Goal: Task Accomplishment & Management: Manage account settings

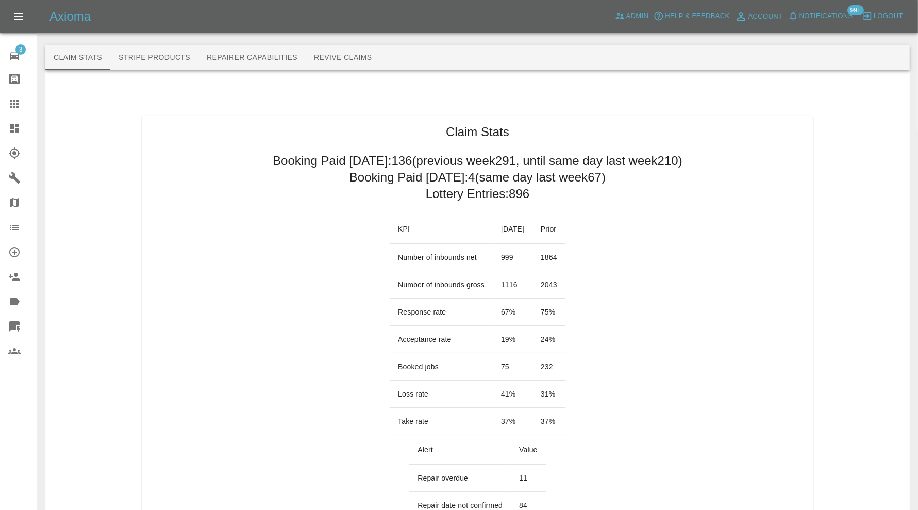
click at [17, 106] on icon at bounding box center [14, 104] width 8 height 8
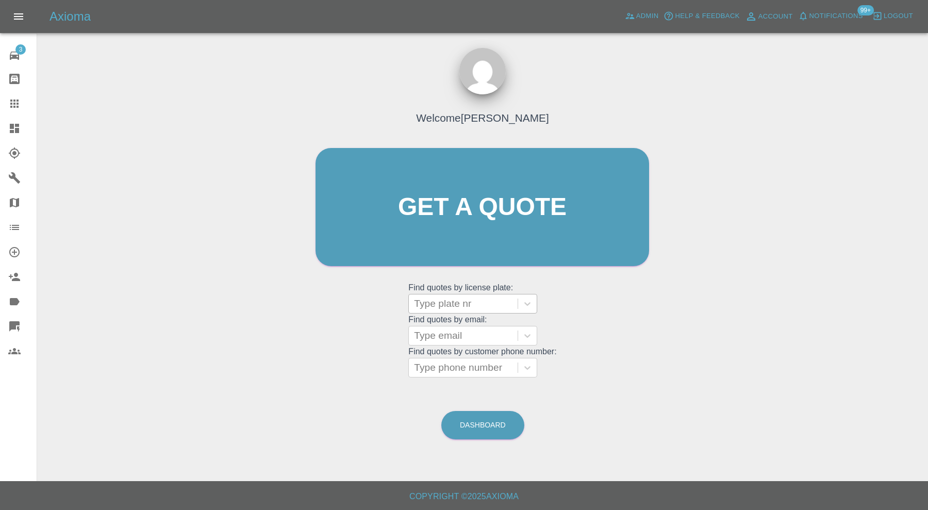
click at [460, 303] on div at bounding box center [463, 303] width 98 height 14
type input "bk72"
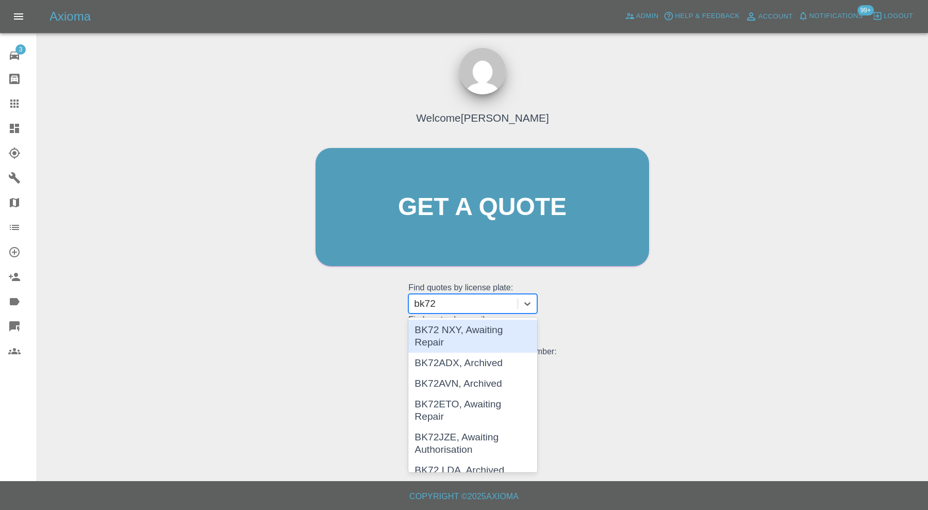
click at [459, 338] on div "BK72 NXY, Awaiting Repair" at bounding box center [472, 336] width 129 height 33
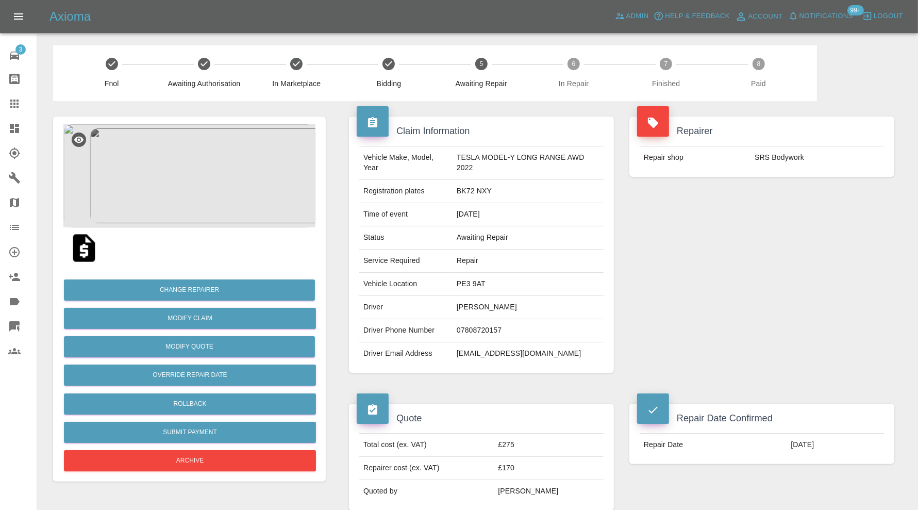
click at [191, 195] on img at bounding box center [189, 175] width 252 height 103
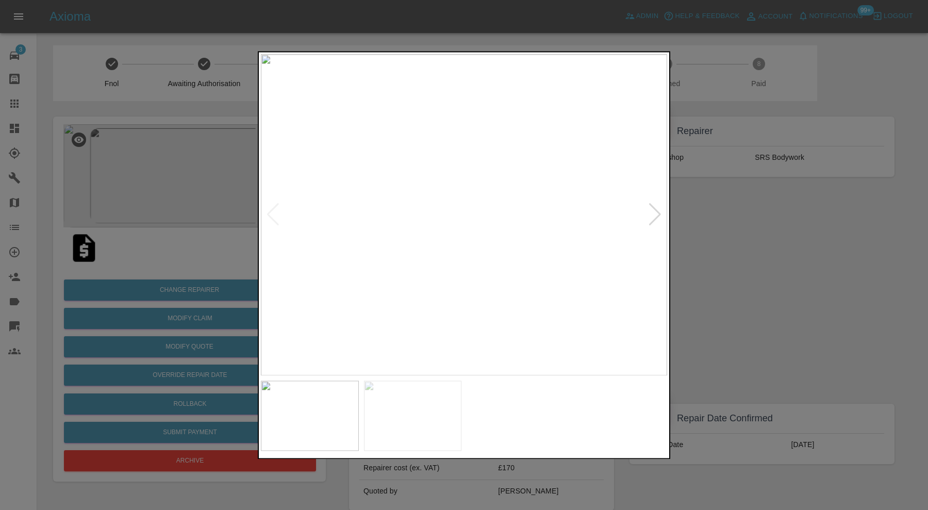
click at [649, 208] on div at bounding box center [655, 215] width 14 height 23
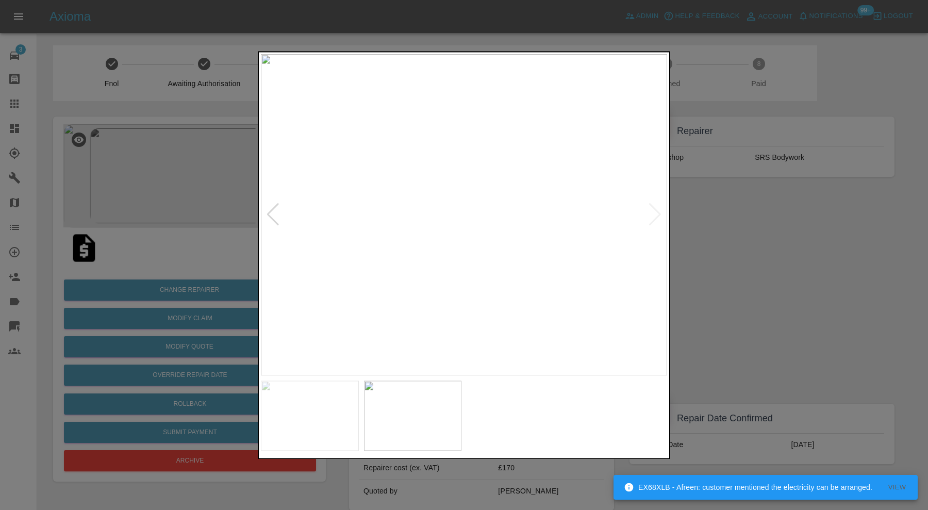
click at [694, 212] on div at bounding box center [464, 255] width 928 height 510
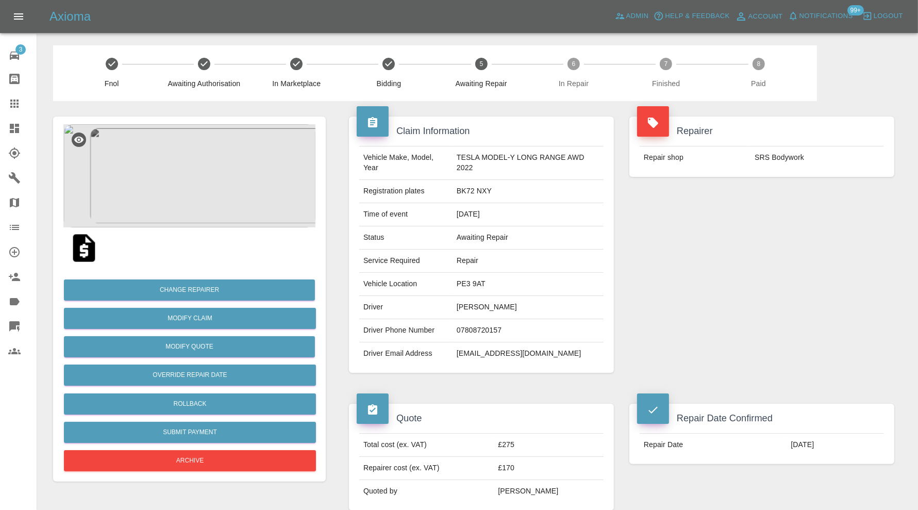
click at [194, 199] on img at bounding box center [189, 175] width 252 height 103
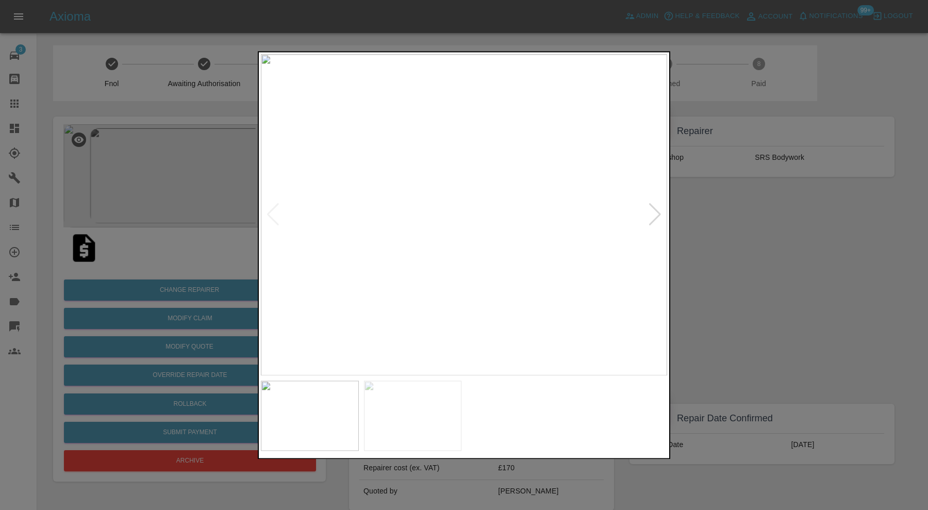
click at [707, 215] on div at bounding box center [464, 255] width 928 height 510
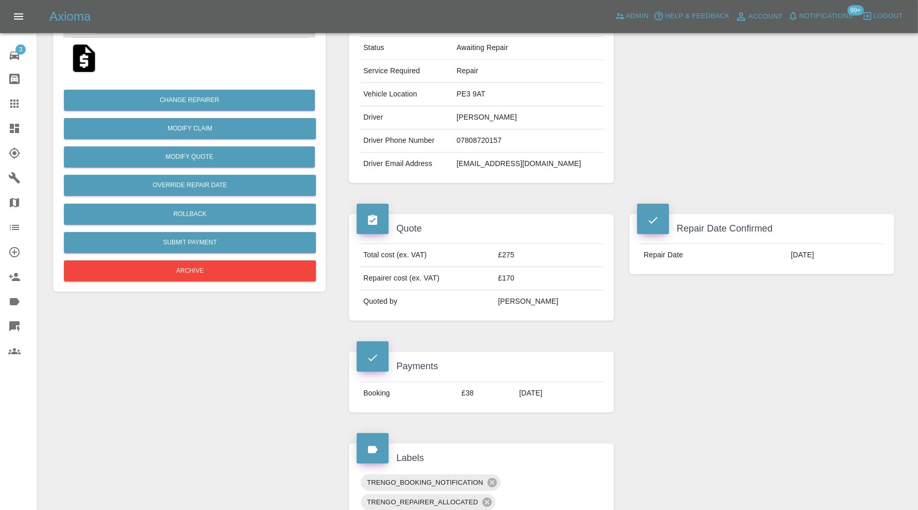
scroll to position [18, 0]
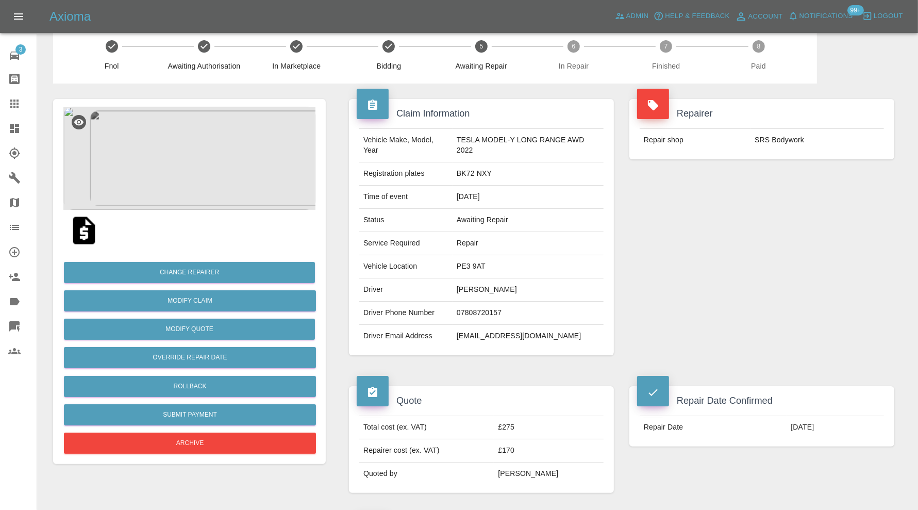
click at [227, 174] on img at bounding box center [189, 158] width 252 height 103
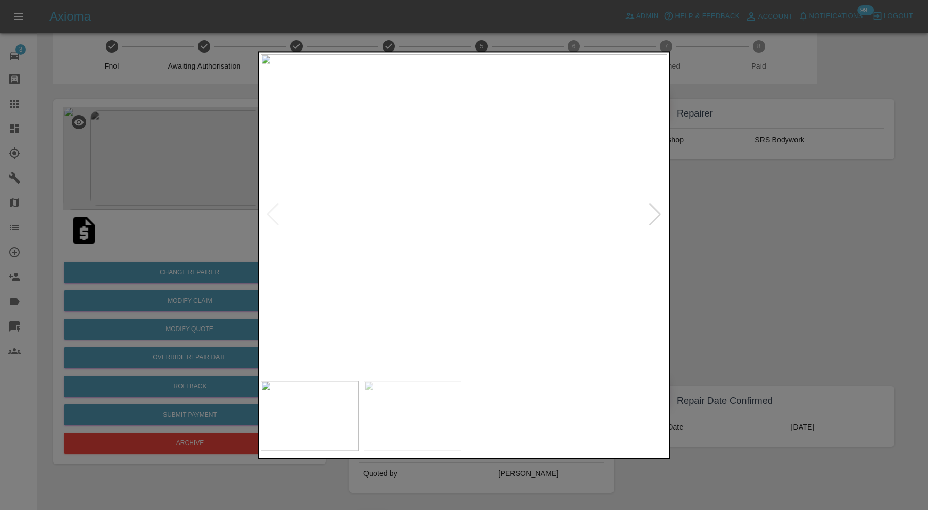
click at [776, 228] on div at bounding box center [464, 255] width 928 height 510
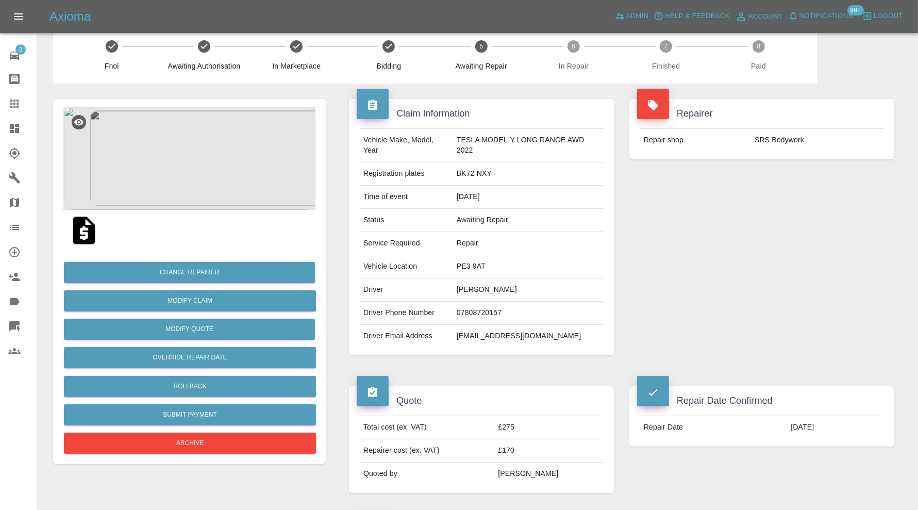
click at [213, 172] on img at bounding box center [189, 158] width 252 height 103
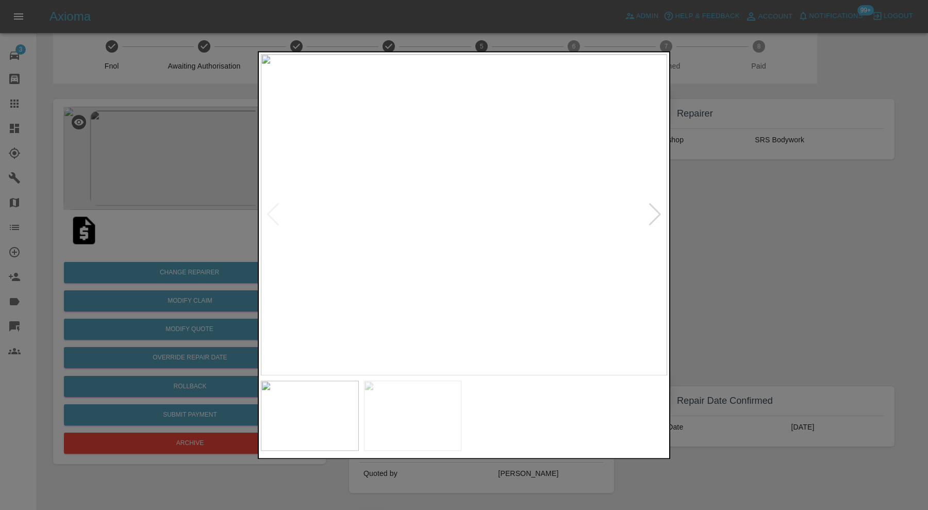
click at [432, 407] on img at bounding box center [413, 416] width 98 height 70
click at [311, 415] on img at bounding box center [310, 416] width 98 height 70
click at [858, 254] on div at bounding box center [464, 255] width 928 height 510
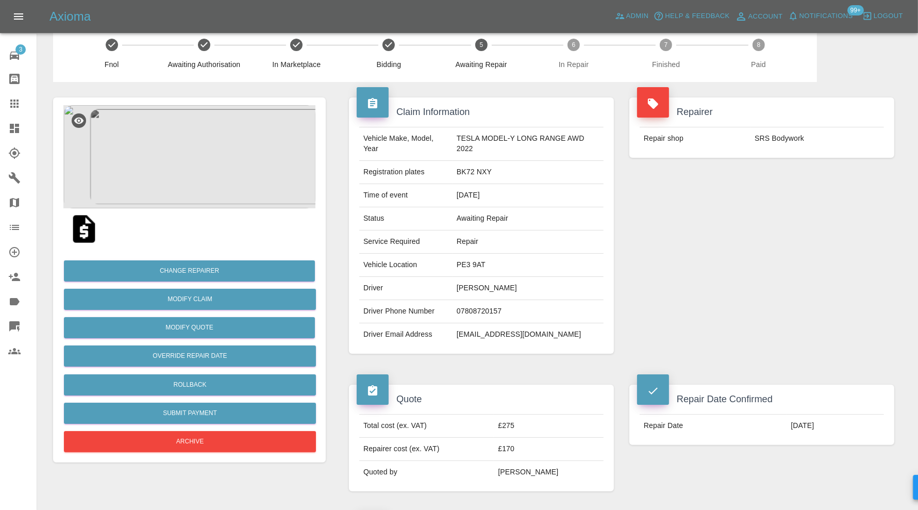
scroll to position [0, 0]
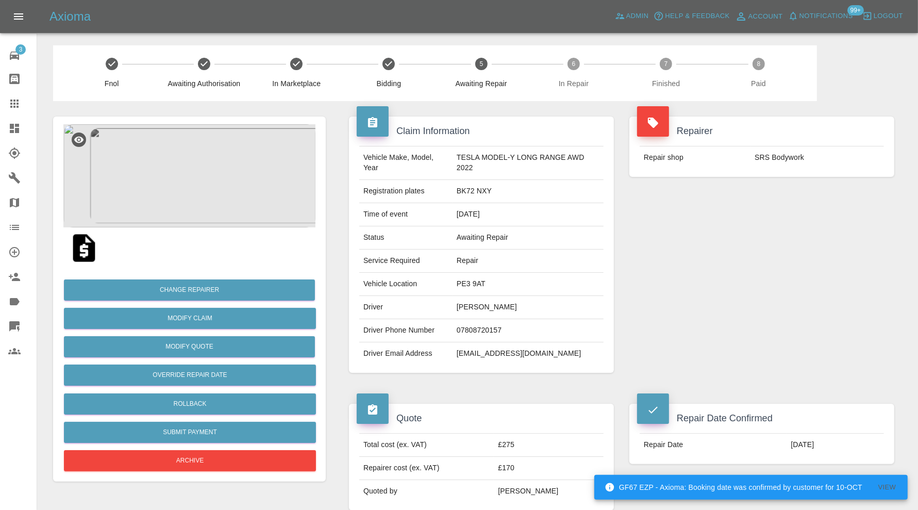
click at [9, 100] on icon at bounding box center [14, 103] width 12 height 12
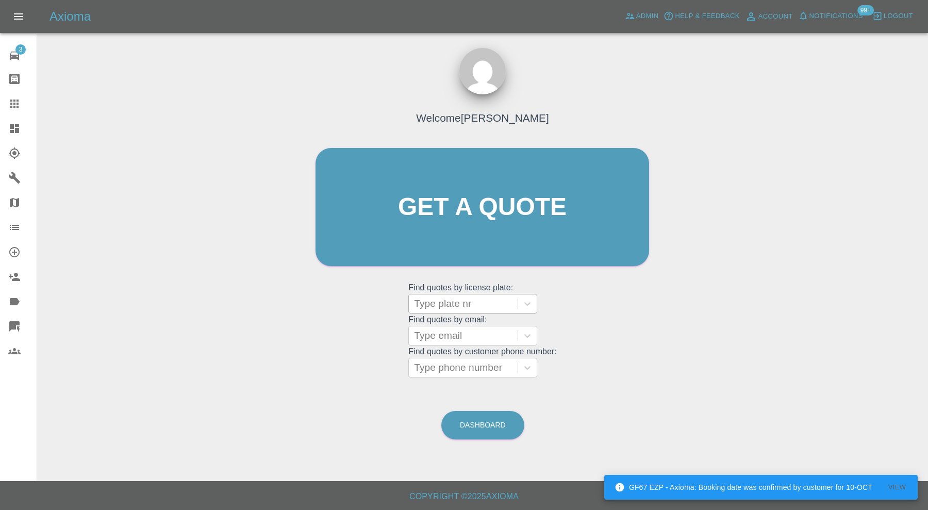
click at [427, 305] on div at bounding box center [463, 303] width 98 height 14
paste input "M100DYM"
type input "M100DYM"
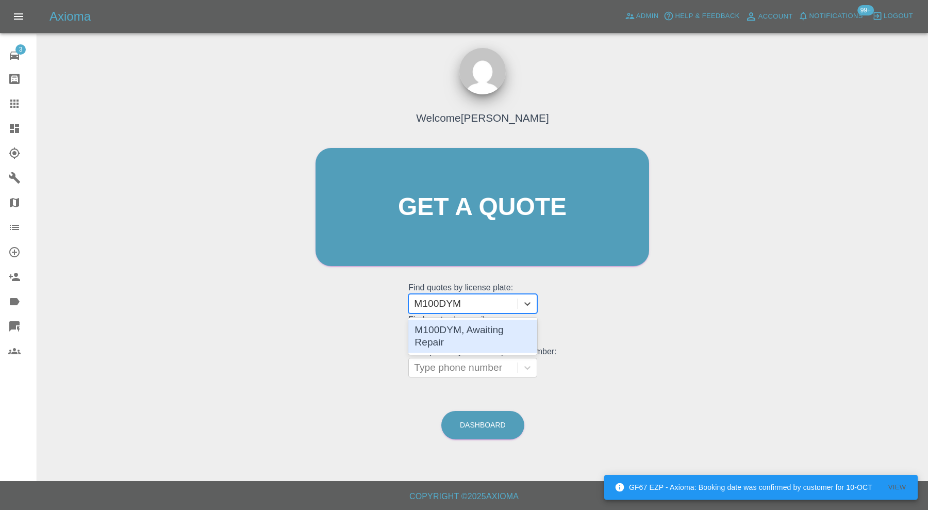
click at [480, 329] on div "M100DYM, Awaiting Repair" at bounding box center [472, 336] width 129 height 33
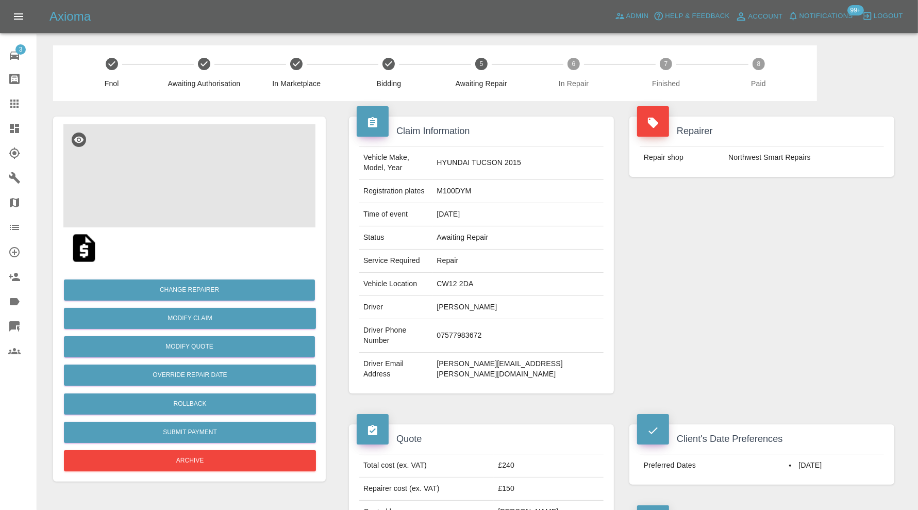
click at [179, 176] on img at bounding box center [189, 175] width 252 height 103
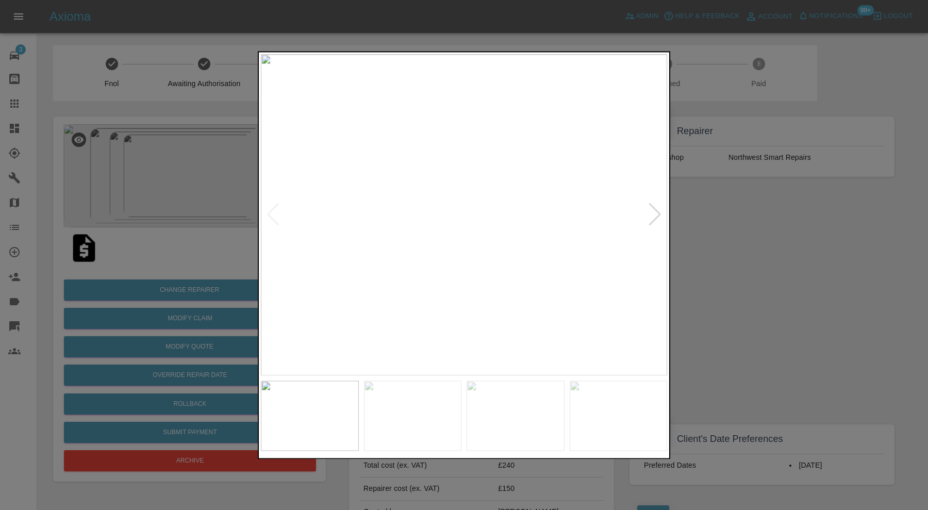
click at [440, 410] on img at bounding box center [413, 416] width 98 height 70
click at [498, 411] on img at bounding box center [516, 416] width 98 height 70
click at [579, 410] on img at bounding box center [619, 416] width 98 height 70
click at [660, 216] on img at bounding box center [464, 214] width 406 height 321
click at [806, 263] on div at bounding box center [464, 255] width 928 height 510
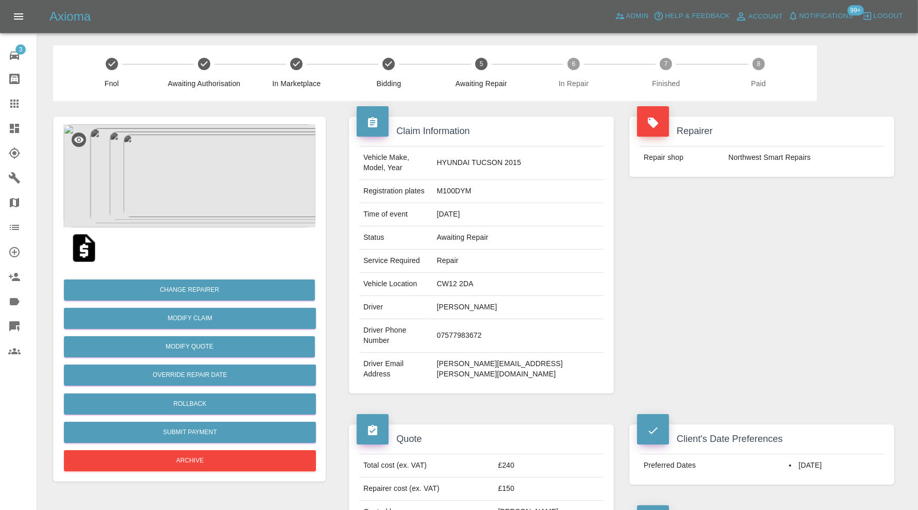
click at [181, 188] on img at bounding box center [189, 175] width 252 height 103
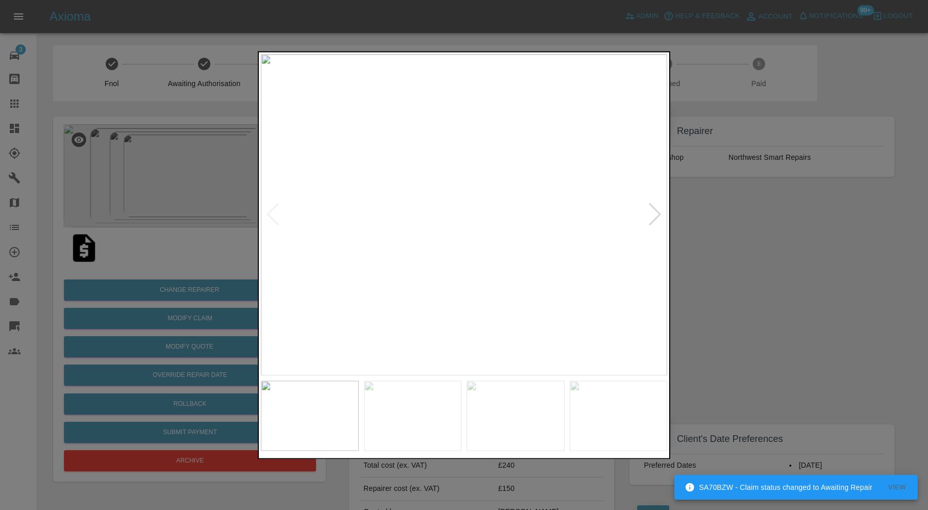
click at [275, 211] on img at bounding box center [464, 214] width 406 height 321
click at [656, 212] on div at bounding box center [655, 215] width 14 height 23
click at [656, 212] on img at bounding box center [464, 214] width 406 height 321
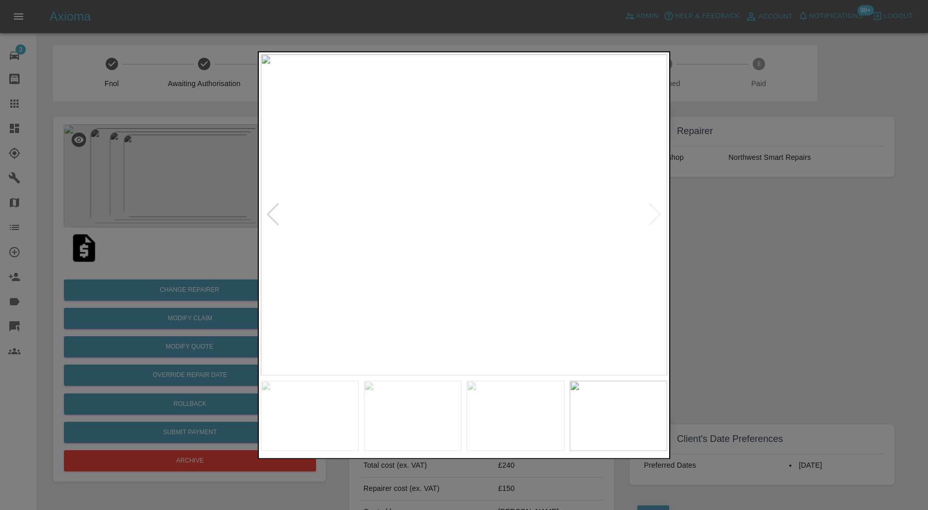
click at [726, 275] on div at bounding box center [464, 255] width 928 height 510
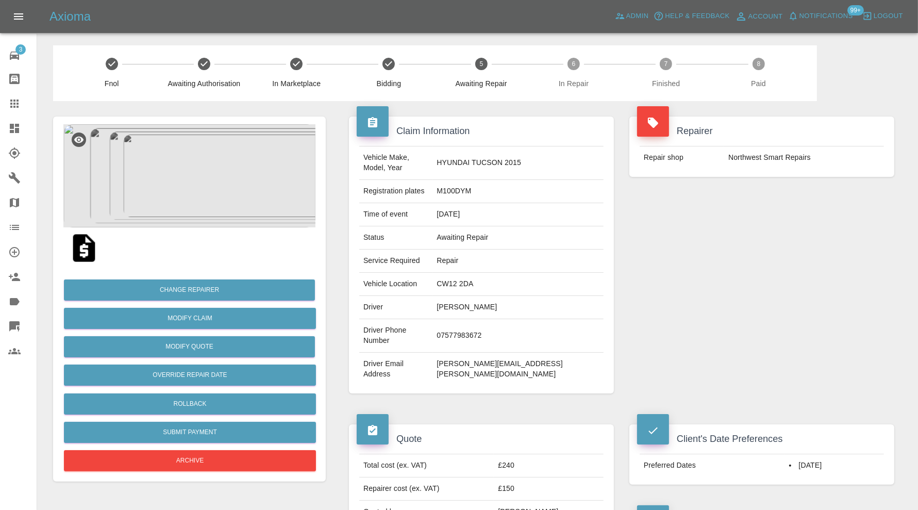
click at [210, 179] on img at bounding box center [189, 175] width 252 height 103
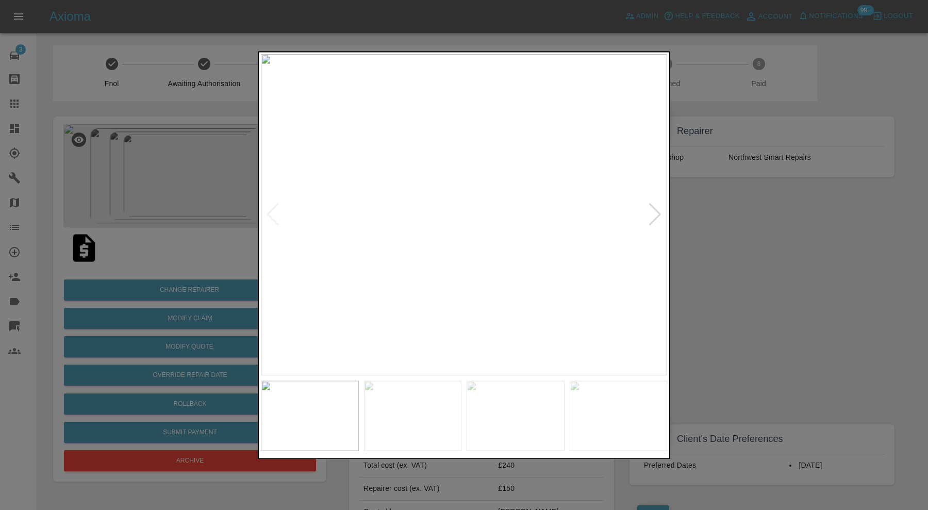
click at [431, 425] on img at bounding box center [413, 416] width 98 height 70
click at [492, 426] on img at bounding box center [516, 416] width 98 height 70
click at [586, 422] on img at bounding box center [619, 416] width 98 height 70
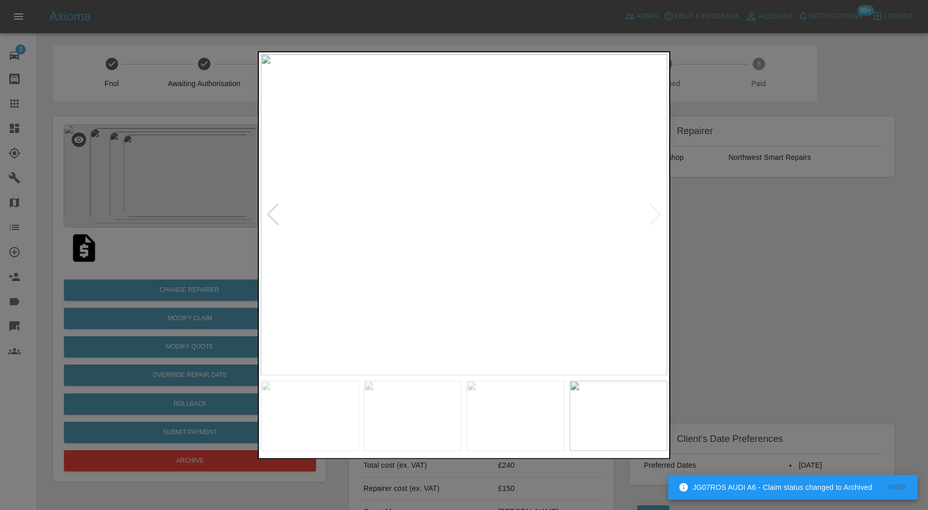
click at [768, 259] on div at bounding box center [464, 255] width 928 height 510
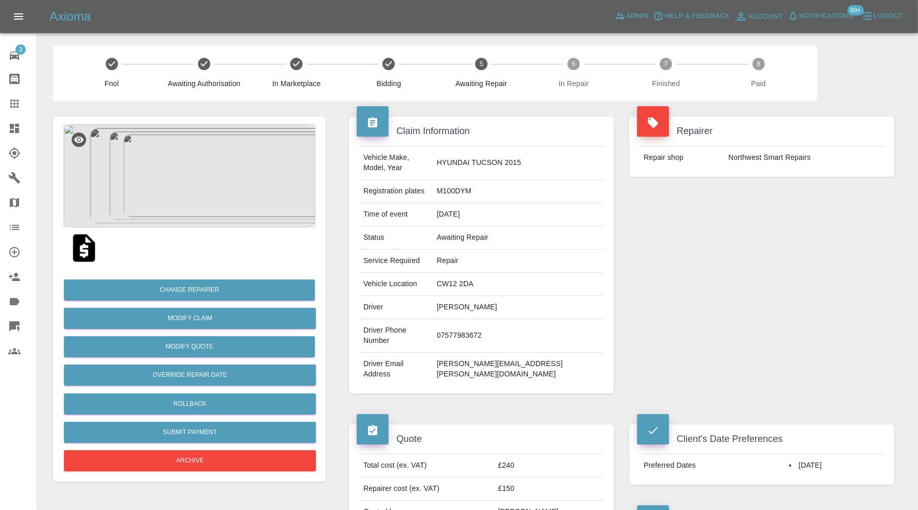
click at [207, 186] on img at bounding box center [189, 175] width 252 height 103
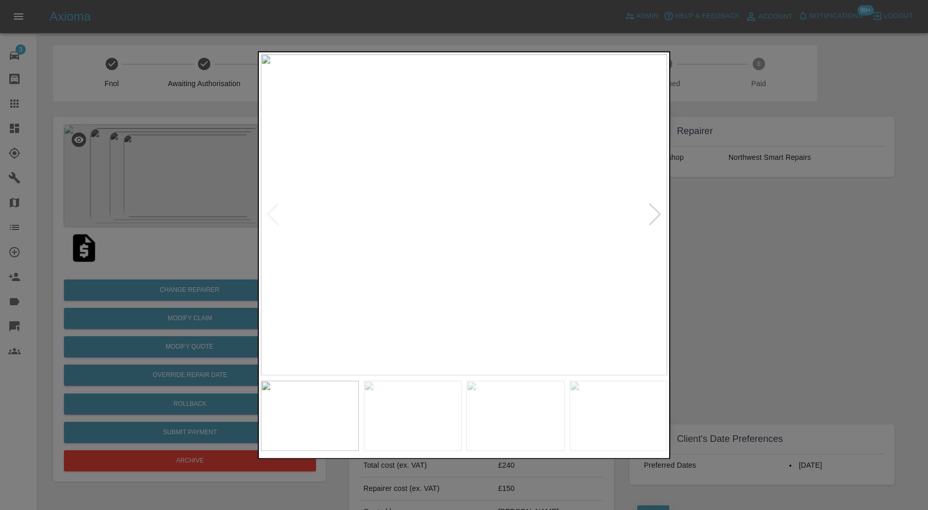
click at [654, 211] on div at bounding box center [655, 215] width 14 height 23
click at [272, 207] on div at bounding box center [273, 215] width 14 height 23
click at [656, 211] on div at bounding box center [655, 215] width 14 height 23
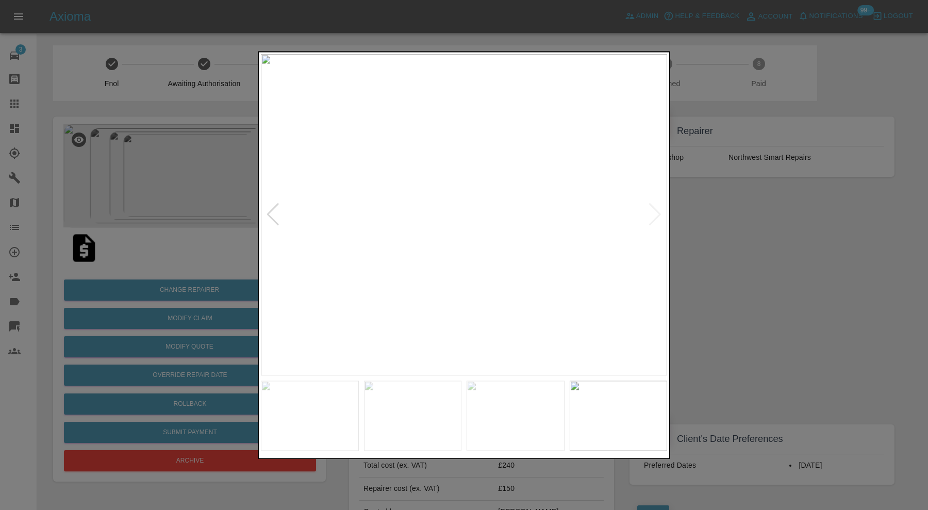
click at [656, 211] on img at bounding box center [464, 214] width 406 height 321
click at [734, 220] on div at bounding box center [464, 255] width 928 height 510
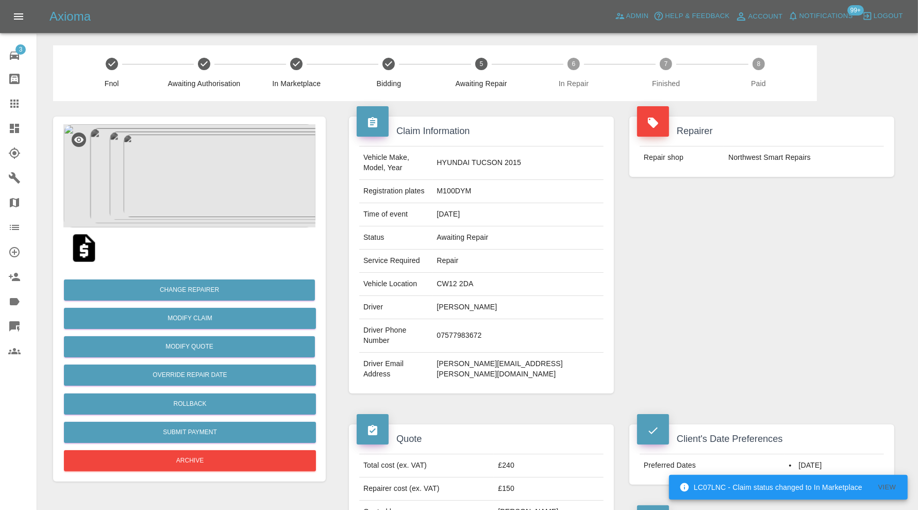
click at [191, 178] on img at bounding box center [189, 175] width 252 height 103
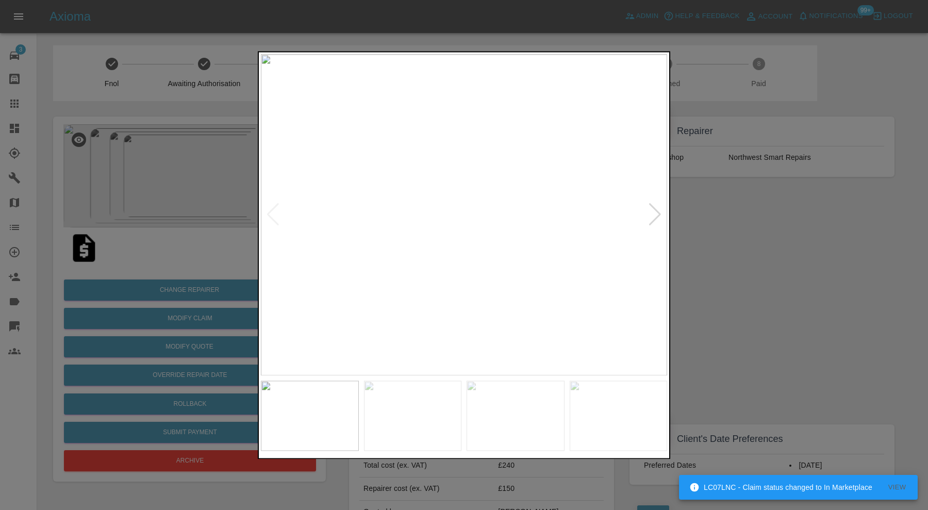
click at [446, 420] on img at bounding box center [413, 416] width 98 height 70
click at [479, 424] on img at bounding box center [516, 416] width 98 height 70
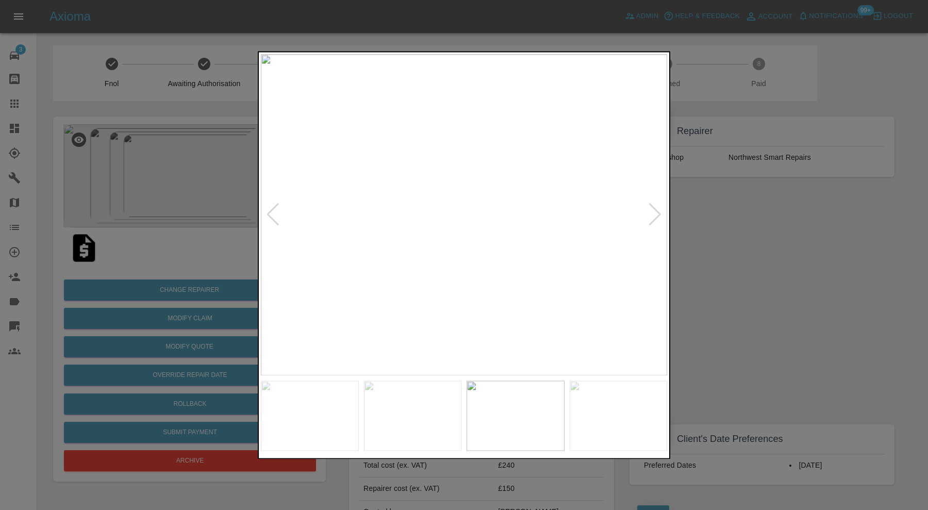
click at [593, 422] on img at bounding box center [619, 416] width 98 height 70
click at [655, 210] on img at bounding box center [464, 214] width 406 height 321
click at [712, 218] on div at bounding box center [464, 255] width 928 height 510
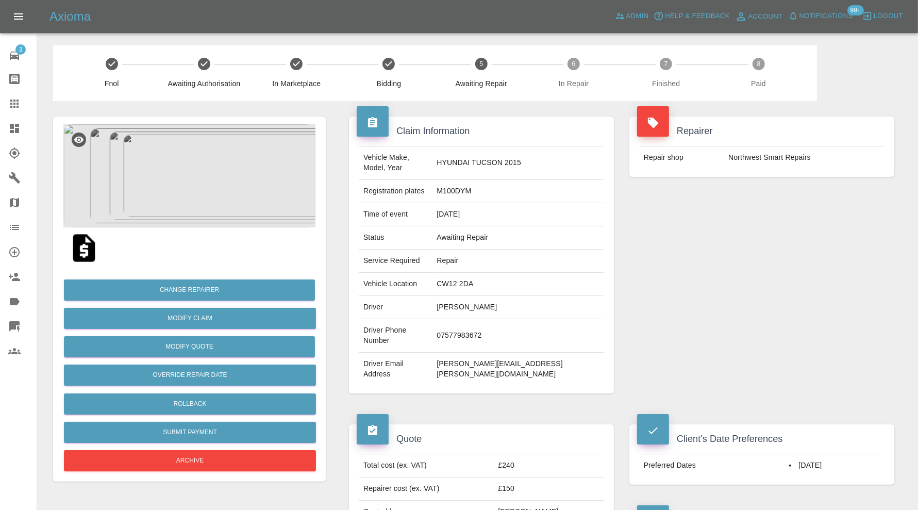
click at [15, 101] on icon at bounding box center [14, 103] width 12 height 12
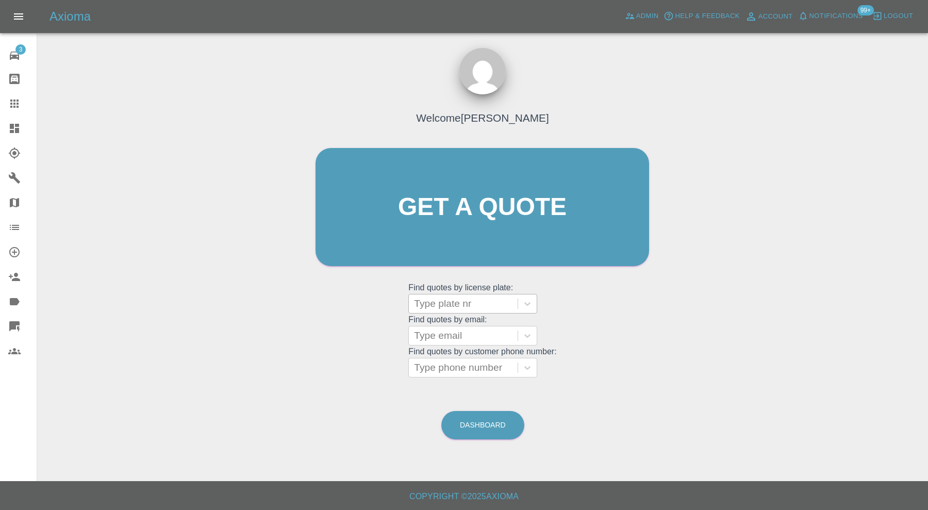
click at [455, 304] on div at bounding box center [463, 303] width 98 height 14
type input "bk72"
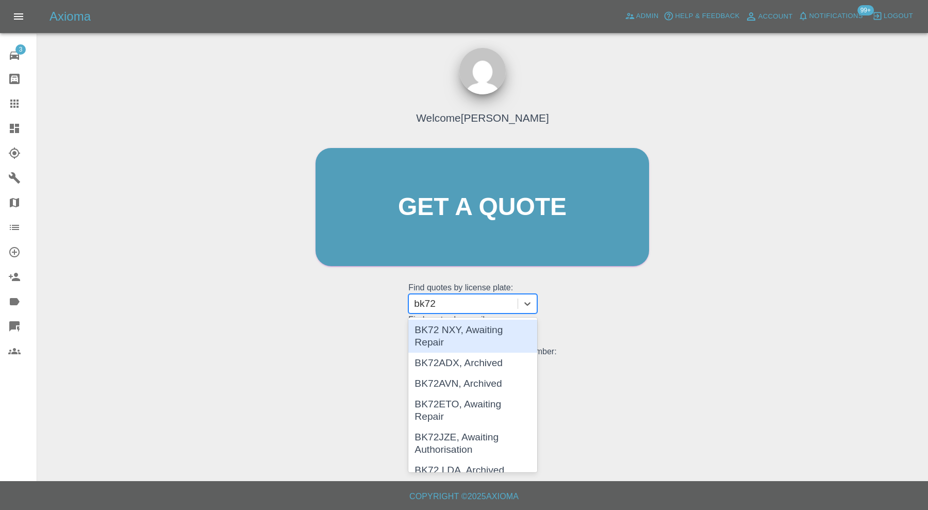
click at [461, 332] on div "BK72 NXY, Awaiting Repair" at bounding box center [472, 336] width 129 height 33
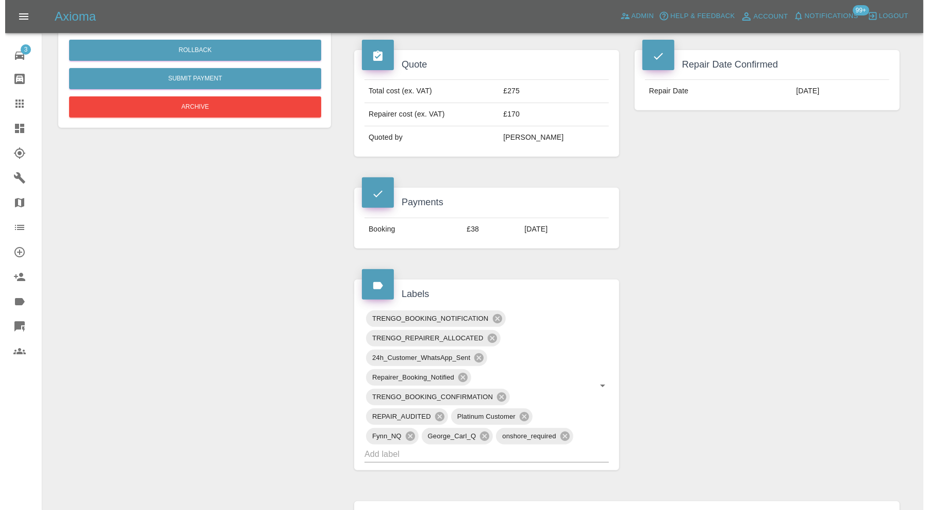
scroll to position [86, 0]
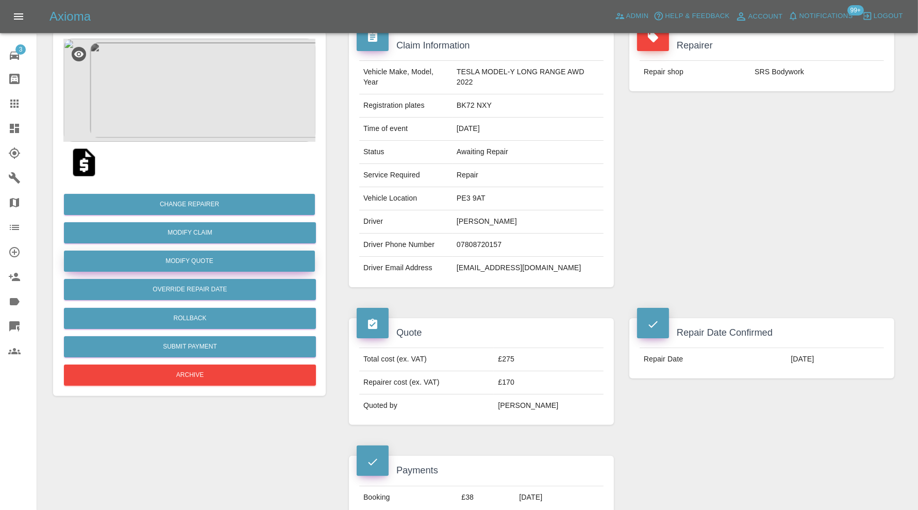
click at [233, 259] on button "Modify Quote" at bounding box center [189, 261] width 251 height 21
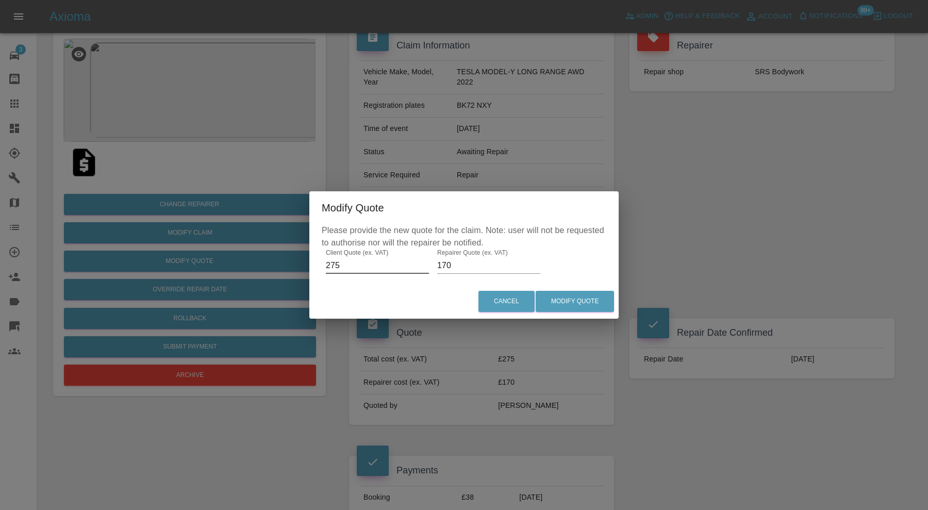
drag, startPoint x: 353, startPoint y: 268, endPoint x: 295, endPoint y: 265, distance: 57.8
click at [295, 265] on div "Modify Quote Please provide the new quote for the claim. Note: user will not be…" at bounding box center [464, 255] width 928 height 510
type input "150"
click at [491, 266] on input "170" at bounding box center [488, 265] width 103 height 17
type input "100"
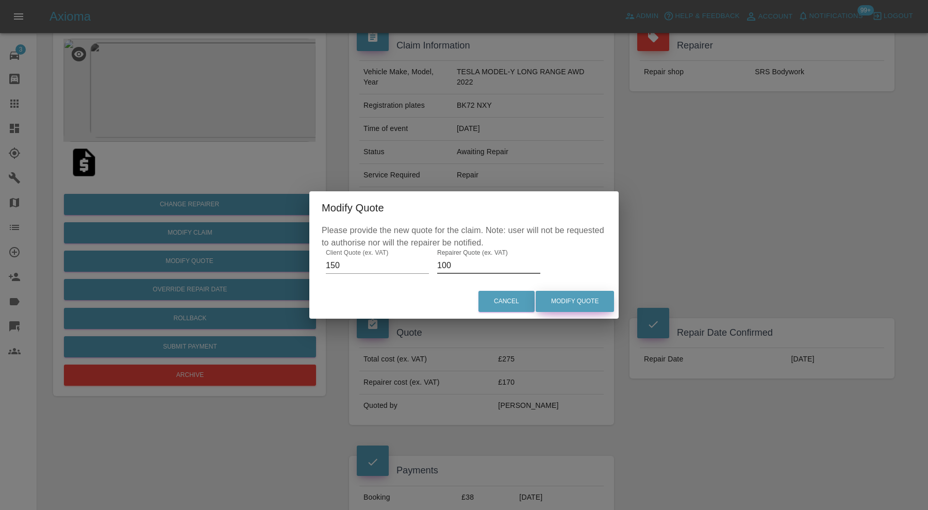
click at [563, 304] on button "Modify Quote" at bounding box center [575, 301] width 78 height 21
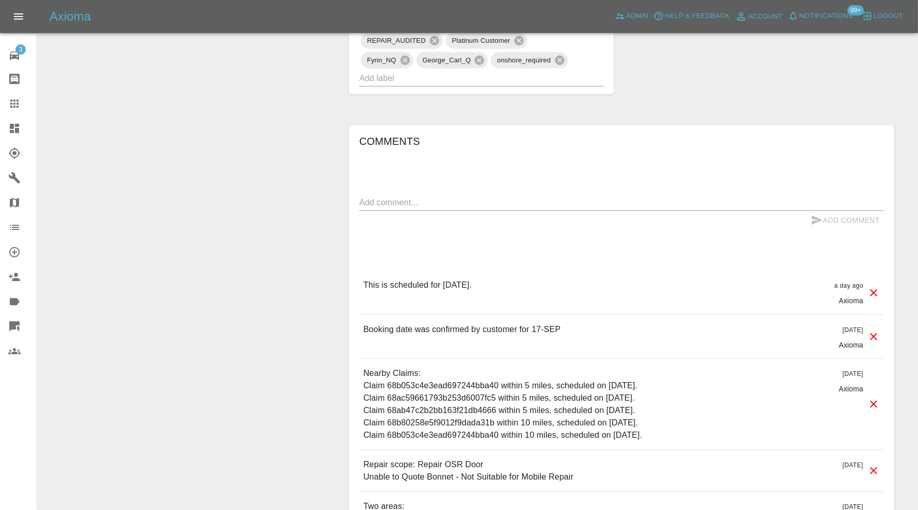
scroll to position [619, 0]
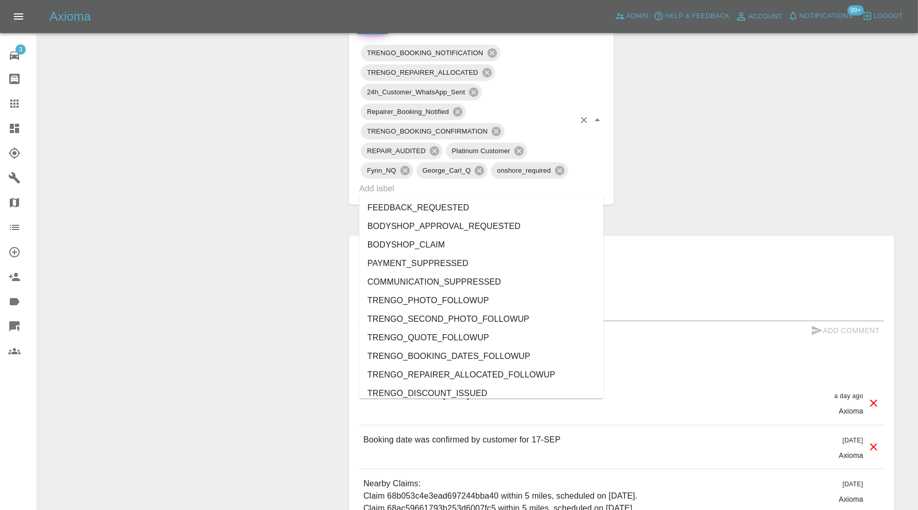
click at [459, 189] on input "text" at bounding box center [467, 188] width 216 height 16
type input "do"
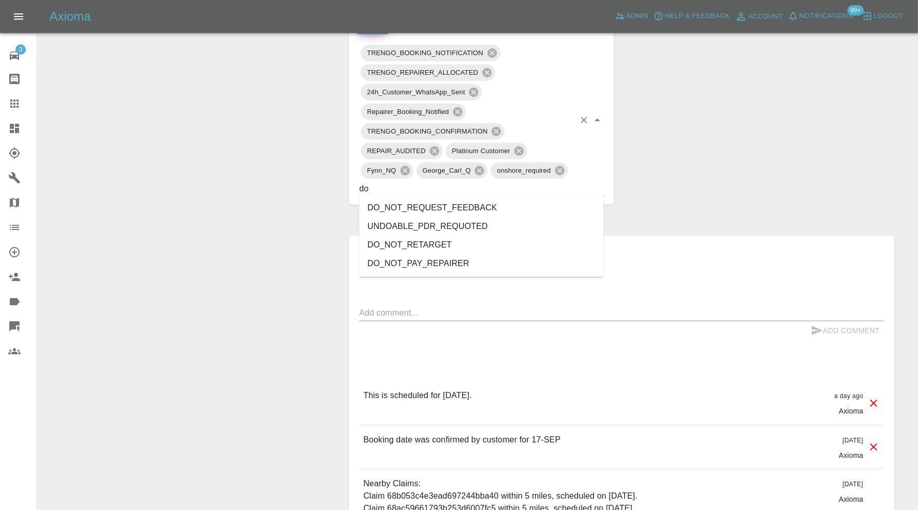
click at [452, 204] on li "DO_NOT_REQUEST_FEEDBACK" at bounding box center [481, 208] width 244 height 19
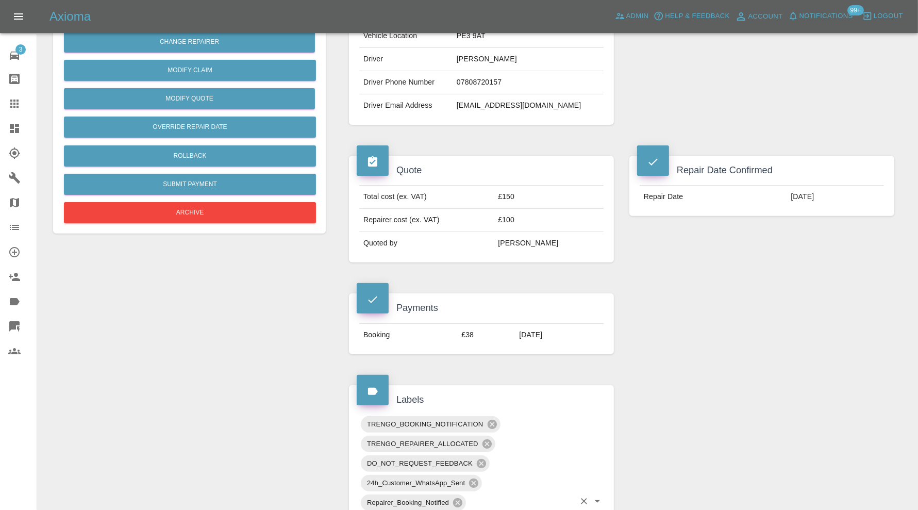
scroll to position [0, 0]
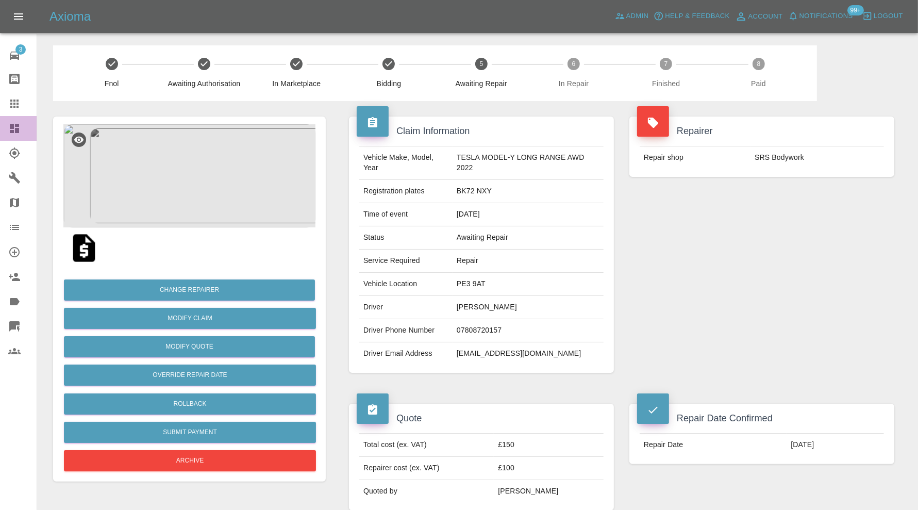
click at [20, 123] on icon at bounding box center [14, 128] width 12 height 12
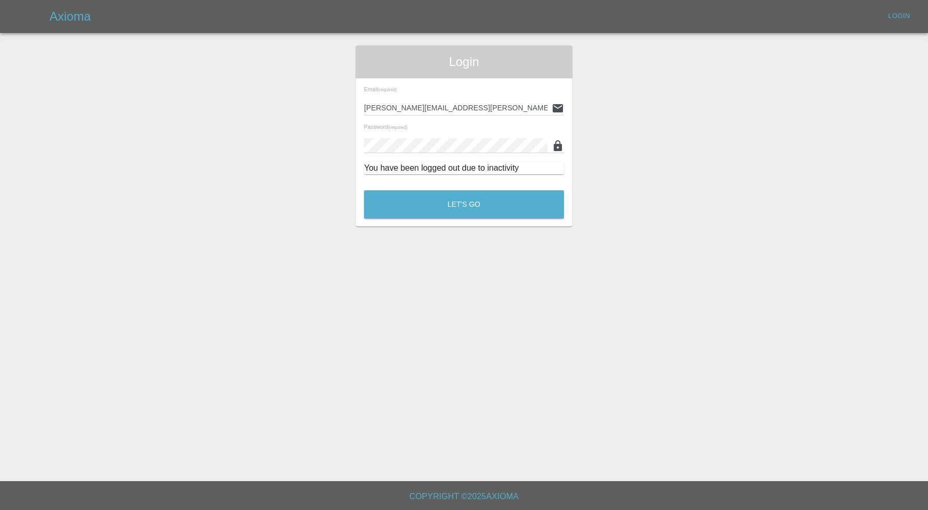
click at [452, 186] on div "Let's Go" at bounding box center [464, 202] width 201 height 39
click at [457, 209] on button "Let's Go" at bounding box center [464, 204] width 200 height 28
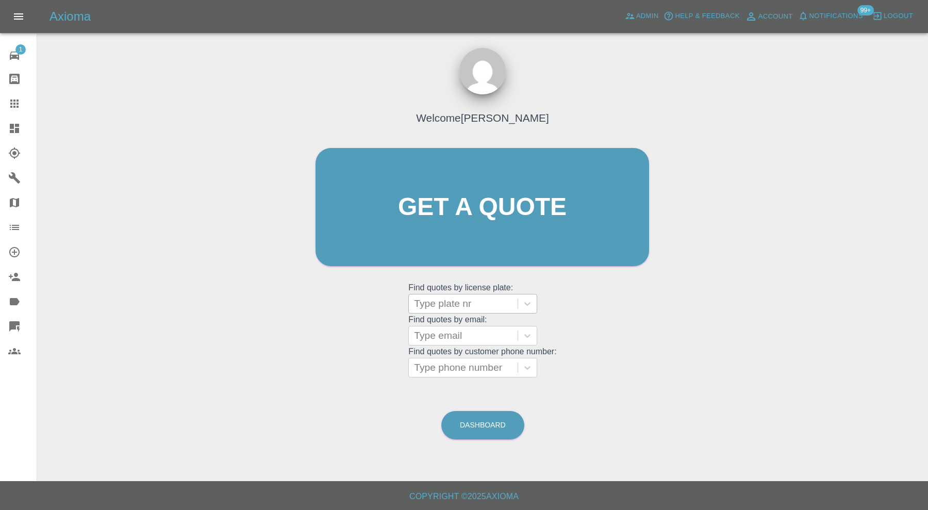
click at [462, 302] on div at bounding box center [463, 303] width 98 height 14
type input "hn71"
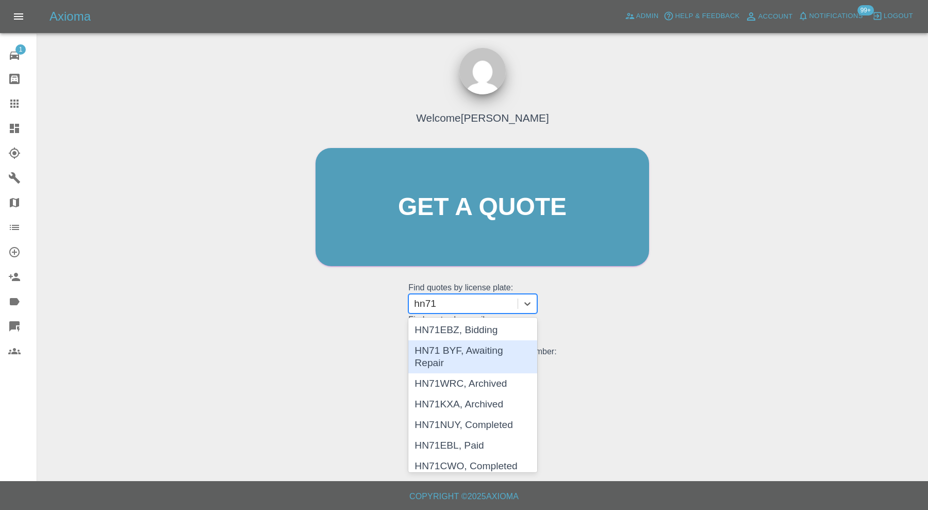
click at [472, 350] on div "HN71 BYF, Awaiting Repair" at bounding box center [472, 356] width 129 height 33
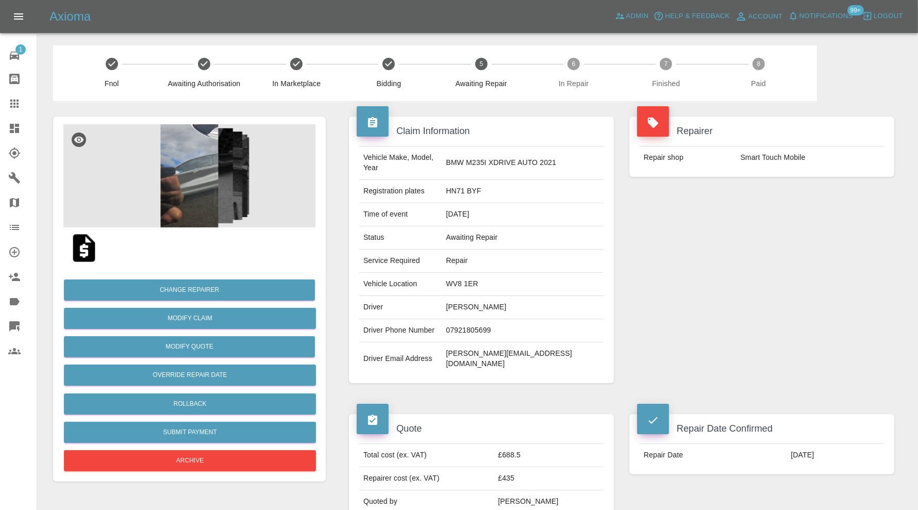
click at [201, 177] on img at bounding box center [189, 175] width 252 height 103
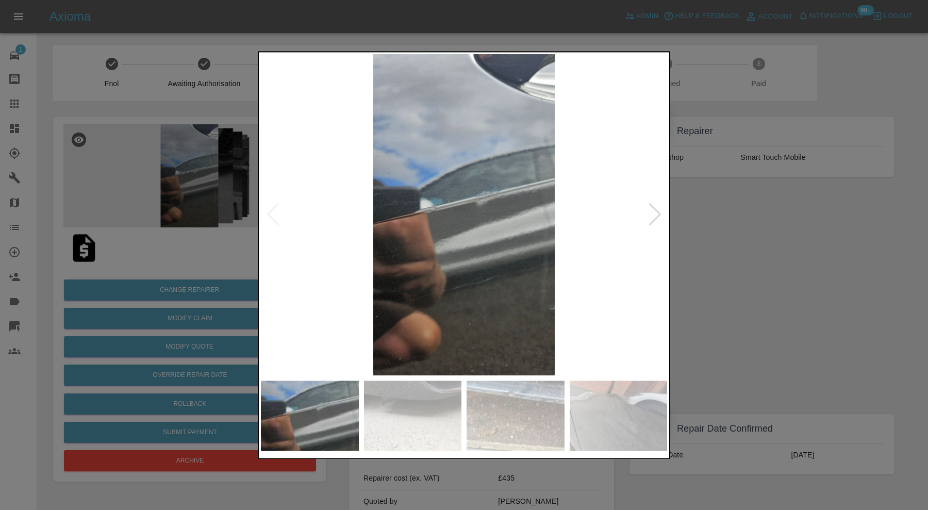
click at [650, 216] on div at bounding box center [655, 215] width 14 height 23
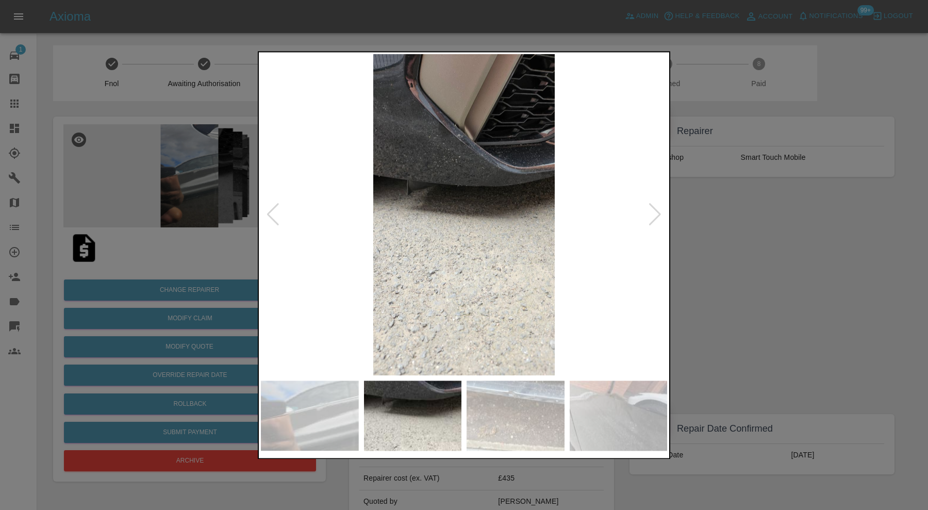
click at [654, 212] on div at bounding box center [655, 215] width 14 height 23
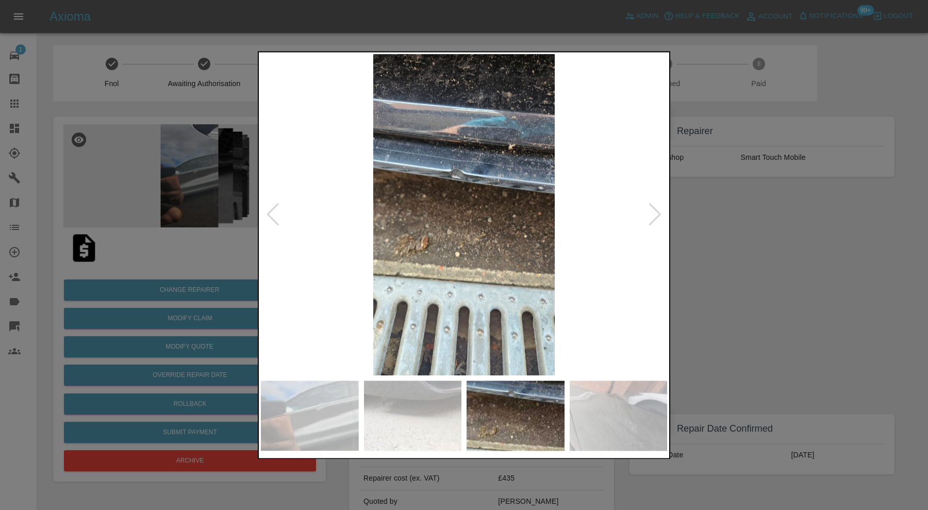
click at [656, 209] on div at bounding box center [655, 215] width 14 height 23
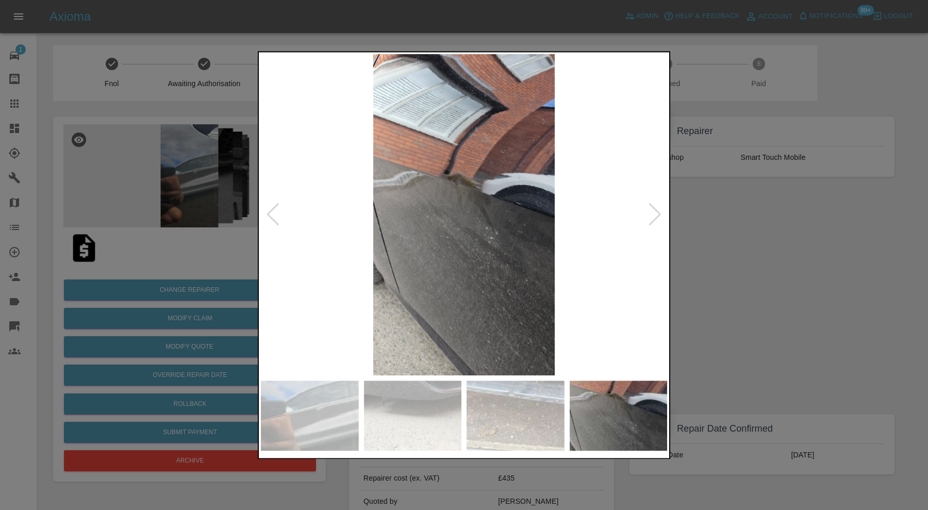
click at [656, 209] on div at bounding box center [655, 215] width 14 height 23
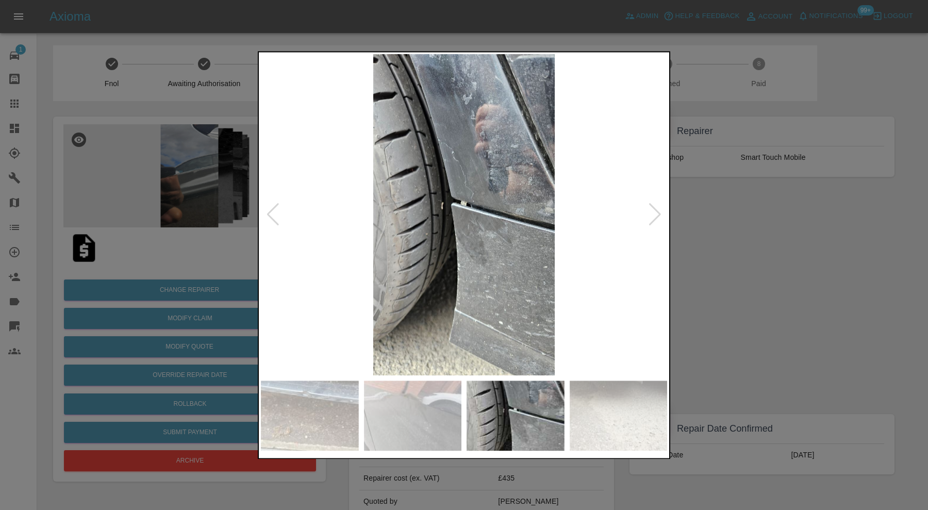
click at [656, 212] on div at bounding box center [655, 215] width 14 height 23
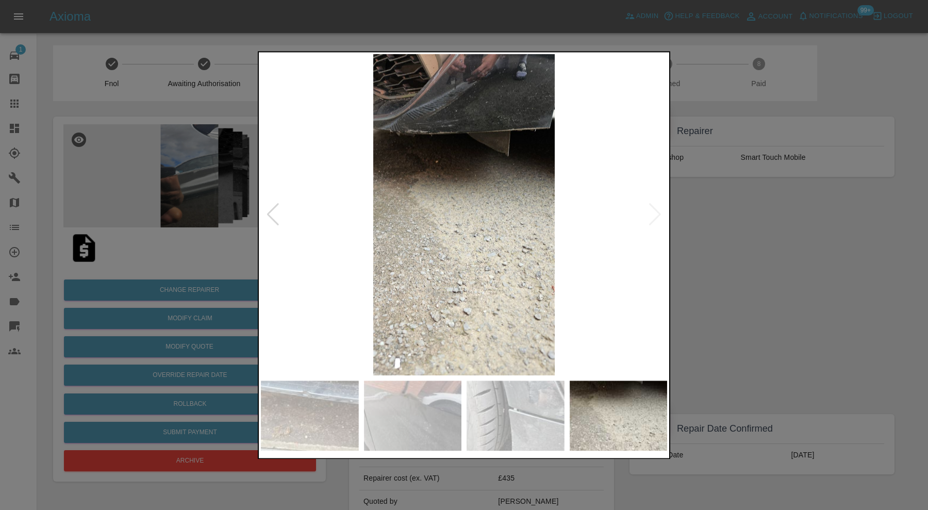
click at [656, 212] on img at bounding box center [464, 214] width 406 height 321
click at [657, 215] on img at bounding box center [464, 214] width 406 height 321
click at [271, 212] on div at bounding box center [273, 215] width 14 height 23
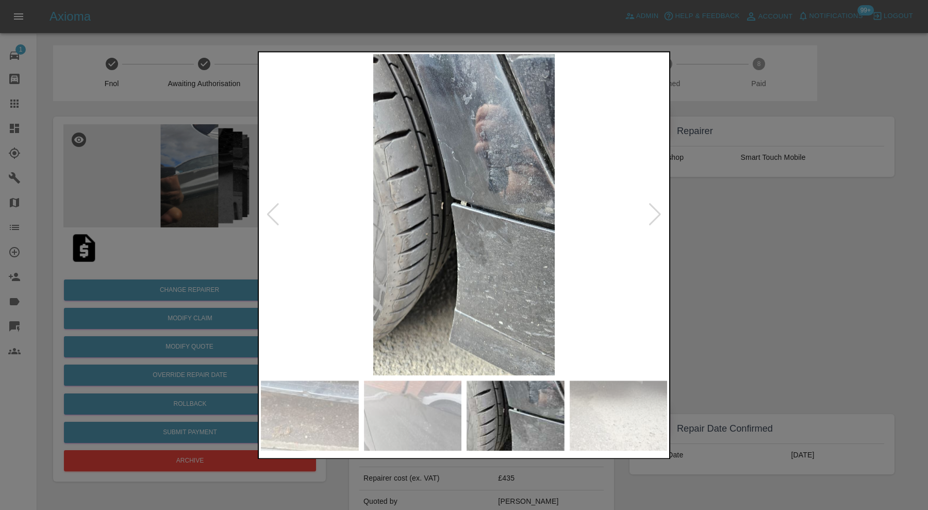
click at [779, 242] on div at bounding box center [464, 255] width 928 height 510
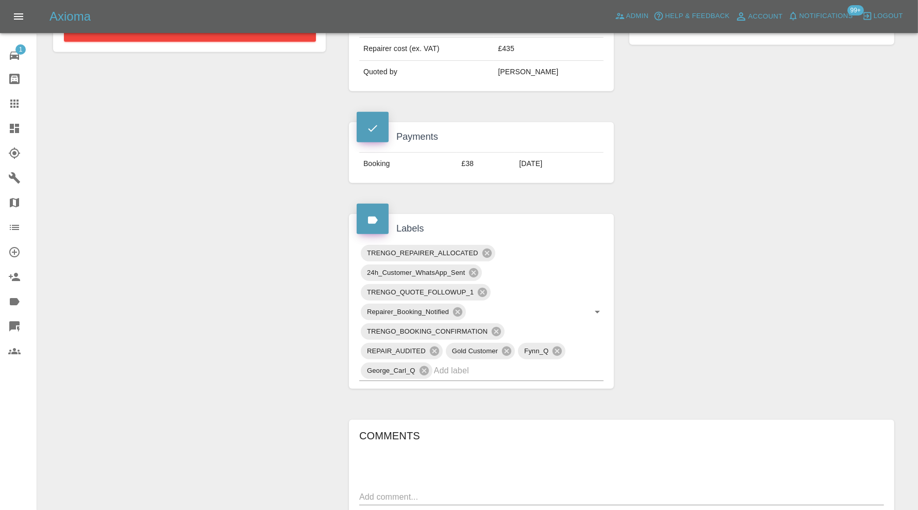
scroll to position [601, 0]
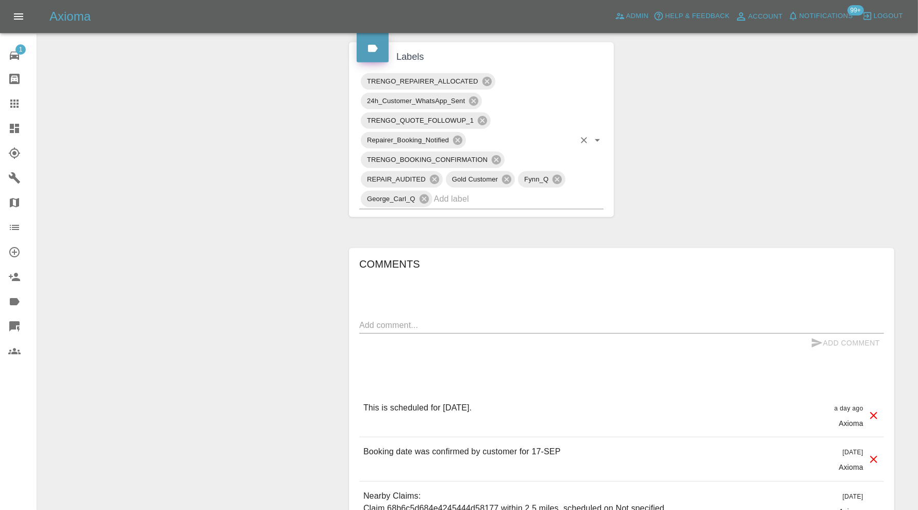
click at [505, 191] on input "text" at bounding box center [504, 199] width 141 height 16
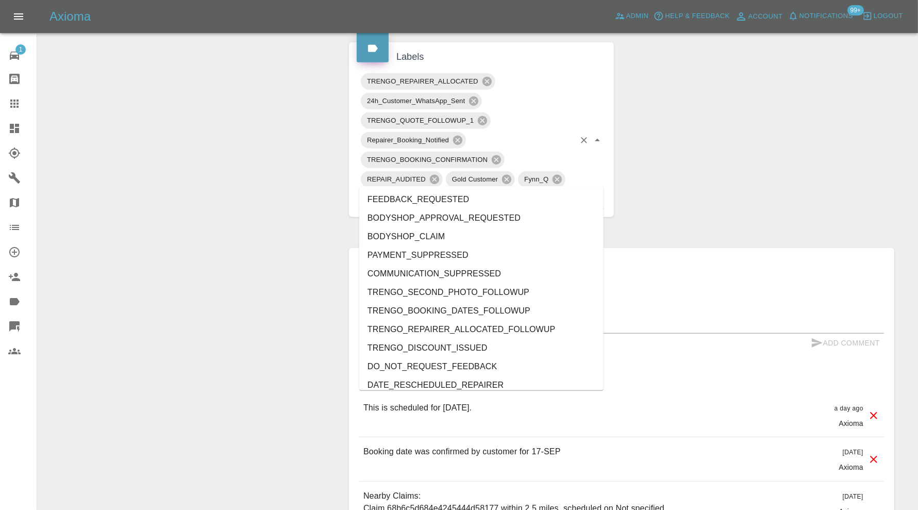
type input "do"
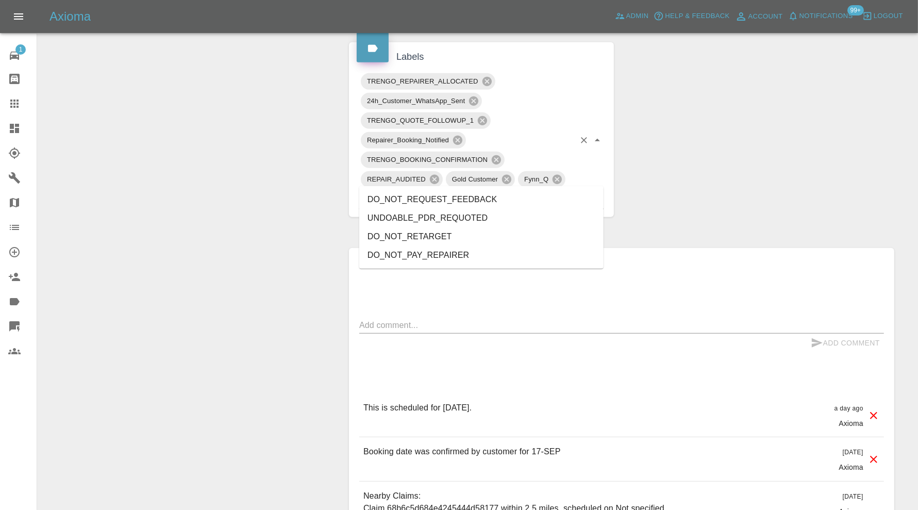
click at [494, 200] on li "DO_NOT_REQUEST_FEEDBACK" at bounding box center [481, 199] width 244 height 19
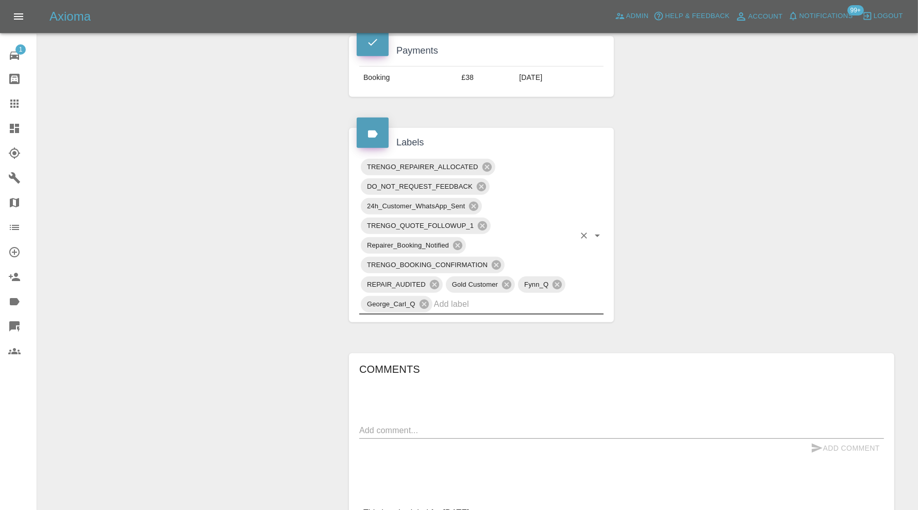
scroll to position [0, 0]
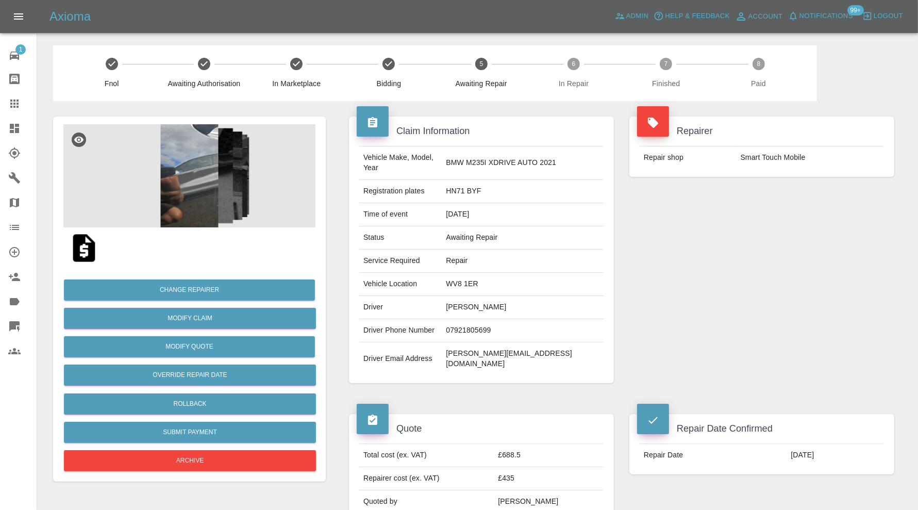
click at [20, 126] on icon at bounding box center [14, 128] width 12 height 12
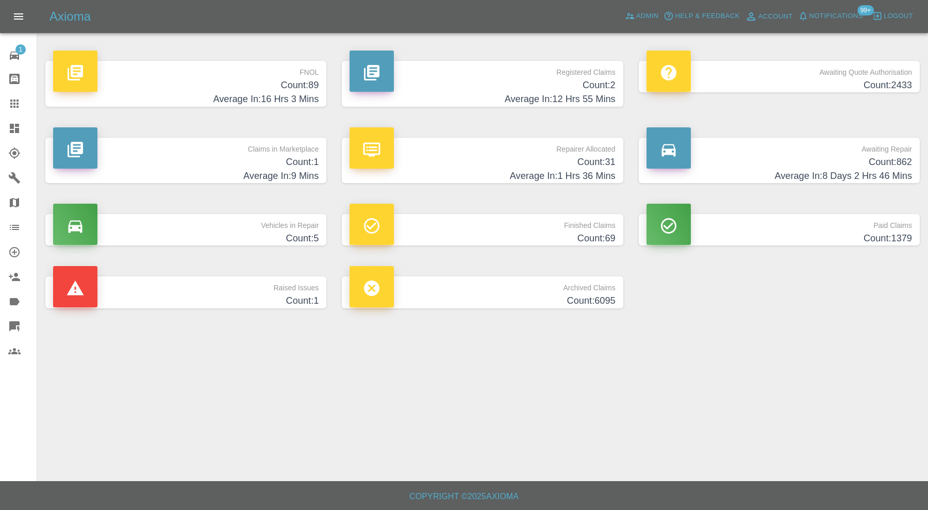
click at [243, 77] on p "FNOL" at bounding box center [186, 70] width 266 height 18
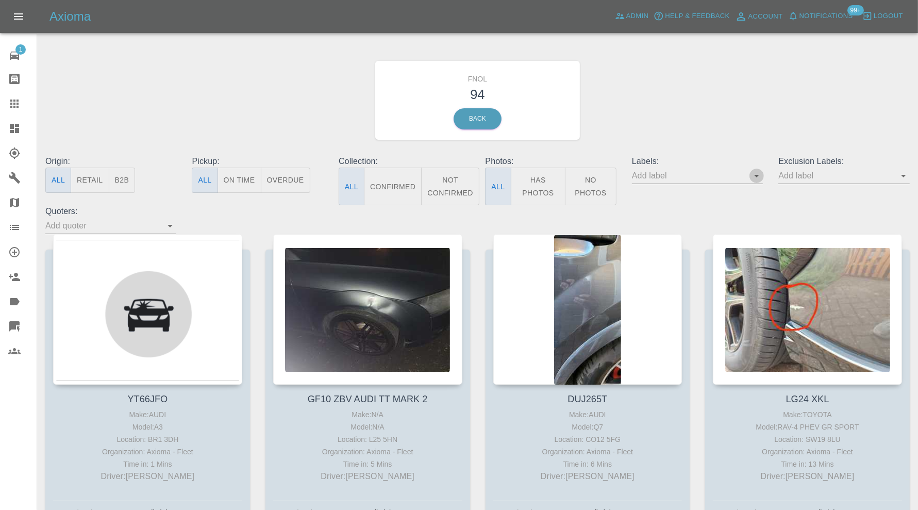
click at [762, 170] on icon "Open" at bounding box center [757, 176] width 12 height 12
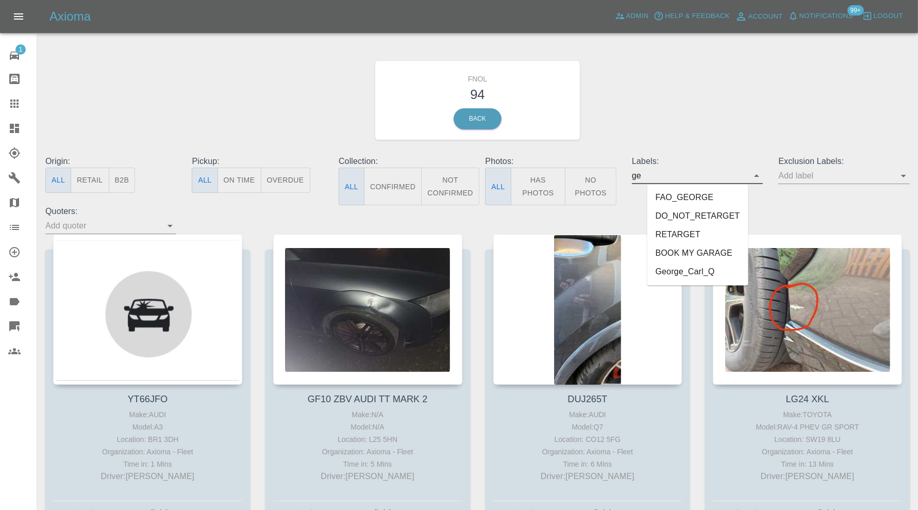
type input "geo"
click at [708, 214] on li "George_Carl_Q" at bounding box center [698, 216] width 76 height 19
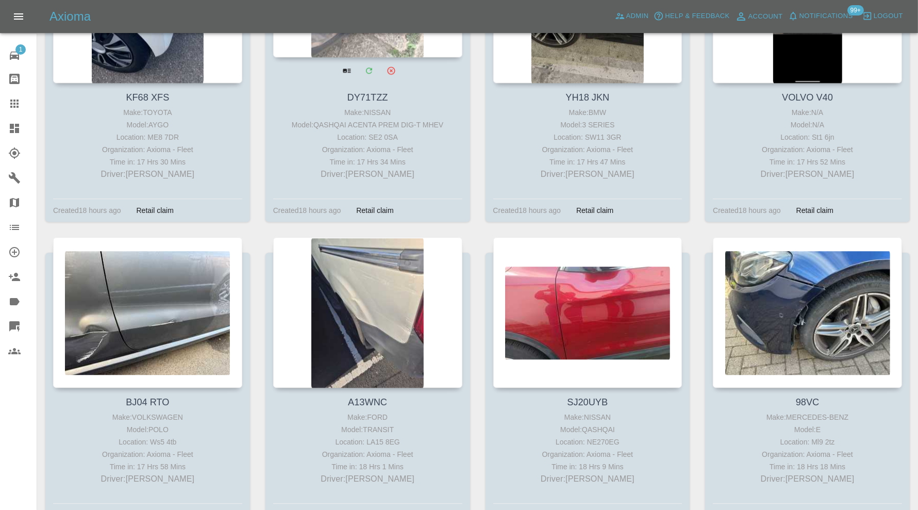
scroll to position [2836, 0]
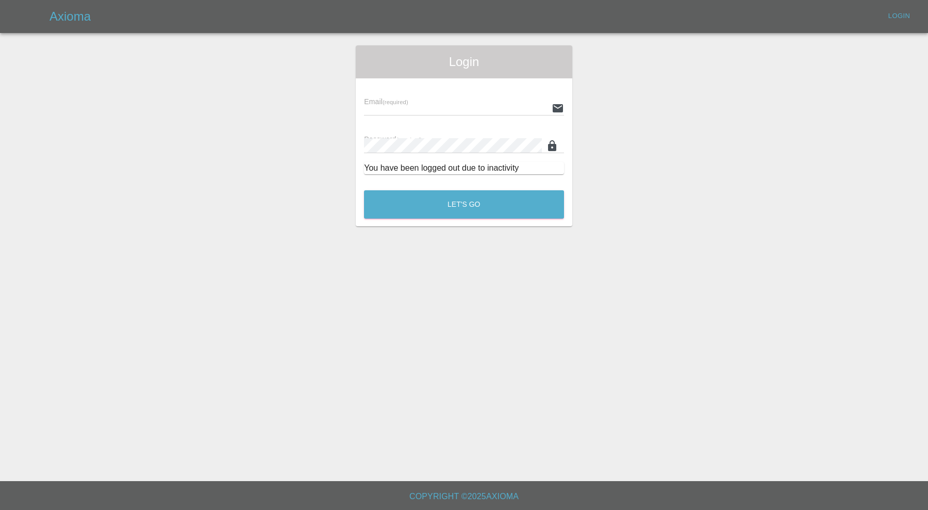
type input "carl.ainsworth@axioma.co.uk"
click at [394, 206] on button "Let's Go" at bounding box center [464, 204] width 200 height 28
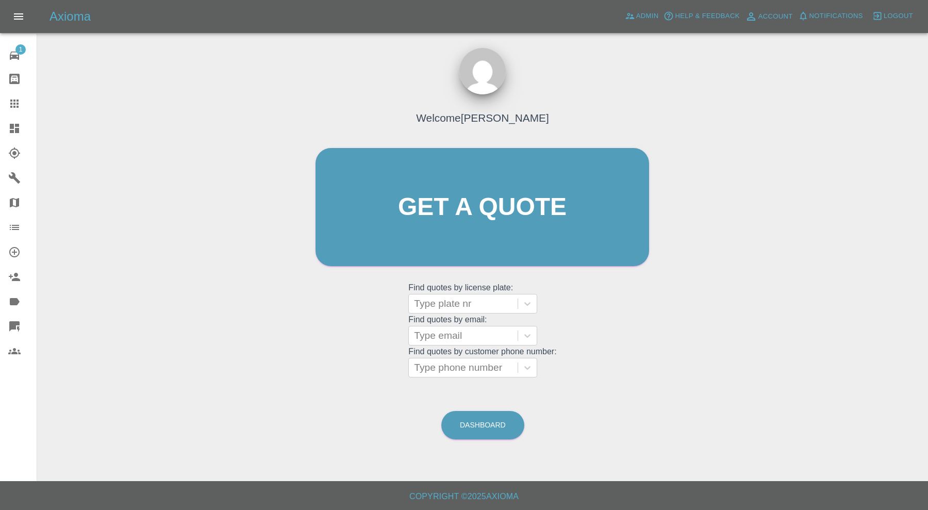
click at [18, 122] on icon at bounding box center [14, 128] width 12 height 12
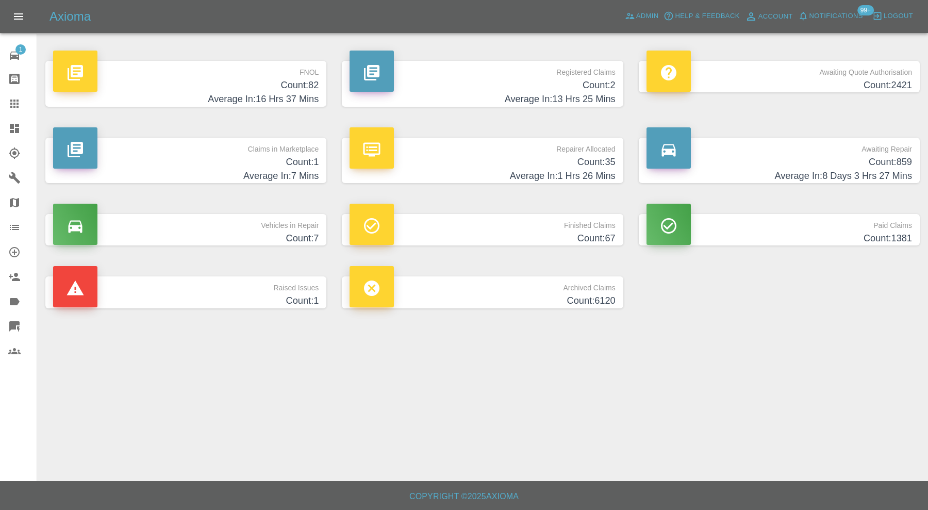
click at [256, 87] on h4 "Count: 82" at bounding box center [186, 85] width 266 height 14
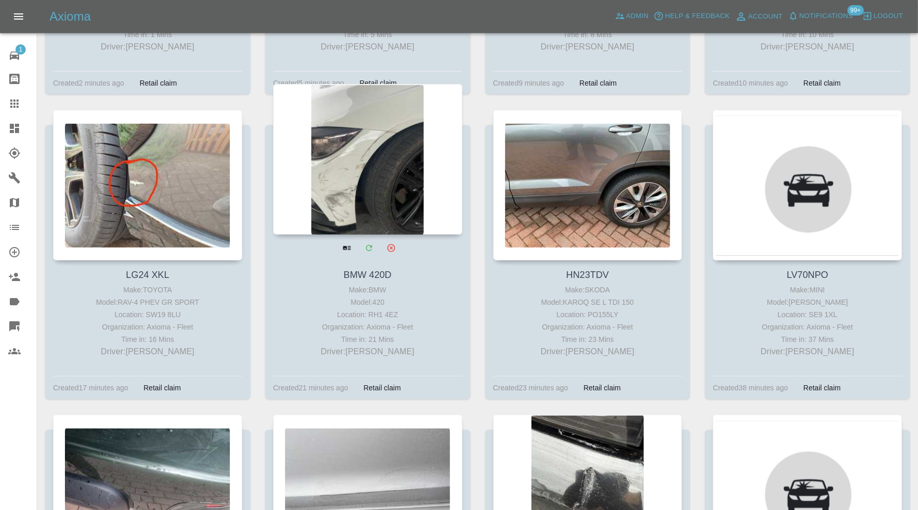
scroll to position [687, 0]
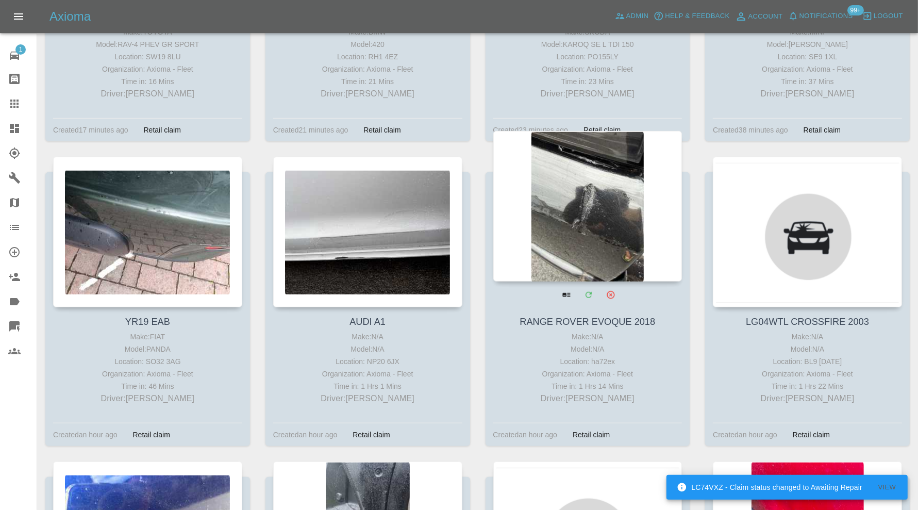
click at [611, 206] on div at bounding box center [587, 206] width 189 height 151
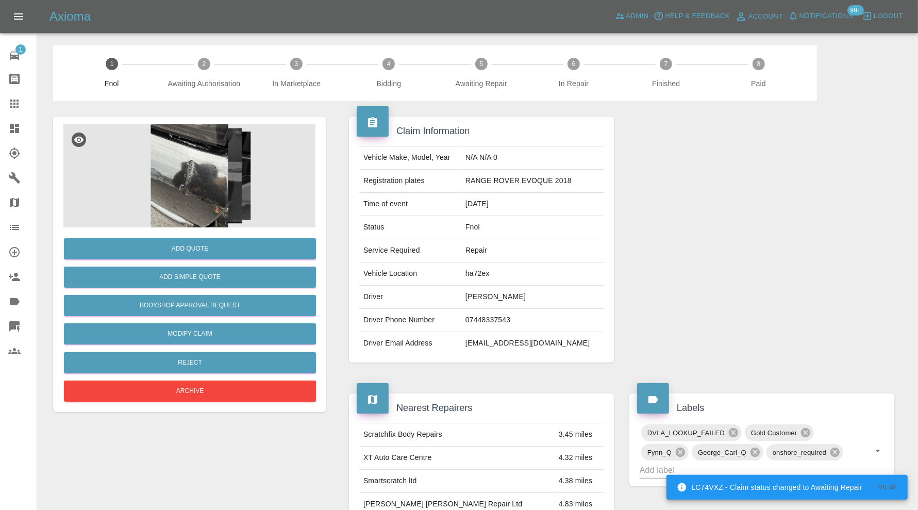
click at [206, 190] on img at bounding box center [189, 175] width 252 height 103
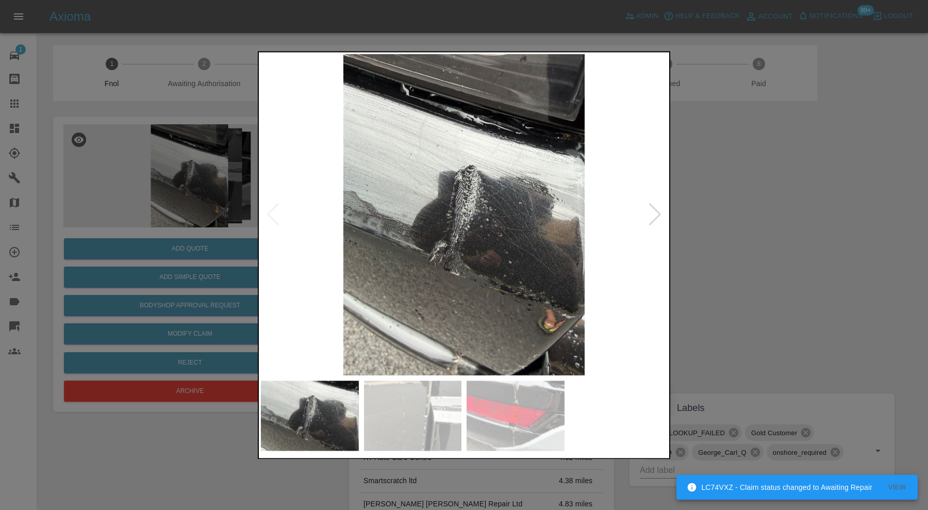
click at [454, 390] on img at bounding box center [413, 416] width 98 height 70
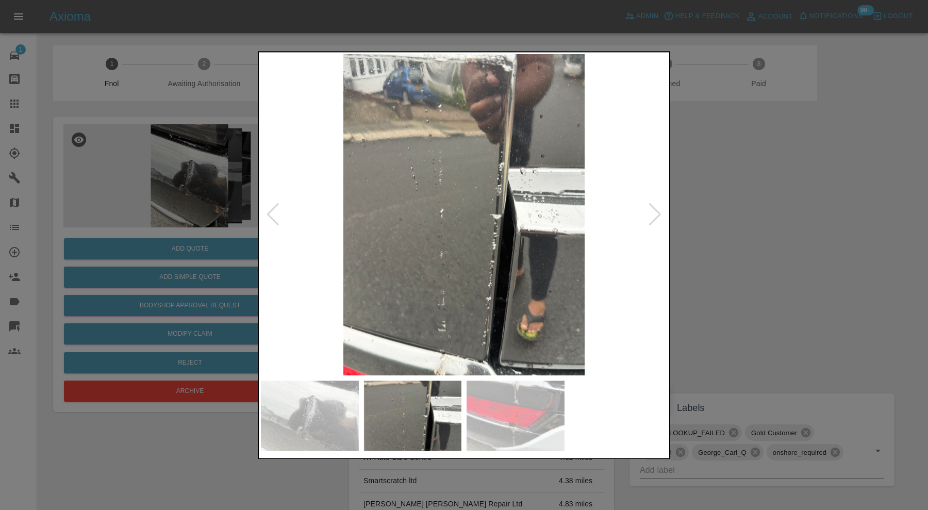
click at [507, 410] on img at bounding box center [516, 416] width 98 height 70
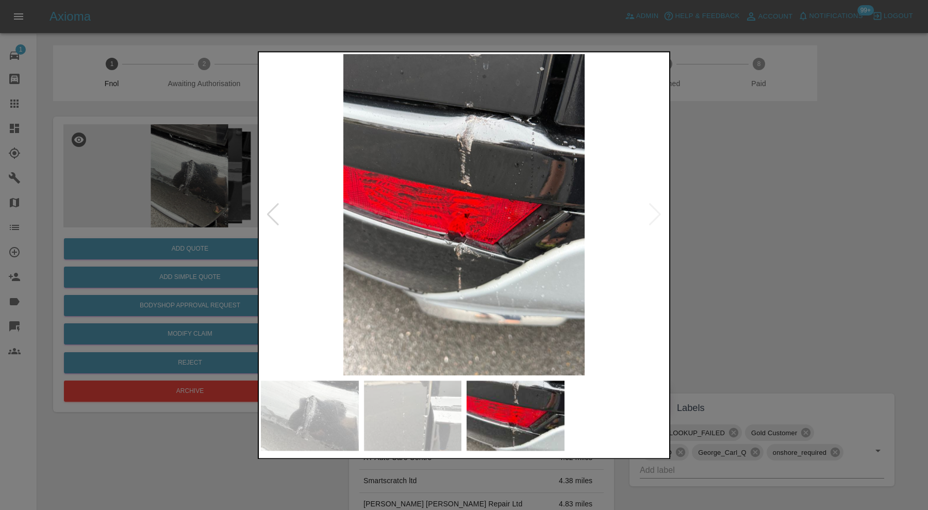
click at [539, 413] on img at bounding box center [516, 416] width 98 height 70
click at [423, 414] on img at bounding box center [413, 416] width 98 height 70
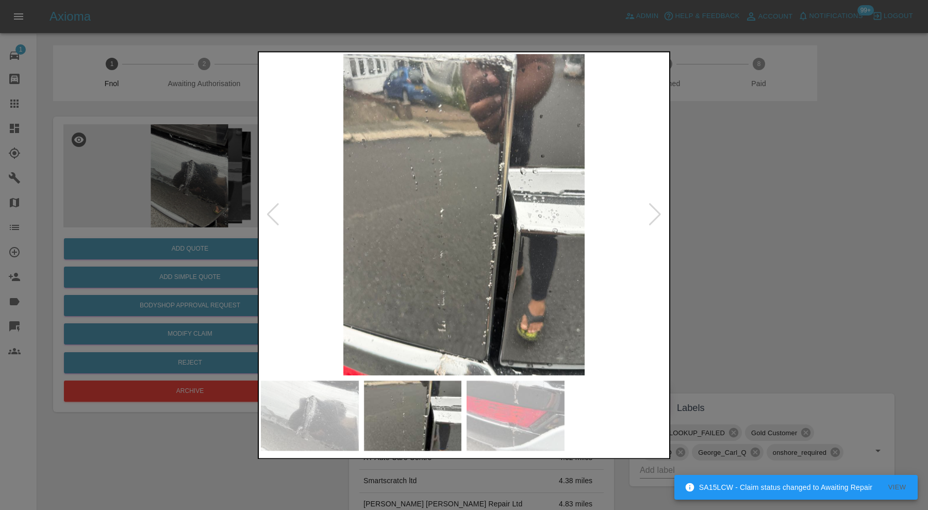
click at [314, 424] on img at bounding box center [310, 416] width 98 height 70
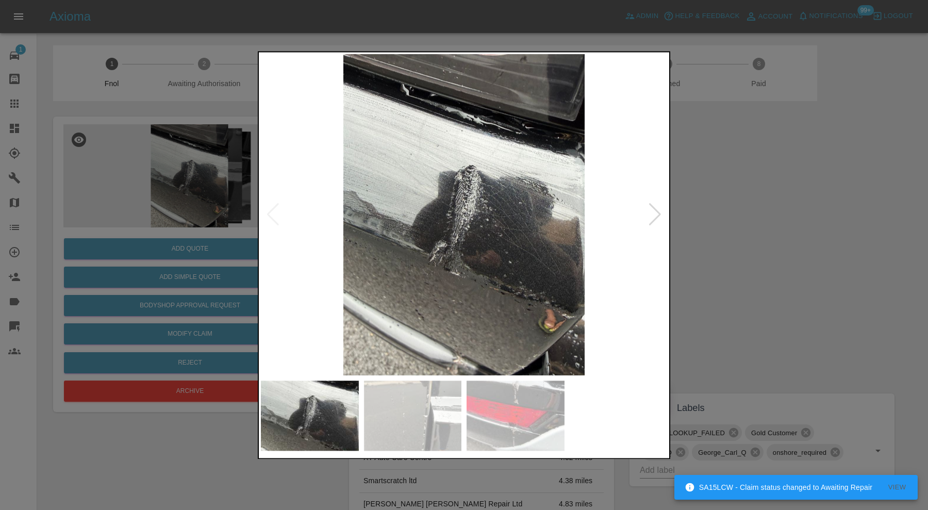
click at [401, 413] on img at bounding box center [413, 416] width 98 height 70
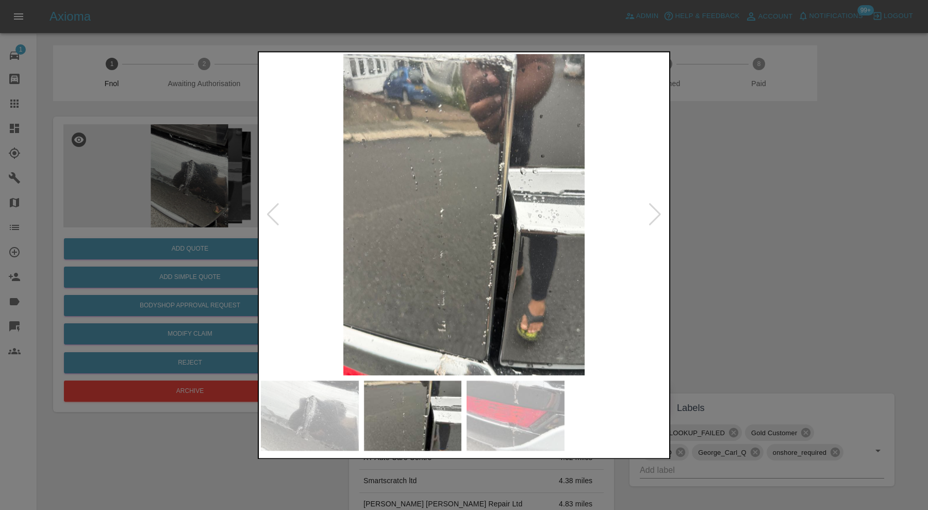
click at [458, 332] on img at bounding box center [464, 214] width 406 height 321
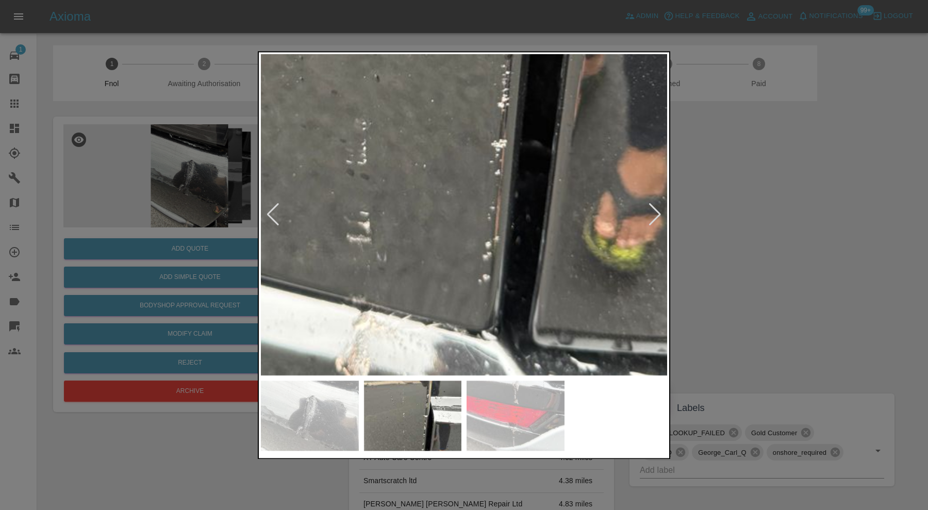
click at [702, 206] on div at bounding box center [464, 255] width 928 height 510
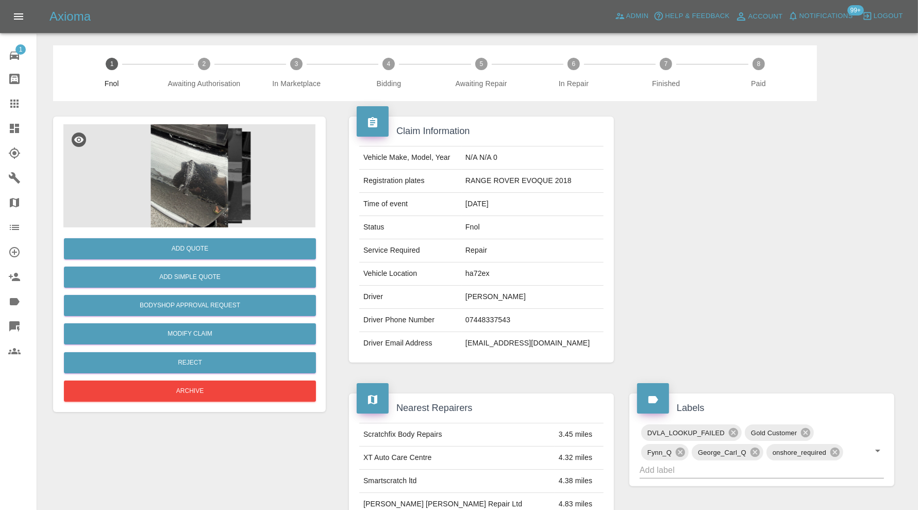
click at [702, 206] on div at bounding box center [762, 239] width 281 height 277
click at [188, 180] on img at bounding box center [189, 175] width 252 height 103
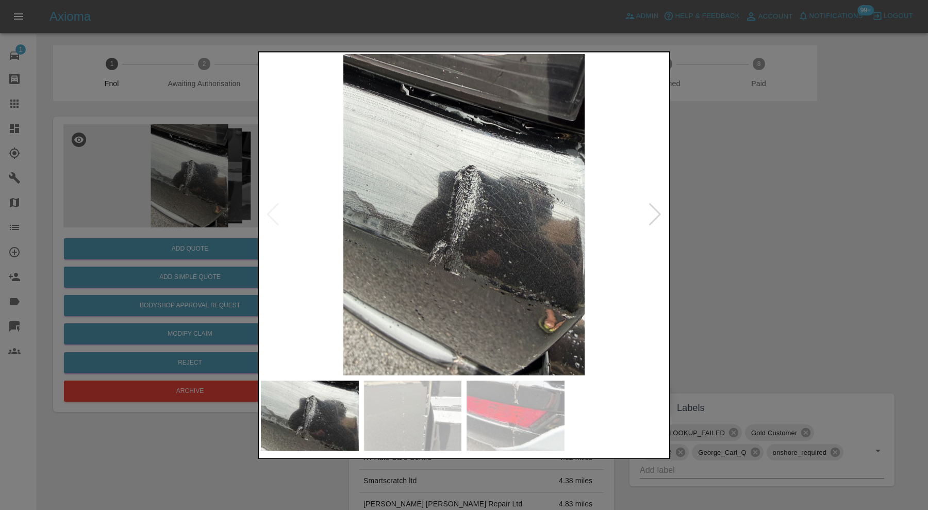
click at [655, 213] on div at bounding box center [655, 215] width 14 height 23
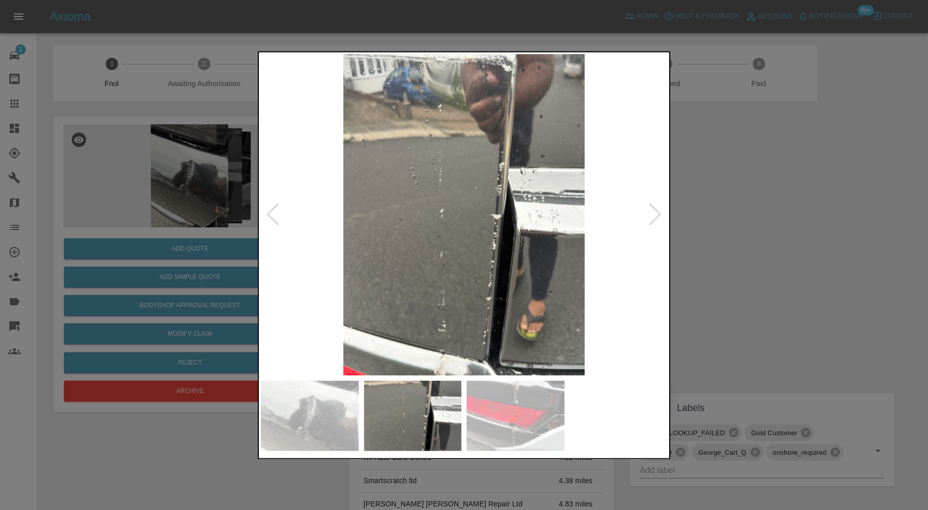
click at [650, 211] on div at bounding box center [655, 215] width 14 height 23
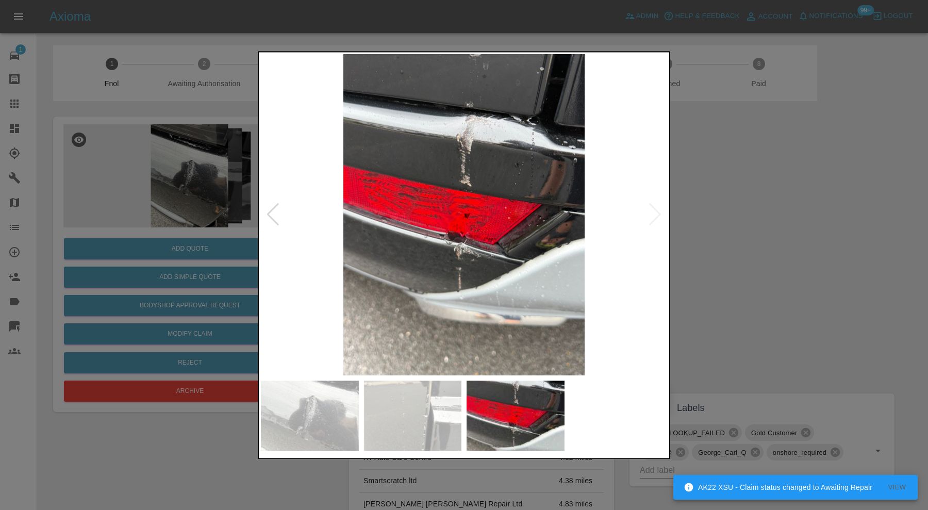
click at [746, 210] on div at bounding box center [464, 255] width 928 height 510
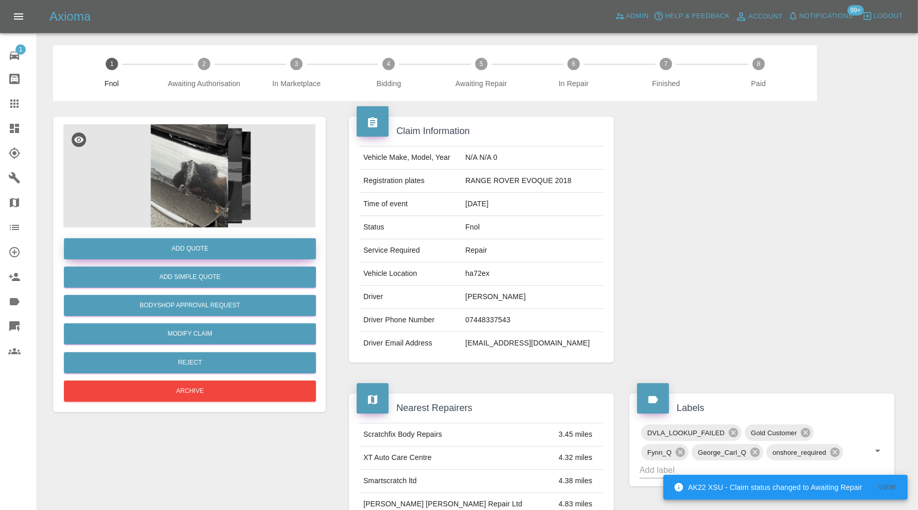
click at [241, 248] on button "Add Quote" at bounding box center [190, 248] width 252 height 21
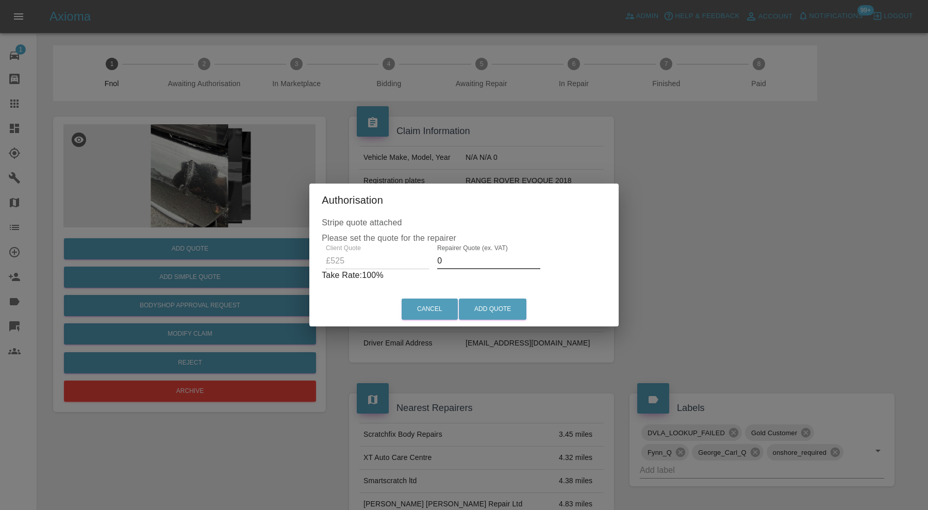
click at [503, 263] on input "0" at bounding box center [488, 261] width 103 height 17
type input "350"
click at [498, 305] on button "Add Quote" at bounding box center [493, 309] width 68 height 21
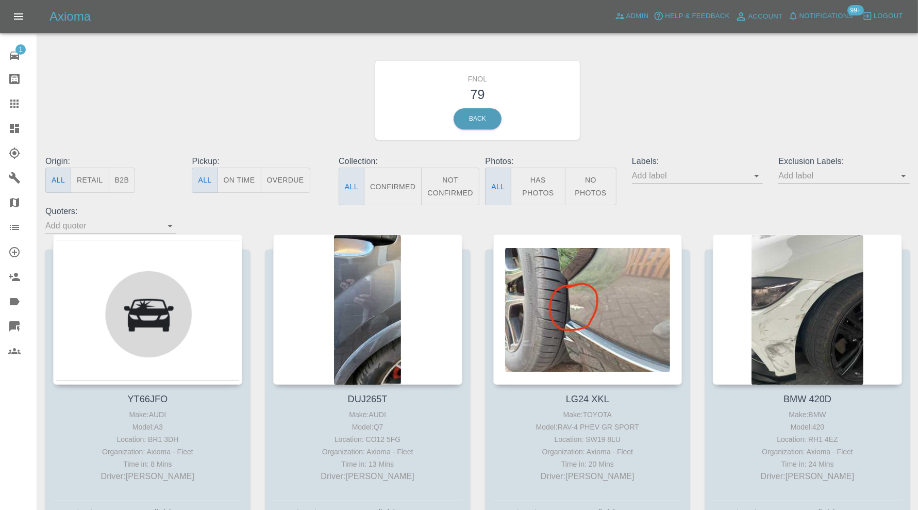
click at [756, 175] on icon "Open" at bounding box center [756, 176] width 5 height 3
type input "geor"
click at [716, 217] on li "George_Carl_Q" at bounding box center [698, 216] width 76 height 19
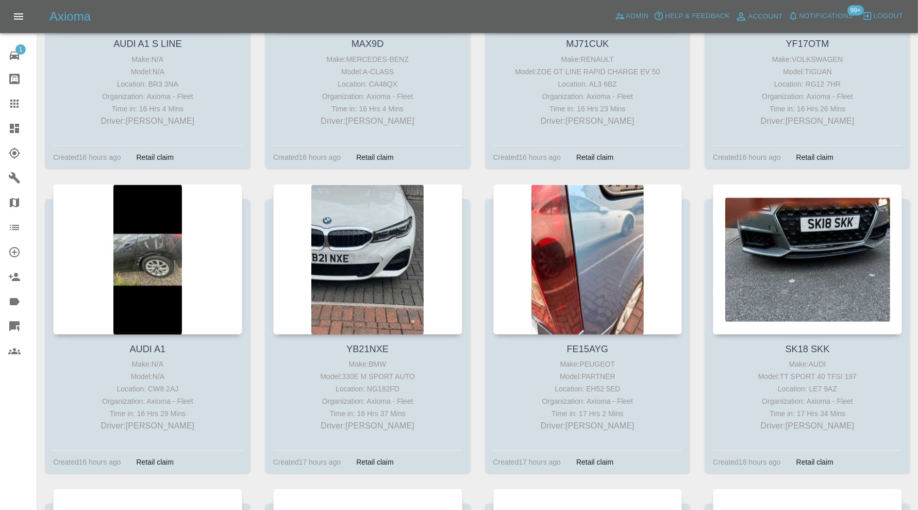
scroll to position [1297, 0]
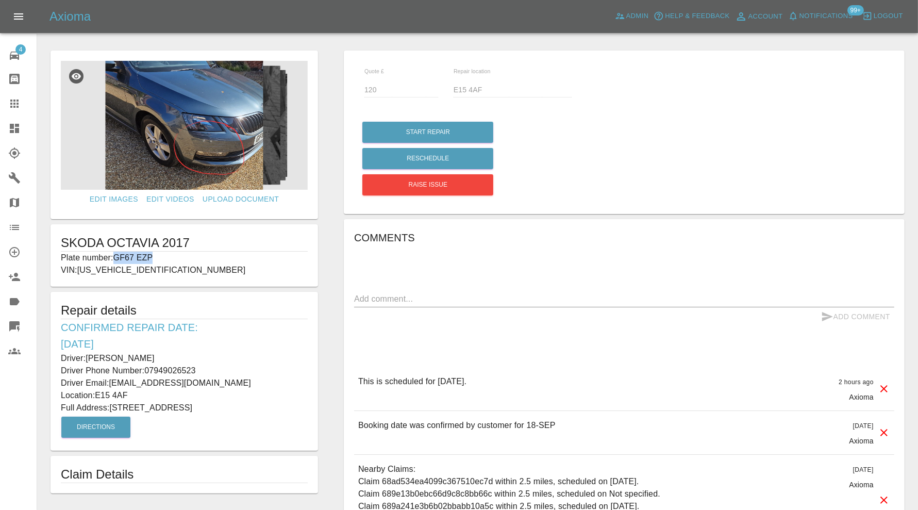
drag, startPoint x: 159, startPoint y: 255, endPoint x: 117, endPoint y: 256, distance: 42.3
click at [117, 256] on p "Plate number: GF67 EZP" at bounding box center [184, 258] width 247 height 12
copy p "GF67 EZP"
click at [13, 103] on icon at bounding box center [14, 103] width 12 height 12
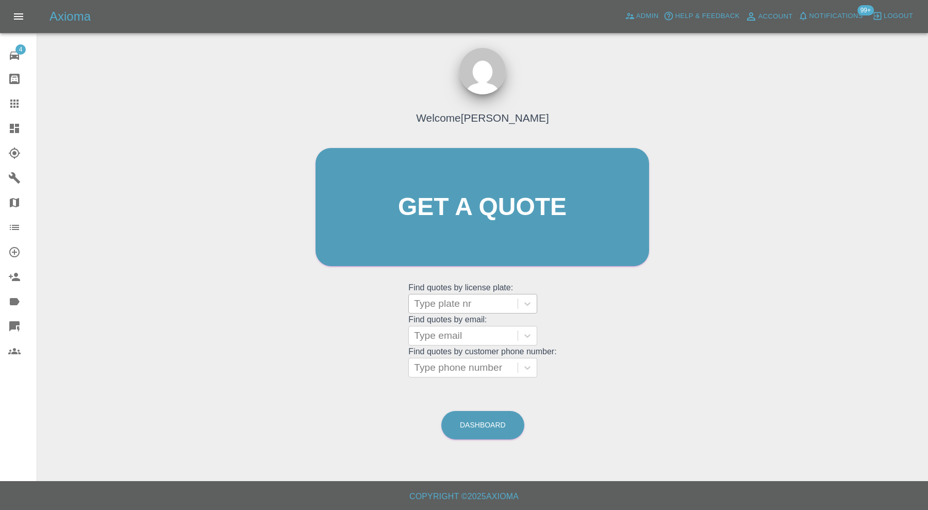
click at [489, 306] on div at bounding box center [463, 303] width 98 height 14
paste input "GF67 EZP"
type input "GF67 EZP"
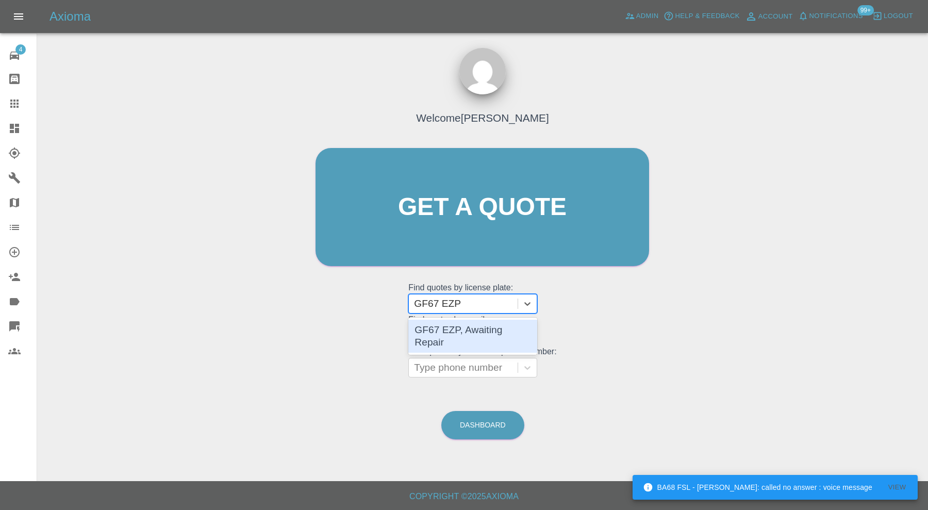
click at [498, 324] on div "GF67 EZP, Awaiting Repair" at bounding box center [472, 336] width 129 height 33
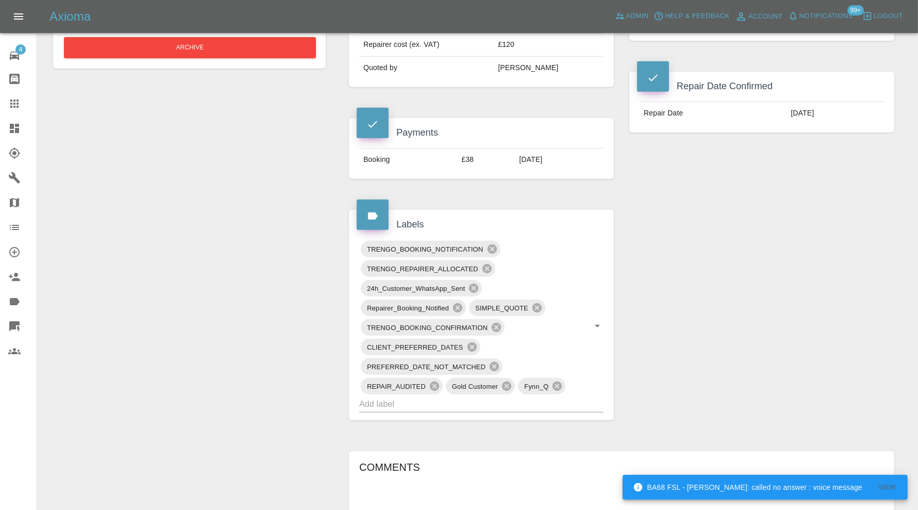
scroll to position [430, 0]
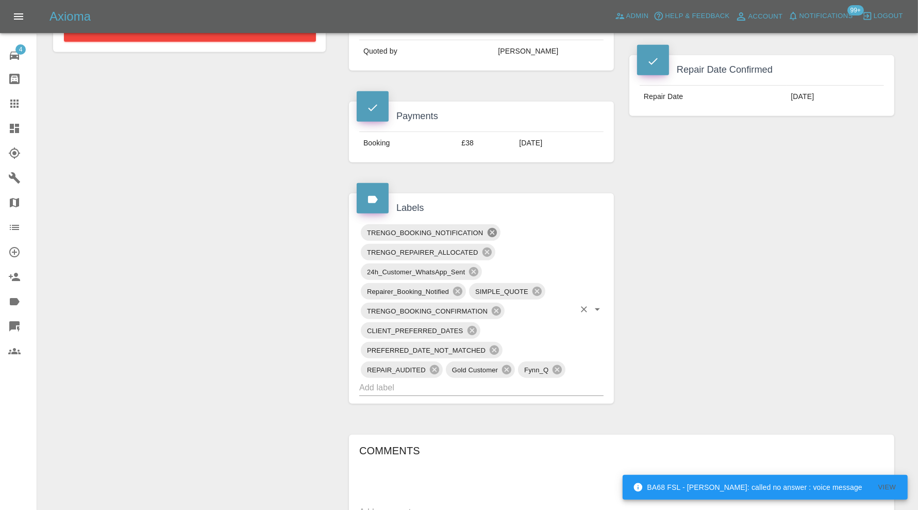
click at [491, 228] on icon at bounding box center [491, 232] width 9 height 9
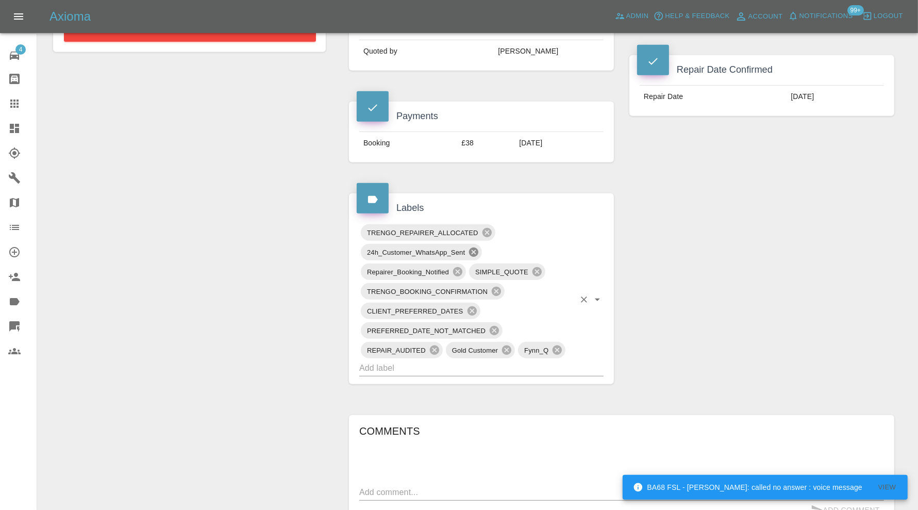
click at [475, 248] on icon at bounding box center [473, 252] width 9 height 9
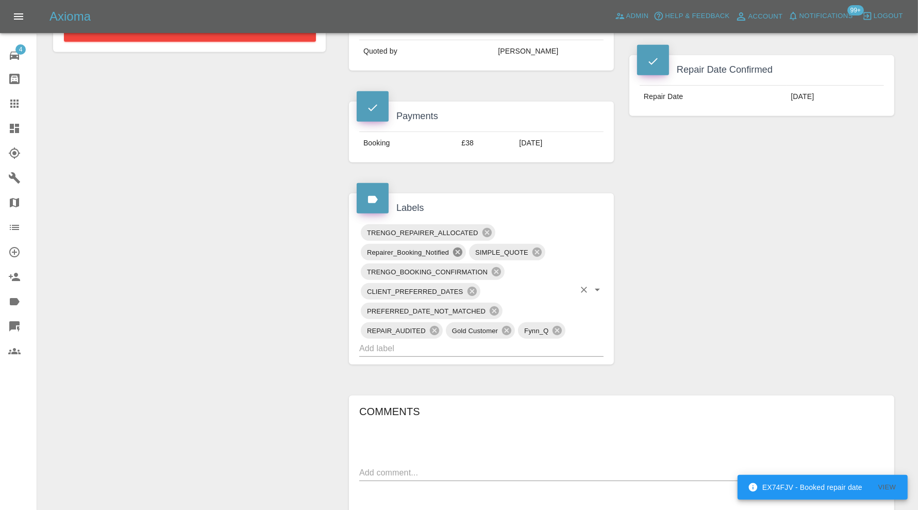
click at [460, 248] on icon at bounding box center [457, 252] width 9 height 9
click at [501, 266] on icon at bounding box center [496, 271] width 11 height 11
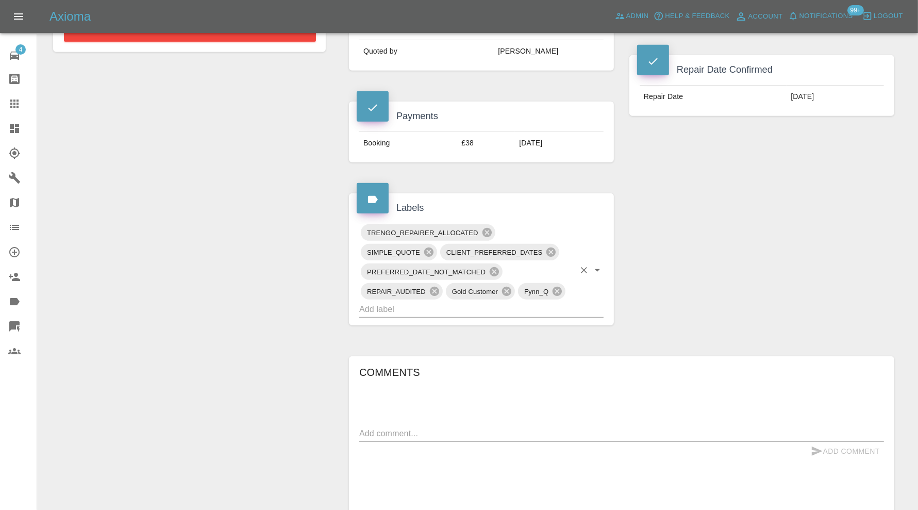
click at [493, 302] on input "text" at bounding box center [467, 309] width 216 height 16
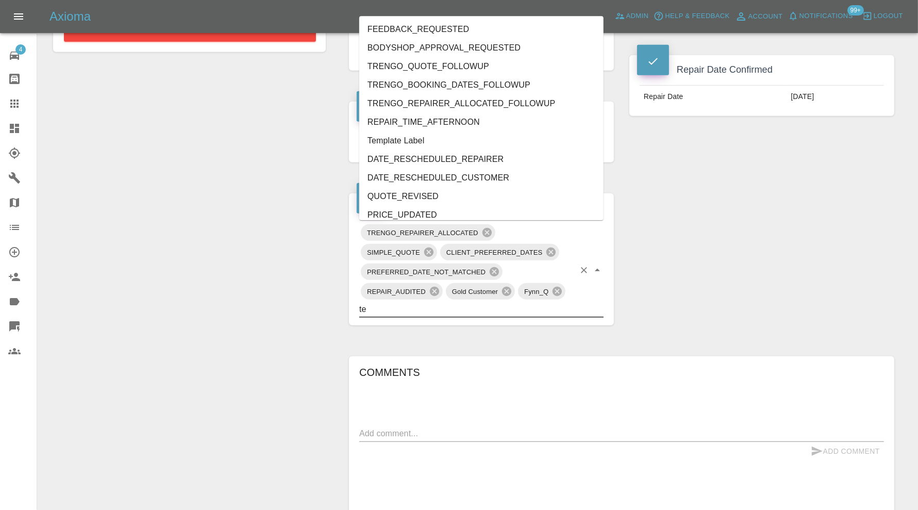
type input "t"
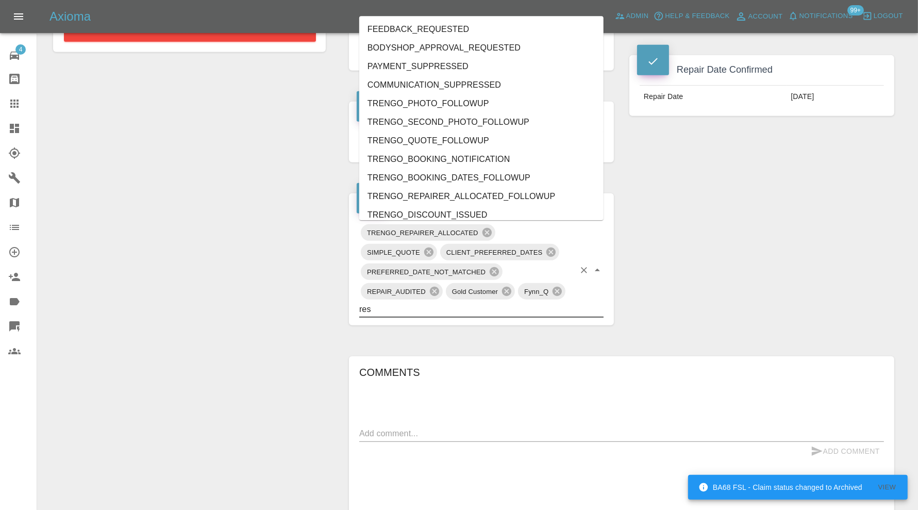
type input "resc"
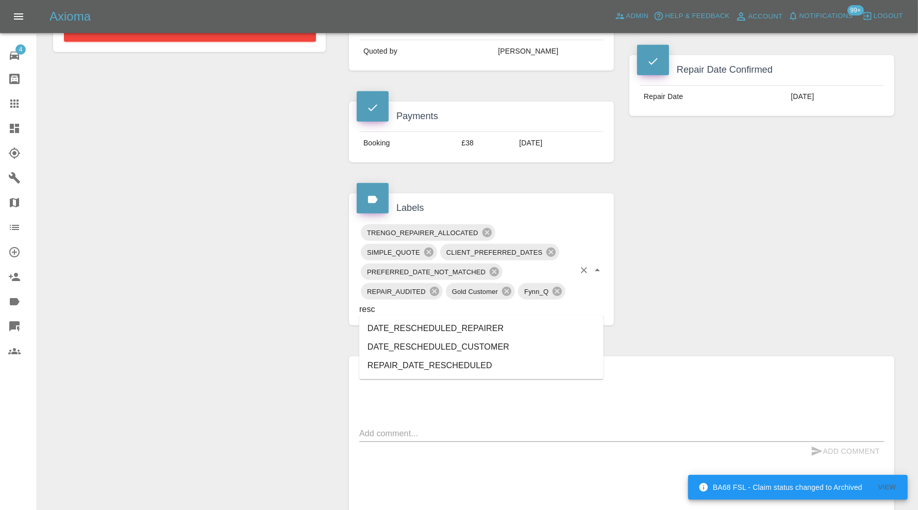
click at [485, 346] on li "DATE_RESCHEDULED_CUSTOMER" at bounding box center [481, 347] width 244 height 19
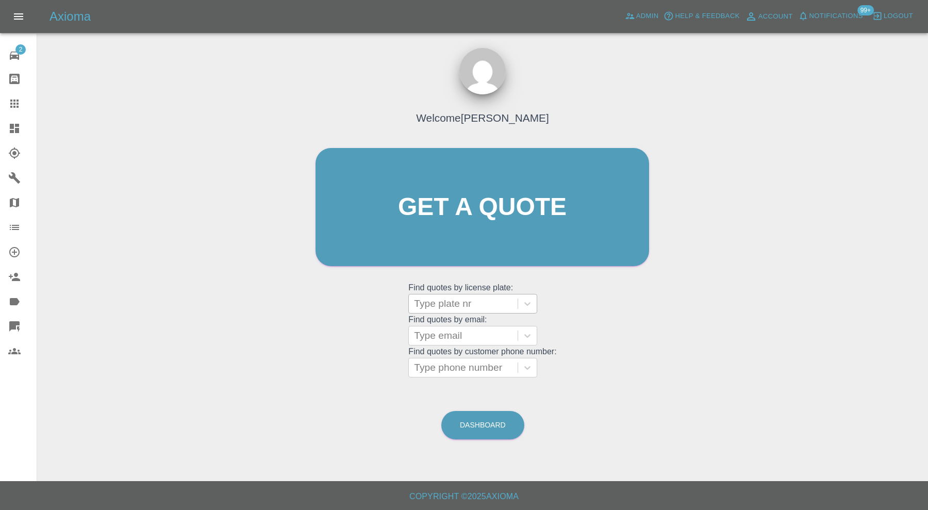
click at [510, 303] on div at bounding box center [463, 303] width 98 height 14
paste input "SB70EKF"
type input "SB70EKF"
click at [440, 304] on input "SB70EKF" at bounding box center [438, 304] width 49 height 12
click at [465, 301] on div at bounding box center [463, 303] width 98 height 14
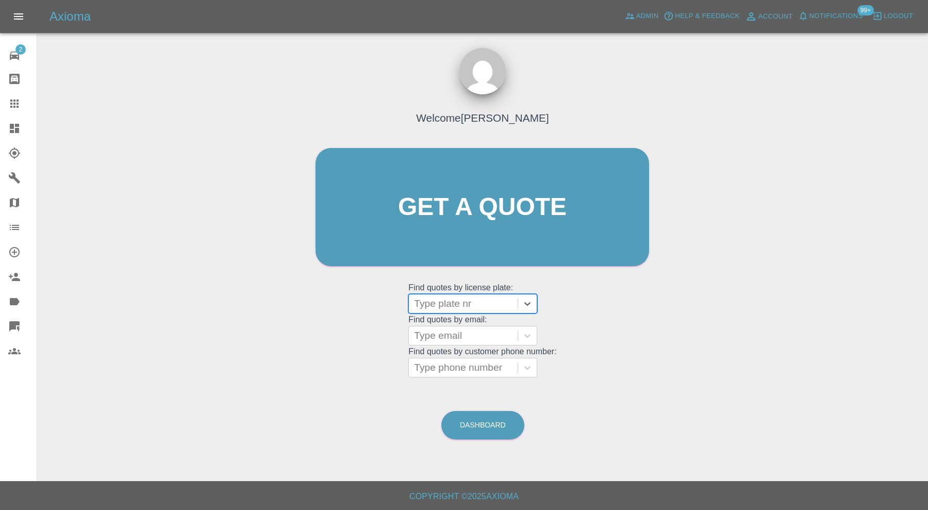
paste input "SB70EKF"
type input "SB70EKF"
click at [462, 324] on div "SB70EKF, Archived" at bounding box center [472, 330] width 129 height 21
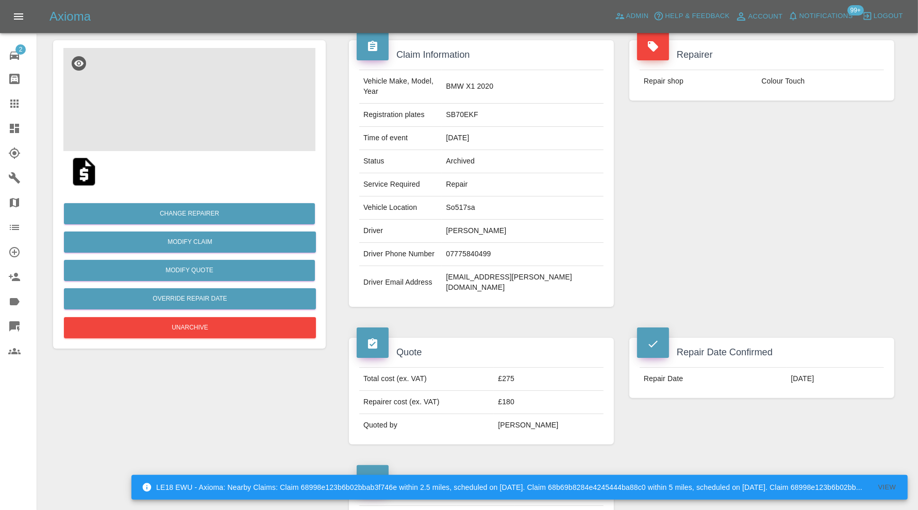
scroll to position [30, 0]
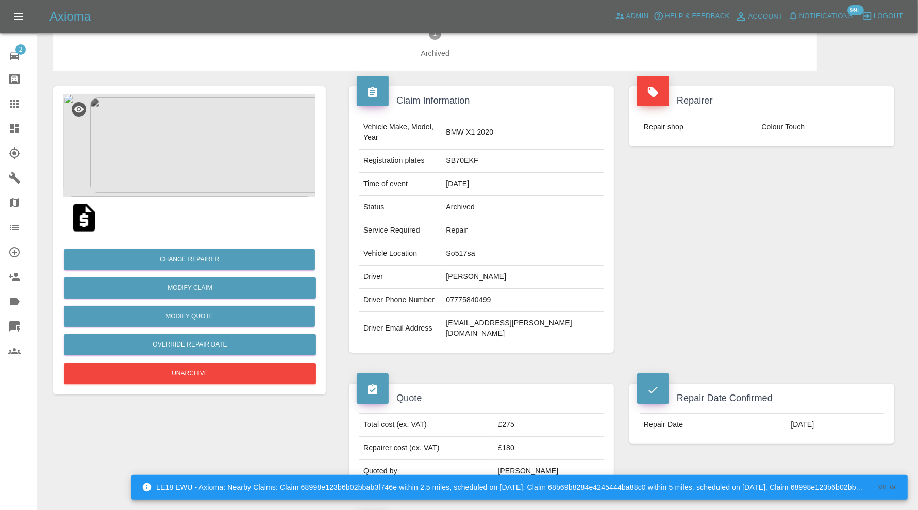
drag, startPoint x: 12, startPoint y: 101, endPoint x: 291, endPoint y: 180, distance: 290.0
click at [12, 101] on icon at bounding box center [14, 103] width 12 height 12
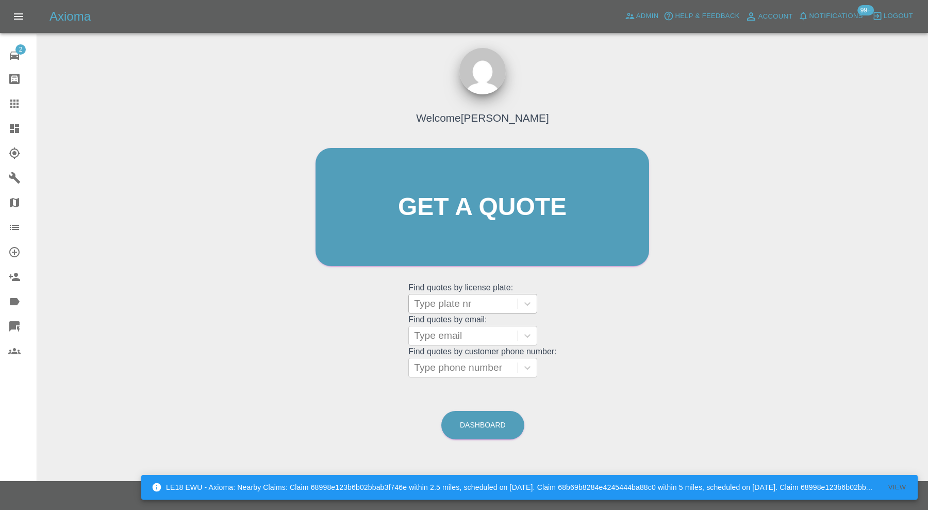
click at [449, 300] on div at bounding box center [463, 303] width 98 height 14
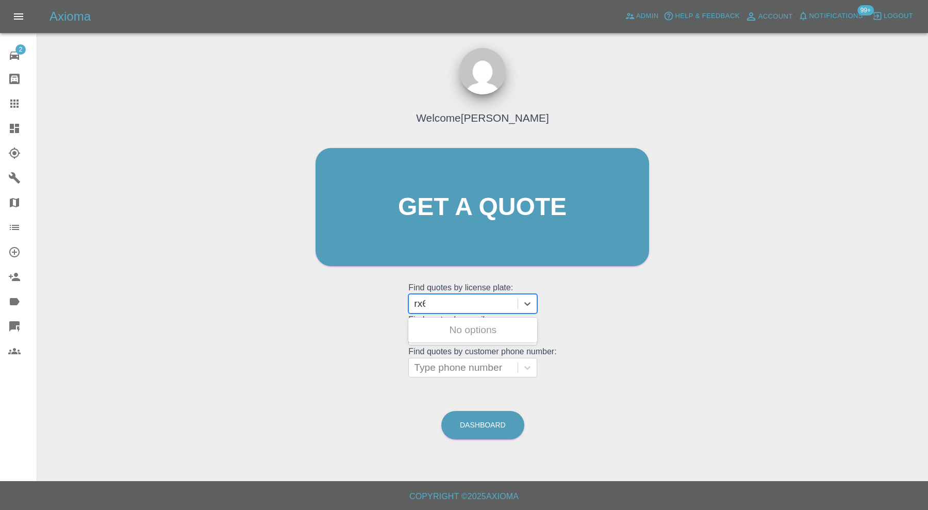
type input "rx64"
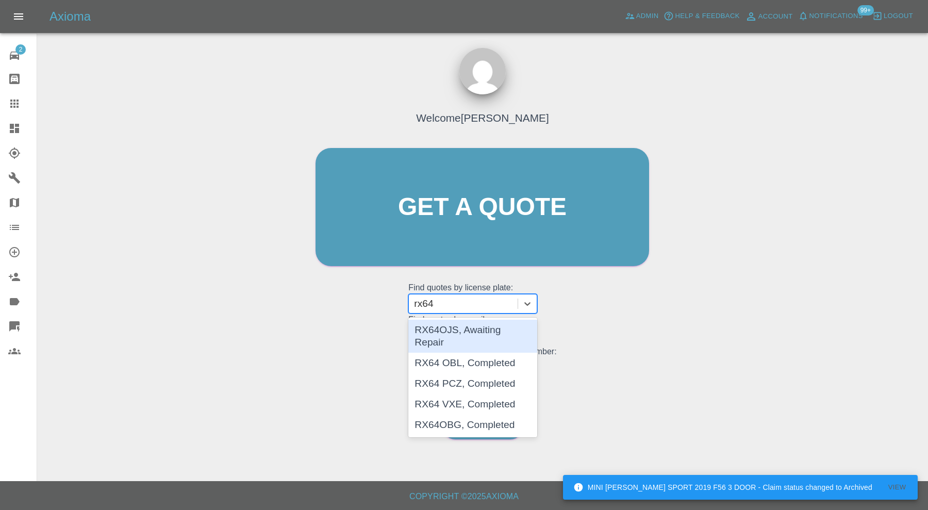
click at [464, 325] on div "RX64OJS, Awaiting Repair" at bounding box center [472, 336] width 129 height 33
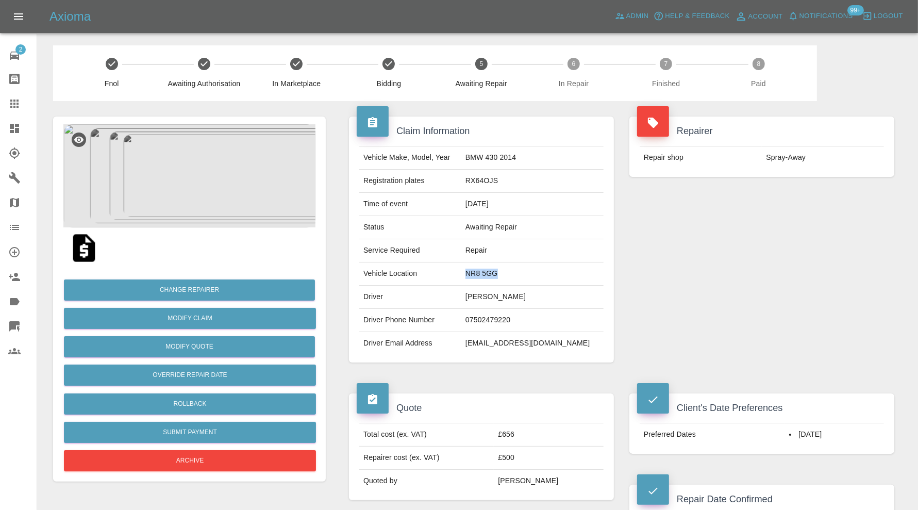
drag, startPoint x: 516, startPoint y: 273, endPoint x: 484, endPoint y: 272, distance: 32.0
click at [484, 272] on td "NR8 5GG" at bounding box center [533, 273] width 142 height 23
copy td "NR8 5GG"
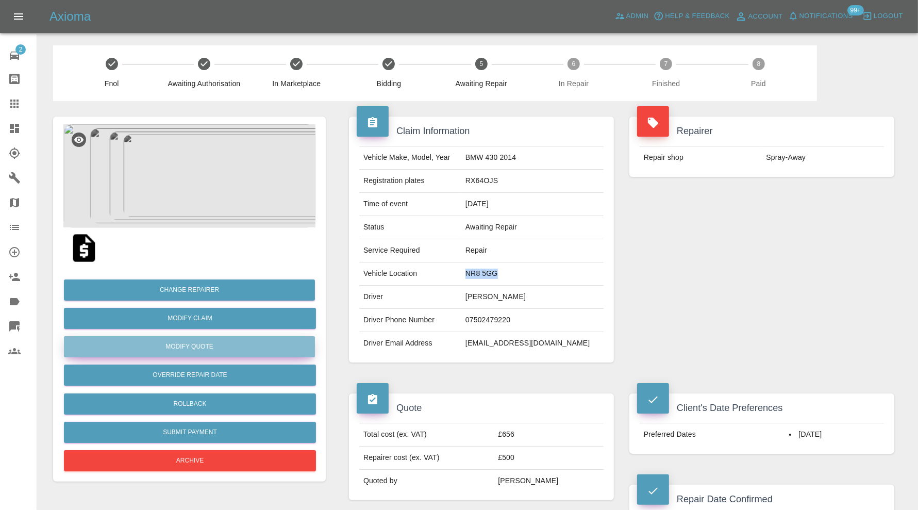
click at [250, 347] on button "Modify Quote" at bounding box center [189, 346] width 251 height 21
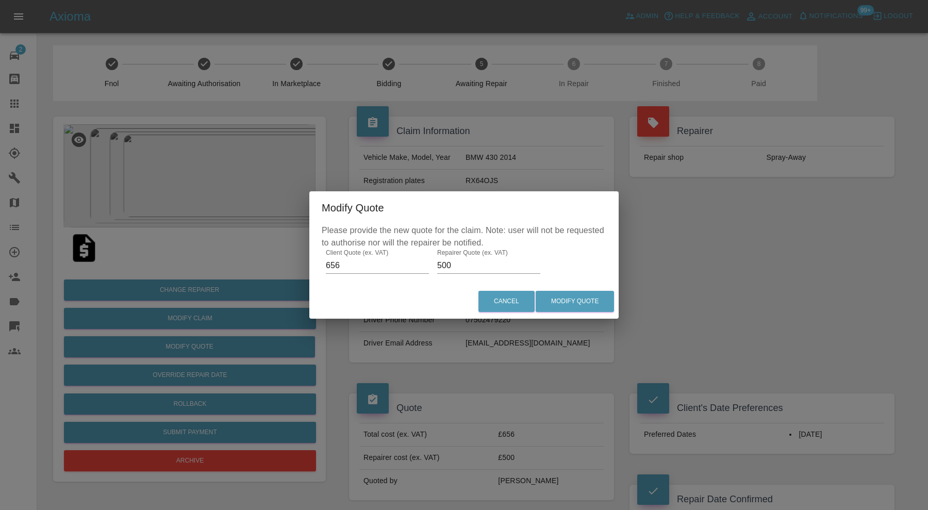
click at [451, 266] on input "500" at bounding box center [488, 265] width 103 height 17
type input "550"
click at [556, 300] on button "Modify Quote" at bounding box center [575, 301] width 78 height 21
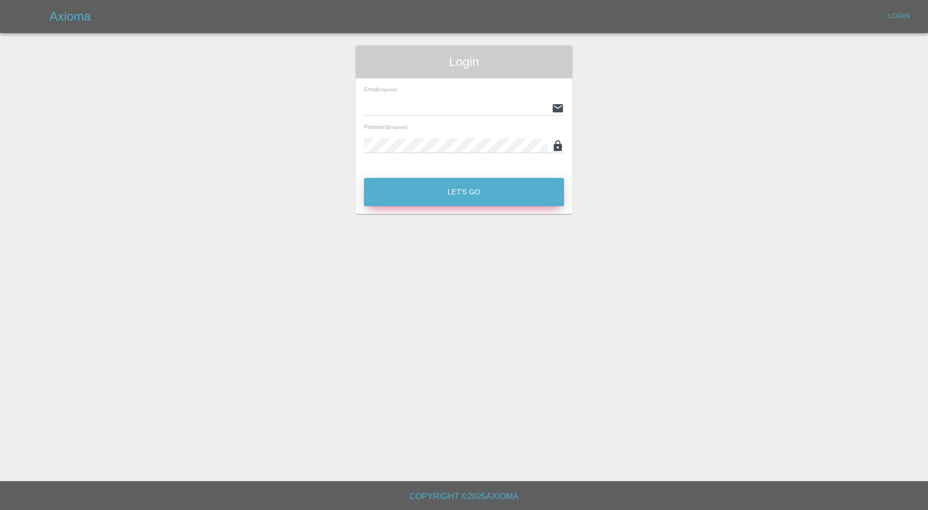
type input "carl.ainsworth@axioma.co.uk"
click at [419, 187] on button "Let's Go" at bounding box center [464, 192] width 200 height 28
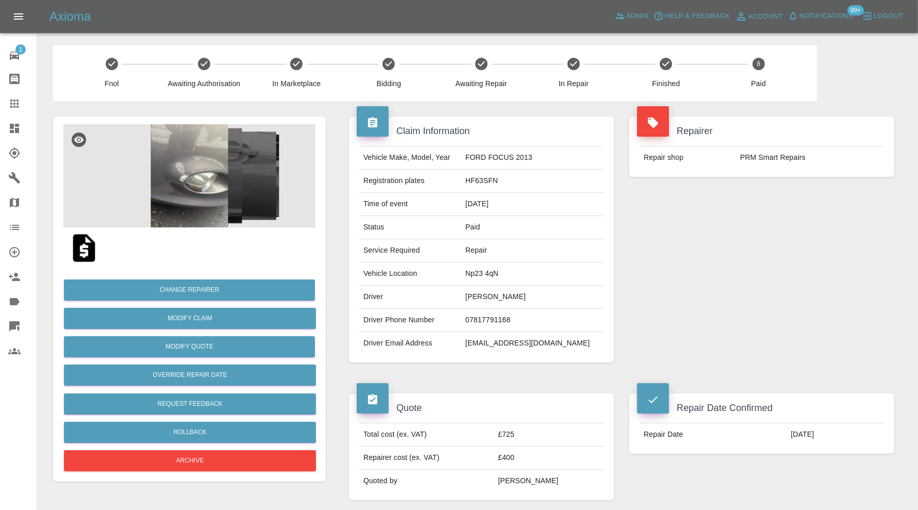
click at [216, 190] on img at bounding box center [189, 175] width 252 height 103
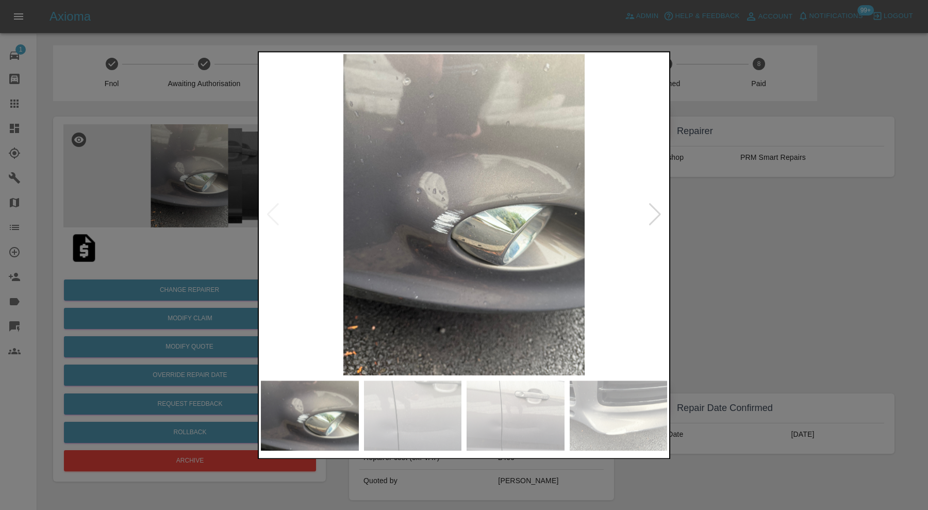
click at [457, 413] on img at bounding box center [413, 416] width 98 height 70
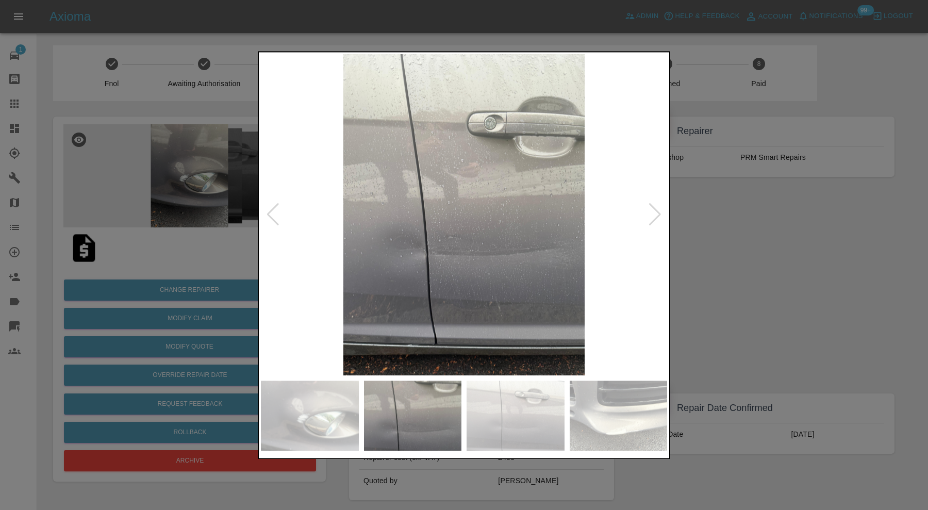
click at [523, 410] on img at bounding box center [516, 416] width 98 height 70
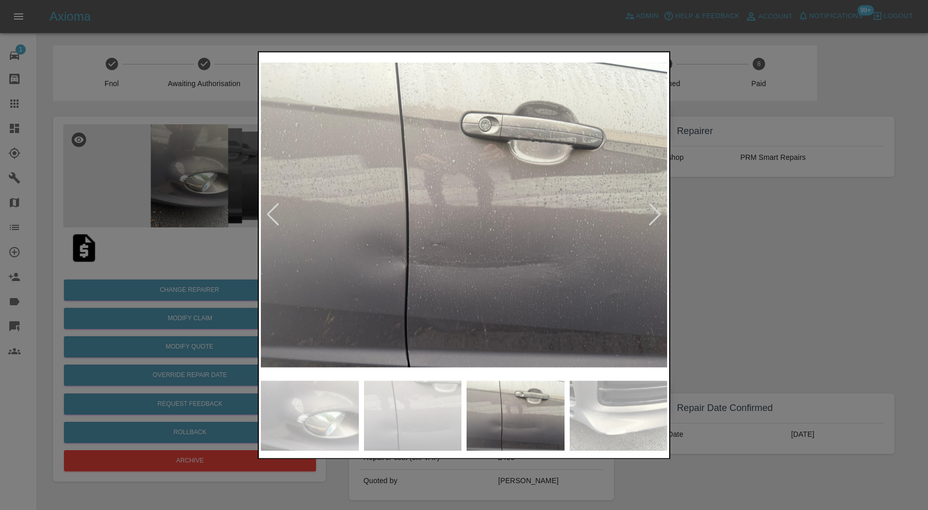
click at [597, 407] on img at bounding box center [619, 416] width 98 height 70
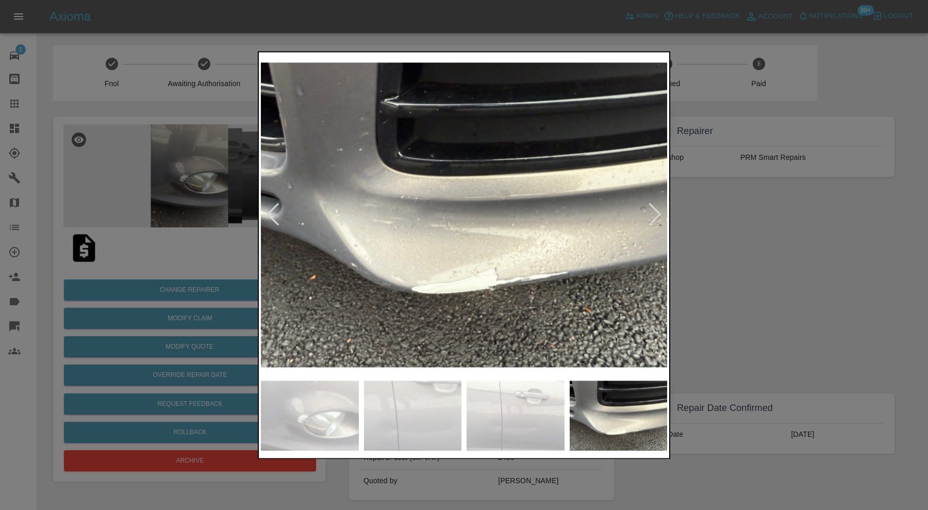
click at [655, 209] on div at bounding box center [655, 215] width 14 height 23
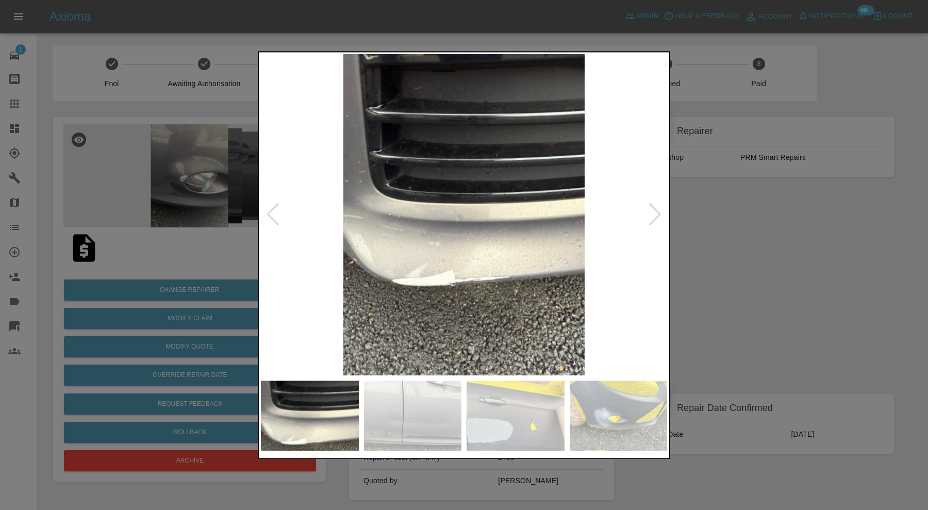
click at [655, 209] on div at bounding box center [655, 215] width 14 height 23
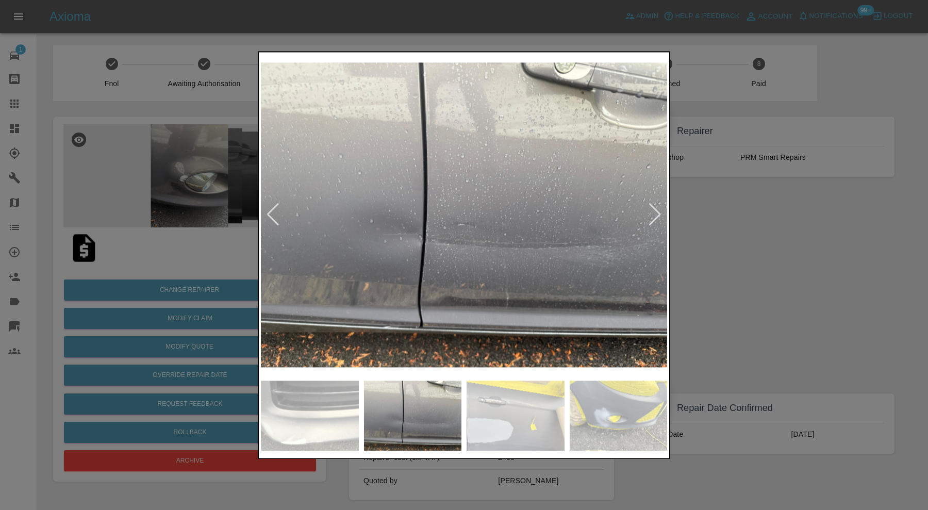
click at [655, 209] on div at bounding box center [655, 215] width 14 height 23
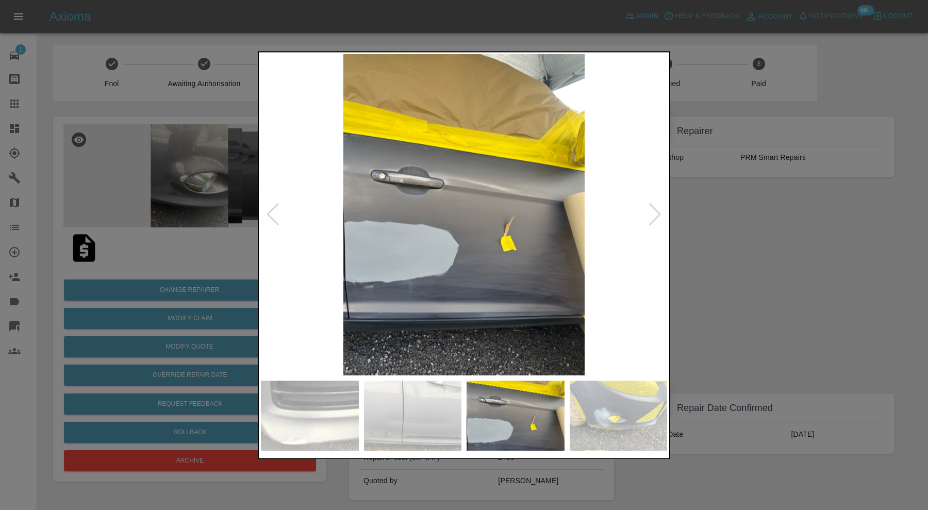
click at [655, 209] on div at bounding box center [655, 215] width 14 height 23
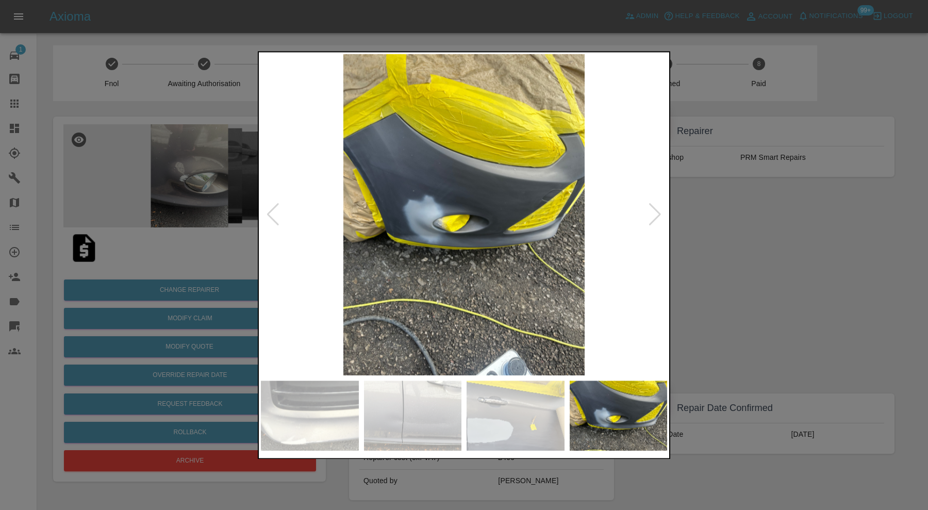
click at [655, 209] on div at bounding box center [655, 215] width 14 height 23
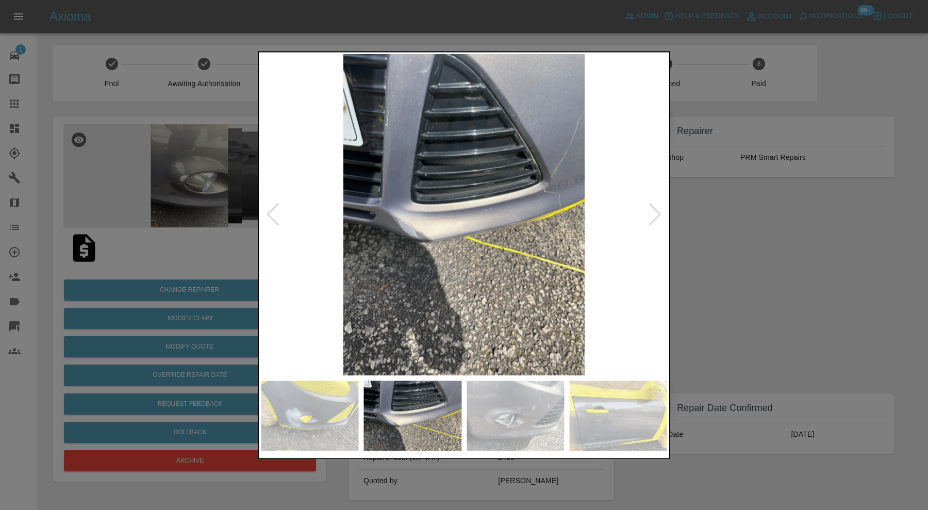
click at [655, 209] on div at bounding box center [655, 215] width 14 height 23
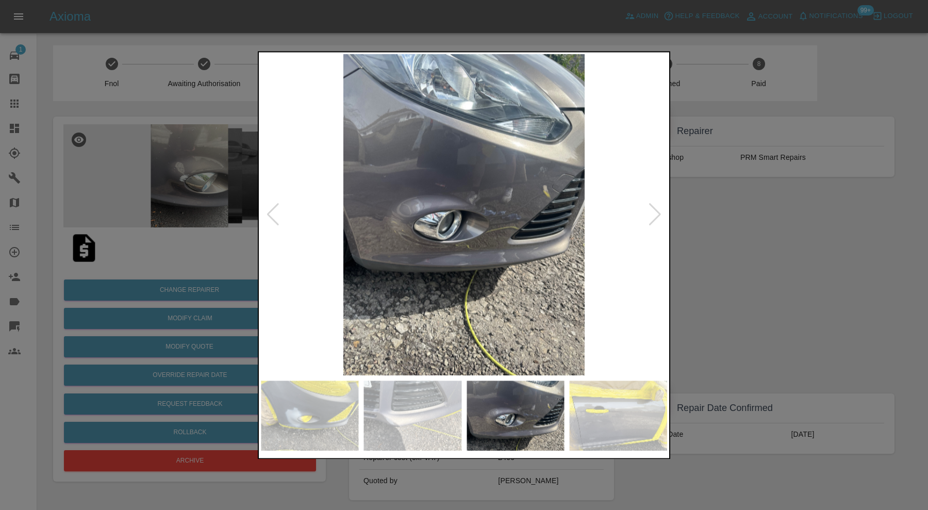
click at [655, 209] on div at bounding box center [655, 215] width 14 height 23
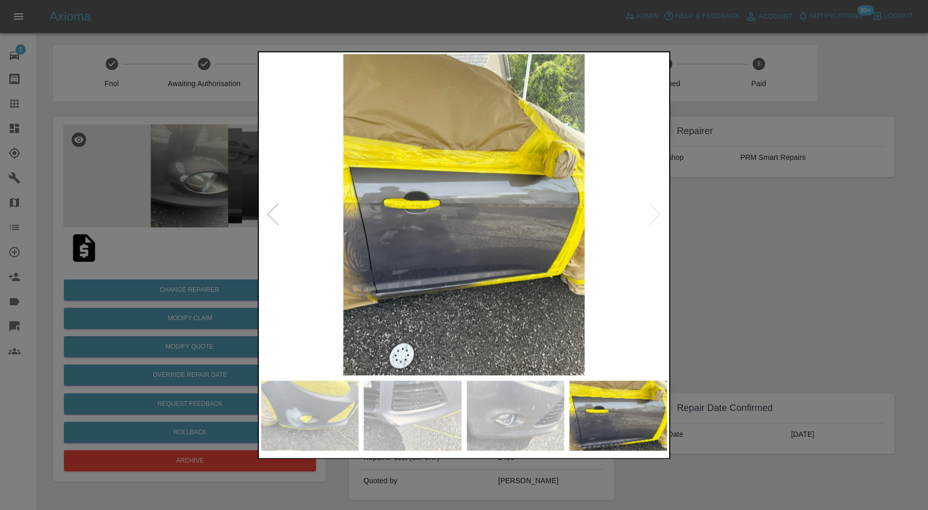
click at [455, 265] on img at bounding box center [464, 214] width 406 height 321
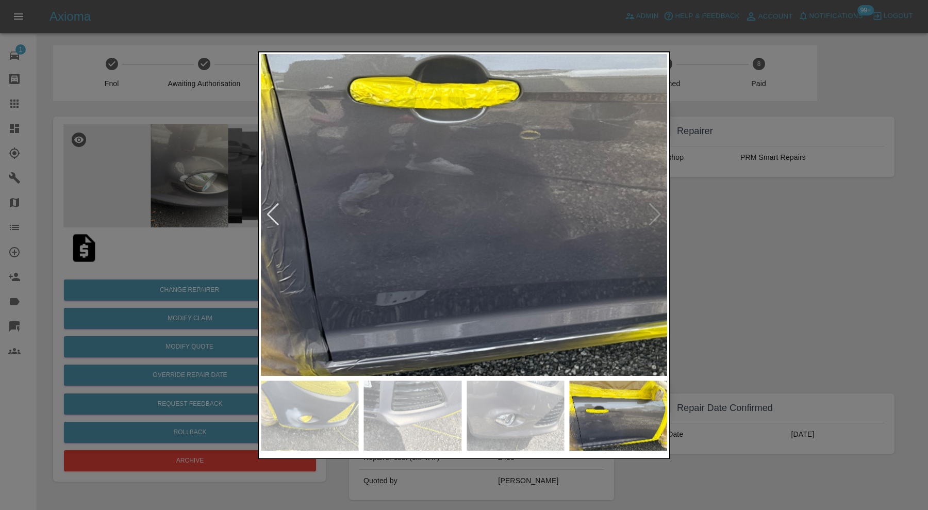
click at [522, 298] on img at bounding box center [591, 127] width 1219 height 964
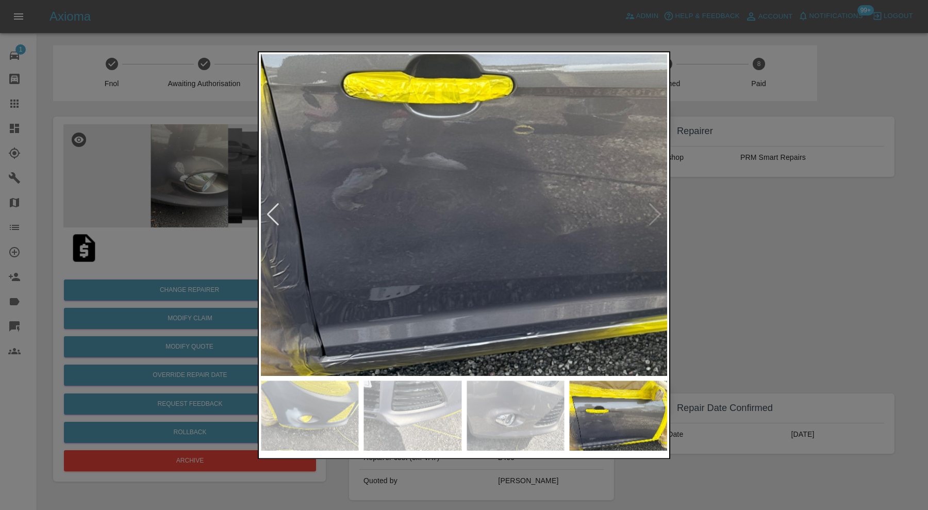
click at [530, 134] on img at bounding box center [585, 122] width 1219 height 964
click at [799, 237] on div at bounding box center [464, 255] width 928 height 510
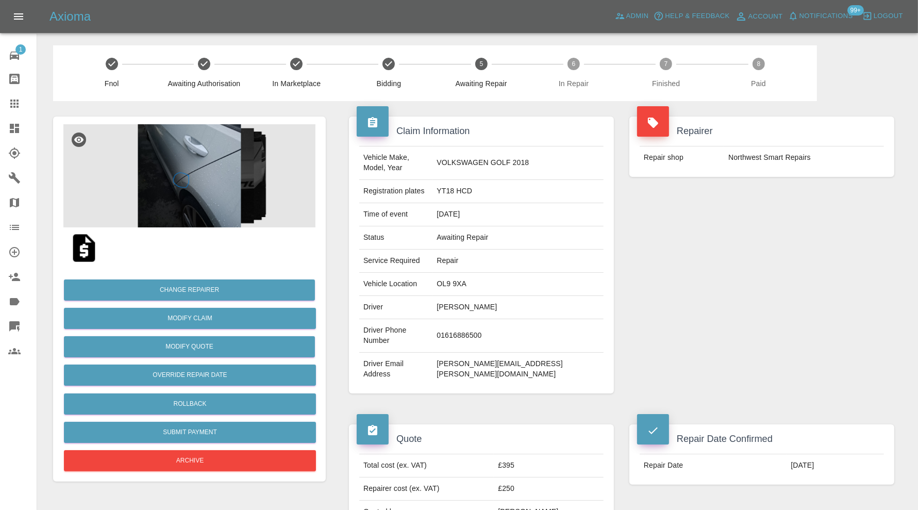
click at [201, 186] on img at bounding box center [189, 175] width 252 height 103
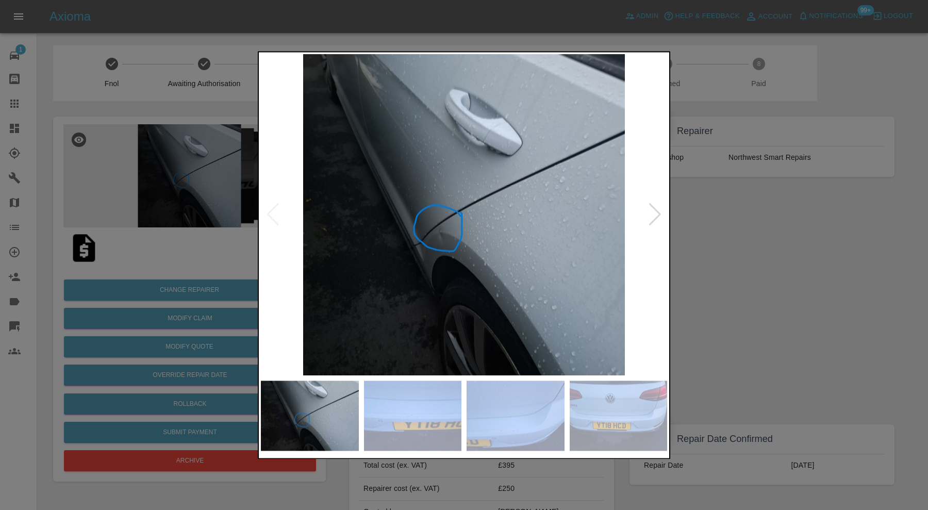
click at [654, 208] on div at bounding box center [655, 215] width 14 height 23
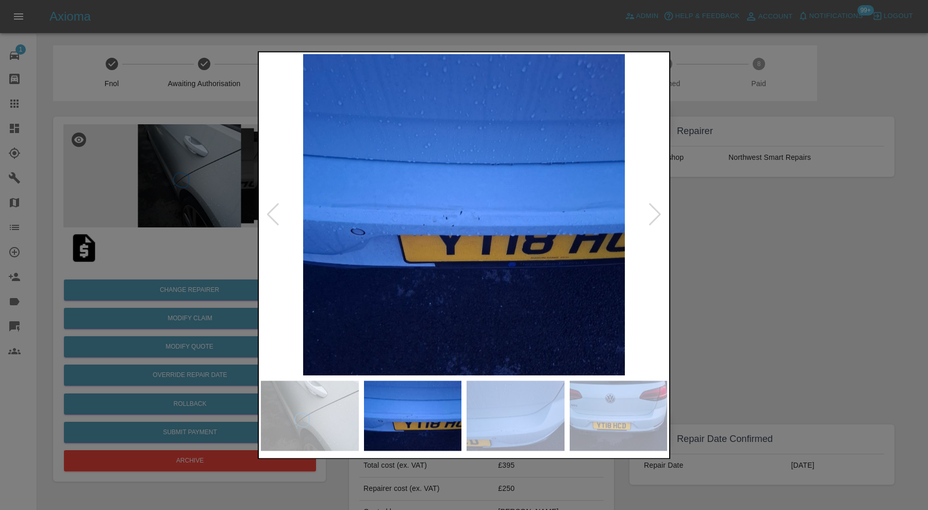
click at [654, 208] on div at bounding box center [655, 215] width 14 height 23
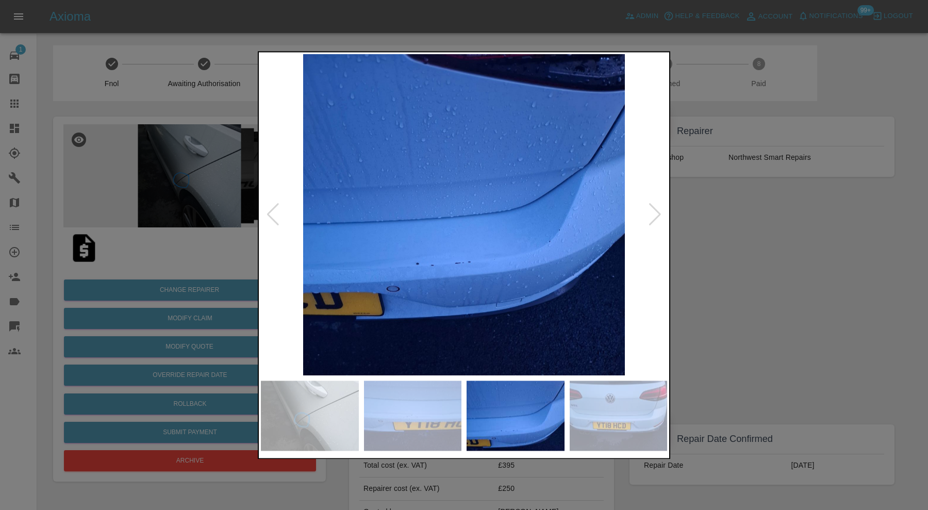
click at [654, 208] on div at bounding box center [655, 215] width 14 height 23
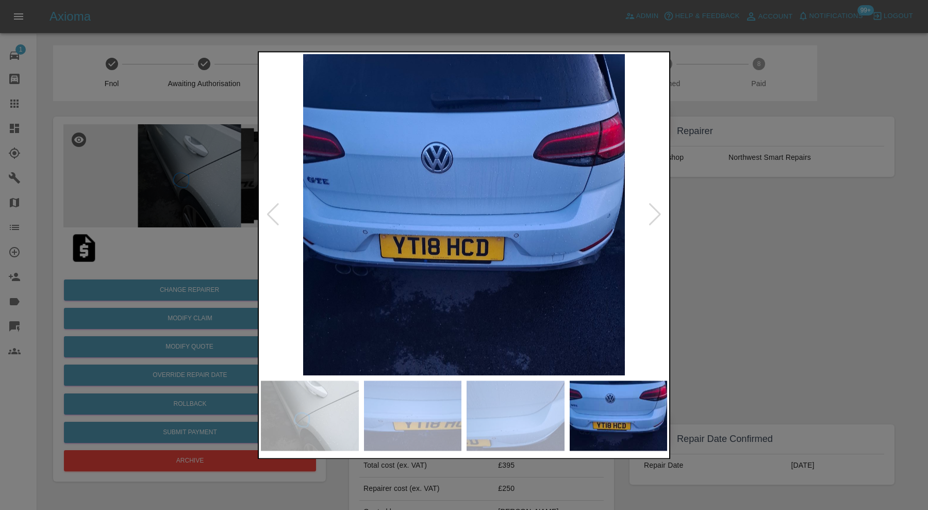
click at [654, 208] on div at bounding box center [655, 215] width 14 height 23
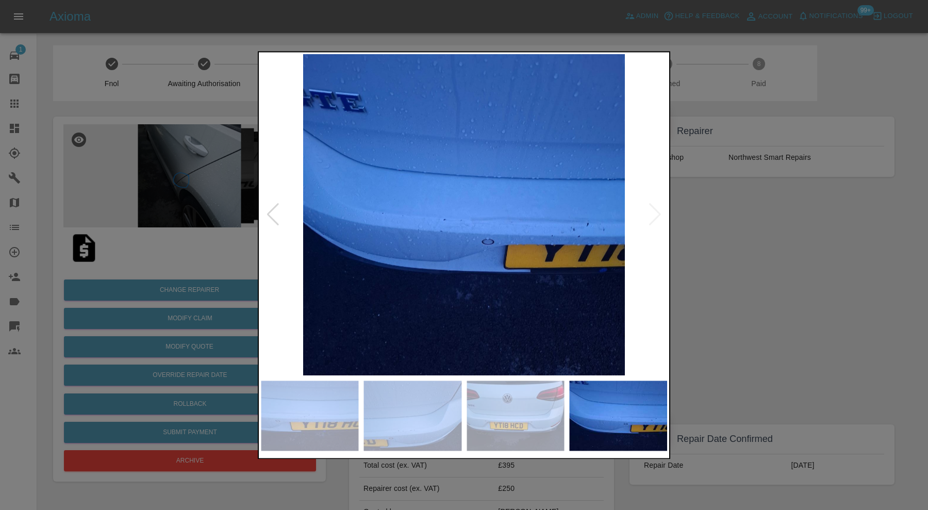
click at [654, 208] on img at bounding box center [464, 214] width 406 height 321
click at [793, 256] on div at bounding box center [464, 255] width 928 height 510
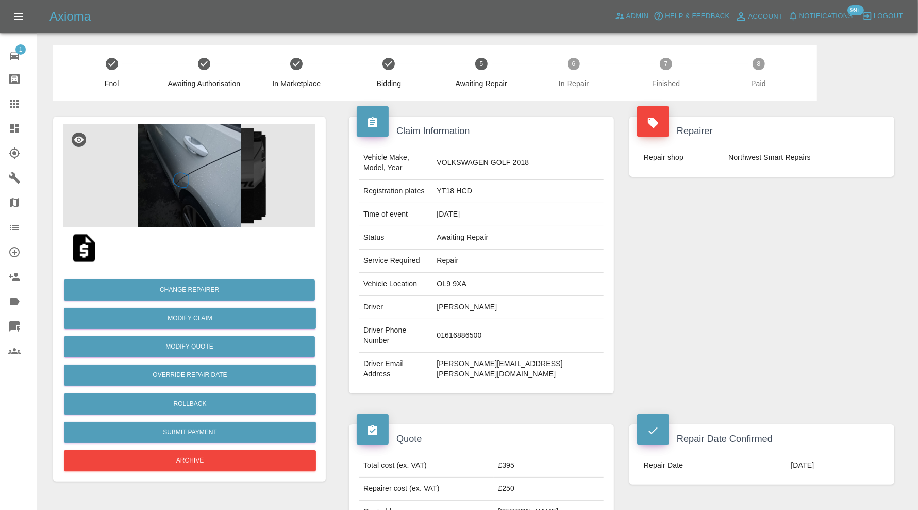
click at [493, 273] on td "OL9 9XA" at bounding box center [518, 284] width 171 height 23
copy td "OL9 9XA"
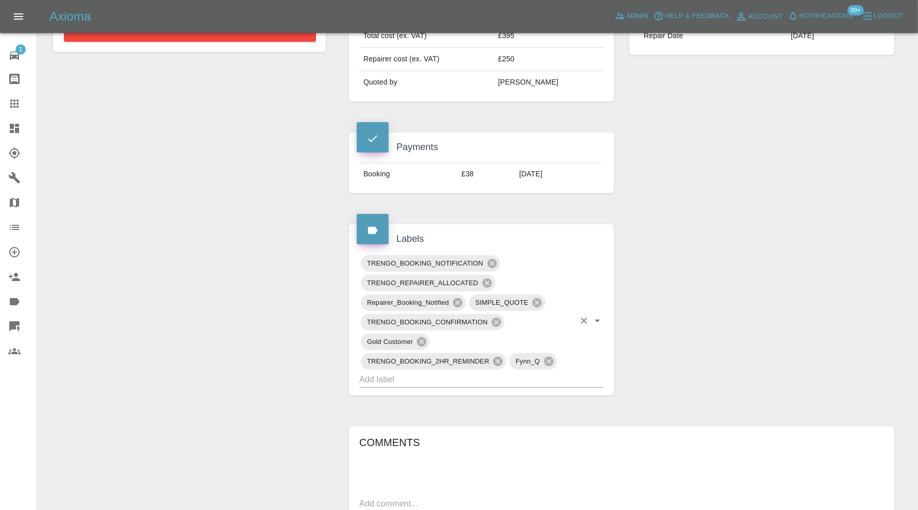
click at [568, 371] on input "text" at bounding box center [467, 379] width 216 height 16
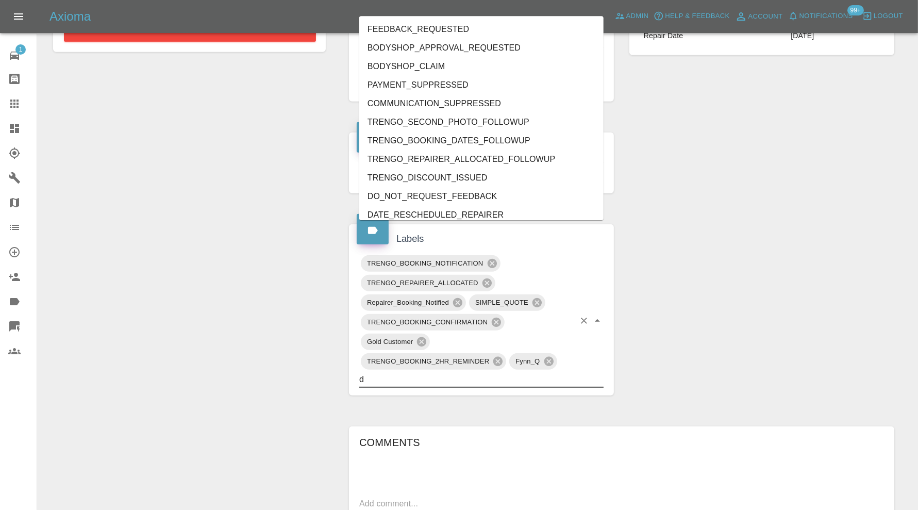
type input "do"
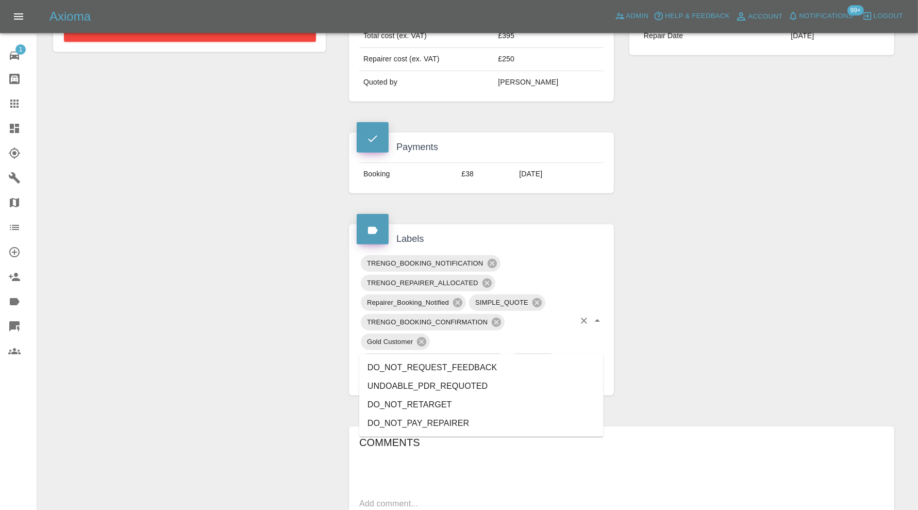
click at [473, 368] on li "DO_NOT_REQUEST_FEEDBACK" at bounding box center [481, 367] width 244 height 19
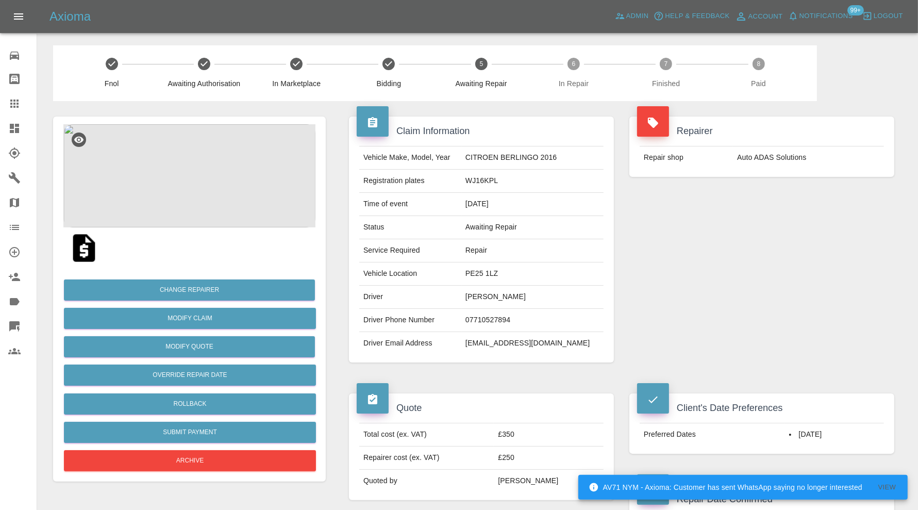
click at [536, 341] on td "[EMAIL_ADDRESS][DOMAIN_NAME]" at bounding box center [533, 343] width 142 height 23
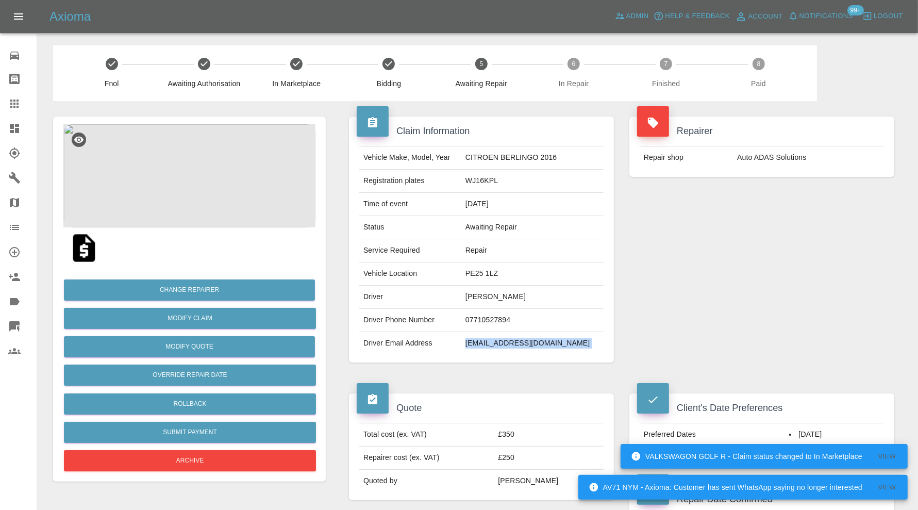
click at [536, 341] on td "[EMAIL_ADDRESS][DOMAIN_NAME]" at bounding box center [533, 343] width 142 height 23
copy div "[EMAIL_ADDRESS][DOMAIN_NAME]"
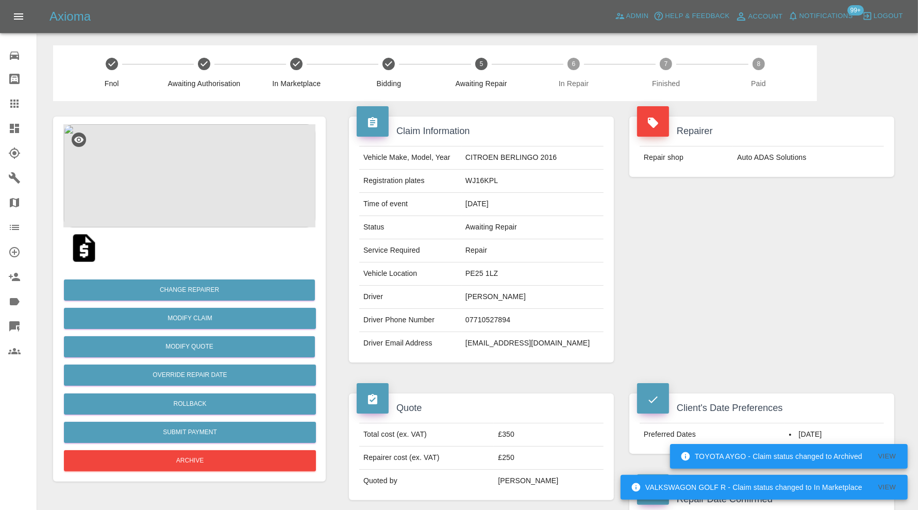
click at [684, 265] on div "Repairer Repair shop Auto ADAS Solutions" at bounding box center [762, 239] width 281 height 277
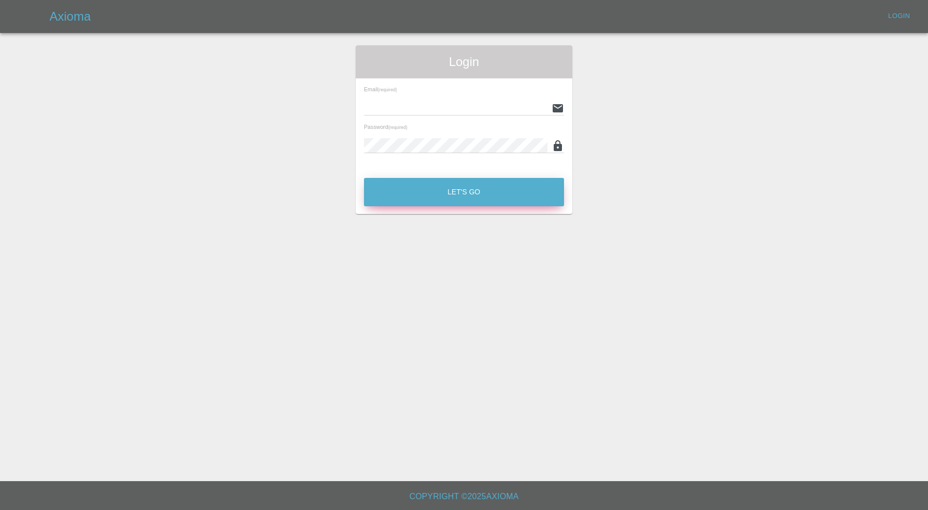
type input "[PERSON_NAME][EMAIL_ADDRESS][PERSON_NAME][DOMAIN_NAME]"
click at [476, 197] on button "Let's Go" at bounding box center [464, 192] width 200 height 28
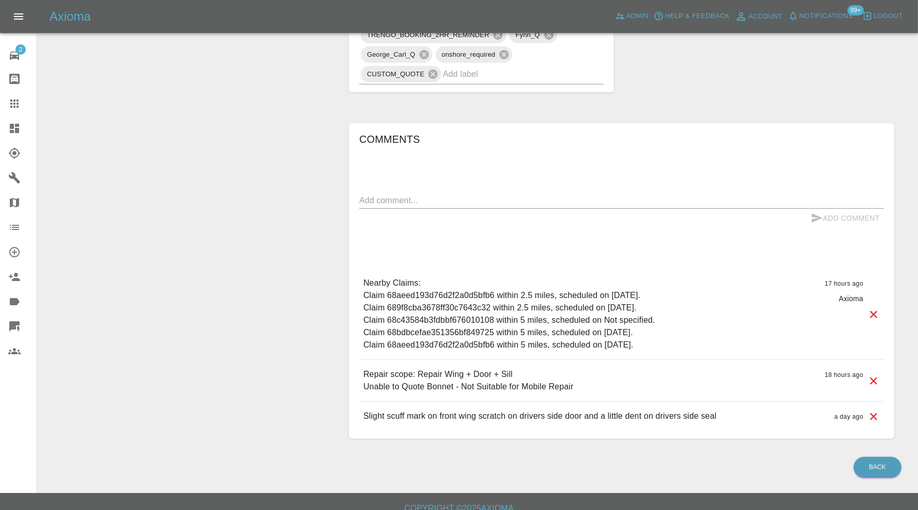
scroll to position [703, 0]
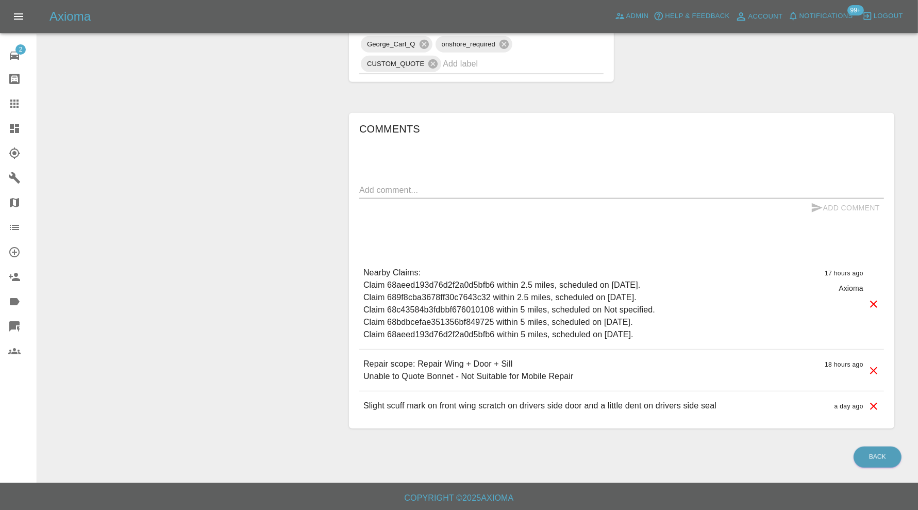
click at [508, 185] on textarea at bounding box center [621, 190] width 525 height 12
paste textarea "I need it done on the 22nd the 23rd or the [DATE] this month."
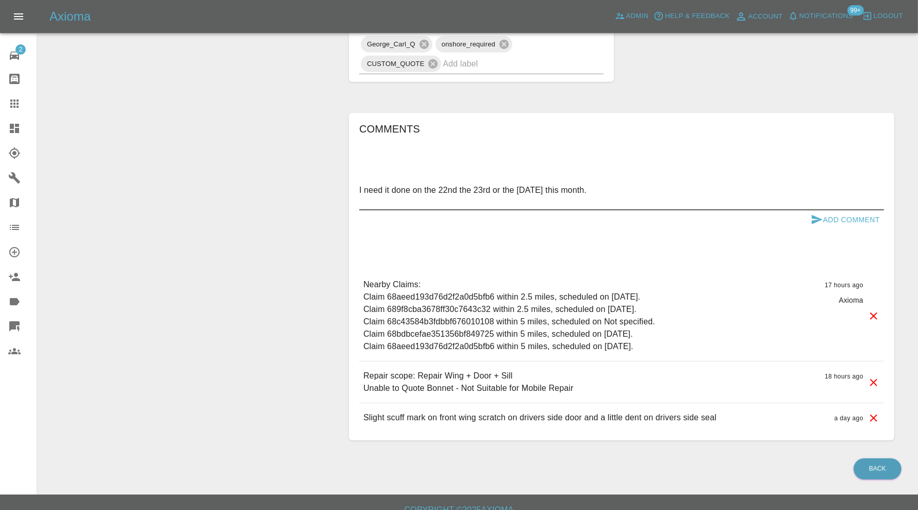
type textarea "I need it done on the 22nd the 23rd or the [DATE] this month."
click at [816, 215] on icon "submit" at bounding box center [817, 219] width 12 height 12
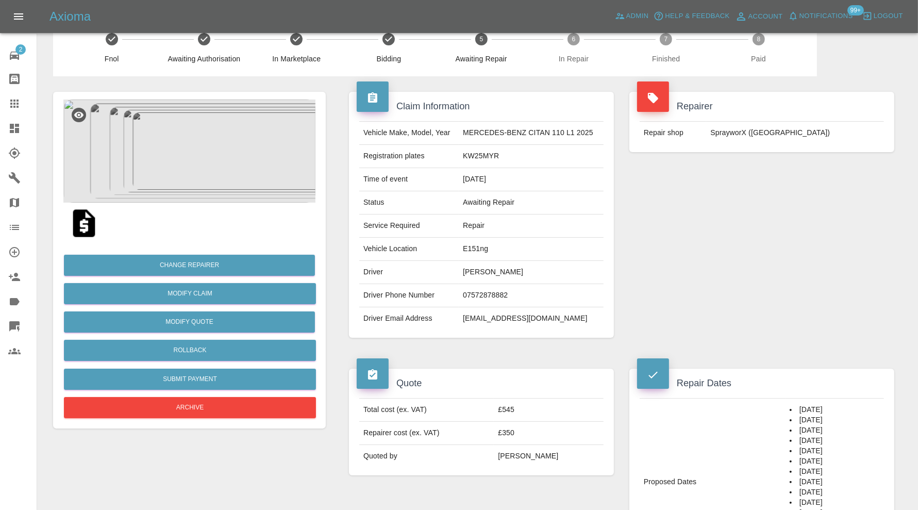
scroll to position [0, 0]
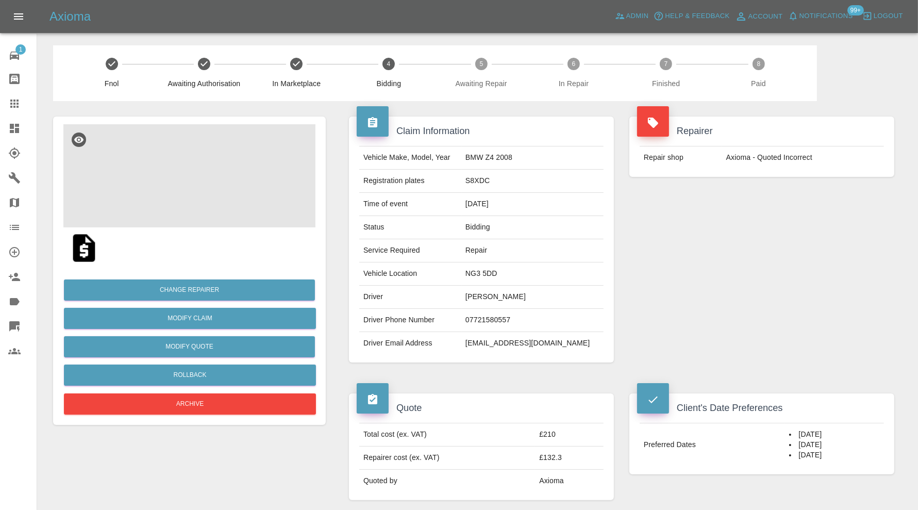
click at [220, 190] on img at bounding box center [189, 175] width 252 height 103
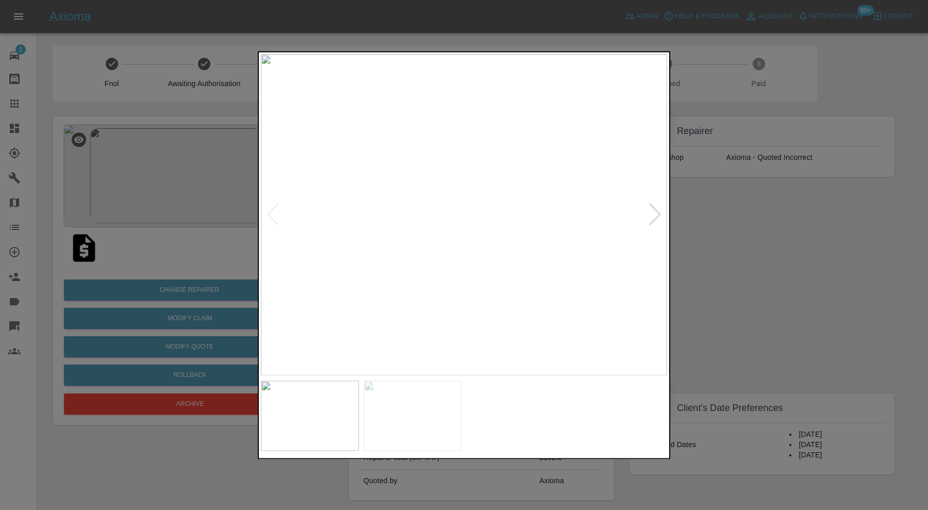
click at [652, 206] on div at bounding box center [655, 215] width 14 height 23
click at [723, 206] on div at bounding box center [464, 255] width 928 height 510
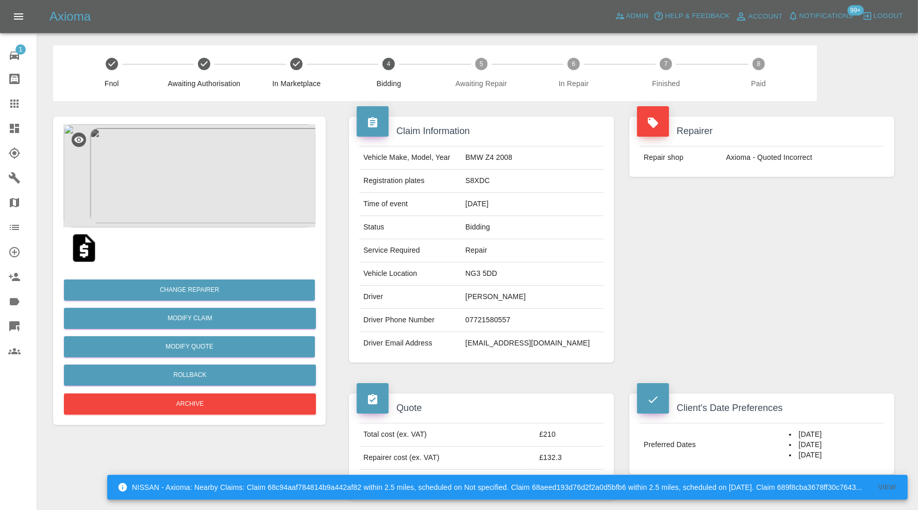
click at [185, 175] on img at bounding box center [189, 175] width 252 height 103
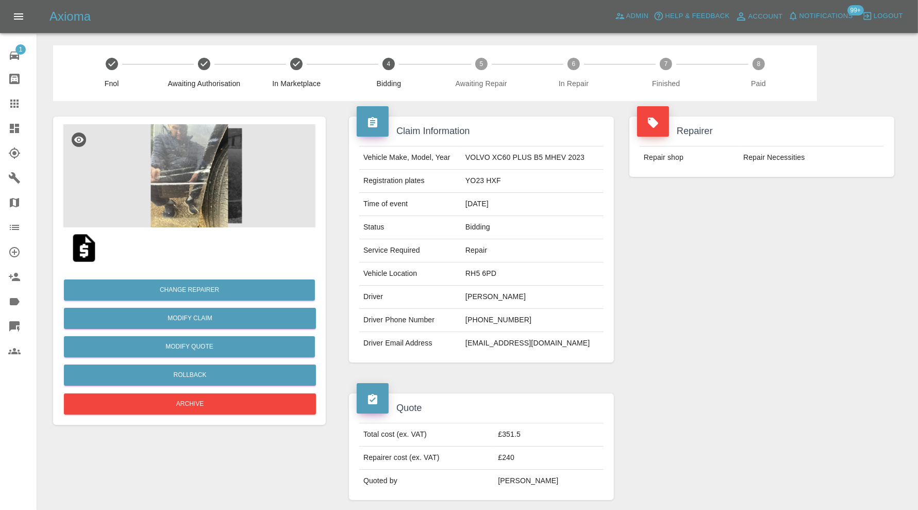
click at [204, 175] on img at bounding box center [189, 175] width 252 height 103
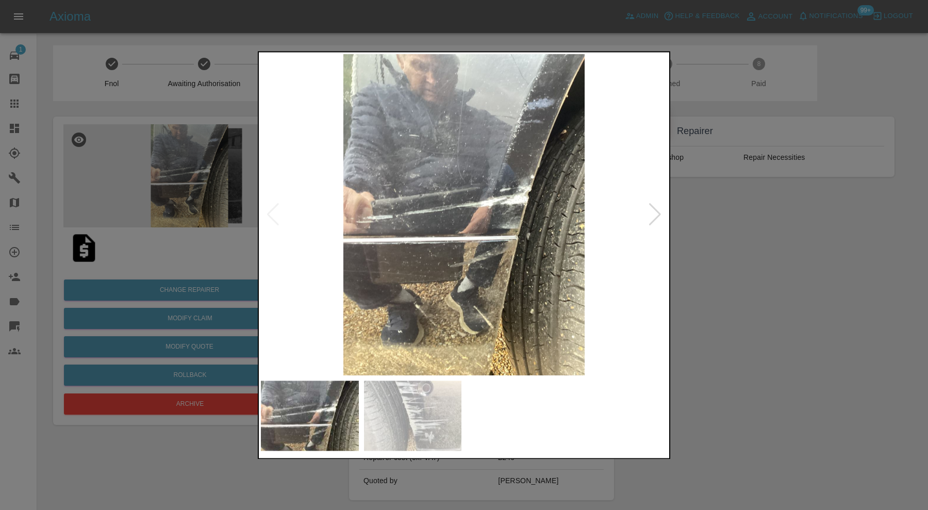
click at [655, 215] on div at bounding box center [655, 215] width 14 height 23
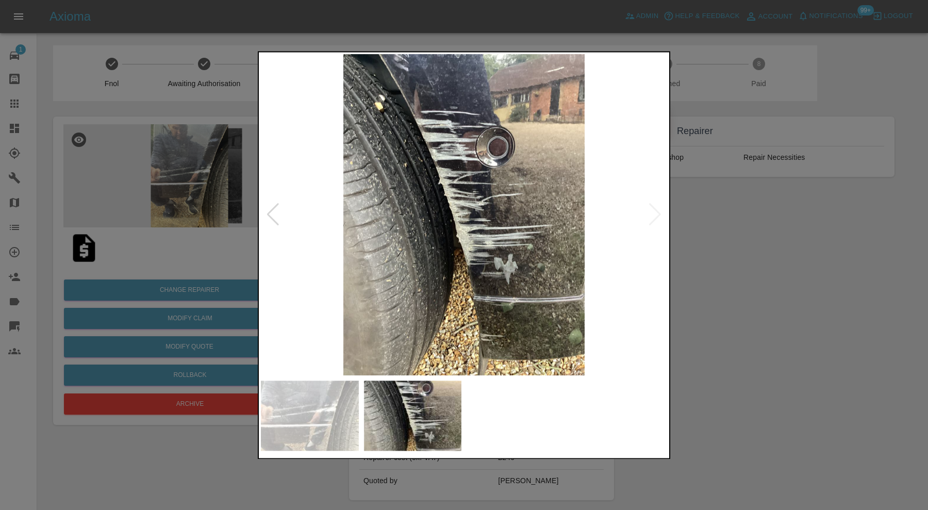
click at [655, 215] on img at bounding box center [464, 214] width 406 height 321
click at [701, 216] on div at bounding box center [464, 255] width 928 height 510
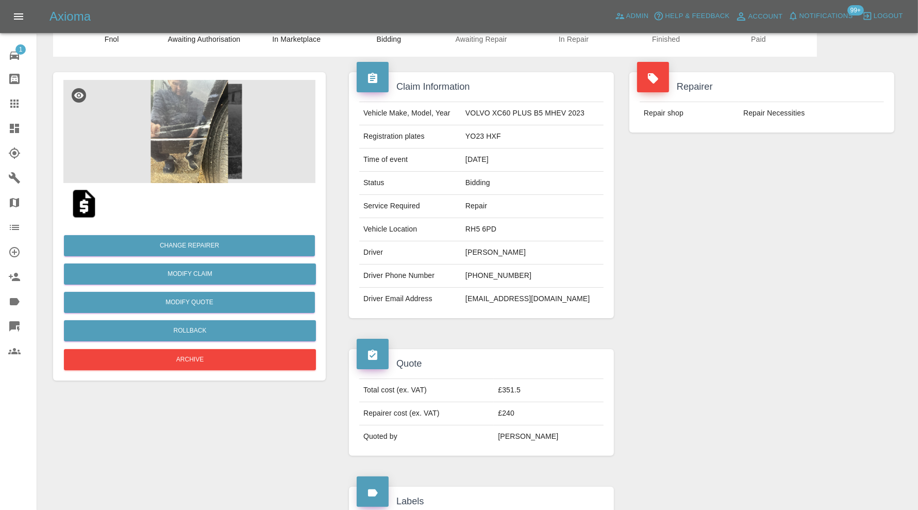
scroll to position [32, 0]
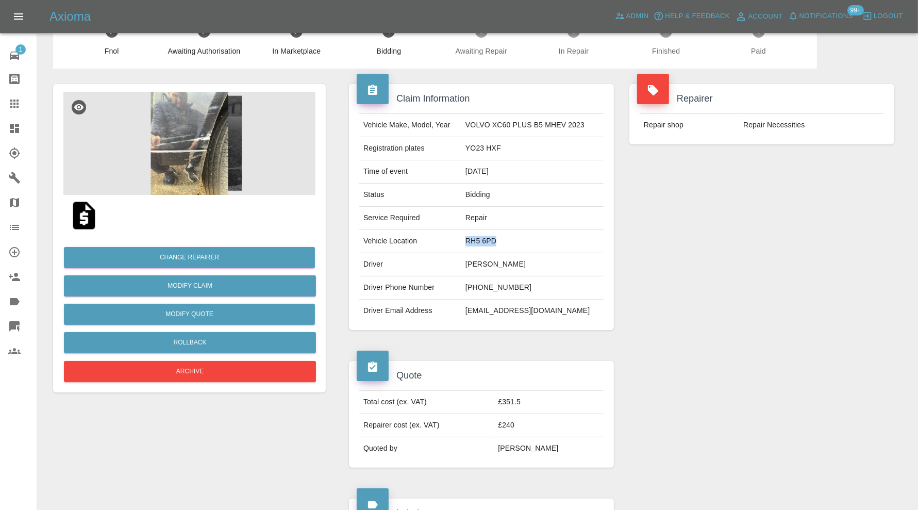
drag, startPoint x: 513, startPoint y: 240, endPoint x: 464, endPoint y: 247, distance: 50.0
click at [464, 247] on td "RH5 6PD" at bounding box center [533, 241] width 142 height 23
copy td "RH5 6PD"
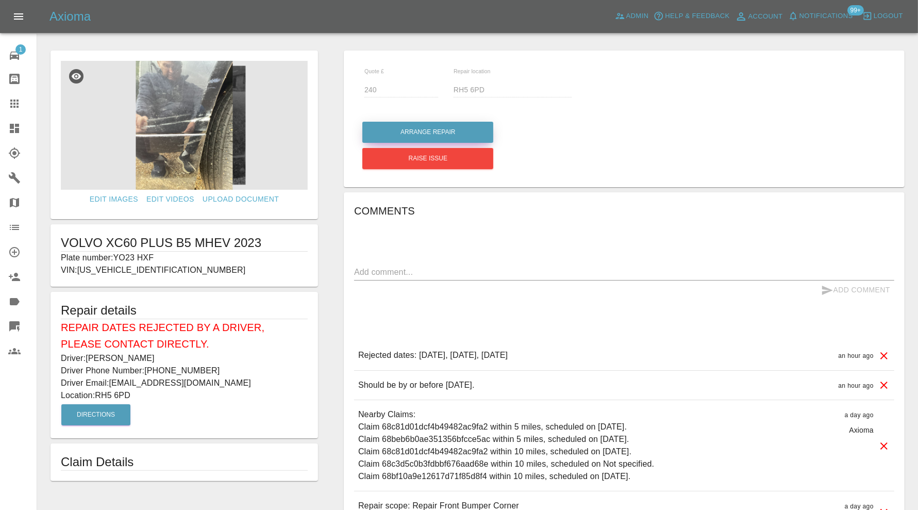
click at [467, 133] on button "Arrange Repair" at bounding box center [427, 132] width 131 height 21
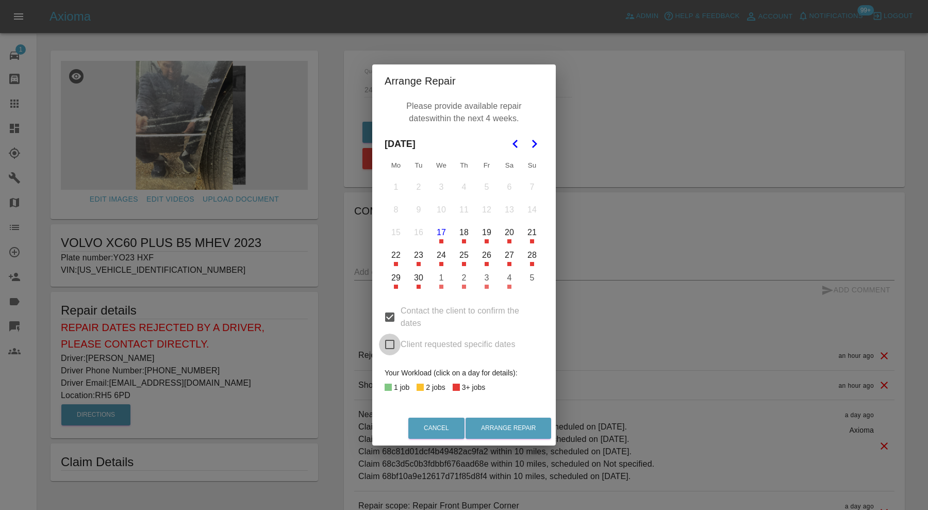
click at [392, 343] on input "Client requested specific dates" at bounding box center [390, 345] width 22 height 22
checkbox input "true"
click at [420, 282] on button "30" at bounding box center [419, 278] width 22 height 22
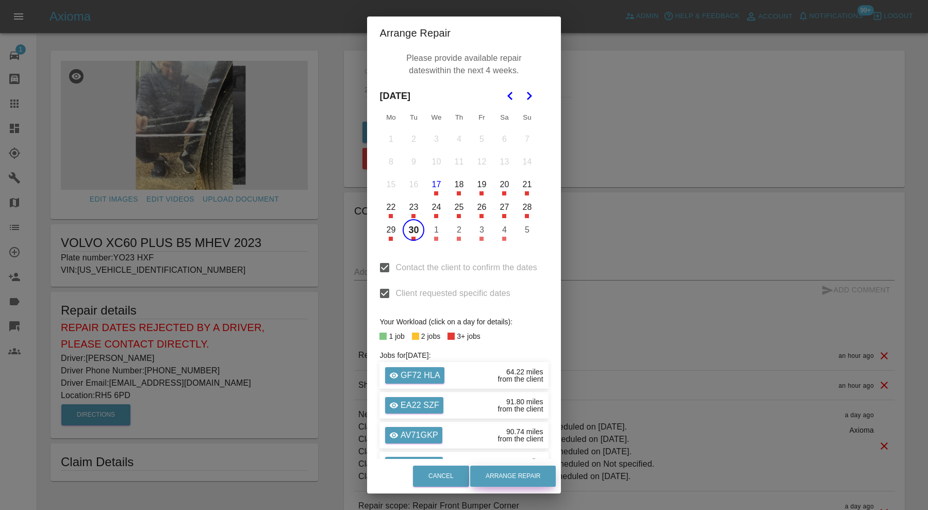
click at [507, 476] on button "Arrange Repair" at bounding box center [513, 476] width 86 height 21
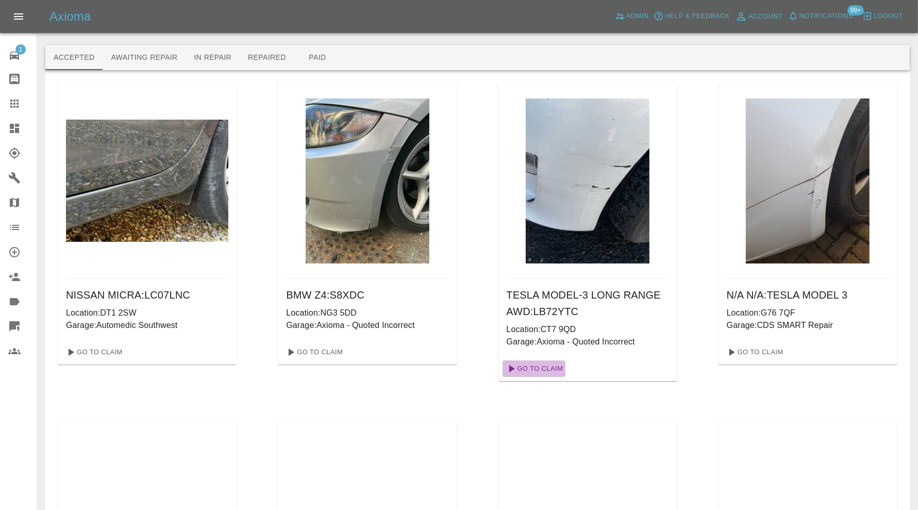
click at [551, 369] on link "Go To Claim" at bounding box center [534, 368] width 63 height 17
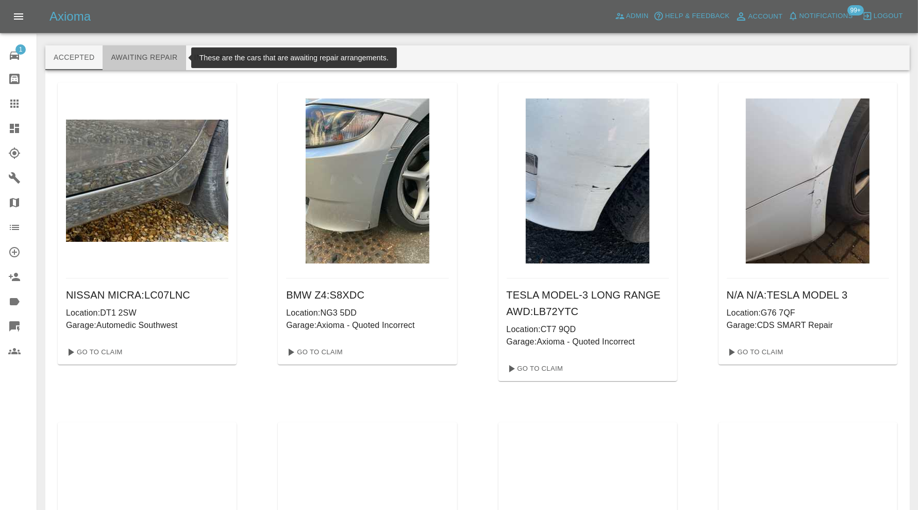
click at [156, 57] on button "Awaiting Repair" at bounding box center [144, 57] width 83 height 25
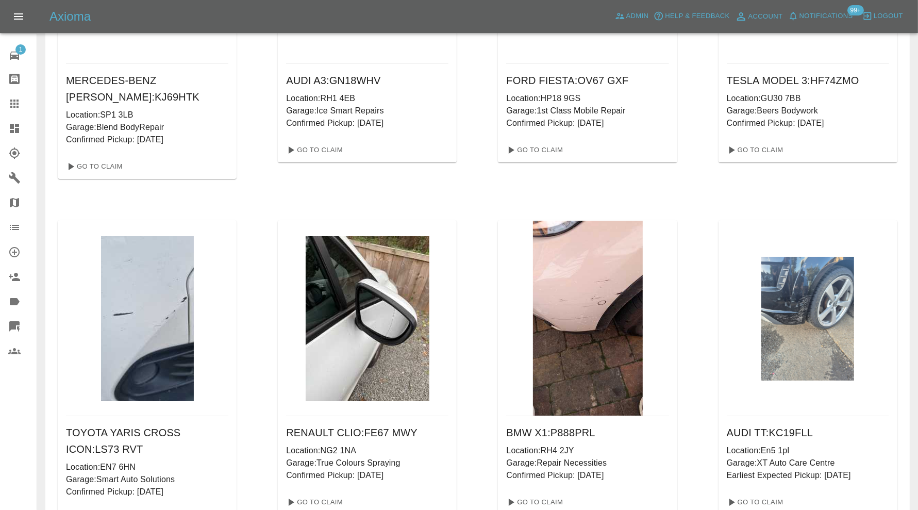
scroll to position [57162, 0]
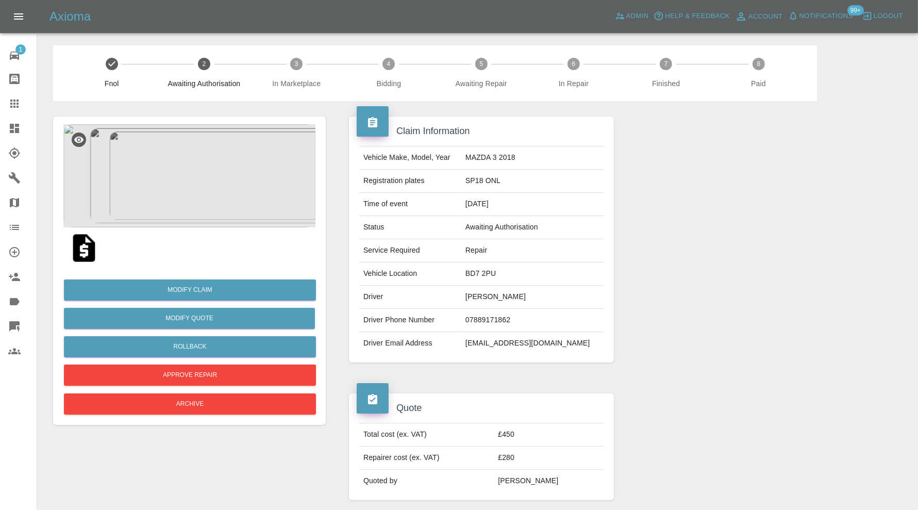
click at [253, 180] on img at bounding box center [189, 175] width 252 height 103
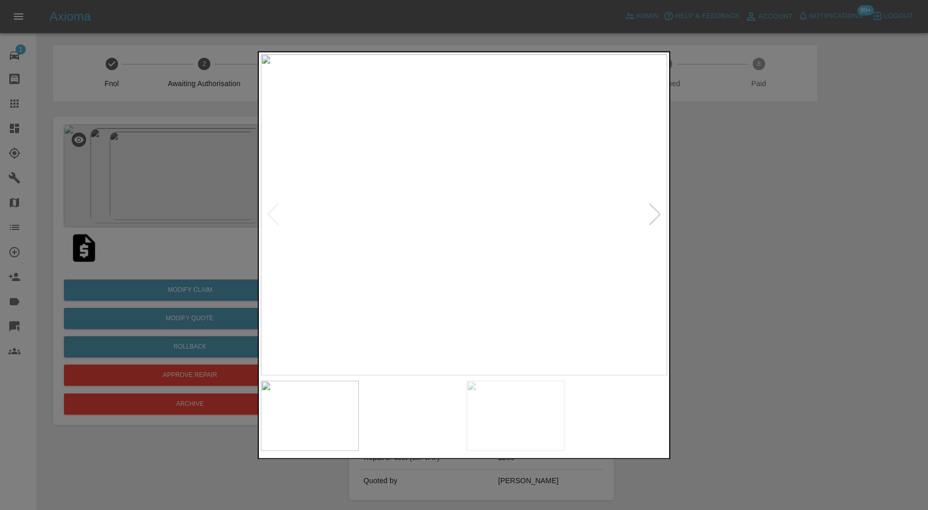
click at [404, 405] on img at bounding box center [413, 416] width 98 height 70
click at [535, 409] on img at bounding box center [516, 416] width 98 height 70
click at [421, 410] on img at bounding box center [413, 416] width 98 height 70
click at [790, 291] on div at bounding box center [464, 255] width 928 height 510
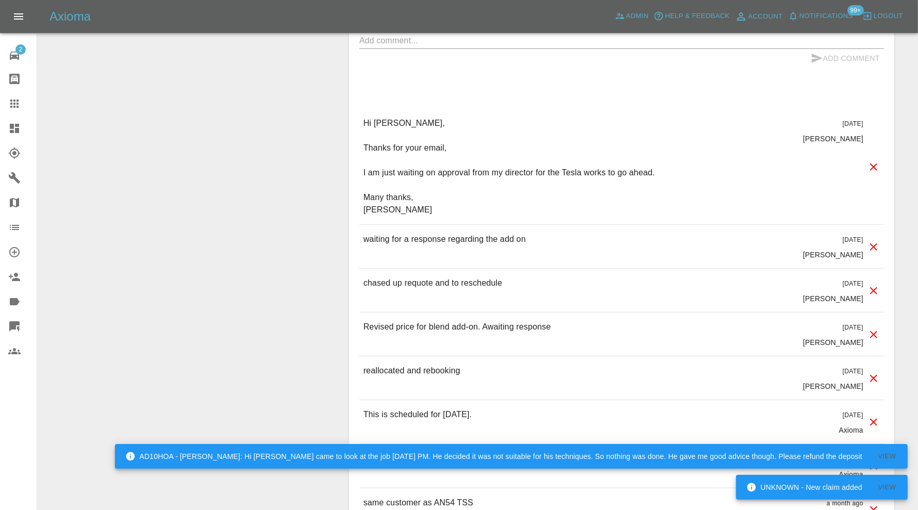
scroll to position [1203, 0]
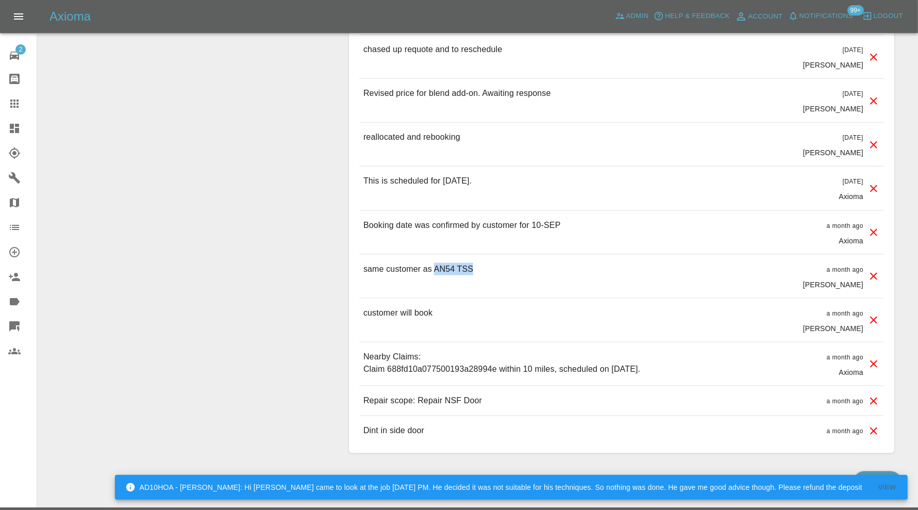
drag, startPoint x: 492, startPoint y: 266, endPoint x: 435, endPoint y: 270, distance: 56.8
click at [435, 270] on div "same customer as AN54 TSS a month ago [PERSON_NAME]" at bounding box center [621, 276] width 525 height 43
copy p "AN54 TSS"
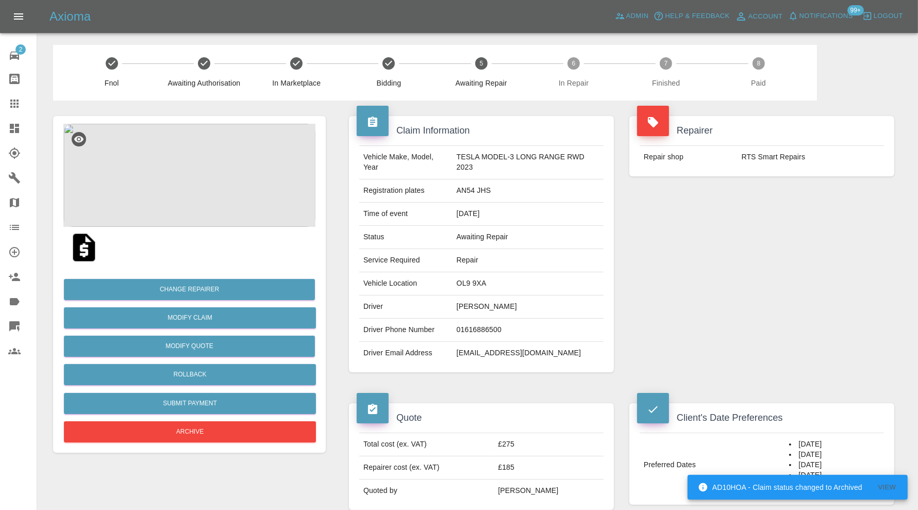
scroll to position [0, 0]
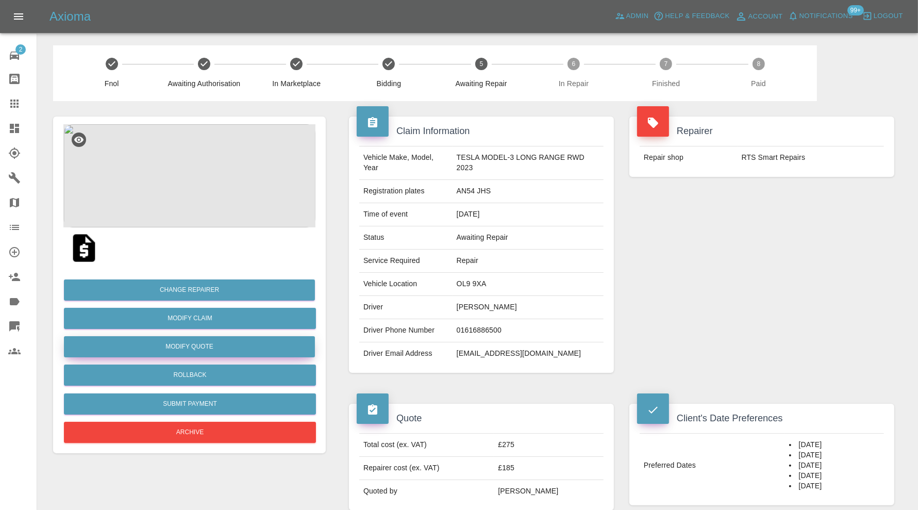
click at [235, 342] on button "Modify Quote" at bounding box center [189, 346] width 251 height 21
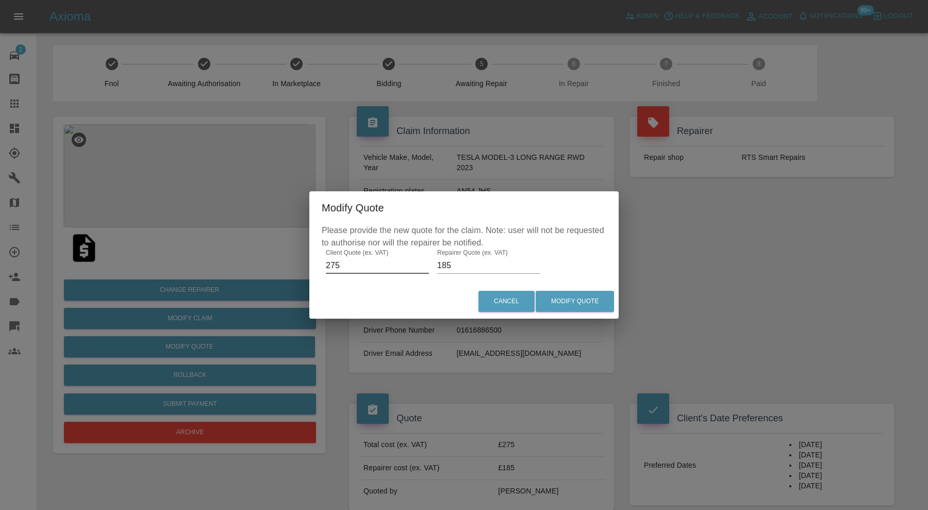
drag, startPoint x: 356, startPoint y: 262, endPoint x: 323, endPoint y: 265, distance: 33.1
click at [323, 265] on div "Please provide the new quote for the claim. Note: user will not be requested to…" at bounding box center [463, 254] width 309 height 60
type input "400"
drag, startPoint x: 462, startPoint y: 265, endPoint x: 430, endPoint y: 267, distance: 32.1
click at [430, 267] on div "Please provide the new quote for the claim. Note: user will not be requested to…" at bounding box center [463, 254] width 309 height 60
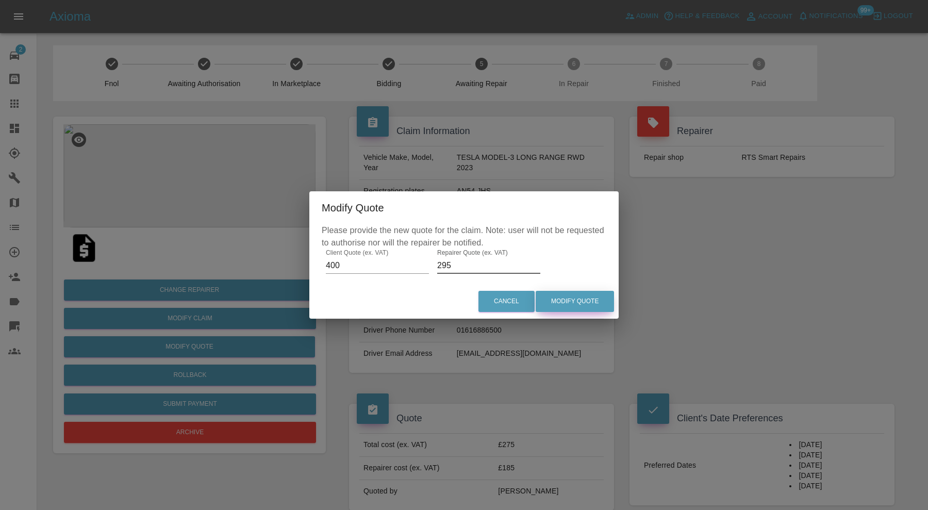
type input "295"
click at [588, 307] on button "Modify Quote" at bounding box center [575, 301] width 78 height 21
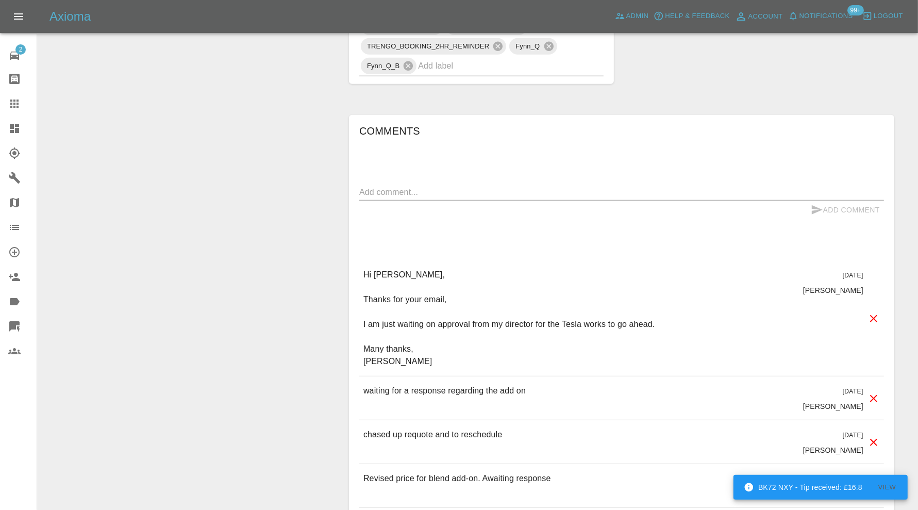
scroll to position [773, 0]
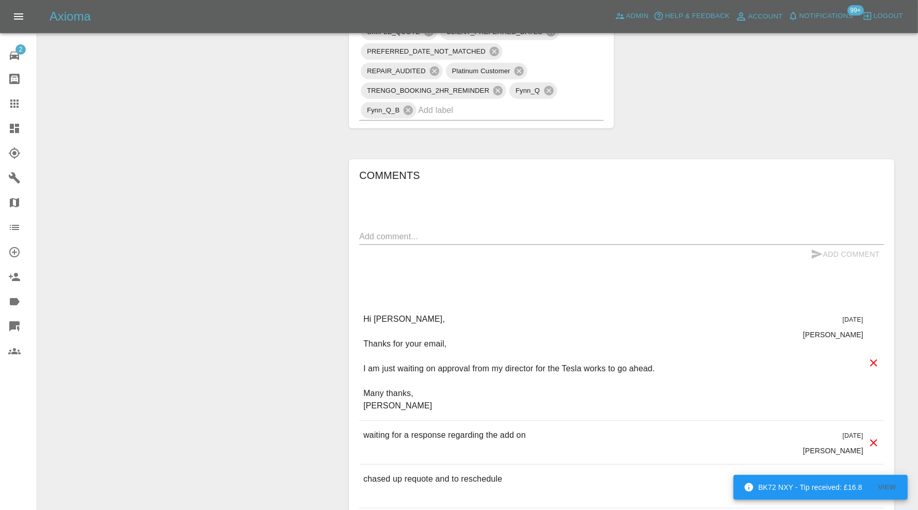
click at [453, 232] on textarea at bounding box center [621, 236] width 525 height 12
paste textarea "Repair scope: Repair NSF Door - £275 Blend Wing - £100 3 Stage Pearl Paint"
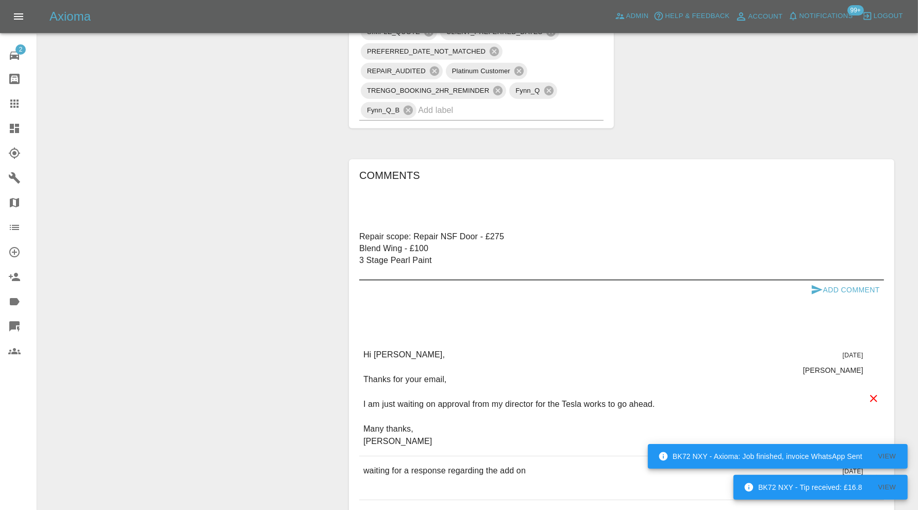
drag, startPoint x: 441, startPoint y: 245, endPoint x: 405, endPoint y: 245, distance: 36.6
click at [405, 245] on textarea "Repair scope: Repair NSF Door - £275 Blend Wing - £100 3 Stage Pearl Paint" at bounding box center [621, 253] width 525 height 47
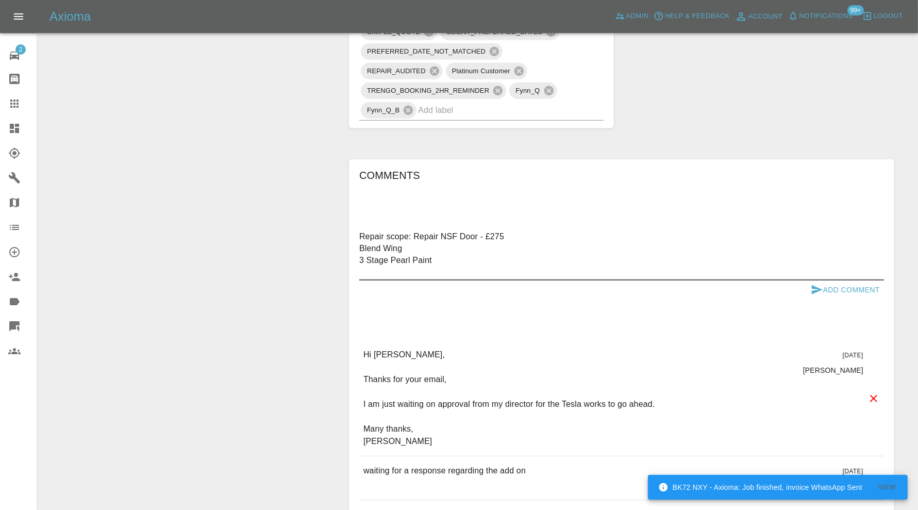
drag, startPoint x: 533, startPoint y: 233, endPoint x: 481, endPoint y: 236, distance: 51.7
click at [481, 236] on textarea "Repair scope: Repair NSF Door - £275 Blend Wing 3 Stage Pearl Paint" at bounding box center [621, 253] width 525 height 47
type textarea "Repair scope: Repair NSF Door Blend Wing 3 Stage Pearl Paint"
click at [828, 291] on button "Add Comment" at bounding box center [845, 290] width 77 height 19
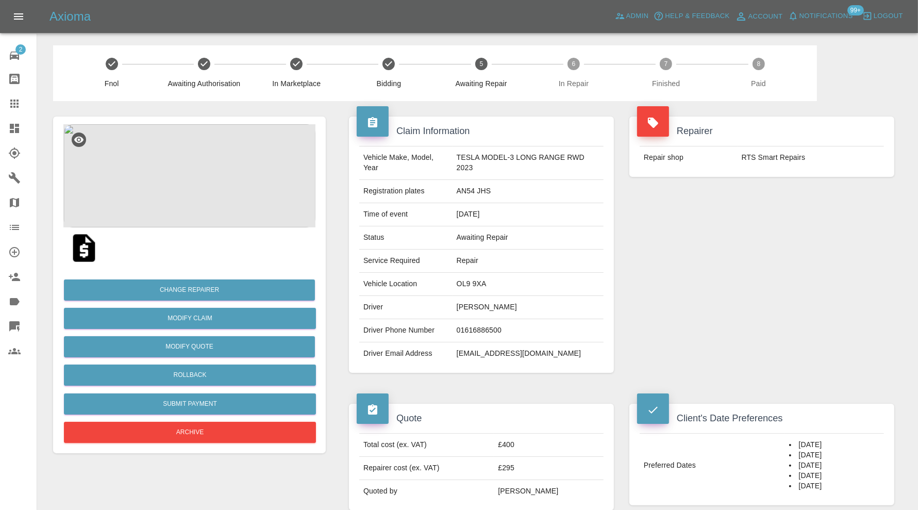
scroll to position [687, 0]
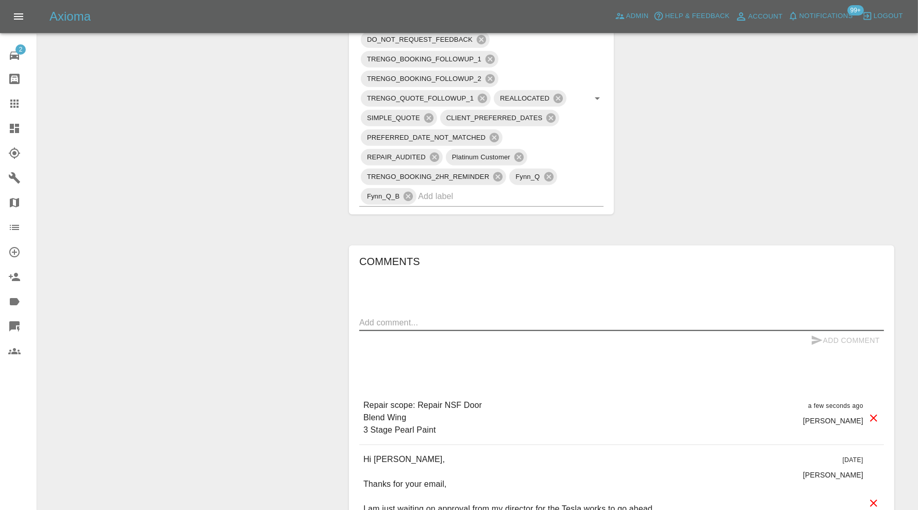
click at [590, 317] on textarea at bounding box center [621, 323] width 525 height 12
type textarea "approved"
click at [845, 341] on button "Add Comment" at bounding box center [845, 340] width 77 height 19
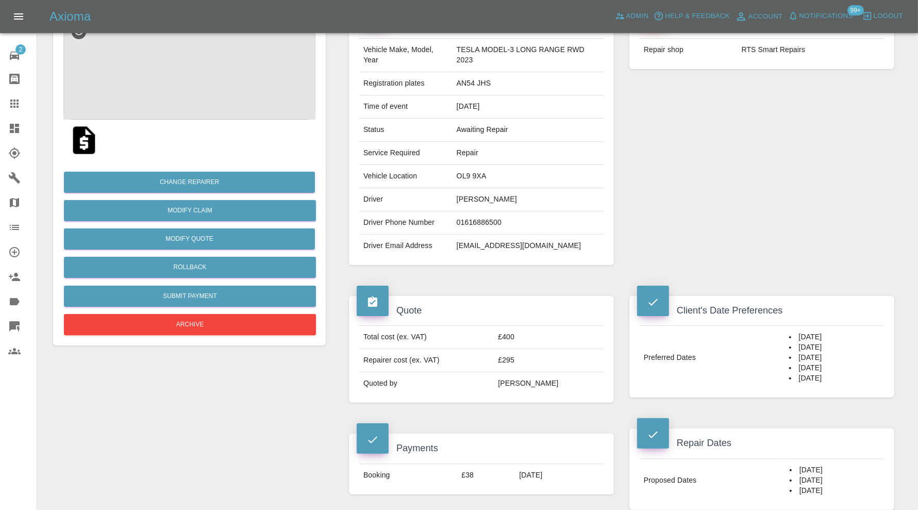
scroll to position [0, 0]
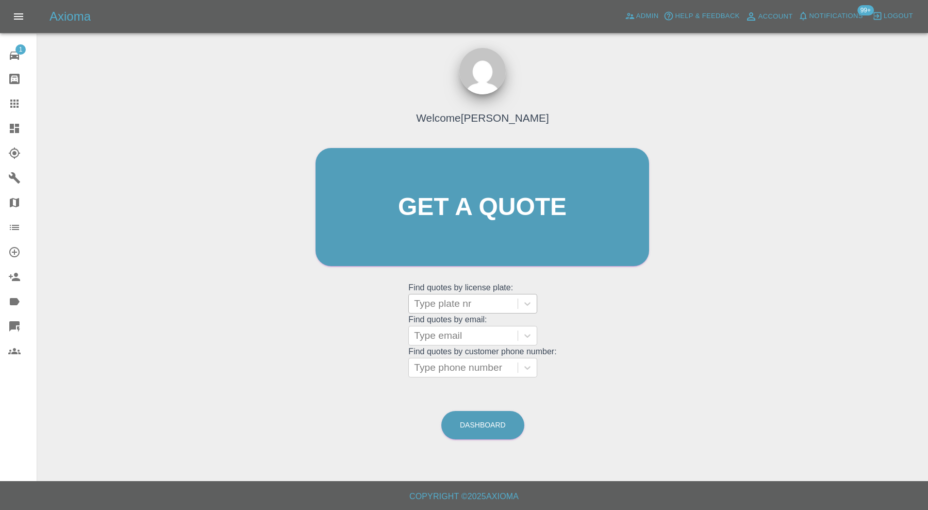
click at [450, 306] on div at bounding box center [463, 303] width 98 height 14
paste input "AN54 TSS"
type input "AN54 TSS"
click at [479, 328] on div "AN54 TSS, Paid" at bounding box center [472, 330] width 129 height 21
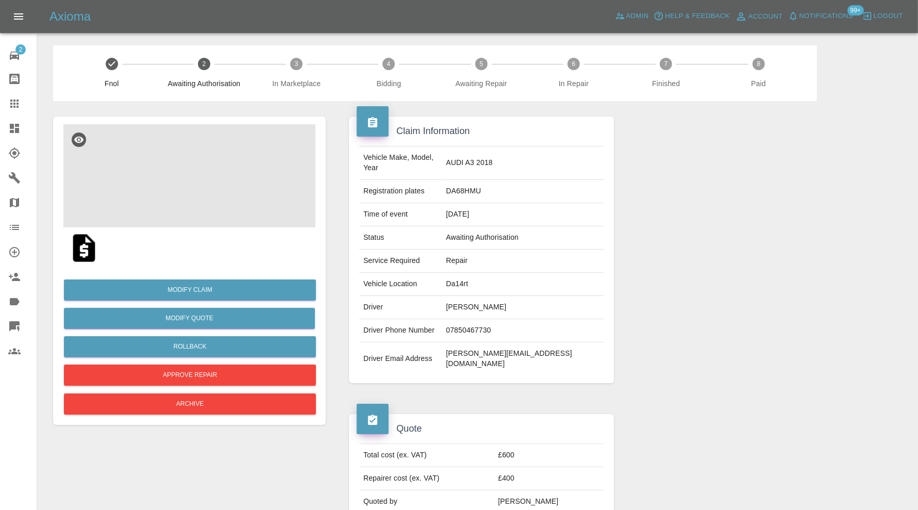
click at [223, 191] on img at bounding box center [189, 175] width 252 height 103
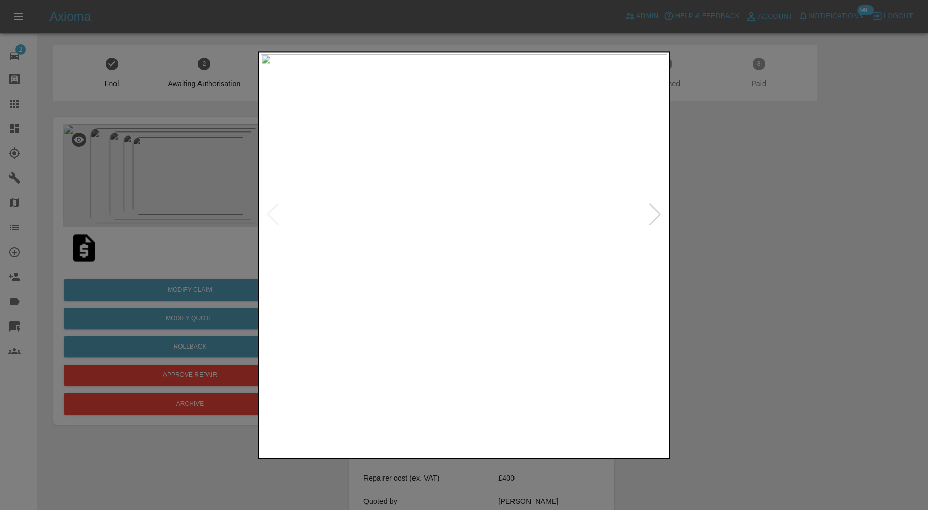
click at [410, 406] on img at bounding box center [413, 416] width 98 height 70
click at [512, 410] on img at bounding box center [516, 416] width 98 height 70
click at [588, 410] on img at bounding box center [619, 416] width 98 height 70
click at [751, 262] on div at bounding box center [464, 255] width 928 height 510
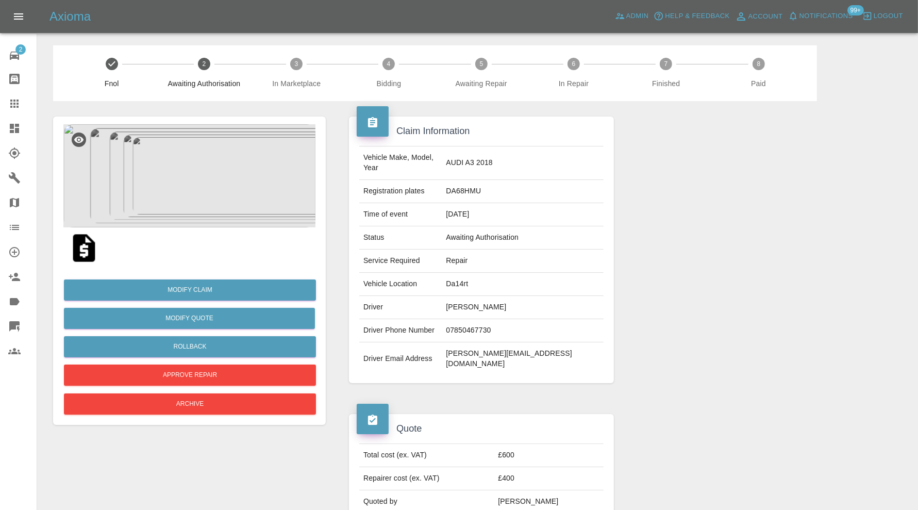
click at [204, 204] on img at bounding box center [189, 175] width 252 height 103
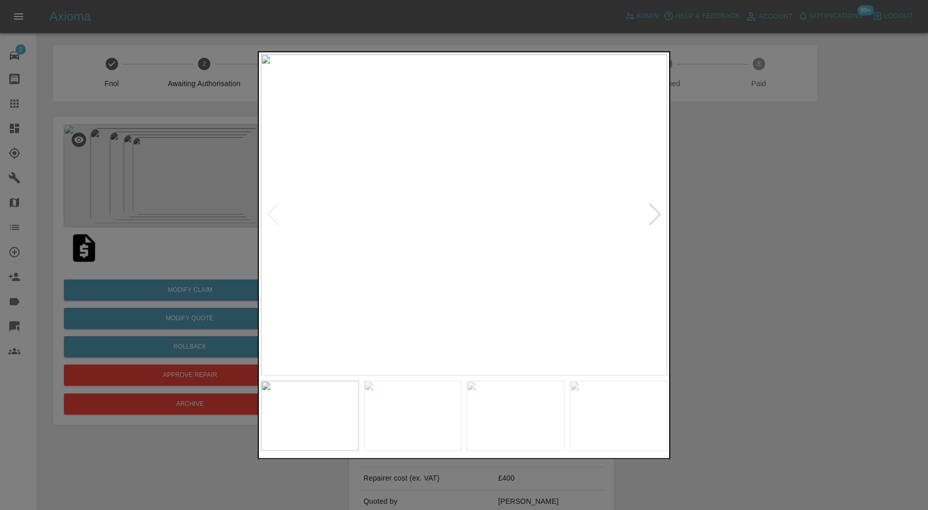
click at [790, 263] on div at bounding box center [464, 255] width 928 height 510
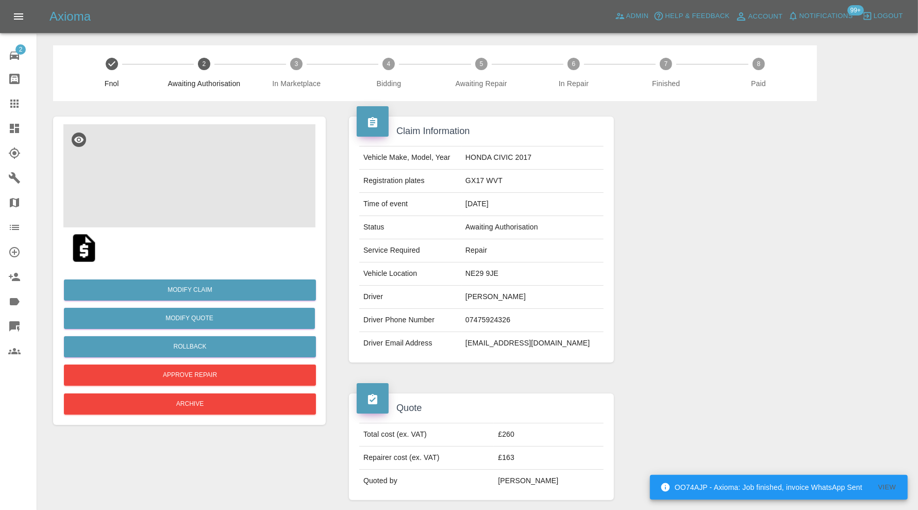
click at [209, 191] on img at bounding box center [189, 175] width 252 height 103
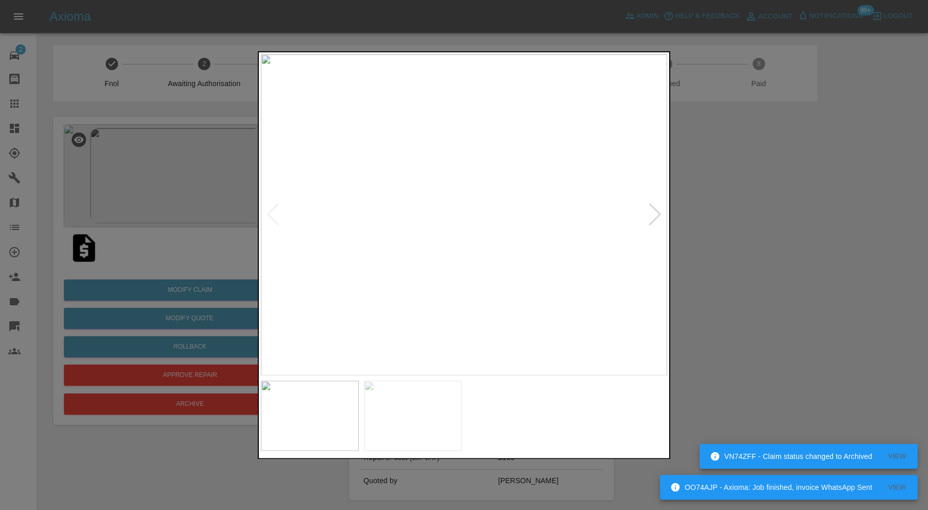
click at [655, 210] on div at bounding box center [655, 215] width 14 height 23
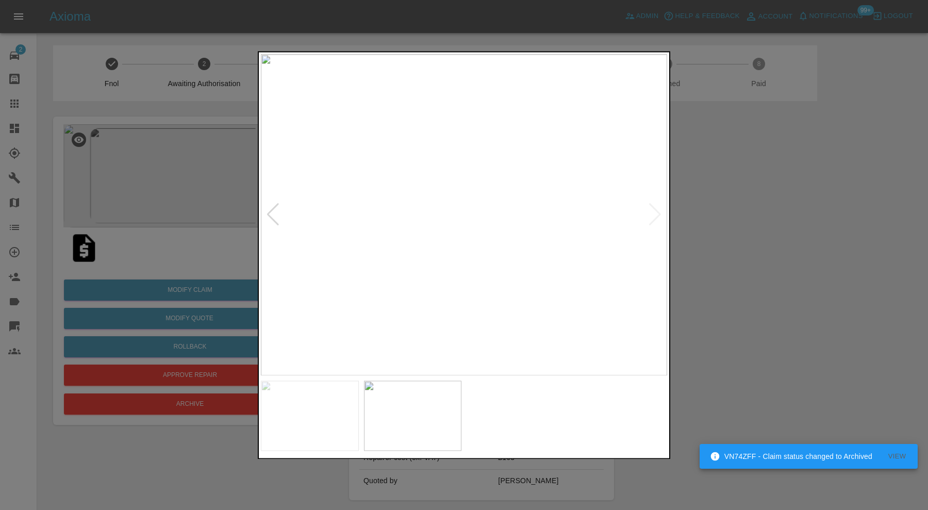
click at [655, 210] on img at bounding box center [464, 214] width 406 height 321
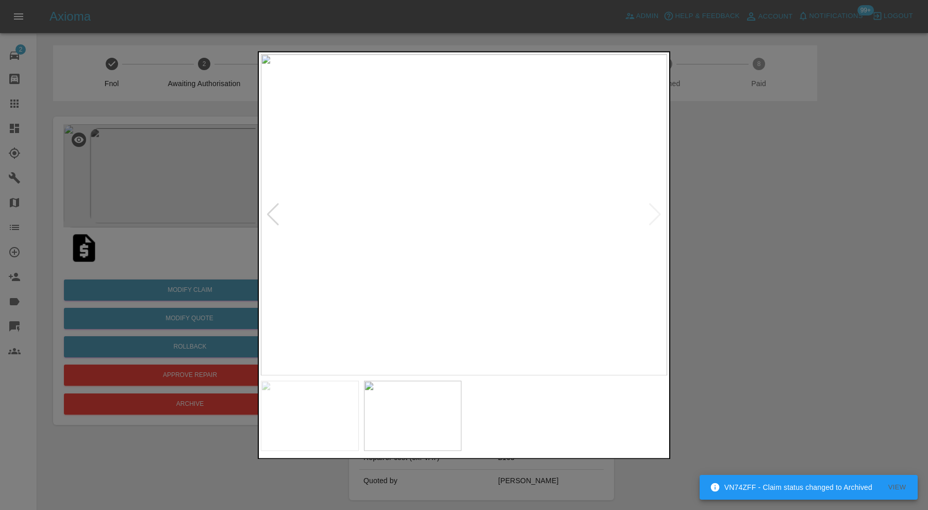
click at [271, 208] on div at bounding box center [273, 215] width 14 height 23
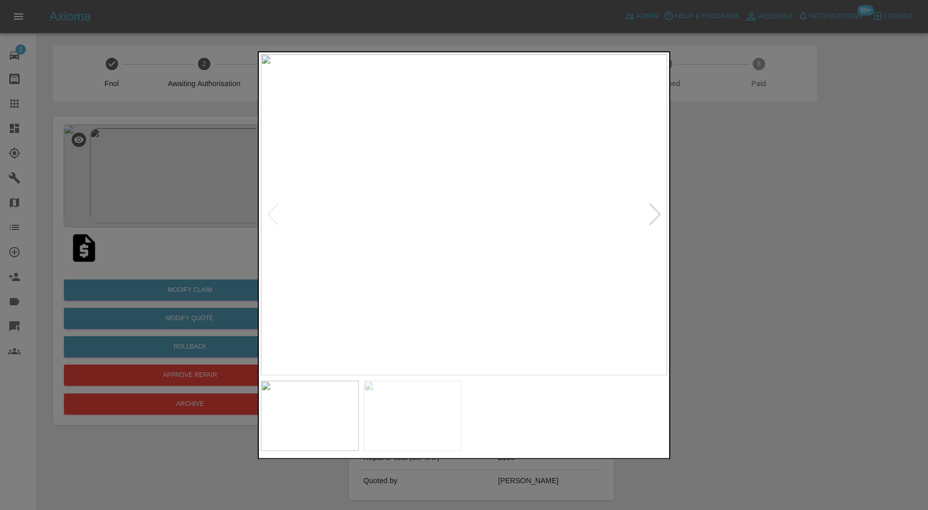
click at [374, 222] on img at bounding box center [464, 214] width 406 height 321
click at [565, 274] on img at bounding box center [734, 191] width 1219 height 964
click at [704, 261] on div at bounding box center [464, 255] width 928 height 510
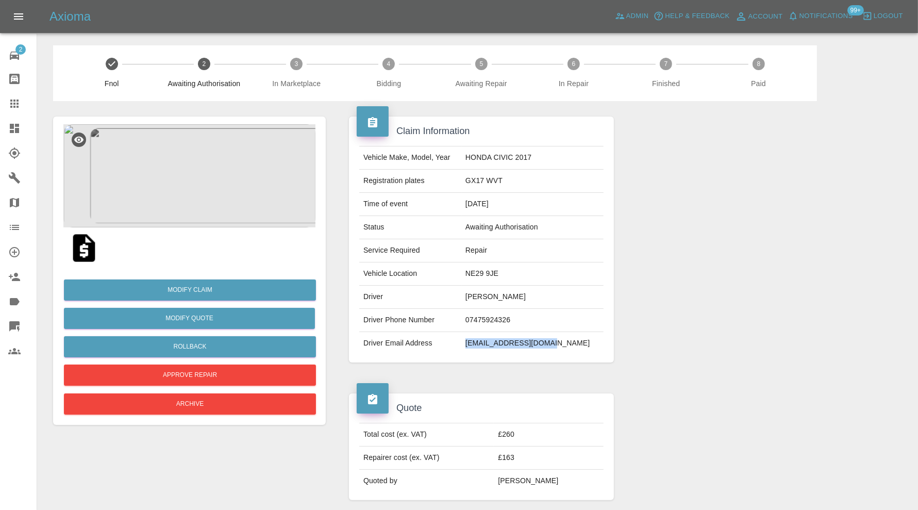
drag, startPoint x: 576, startPoint y: 342, endPoint x: 496, endPoint y: 347, distance: 81.1
click at [496, 347] on td "alitahir_@outlook.com" at bounding box center [533, 343] width 142 height 23
copy td "alitahir_@outlook.com"
click at [175, 163] on img at bounding box center [189, 175] width 252 height 103
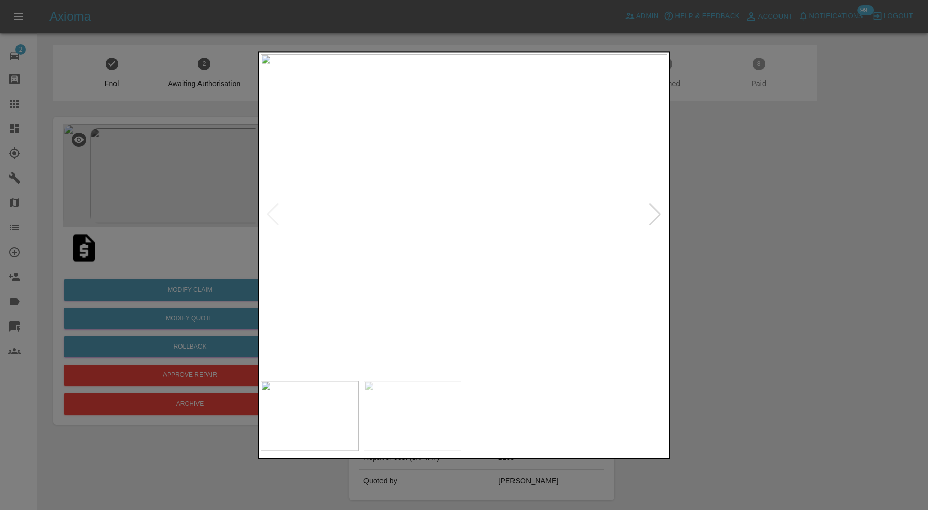
click at [398, 236] on img at bounding box center [464, 214] width 406 height 321
click at [429, 410] on img at bounding box center [413, 416] width 98 height 70
click at [334, 405] on img at bounding box center [310, 416] width 98 height 70
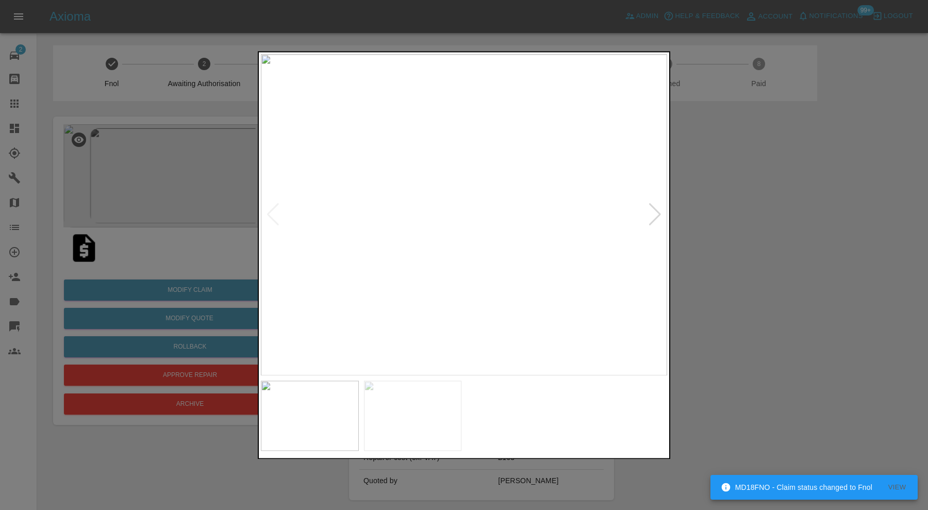
click at [726, 286] on div at bounding box center [464, 255] width 928 height 510
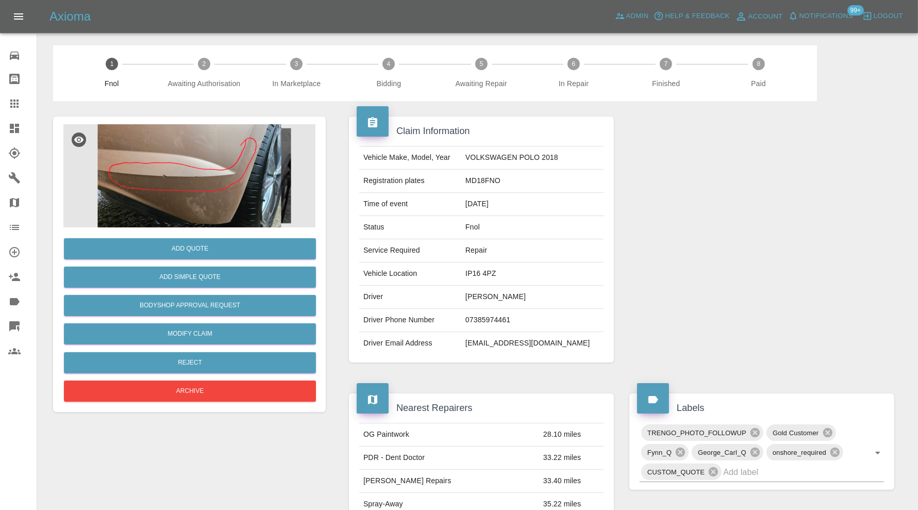
click at [232, 175] on img at bounding box center [189, 175] width 252 height 103
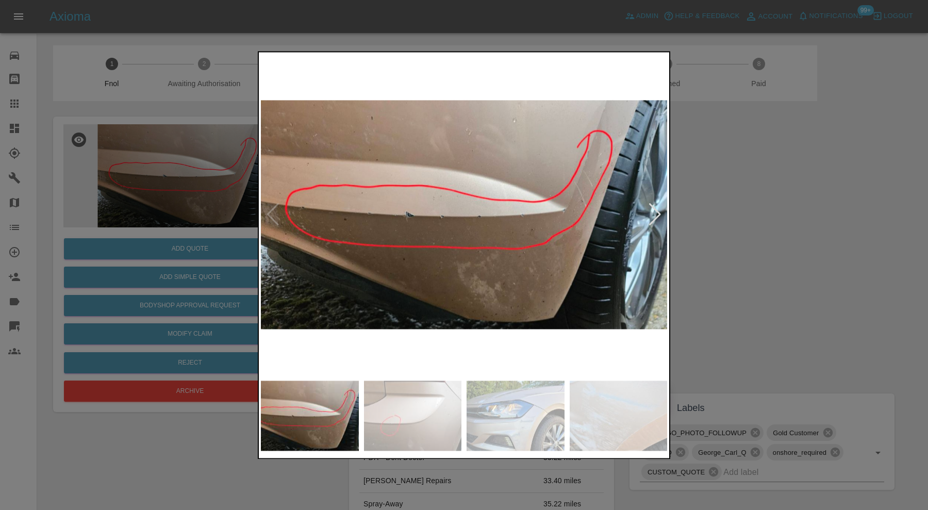
click at [408, 413] on img at bounding box center [413, 416] width 98 height 70
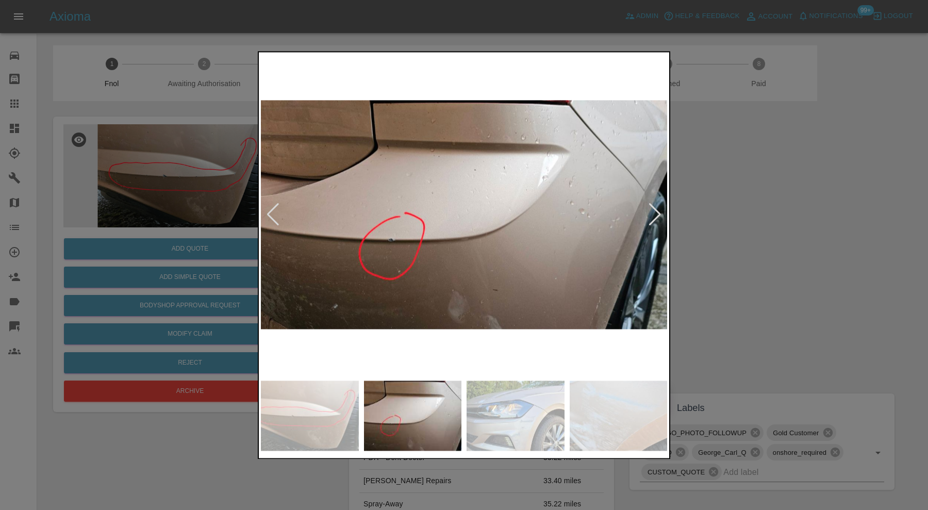
click at [474, 411] on img at bounding box center [516, 416] width 98 height 70
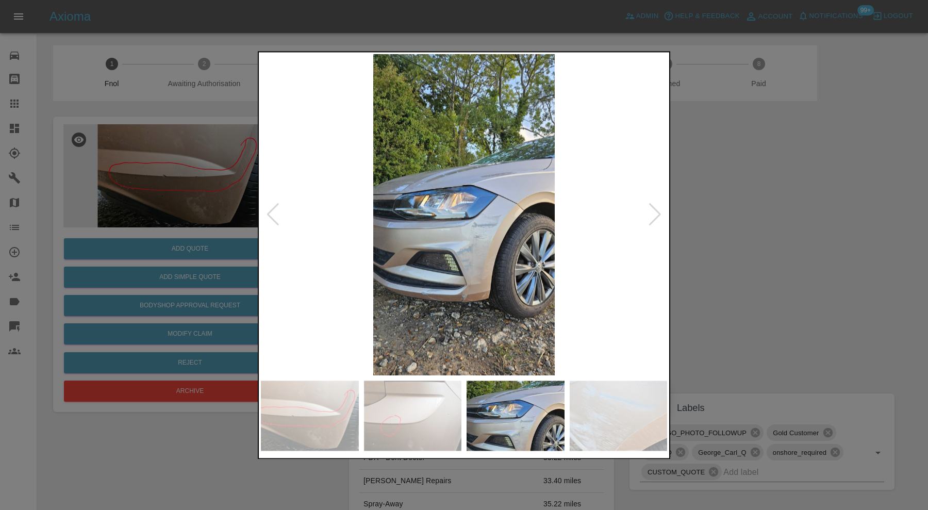
click at [467, 315] on img at bounding box center [464, 214] width 406 height 321
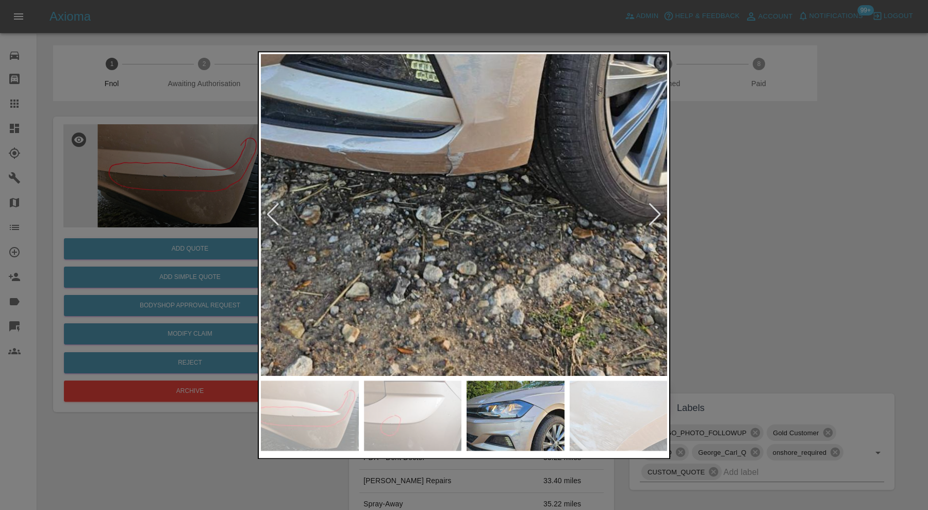
click at [624, 418] on img at bounding box center [619, 416] width 98 height 70
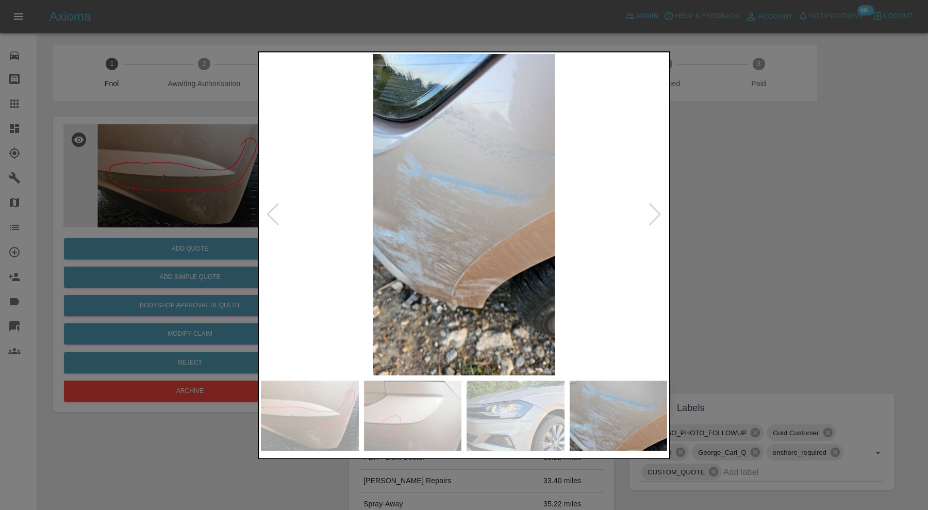
click at [655, 215] on div at bounding box center [655, 215] width 14 height 23
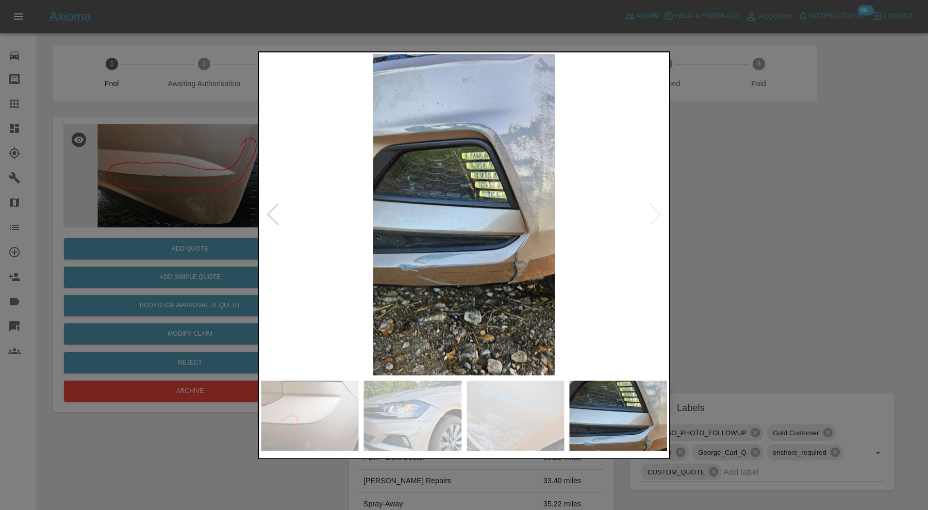
click at [655, 215] on img at bounding box center [464, 214] width 406 height 321
click at [720, 282] on div at bounding box center [464, 255] width 928 height 510
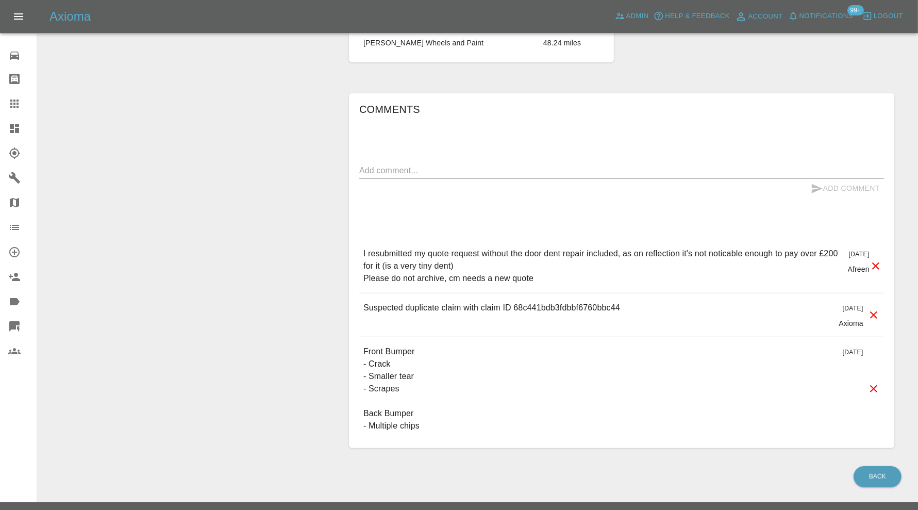
scroll to position [617, 0]
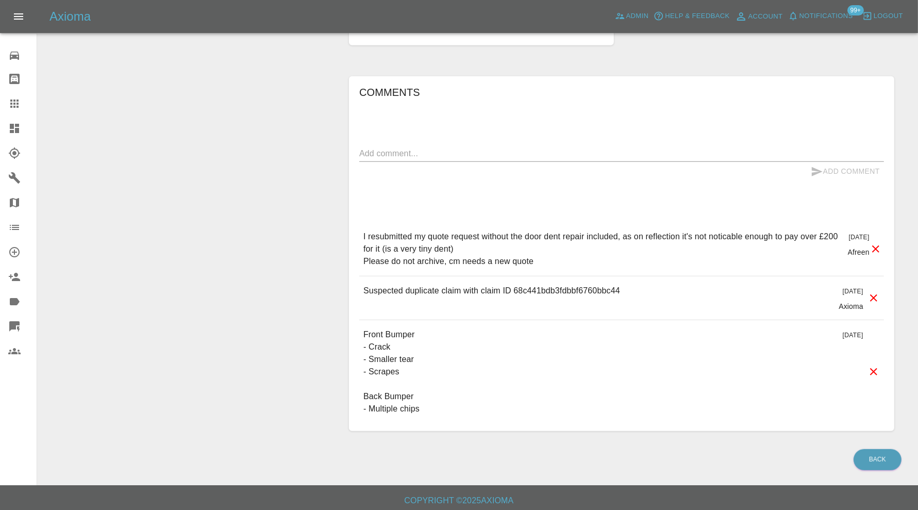
click at [581, 287] on p "Suspected duplicate claim with claim ID 68c441bdb3fdbbf6760bbc44" at bounding box center [492, 291] width 257 height 12
copy p "68c441bdb3fdbbf6760bbc44"
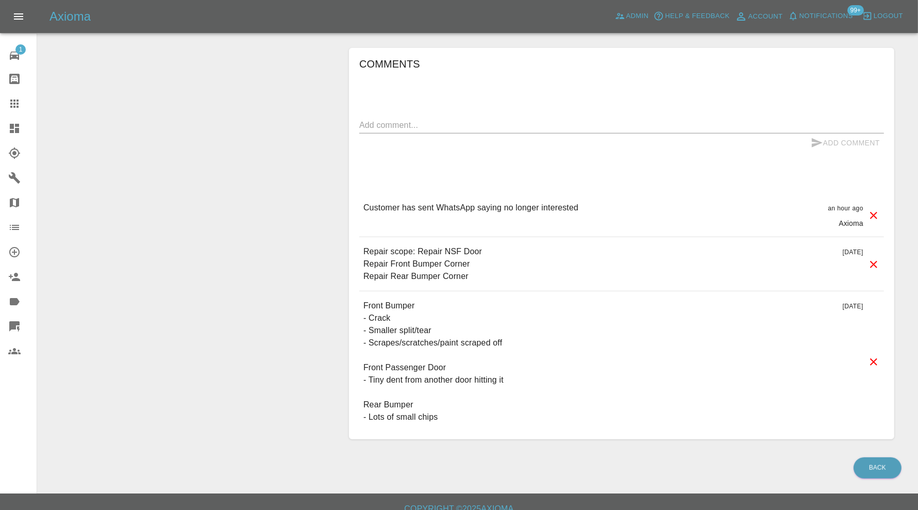
scroll to position [124, 0]
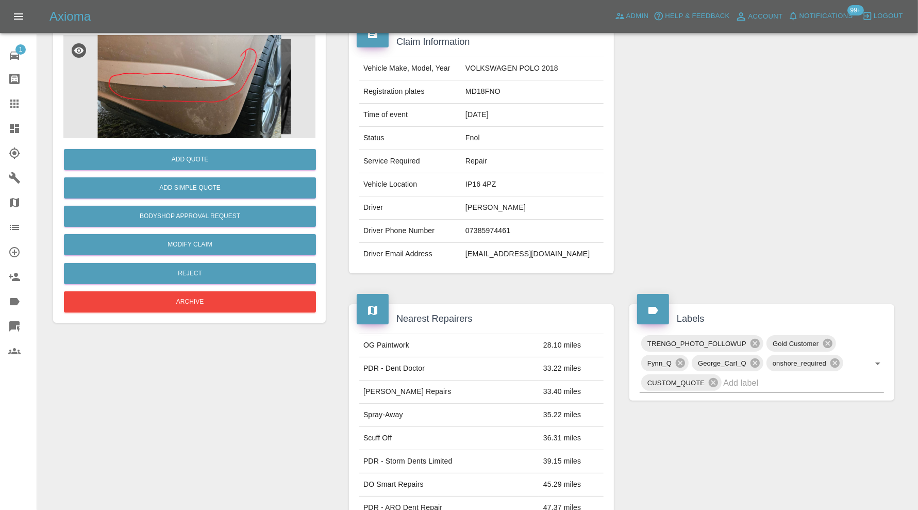
scroll to position [15, 0]
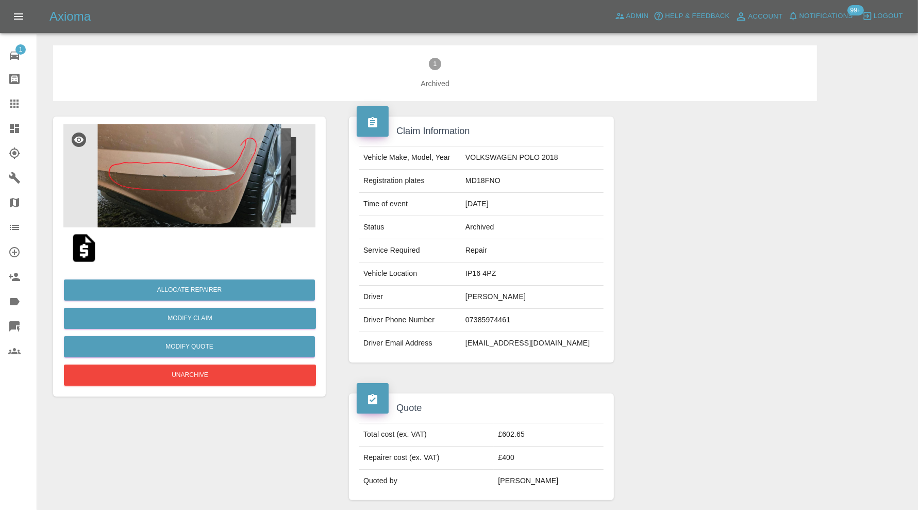
click at [253, 191] on img at bounding box center [189, 175] width 252 height 103
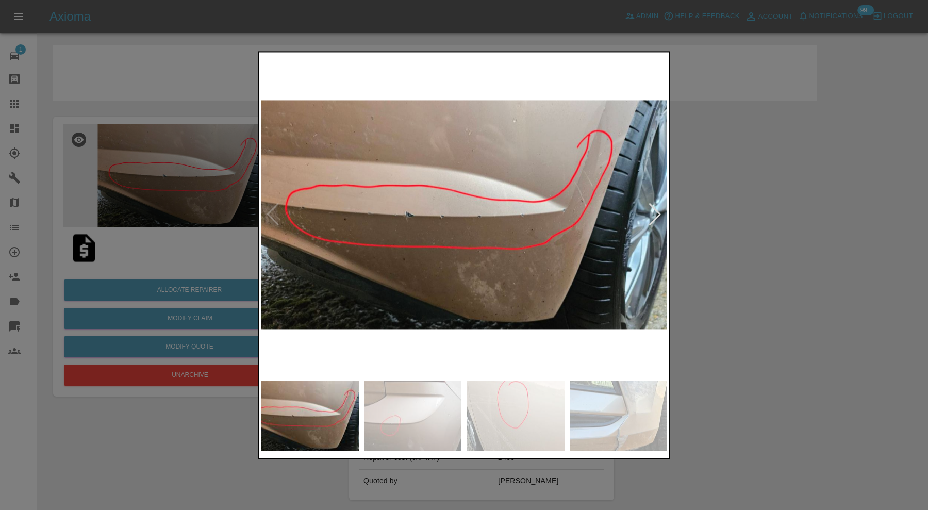
click at [533, 399] on img at bounding box center [516, 416] width 98 height 70
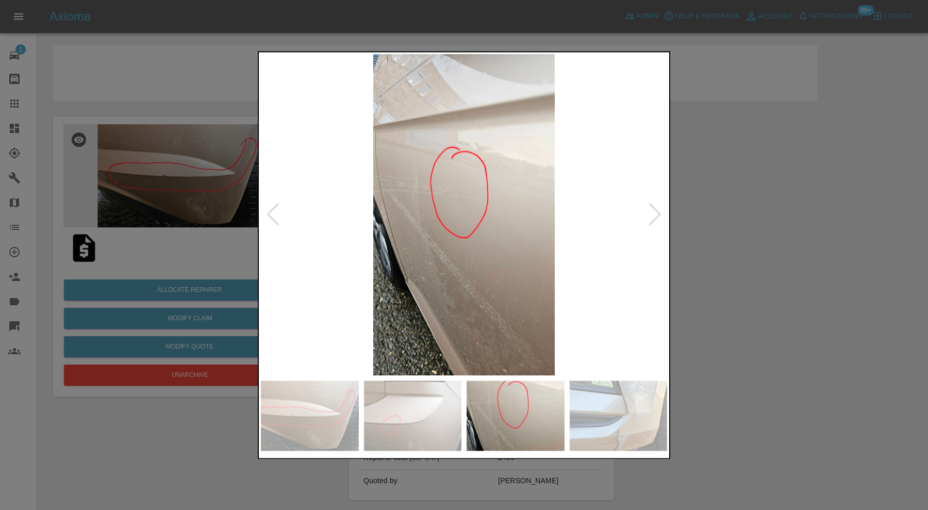
click at [654, 204] on div at bounding box center [655, 215] width 14 height 23
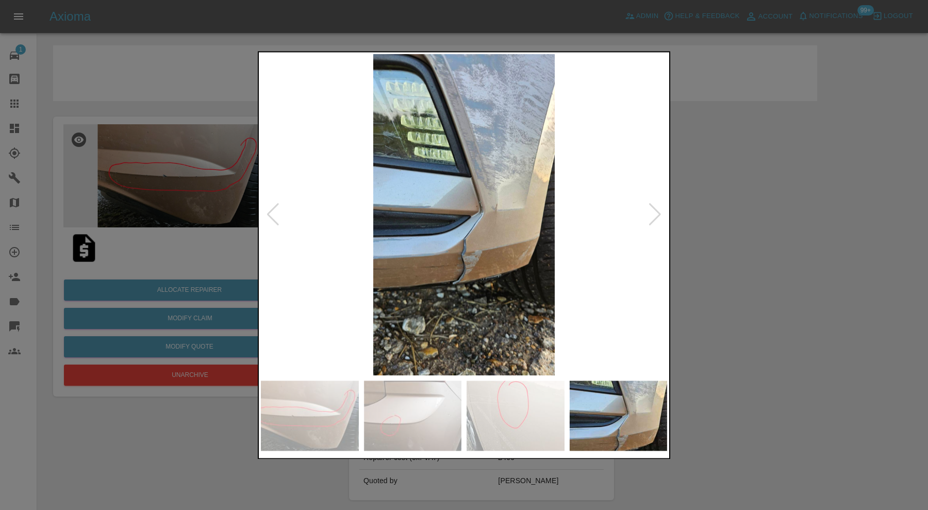
click at [654, 204] on div at bounding box center [655, 215] width 14 height 23
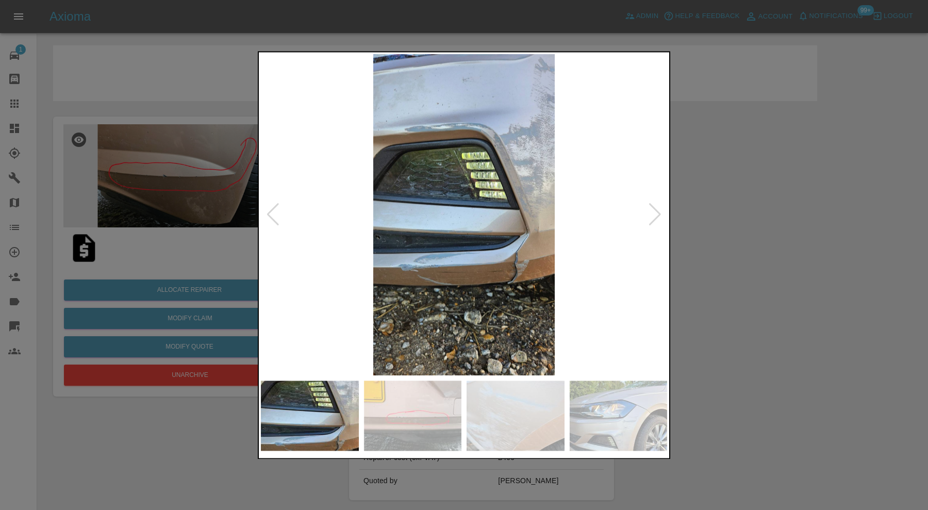
click at [518, 266] on img at bounding box center [464, 214] width 406 height 321
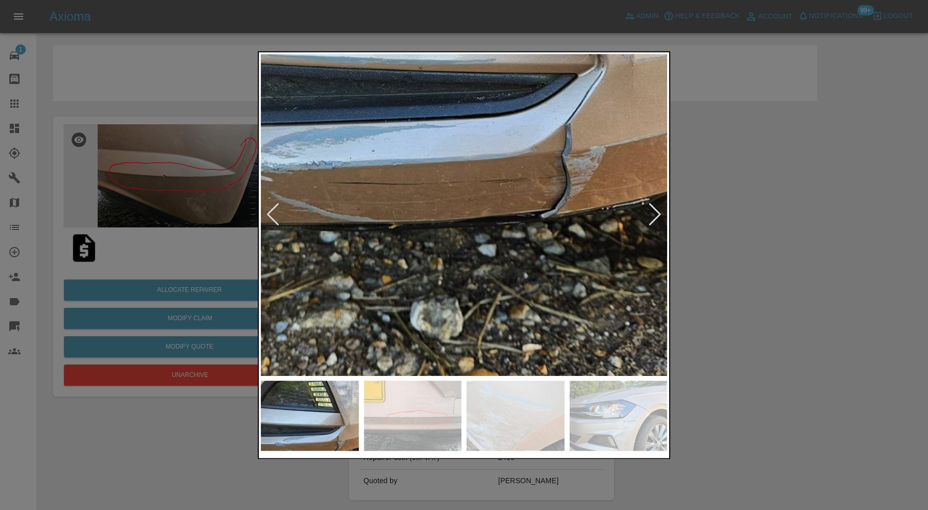
click at [506, 238] on img at bounding box center [409, 12] width 1219 height 964
click at [631, 402] on img at bounding box center [619, 416] width 98 height 70
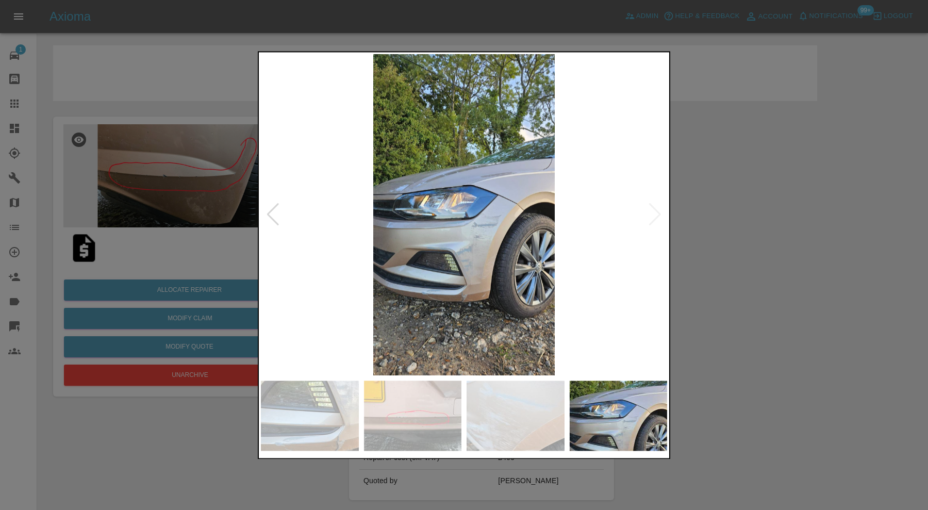
click at [470, 302] on img at bounding box center [464, 214] width 406 height 321
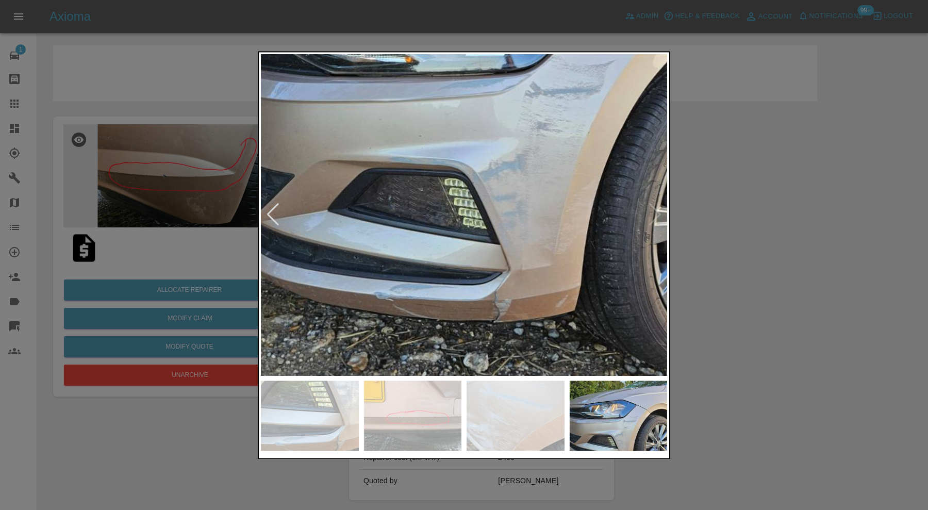
click at [417, 352] on img at bounding box center [501, 61] width 1219 height 964
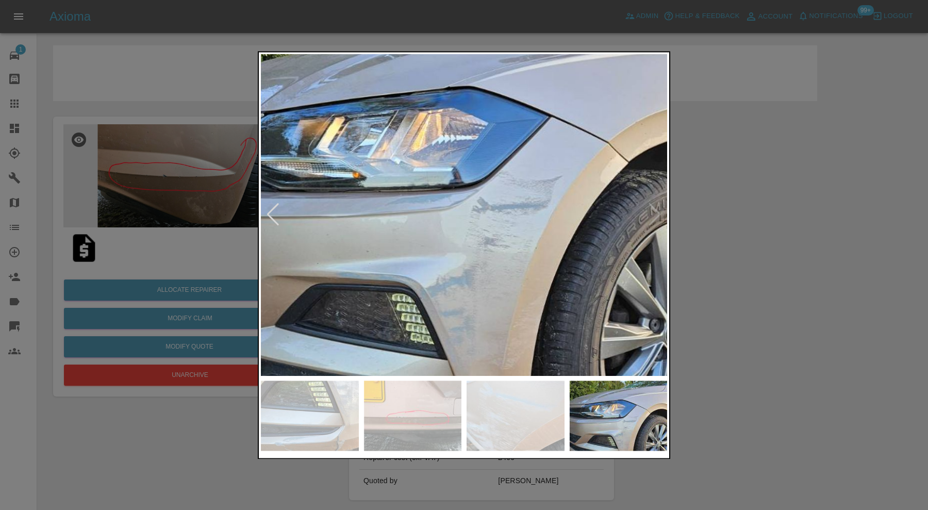
click at [561, 145] on img at bounding box center [449, 176] width 1219 height 964
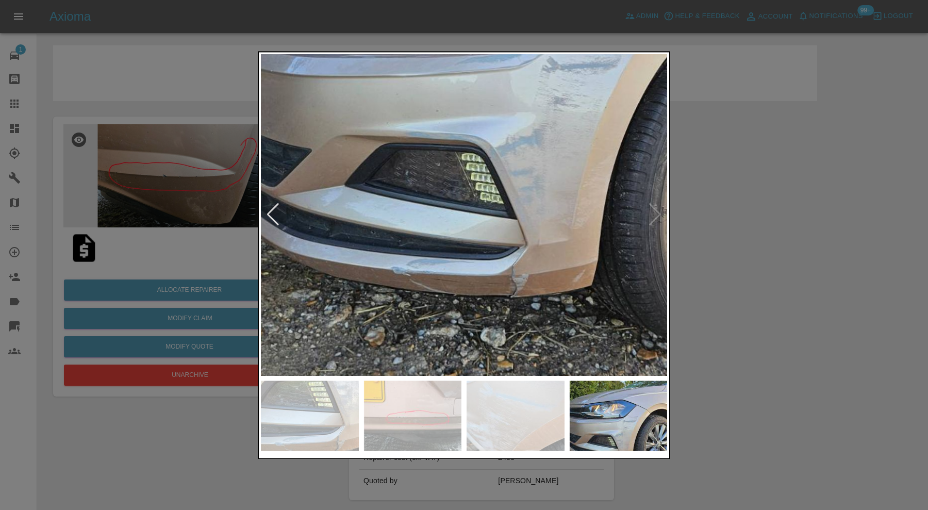
click at [392, 406] on img at bounding box center [413, 416] width 98 height 70
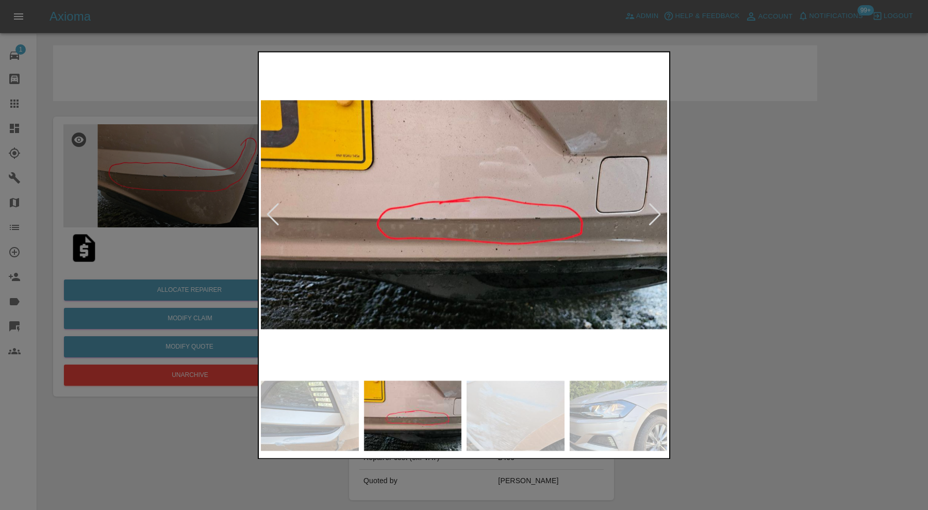
click at [328, 416] on img at bounding box center [310, 416] width 98 height 70
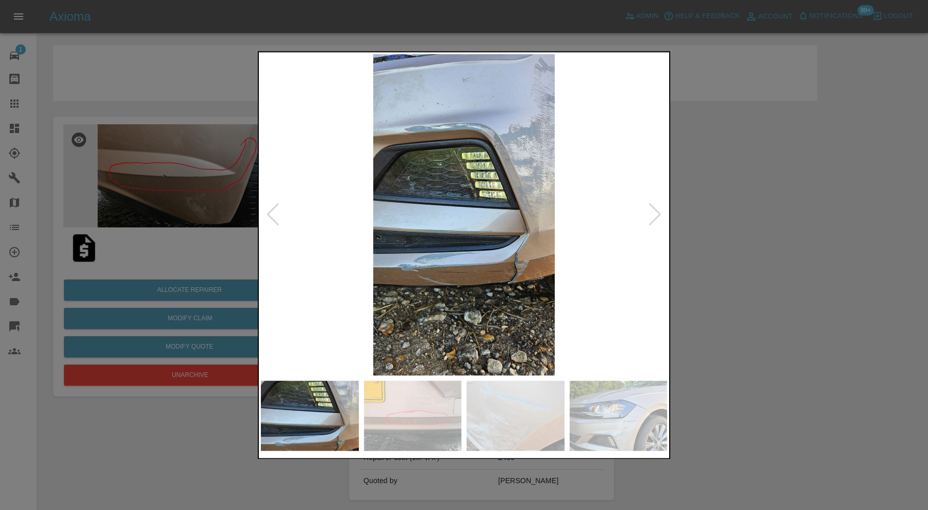
click at [270, 213] on div at bounding box center [273, 215] width 14 height 23
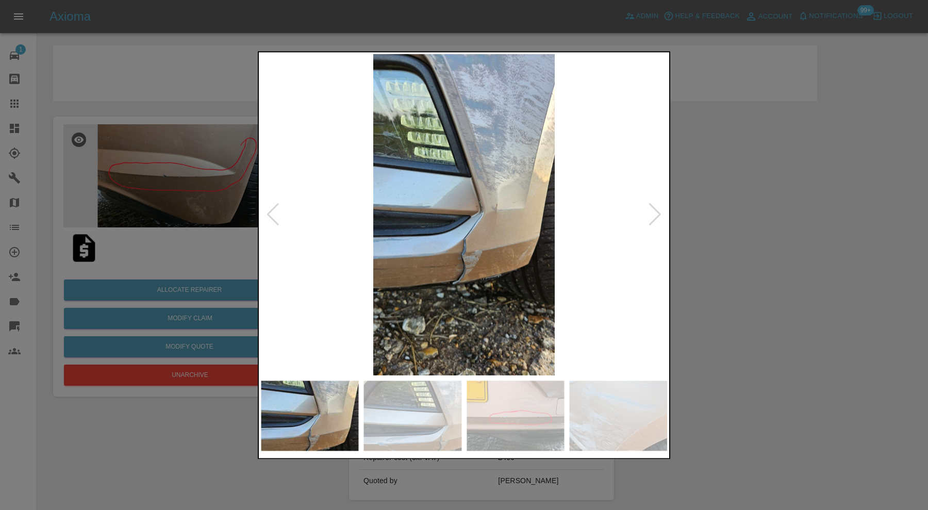
click at [270, 213] on div at bounding box center [273, 215] width 14 height 23
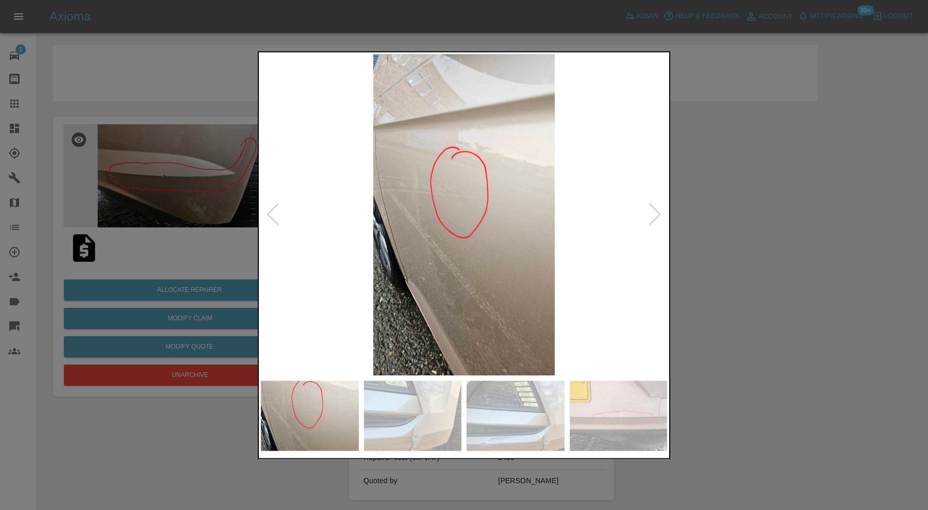
click at [270, 213] on div at bounding box center [273, 215] width 14 height 23
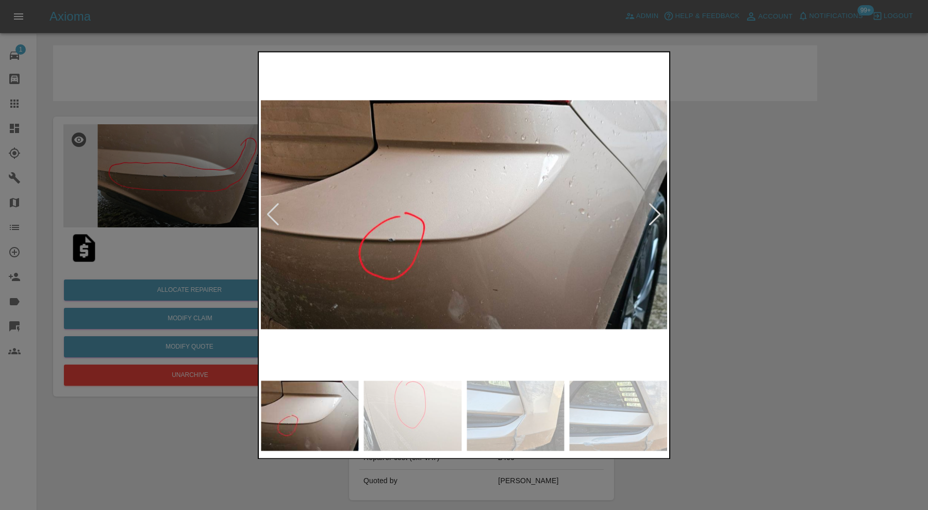
click at [270, 213] on div at bounding box center [273, 215] width 14 height 23
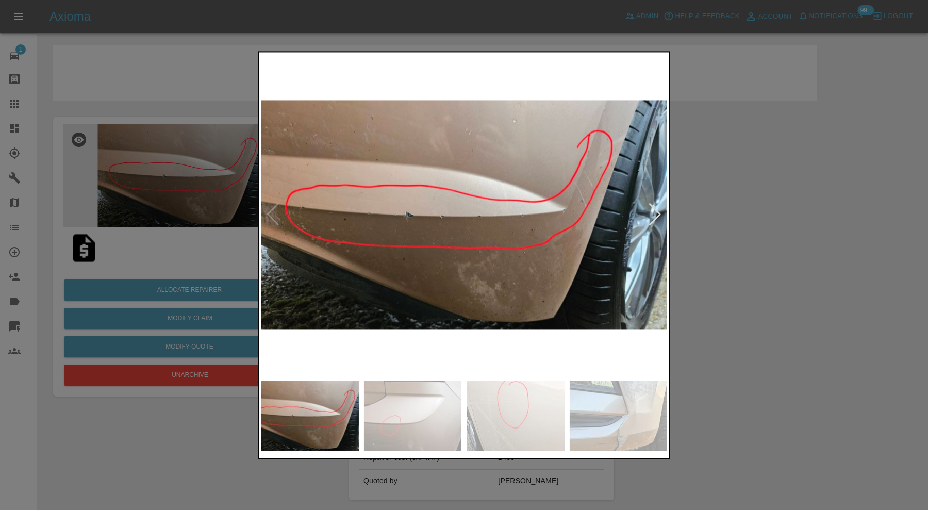
click at [270, 213] on img at bounding box center [464, 214] width 406 height 321
click at [768, 240] on div at bounding box center [464, 255] width 928 height 510
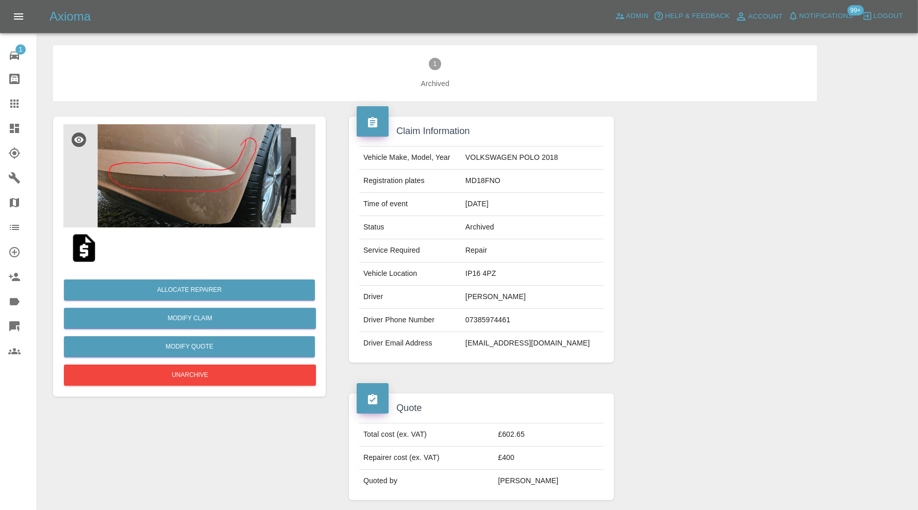
click at [87, 247] on img at bounding box center [84, 248] width 33 height 33
click at [86, 252] on img at bounding box center [84, 248] width 33 height 33
click at [228, 369] on button "Unarchive" at bounding box center [190, 375] width 252 height 21
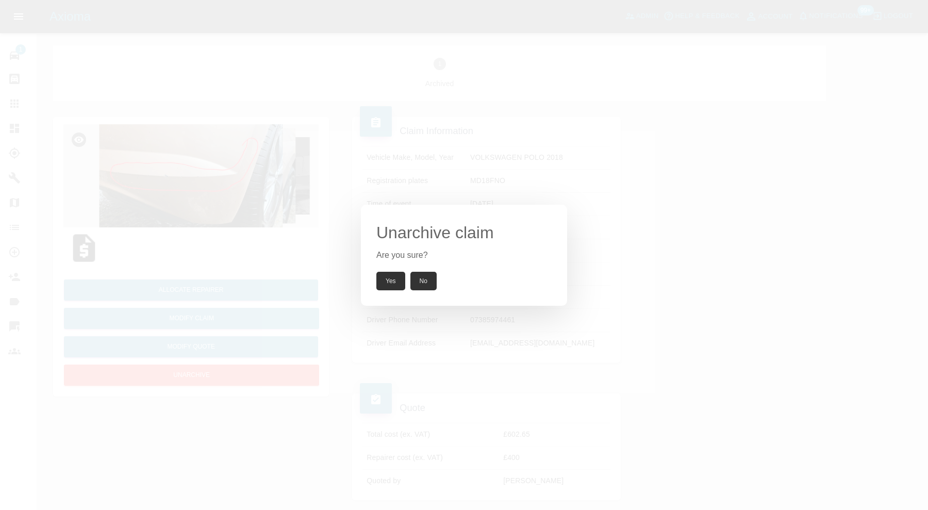
click at [385, 284] on button "Yes" at bounding box center [390, 281] width 29 height 19
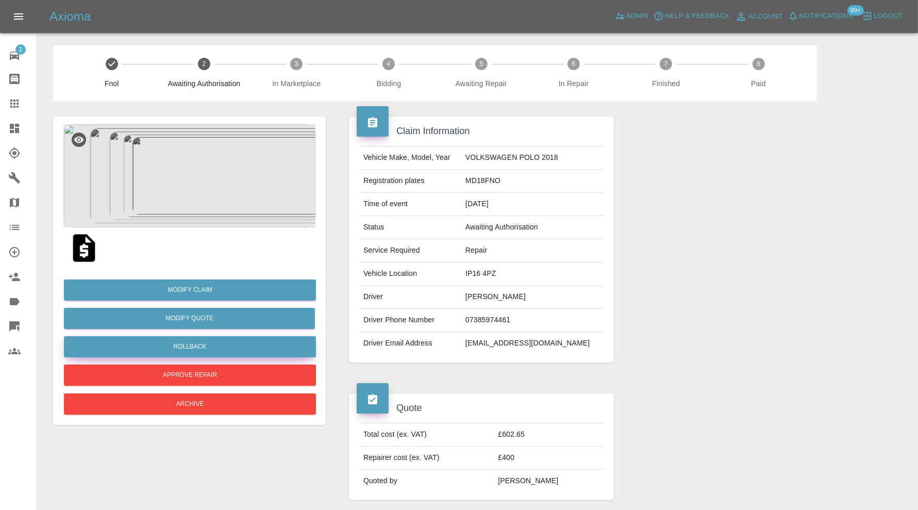
click at [283, 347] on button "Rollback" at bounding box center [190, 346] width 252 height 21
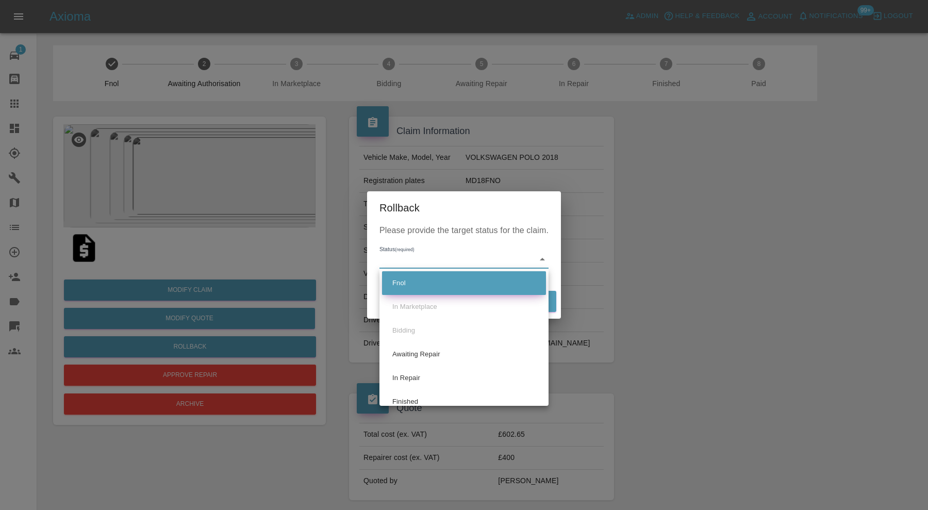
click at [454, 284] on li "Fnol" at bounding box center [464, 283] width 164 height 24
type input "fnol"
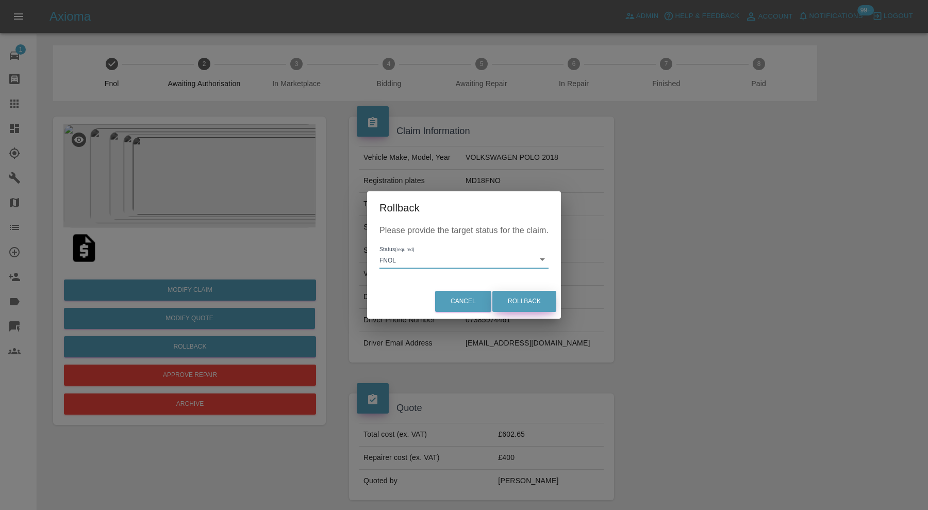
click at [518, 296] on button "Rollback" at bounding box center [524, 301] width 64 height 21
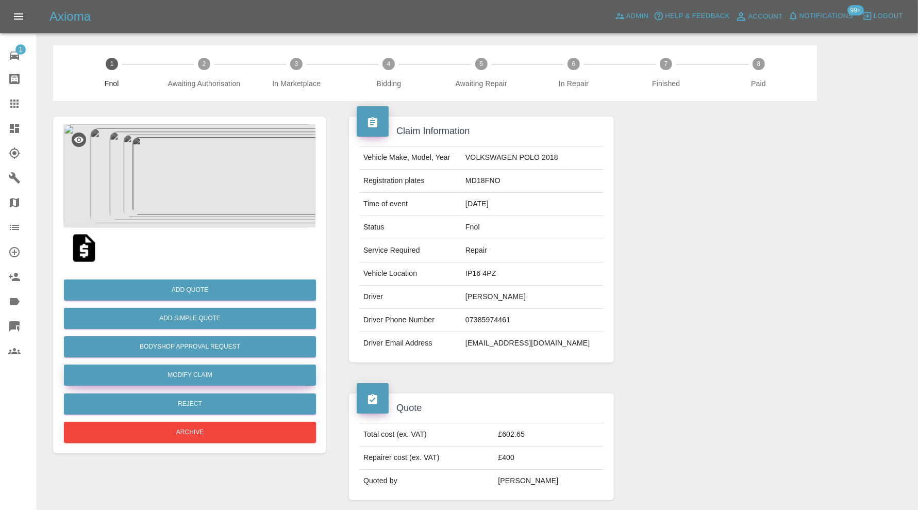
click at [213, 375] on link "Modify Claim" at bounding box center [190, 375] width 252 height 21
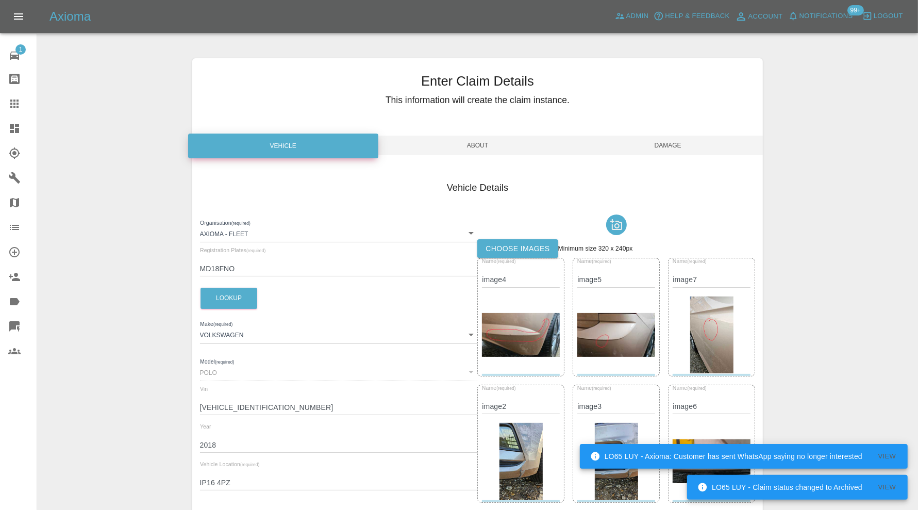
click at [721, 327] on img at bounding box center [712, 334] width 44 height 77
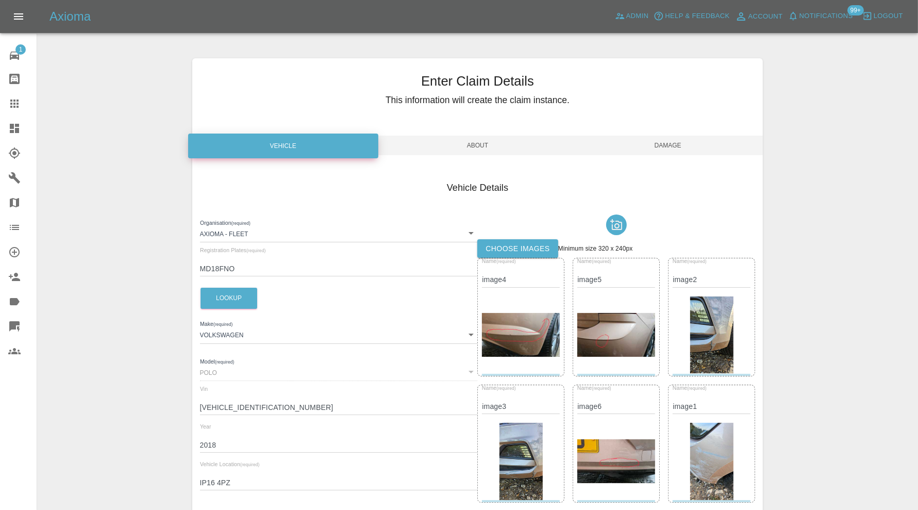
click at [673, 141] on span "Damage" at bounding box center [668, 146] width 190 height 20
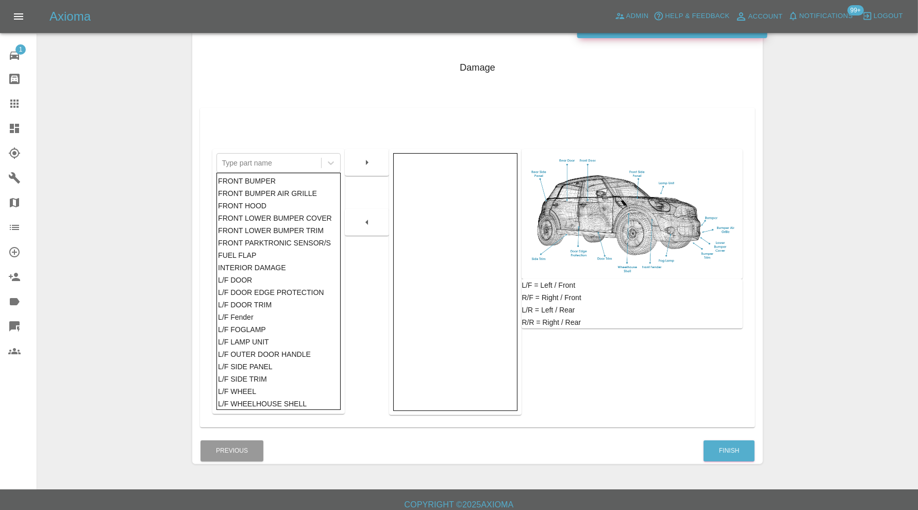
scroll to position [128, 0]
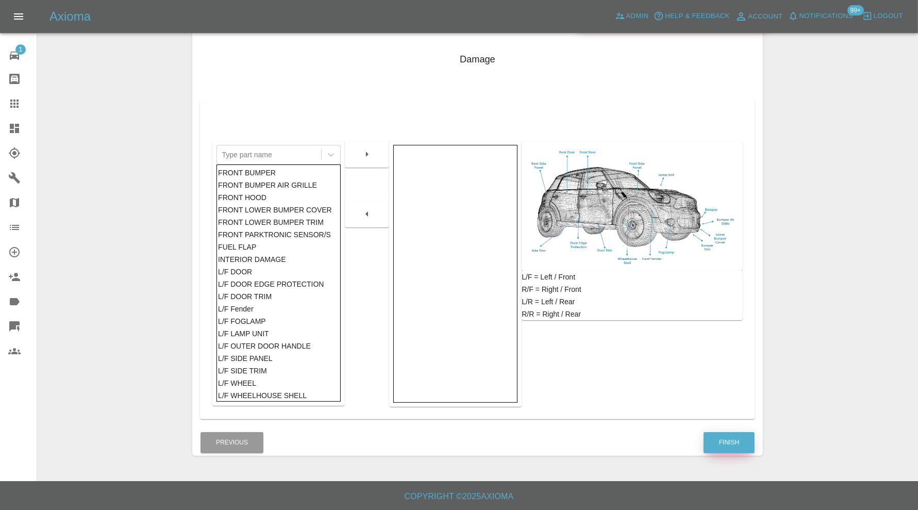
click at [736, 442] on button "Finish" at bounding box center [729, 442] width 51 height 21
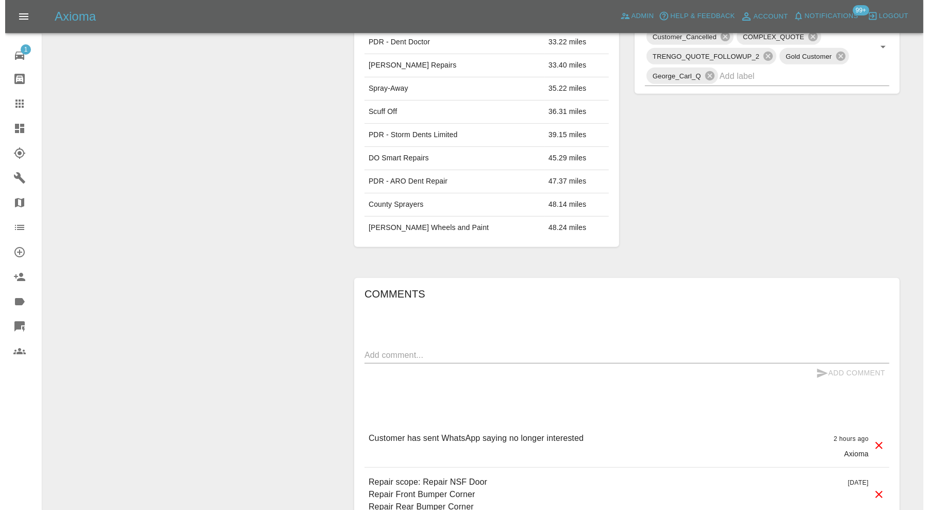
scroll to position [601, 0]
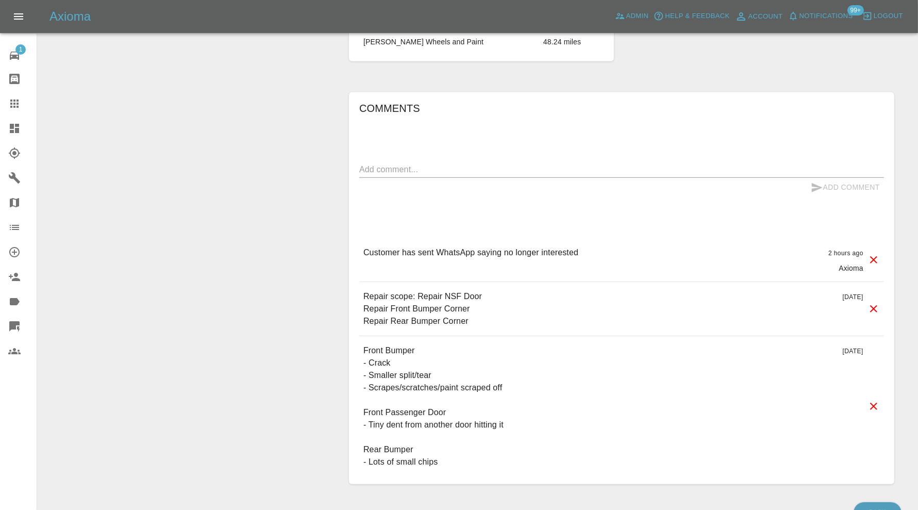
click at [873, 256] on icon at bounding box center [873, 259] width 7 height 7
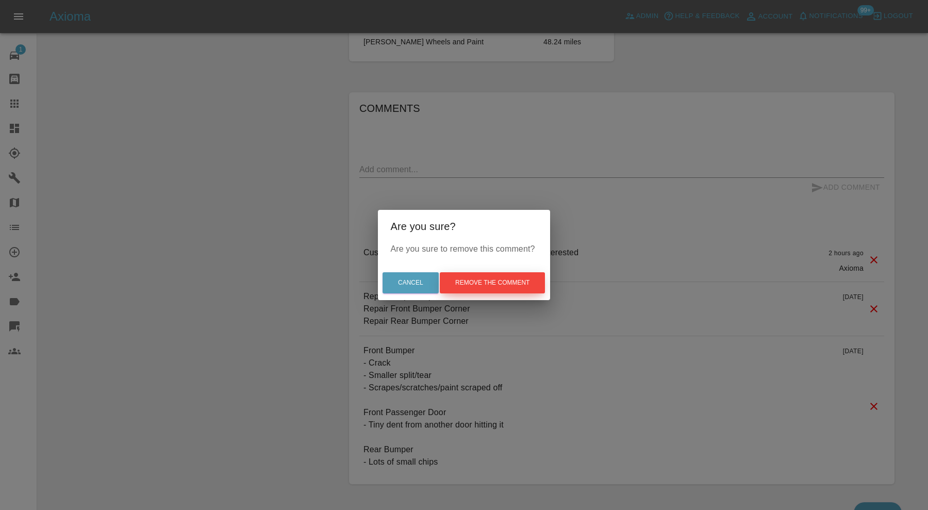
click at [526, 283] on button "Remove the comment" at bounding box center [492, 282] width 105 height 21
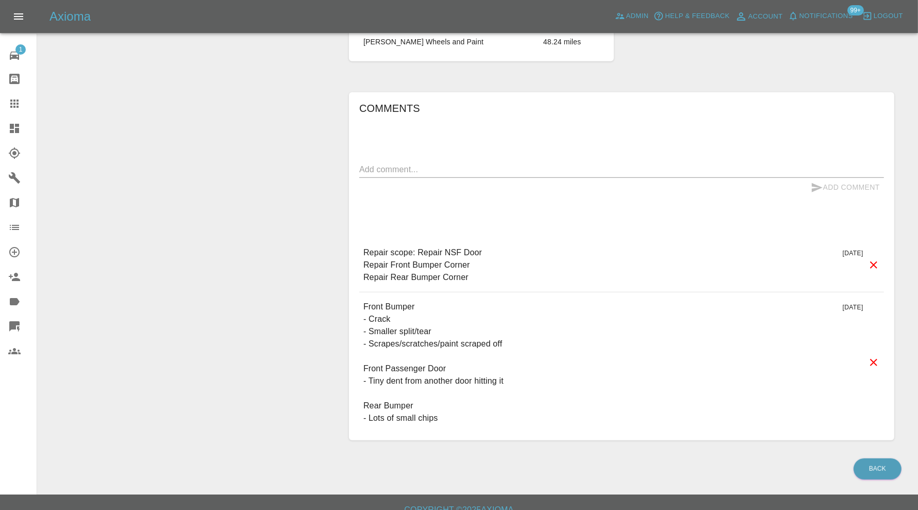
click at [875, 261] on icon at bounding box center [873, 264] width 7 height 7
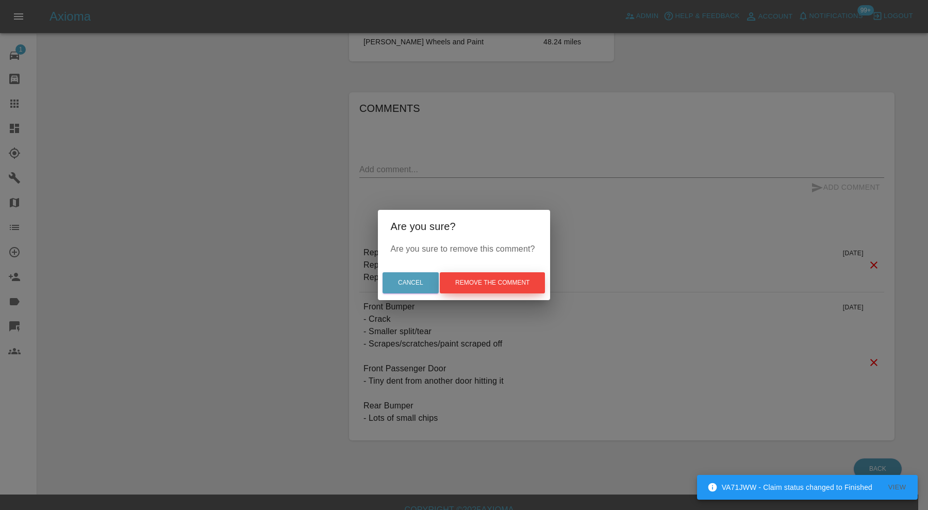
click at [522, 281] on button "Remove the comment" at bounding box center [492, 282] width 105 height 21
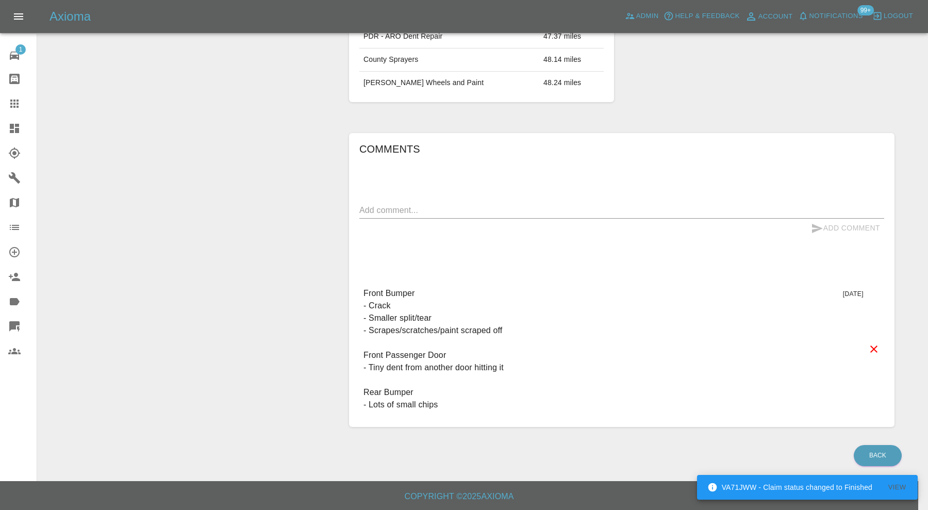
scroll to position [557, 0]
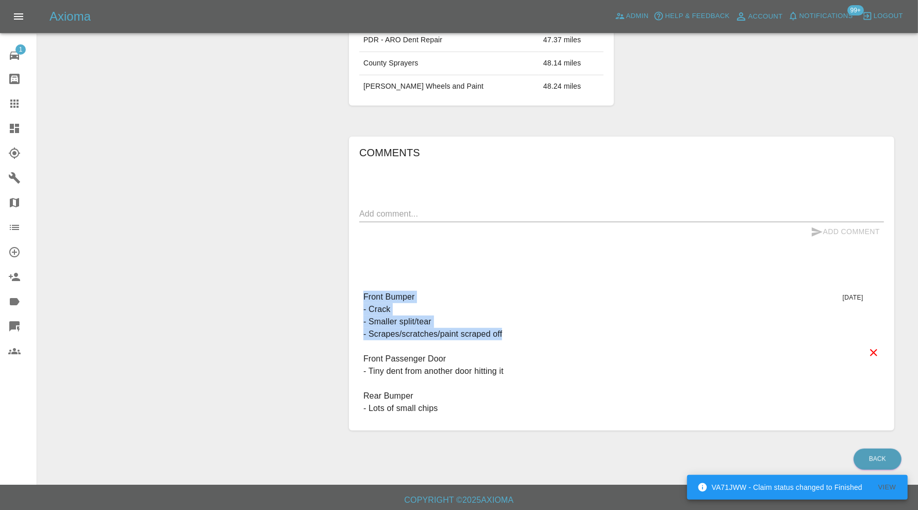
drag, startPoint x: 517, startPoint y: 326, endPoint x: 355, endPoint y: 298, distance: 165.0
click at [355, 298] on div "Comments x Add Comment Front Bumper - Crack - Smaller split/tear - Scrapes/scra…" at bounding box center [622, 284] width 546 height 294
copy p "Front Bumper - Crack - Smaller split/tear - Scrapes/scratches/paint scraped off"
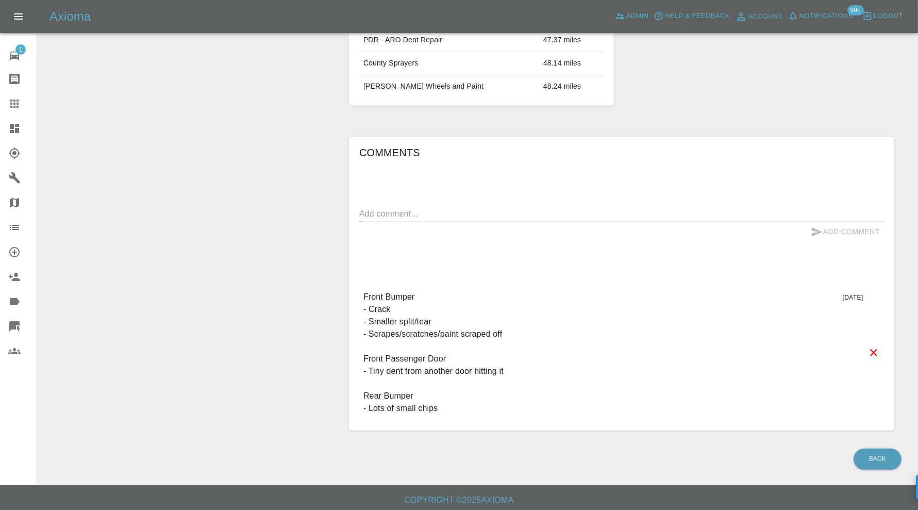
click at [425, 210] on textarea at bounding box center [621, 214] width 525 height 12
paste textarea "Front Bumper - Crack - Smaller split/tear - Scrapes/scratches/paint scraped off"
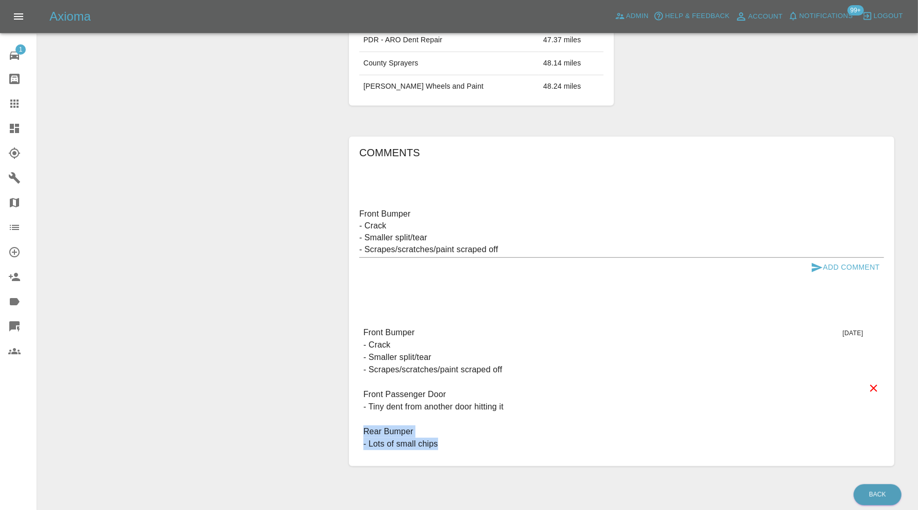
drag, startPoint x: 451, startPoint y: 447, endPoint x: 361, endPoint y: 430, distance: 91.4
click at [361, 430] on div "Front Bumper - Crack - Smaller split/tear - Scrapes/scratches/paint scraped off…" at bounding box center [621, 388] width 525 height 140
copy p "Rear Bumper - Lots of small chips"
click at [555, 242] on textarea "Front Bumper - Crack - Smaller split/tear - Scrapes/scratches/paint scraped off" at bounding box center [621, 231] width 525 height 47
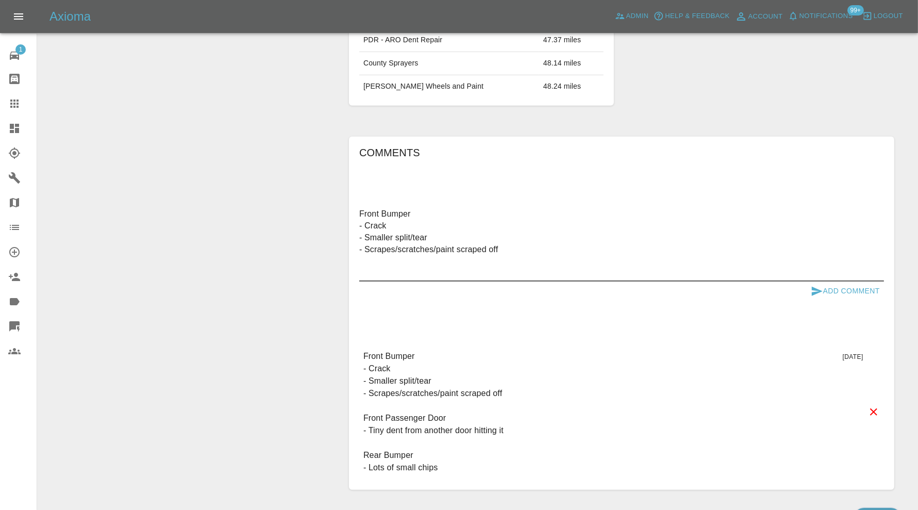
paste textarea "Rear Bumper - Lots of small chips"
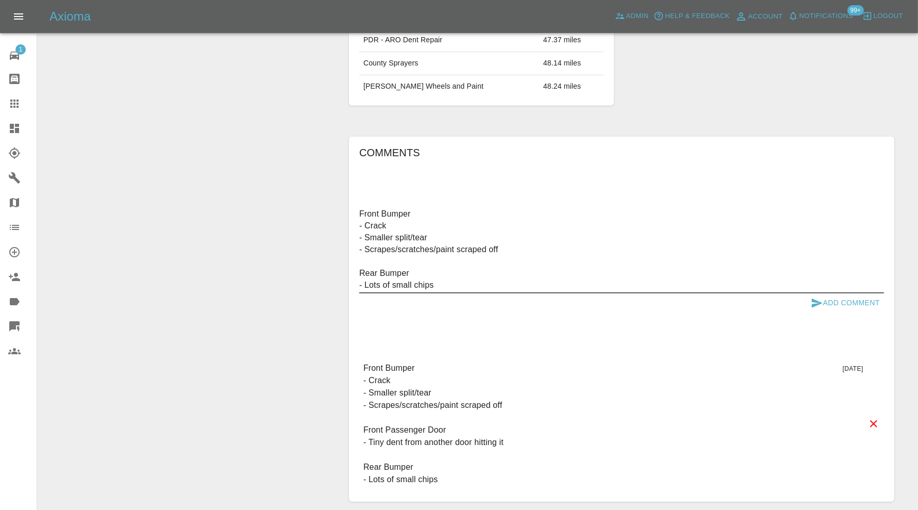
type textarea "Front Bumper - Crack - Smaller split/tear - Scrapes/scratches/paint scraped off…"
click at [825, 299] on button "Add Comment" at bounding box center [845, 302] width 77 height 19
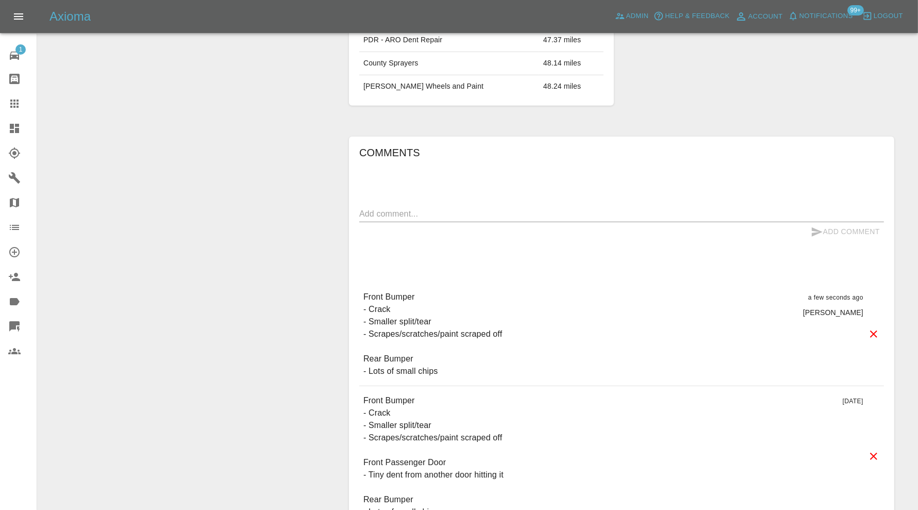
click at [877, 453] on icon at bounding box center [874, 456] width 12 height 12
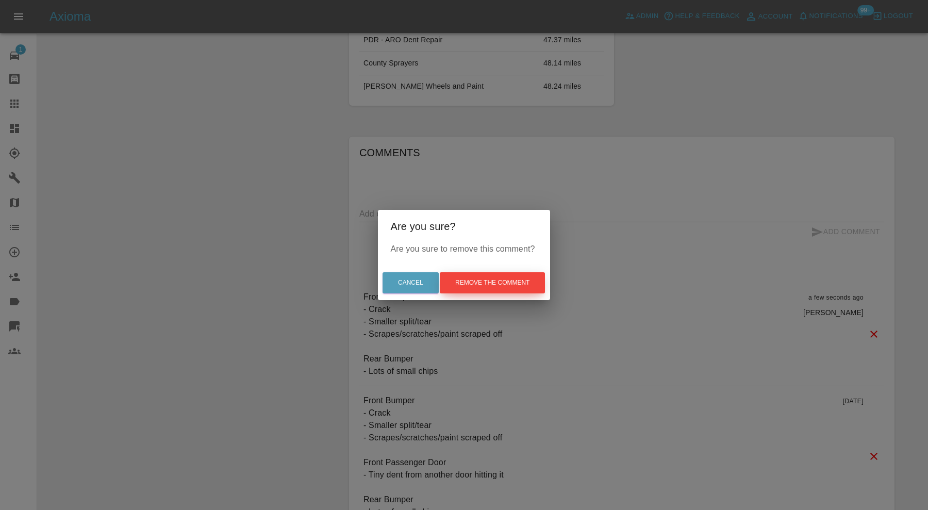
click at [512, 284] on button "Remove the comment" at bounding box center [492, 282] width 105 height 21
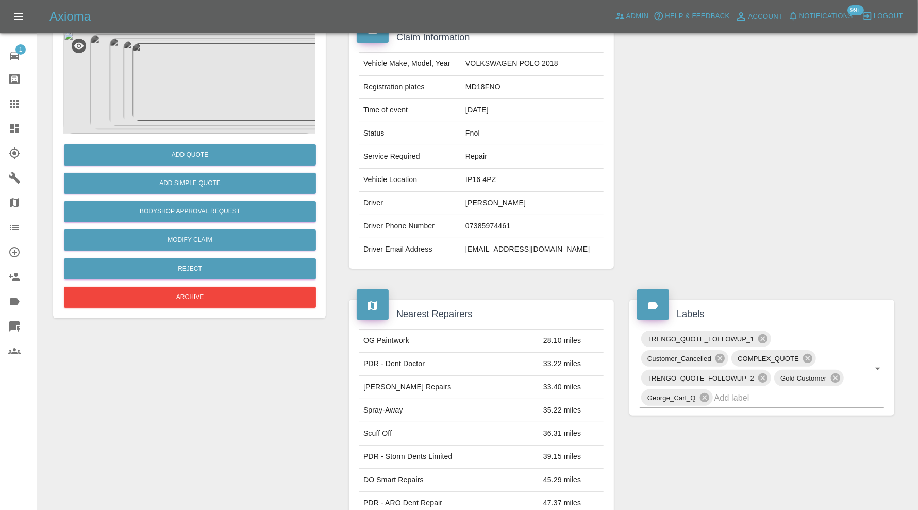
scroll to position [90, 0]
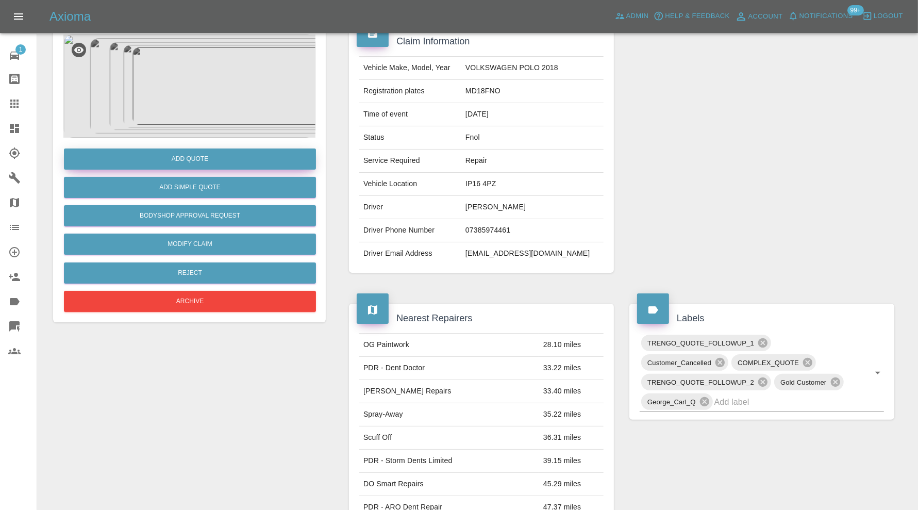
click at [285, 158] on button "Add Quote" at bounding box center [190, 159] width 252 height 21
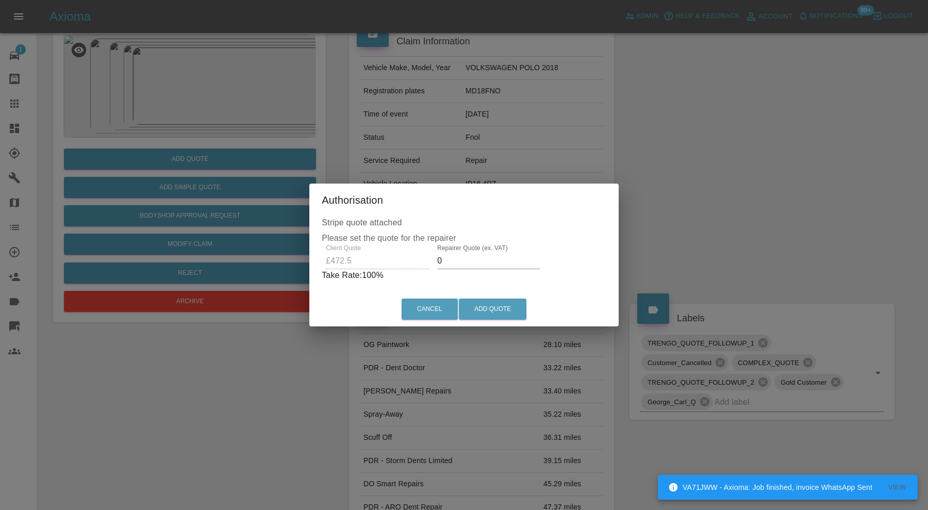
click at [488, 258] on input "0" at bounding box center [488, 261] width 103 height 17
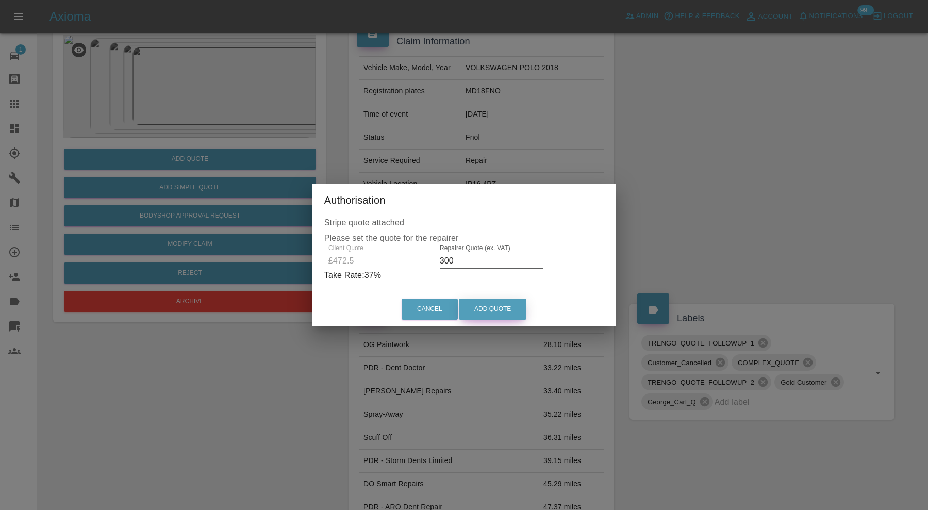
type input "300"
click at [488, 310] on button "Add Quote" at bounding box center [493, 309] width 68 height 21
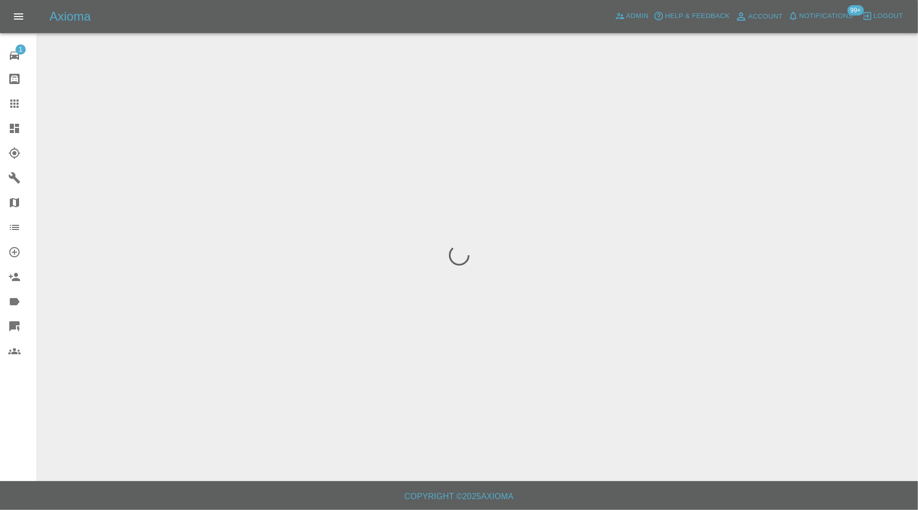
scroll to position [0, 0]
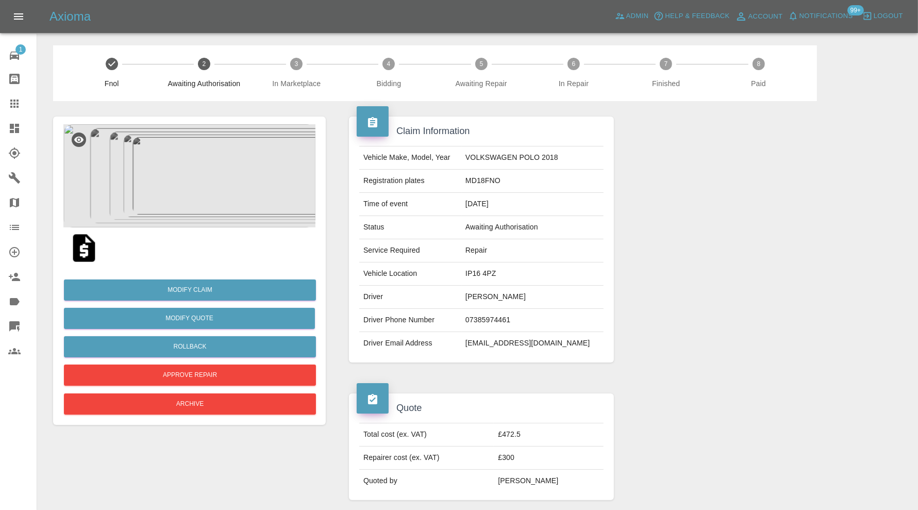
click at [16, 103] on icon at bounding box center [14, 103] width 12 height 12
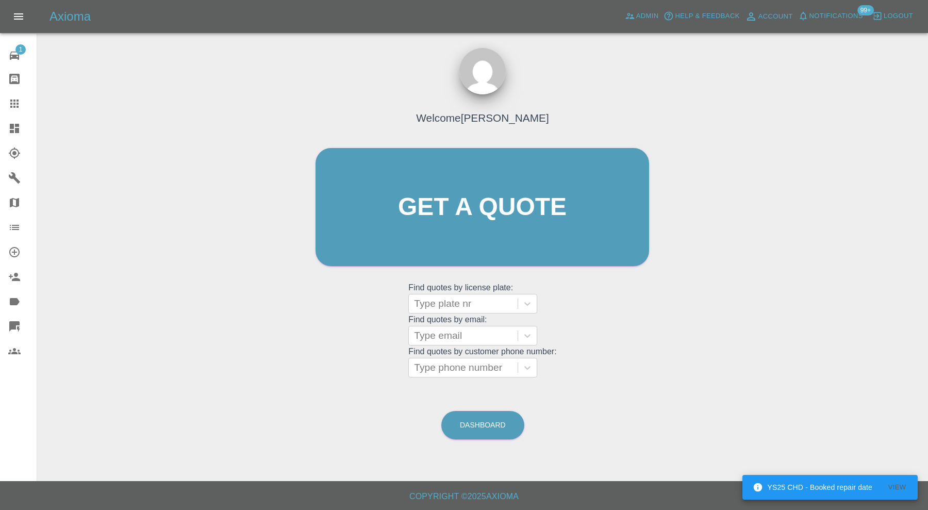
click at [441, 291] on grid "Find quotes by license plate: Type plate nr" at bounding box center [482, 298] width 148 height 30
click at [443, 302] on div at bounding box center [463, 303] width 98 height 14
type input "nl66"
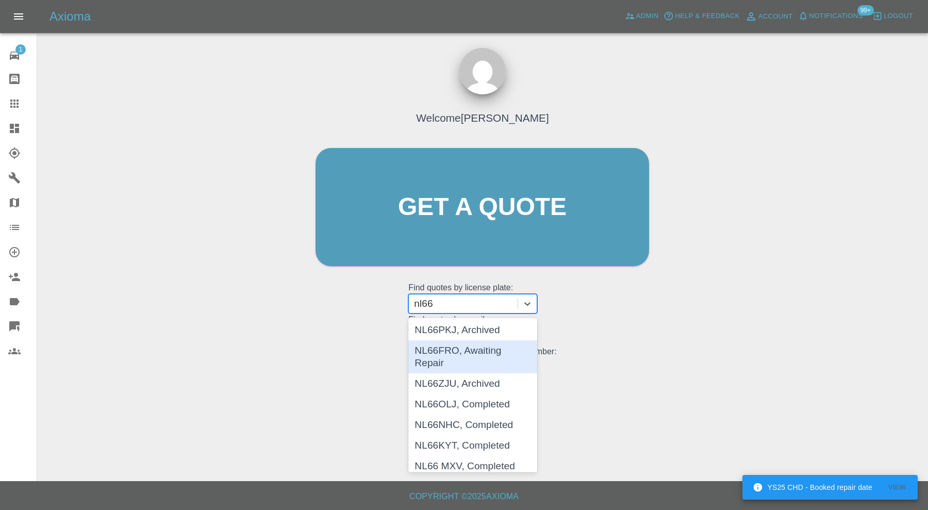
click at [459, 346] on div "NL66FRO, Awaiting Repair" at bounding box center [472, 356] width 129 height 33
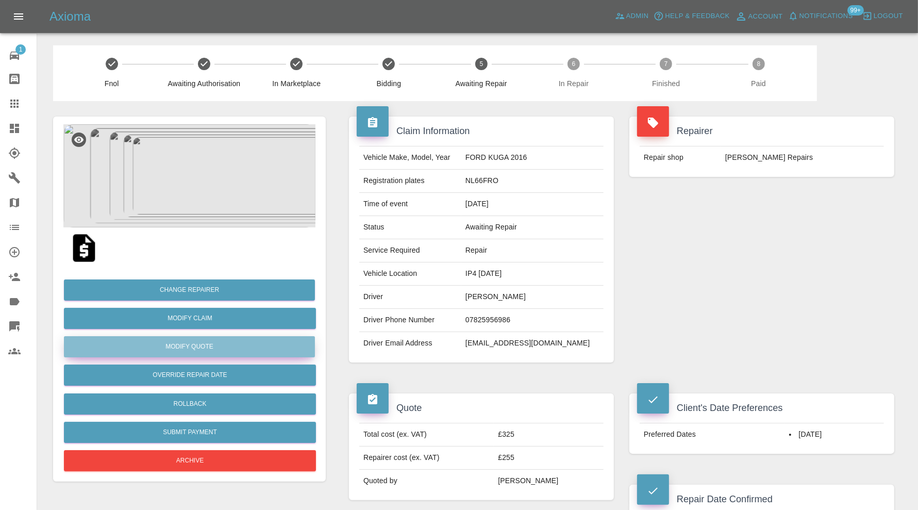
click at [285, 344] on button "Modify Quote" at bounding box center [189, 346] width 251 height 21
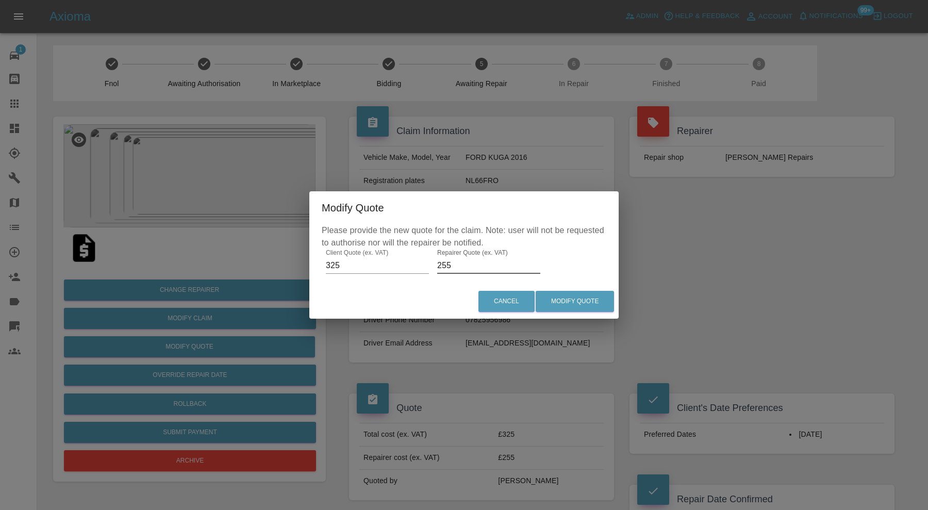
click at [458, 263] on input "255" at bounding box center [488, 265] width 103 height 17
type input "260"
click at [600, 295] on button "Modify Quote" at bounding box center [575, 301] width 78 height 21
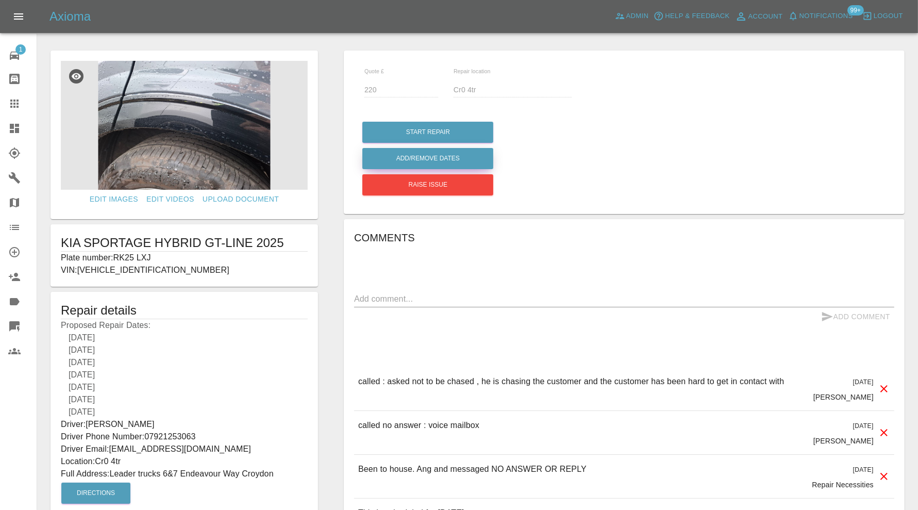
click at [449, 155] on button "Add/Remove Dates" at bounding box center [427, 158] width 131 height 21
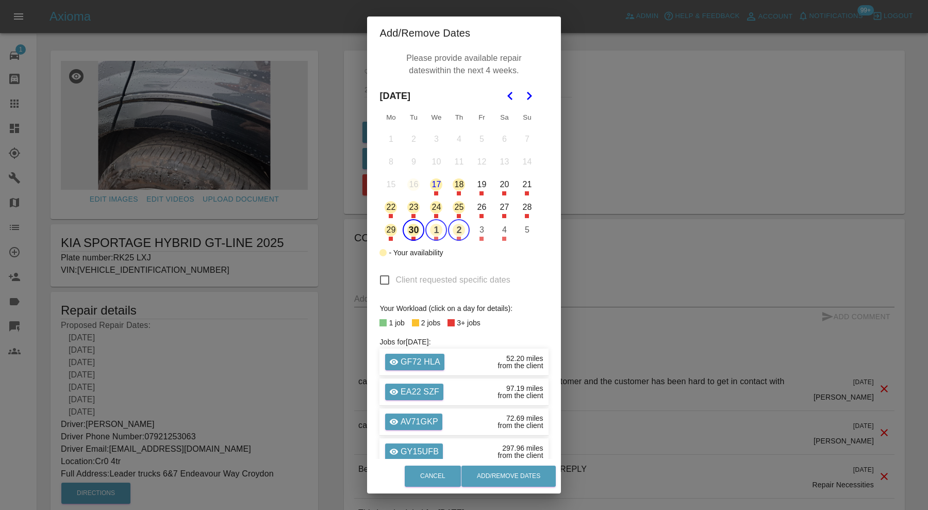
click at [413, 227] on button "30" at bounding box center [414, 230] width 22 height 22
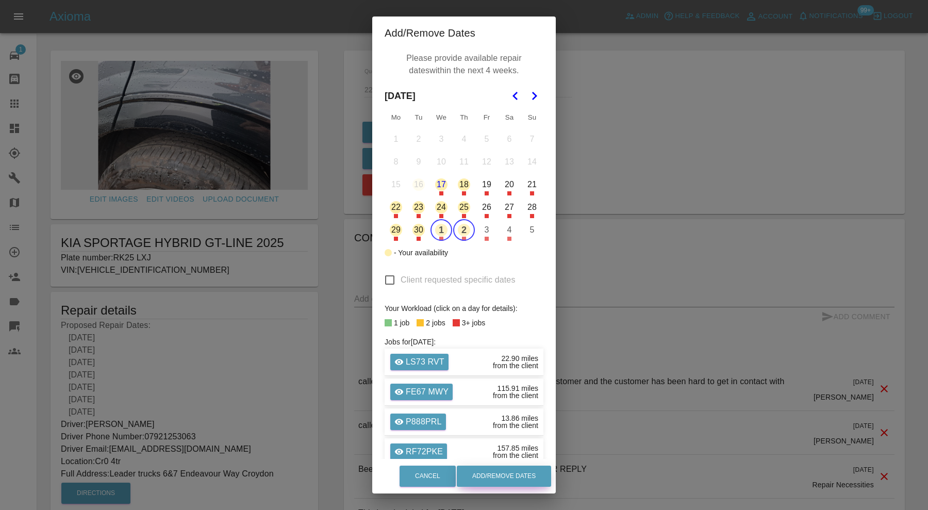
click at [514, 476] on button "Add/Remove Dates" at bounding box center [504, 476] width 94 height 21
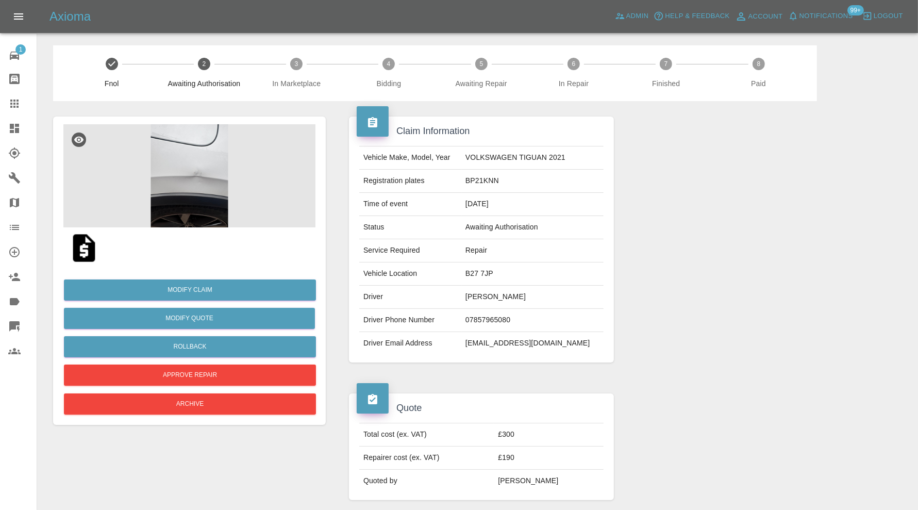
click at [207, 181] on img at bounding box center [189, 175] width 252 height 103
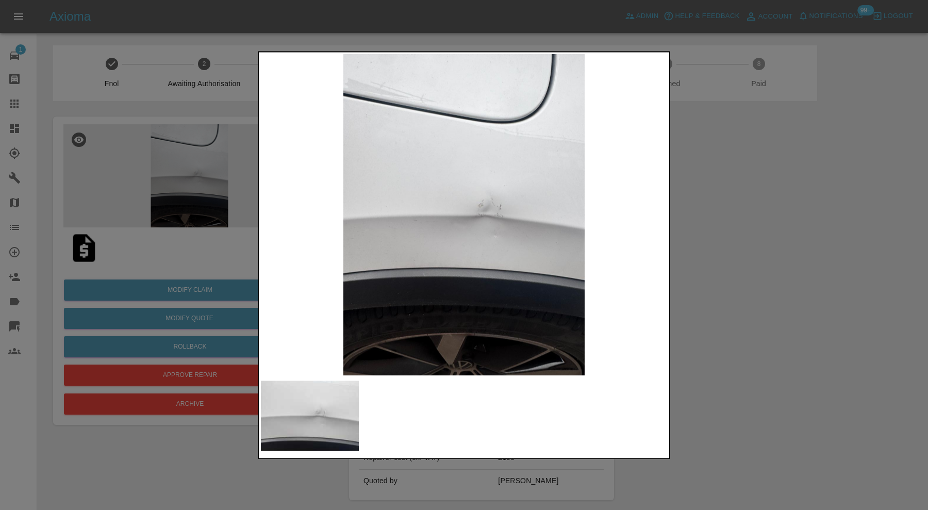
click at [780, 245] on div at bounding box center [464, 255] width 928 height 510
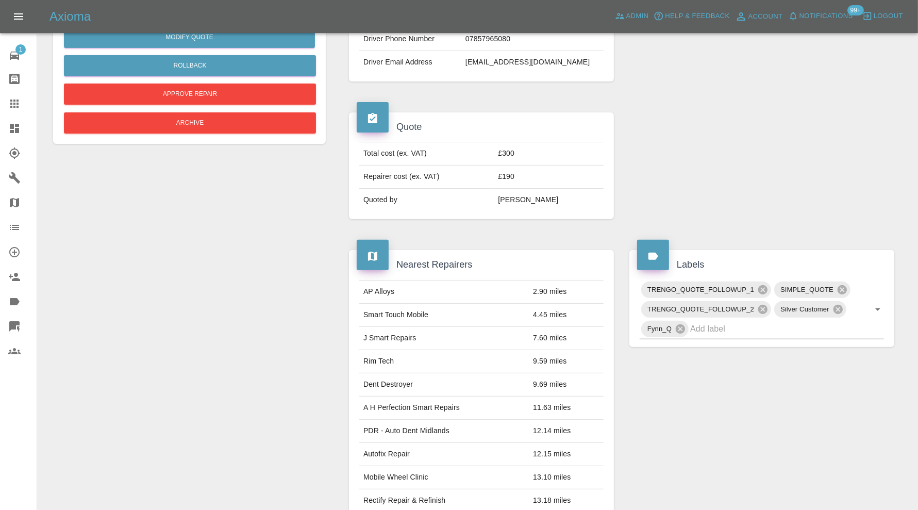
scroll to position [516, 0]
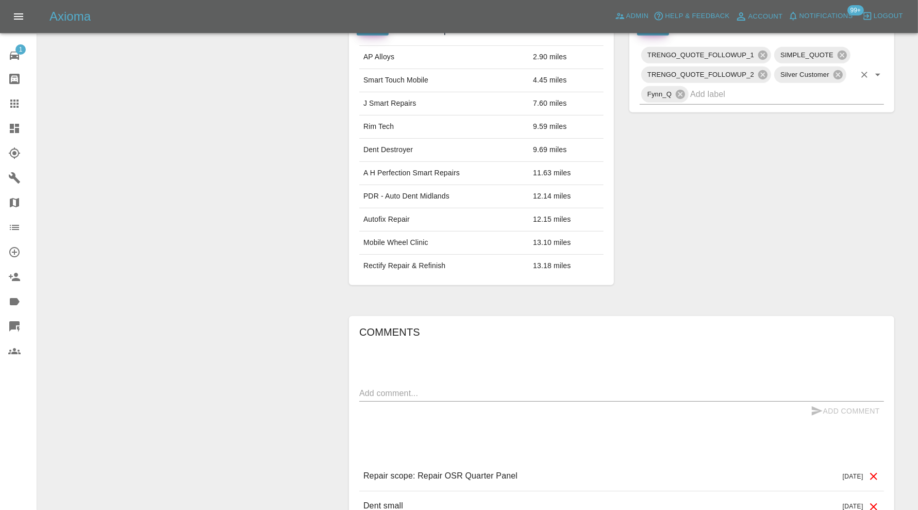
click at [756, 95] on input "text" at bounding box center [772, 94] width 165 height 16
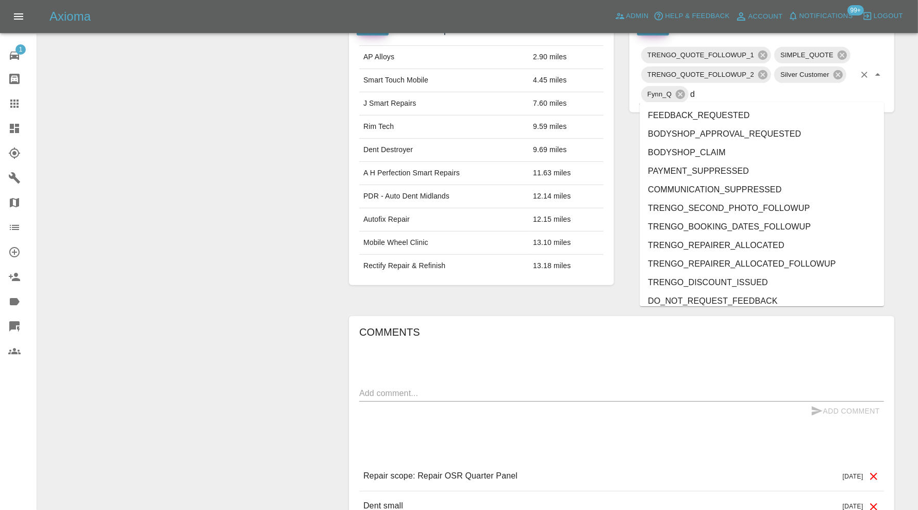
type input "do"
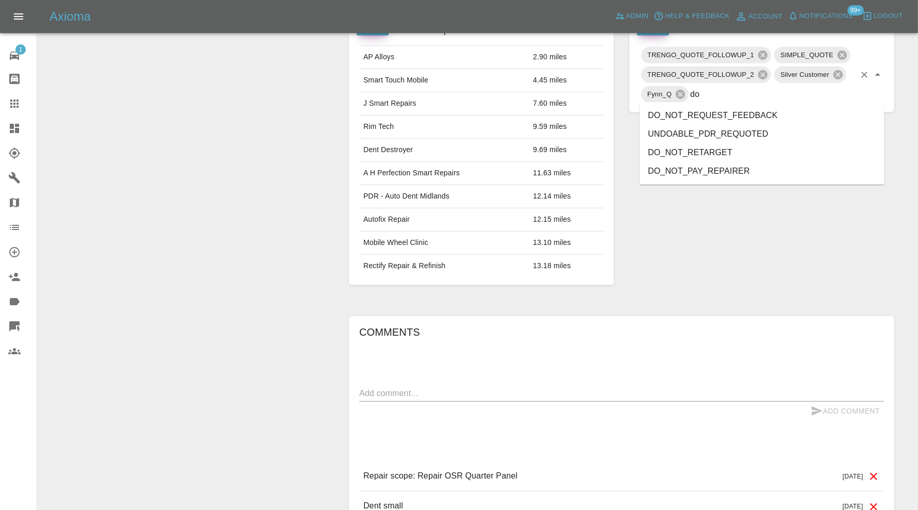
click at [718, 149] on li "DO_NOT_RETARGET" at bounding box center [762, 152] width 244 height 19
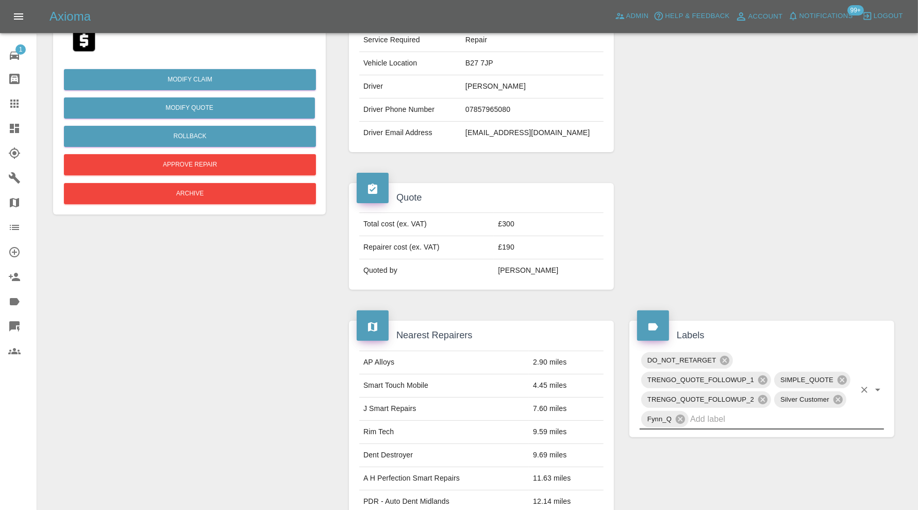
scroll to position [0, 0]
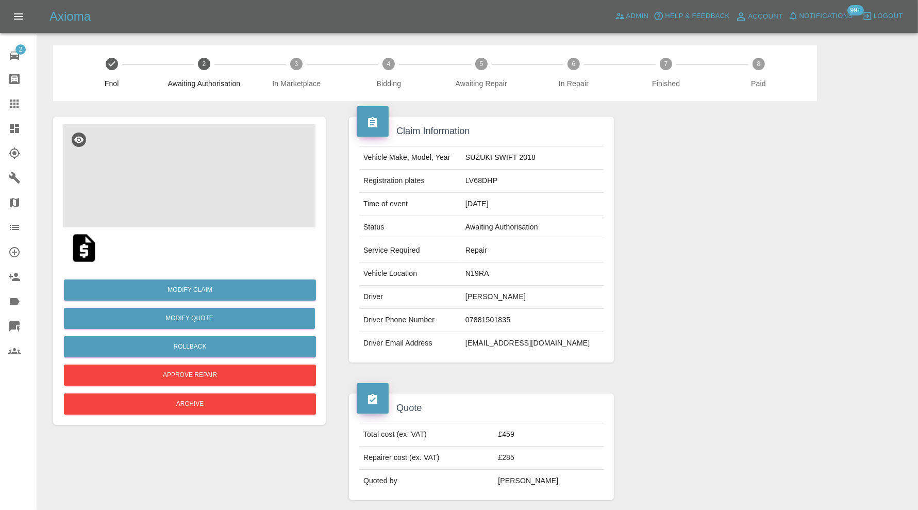
click at [192, 199] on img at bounding box center [189, 175] width 252 height 103
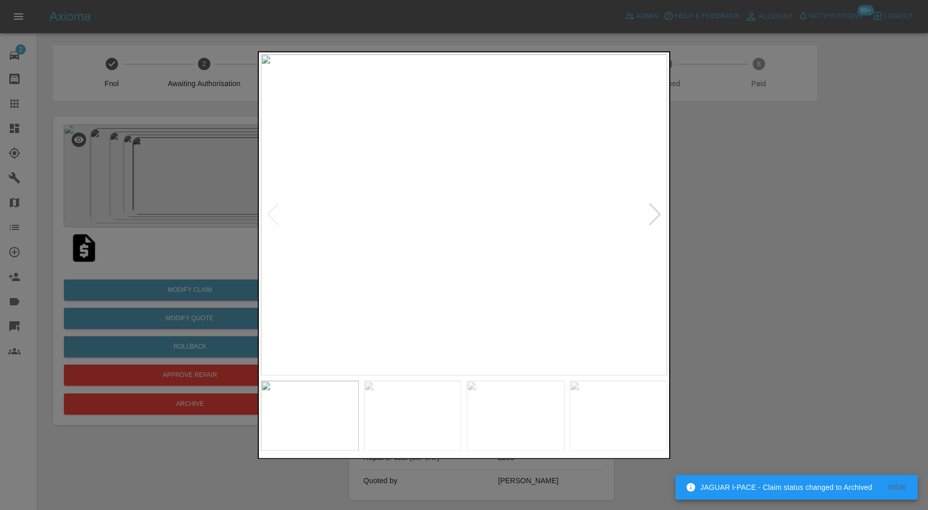
click at [654, 211] on div at bounding box center [655, 215] width 14 height 23
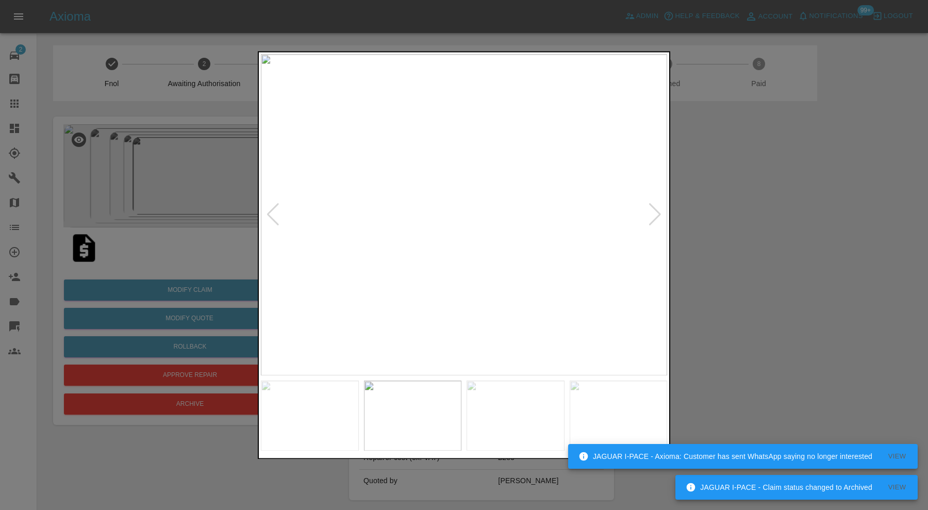
click at [655, 209] on div at bounding box center [655, 215] width 14 height 23
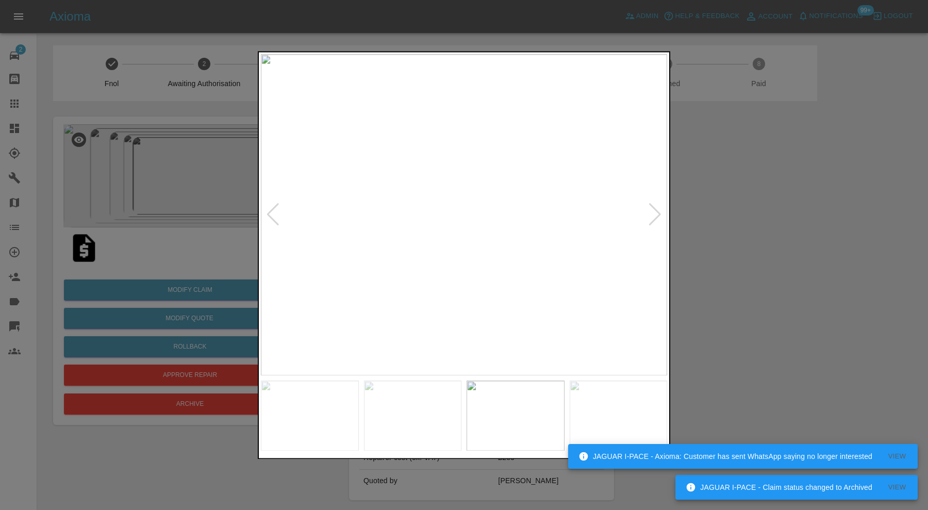
click at [655, 209] on div at bounding box center [655, 215] width 14 height 23
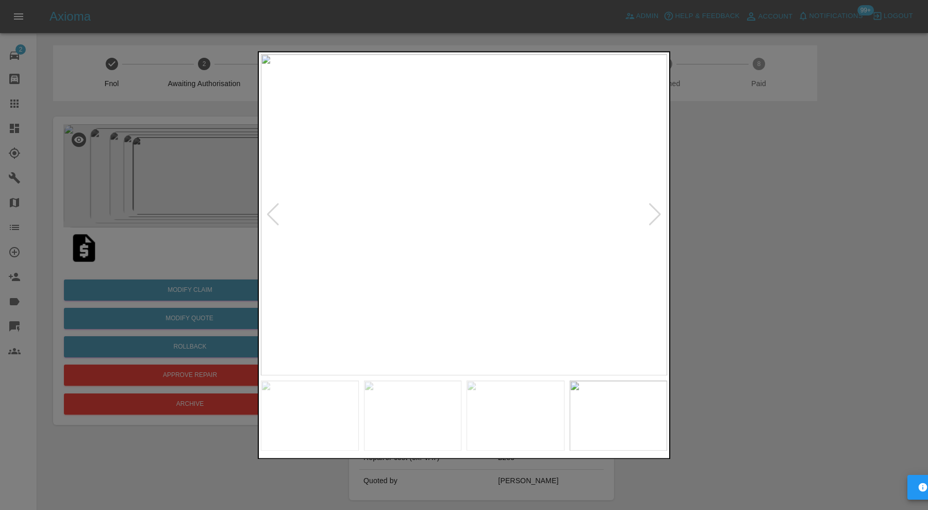
click at [655, 209] on div at bounding box center [655, 215] width 14 height 23
click at [655, 209] on img at bounding box center [464, 214] width 406 height 321
click at [744, 200] on div at bounding box center [464, 255] width 928 height 510
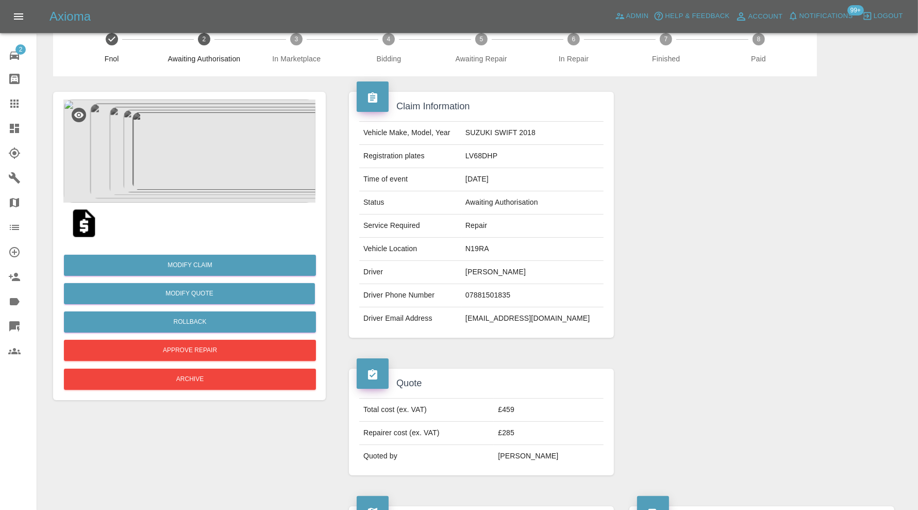
scroll to position [23, 0]
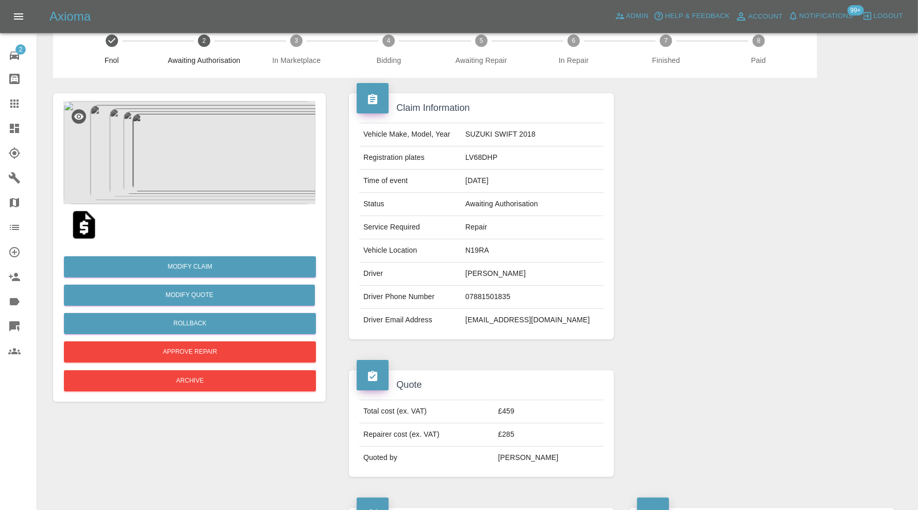
click at [86, 215] on img at bounding box center [84, 224] width 33 height 33
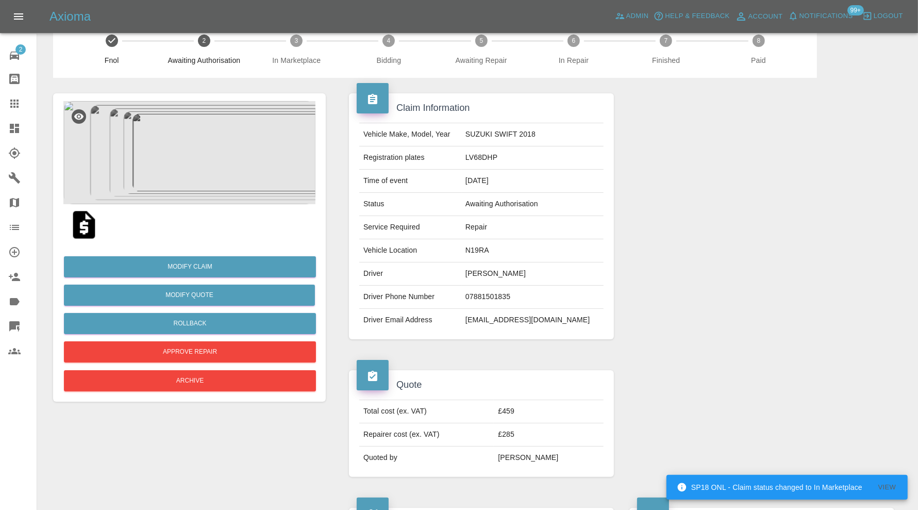
click at [184, 152] on img at bounding box center [189, 152] width 252 height 103
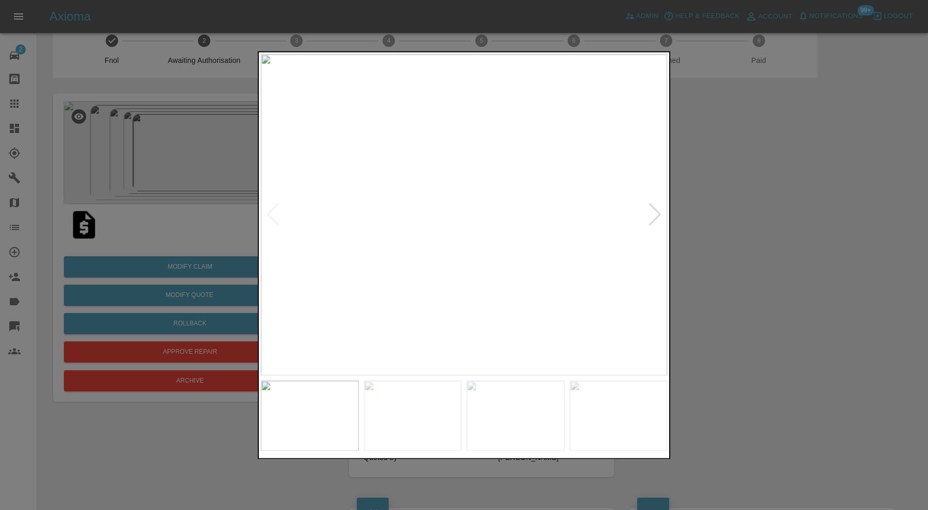
click at [747, 246] on div at bounding box center [464, 255] width 928 height 510
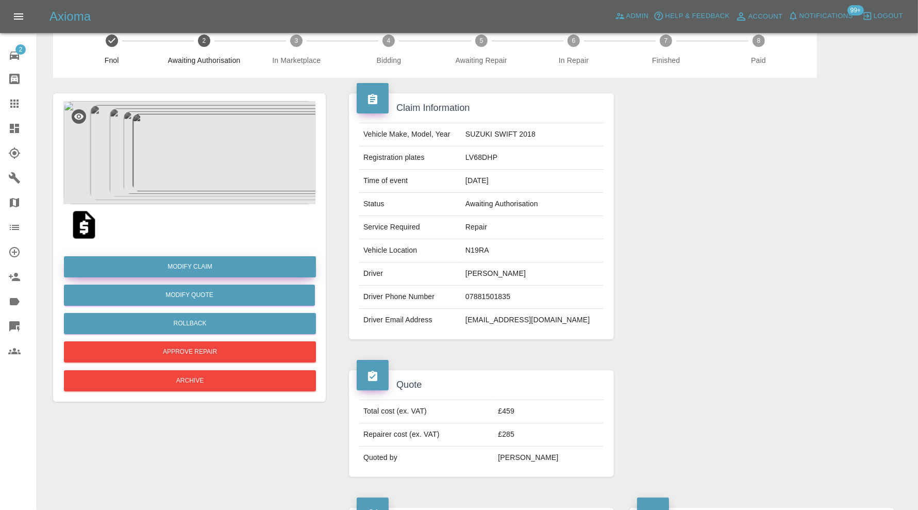
click at [243, 267] on link "Modify Claim" at bounding box center [190, 266] width 252 height 21
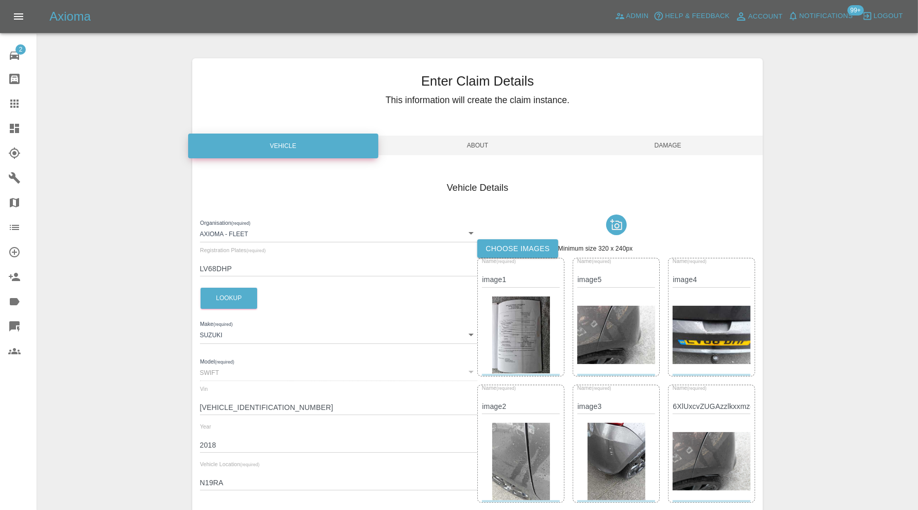
click at [509, 310] on img at bounding box center [521, 334] width 58 height 77
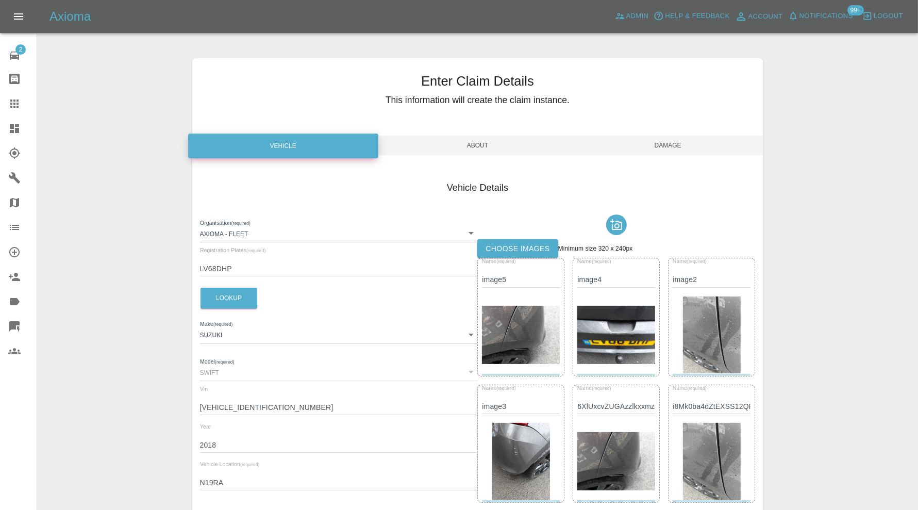
click at [661, 142] on span "Damage" at bounding box center [668, 146] width 190 height 20
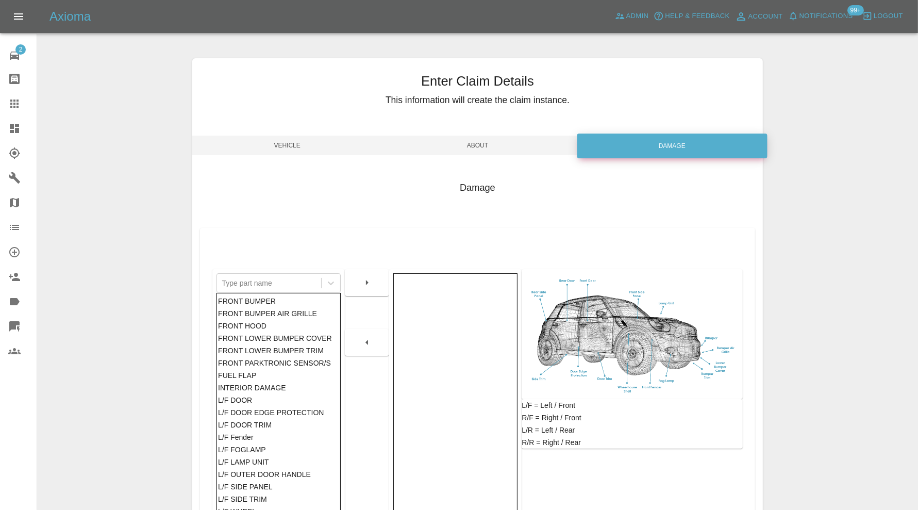
scroll to position [128, 0]
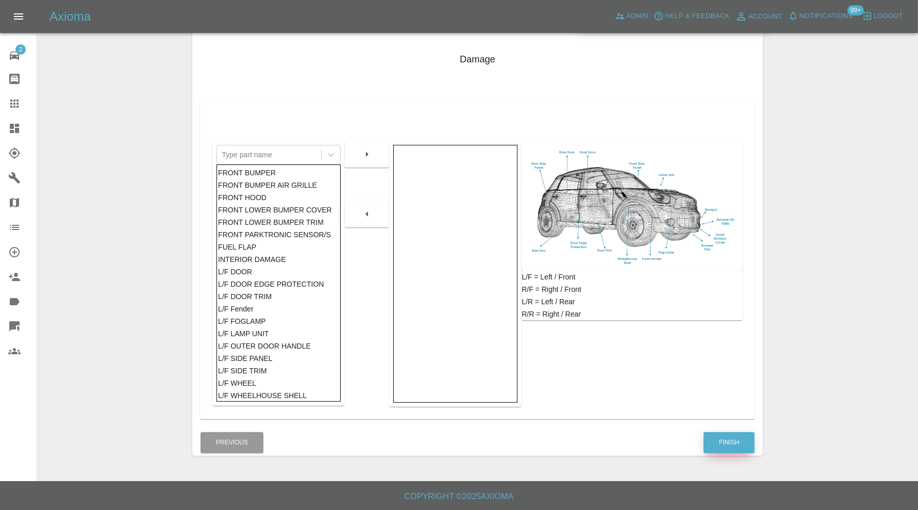
click at [710, 443] on button "Finish" at bounding box center [729, 442] width 51 height 21
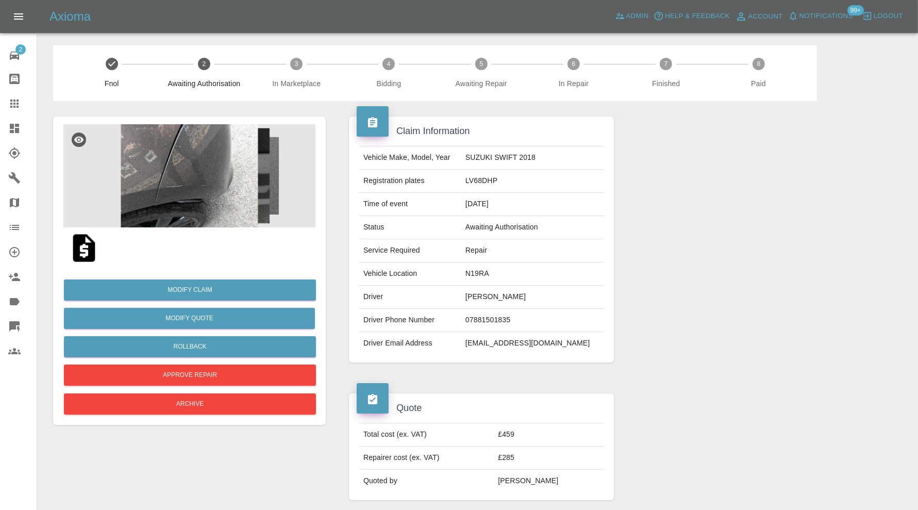
click at [177, 170] on img at bounding box center [189, 175] width 252 height 103
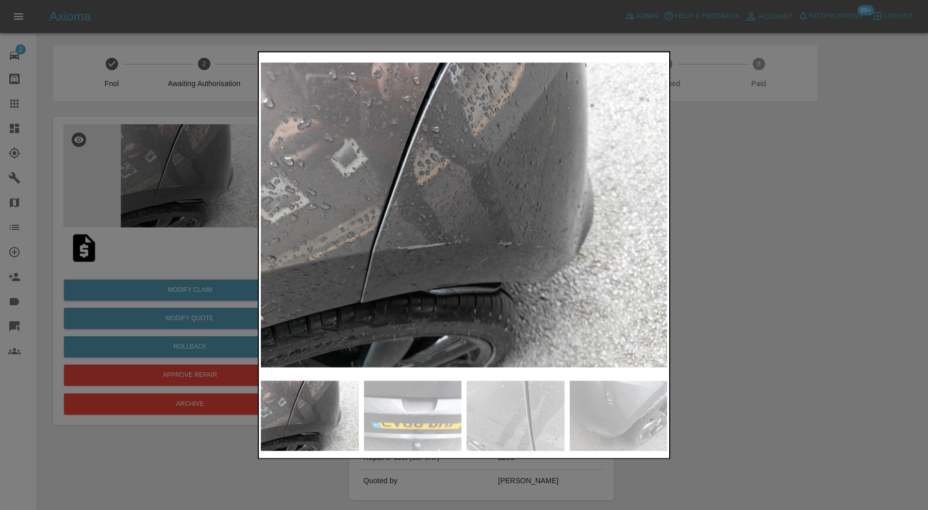
click at [652, 201] on img at bounding box center [464, 214] width 406 height 321
click at [653, 206] on div at bounding box center [655, 215] width 14 height 23
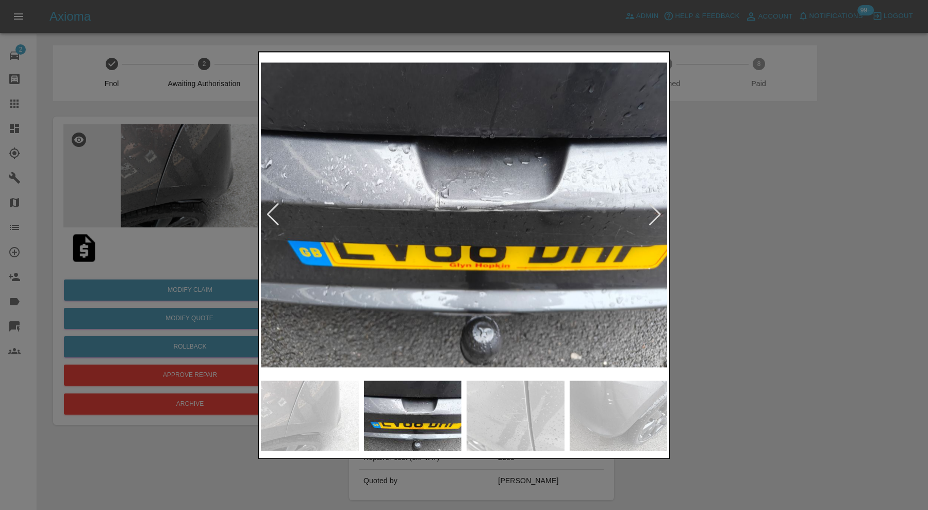
click at [653, 206] on div at bounding box center [655, 215] width 14 height 23
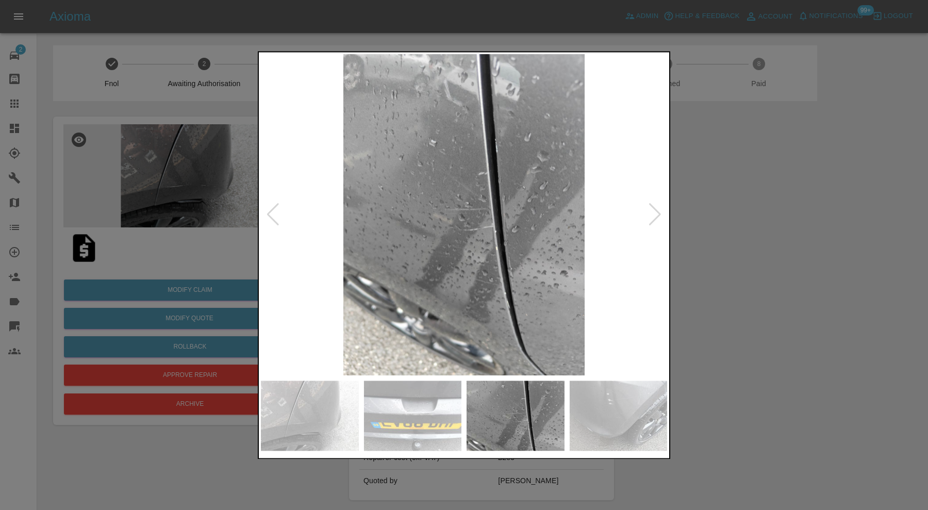
click at [653, 206] on div at bounding box center [655, 215] width 14 height 23
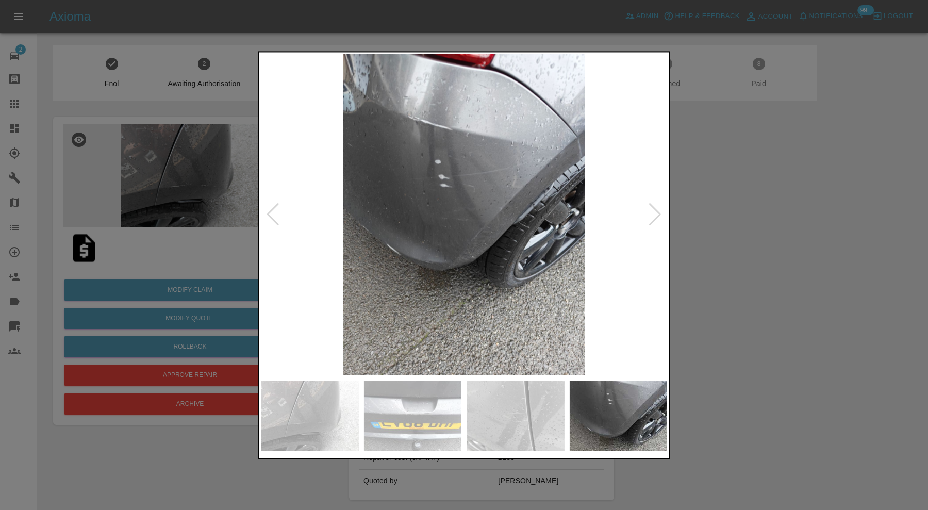
click at [653, 206] on div at bounding box center [655, 215] width 14 height 23
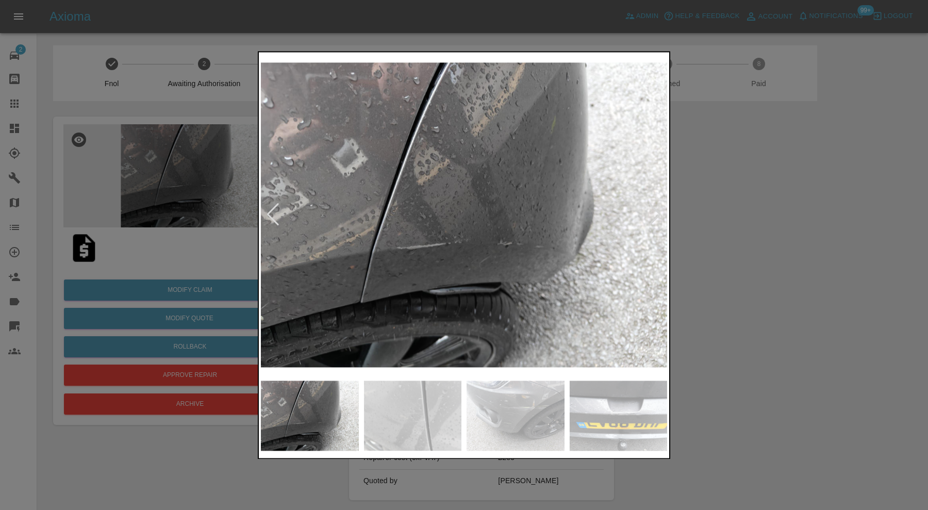
click at [653, 206] on div at bounding box center [655, 215] width 14 height 23
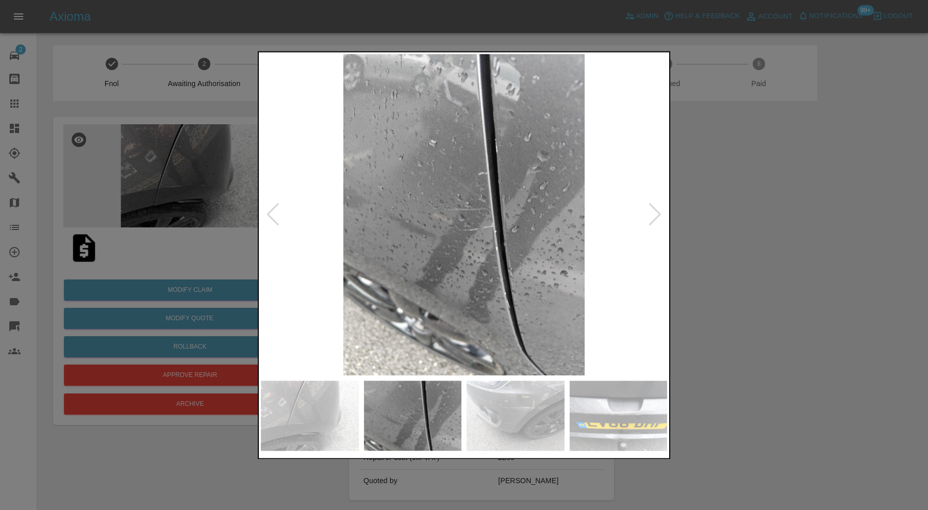
click at [653, 206] on div at bounding box center [655, 215] width 14 height 23
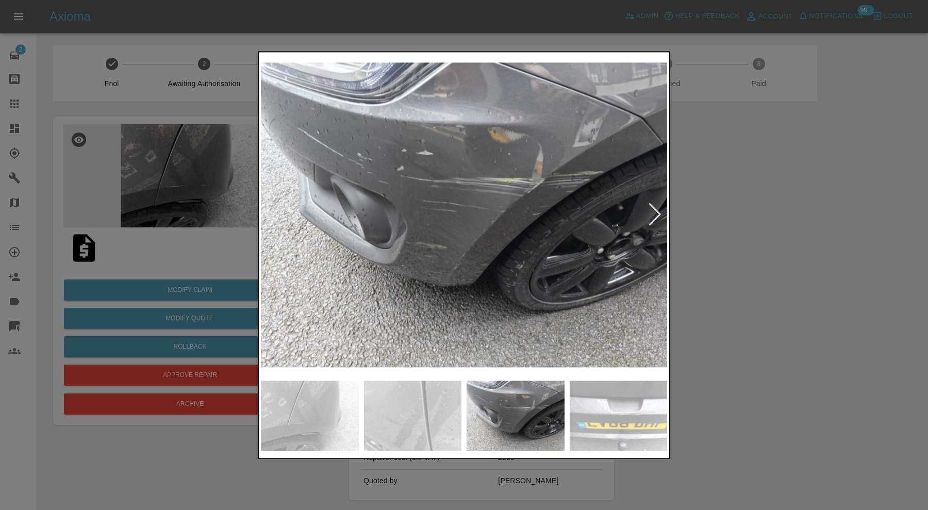
click at [653, 206] on div at bounding box center [655, 215] width 14 height 23
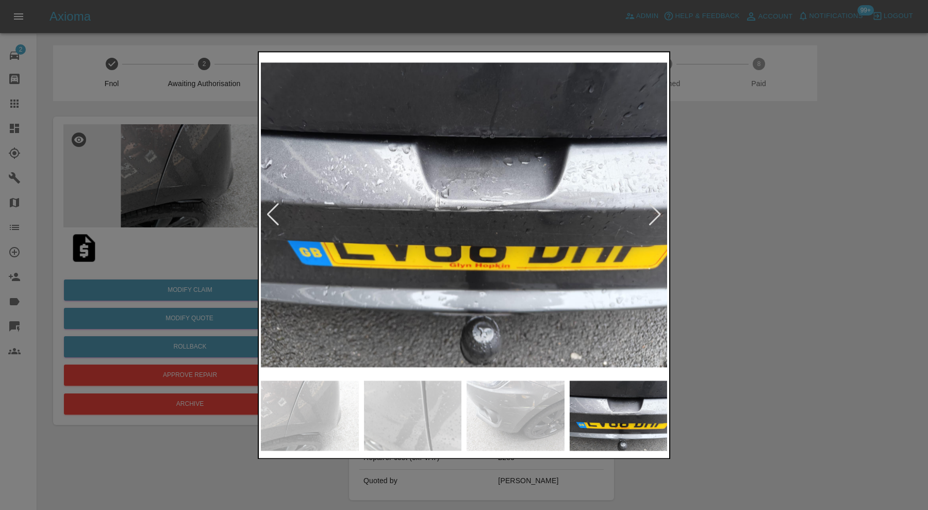
click at [653, 206] on div at bounding box center [655, 215] width 14 height 23
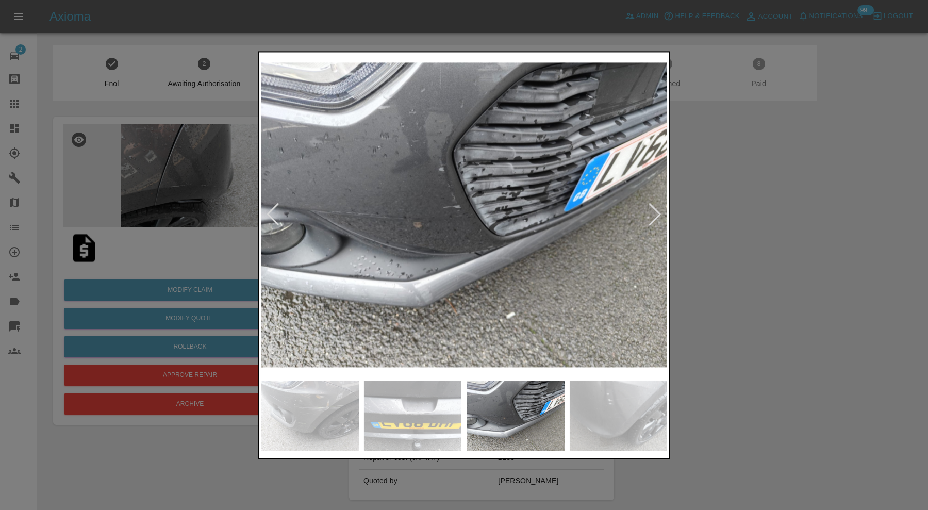
click at [653, 206] on div at bounding box center [655, 215] width 14 height 23
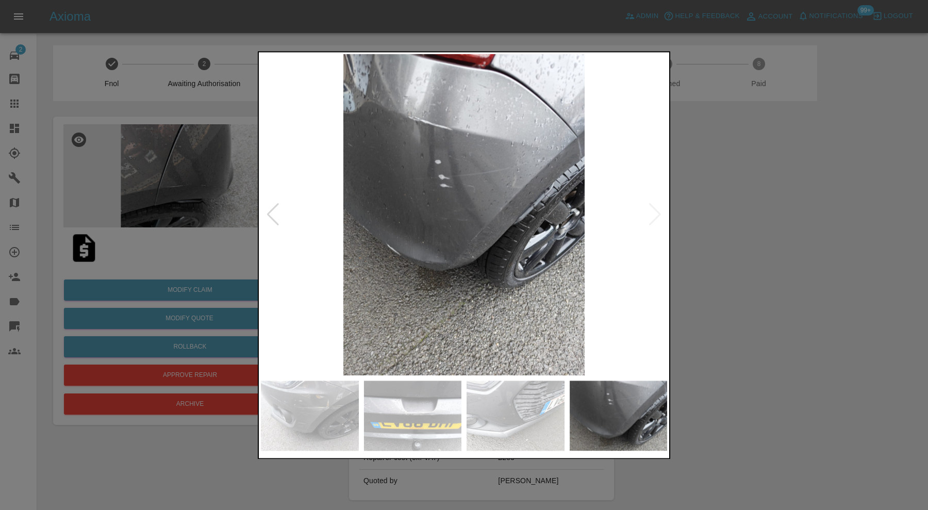
click at [653, 206] on img at bounding box center [464, 214] width 406 height 321
click at [722, 206] on div at bounding box center [464, 255] width 928 height 510
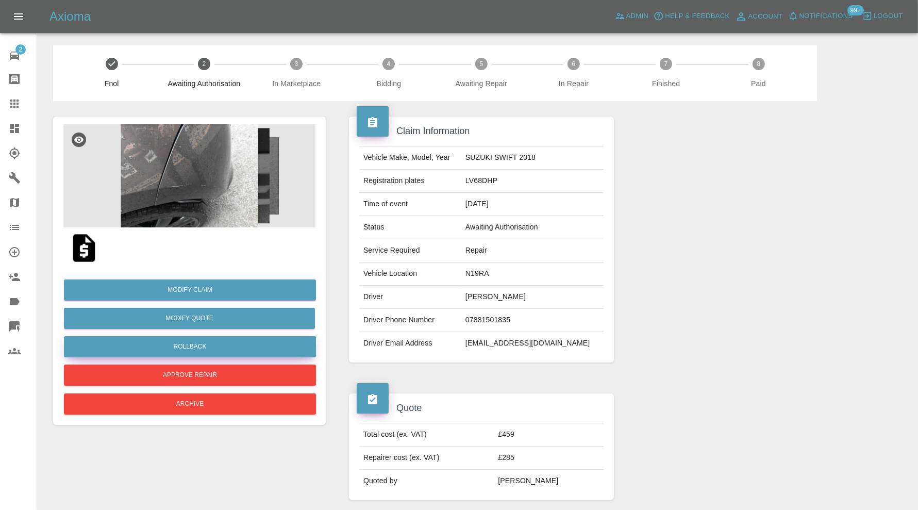
click at [246, 343] on button "Rollback" at bounding box center [190, 346] width 252 height 21
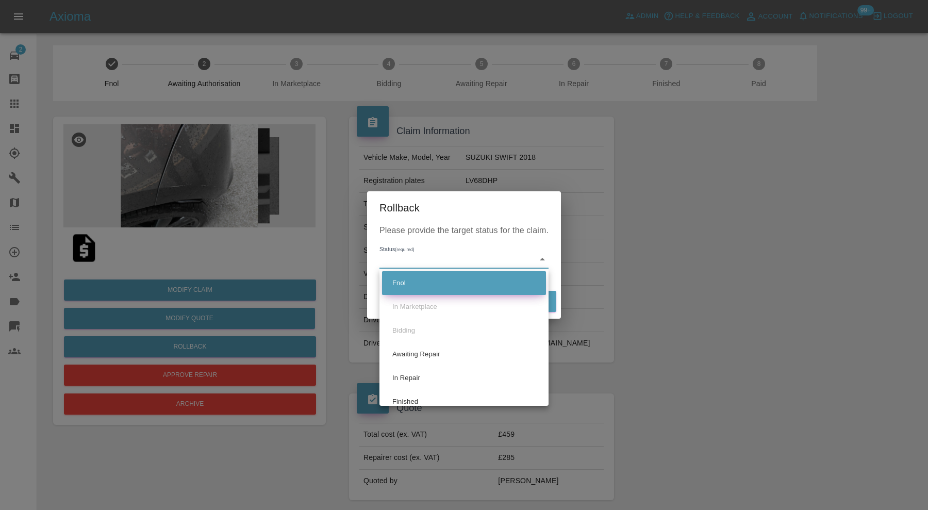
click at [419, 285] on li "Fnol" at bounding box center [464, 283] width 164 height 24
type input "fnol"
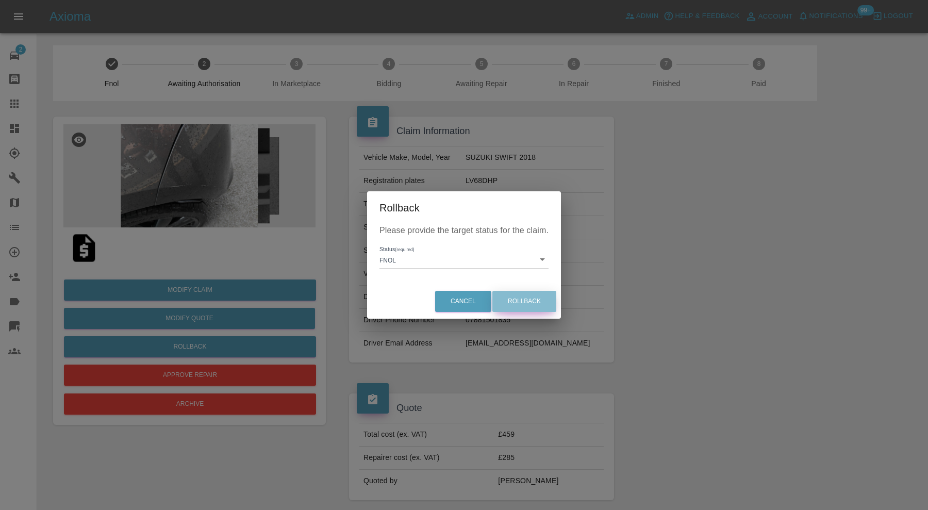
click at [527, 297] on button "Rollback" at bounding box center [524, 301] width 64 height 21
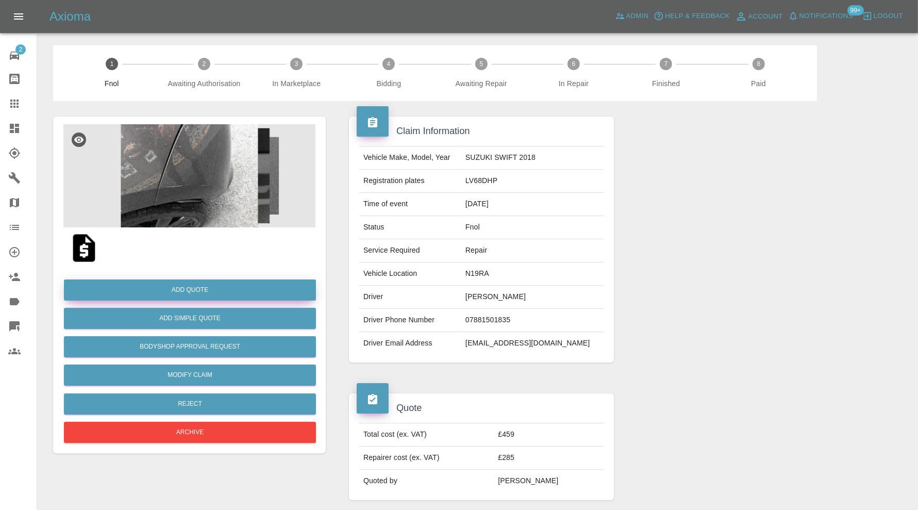
click at [263, 285] on button "Add Quote" at bounding box center [190, 289] width 252 height 21
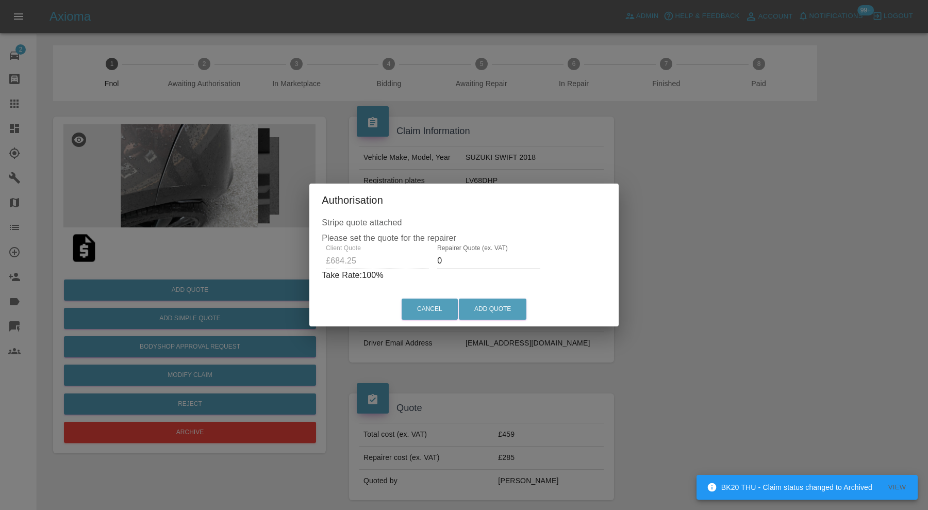
click at [453, 260] on input "0" at bounding box center [488, 261] width 103 height 17
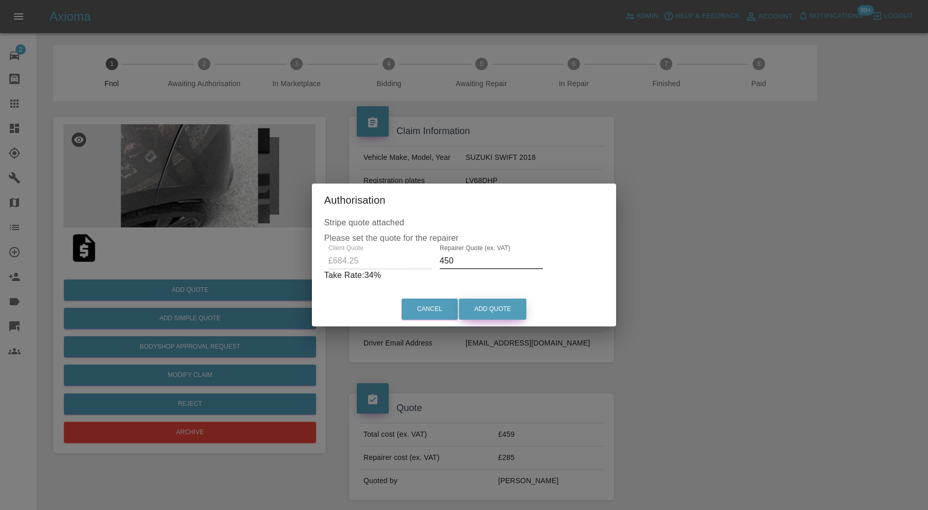
type input "450"
click at [489, 311] on button "Add Quote" at bounding box center [493, 309] width 68 height 21
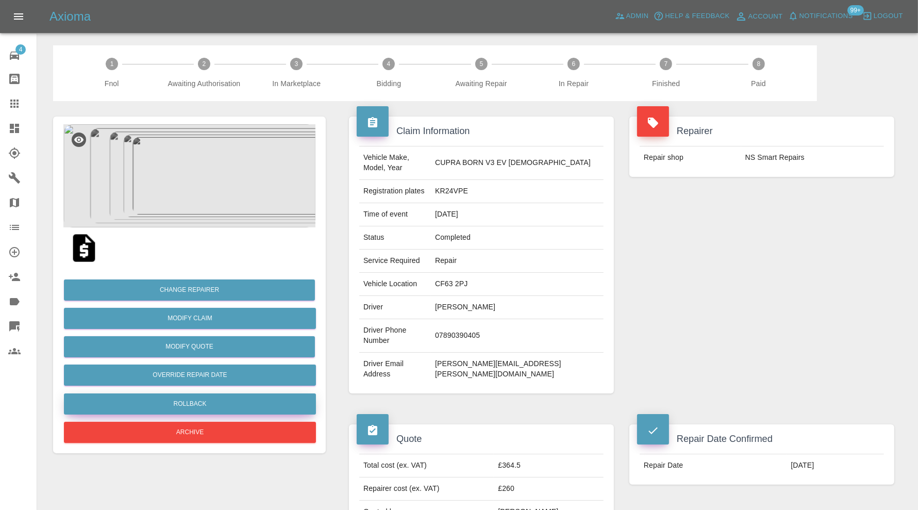
click at [240, 401] on button "Rollback" at bounding box center [190, 403] width 252 height 21
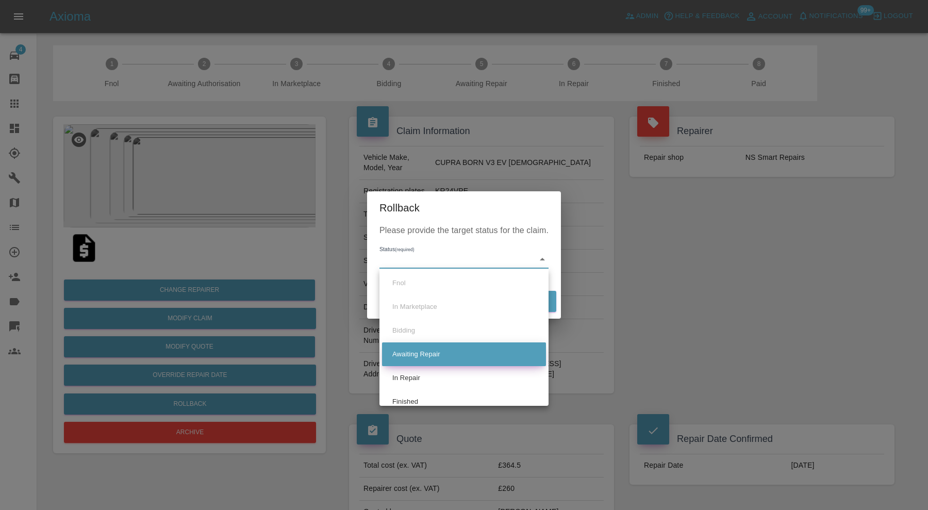
click at [427, 355] on li "Awaiting Repair" at bounding box center [464, 354] width 164 height 24
type input "awaiting-pickup"
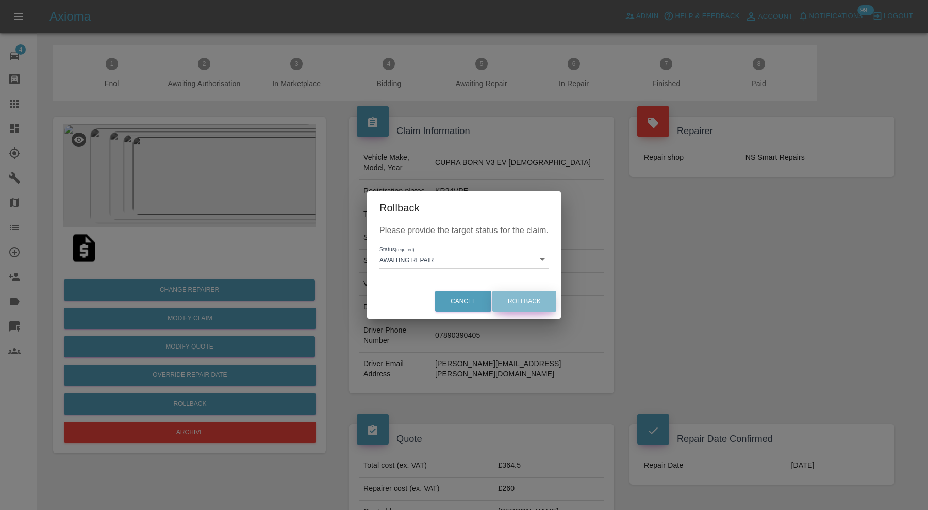
click at [507, 302] on button "Rollback" at bounding box center [524, 301] width 64 height 21
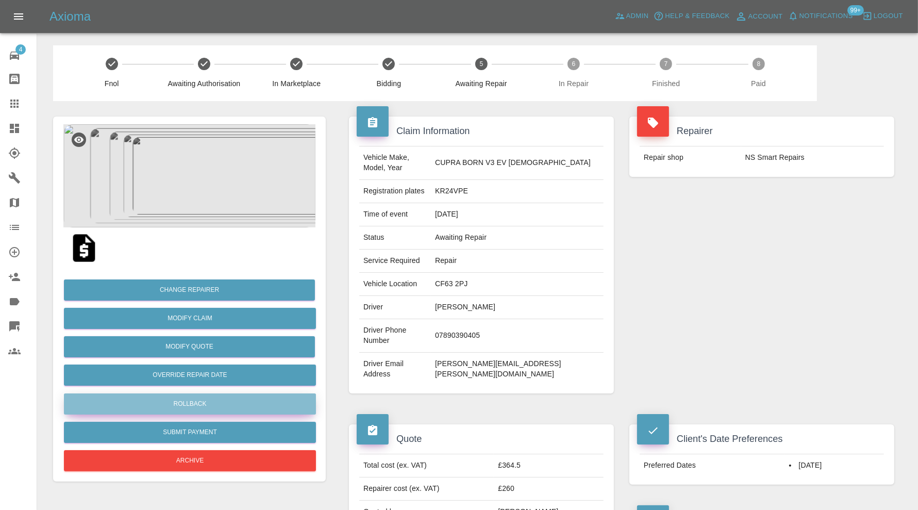
click at [233, 399] on button "Rollback" at bounding box center [190, 403] width 252 height 21
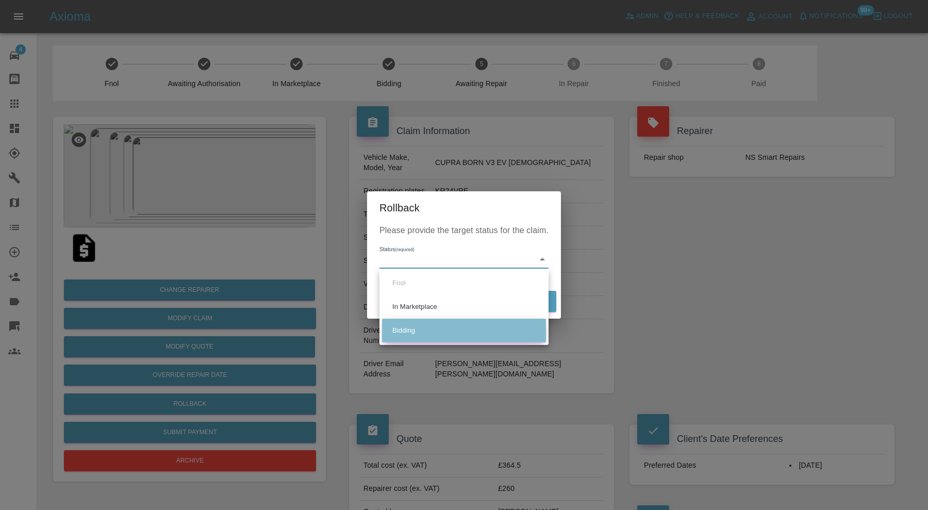
click at [412, 331] on li "Bidding" at bounding box center [464, 331] width 164 height 24
type input "bidding"
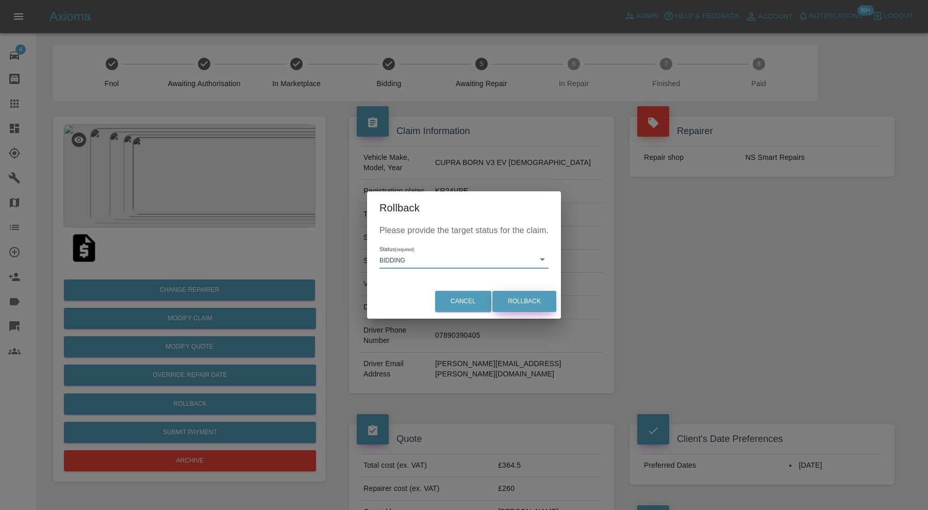
click at [535, 296] on button "Rollback" at bounding box center [524, 301] width 64 height 21
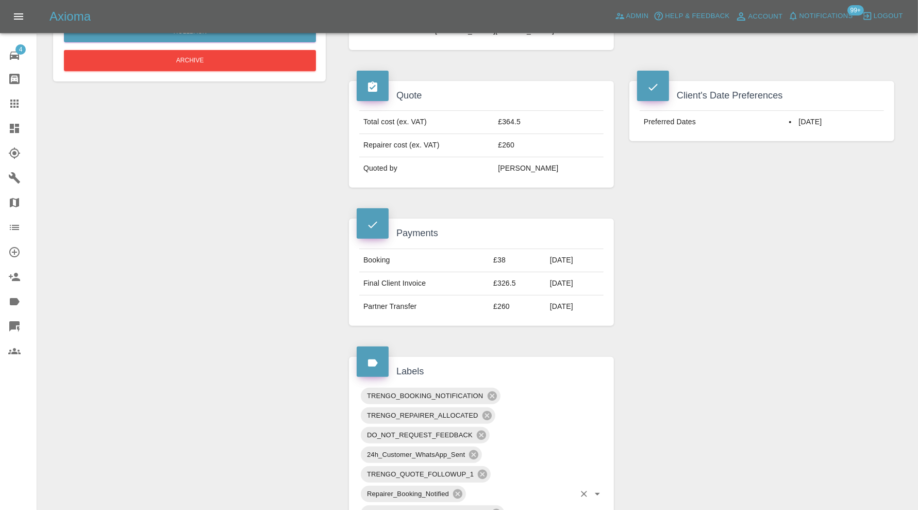
scroll to position [430, 0]
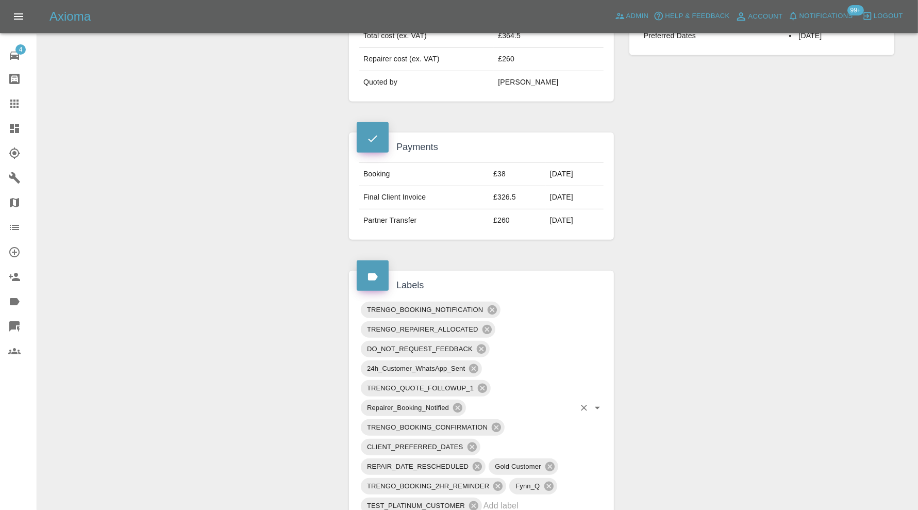
click at [545, 498] on input "text" at bounding box center [529, 506] width 91 height 16
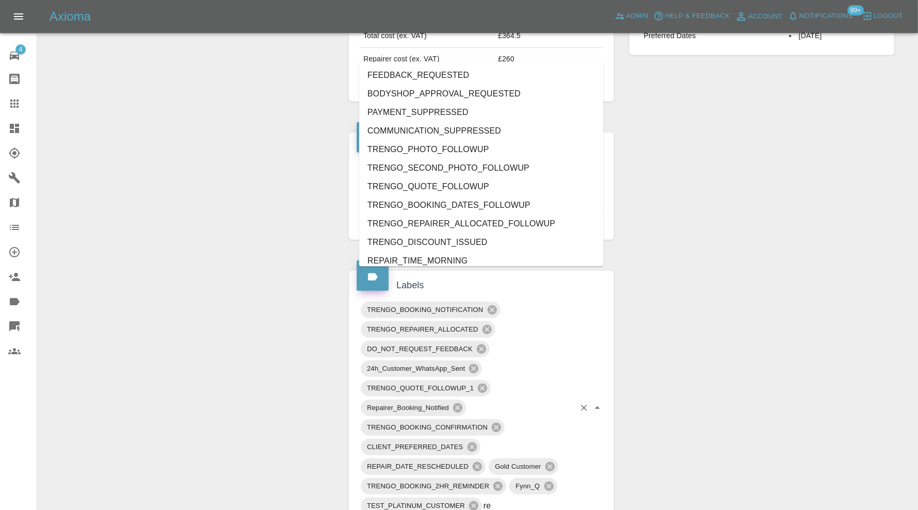
type input "rec"
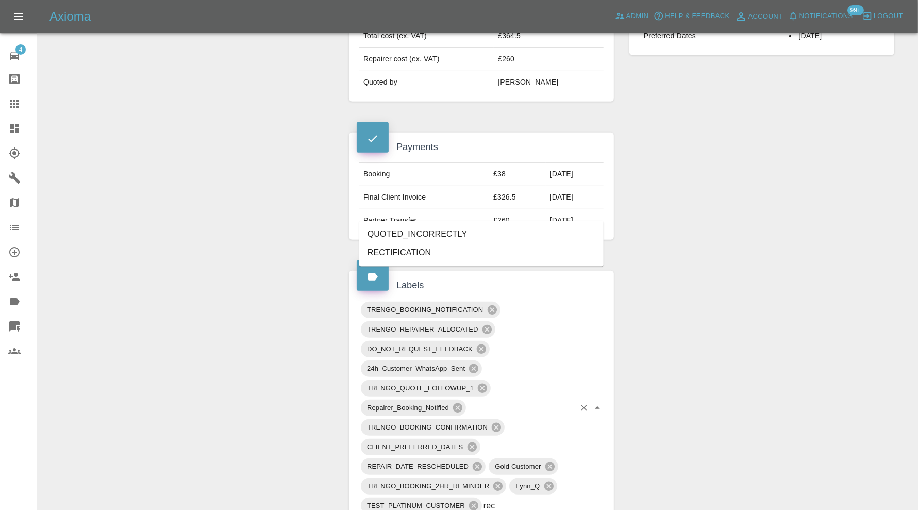
click at [456, 251] on li "RECTIFICATION" at bounding box center [481, 253] width 244 height 19
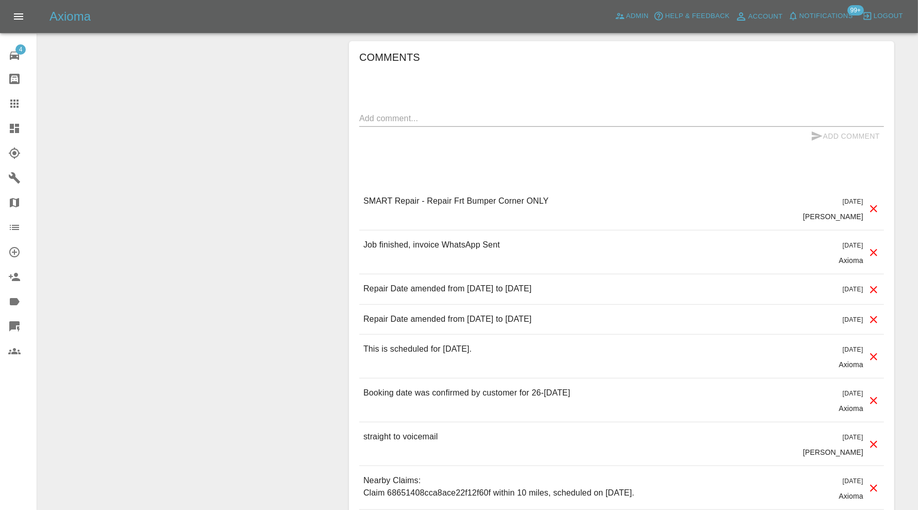
scroll to position [945, 0]
click at [538, 110] on textarea at bounding box center [621, 116] width 525 height 12
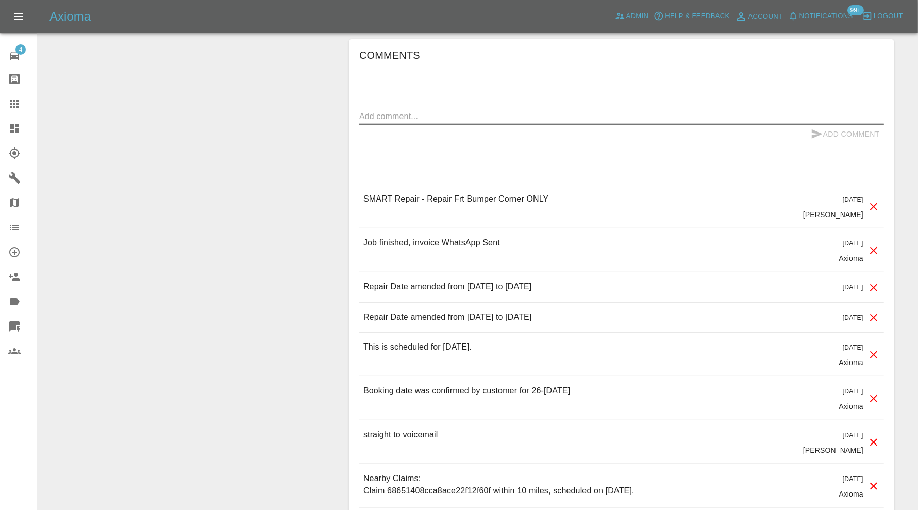
paste textarea "Good afternoon I recently had a repair done by Nathan @ NS Smart Repairs on my …"
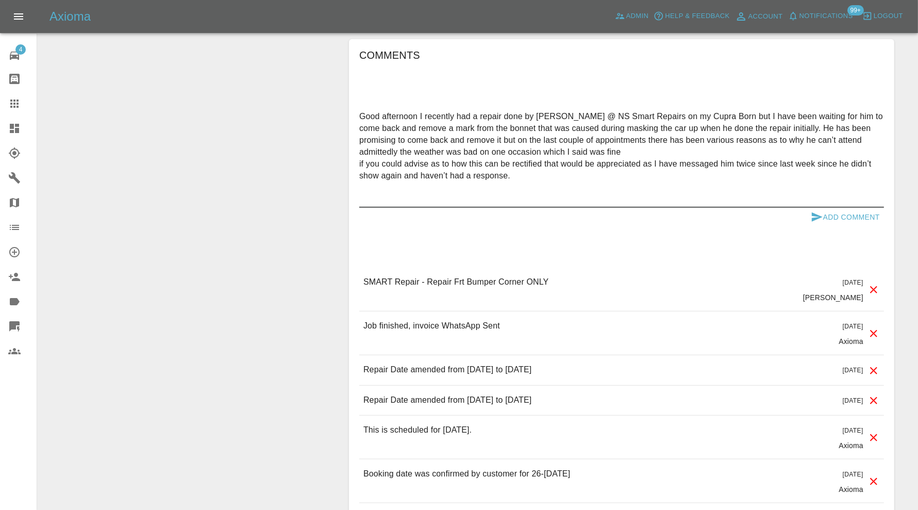
type textarea "Good afternoon I recently had a repair done by Nathan @ NS Smart Repairs on my …"
click at [823, 211] on icon "submit" at bounding box center [817, 217] width 12 height 12
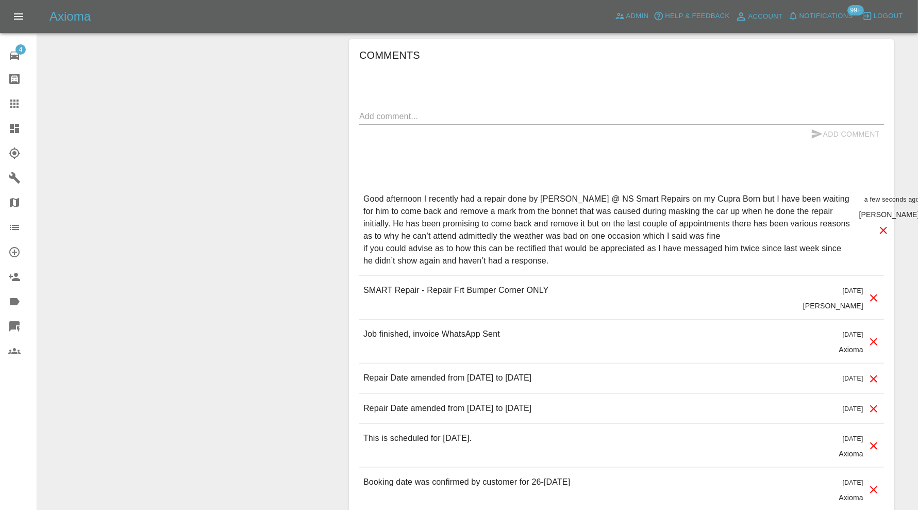
click at [449, 110] on textarea at bounding box center [621, 116] width 525 height 12
type textarea "please send new dates"
click at [844, 125] on button "Add Comment" at bounding box center [845, 134] width 77 height 19
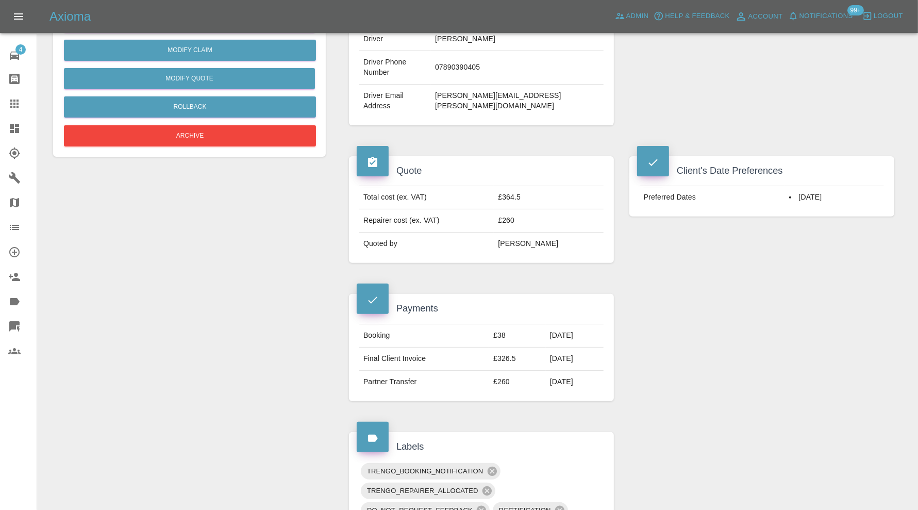
scroll to position [516, 0]
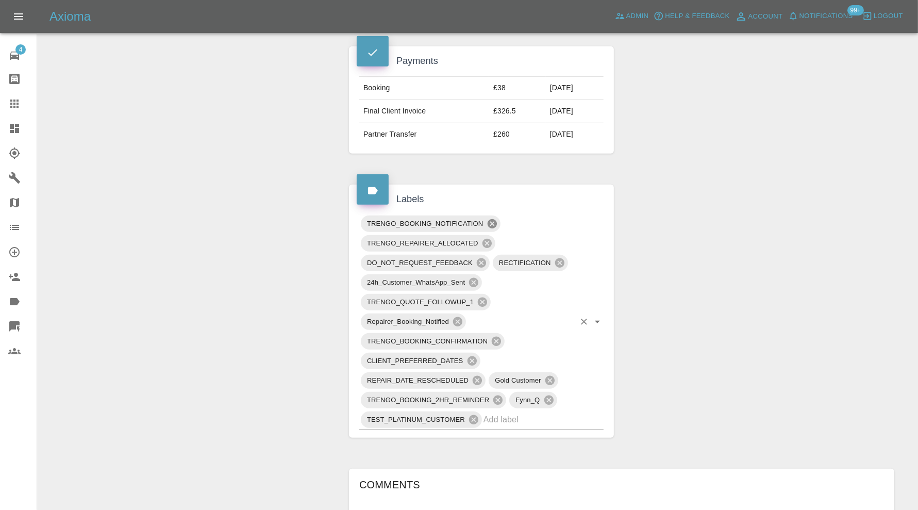
click at [496, 218] on icon at bounding box center [492, 223] width 11 height 11
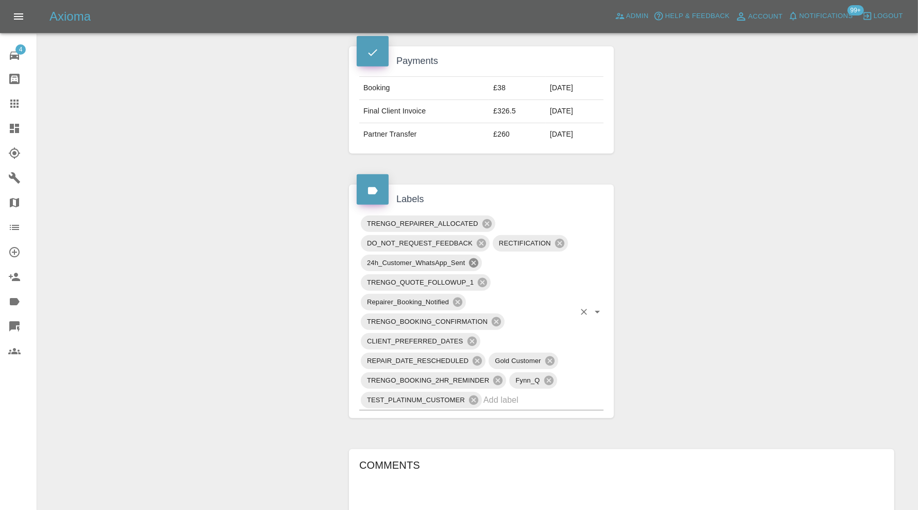
click at [475, 258] on icon at bounding box center [473, 262] width 9 height 9
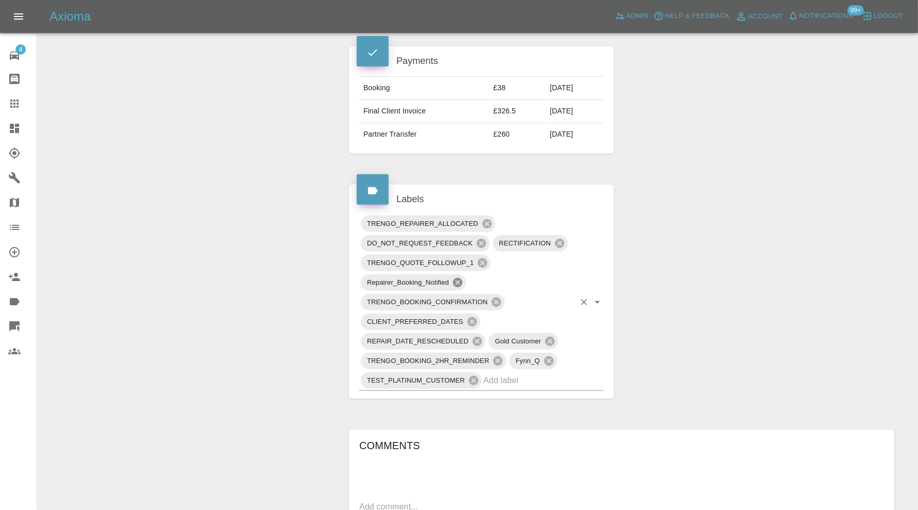
click at [458, 277] on icon at bounding box center [457, 282] width 11 height 11
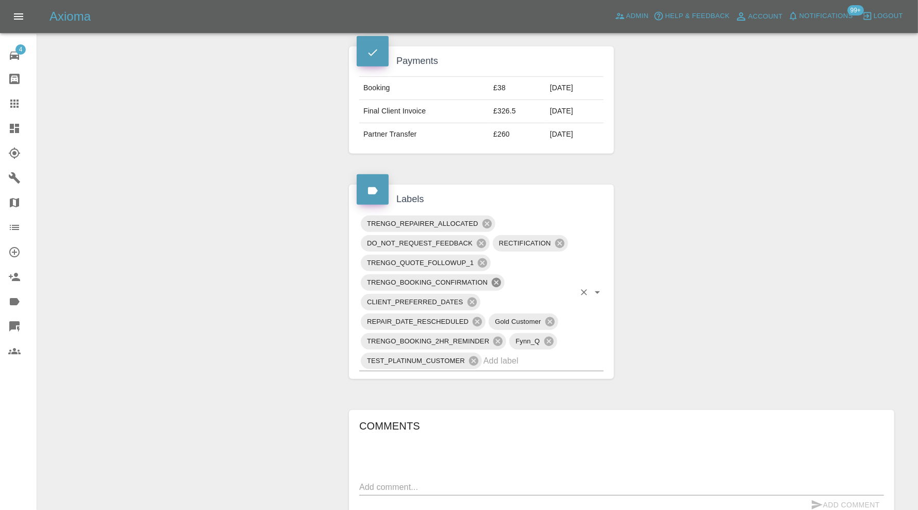
click at [501, 277] on icon at bounding box center [496, 282] width 11 height 11
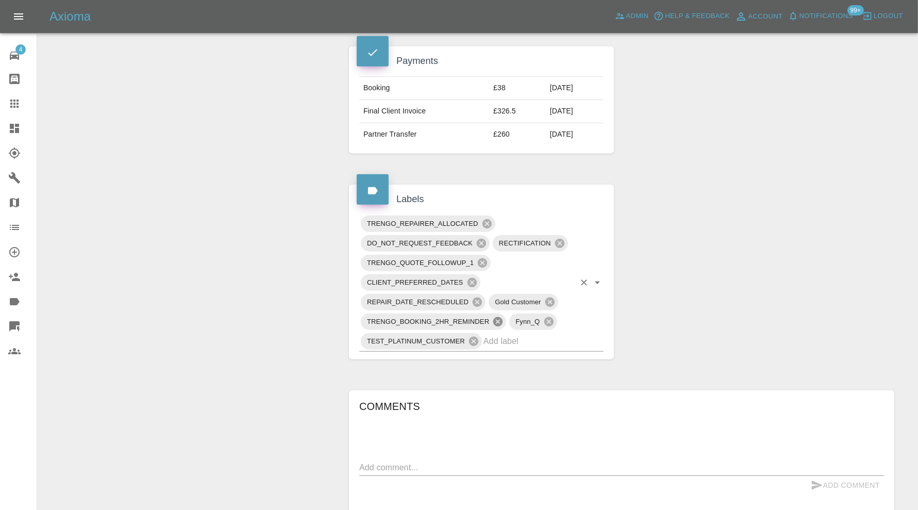
click at [498, 317] on icon at bounding box center [497, 321] width 9 height 9
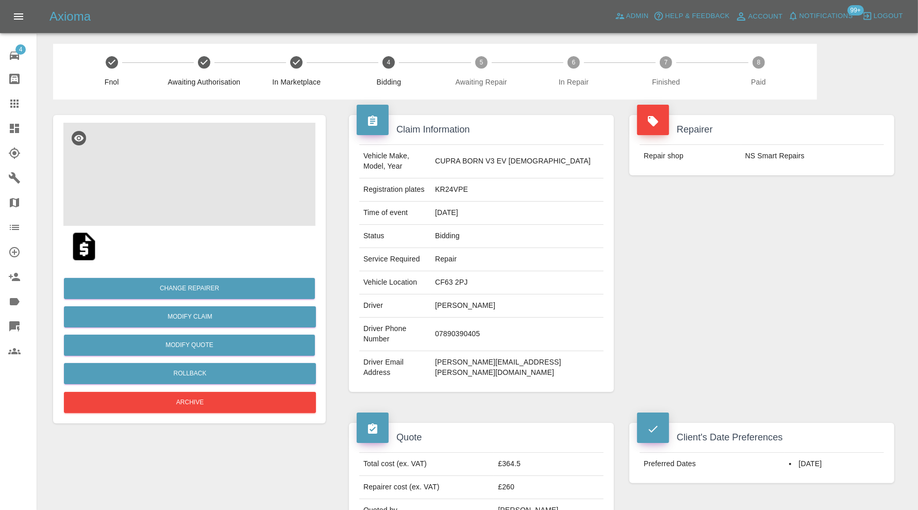
scroll to position [0, 0]
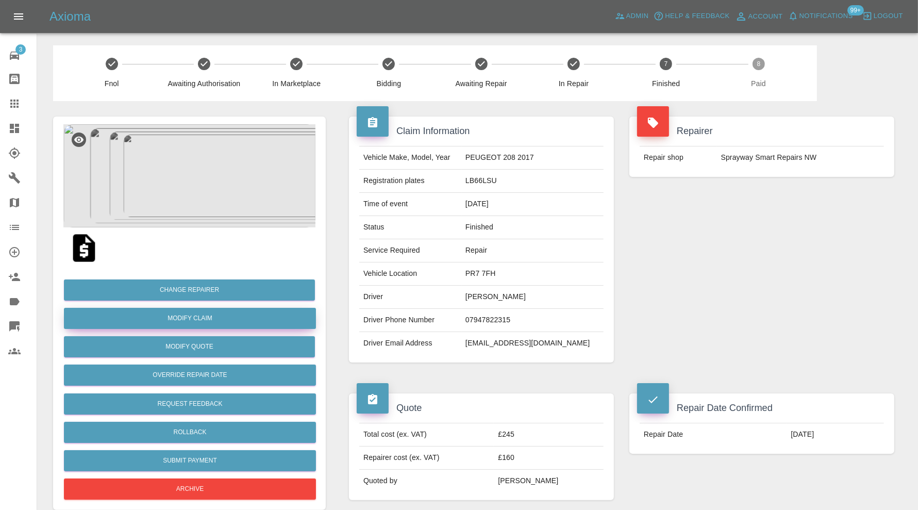
click at [225, 317] on link "Modify Claim" at bounding box center [190, 318] width 252 height 21
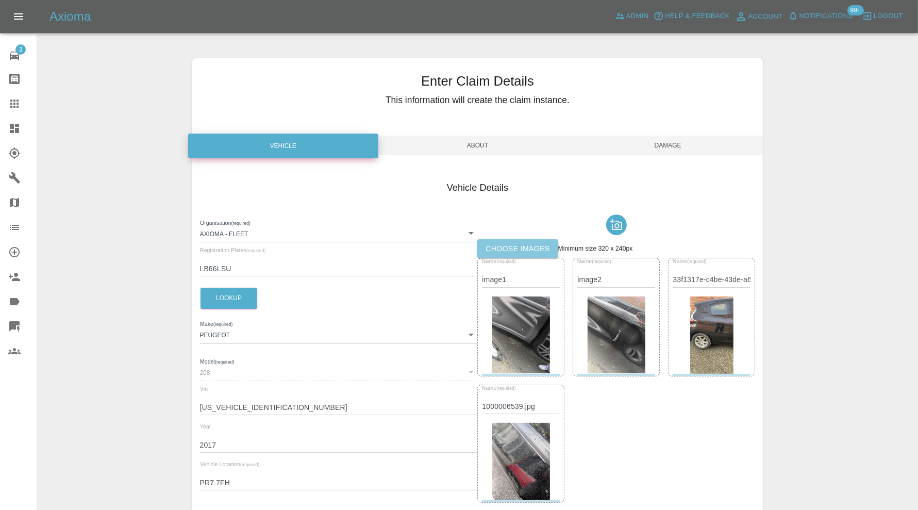
click at [494, 243] on label "Choose images" at bounding box center [517, 248] width 80 height 19
click at [0, 0] on input "Choose images" at bounding box center [0, 0] width 0 height 0
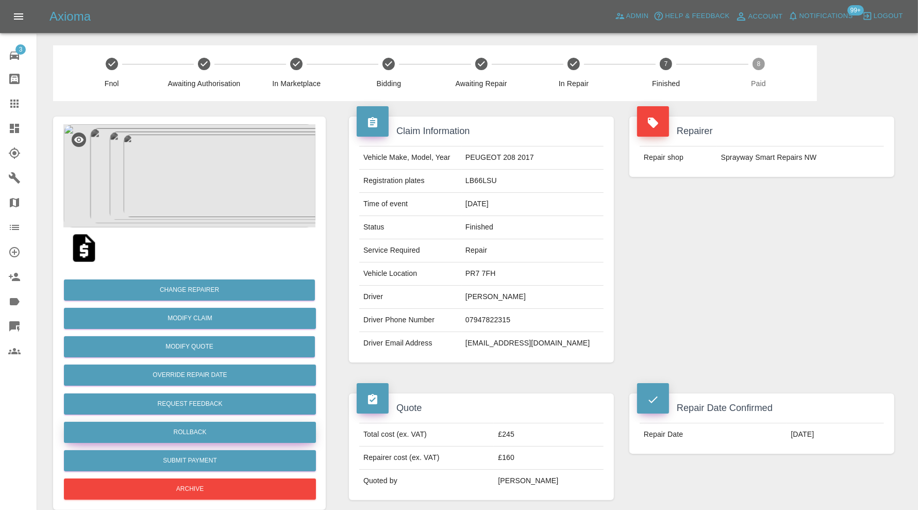
click at [233, 426] on button "Rollback" at bounding box center [190, 432] width 252 height 21
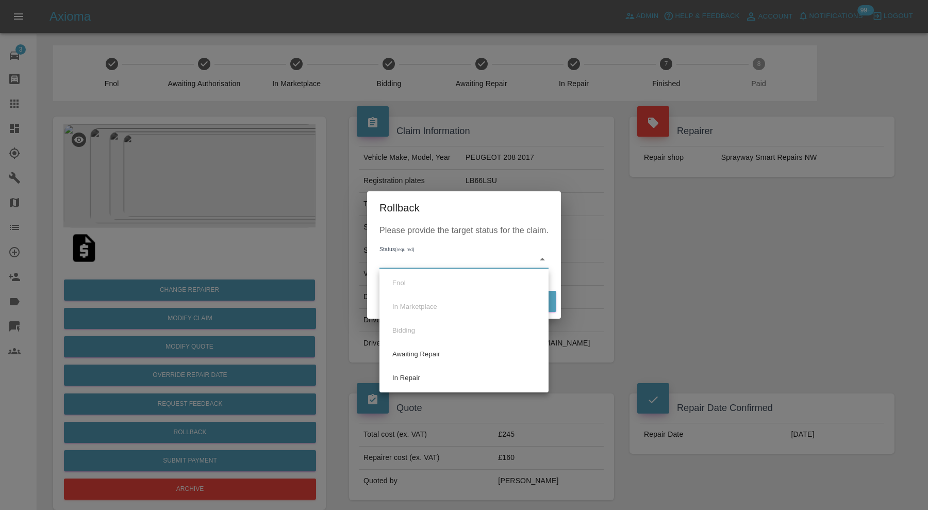
click at [428, 355] on li "Awaiting Repair" at bounding box center [464, 354] width 164 height 24
type input "awaiting-pickup"
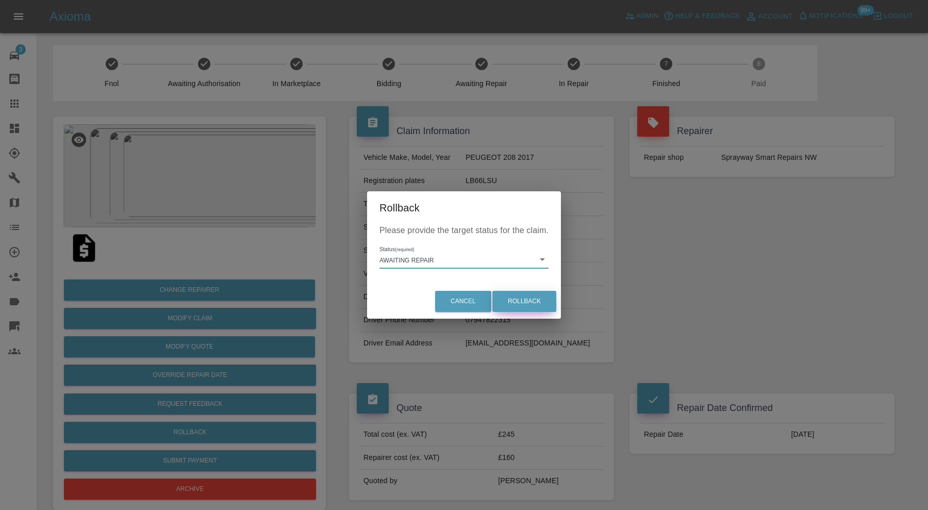
click at [515, 299] on button "Rollback" at bounding box center [524, 301] width 64 height 21
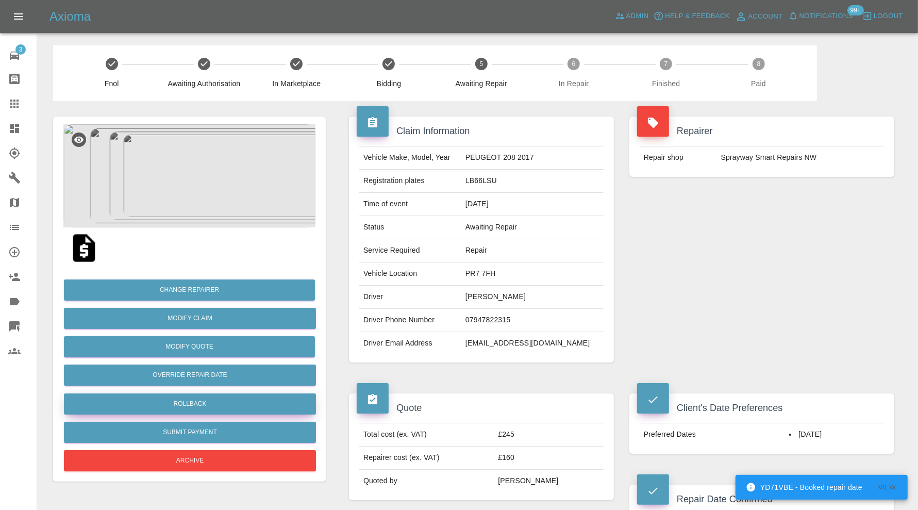
click at [245, 393] on button "Rollback" at bounding box center [190, 403] width 252 height 21
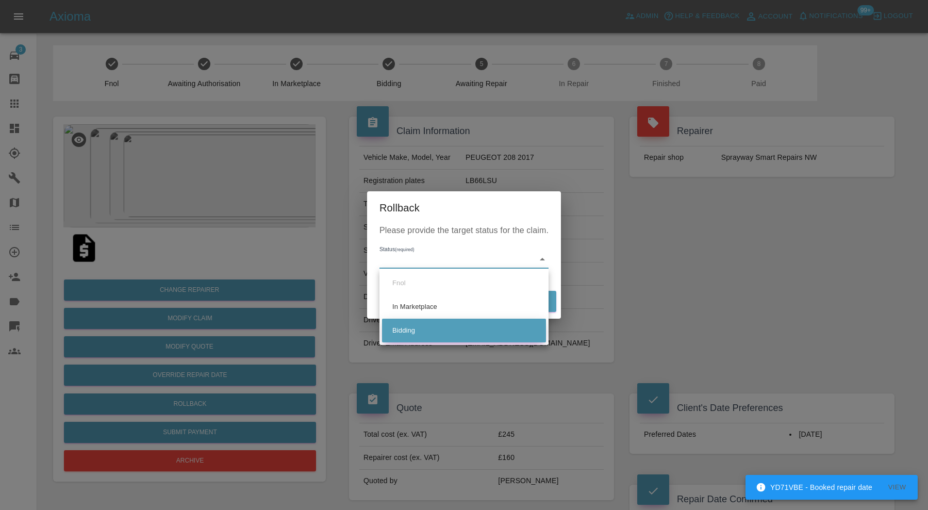
click at [420, 333] on li "Bidding" at bounding box center [464, 331] width 164 height 24
type input "bidding"
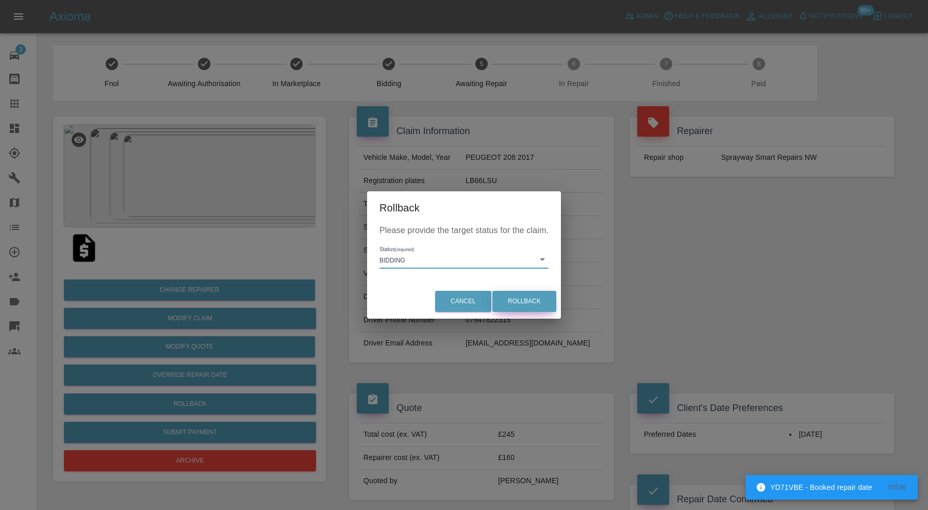
click at [507, 295] on button "Rollback" at bounding box center [524, 301] width 64 height 21
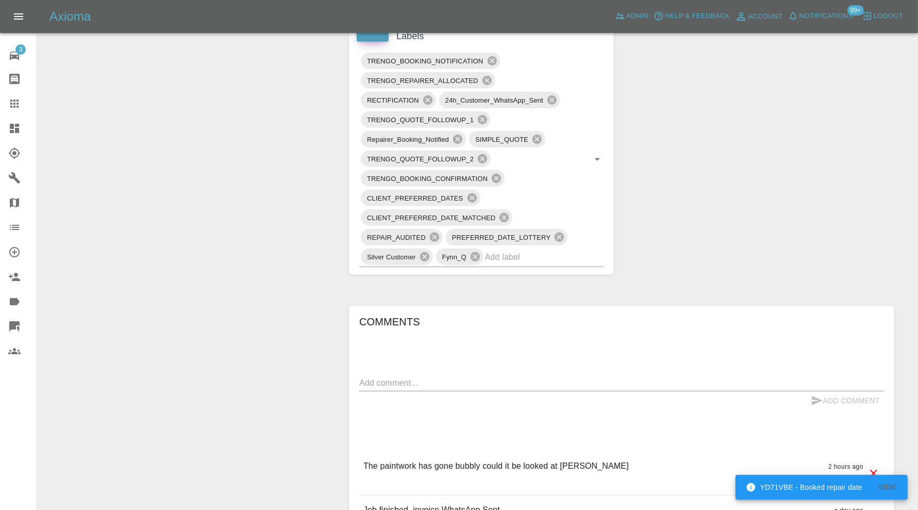
scroll to position [516, 0]
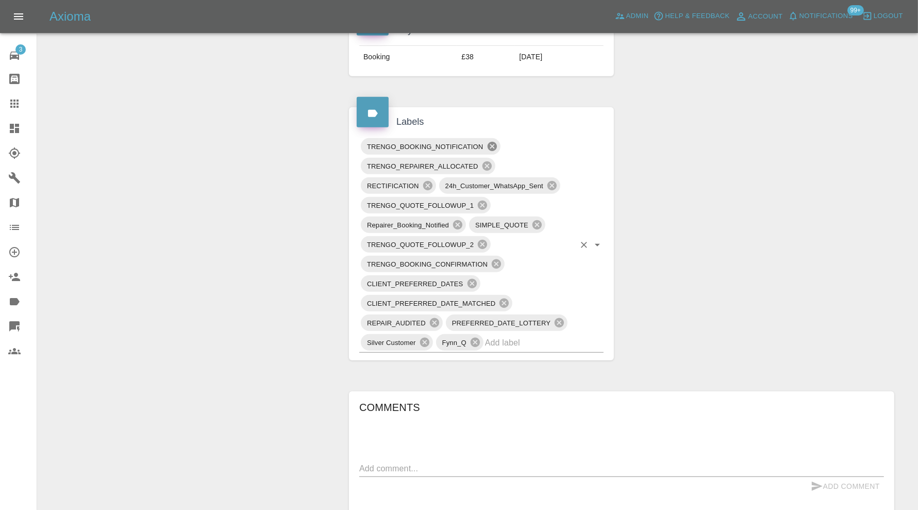
click at [493, 142] on icon at bounding box center [492, 146] width 11 height 11
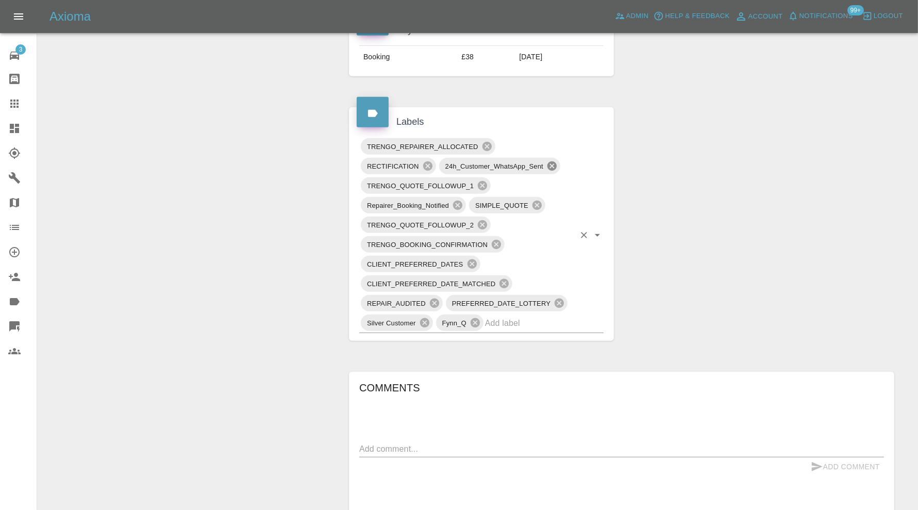
click at [552, 161] on icon at bounding box center [552, 165] width 9 height 9
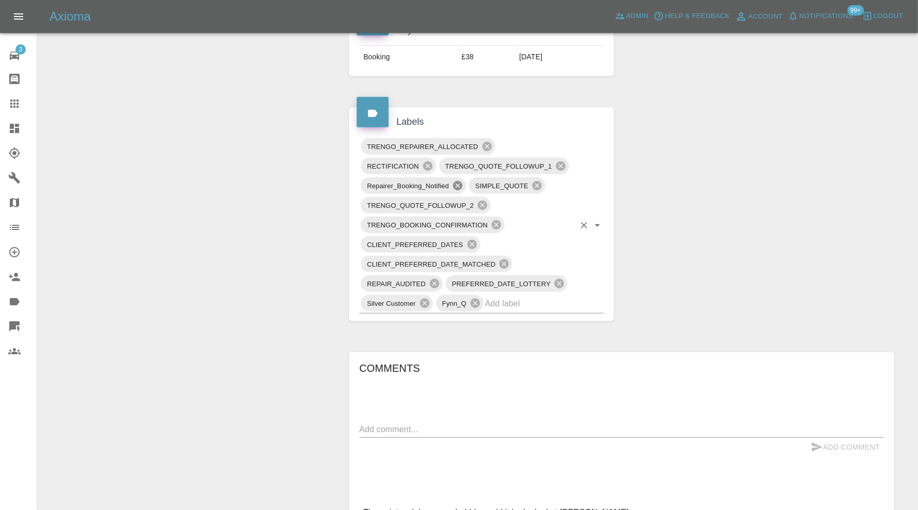
click at [457, 182] on icon at bounding box center [457, 185] width 11 height 11
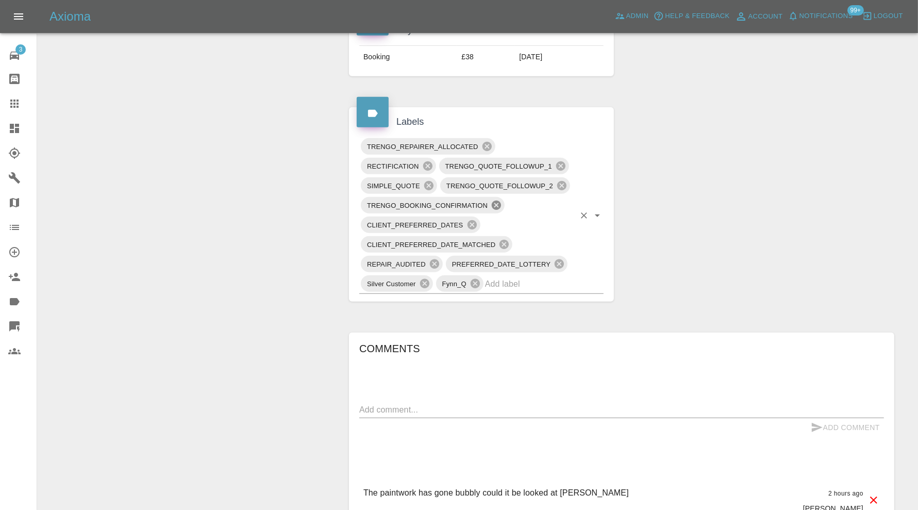
click at [498, 201] on icon at bounding box center [496, 205] width 9 height 9
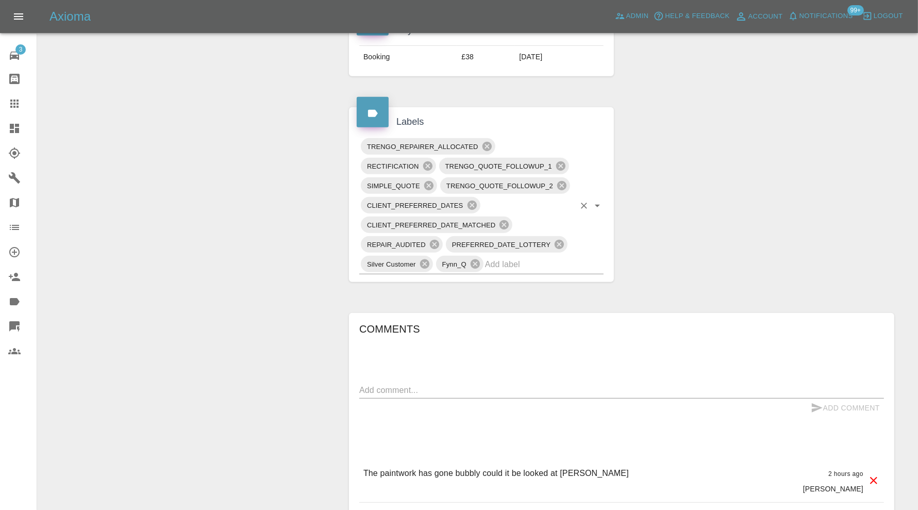
click at [527, 259] on input "text" at bounding box center [530, 264] width 90 height 16
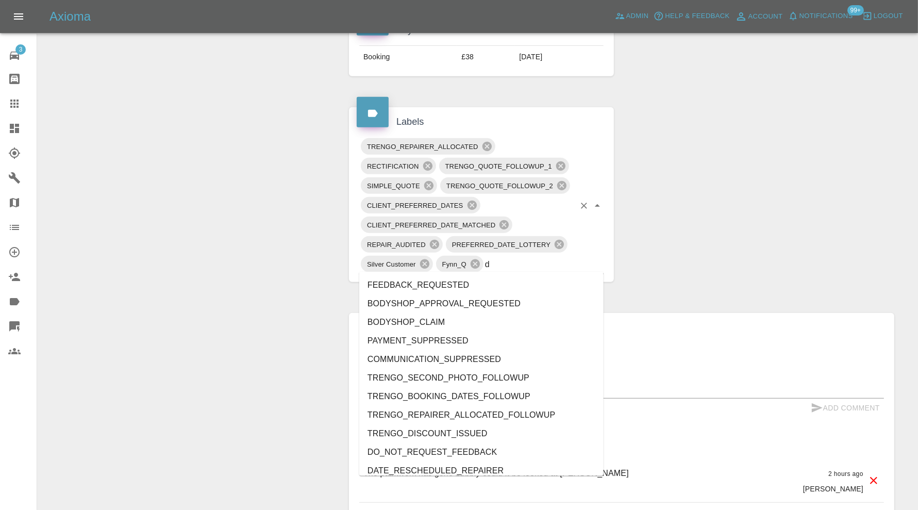
type input "do"
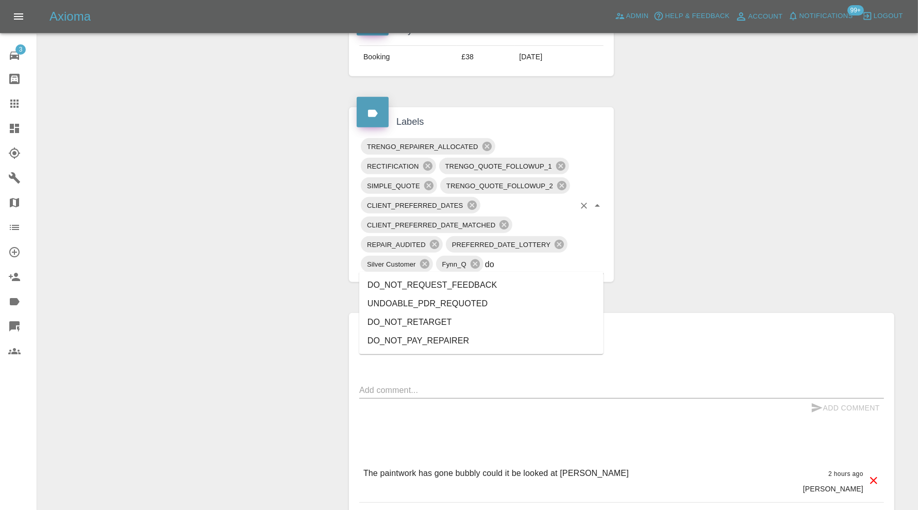
click at [490, 279] on li "DO_NOT_REQUEST_FEEDBACK" at bounding box center [481, 285] width 244 height 19
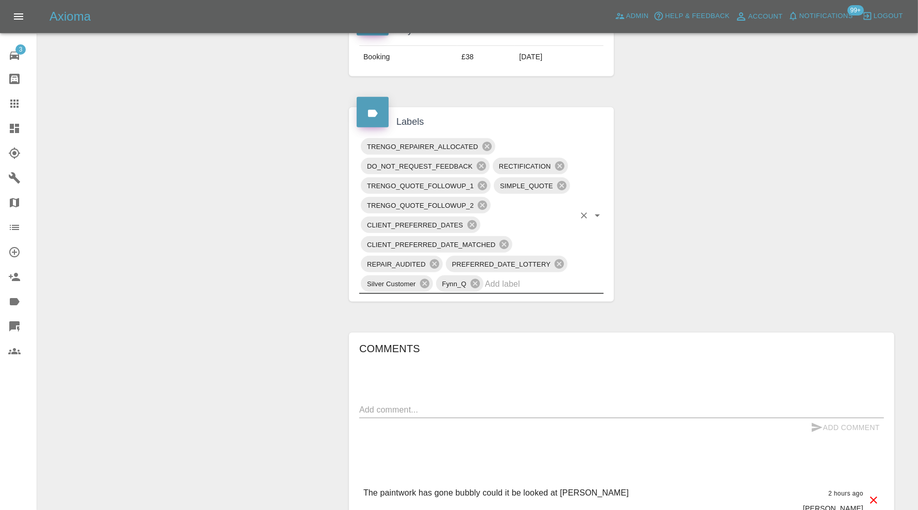
scroll to position [601, 0]
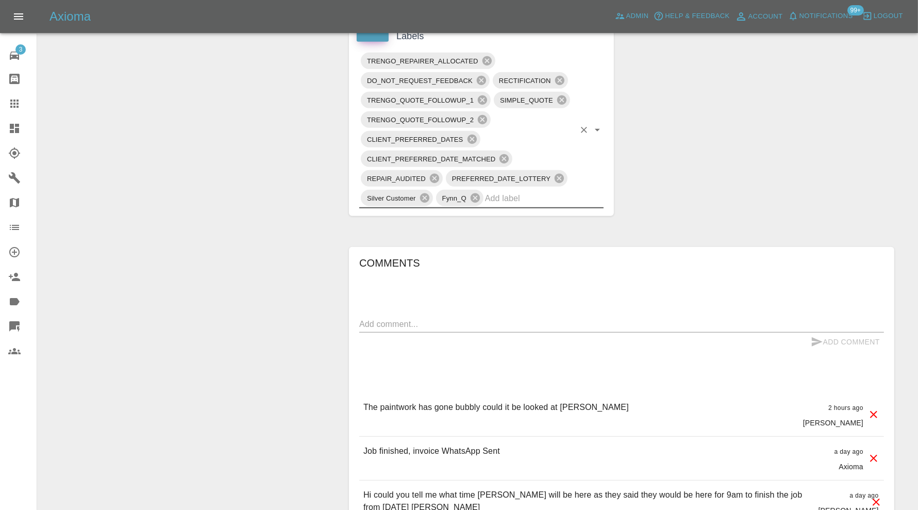
click at [564, 318] on textarea at bounding box center [621, 324] width 525 height 12
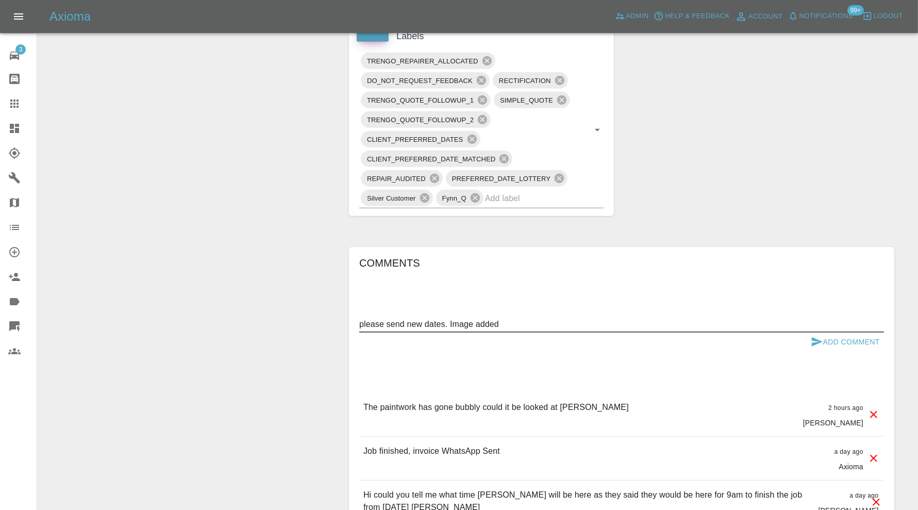
type textarea "please send new dates. Image added"
click at [855, 341] on button "Add Comment" at bounding box center [845, 342] width 77 height 19
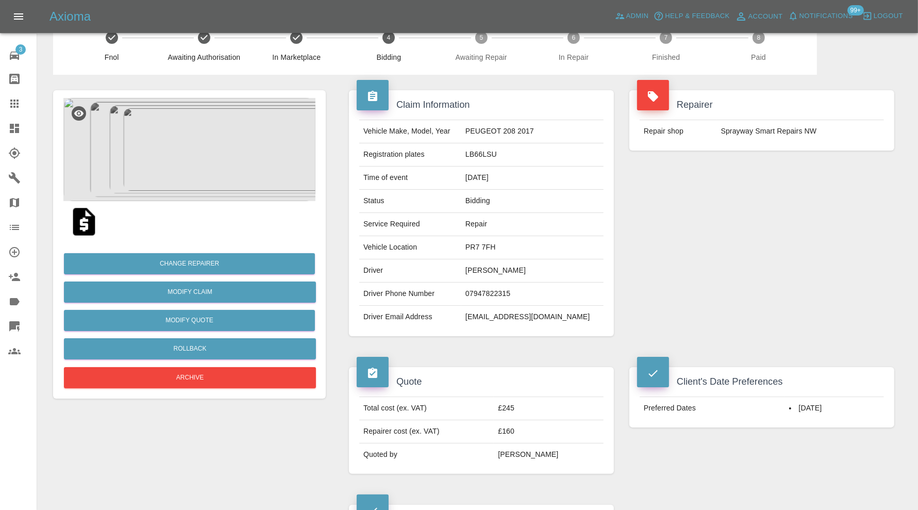
scroll to position [0, 0]
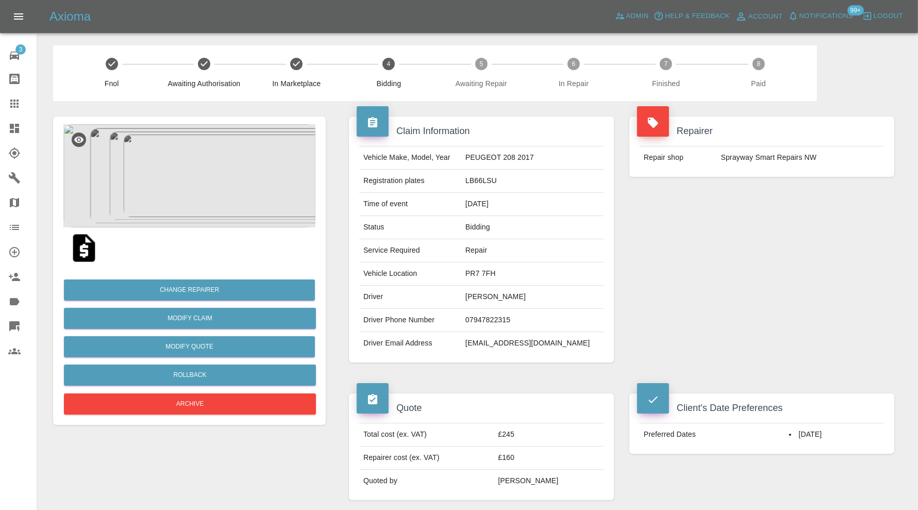
click at [496, 341] on td "jenniferbusfield4@gmail.com" at bounding box center [533, 343] width 142 height 23
copy div "jenniferbusfield4@gmail.com"
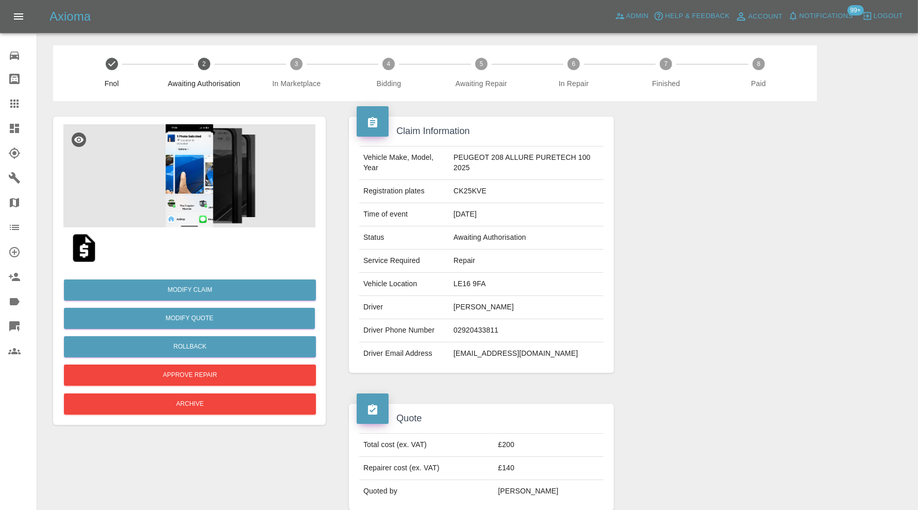
click at [187, 173] on img at bounding box center [189, 175] width 252 height 103
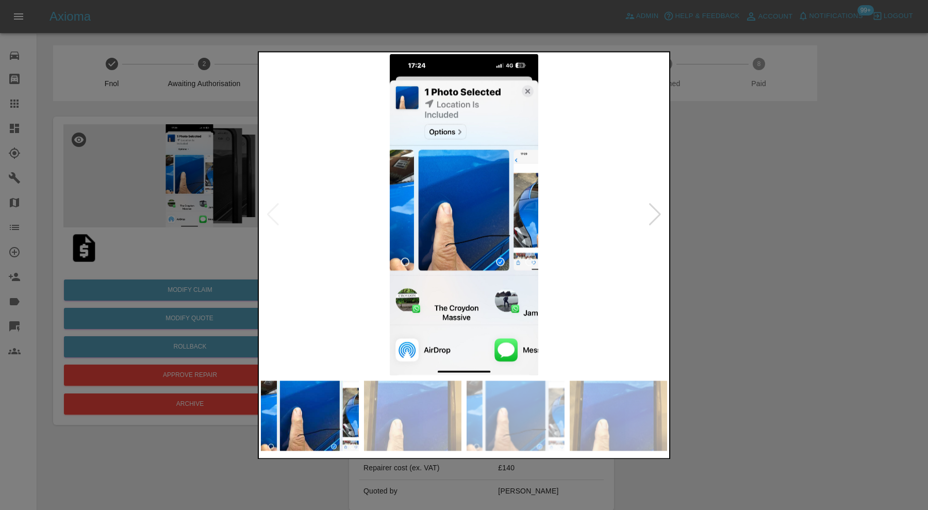
click at [662, 212] on div at bounding box center [655, 215] width 14 height 23
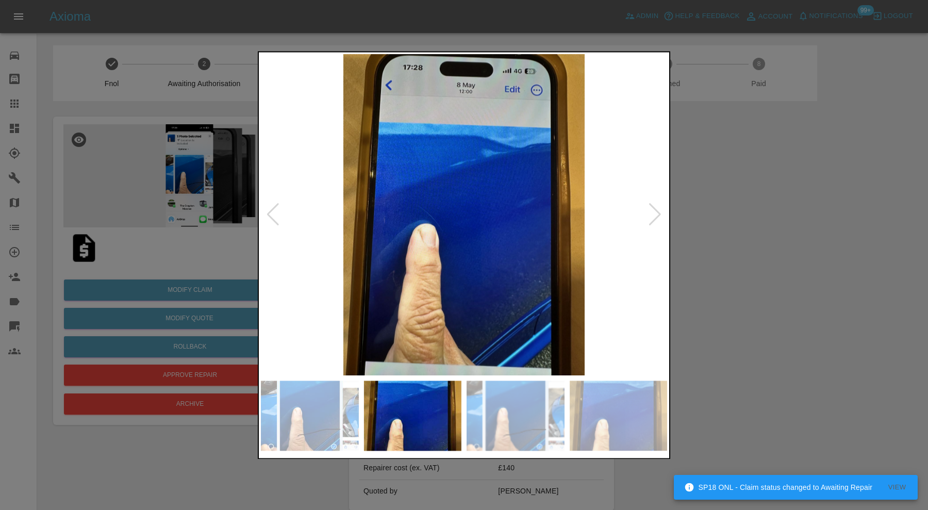
click at [662, 212] on div at bounding box center [655, 215] width 14 height 23
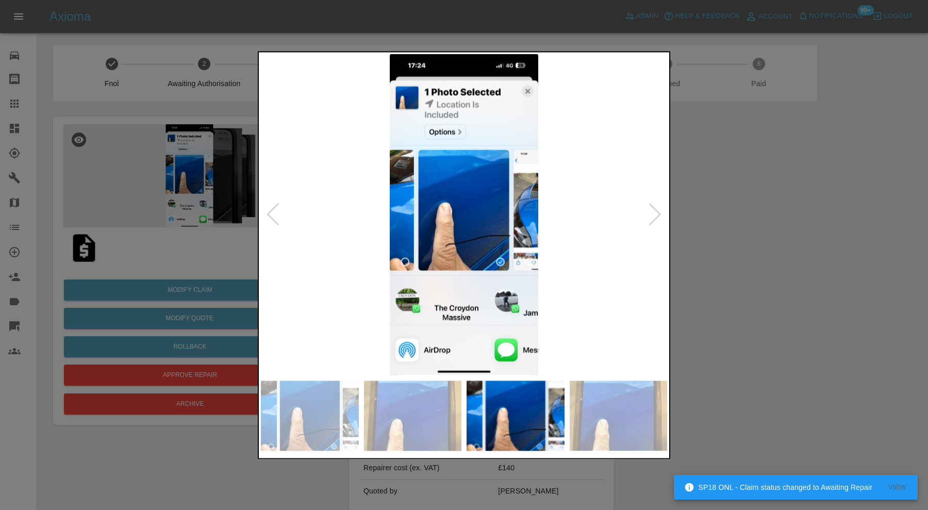
click at [662, 212] on div at bounding box center [655, 215] width 14 height 23
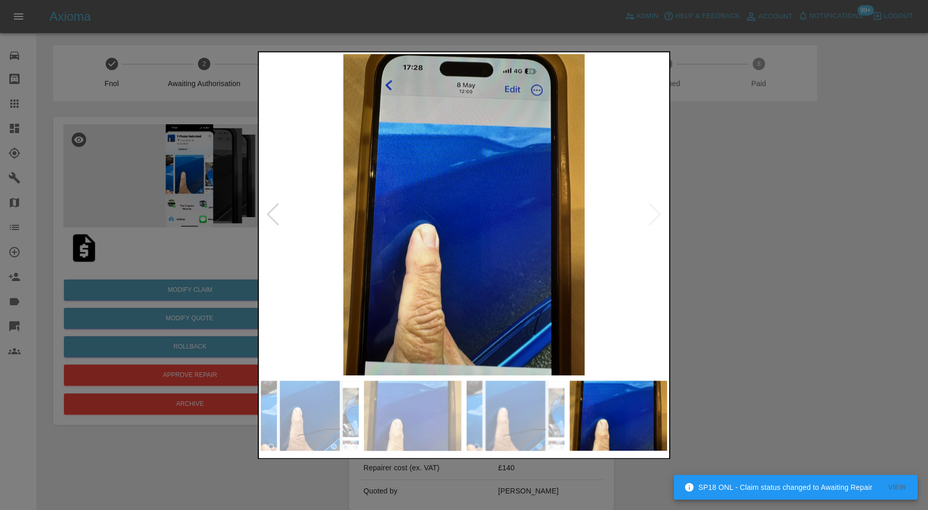
click at [662, 212] on img at bounding box center [464, 214] width 406 height 321
click at [658, 216] on img at bounding box center [464, 214] width 406 height 321
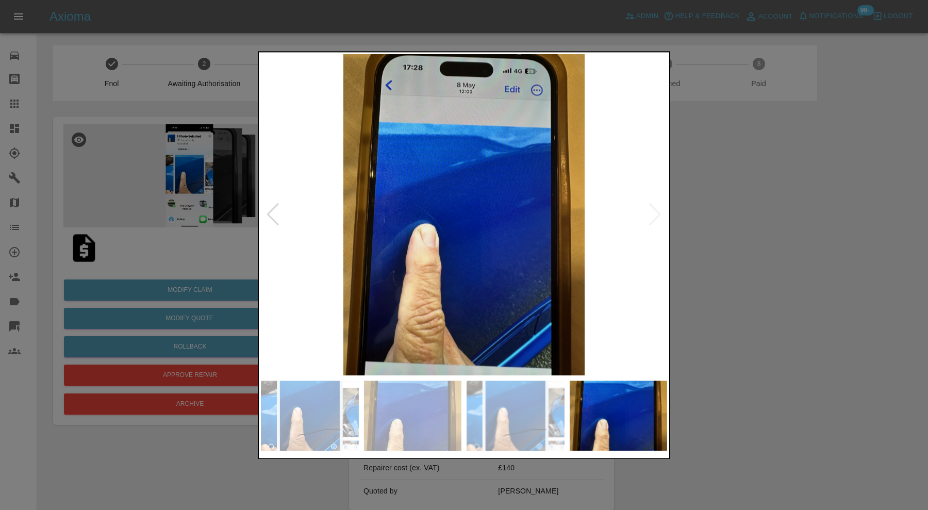
click at [273, 216] on div at bounding box center [273, 215] width 14 height 23
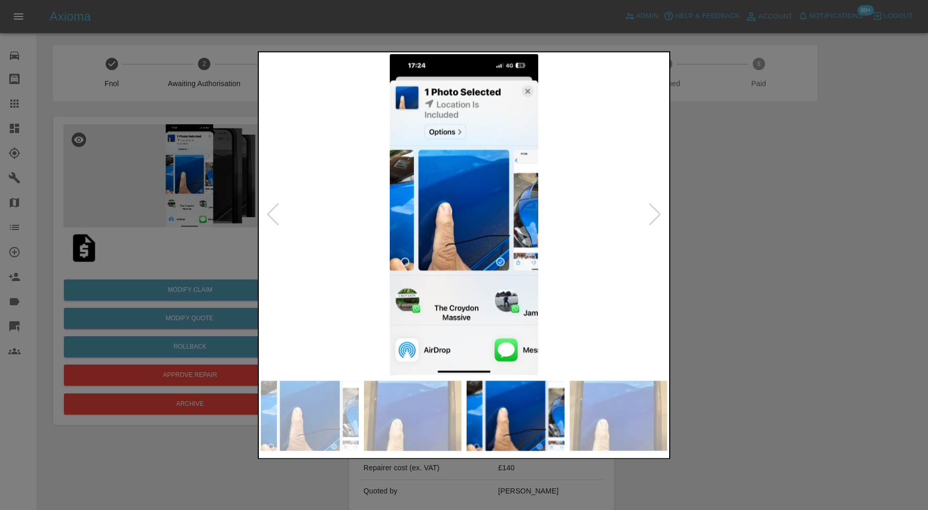
click at [273, 216] on div at bounding box center [273, 215] width 14 height 23
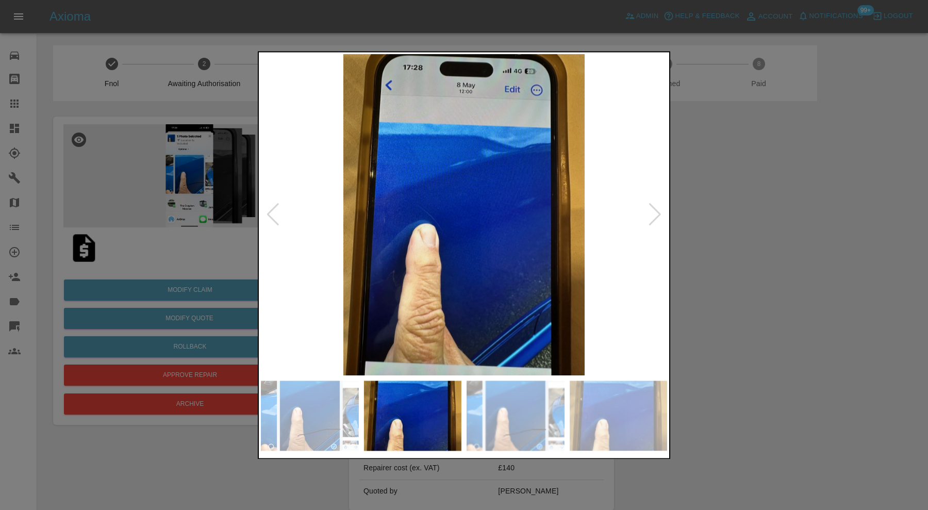
click at [273, 216] on div at bounding box center [273, 215] width 14 height 23
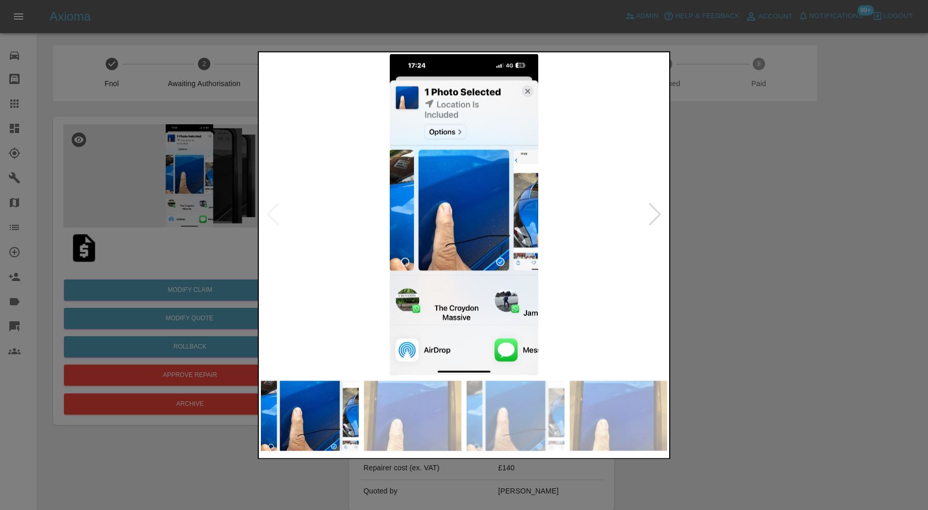
click at [273, 216] on img at bounding box center [464, 214] width 406 height 321
click at [710, 237] on div at bounding box center [464, 255] width 928 height 510
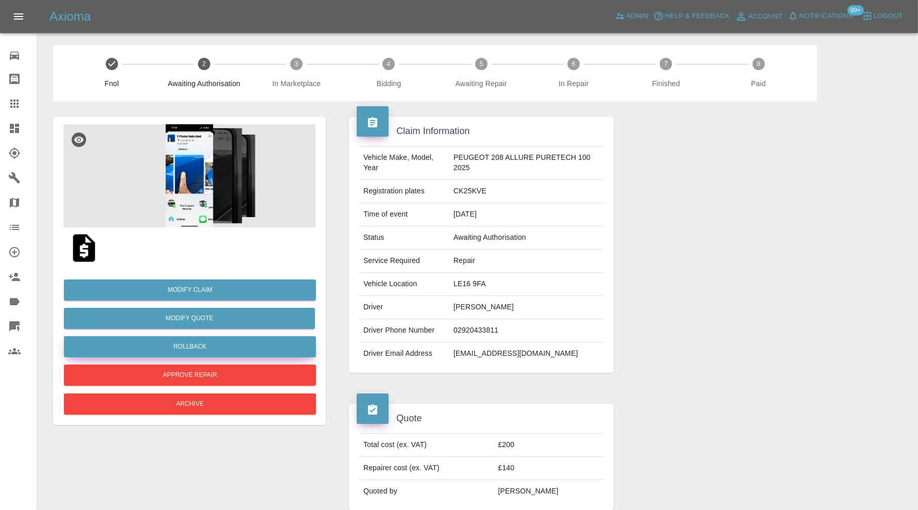
click at [260, 344] on button "Rollback" at bounding box center [190, 346] width 252 height 21
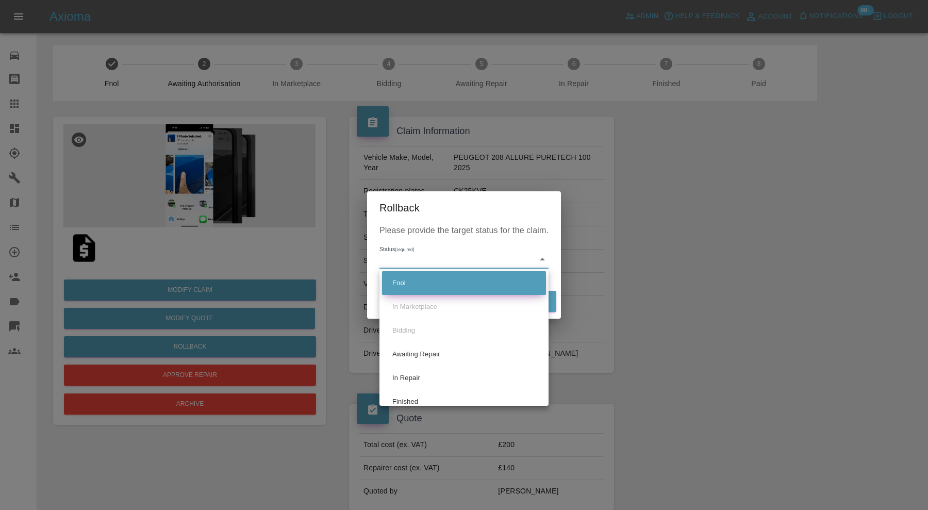
click at [447, 277] on li "Fnol" at bounding box center [464, 283] width 164 height 24
type input "fnol"
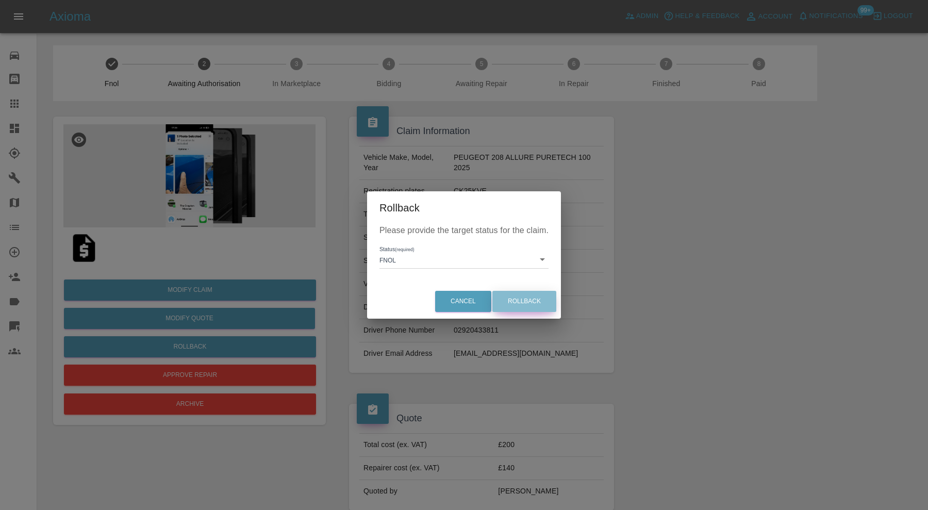
click at [539, 301] on button "Rollback" at bounding box center [524, 301] width 64 height 21
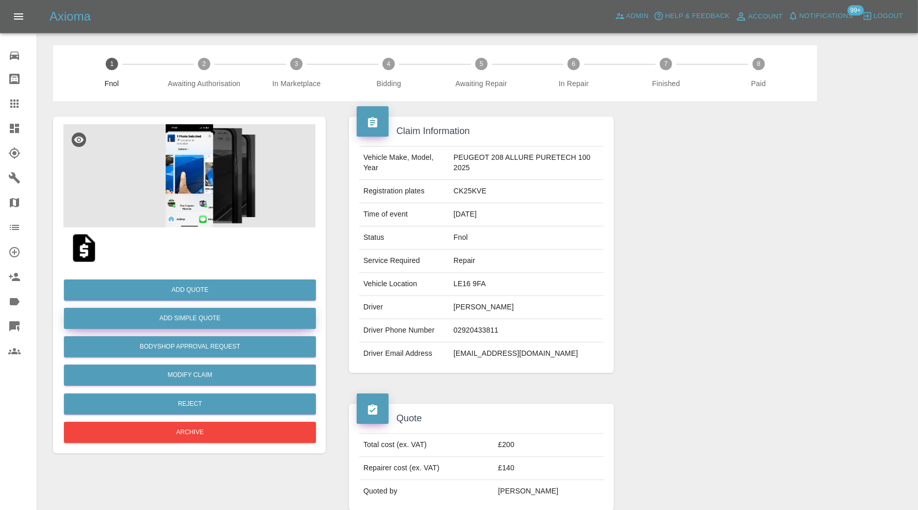
click at [256, 318] on button "Add Simple Quote" at bounding box center [190, 318] width 252 height 21
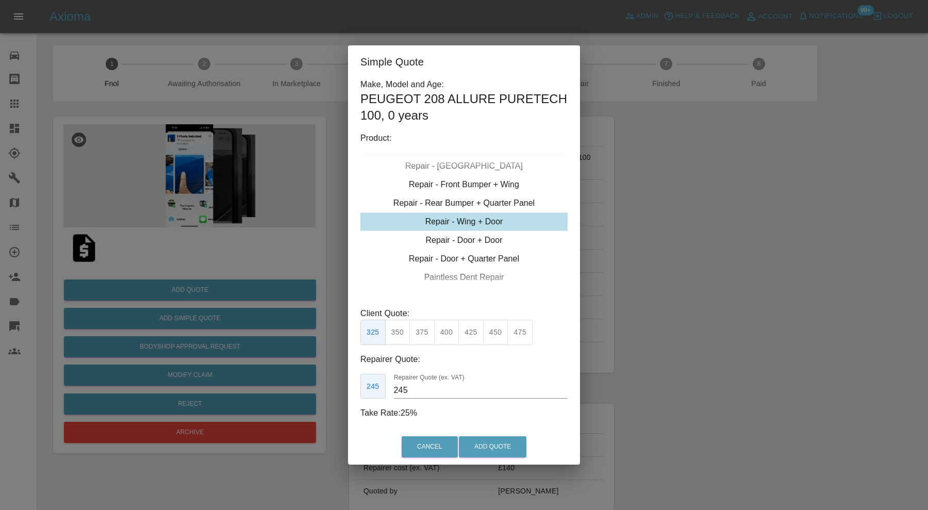
click at [454, 260] on div "Repair - Door + Quarter Panel" at bounding box center [463, 259] width 207 height 19
click at [402, 328] on button "350" at bounding box center [397, 332] width 25 height 25
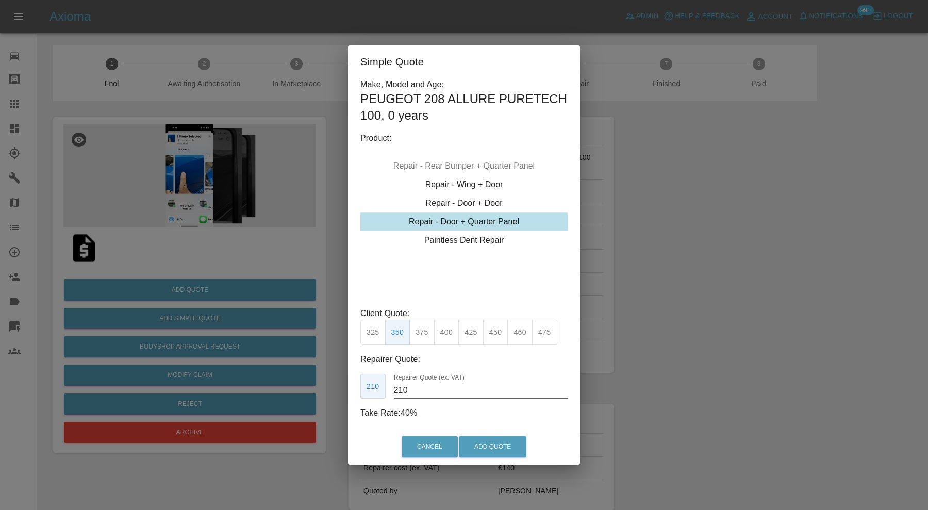
click at [425, 387] on input "210" at bounding box center [481, 390] width 174 height 17
type input "220"
click at [499, 448] on button "Add Quote" at bounding box center [493, 446] width 68 height 21
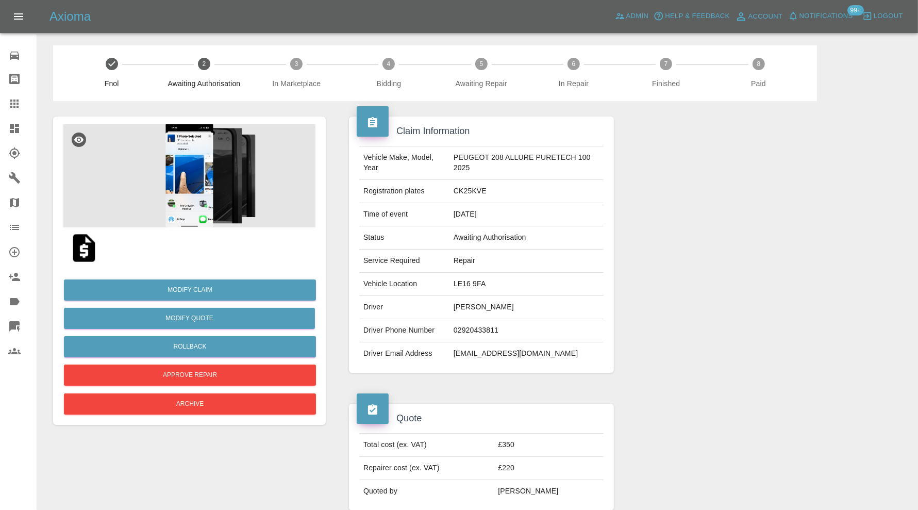
scroll to position [601, 0]
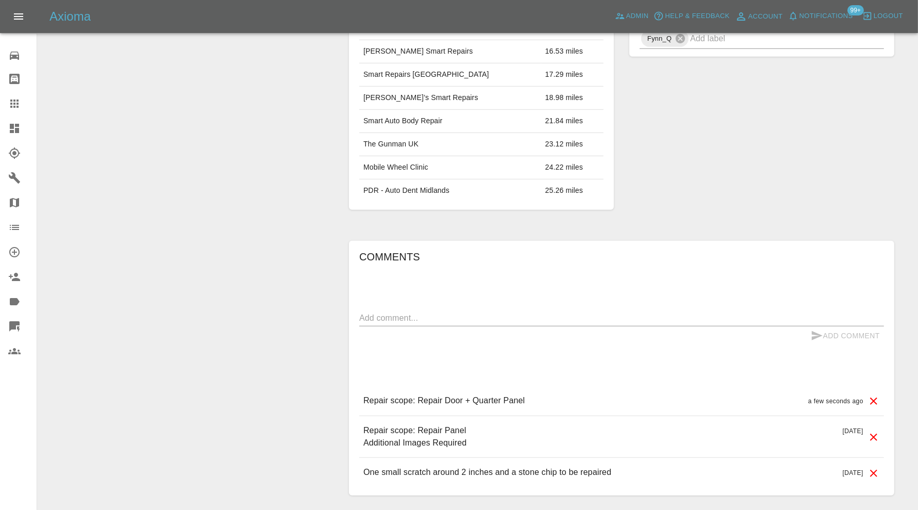
click at [873, 432] on icon at bounding box center [874, 437] width 12 height 12
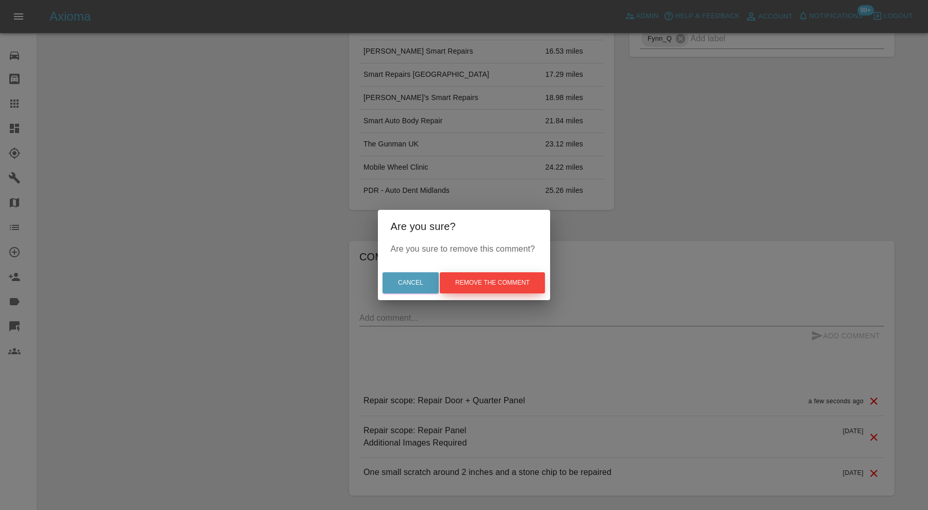
click at [521, 276] on button "Remove the comment" at bounding box center [492, 282] width 105 height 21
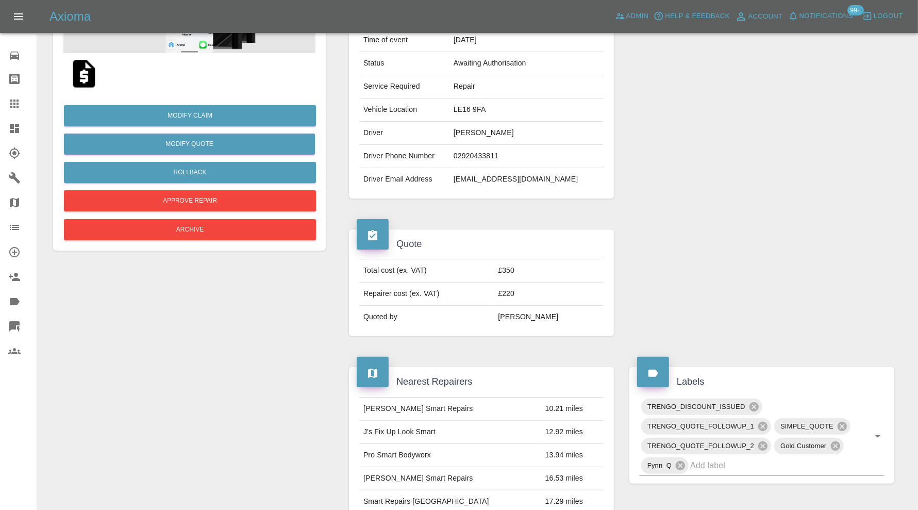
scroll to position [172, 0]
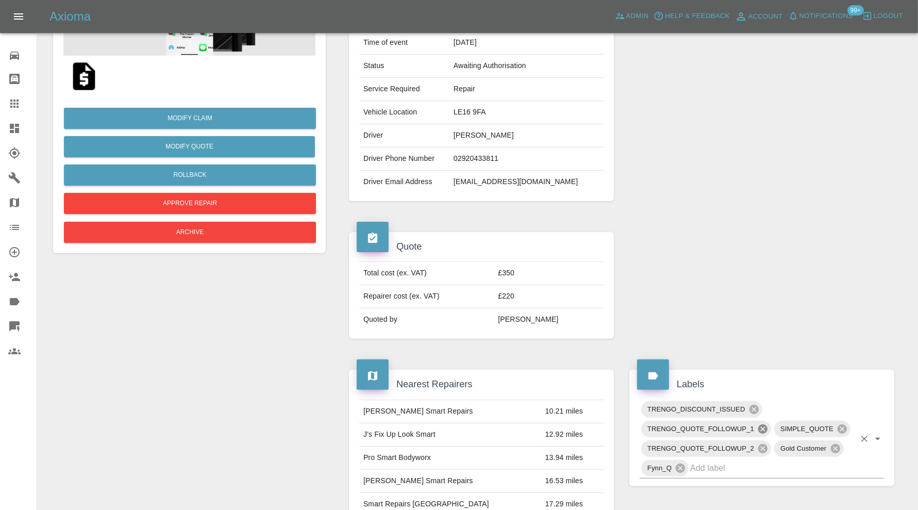
click at [764, 427] on icon at bounding box center [762, 428] width 11 height 11
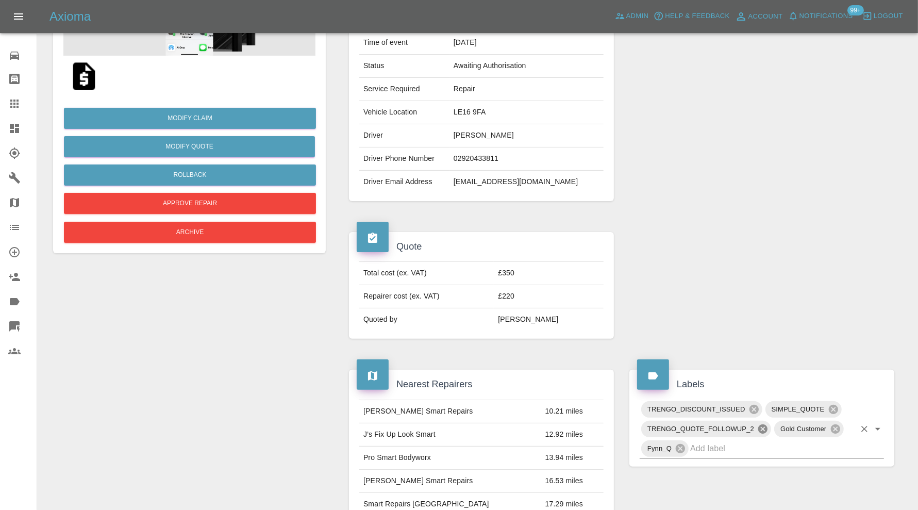
click at [764, 424] on icon at bounding box center [763, 428] width 9 height 9
click at [754, 405] on icon at bounding box center [753, 409] width 9 height 9
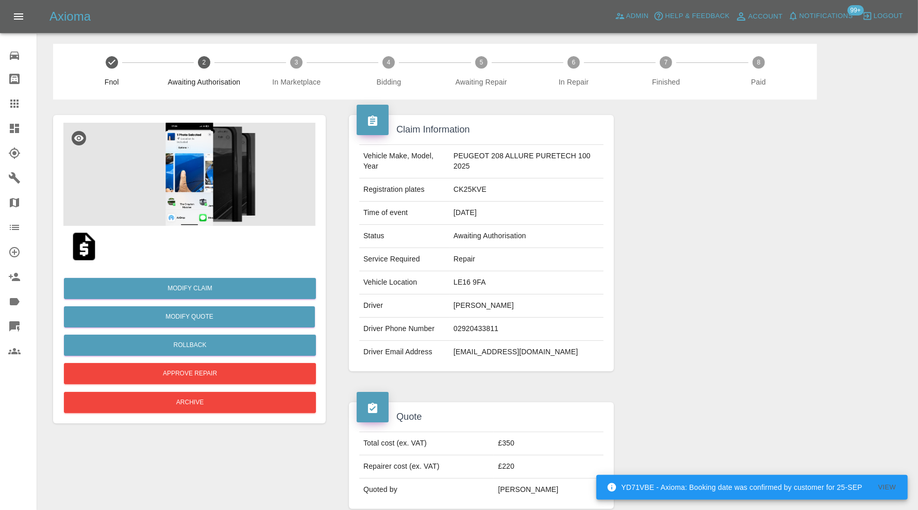
scroll to position [0, 0]
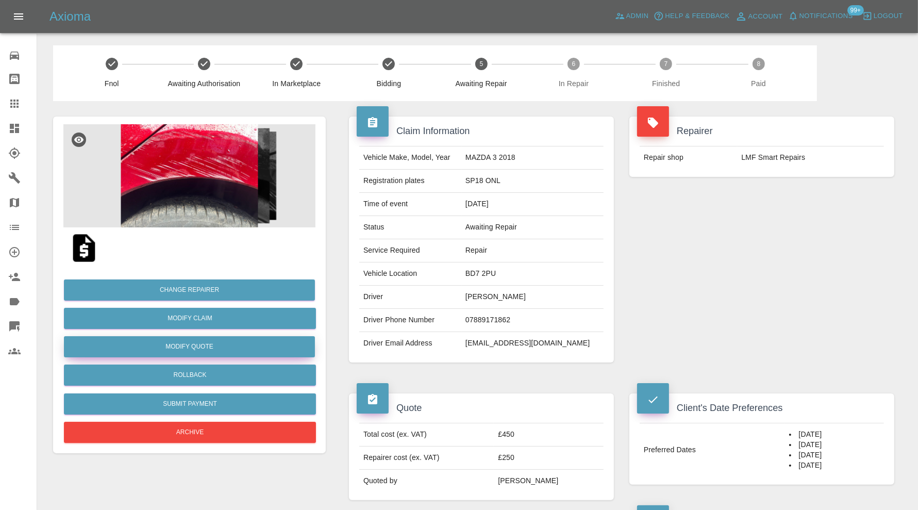
click at [217, 344] on button "Modify Quote" at bounding box center [189, 346] width 251 height 21
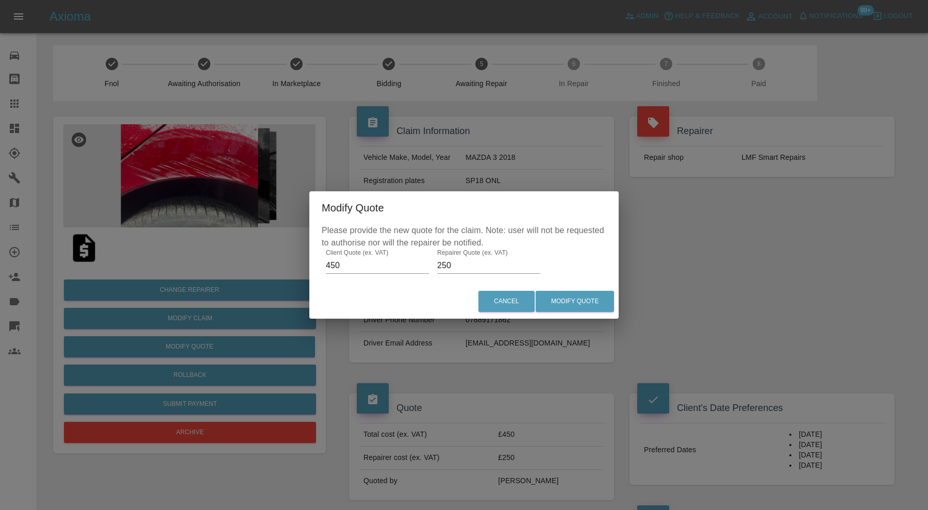
click at [355, 265] on input "450" at bounding box center [377, 265] width 103 height 17
type input "495"
drag, startPoint x: 473, startPoint y: 263, endPoint x: 425, endPoint y: 267, distance: 48.1
click at [425, 267] on div "Please provide the new quote for the claim. Note: user will not be requested to…" at bounding box center [463, 254] width 309 height 60
type input "320"
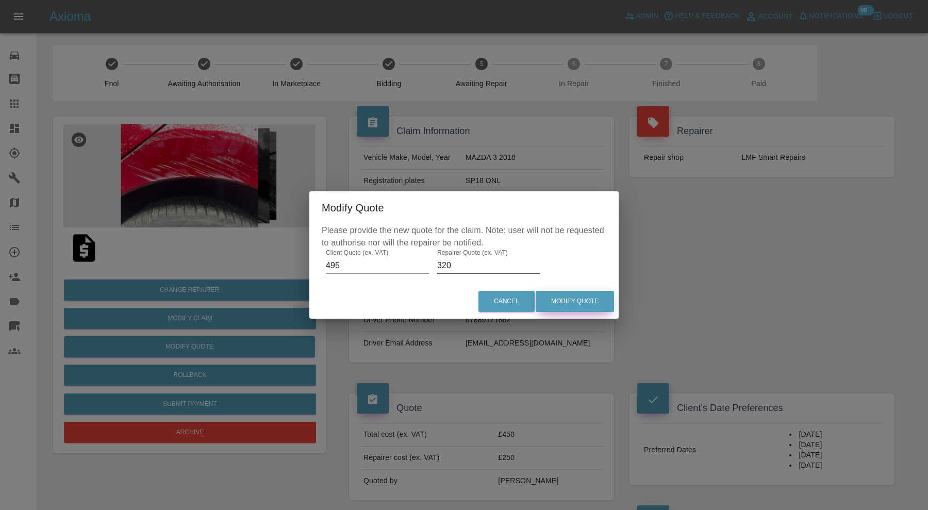
click at [562, 299] on button "Modify Quote" at bounding box center [575, 301] width 78 height 21
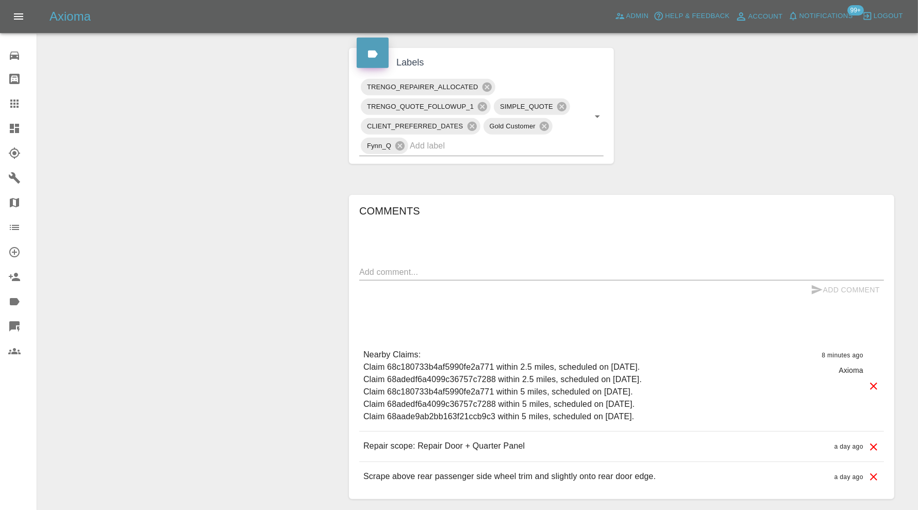
scroll to position [650, 0]
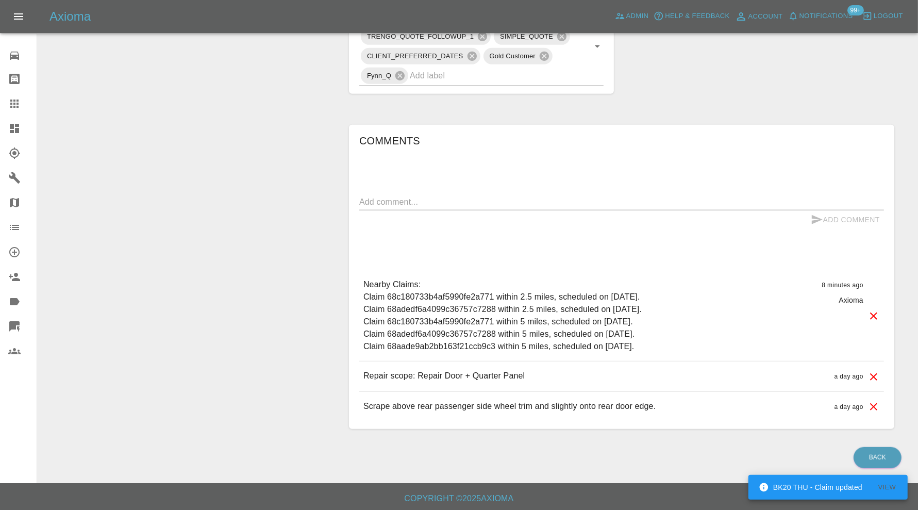
click at [468, 199] on textarea at bounding box center [621, 202] width 525 height 12
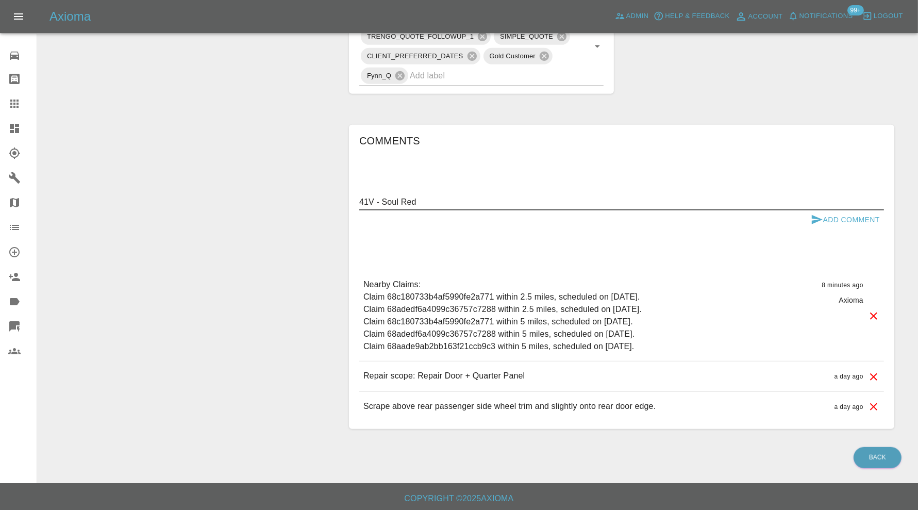
type textarea "41V - Soul Red"
click at [831, 214] on button "Add Comment" at bounding box center [845, 219] width 77 height 19
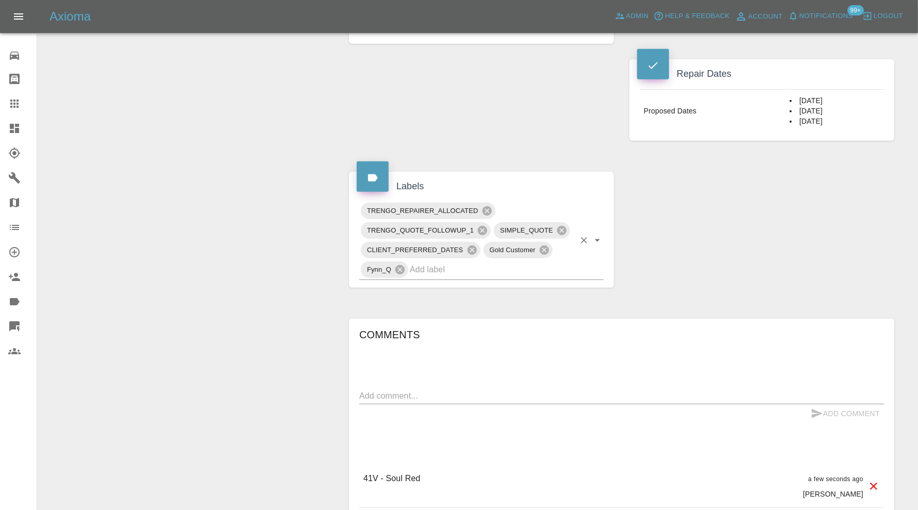
scroll to position [392, 0]
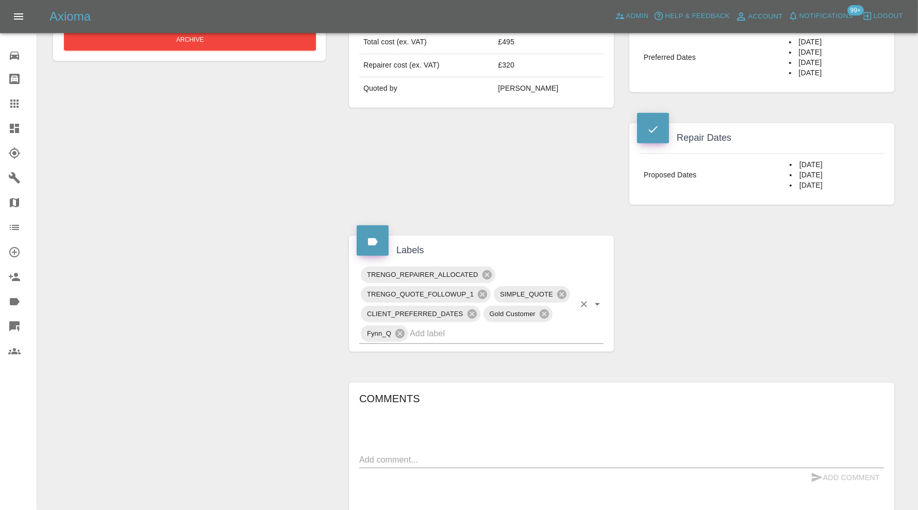
click at [470, 334] on input "text" at bounding box center [492, 333] width 165 height 16
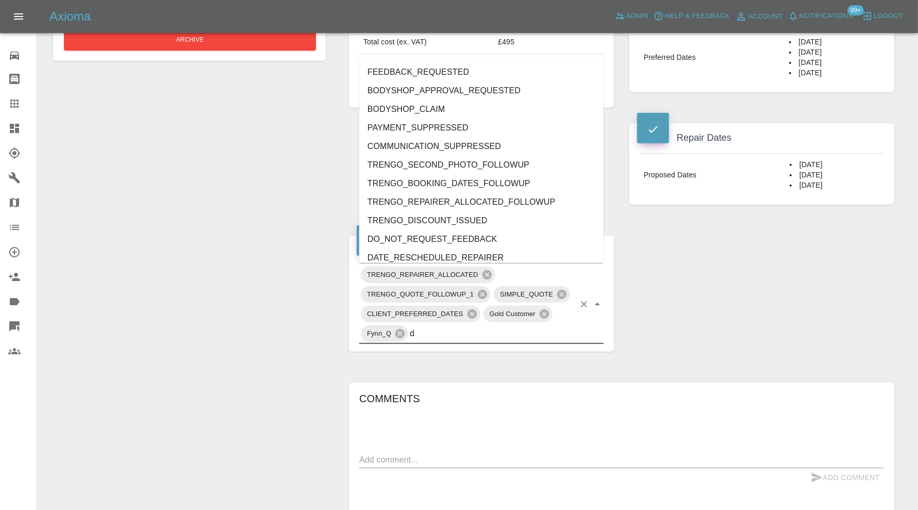
type input "do"
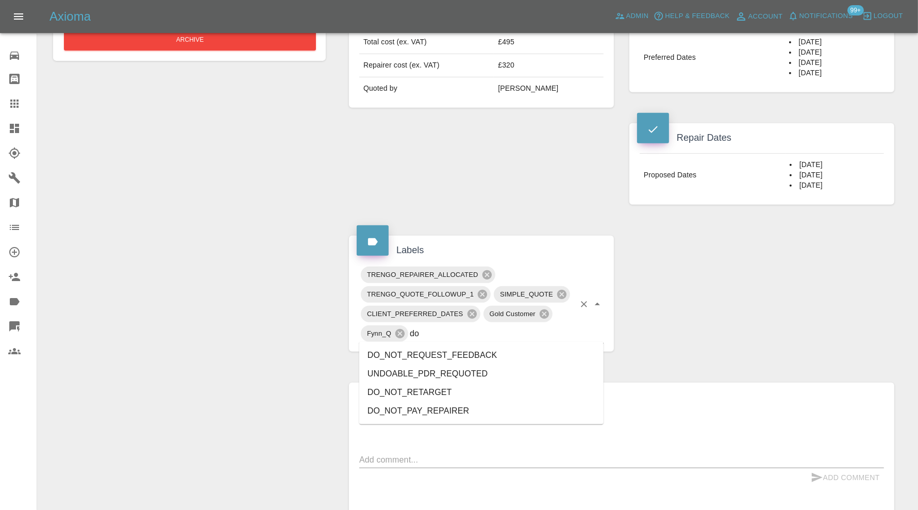
click at [431, 348] on li "DO_NOT_REQUEST_FEEDBACK" at bounding box center [481, 355] width 244 height 19
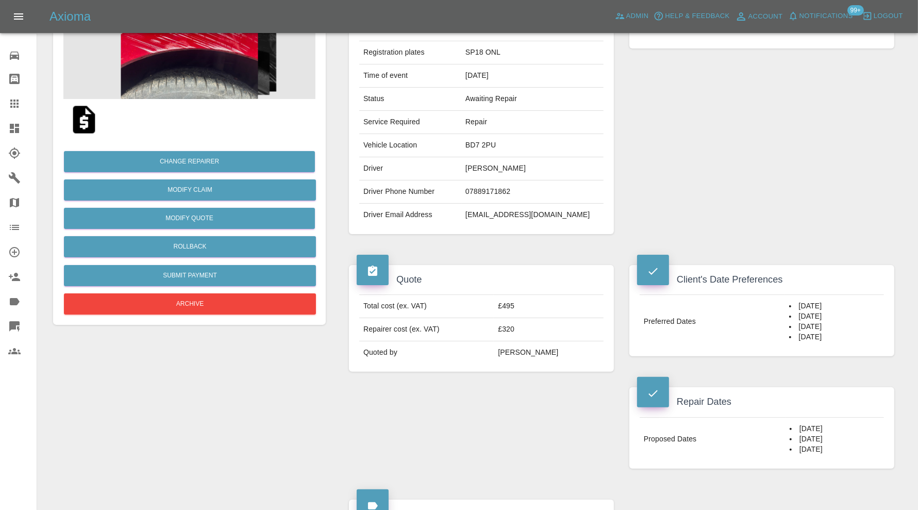
scroll to position [0, 0]
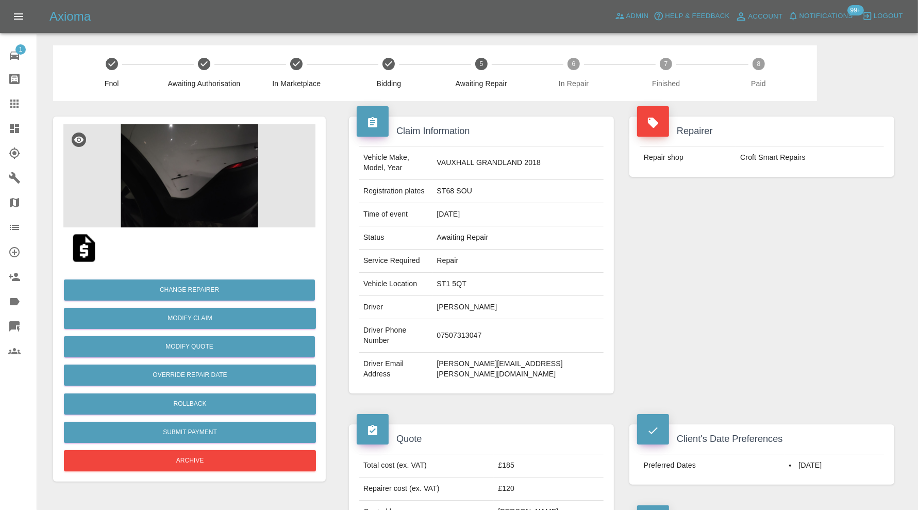
click at [20, 126] on icon at bounding box center [14, 128] width 12 height 12
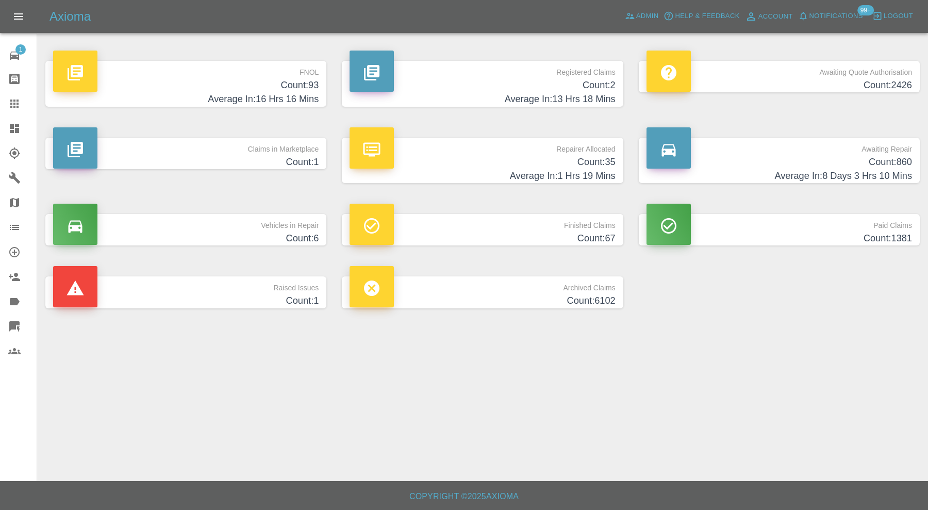
click at [720, 158] on h4 "Count: 860" at bounding box center [780, 162] width 266 height 14
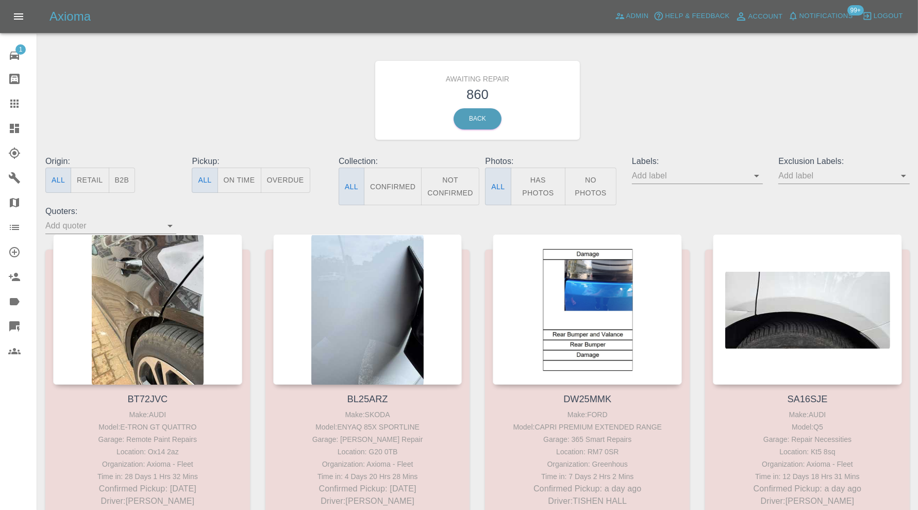
click at [712, 110] on div "Awaiting Repair 860 Back" at bounding box center [478, 100] width 880 height 110
click at [901, 173] on icon "Open" at bounding box center [904, 176] width 12 height 12
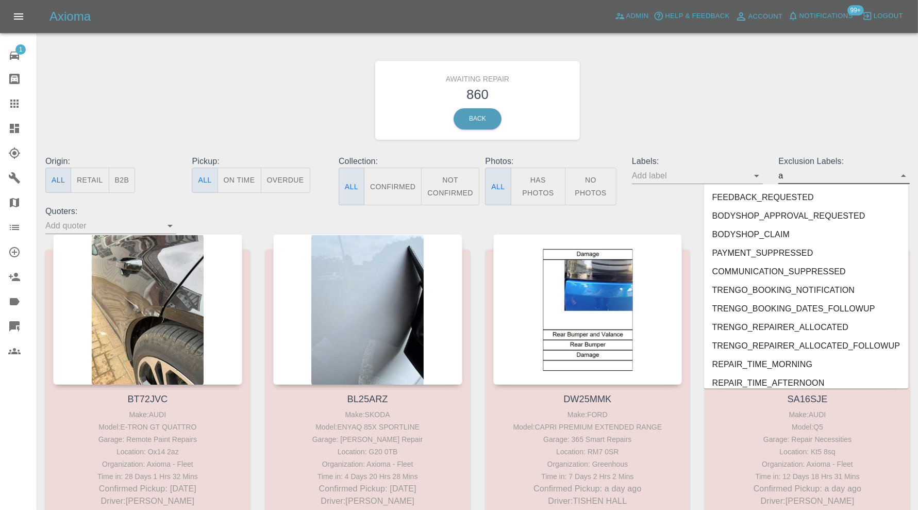
type input "au"
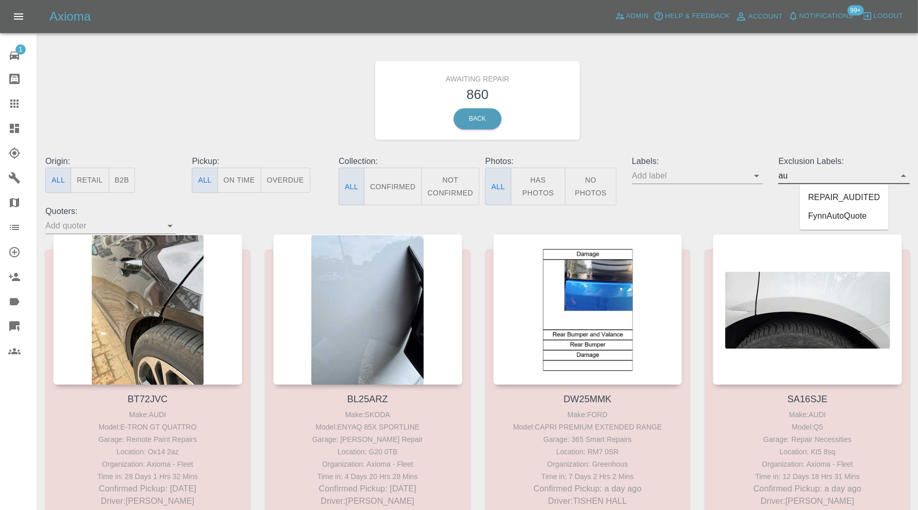
click at [833, 196] on li "REPAIR_AUDITED" at bounding box center [844, 198] width 89 height 19
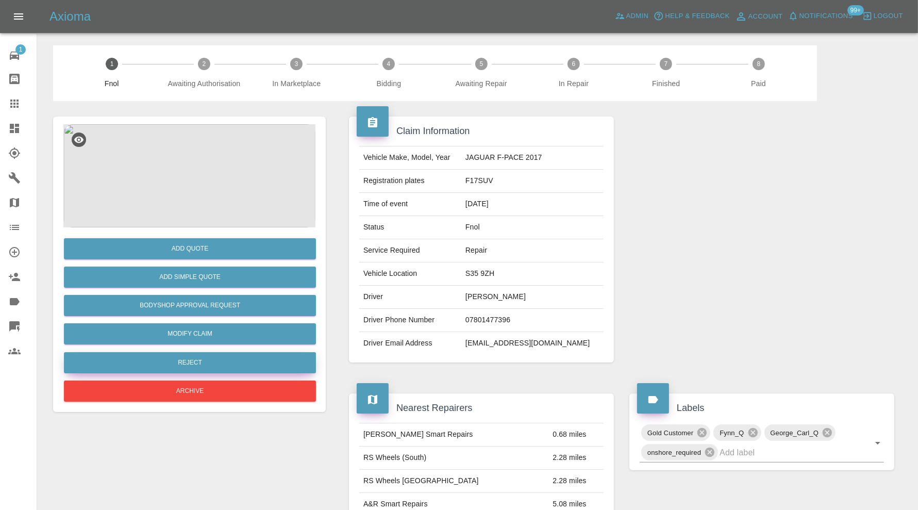
click at [190, 364] on button "Reject" at bounding box center [190, 362] width 252 height 21
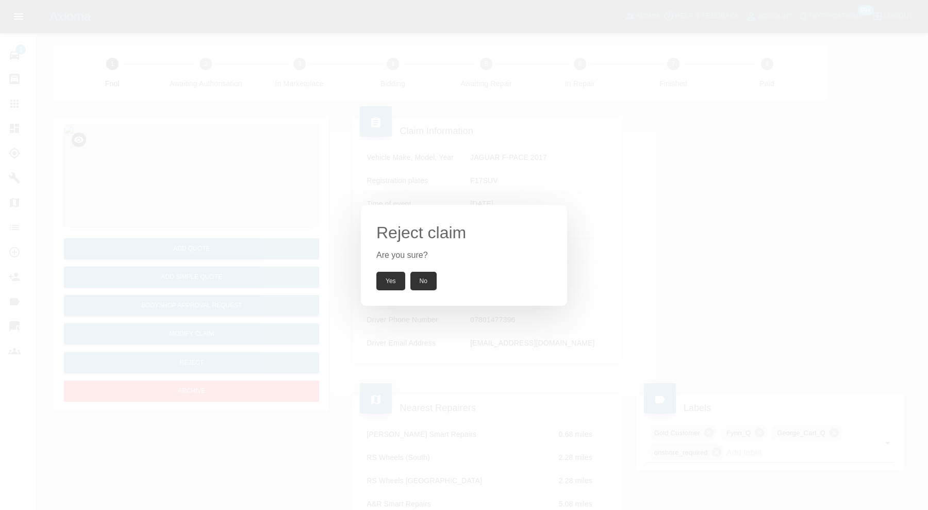
click at [392, 275] on button "Yes" at bounding box center [390, 281] width 29 height 19
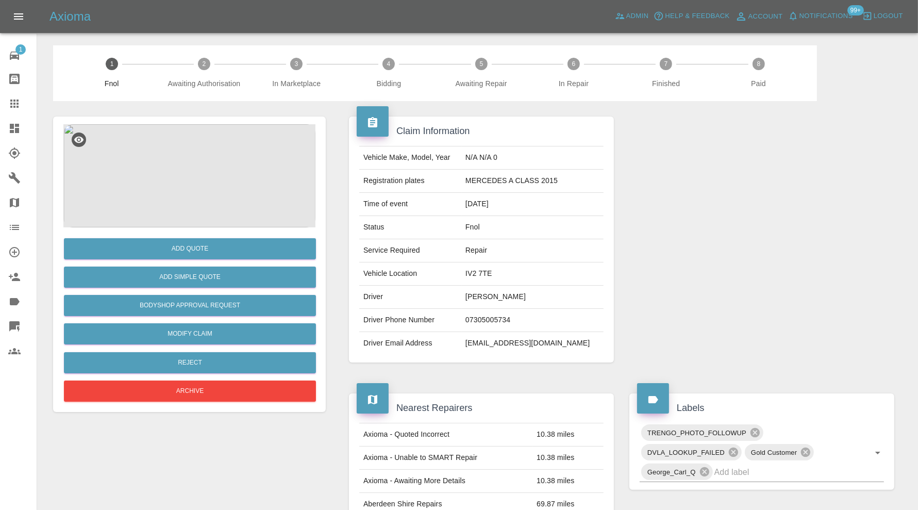
click at [180, 163] on img at bounding box center [189, 175] width 252 height 103
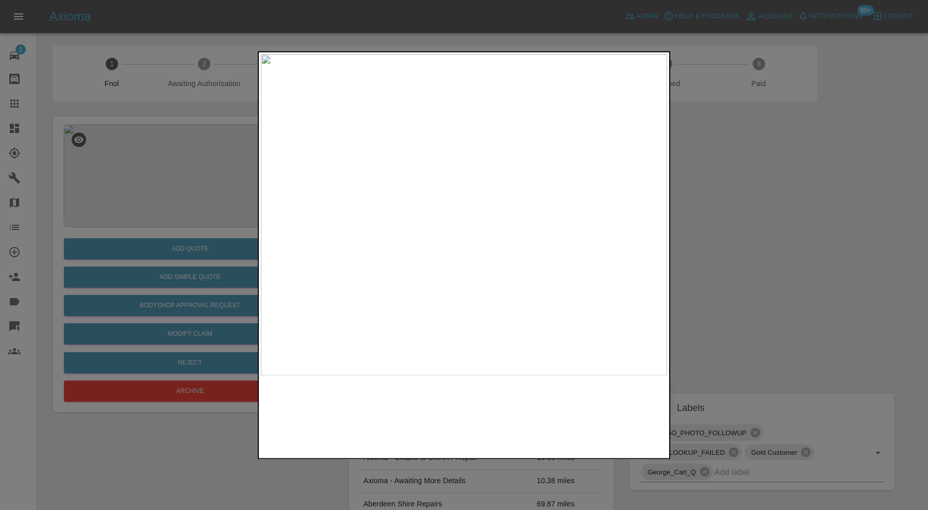
click at [272, 203] on img at bounding box center [464, 214] width 406 height 321
click at [289, 236] on img at bounding box center [585, 222] width 1219 height 964
click at [424, 319] on img at bounding box center [343, 256] width 1219 height 964
click at [738, 236] on div at bounding box center [464, 255] width 928 height 510
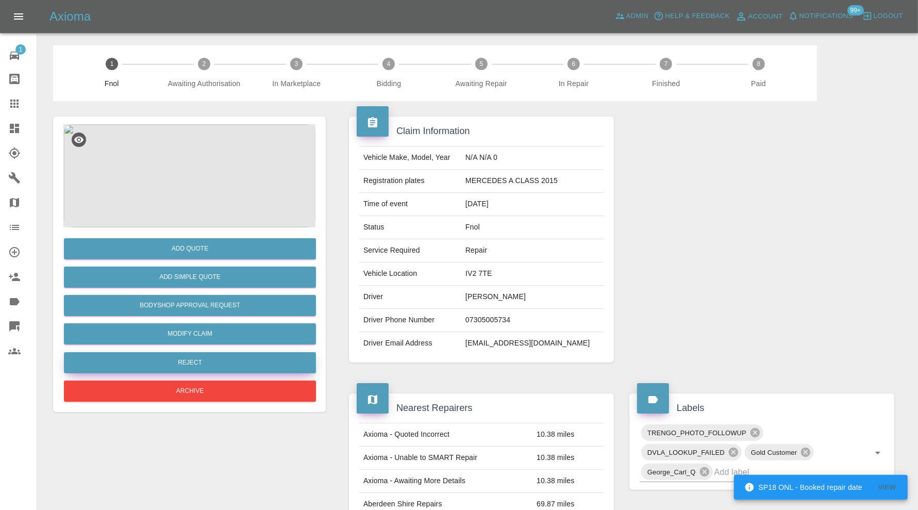
click at [206, 359] on button "Reject" at bounding box center [190, 362] width 252 height 21
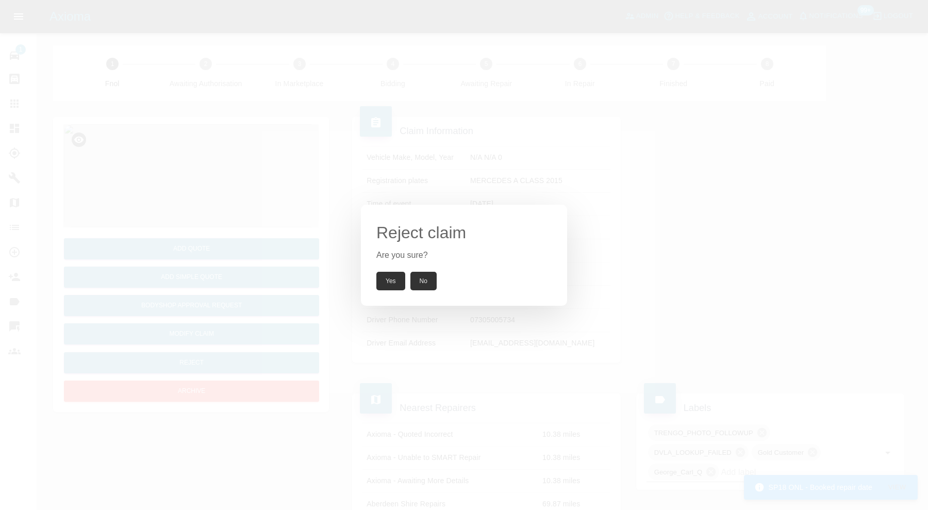
click at [385, 278] on button "Yes" at bounding box center [390, 281] width 29 height 19
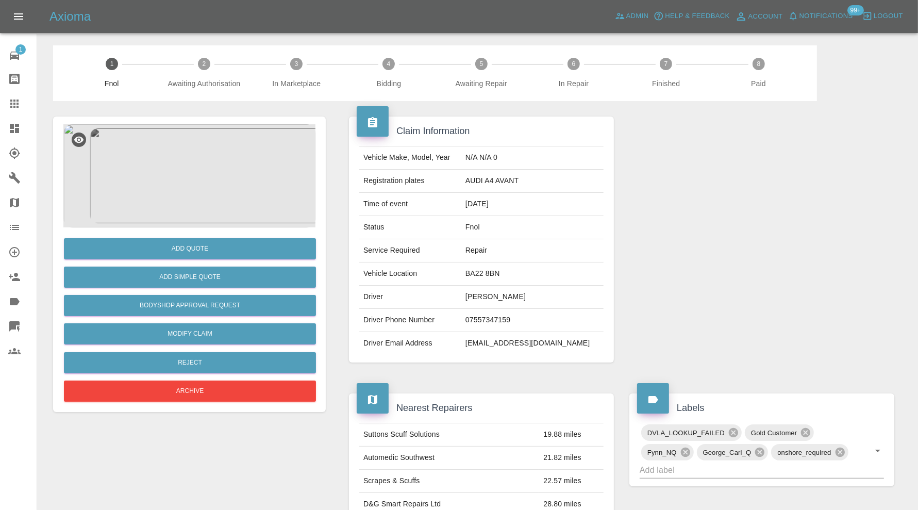
click at [141, 190] on img at bounding box center [189, 175] width 252 height 103
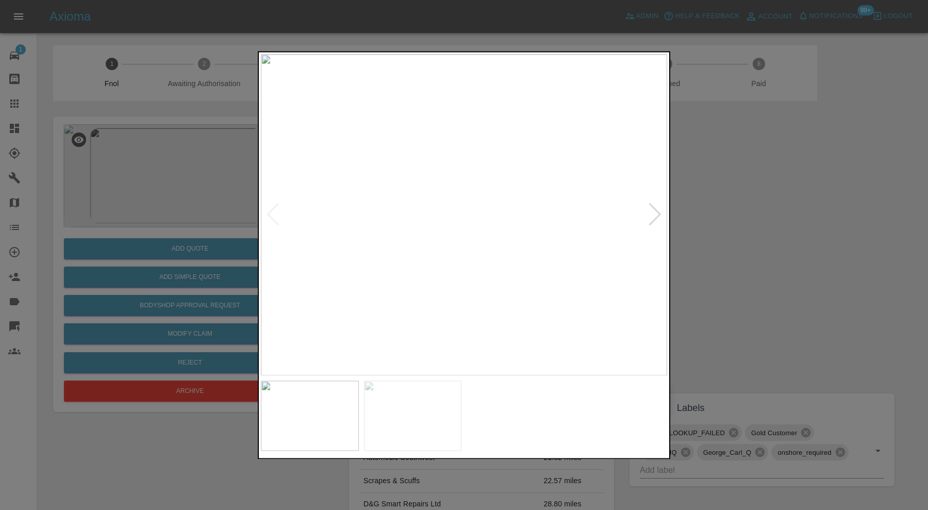
click at [656, 205] on div at bounding box center [655, 215] width 14 height 23
click at [707, 205] on div at bounding box center [464, 255] width 928 height 510
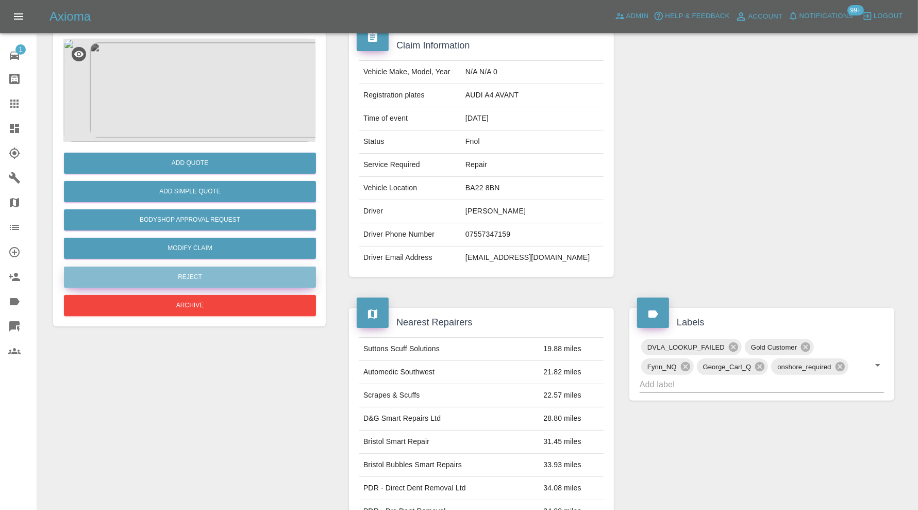
click at [202, 274] on div "Add Quote Add Simple Quote Bodyshop Approval Request Modify Claim Reject Archive" at bounding box center [189, 230] width 252 height 177
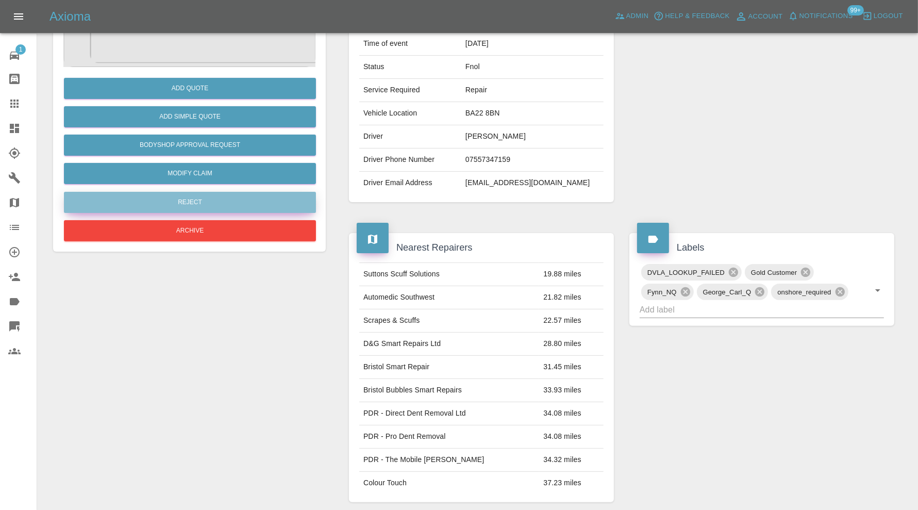
scroll to position [172, 0]
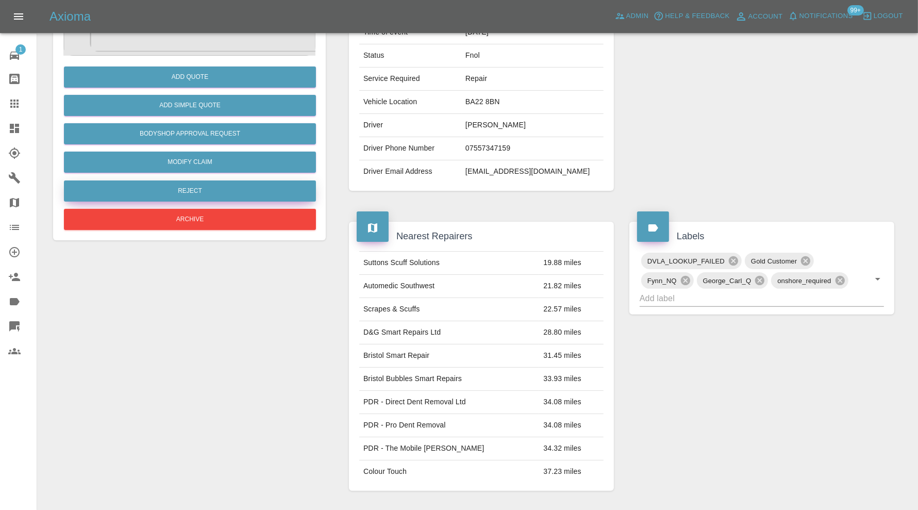
click at [231, 194] on button "Reject" at bounding box center [190, 190] width 252 height 21
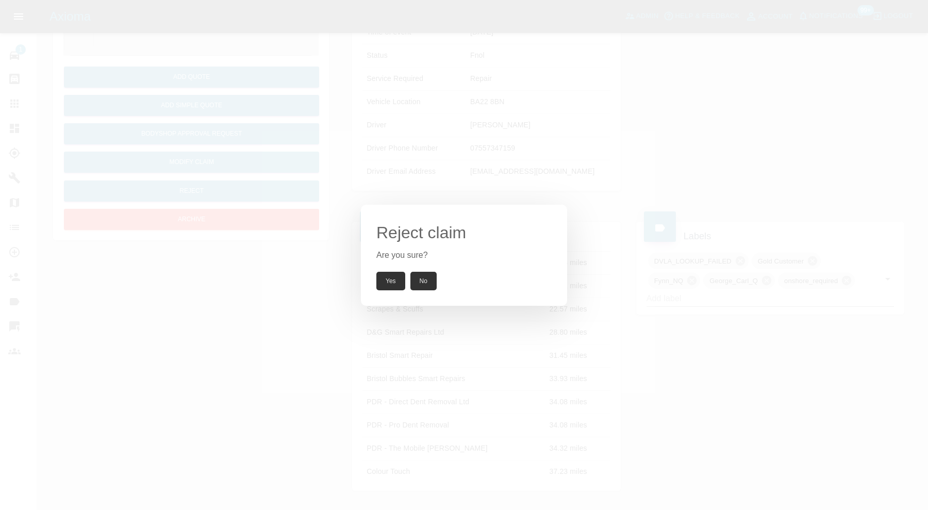
click at [388, 280] on button "Yes" at bounding box center [390, 281] width 29 height 19
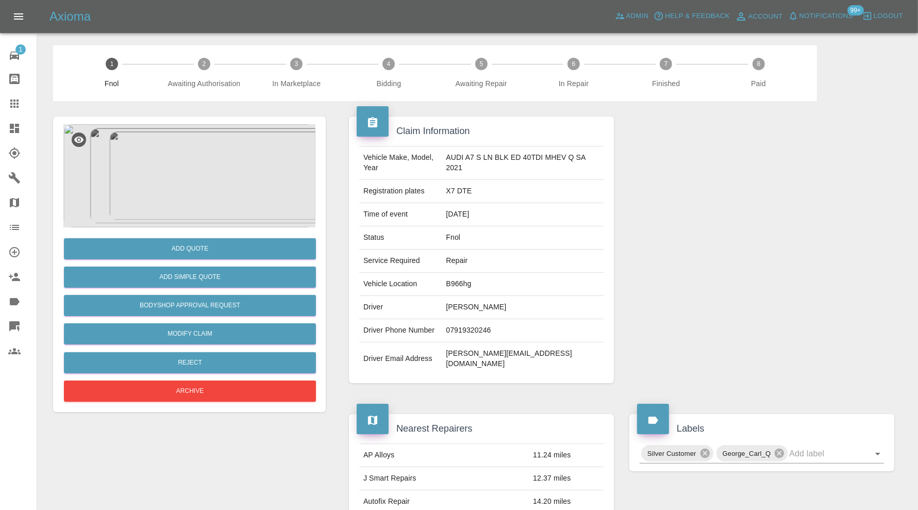
click at [199, 186] on img at bounding box center [189, 175] width 252 height 103
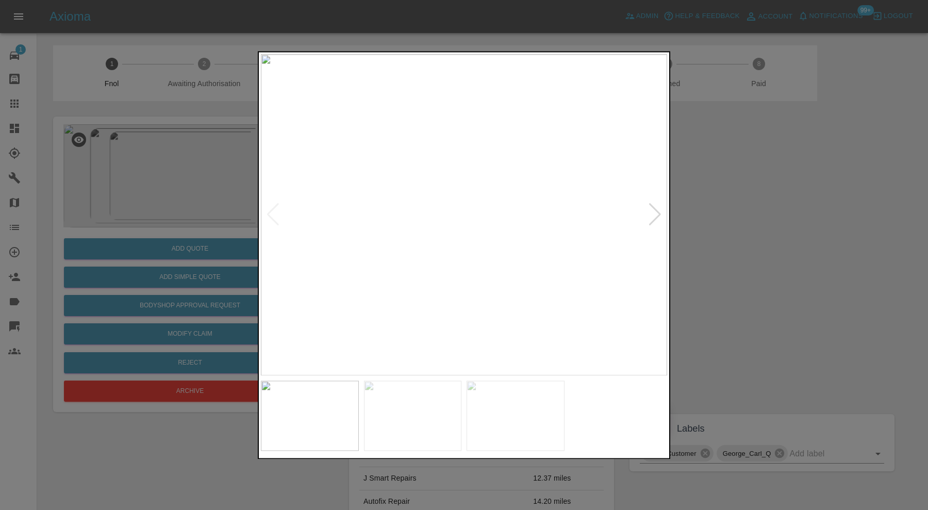
click at [533, 399] on img at bounding box center [516, 416] width 98 height 70
click at [401, 398] on img at bounding box center [413, 416] width 98 height 70
click at [323, 399] on img at bounding box center [310, 416] width 98 height 70
click at [814, 264] on div at bounding box center [464, 255] width 928 height 510
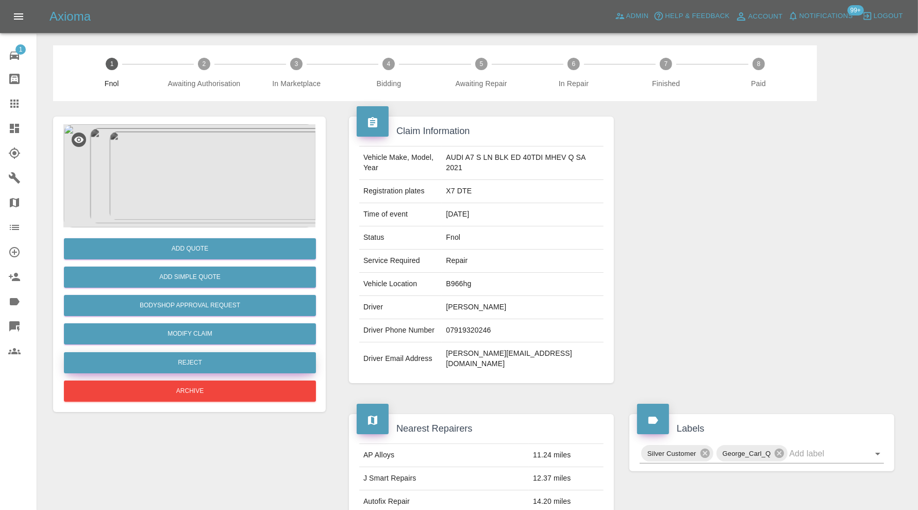
click at [194, 357] on button "Reject" at bounding box center [190, 362] width 252 height 21
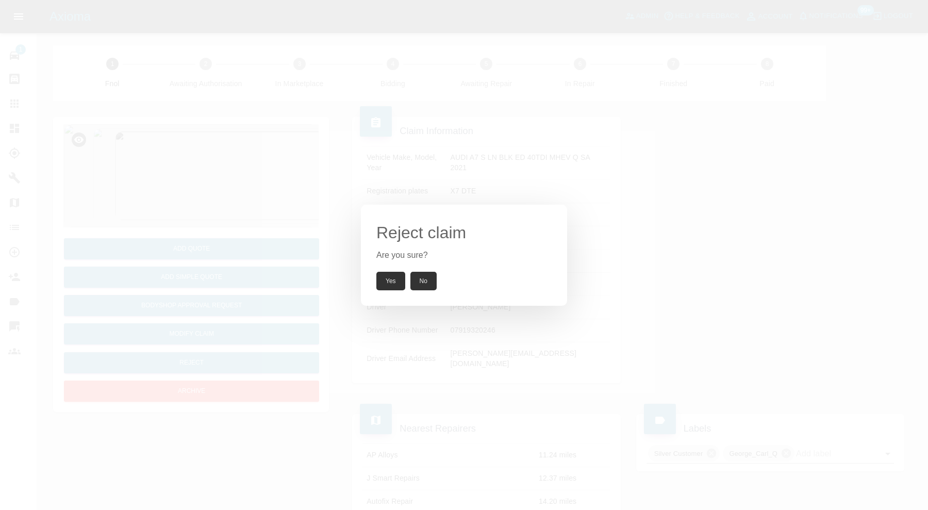
click at [387, 277] on button "Yes" at bounding box center [390, 281] width 29 height 19
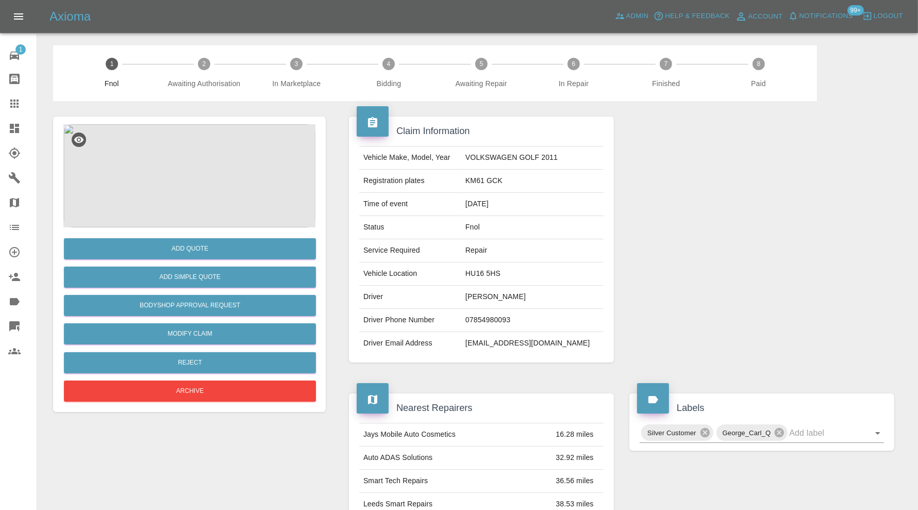
click at [151, 162] on img at bounding box center [189, 175] width 252 height 103
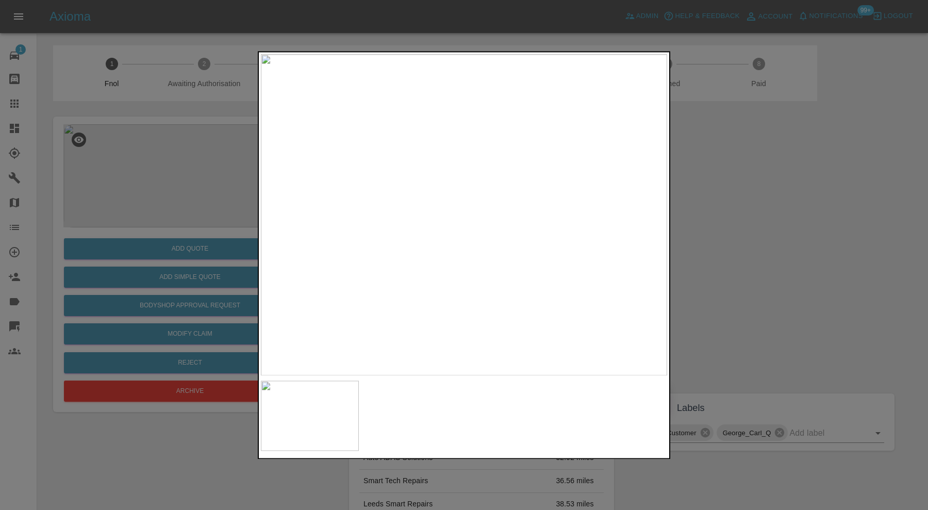
click at [756, 247] on div at bounding box center [464, 255] width 928 height 510
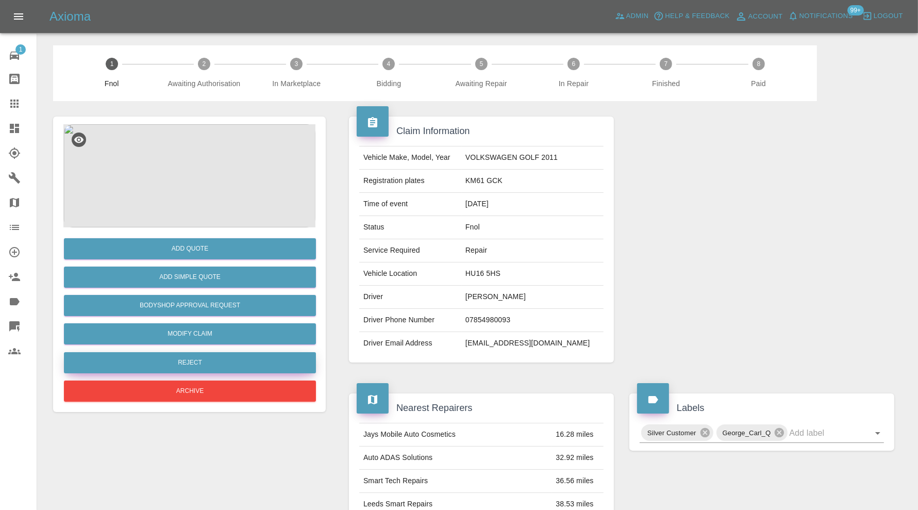
click at [260, 357] on button "Reject" at bounding box center [190, 362] width 252 height 21
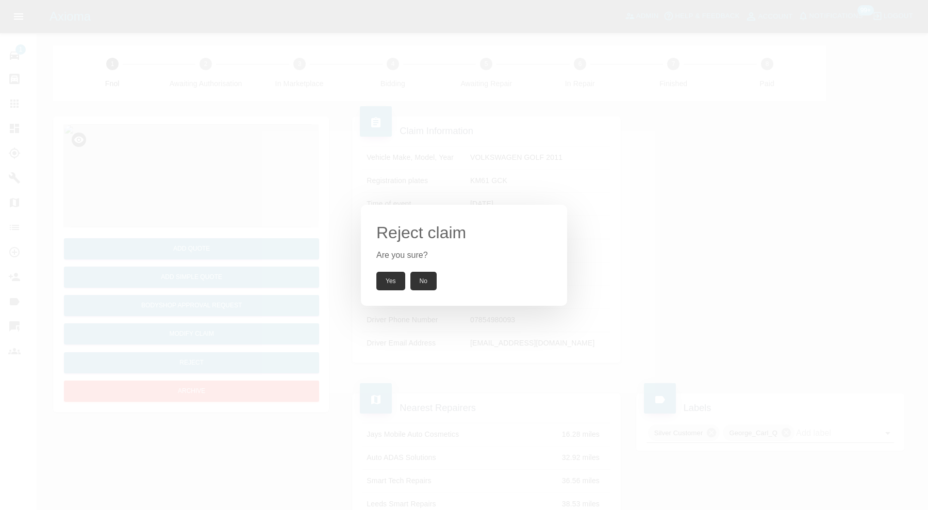
click at [389, 275] on button "Yes" at bounding box center [390, 281] width 29 height 19
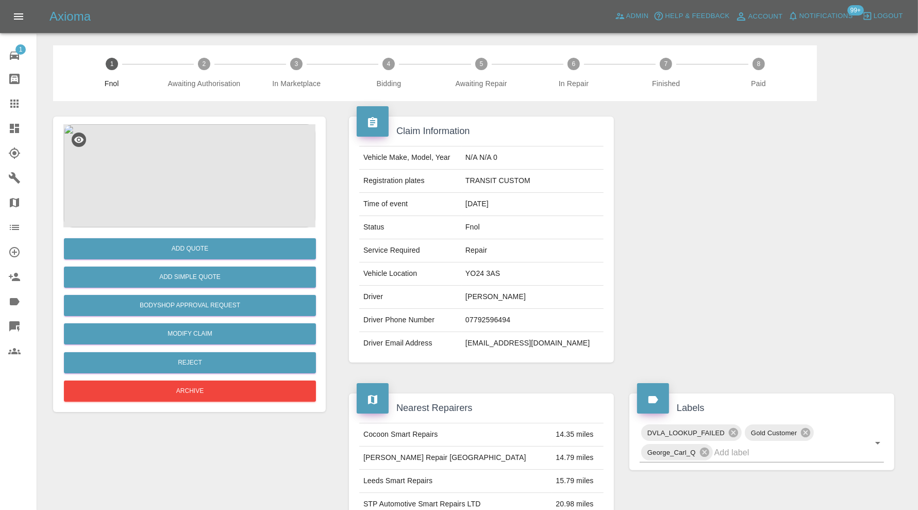
click at [187, 172] on img at bounding box center [189, 175] width 252 height 103
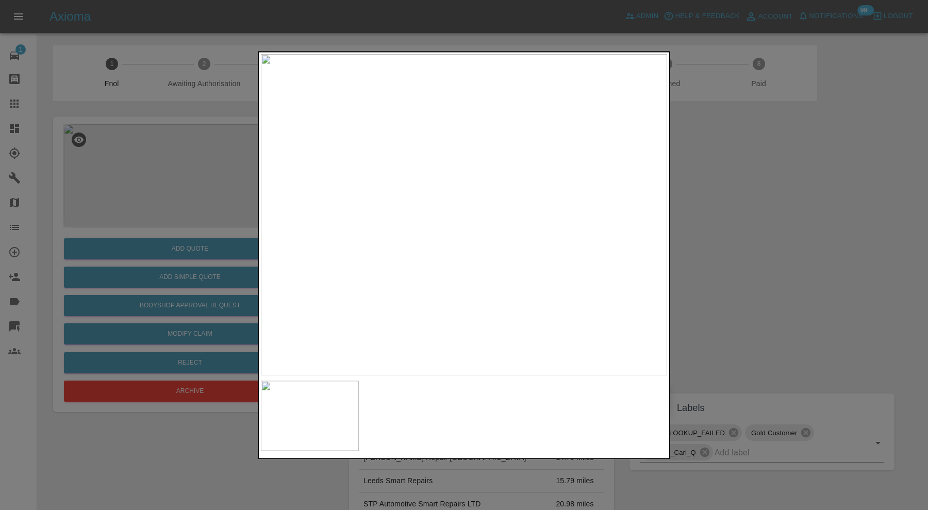
click at [726, 235] on div at bounding box center [464, 255] width 928 height 510
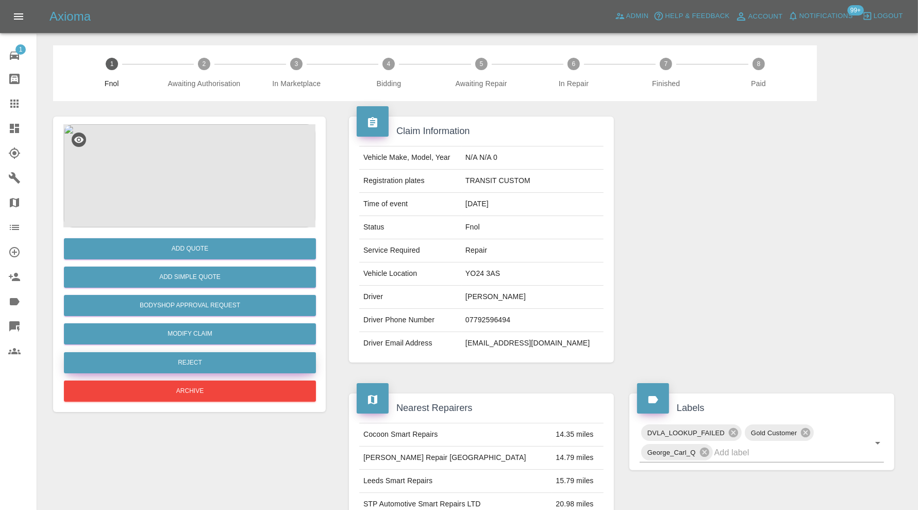
click at [278, 357] on button "Reject" at bounding box center [190, 362] width 252 height 21
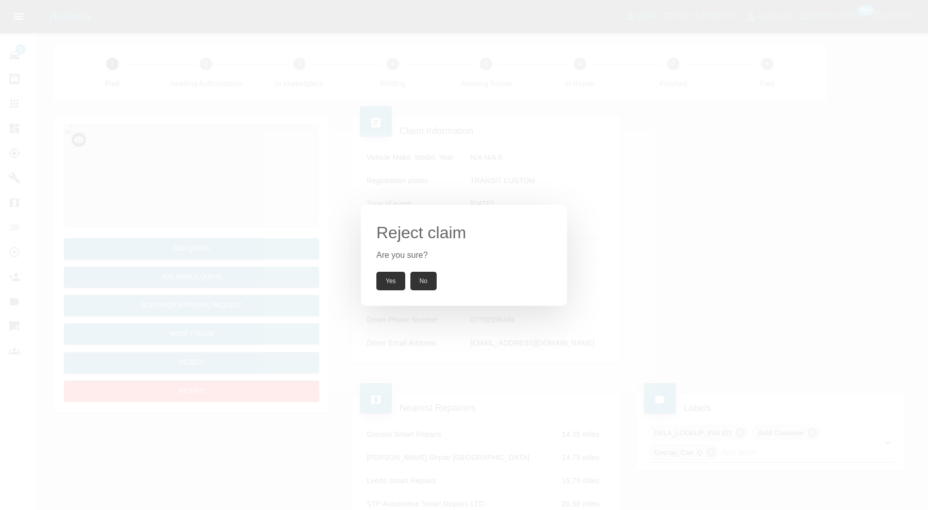
click at [390, 277] on button "Yes" at bounding box center [390, 281] width 29 height 19
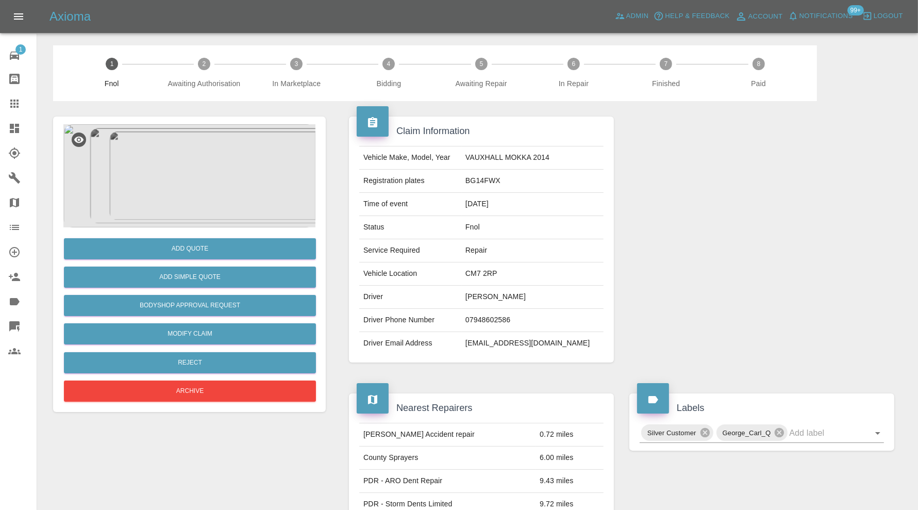
click at [190, 190] on img at bounding box center [189, 175] width 252 height 103
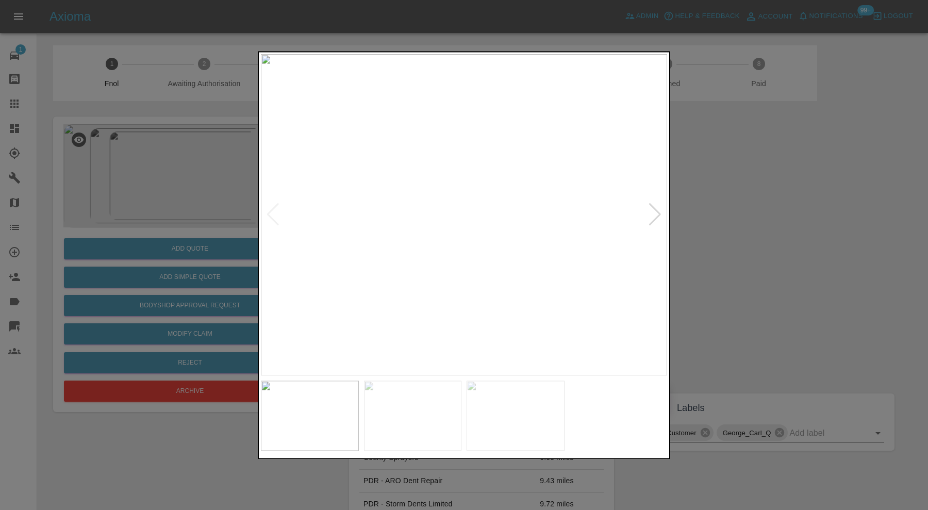
click at [689, 269] on div at bounding box center [464, 255] width 928 height 510
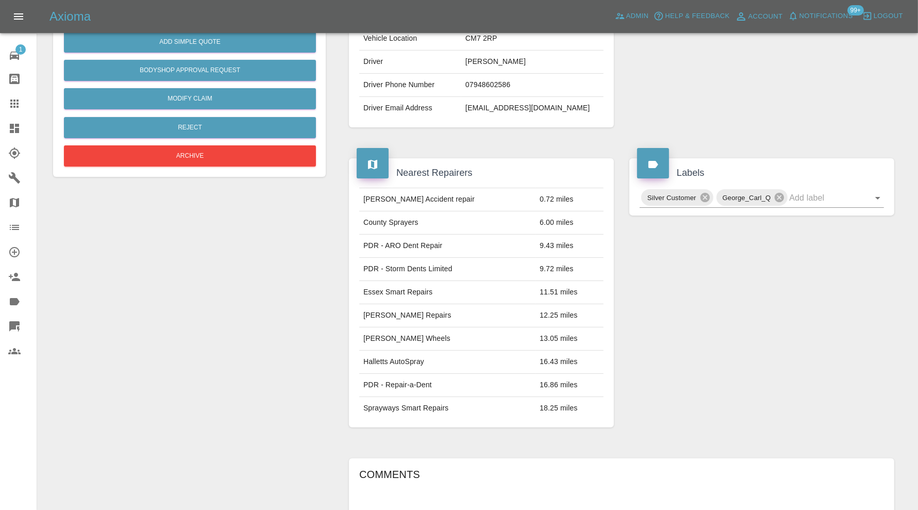
scroll to position [103, 0]
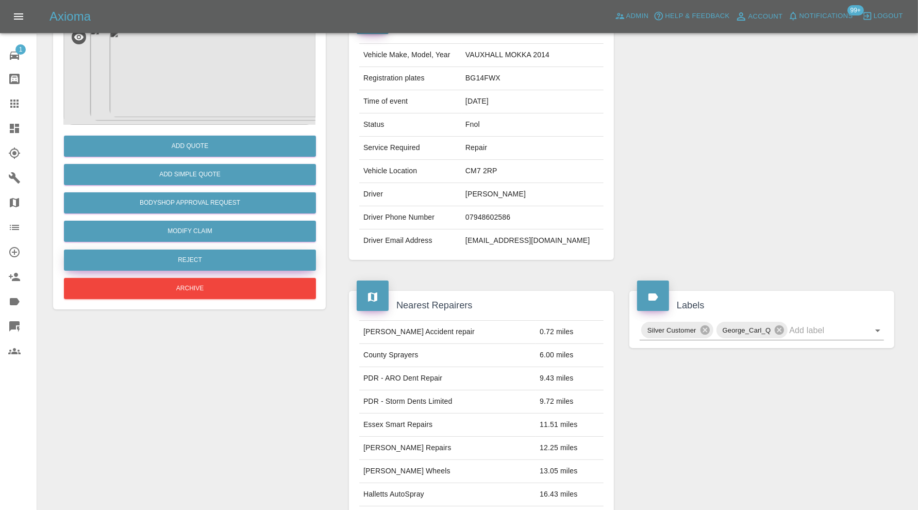
click at [242, 263] on button "Reject" at bounding box center [190, 260] width 252 height 21
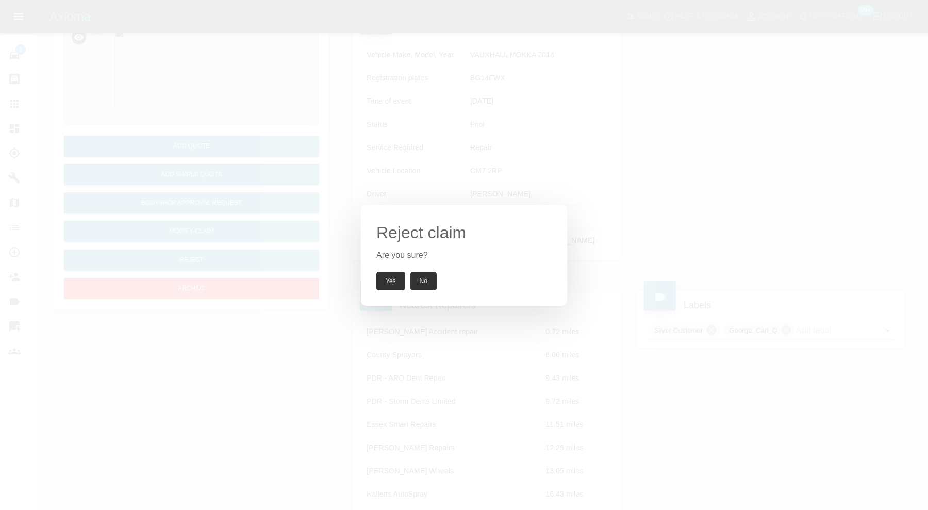
click at [385, 277] on button "Yes" at bounding box center [390, 281] width 29 height 19
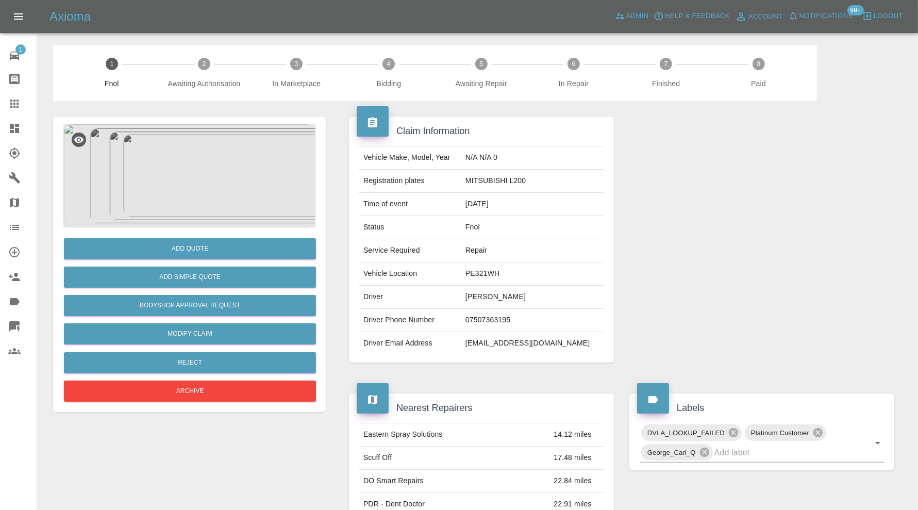
click at [187, 142] on img at bounding box center [189, 175] width 252 height 103
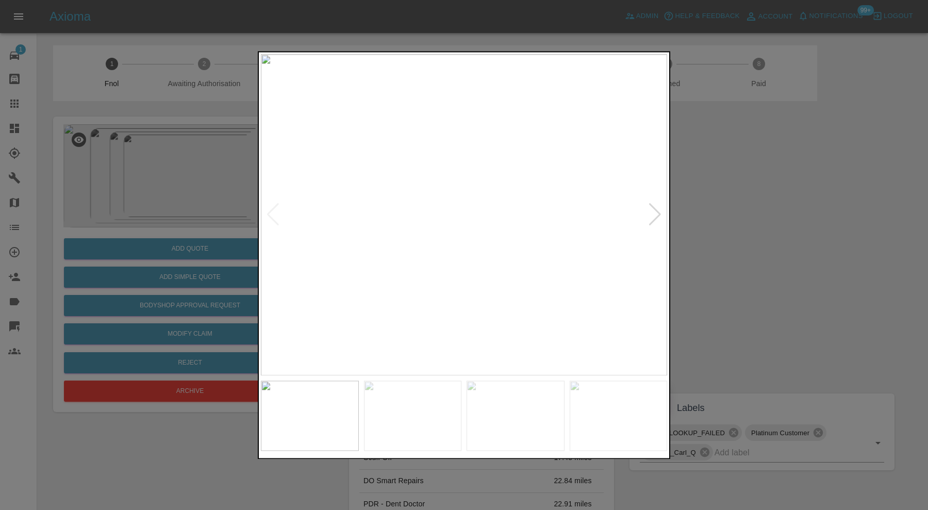
click at [654, 209] on div at bounding box center [655, 215] width 14 height 23
click at [654, 209] on img at bounding box center [464, 214] width 406 height 321
click at [720, 209] on div at bounding box center [464, 255] width 928 height 510
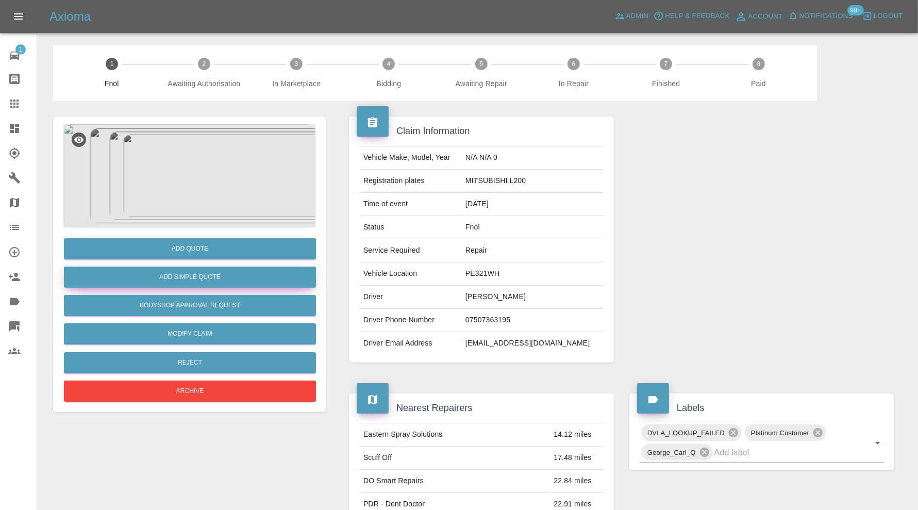
click at [212, 276] on button "Add Simple Quote" at bounding box center [190, 277] width 252 height 21
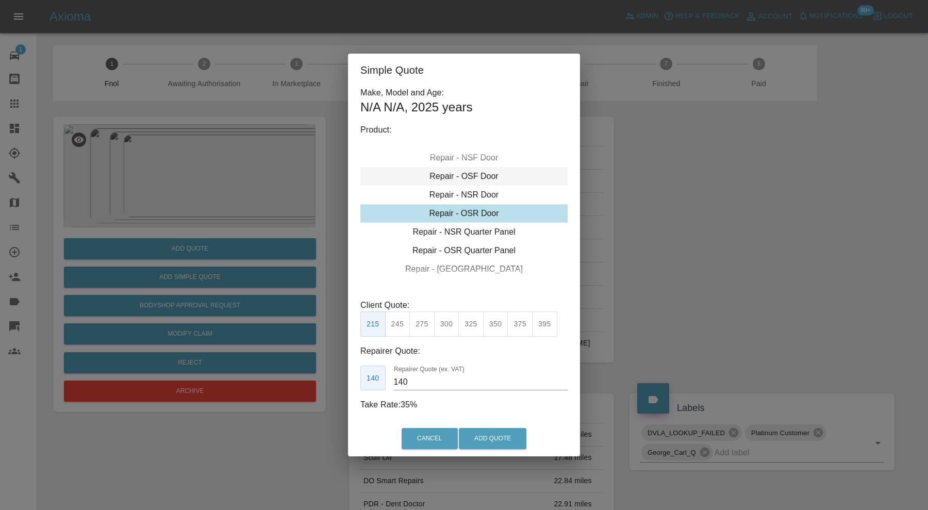
click at [483, 179] on div "Repair - OSF Door" at bounding box center [463, 176] width 207 height 19
click at [399, 322] on button "245" at bounding box center [397, 323] width 25 height 25
type input "160"
click at [508, 438] on button "Add Quote" at bounding box center [493, 438] width 68 height 21
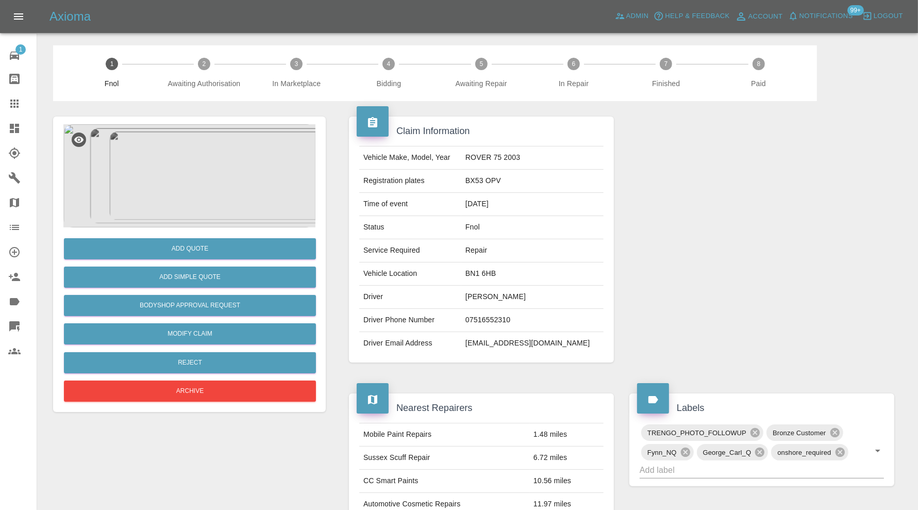
click at [186, 182] on img at bounding box center [189, 175] width 252 height 103
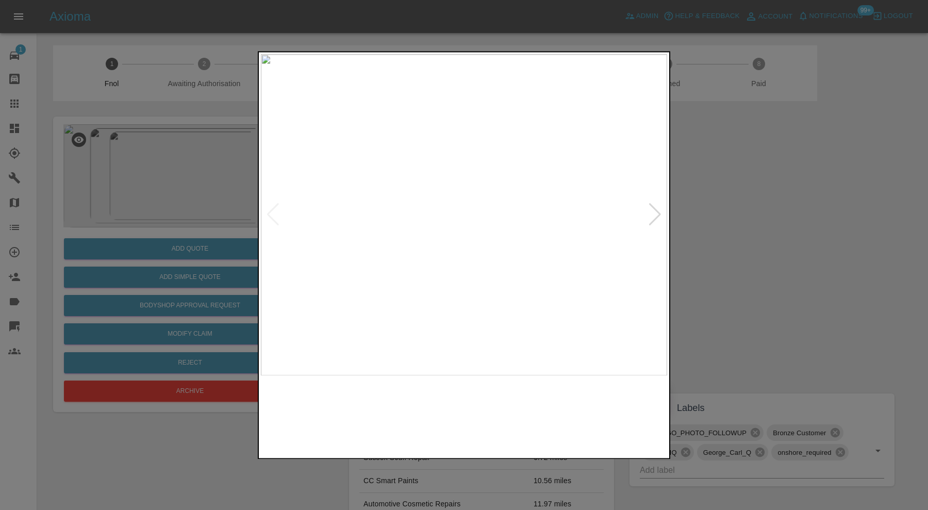
click at [433, 420] on img at bounding box center [413, 416] width 98 height 70
click at [495, 413] on img at bounding box center [516, 416] width 98 height 70
click at [707, 294] on div at bounding box center [464, 255] width 928 height 510
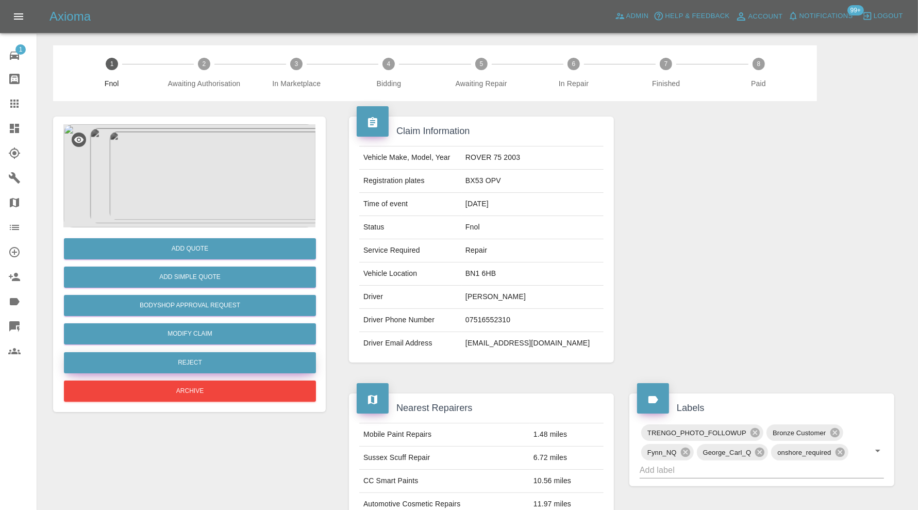
click at [224, 365] on button "Reject" at bounding box center [190, 362] width 252 height 21
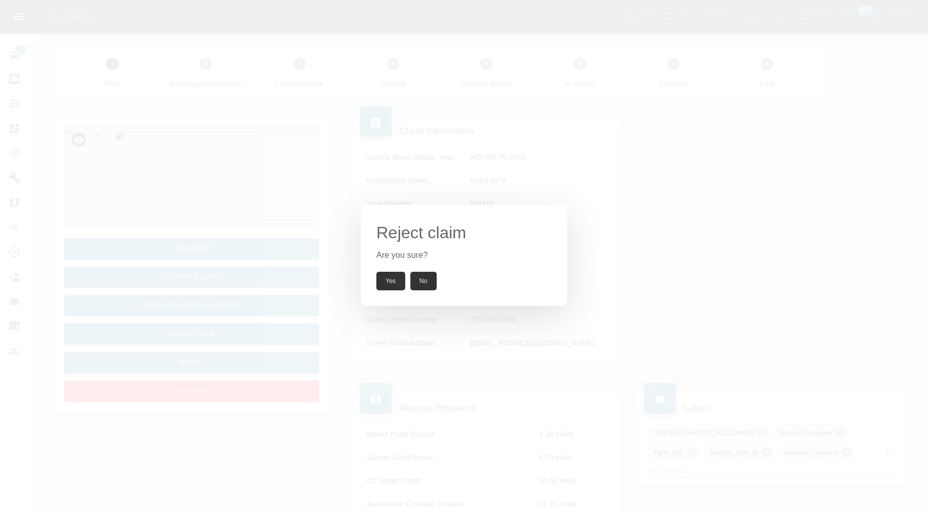
click at [394, 282] on button "Yes" at bounding box center [390, 281] width 29 height 19
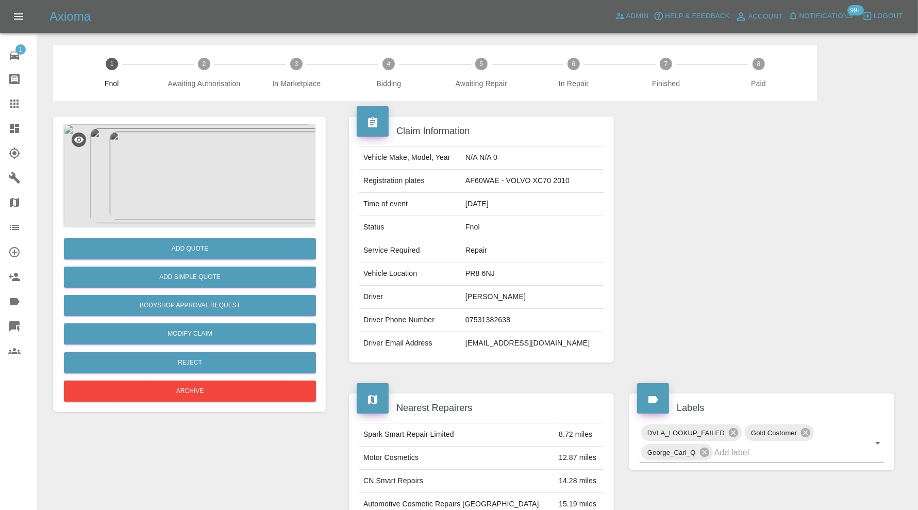
click at [204, 161] on img at bounding box center [189, 175] width 252 height 103
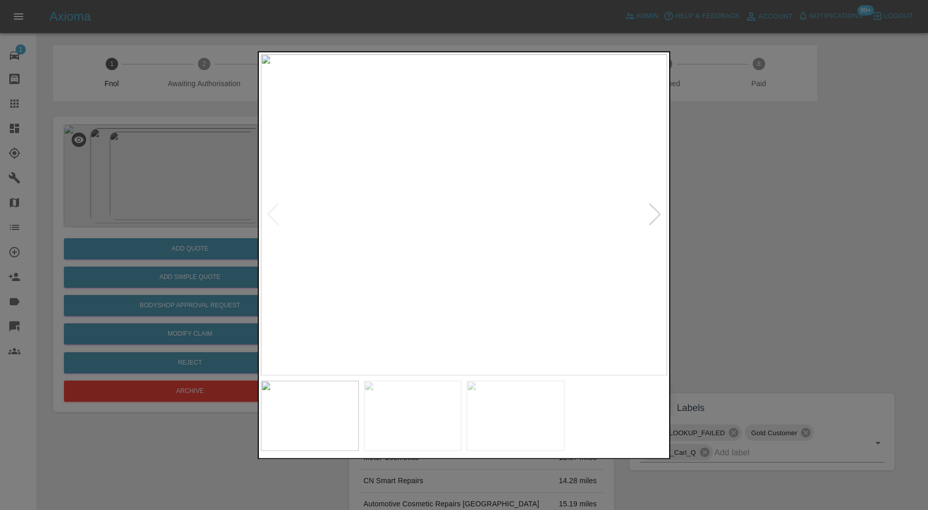
click at [405, 411] on img at bounding box center [413, 416] width 98 height 70
click at [512, 411] on img at bounding box center [516, 416] width 98 height 70
click at [739, 242] on div at bounding box center [464, 255] width 928 height 510
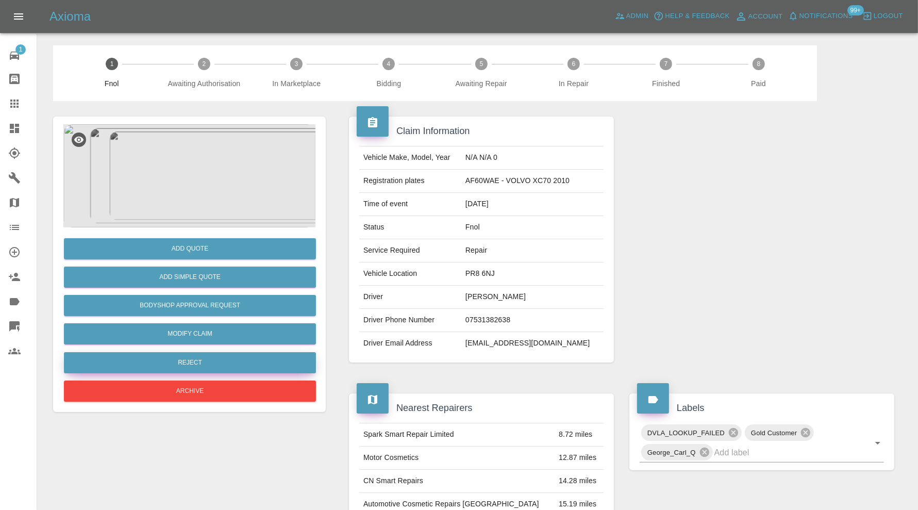
click at [236, 359] on button "Reject" at bounding box center [190, 362] width 252 height 21
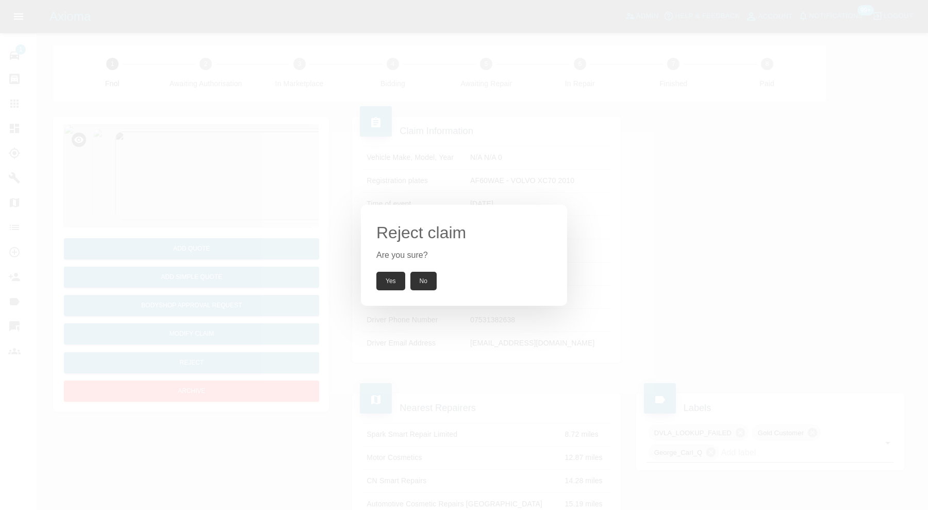
click at [387, 277] on button "Yes" at bounding box center [390, 281] width 29 height 19
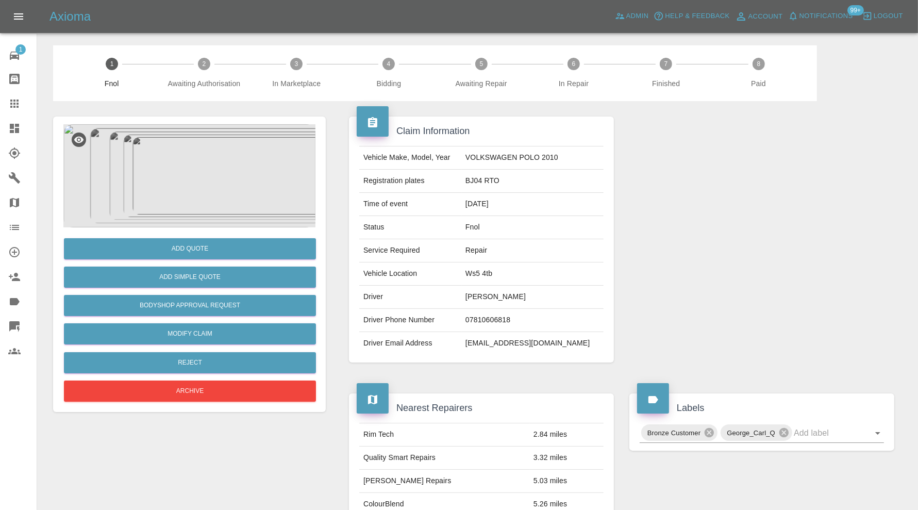
click at [228, 179] on img at bounding box center [189, 175] width 252 height 103
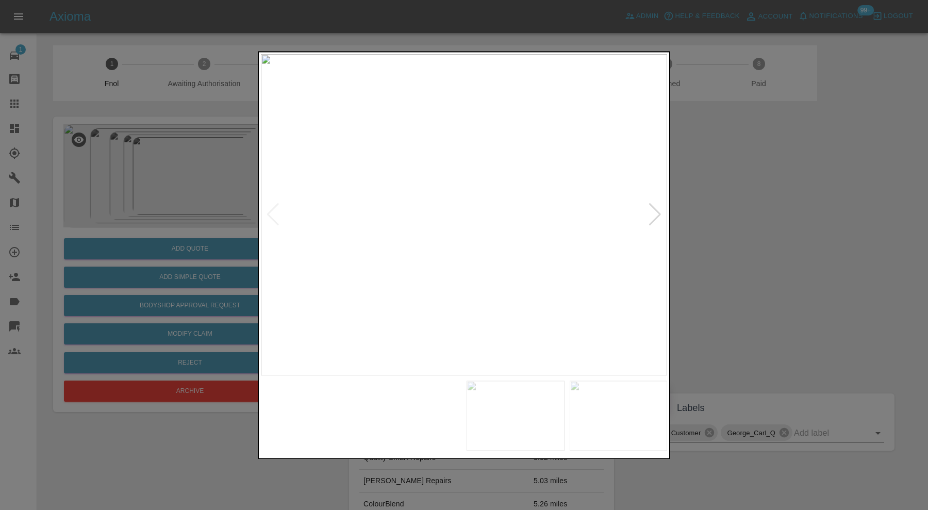
click at [502, 416] on img at bounding box center [516, 416] width 98 height 70
click at [604, 405] on img at bounding box center [619, 416] width 98 height 70
click at [712, 304] on div at bounding box center [464, 255] width 928 height 510
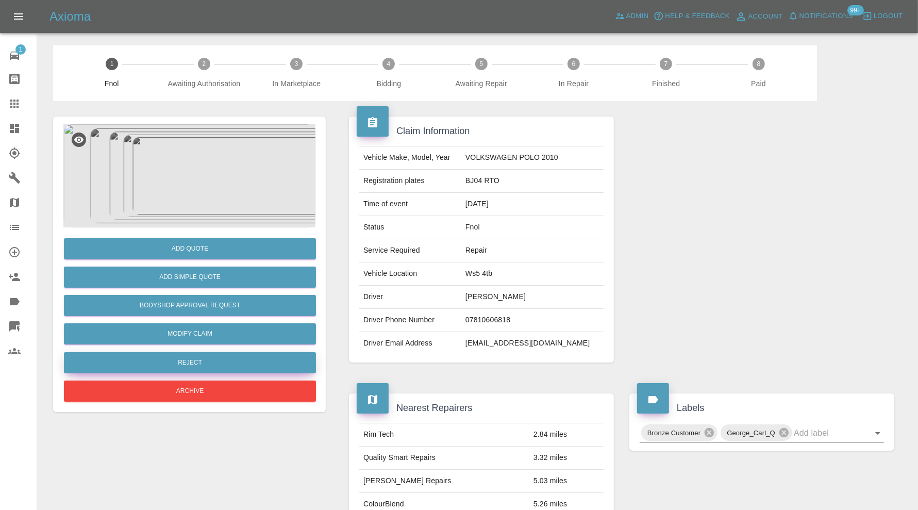
click at [208, 359] on button "Reject" at bounding box center [190, 362] width 252 height 21
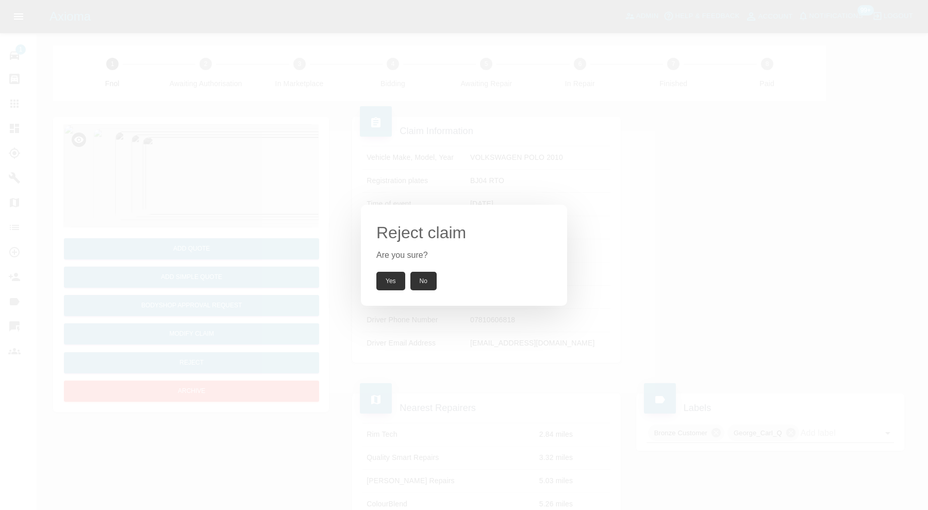
click at [384, 279] on button "Yes" at bounding box center [390, 281] width 29 height 19
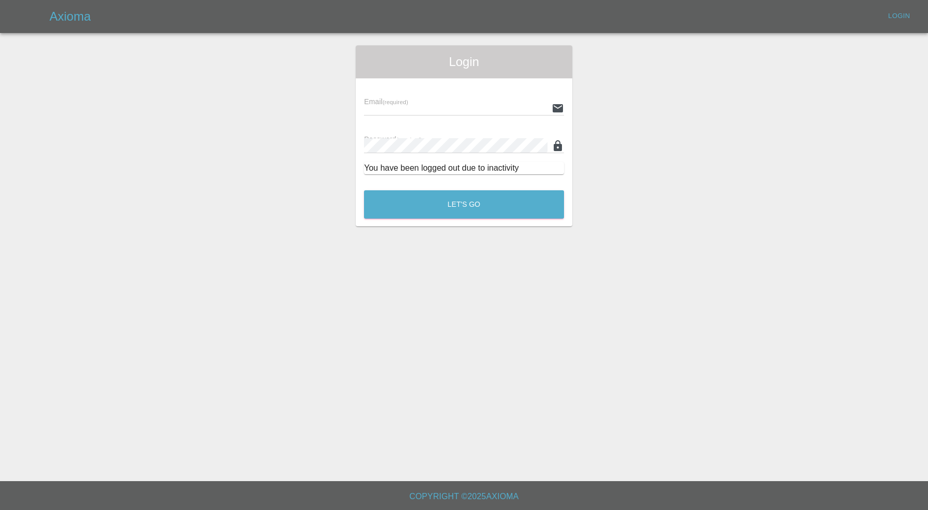
type input "[PERSON_NAME][EMAIL_ADDRESS][PERSON_NAME][DOMAIN_NAME]"
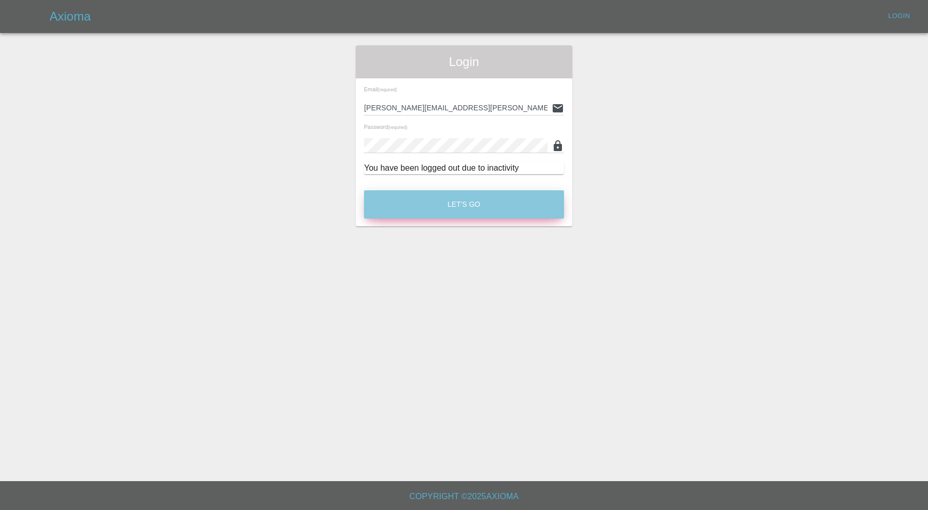
click at [414, 202] on button "Let's Go" at bounding box center [464, 204] width 200 height 28
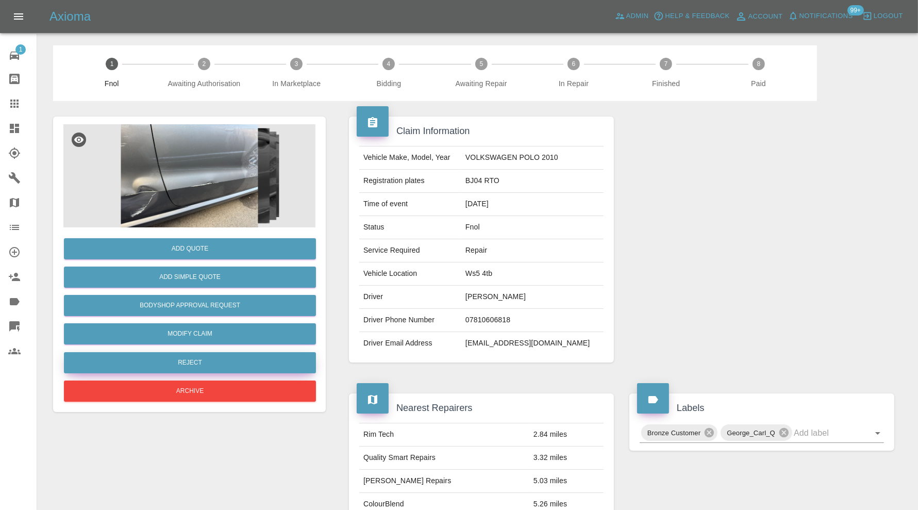
click at [232, 361] on button "Reject" at bounding box center [190, 362] width 252 height 21
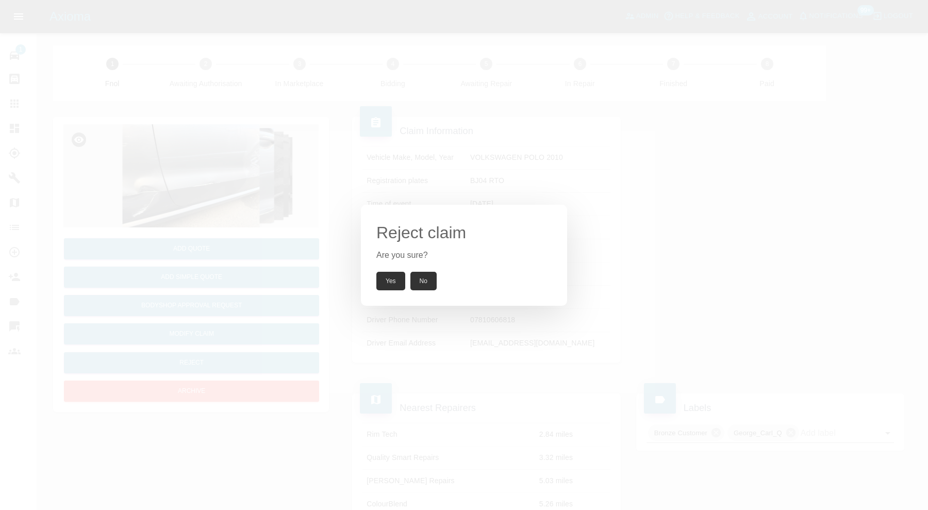
click at [389, 277] on button "Yes" at bounding box center [390, 281] width 29 height 19
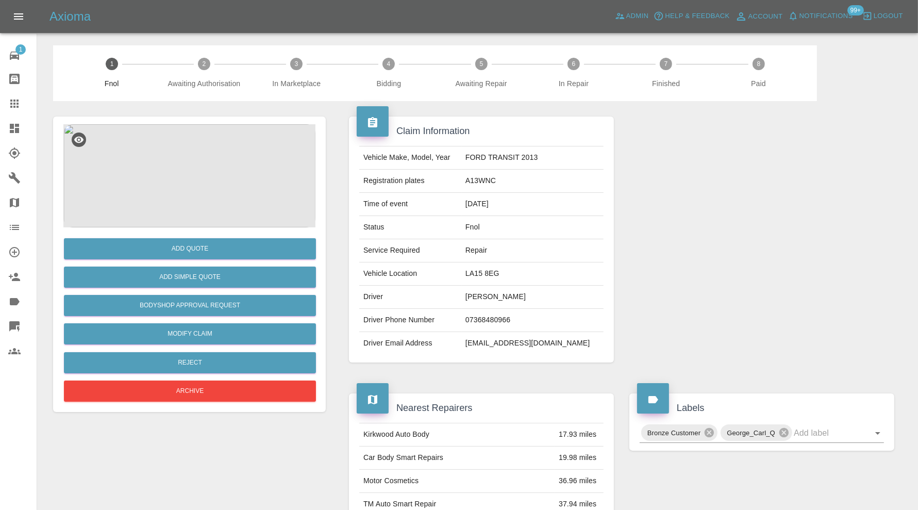
click at [206, 154] on img at bounding box center [189, 175] width 252 height 103
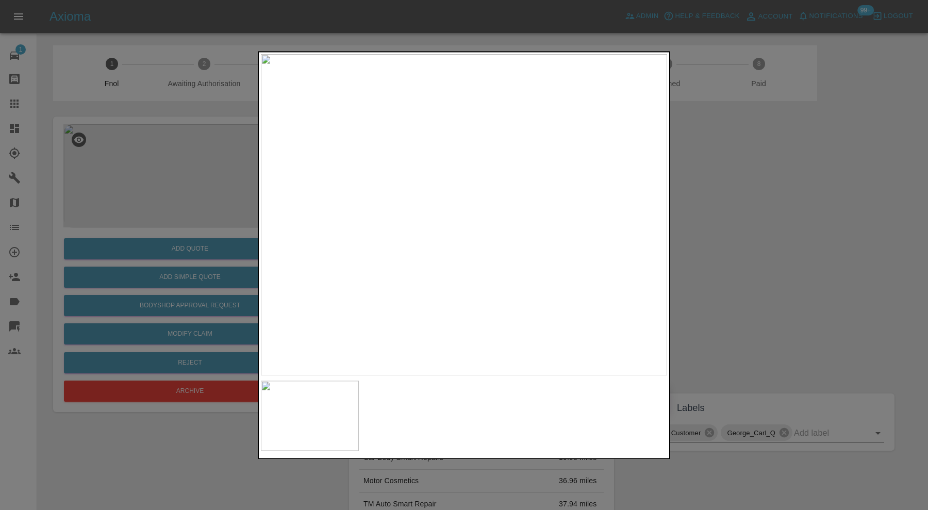
click at [724, 268] on div at bounding box center [464, 255] width 928 height 510
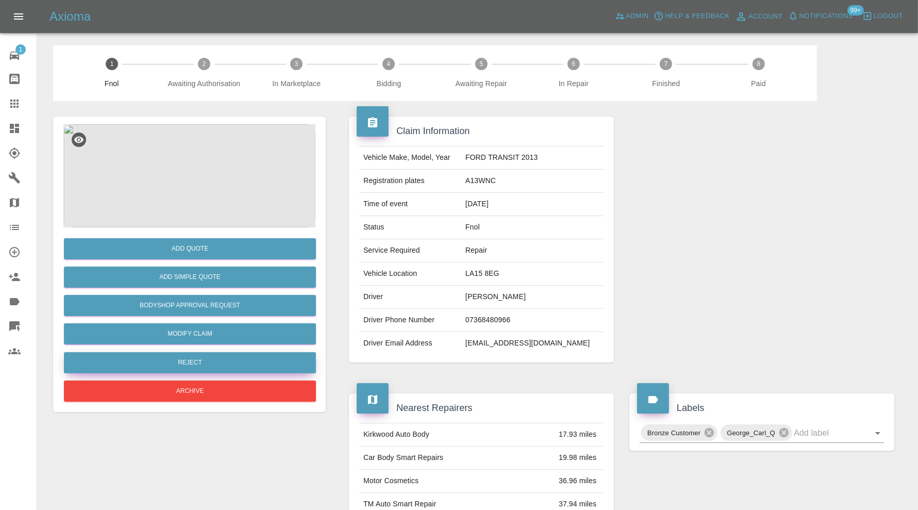
click at [242, 368] on button "Reject" at bounding box center [190, 362] width 252 height 21
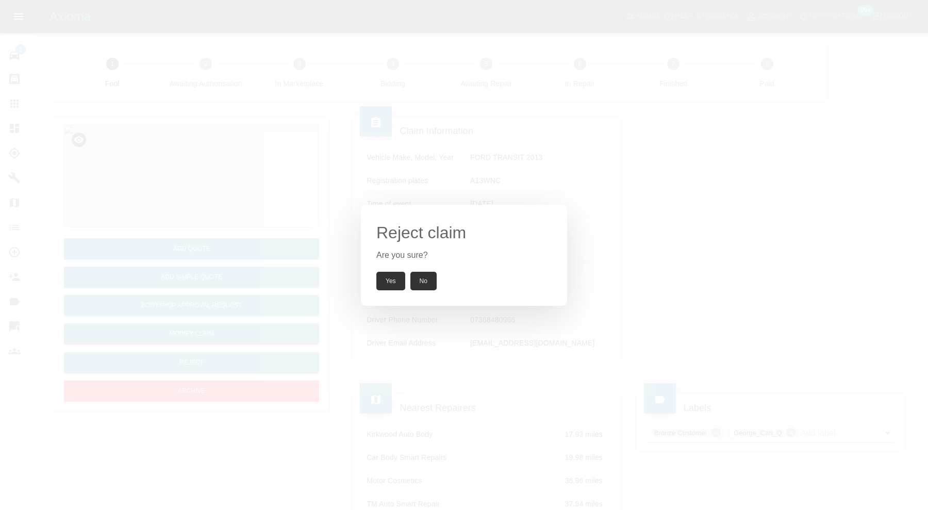
click at [389, 276] on button "Yes" at bounding box center [390, 281] width 29 height 19
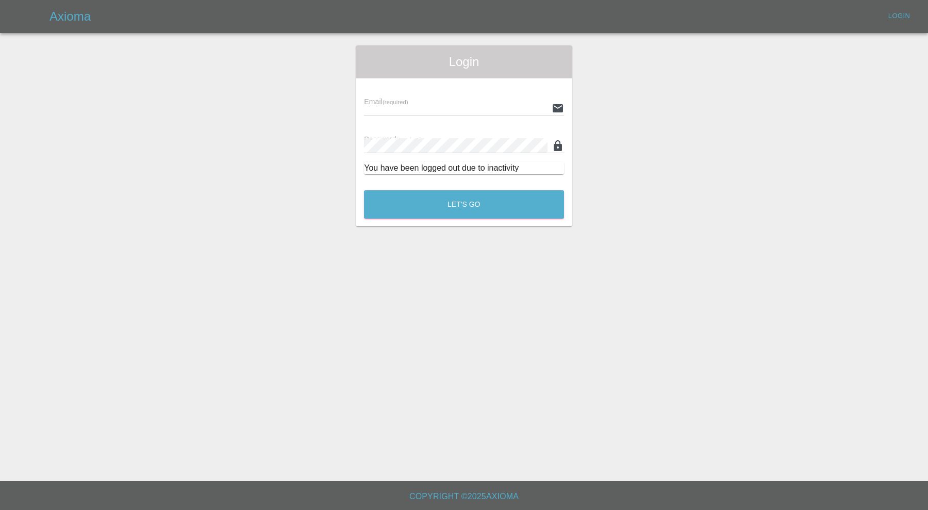
type input "[PERSON_NAME][EMAIL_ADDRESS][PERSON_NAME][DOMAIN_NAME]"
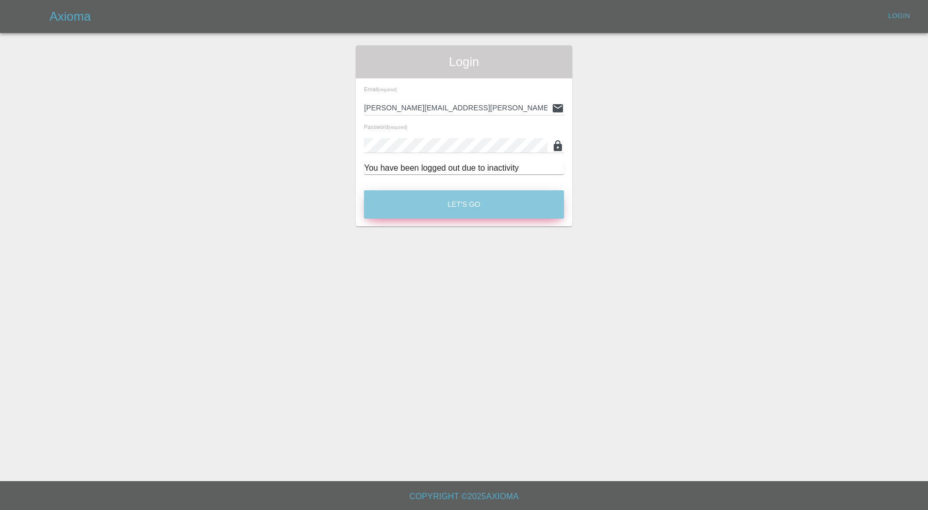
click at [425, 216] on button "Let's Go" at bounding box center [464, 204] width 200 height 28
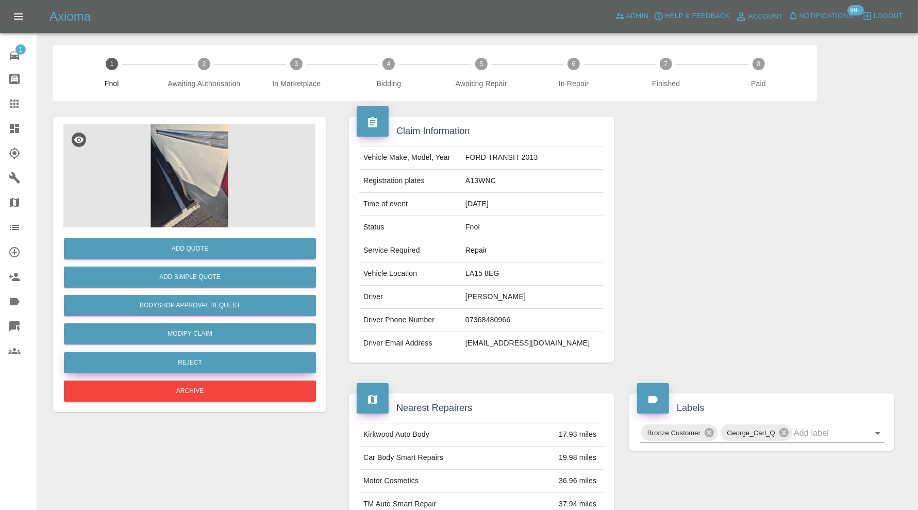
click at [234, 362] on button "Reject" at bounding box center [190, 362] width 252 height 21
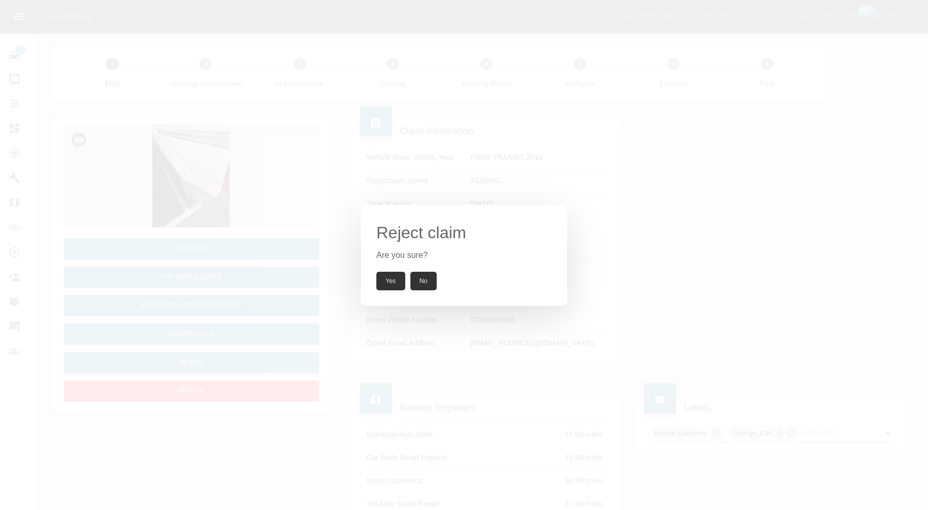
click at [389, 273] on button "Yes" at bounding box center [390, 281] width 29 height 19
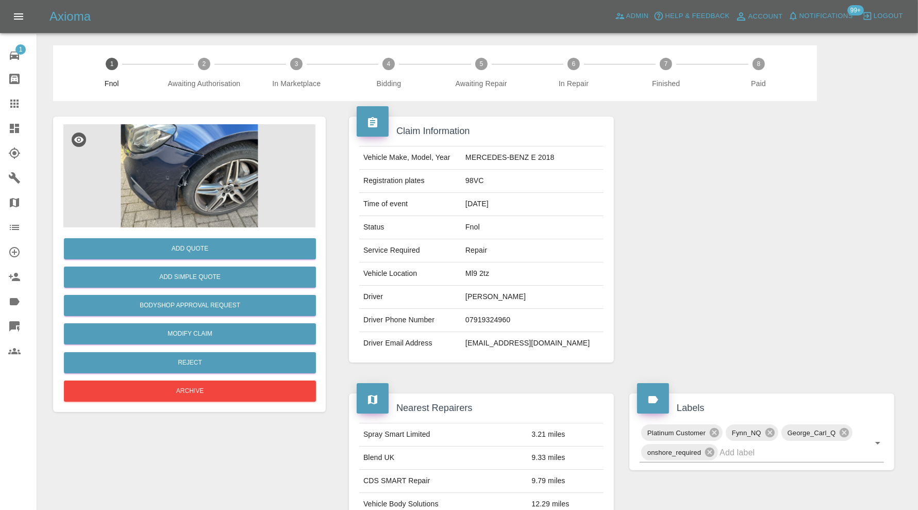
click at [223, 177] on img at bounding box center [189, 175] width 252 height 103
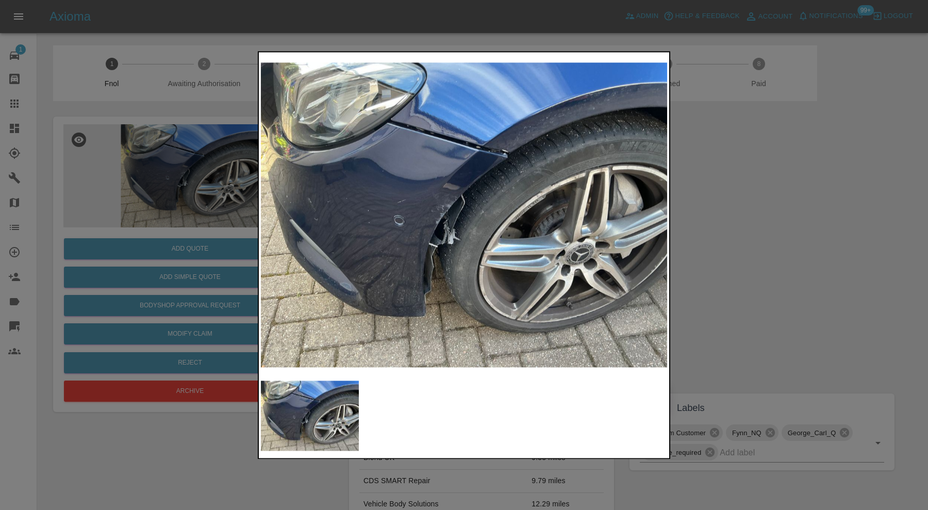
click at [731, 223] on div at bounding box center [464, 255] width 928 height 510
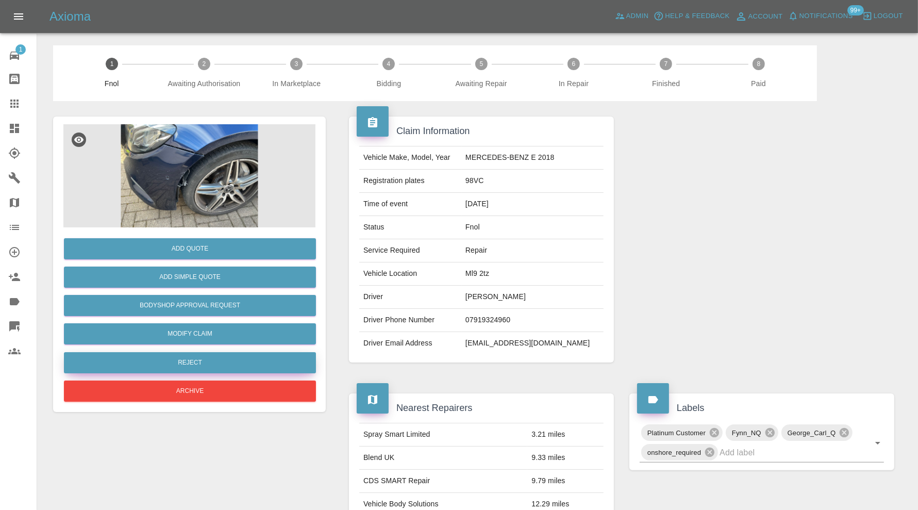
click at [233, 363] on button "Reject" at bounding box center [190, 362] width 252 height 21
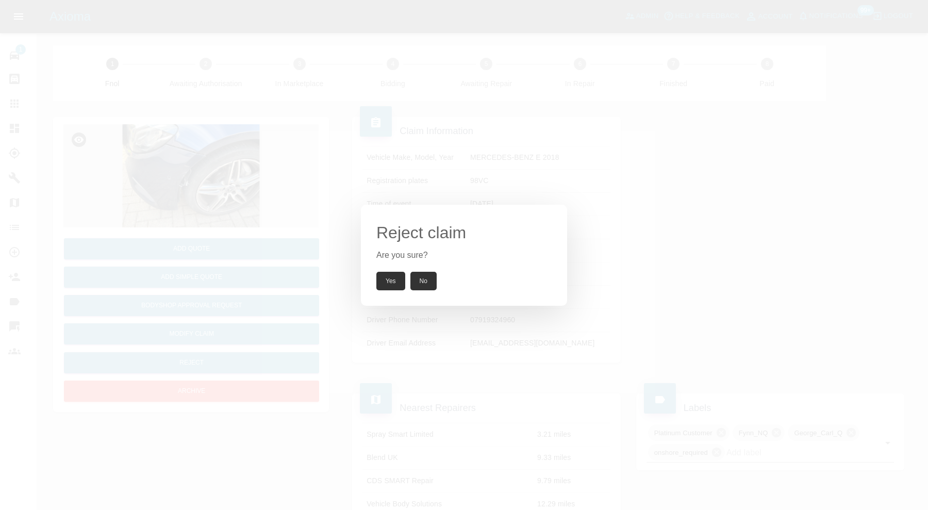
click at [388, 276] on button "Yes" at bounding box center [390, 281] width 29 height 19
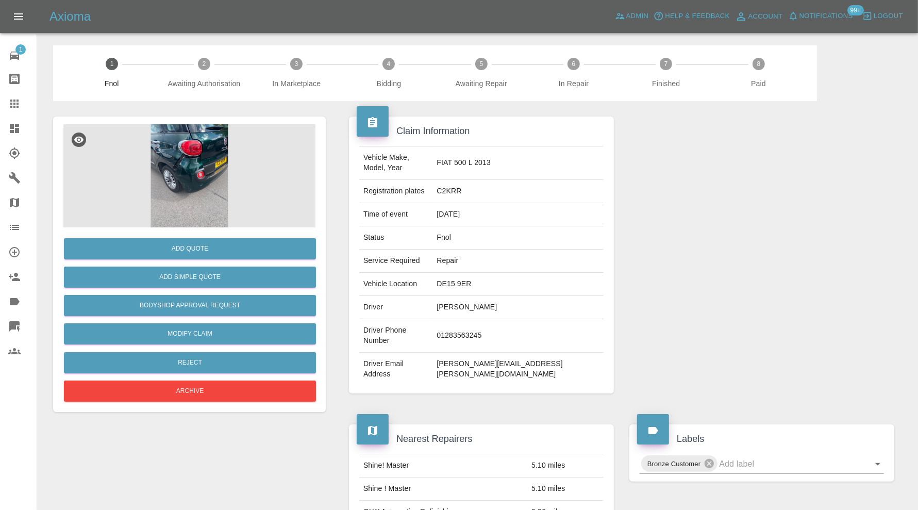
click at [183, 172] on img at bounding box center [189, 175] width 252 height 103
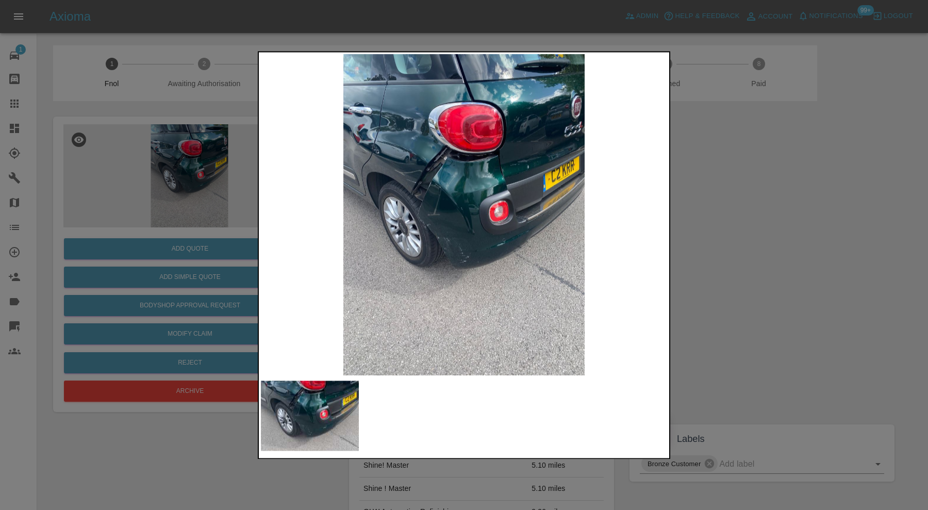
click at [717, 244] on div at bounding box center [464, 255] width 928 height 510
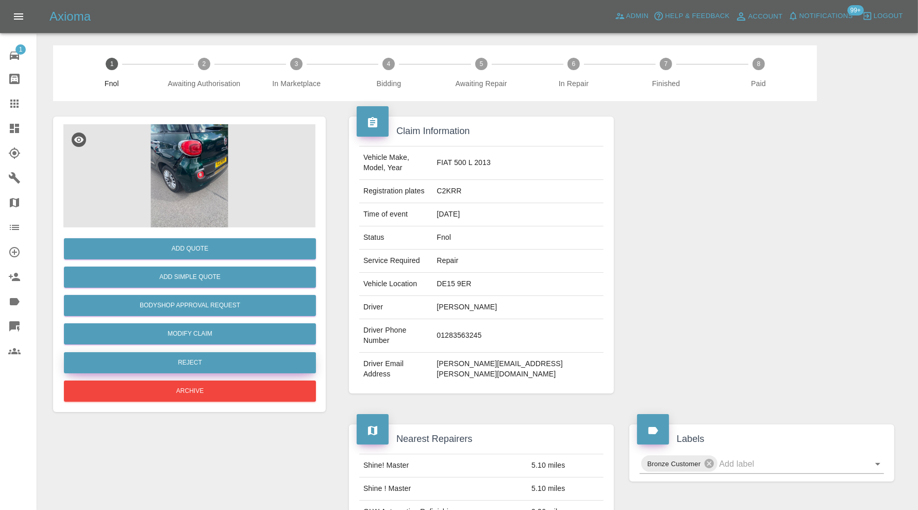
click at [262, 365] on button "Reject" at bounding box center [190, 362] width 252 height 21
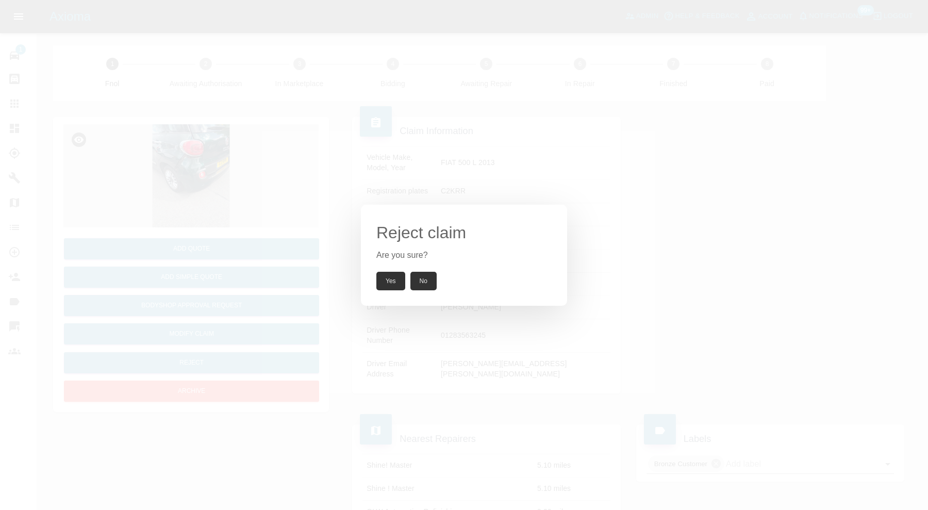
click at [384, 282] on button "Yes" at bounding box center [390, 281] width 29 height 19
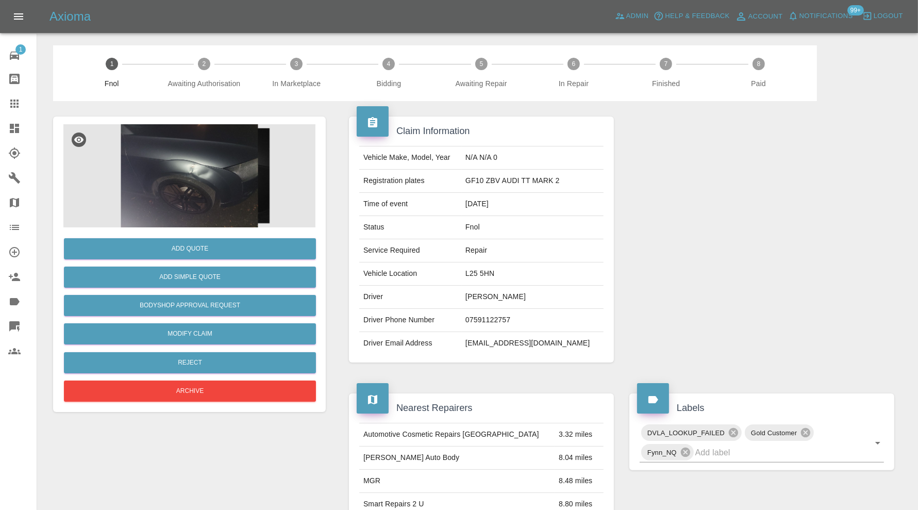
click at [221, 180] on img at bounding box center [189, 175] width 252 height 103
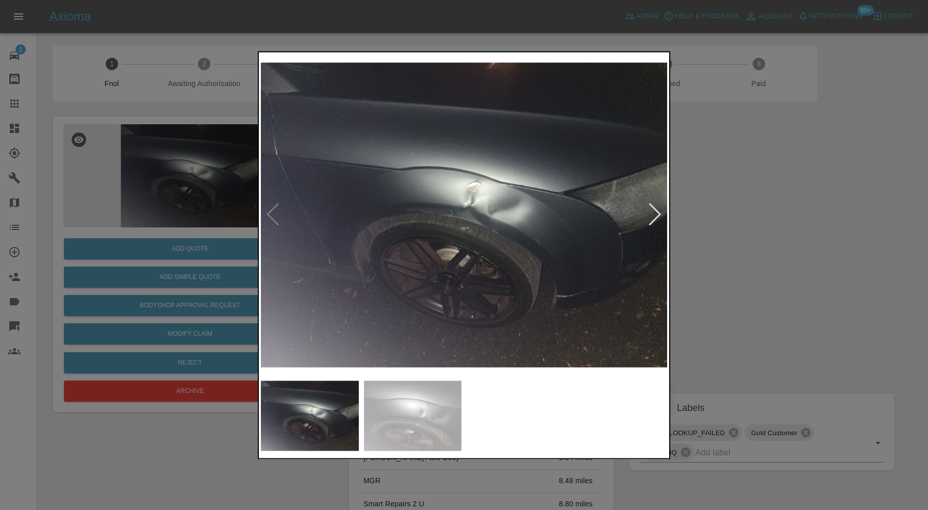
click at [655, 205] on div at bounding box center [655, 215] width 14 height 23
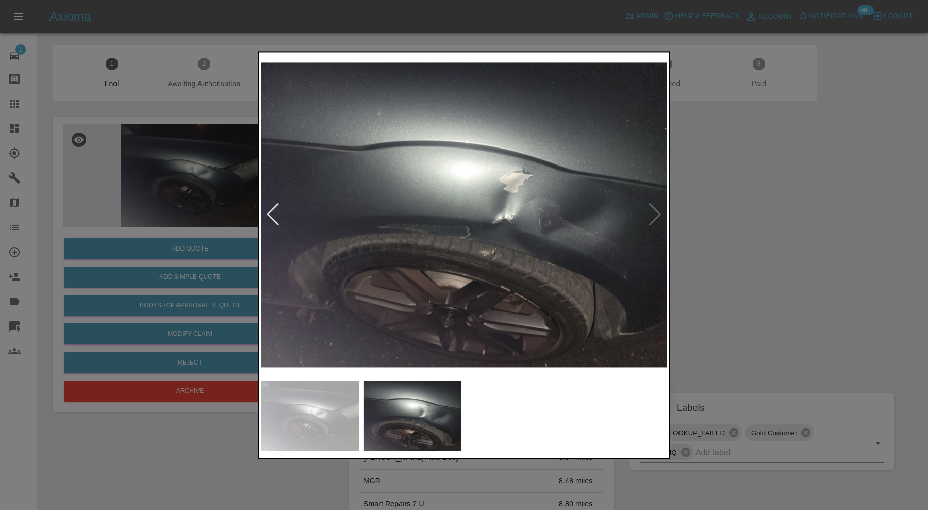
click at [655, 205] on img at bounding box center [464, 214] width 406 height 321
click at [757, 233] on div at bounding box center [464, 255] width 928 height 510
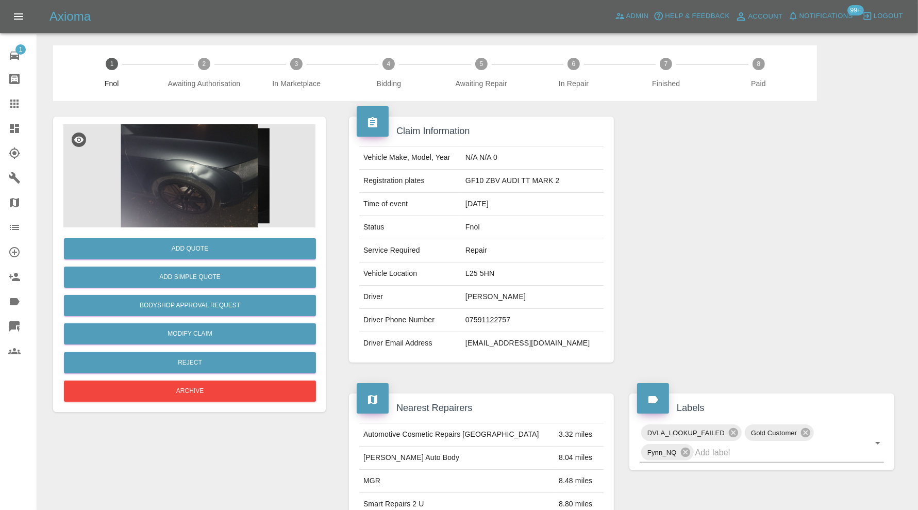
click at [197, 196] on img at bounding box center [189, 175] width 252 height 103
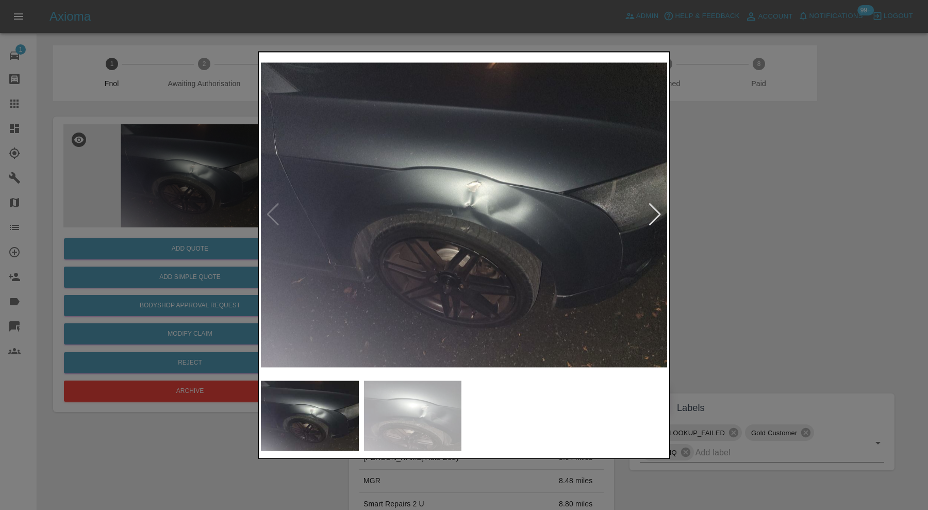
click at [429, 414] on img at bounding box center [413, 416] width 98 height 70
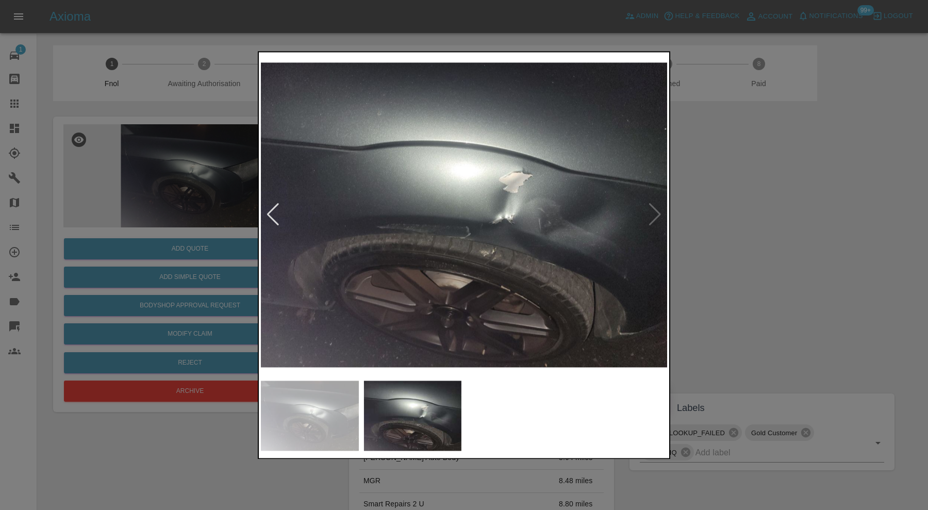
click at [740, 240] on div at bounding box center [464, 255] width 928 height 510
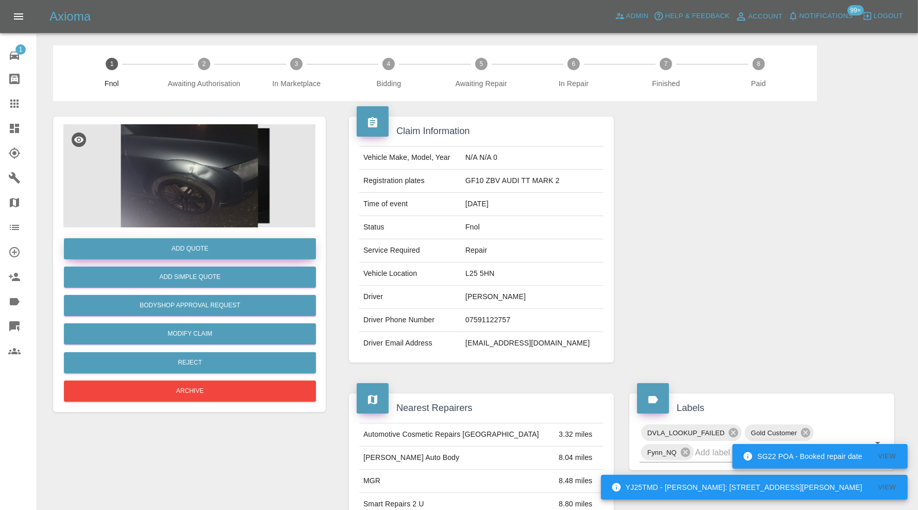
click at [258, 245] on button "Add Quote" at bounding box center [190, 248] width 252 height 21
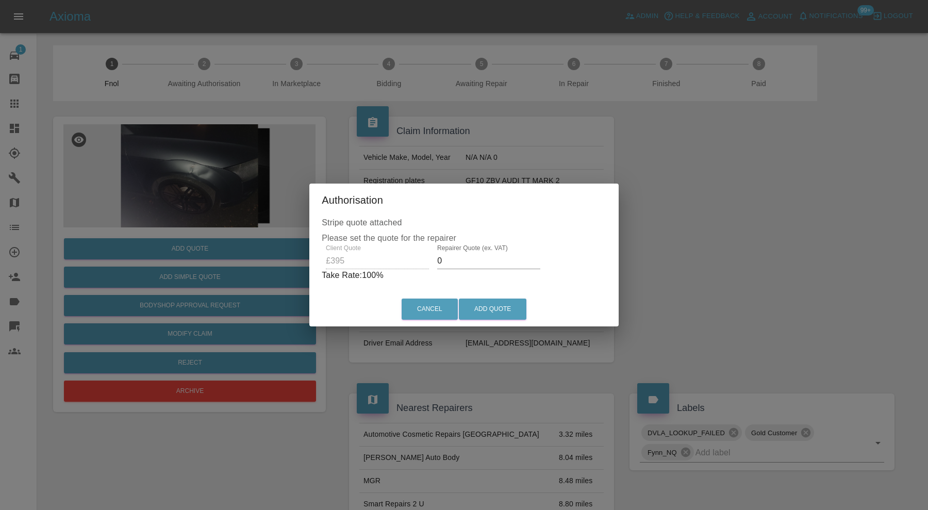
click at [485, 257] on input "0" at bounding box center [488, 261] width 103 height 17
click at [487, 259] on input "0" at bounding box center [488, 261] width 103 height 17
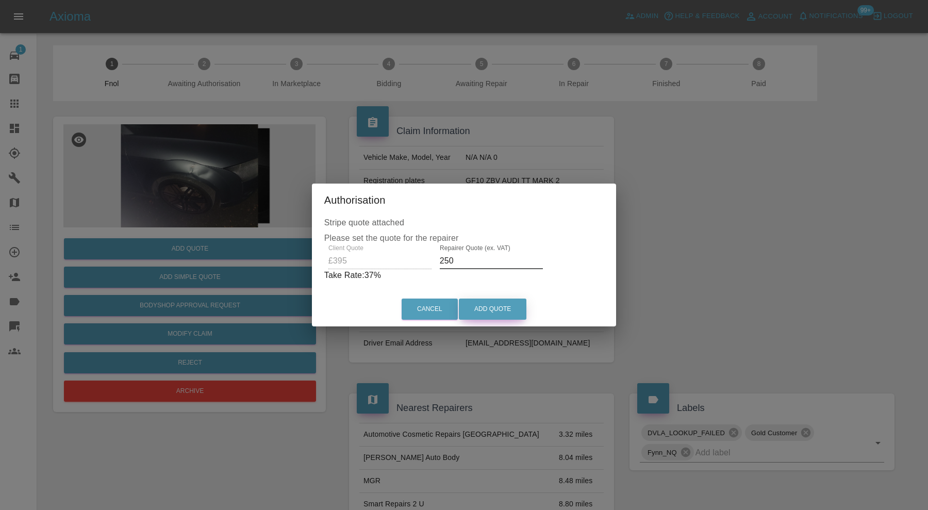
type input "250"
click at [496, 306] on button "Add Quote" at bounding box center [493, 309] width 68 height 21
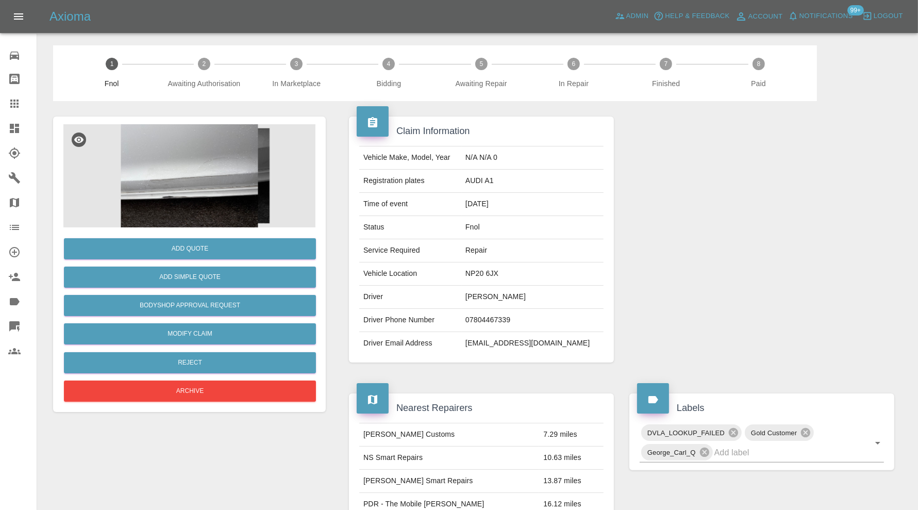
click at [188, 162] on img at bounding box center [189, 175] width 252 height 103
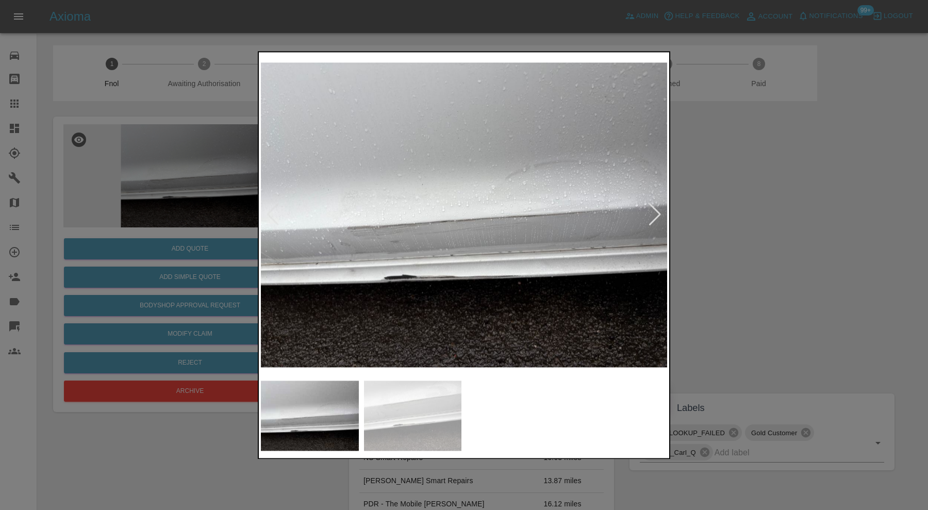
click at [652, 210] on div at bounding box center [655, 215] width 14 height 23
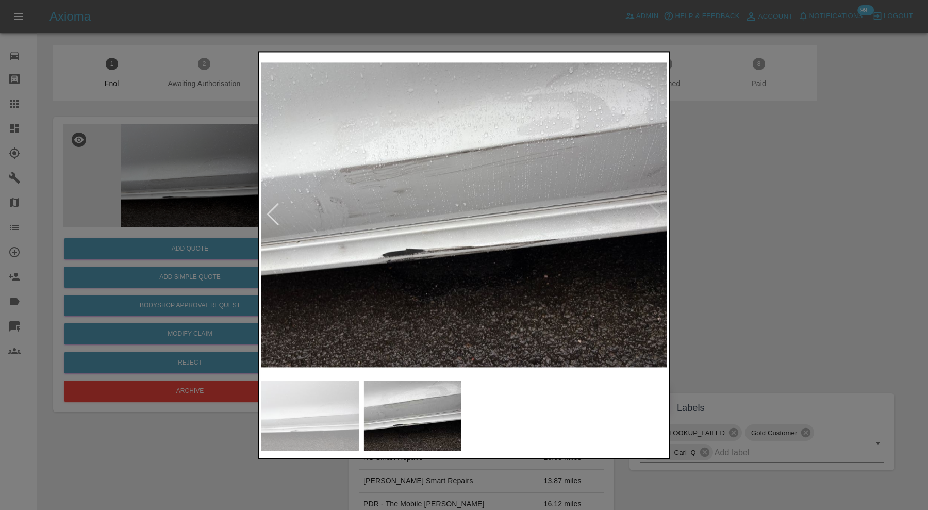
click at [655, 208] on img at bounding box center [464, 214] width 406 height 321
click at [711, 209] on div at bounding box center [464, 255] width 928 height 510
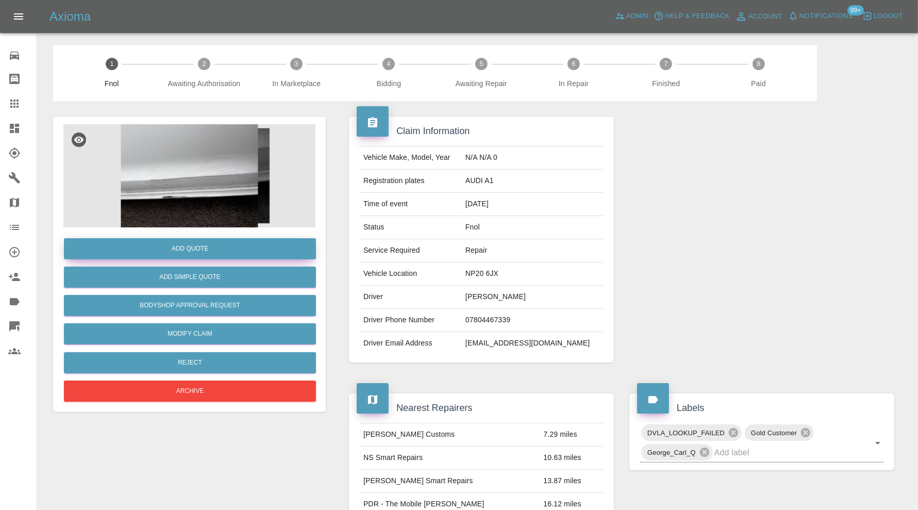
click at [223, 248] on button "Add Quote" at bounding box center [190, 248] width 252 height 21
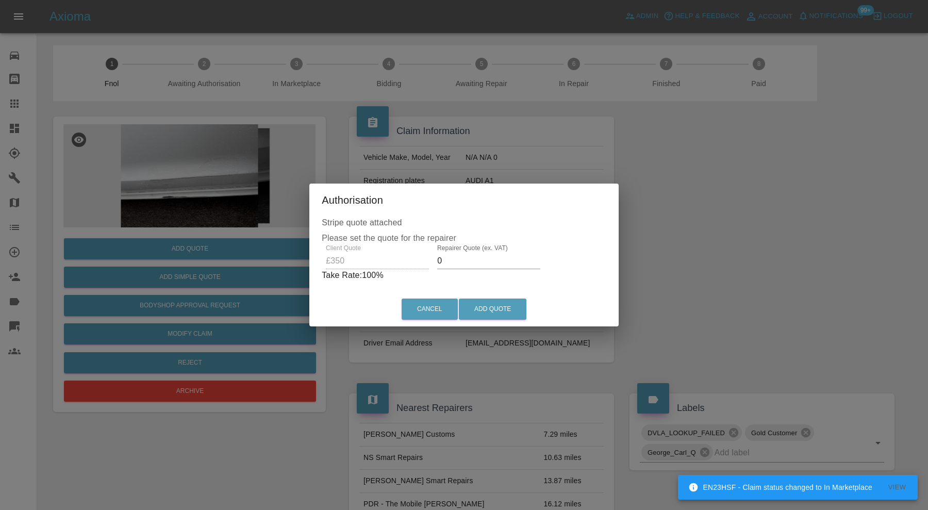
click at [458, 265] on input "0" at bounding box center [488, 261] width 103 height 17
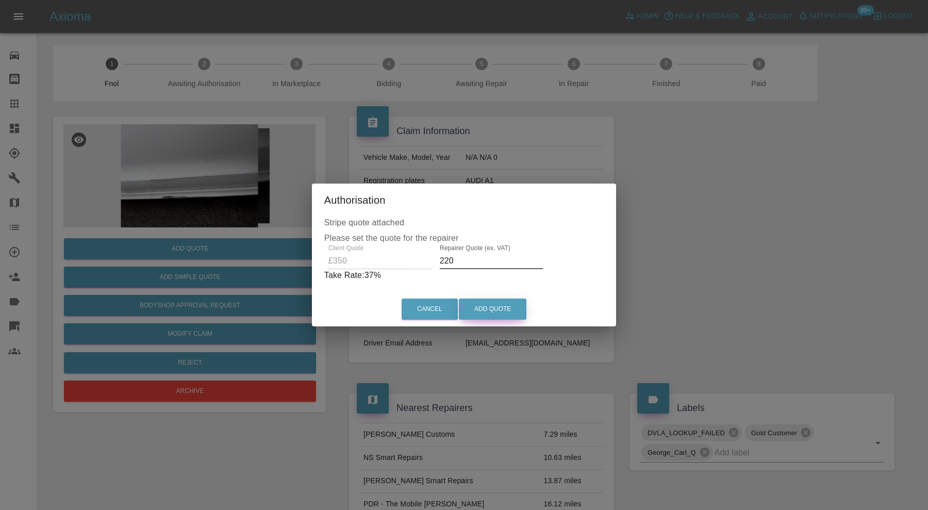
type input "220"
click at [498, 317] on button "Add Quote" at bounding box center [493, 309] width 68 height 21
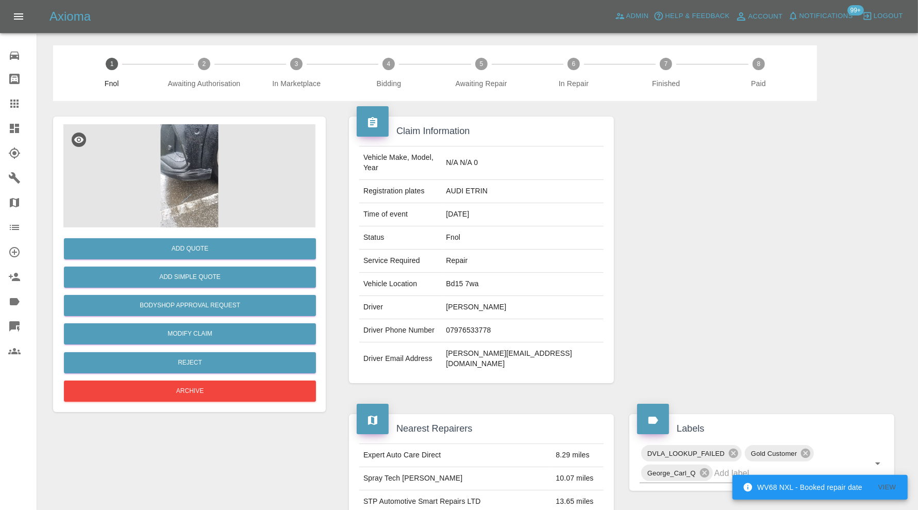
click at [210, 167] on img at bounding box center [189, 175] width 252 height 103
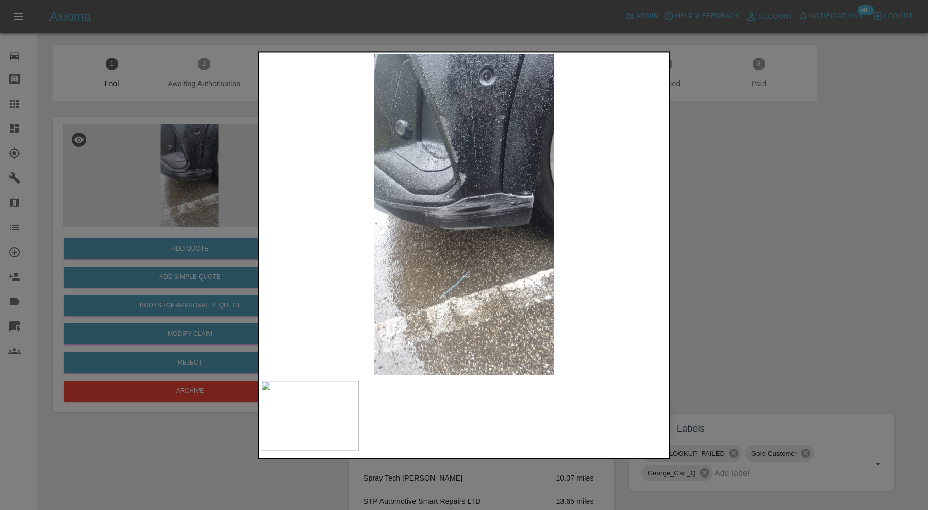
click at [475, 225] on img at bounding box center [464, 214] width 406 height 321
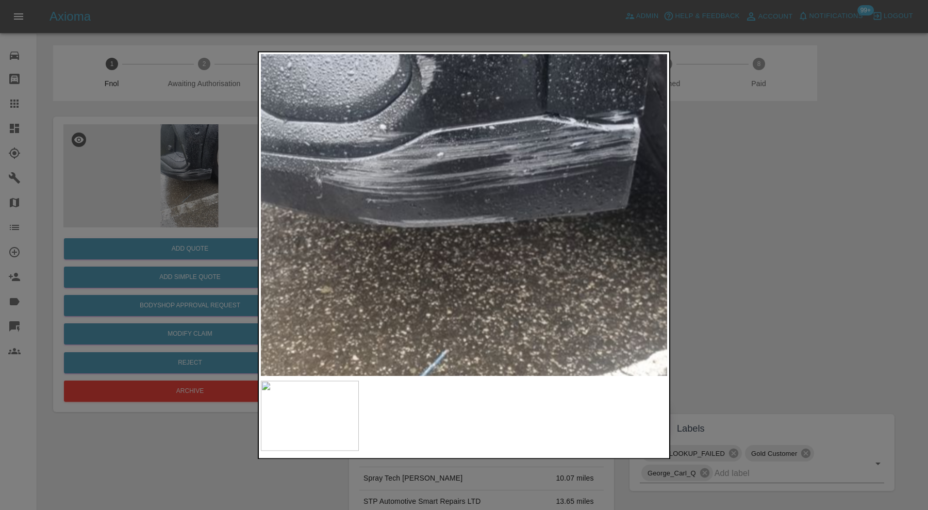
click at [516, 174] on img at bounding box center [431, 182] width 1219 height 964
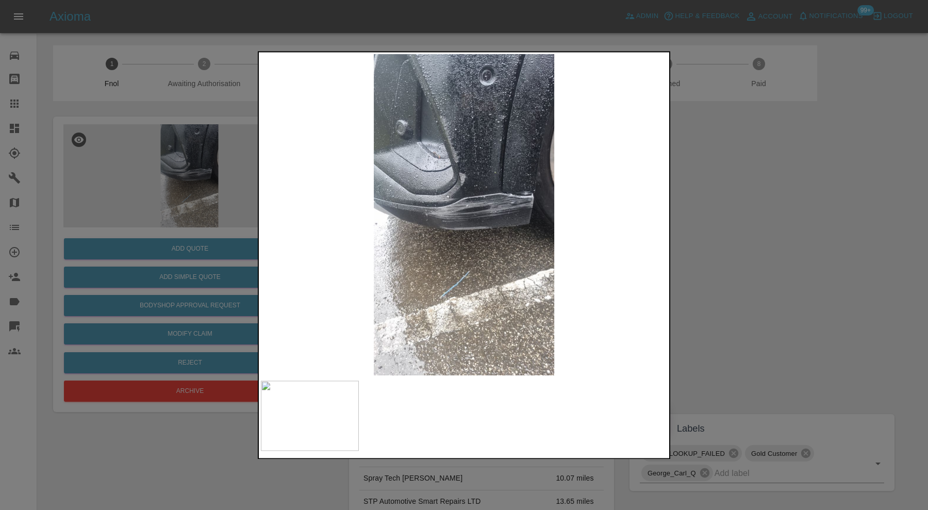
click at [703, 211] on div at bounding box center [464, 255] width 928 height 510
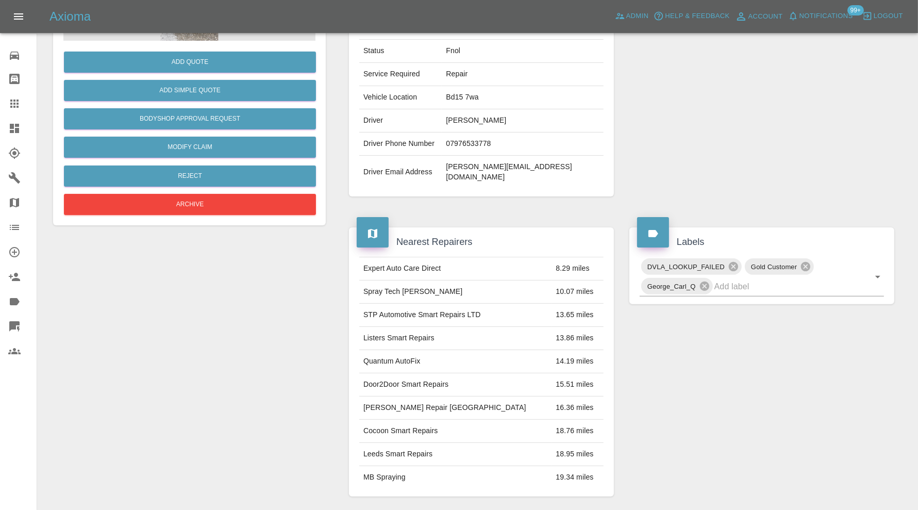
scroll to position [17, 0]
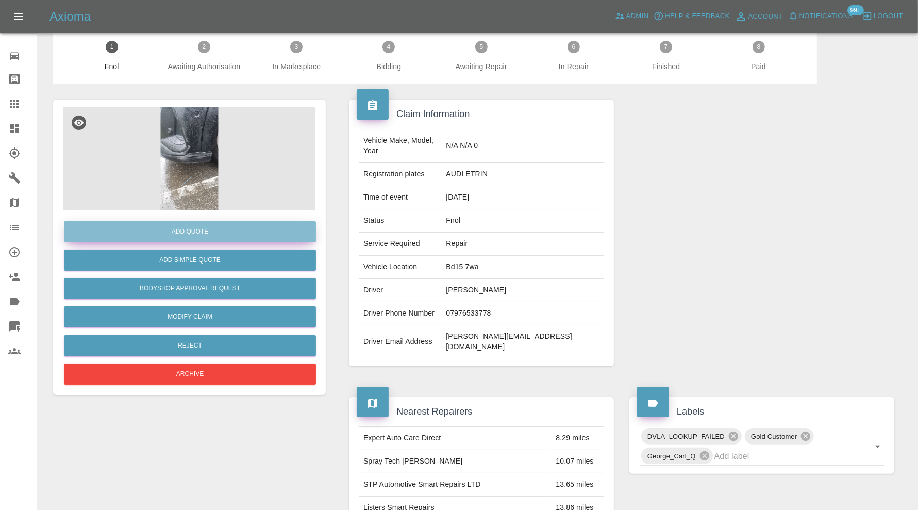
click at [236, 232] on button "Add Quote" at bounding box center [190, 231] width 252 height 21
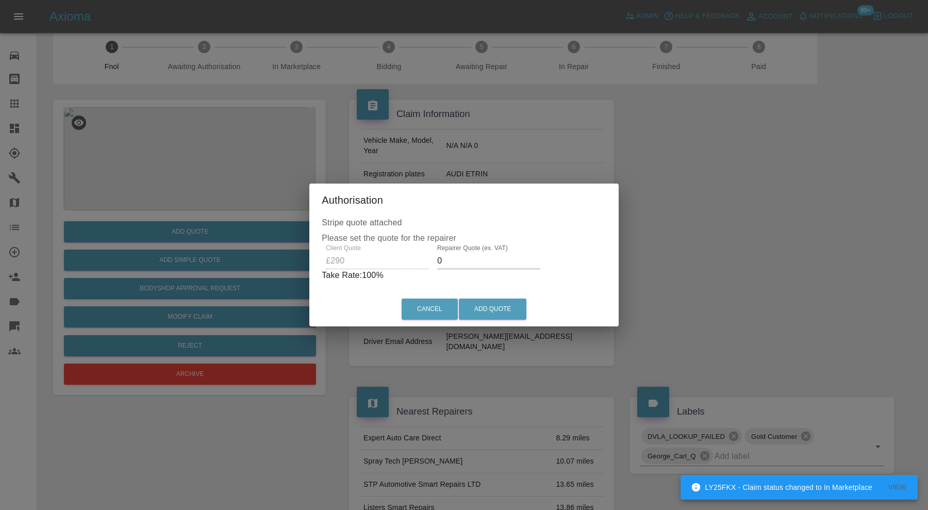
click at [473, 253] on input "0" at bounding box center [488, 261] width 103 height 17
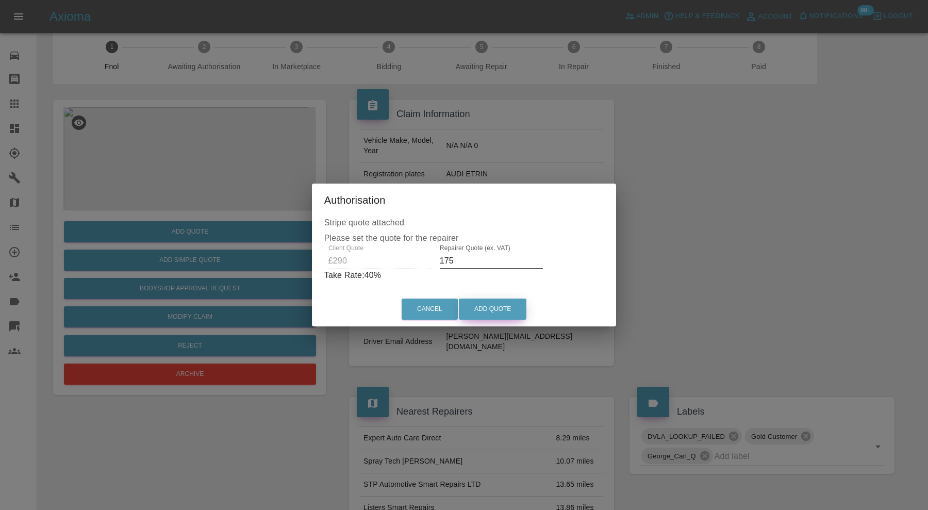
type input "175"
click at [497, 307] on button "Add Quote" at bounding box center [493, 309] width 68 height 21
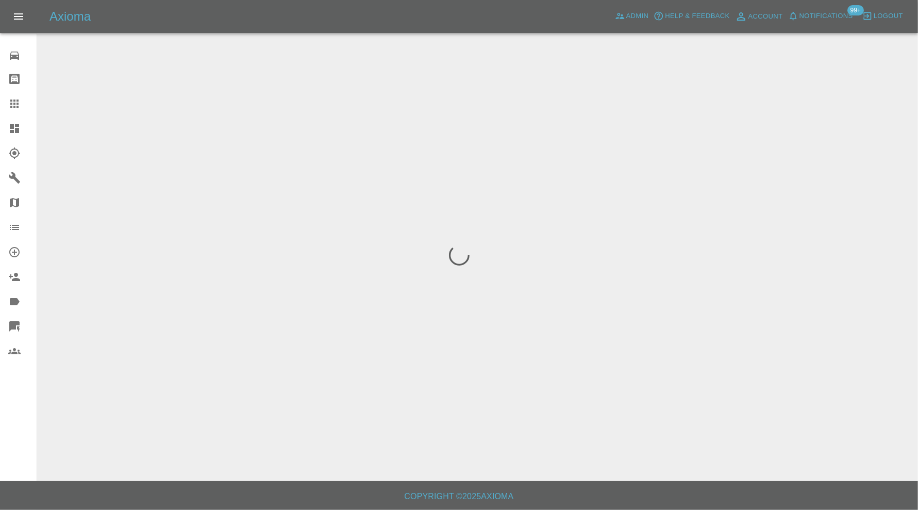
scroll to position [0, 0]
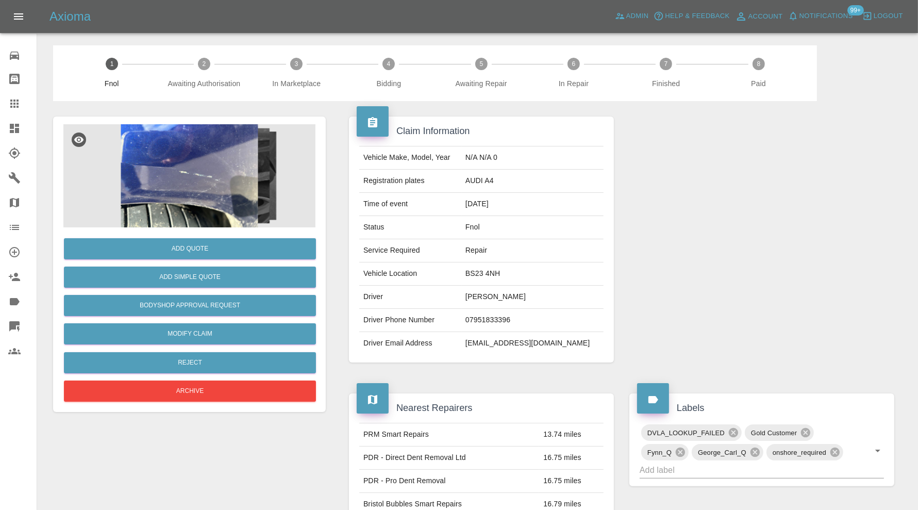
click at [229, 149] on img at bounding box center [189, 175] width 252 height 103
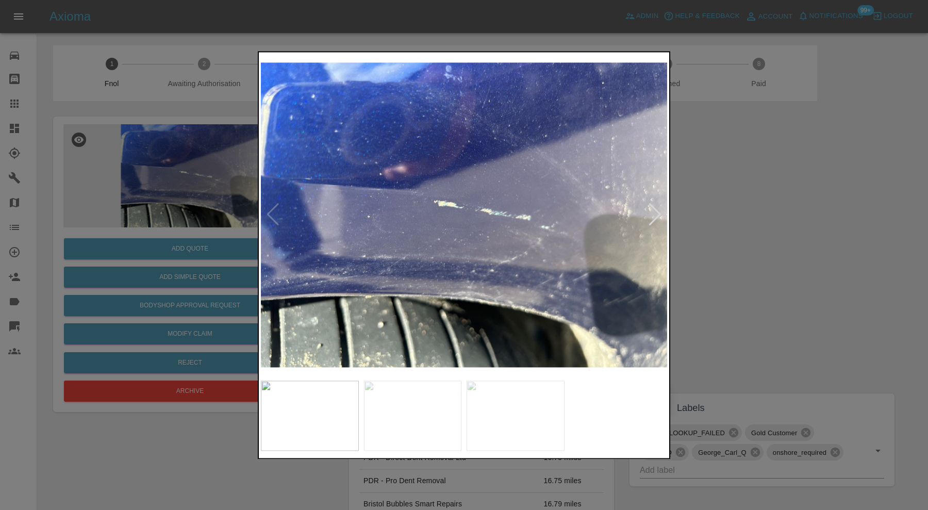
click at [656, 207] on div at bounding box center [655, 215] width 14 height 23
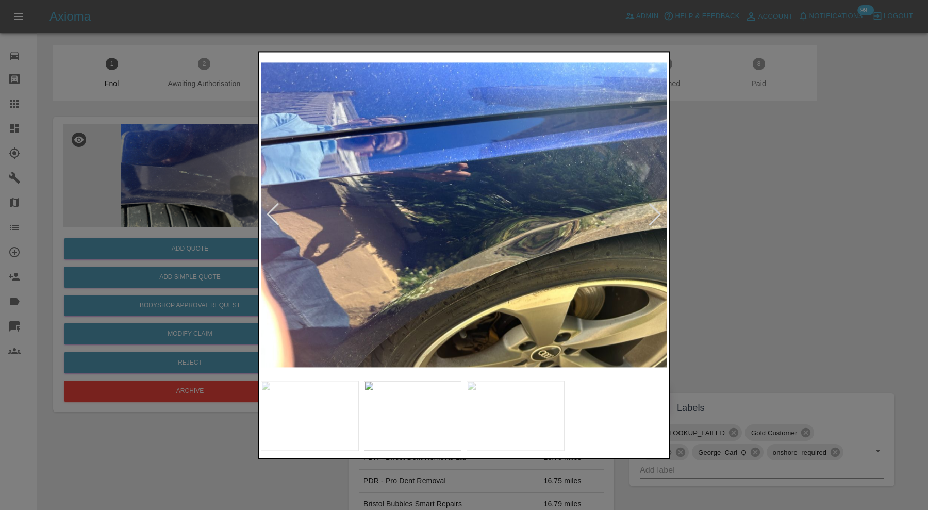
click at [656, 207] on div at bounding box center [655, 215] width 14 height 23
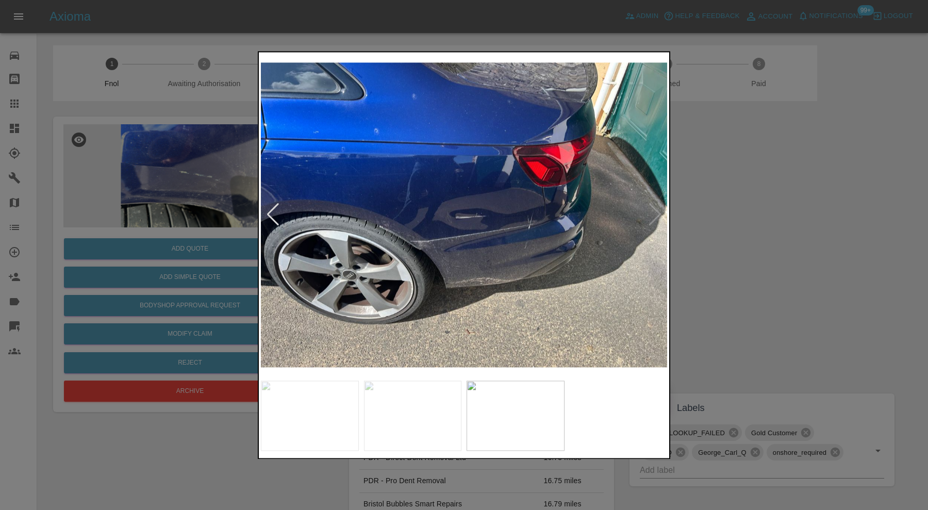
click at [656, 207] on img at bounding box center [464, 214] width 406 height 321
click at [273, 211] on div at bounding box center [273, 215] width 14 height 23
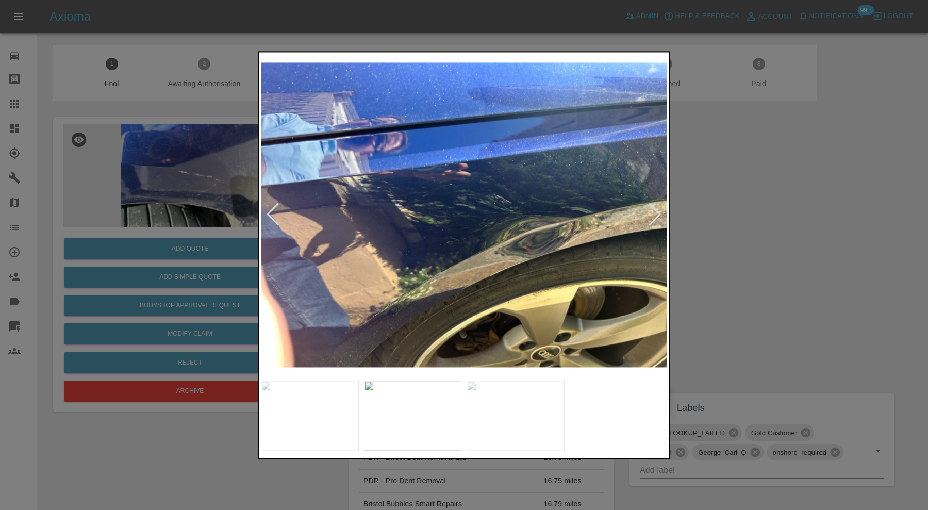
click at [273, 211] on div at bounding box center [273, 215] width 14 height 23
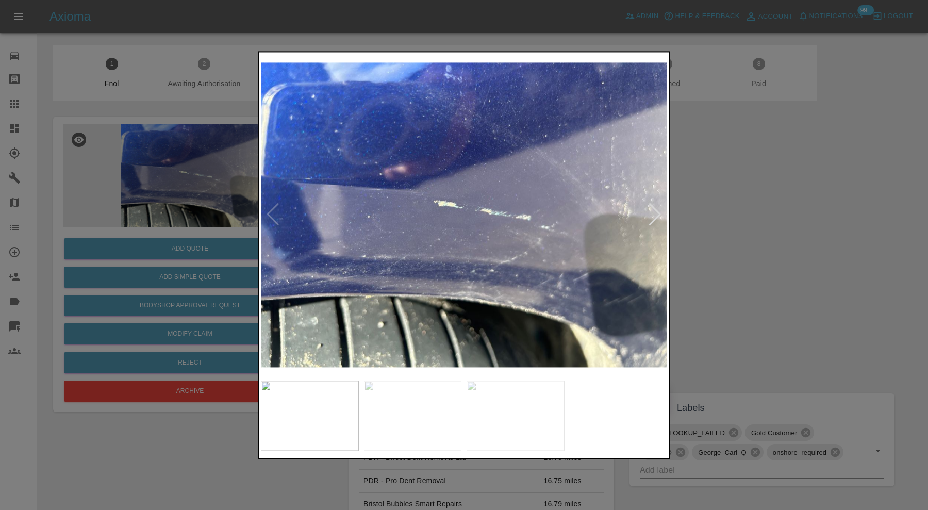
click at [273, 211] on img at bounding box center [464, 214] width 406 height 321
click at [808, 217] on div at bounding box center [464, 255] width 928 height 510
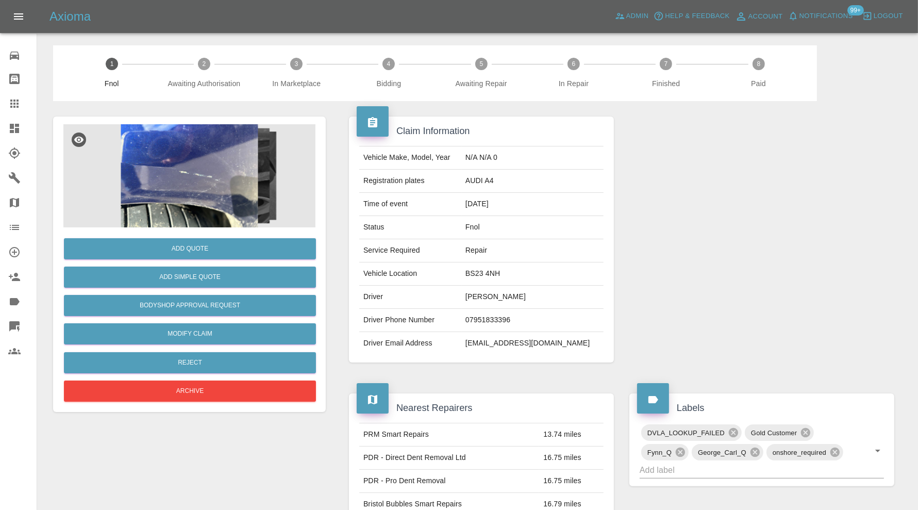
click at [223, 199] on img at bounding box center [189, 175] width 252 height 103
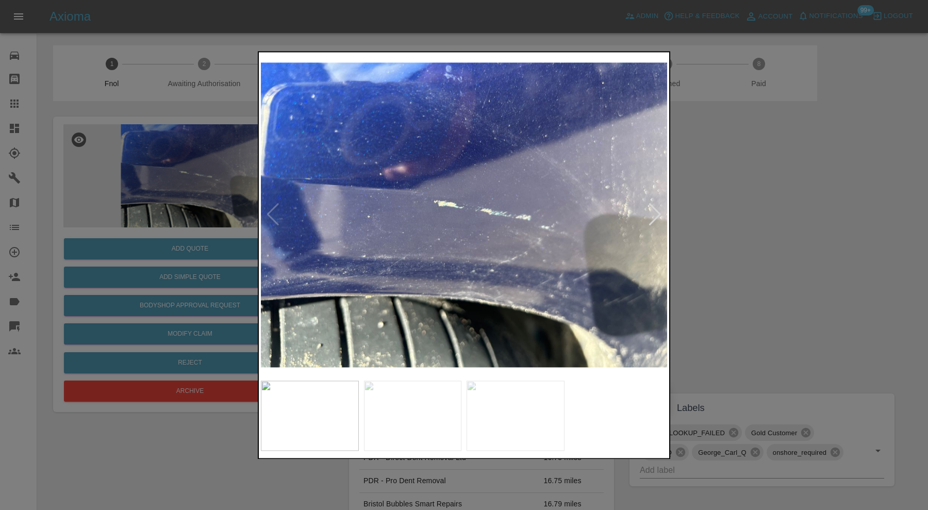
click at [655, 220] on div at bounding box center [655, 215] width 14 height 23
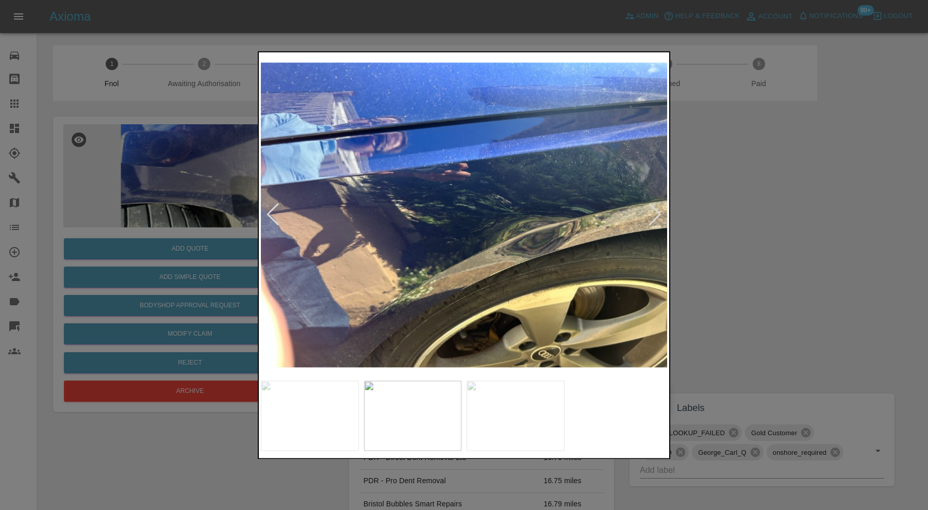
click at [658, 212] on div at bounding box center [655, 215] width 14 height 23
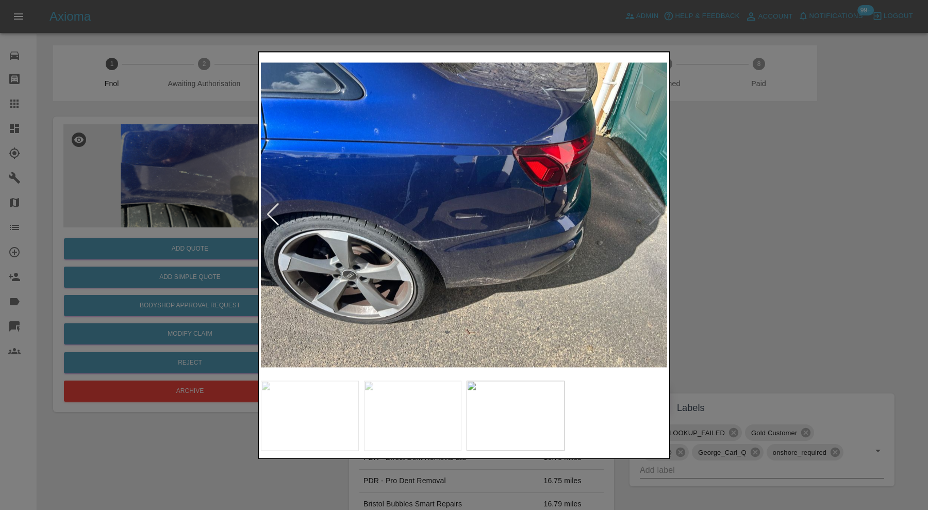
click at [436, 262] on img at bounding box center [464, 214] width 406 height 321
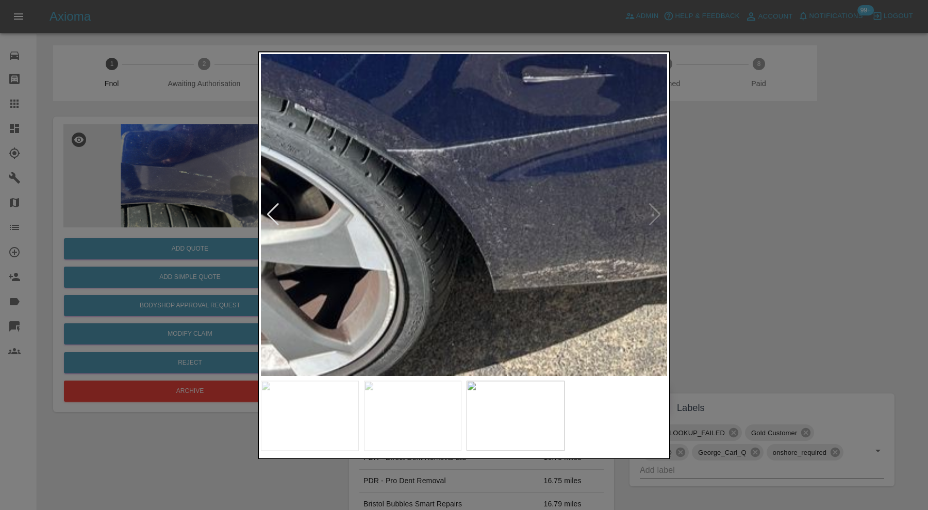
click at [530, 407] on img at bounding box center [516, 416] width 98 height 70
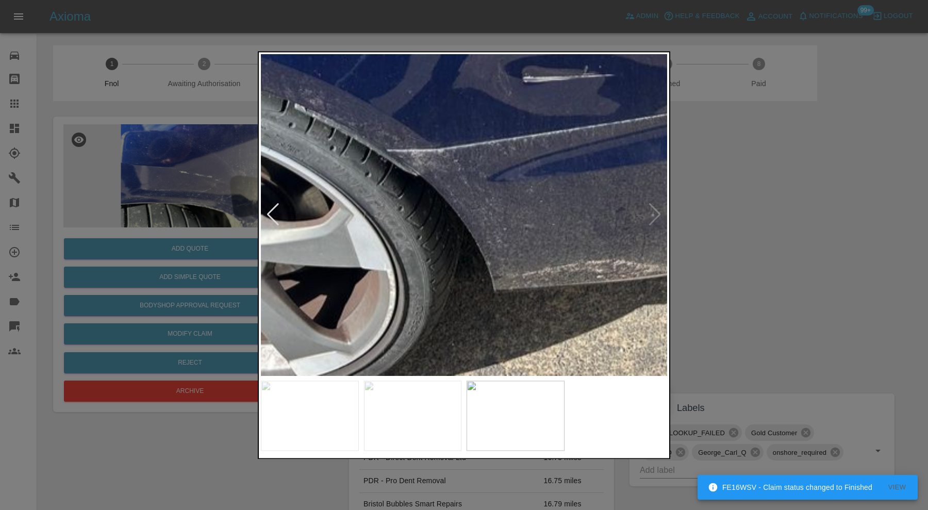
click at [660, 213] on img at bounding box center [548, 72] width 1219 height 964
click at [272, 209] on div at bounding box center [273, 215] width 14 height 23
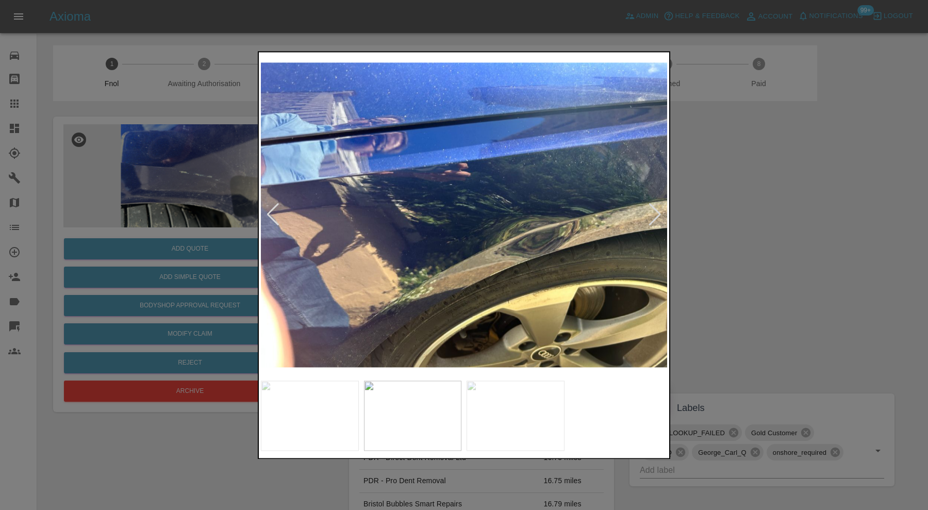
click at [271, 210] on div at bounding box center [273, 215] width 14 height 23
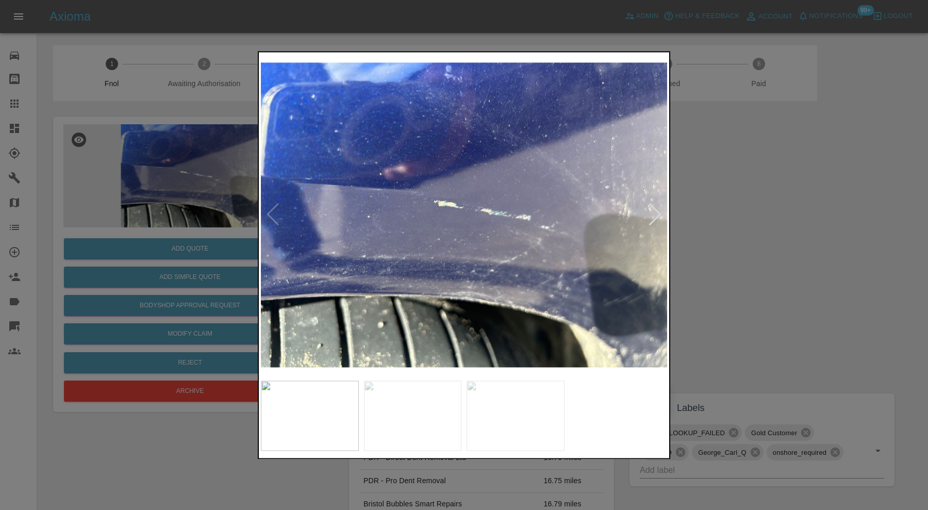
click at [271, 210] on img at bounding box center [464, 214] width 406 height 321
click at [730, 222] on div at bounding box center [464, 255] width 928 height 510
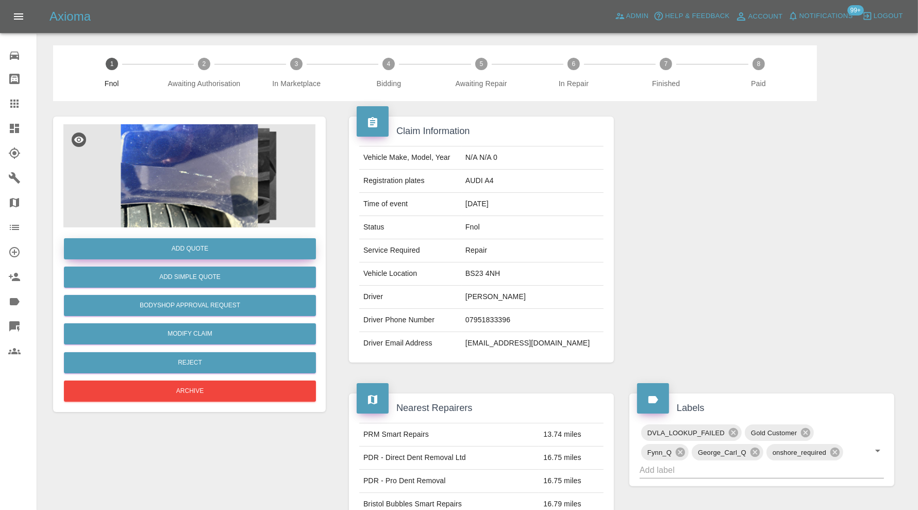
click at [214, 246] on button "Add Quote" at bounding box center [190, 248] width 252 height 21
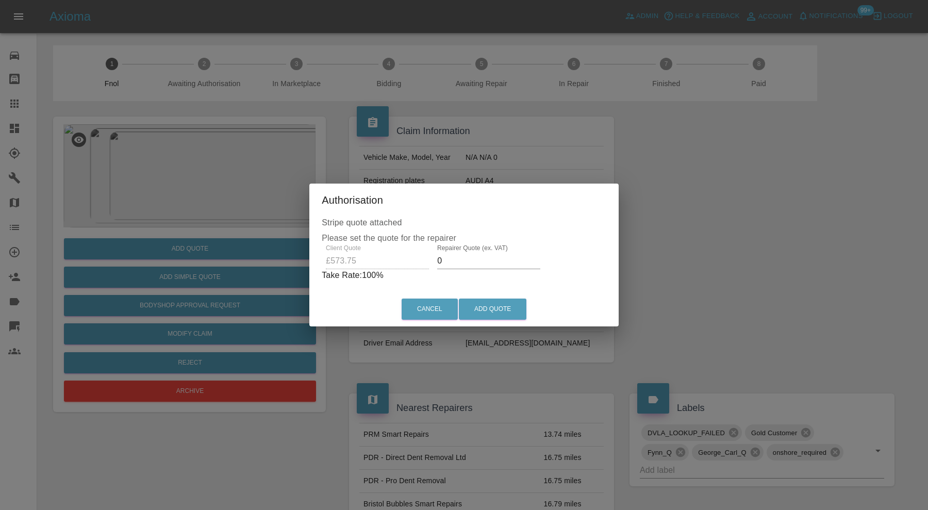
click at [493, 265] on input "0" at bounding box center [488, 261] width 103 height 17
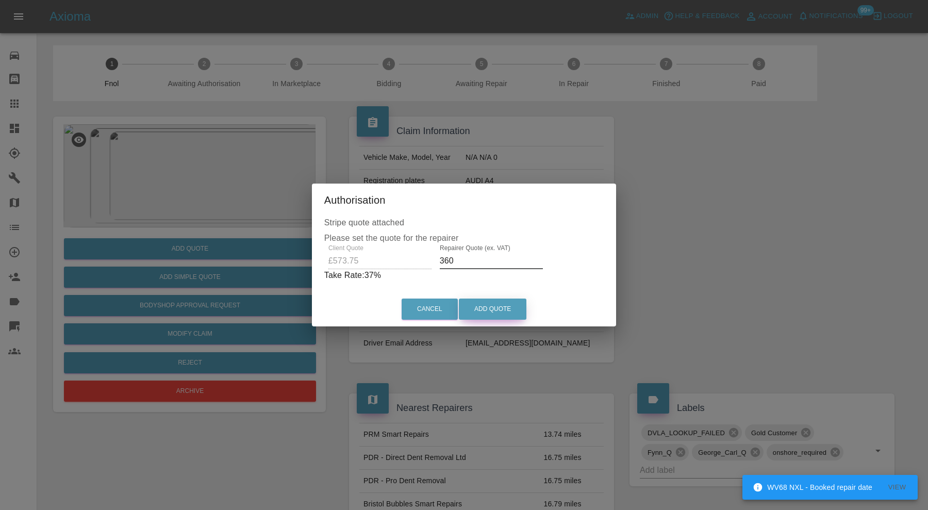
type input "360"
click at [495, 304] on button "Add Quote" at bounding box center [493, 309] width 68 height 21
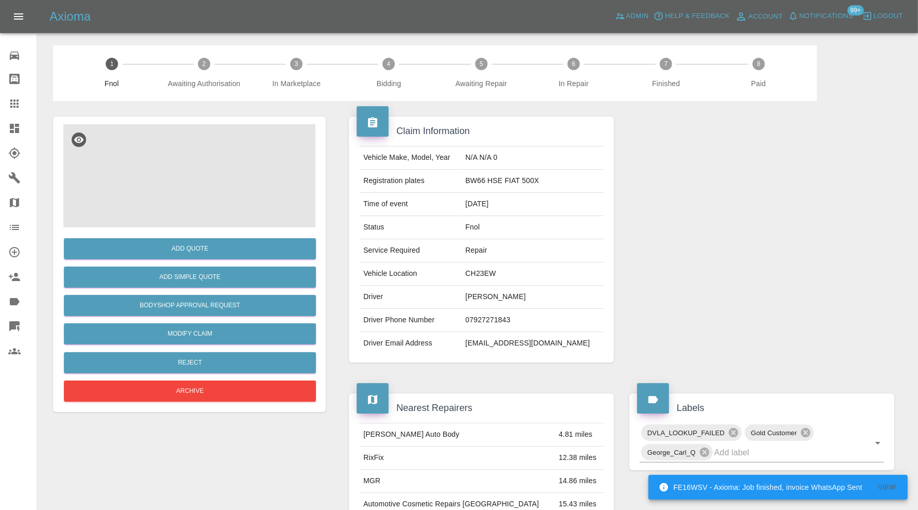
click at [184, 185] on img at bounding box center [189, 175] width 252 height 103
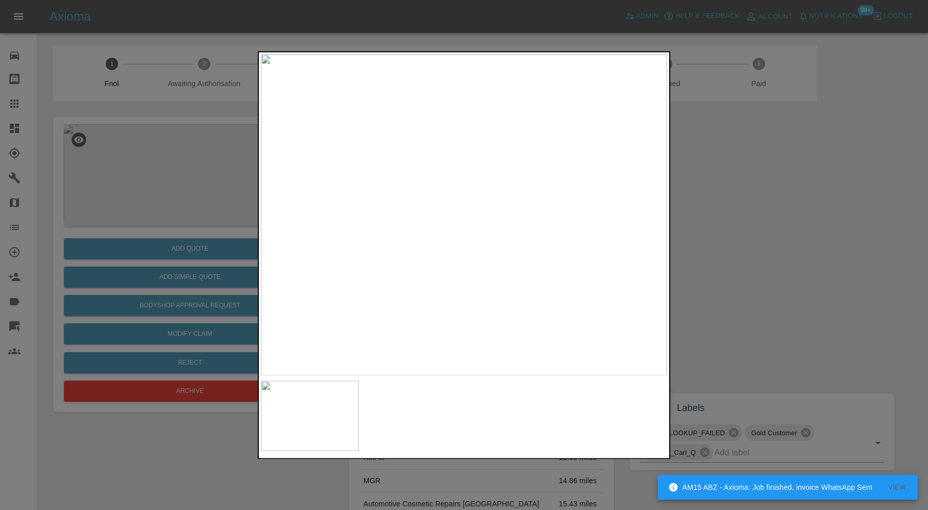
click at [734, 196] on div at bounding box center [464, 255] width 928 height 510
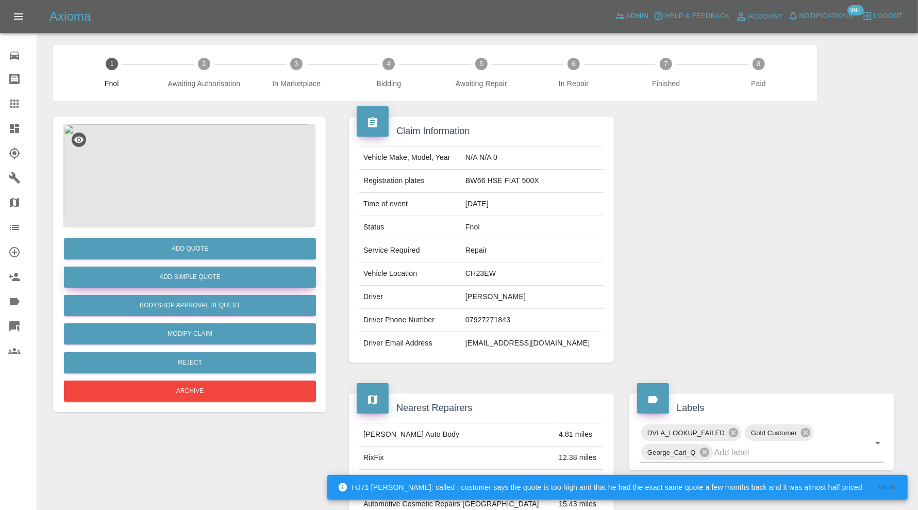
click at [233, 275] on button "Add Simple Quote" at bounding box center [190, 277] width 252 height 21
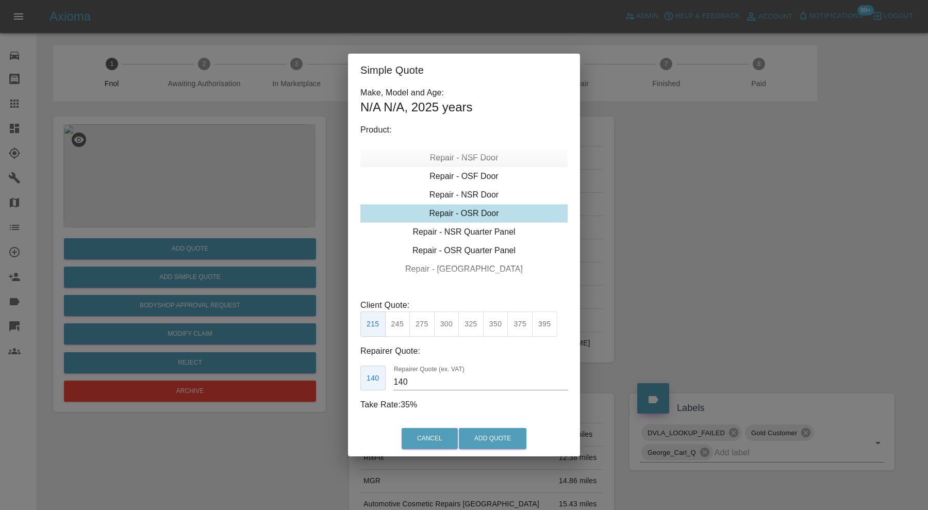
click at [483, 163] on div "Repair - NSF Door" at bounding box center [463, 158] width 207 height 19
click at [473, 322] on button "325" at bounding box center [470, 323] width 25 height 25
type input "210"
click at [503, 438] on button "Add Quote" at bounding box center [493, 438] width 68 height 21
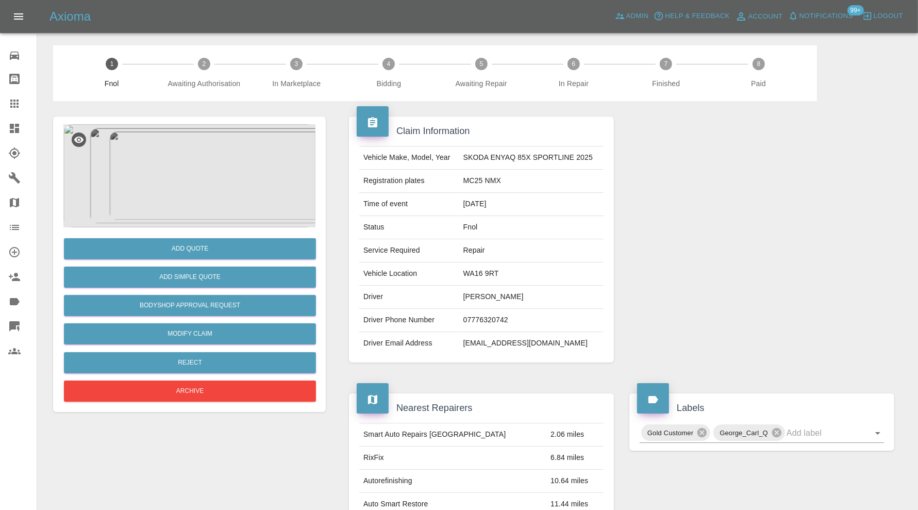
click at [217, 137] on img at bounding box center [189, 175] width 252 height 103
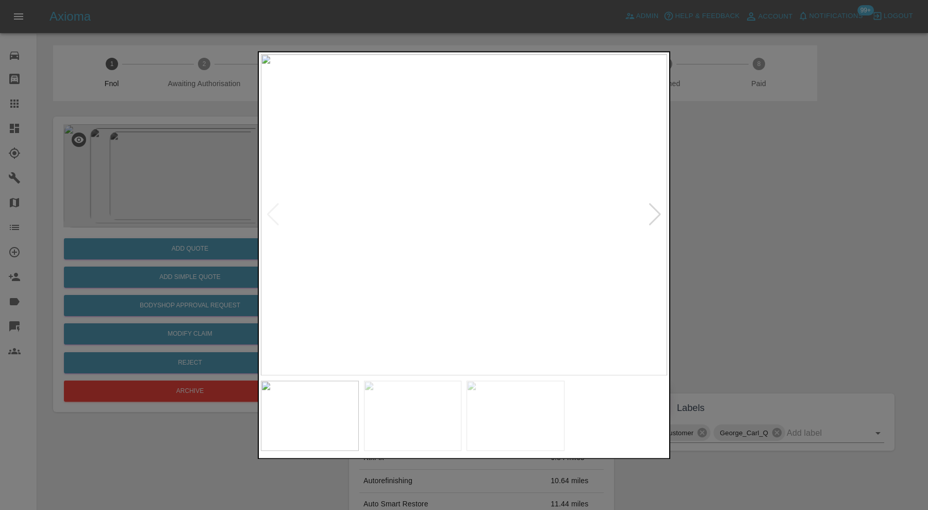
click at [655, 211] on div at bounding box center [655, 215] width 14 height 23
click at [655, 211] on img at bounding box center [464, 214] width 406 height 321
click at [787, 240] on div at bounding box center [464, 255] width 928 height 510
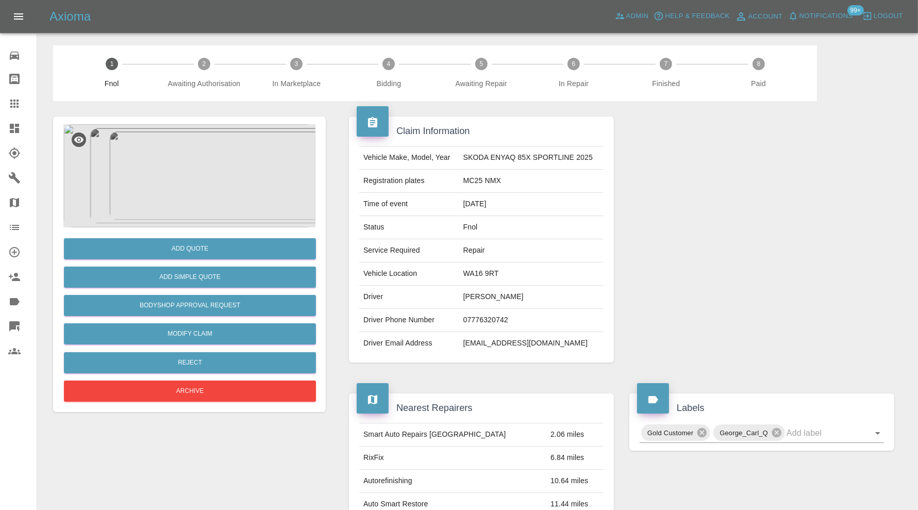
click at [194, 174] on img at bounding box center [189, 175] width 252 height 103
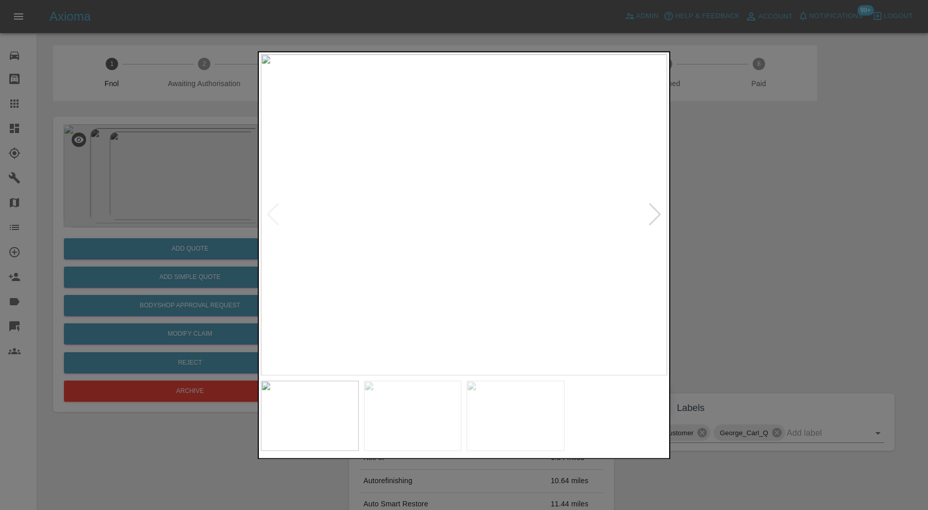
click at [655, 212] on div at bounding box center [655, 215] width 14 height 23
click at [655, 212] on img at bounding box center [464, 214] width 406 height 321
click at [727, 217] on div at bounding box center [464, 255] width 928 height 510
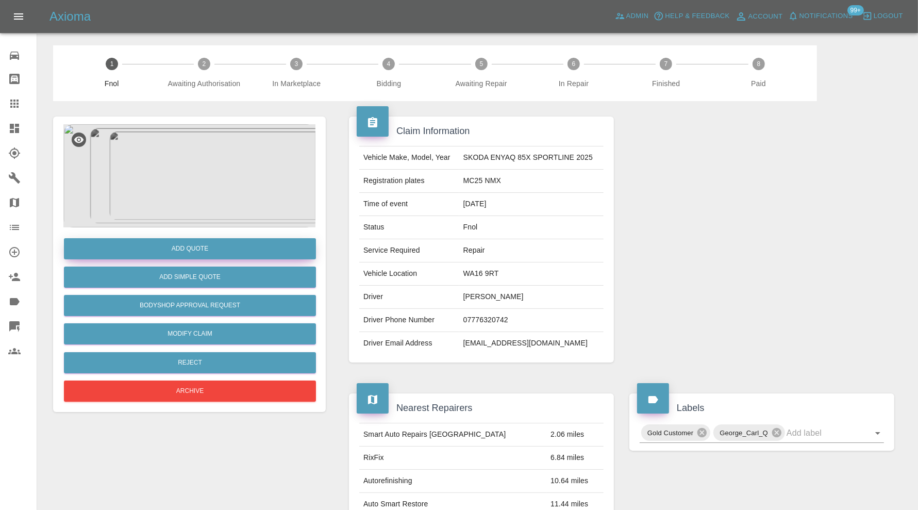
click at [237, 249] on button "Add Quote" at bounding box center [190, 248] width 252 height 21
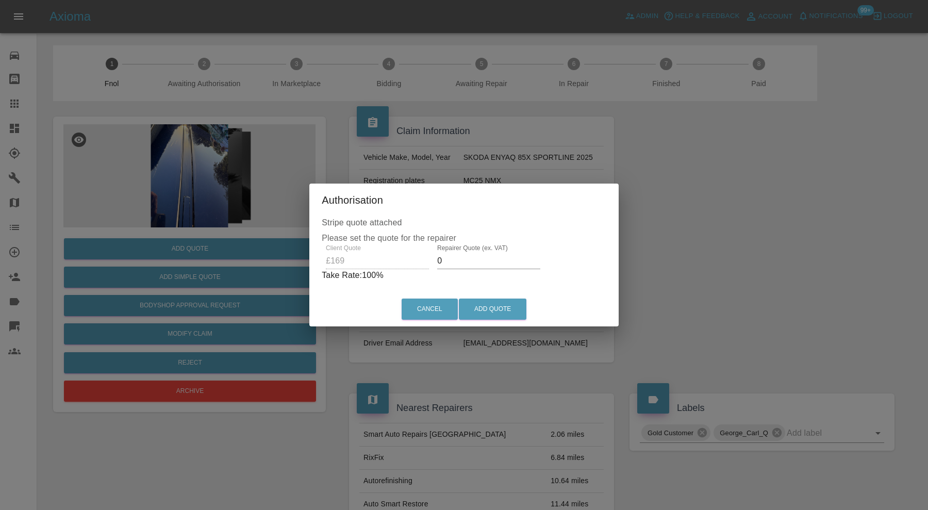
click at [503, 263] on input "0" at bounding box center [488, 261] width 103 height 17
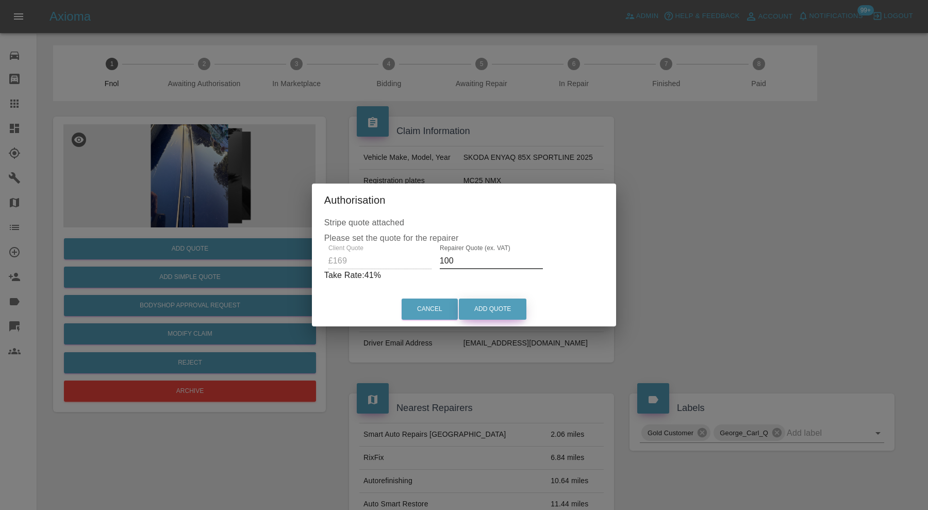
type input "100"
click at [501, 309] on button "Add Quote" at bounding box center [493, 309] width 68 height 21
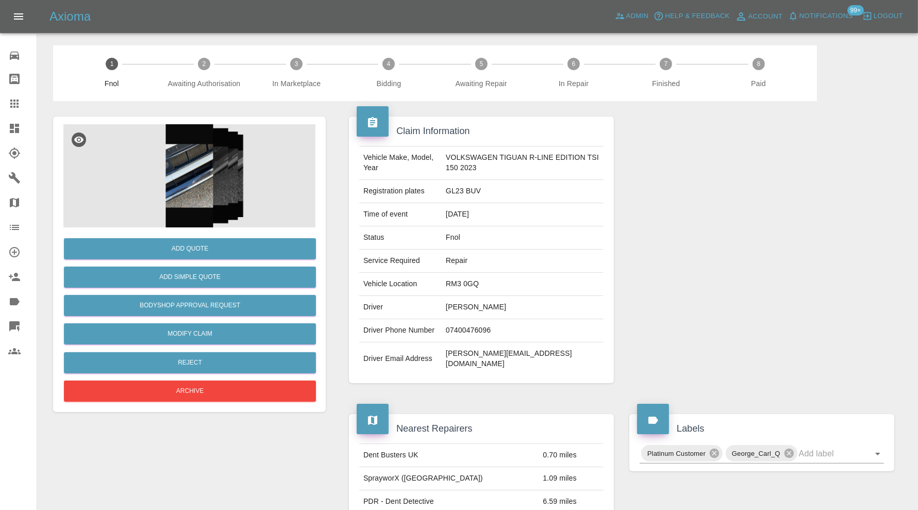
click at [210, 158] on img at bounding box center [189, 175] width 252 height 103
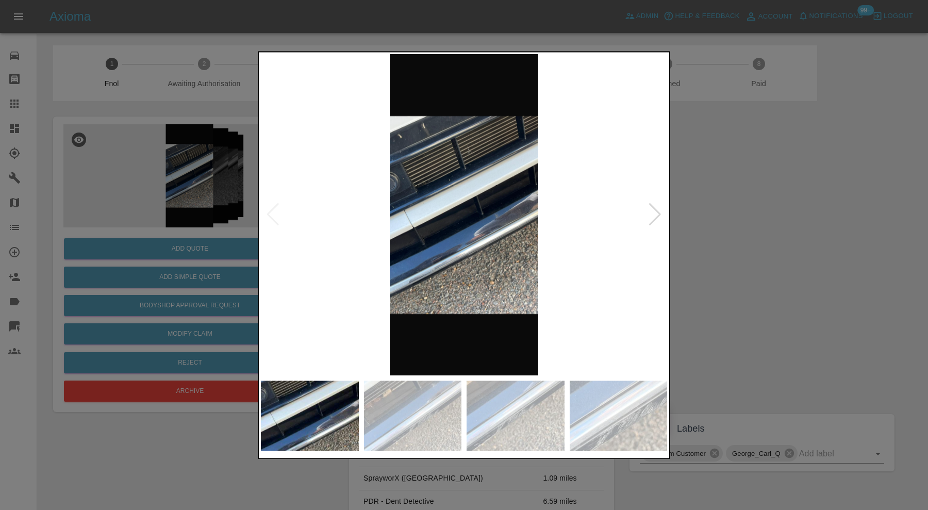
click at [651, 217] on div at bounding box center [655, 215] width 14 height 23
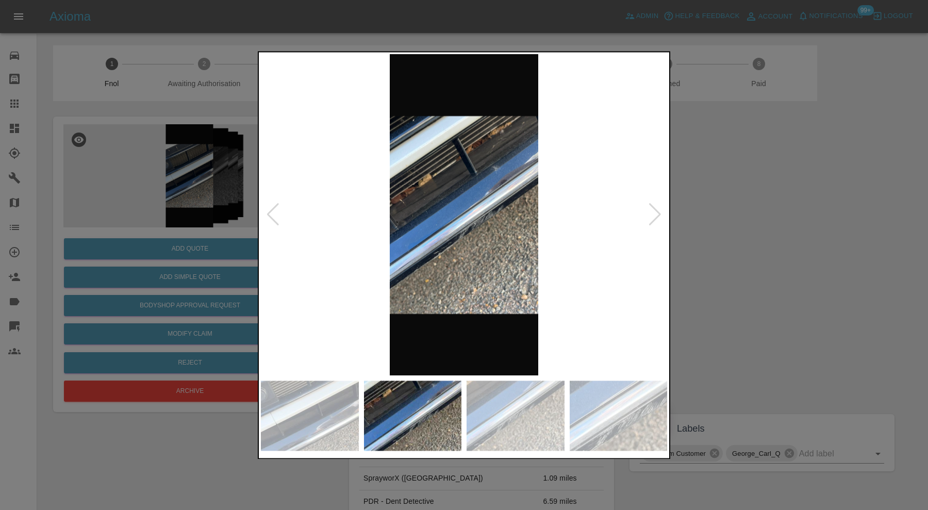
click at [652, 213] on div at bounding box center [655, 215] width 14 height 23
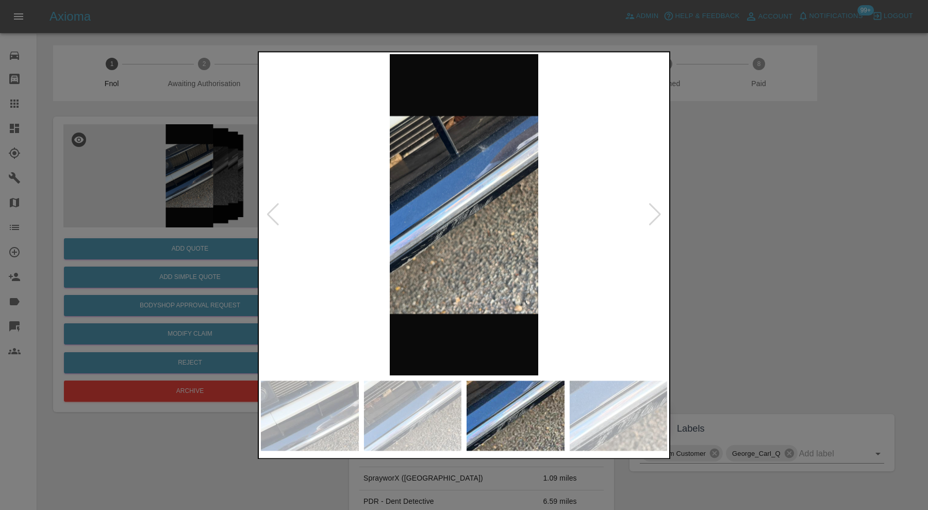
click at [650, 213] on div at bounding box center [655, 215] width 14 height 23
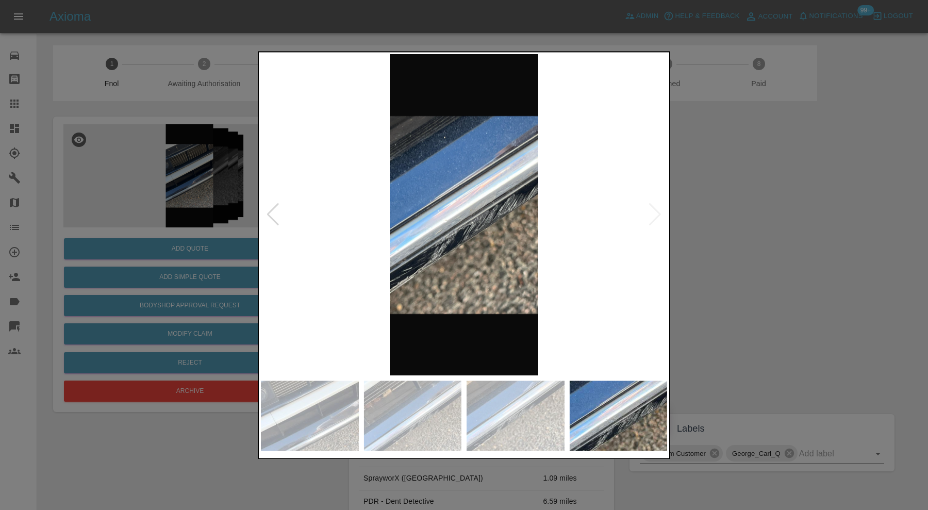
click at [650, 213] on img at bounding box center [464, 214] width 406 height 321
click at [755, 215] on div at bounding box center [464, 255] width 928 height 510
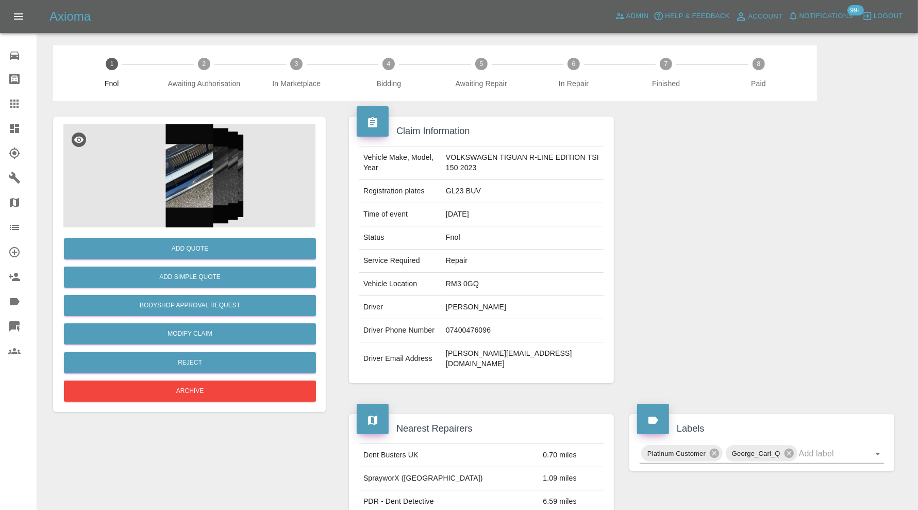
click at [199, 186] on img at bounding box center [189, 175] width 252 height 103
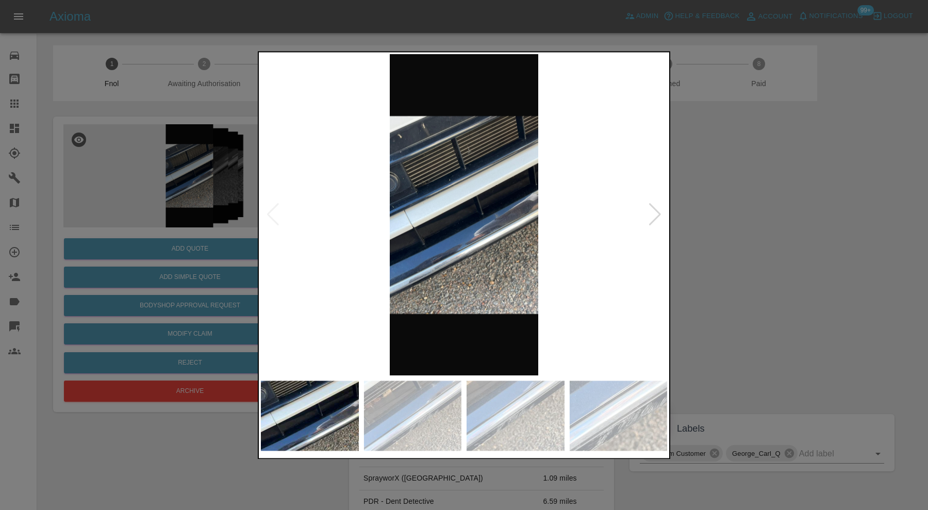
click at [656, 213] on div at bounding box center [655, 215] width 14 height 23
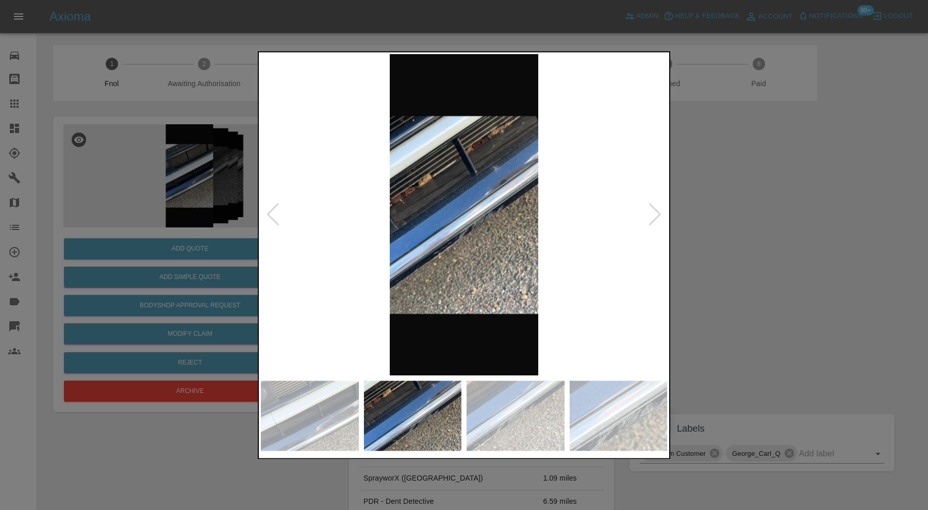
click at [656, 213] on div at bounding box center [655, 215] width 14 height 23
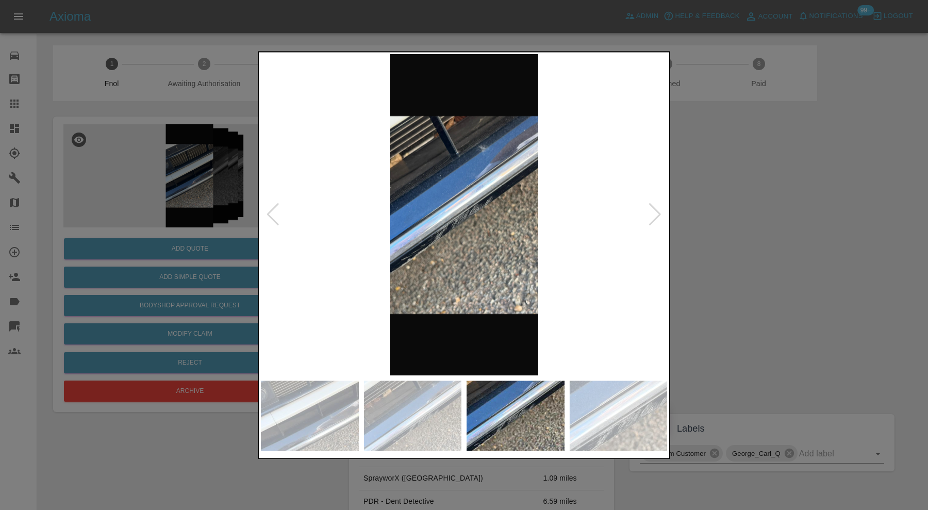
click at [656, 213] on div at bounding box center [655, 215] width 14 height 23
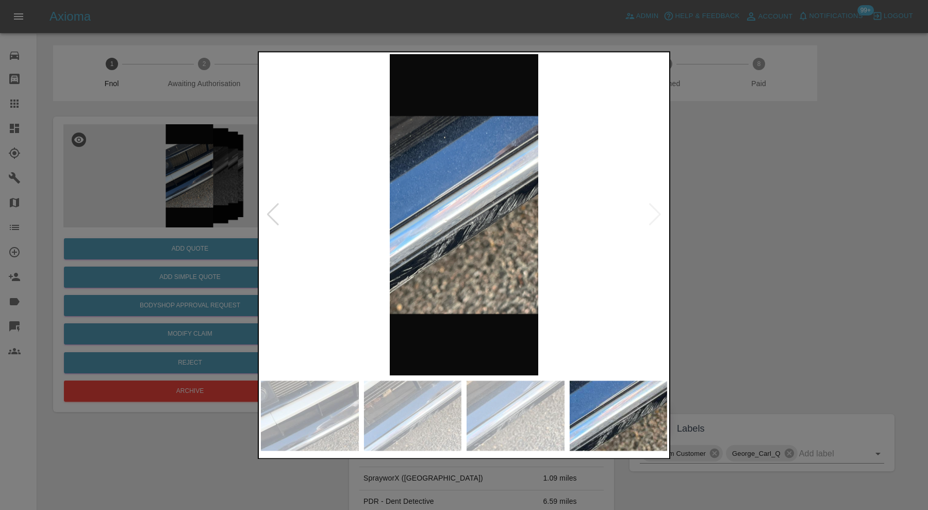
click at [656, 213] on img at bounding box center [464, 214] width 406 height 321
click at [735, 212] on div at bounding box center [464, 255] width 928 height 510
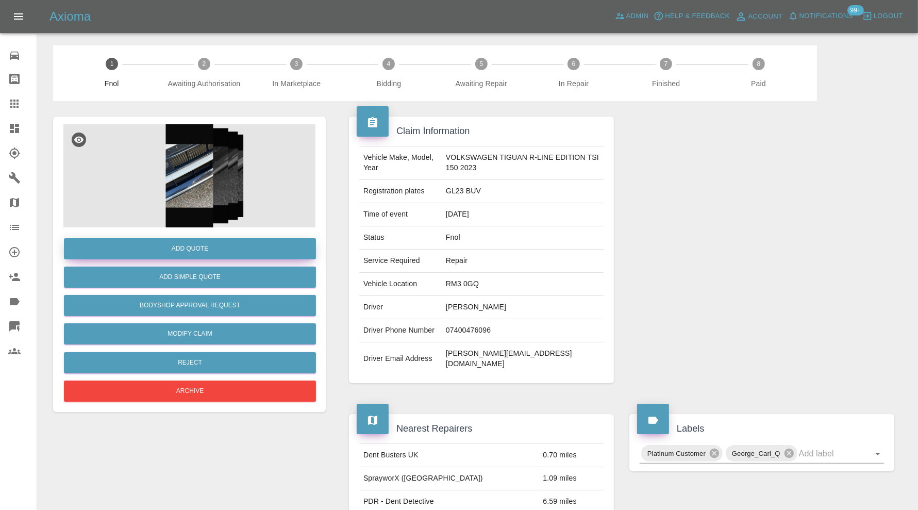
click at [227, 247] on button "Add Quote" at bounding box center [190, 248] width 252 height 21
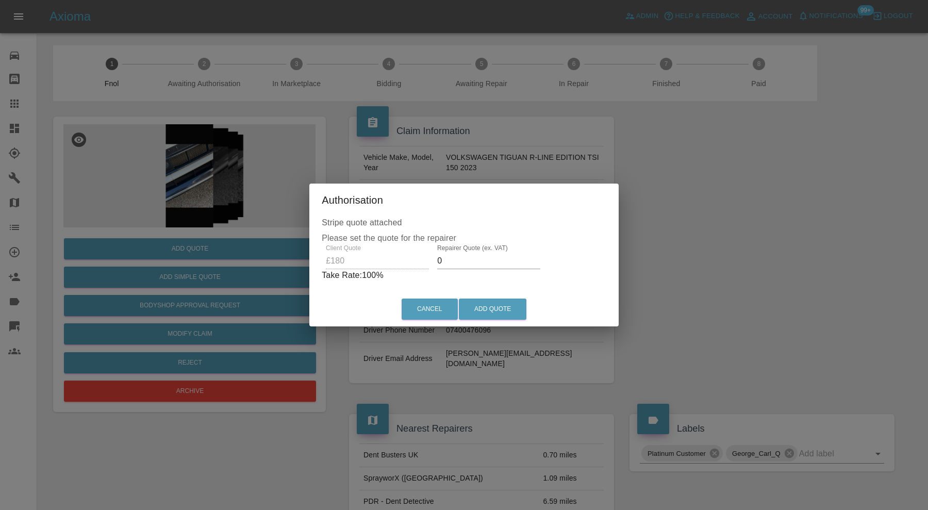
click at [459, 263] on input "0" at bounding box center [488, 261] width 103 height 17
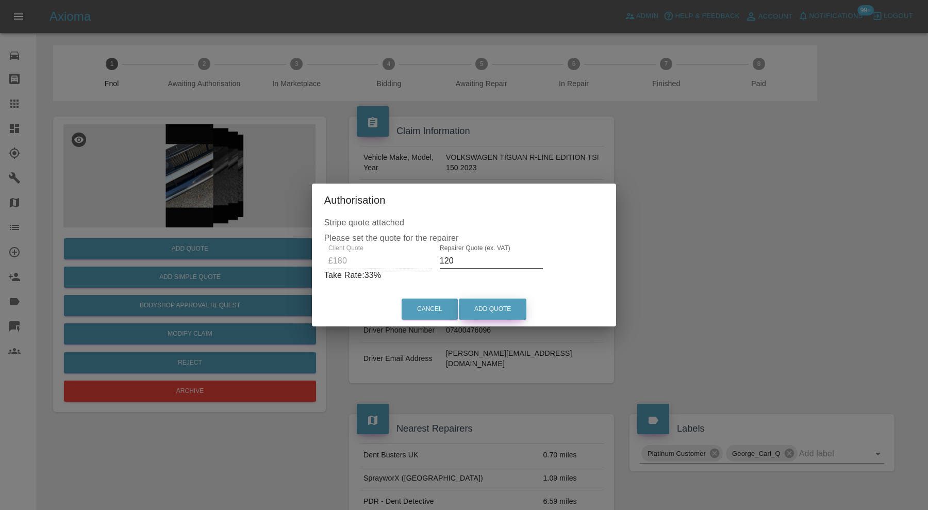
type input "120"
click at [495, 308] on button "Add Quote" at bounding box center [493, 309] width 68 height 21
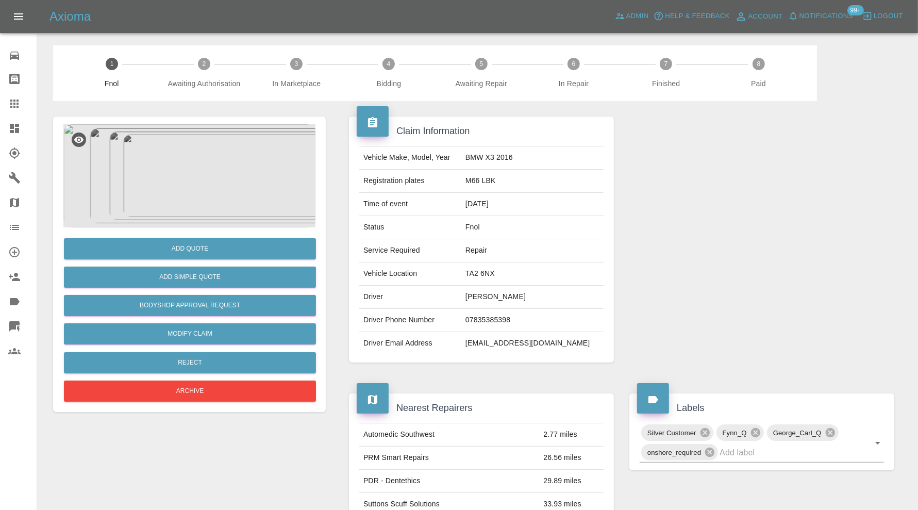
click at [215, 178] on img at bounding box center [189, 175] width 252 height 103
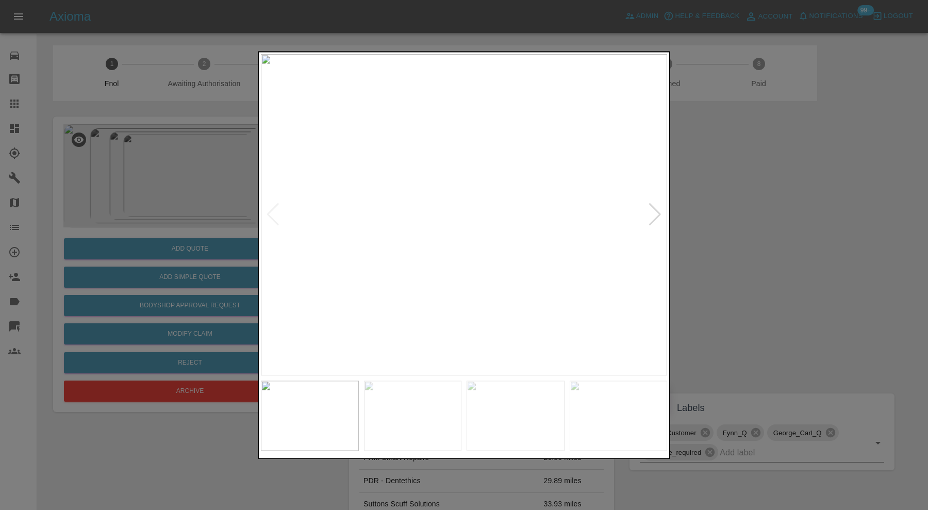
click at [651, 212] on div at bounding box center [655, 215] width 14 height 23
click at [654, 211] on div at bounding box center [655, 215] width 14 height 23
click at [654, 211] on img at bounding box center [464, 214] width 406 height 321
click at [780, 215] on div at bounding box center [464, 255] width 928 height 510
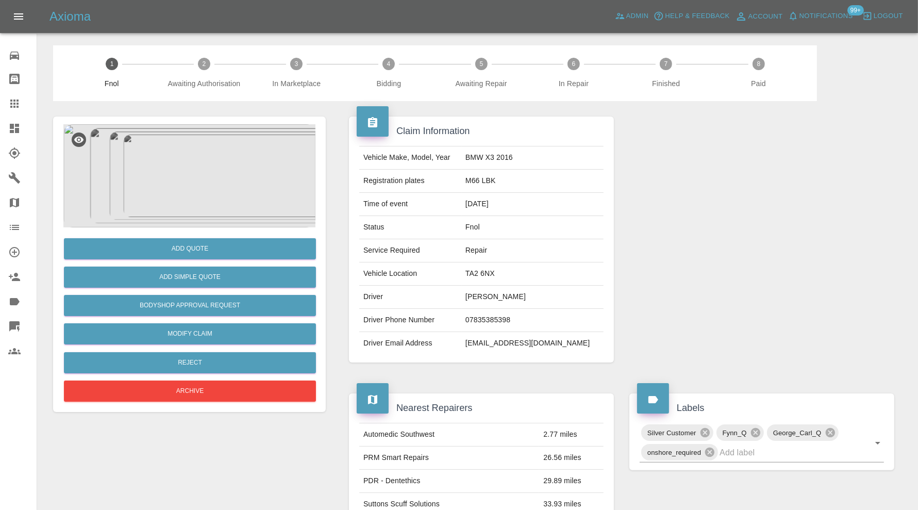
click at [224, 178] on img at bounding box center [189, 175] width 252 height 103
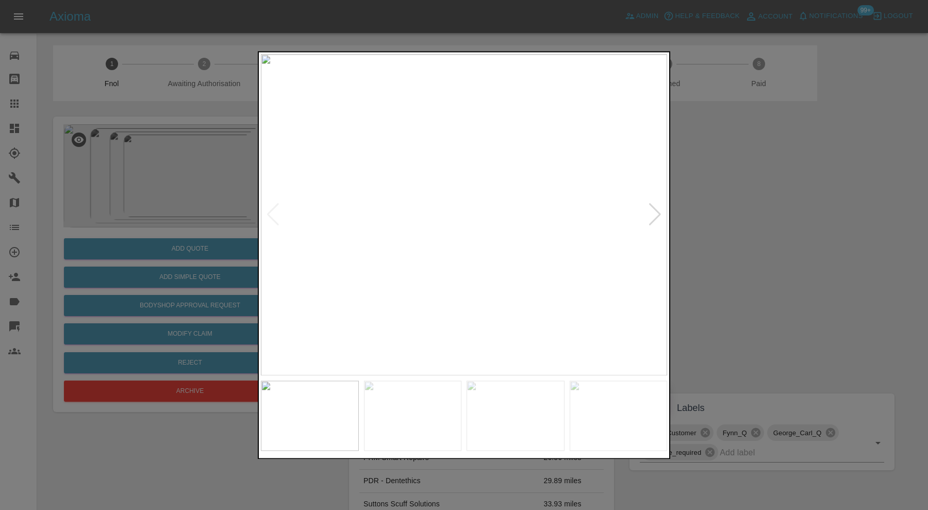
click at [656, 217] on div at bounding box center [655, 215] width 14 height 23
click at [656, 213] on div at bounding box center [655, 215] width 14 height 23
click at [656, 213] on img at bounding box center [464, 214] width 406 height 321
click at [734, 218] on div at bounding box center [464, 255] width 928 height 510
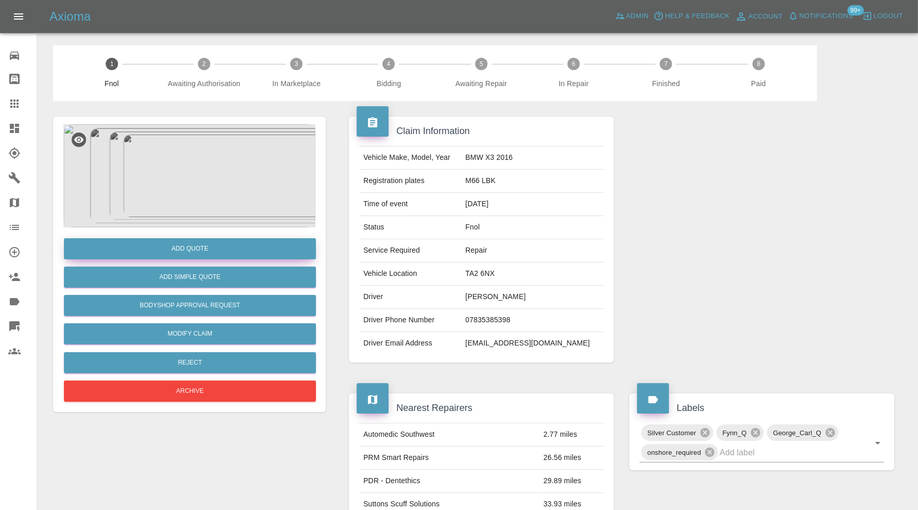
click at [234, 249] on button "Add Quote" at bounding box center [190, 248] width 252 height 21
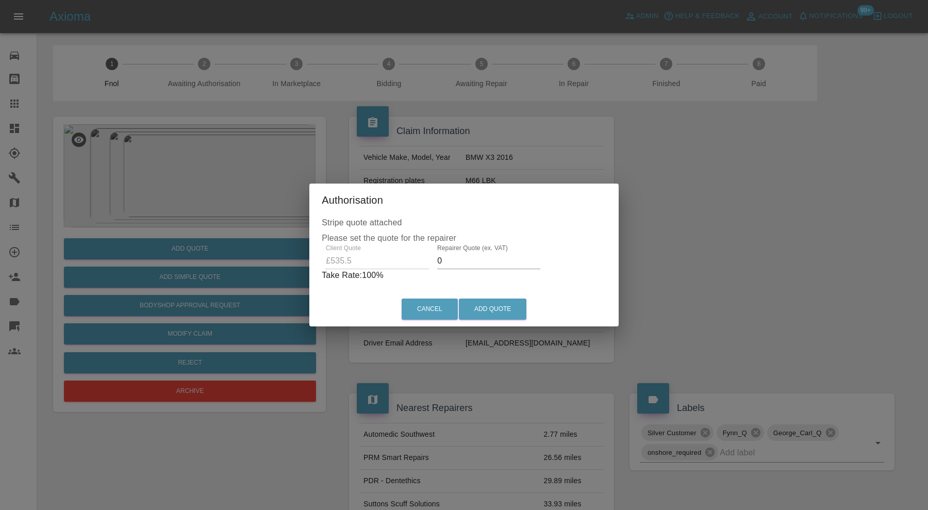
click at [456, 258] on input "0" at bounding box center [488, 261] width 103 height 17
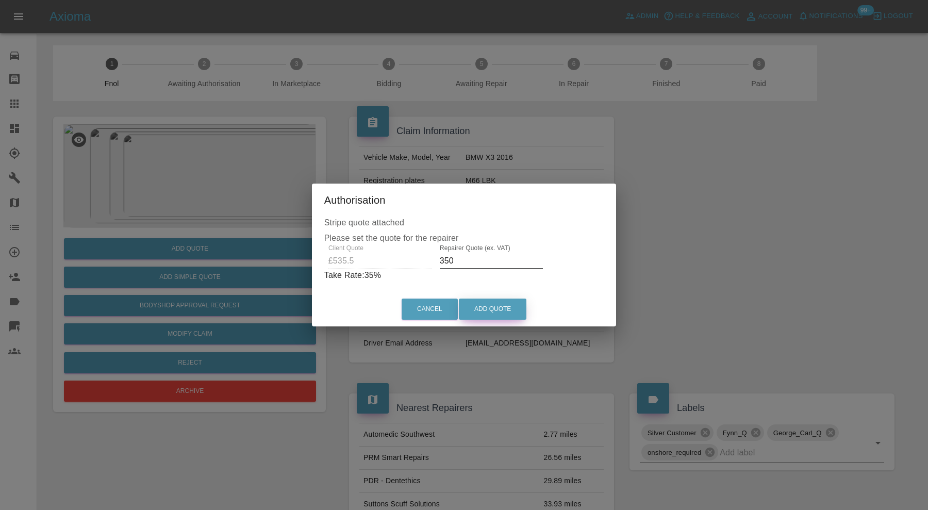
type input "350"
click at [512, 312] on button "Add Quote" at bounding box center [493, 309] width 68 height 21
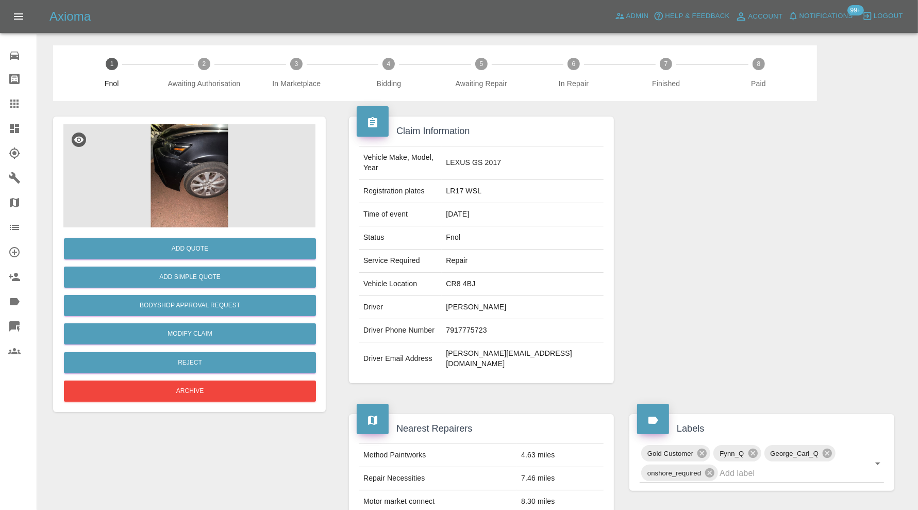
click at [209, 136] on img at bounding box center [189, 175] width 252 height 103
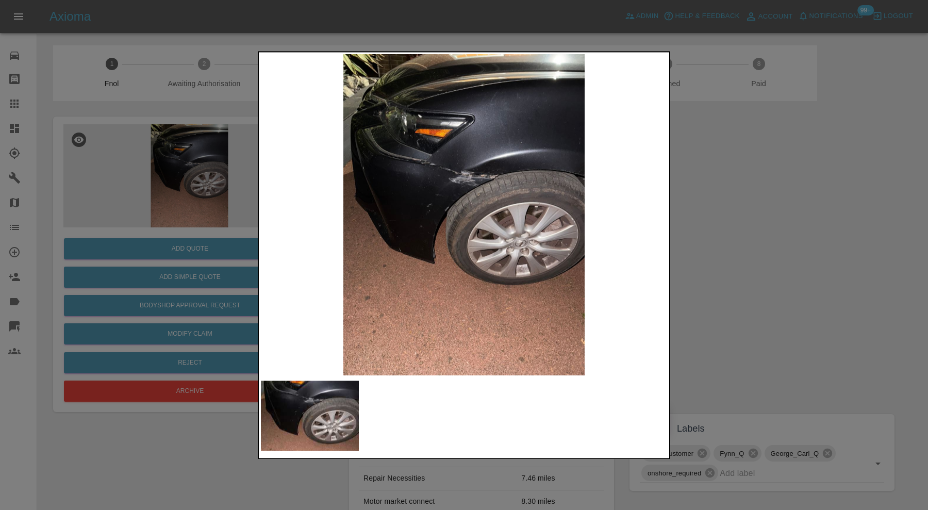
click at [494, 183] on img at bounding box center [464, 214] width 406 height 321
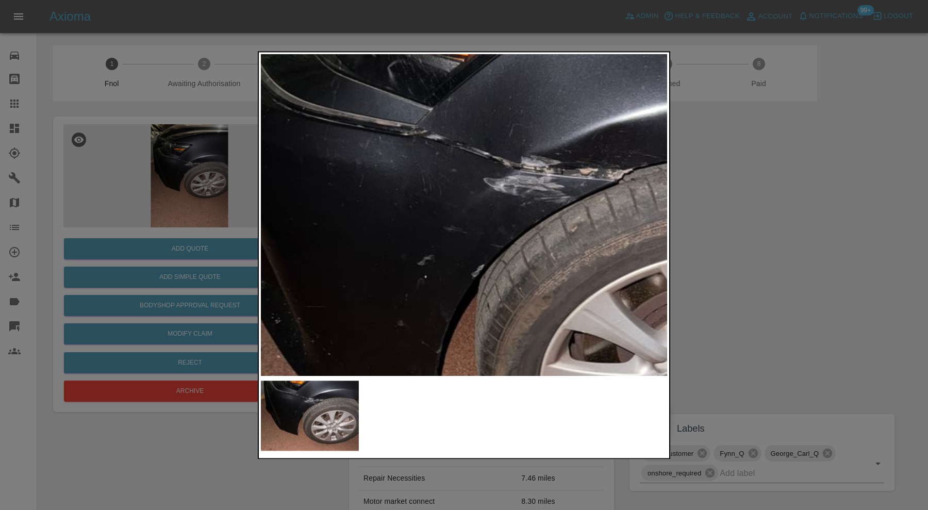
click at [542, 210] on img at bounding box center [529, 289] width 1219 height 964
click at [469, 191] on img at bounding box center [529, 289] width 1219 height 964
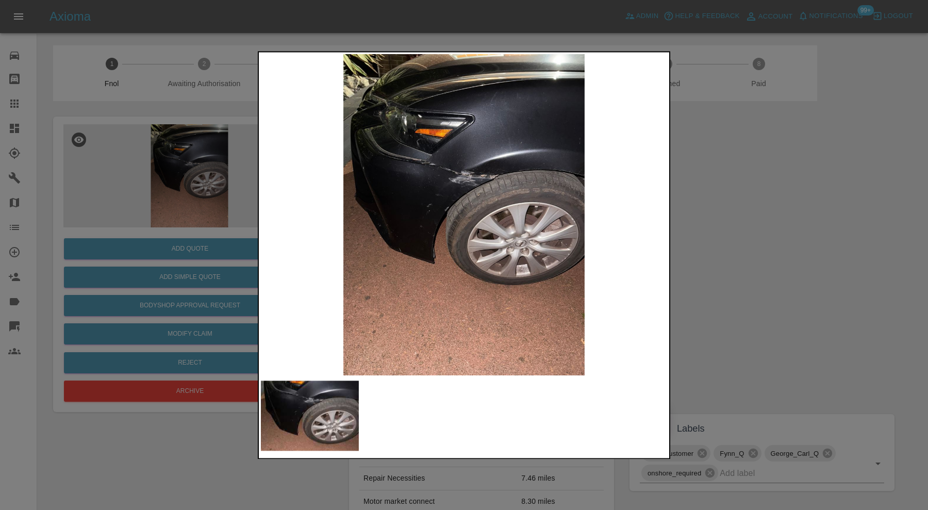
click at [397, 174] on img at bounding box center [464, 214] width 406 height 321
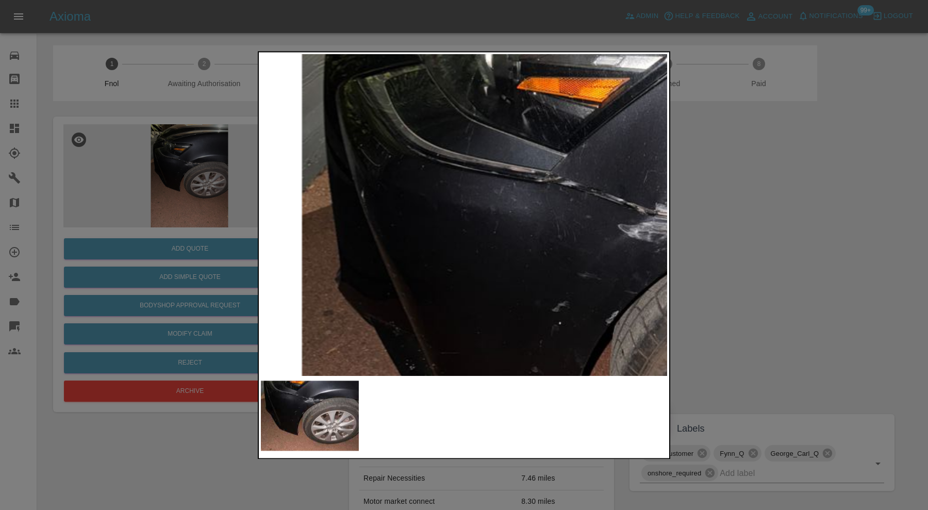
click at [518, 226] on img at bounding box center [664, 336] width 1219 height 964
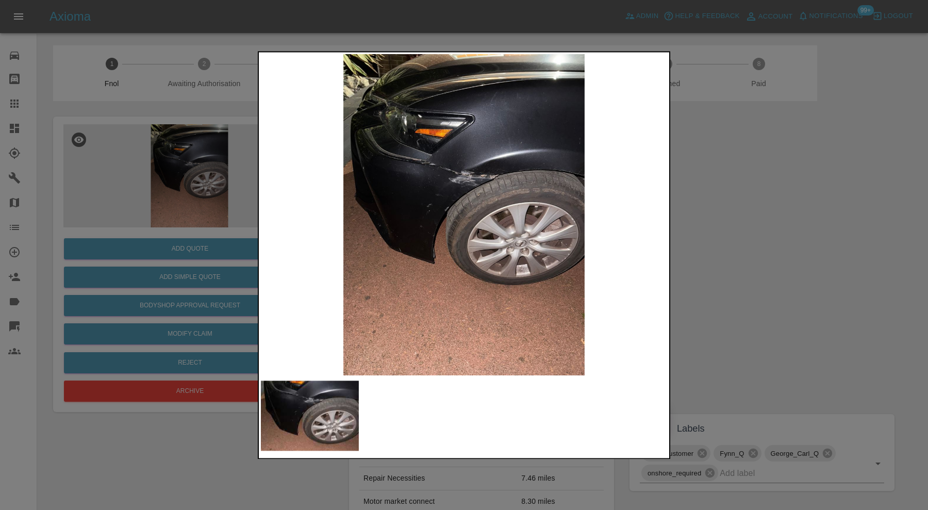
click at [514, 185] on img at bounding box center [464, 214] width 406 height 321
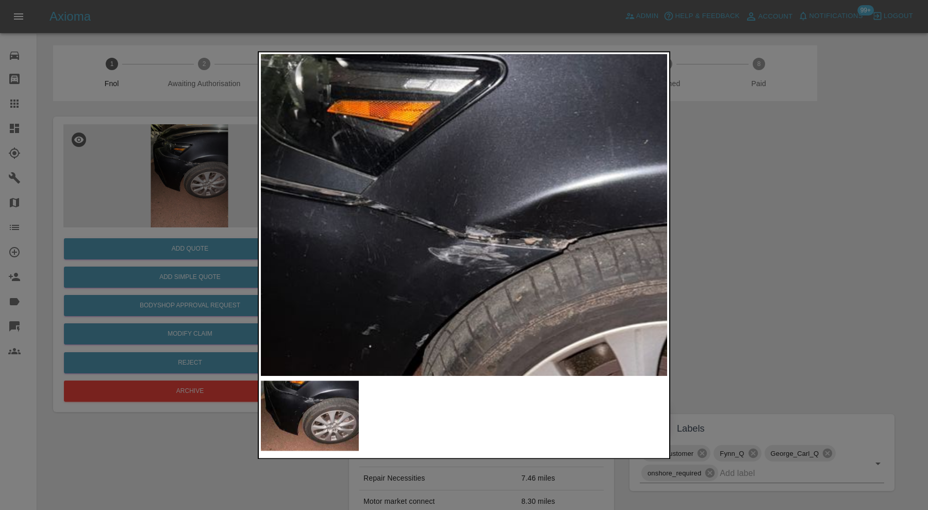
click at [567, 235] on img at bounding box center [474, 359] width 1219 height 964
click at [746, 229] on div at bounding box center [464, 255] width 928 height 510
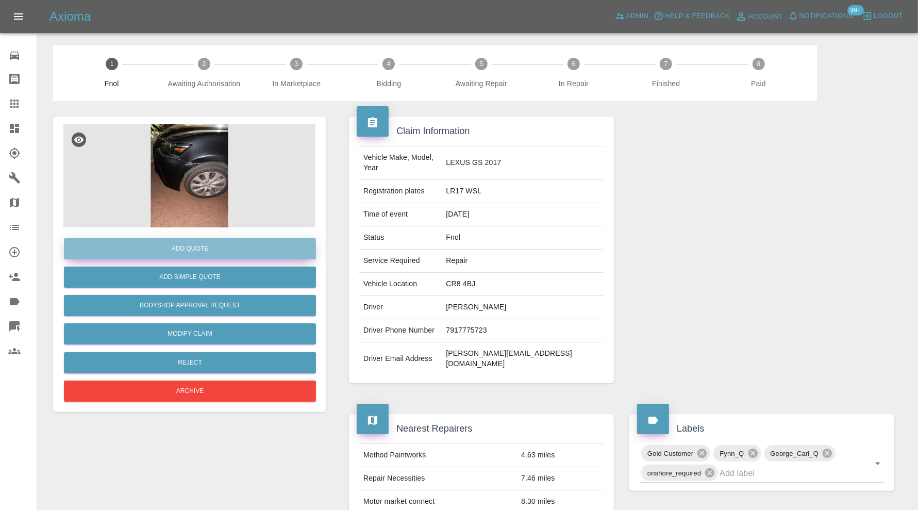
click at [240, 239] on button "Add Quote" at bounding box center [190, 248] width 252 height 21
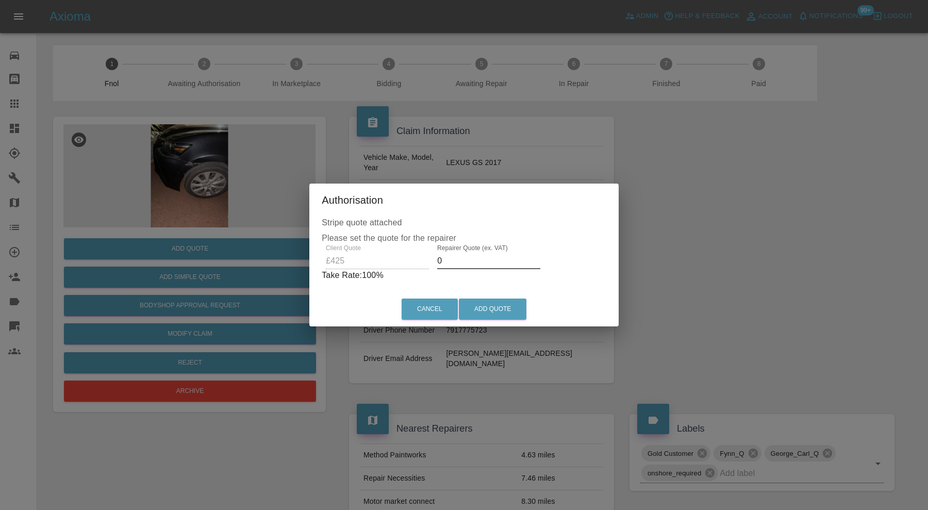
click at [498, 258] on input "0" at bounding box center [488, 261] width 103 height 17
type input "3"
type input "275"
click at [499, 312] on button "Add Quote" at bounding box center [493, 309] width 68 height 21
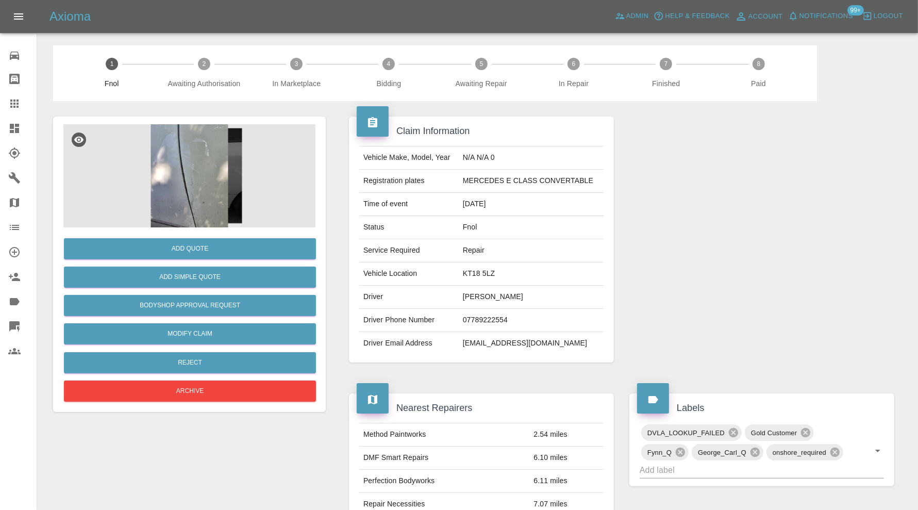
click at [189, 159] on img at bounding box center [189, 175] width 252 height 103
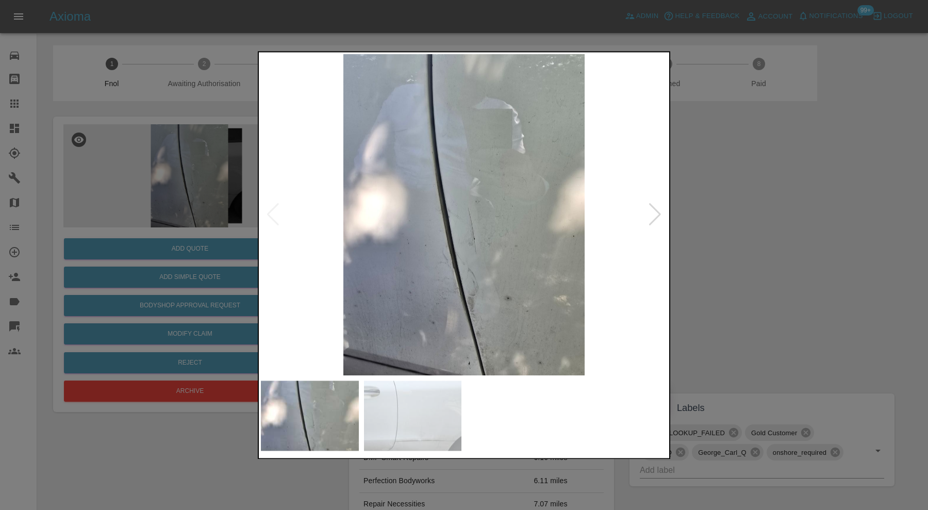
click at [660, 212] on div at bounding box center [655, 215] width 14 height 23
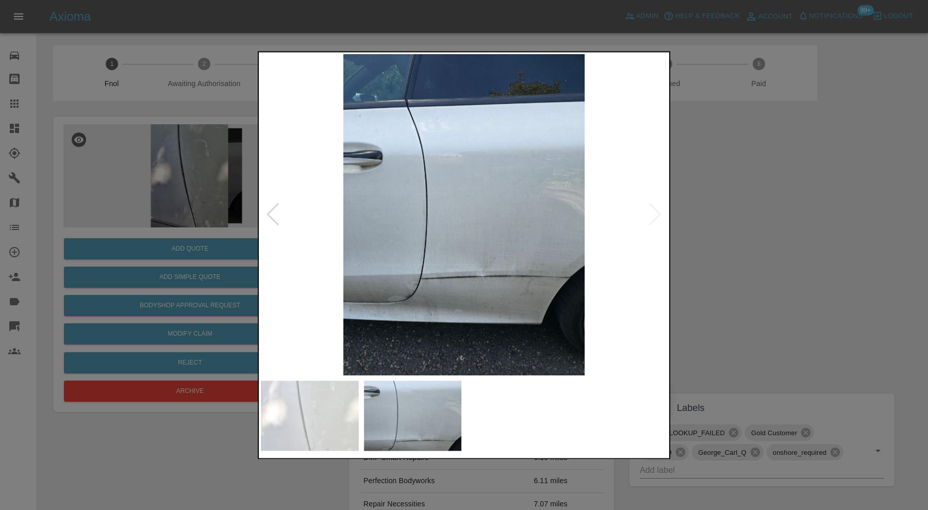
click at [660, 212] on img at bounding box center [464, 214] width 406 height 321
click at [270, 209] on div at bounding box center [273, 215] width 14 height 23
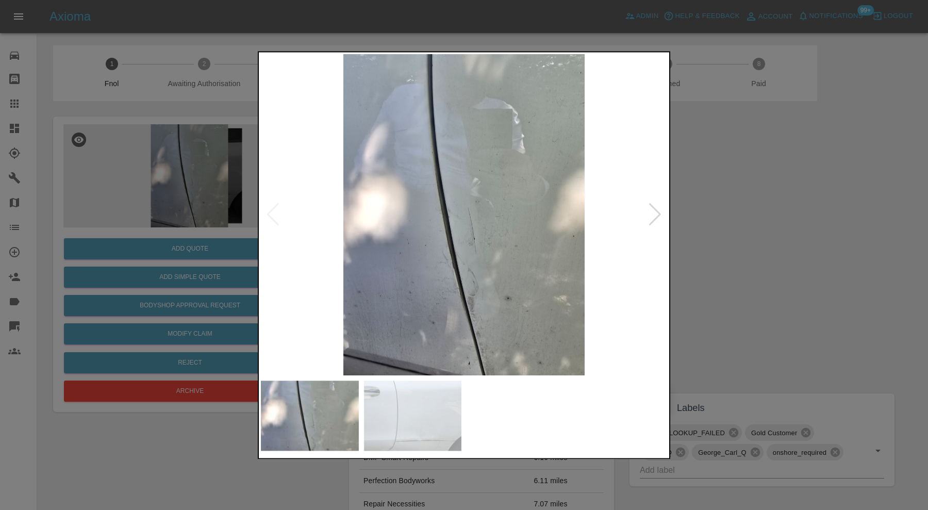
click at [660, 212] on div at bounding box center [655, 215] width 14 height 23
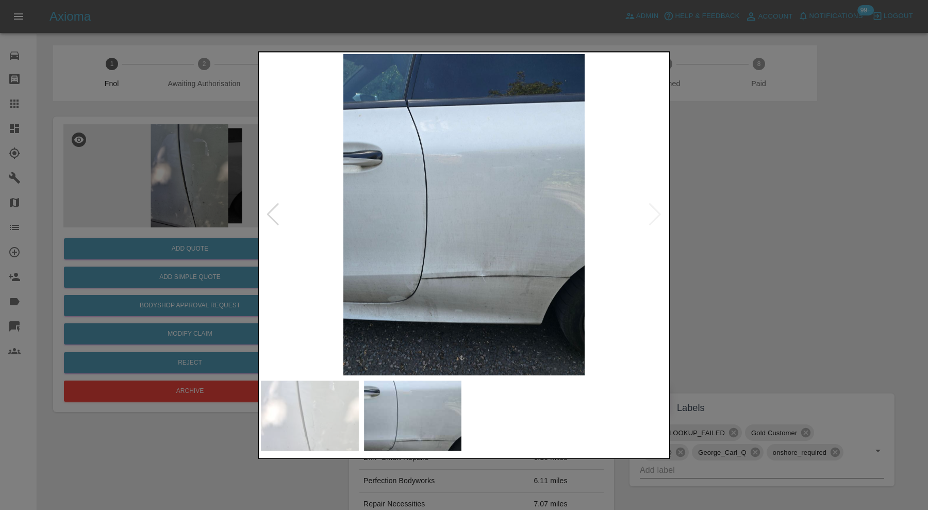
click at [771, 234] on div at bounding box center [464, 255] width 928 height 510
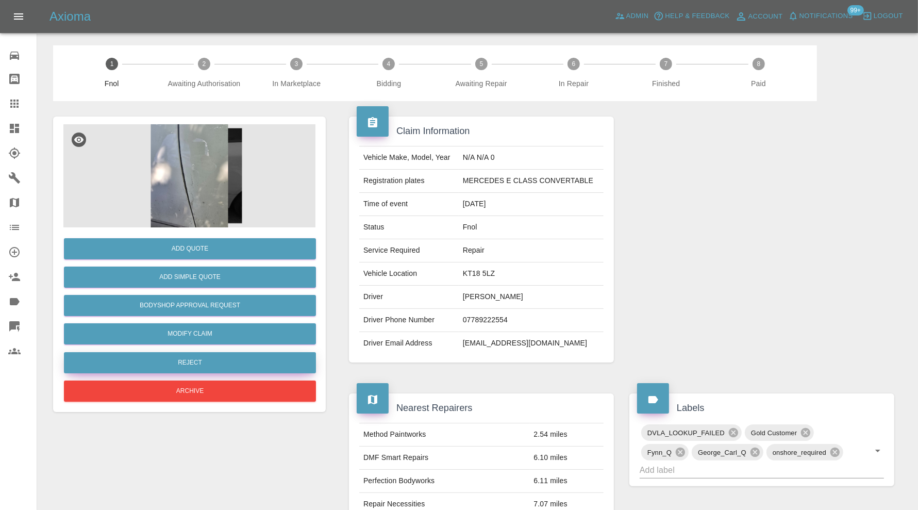
click at [266, 365] on button "Reject" at bounding box center [190, 362] width 252 height 21
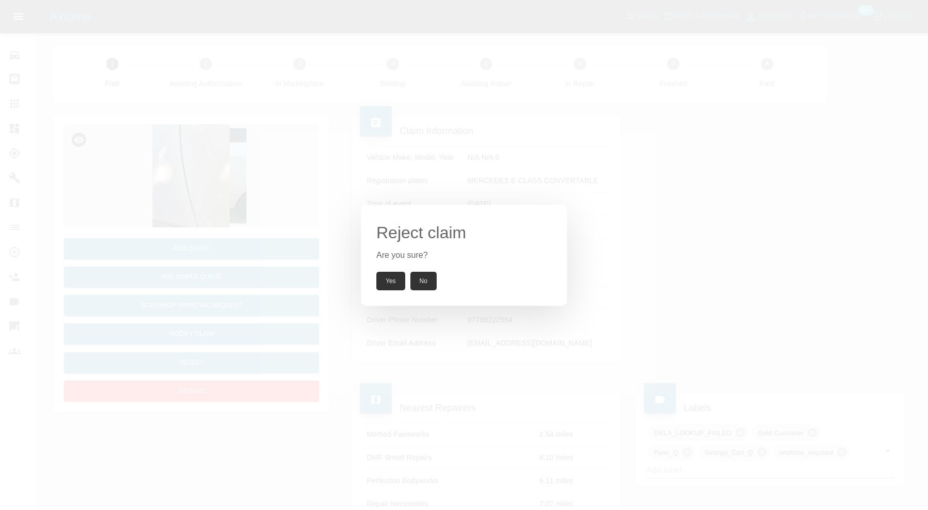
click at [390, 280] on button "Yes" at bounding box center [390, 281] width 29 height 19
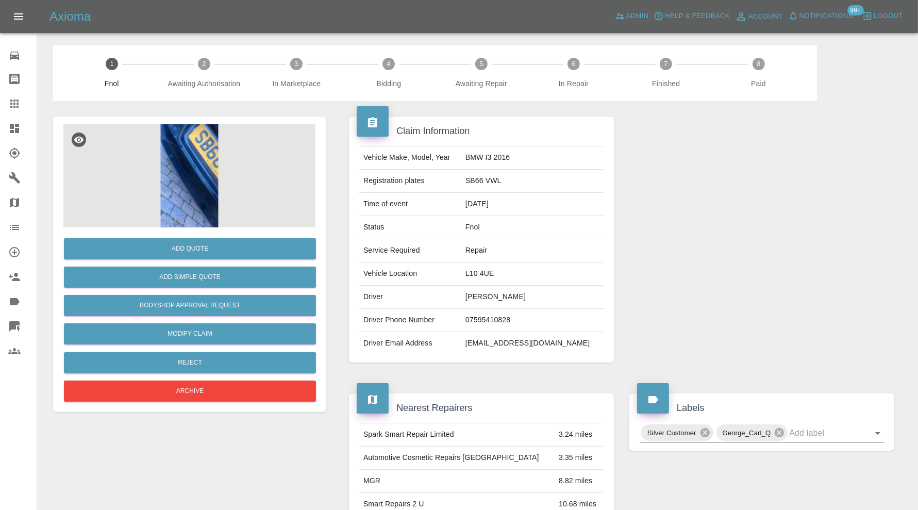
click at [207, 182] on img at bounding box center [189, 175] width 252 height 103
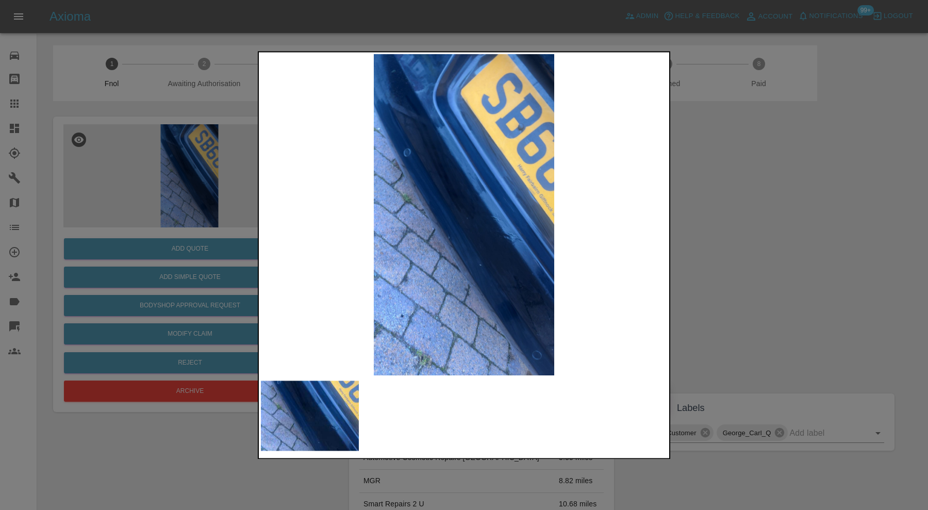
click at [736, 258] on div at bounding box center [464, 255] width 928 height 510
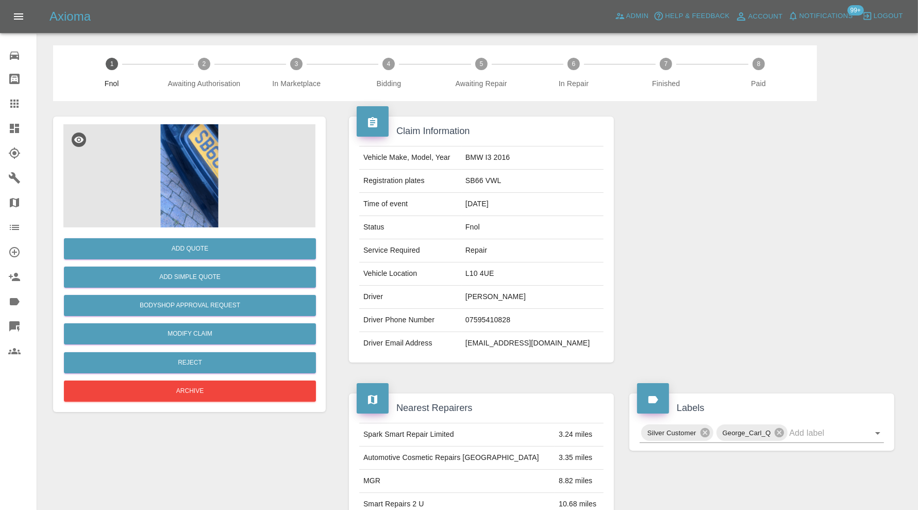
click at [183, 180] on img at bounding box center [189, 175] width 252 height 103
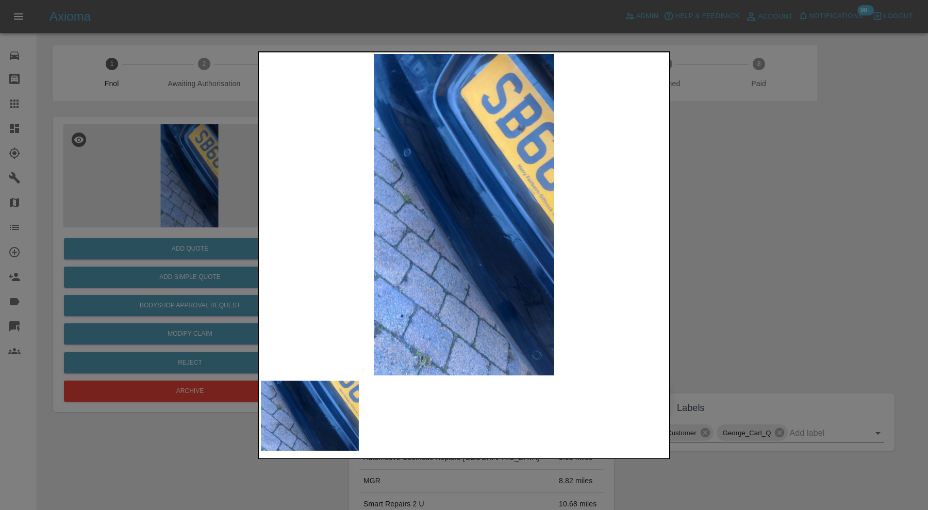
click at [740, 234] on div at bounding box center [464, 255] width 928 height 510
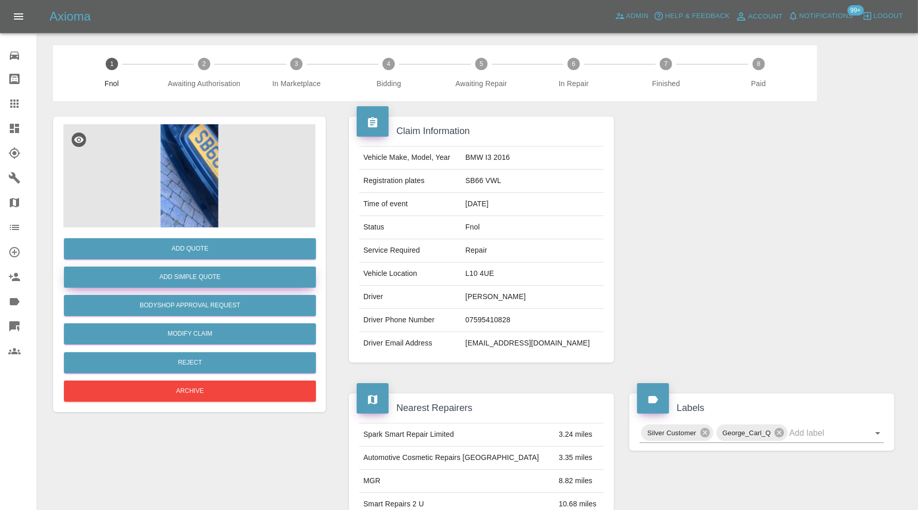
click at [223, 270] on button "Add Simple Quote" at bounding box center [190, 277] width 252 height 21
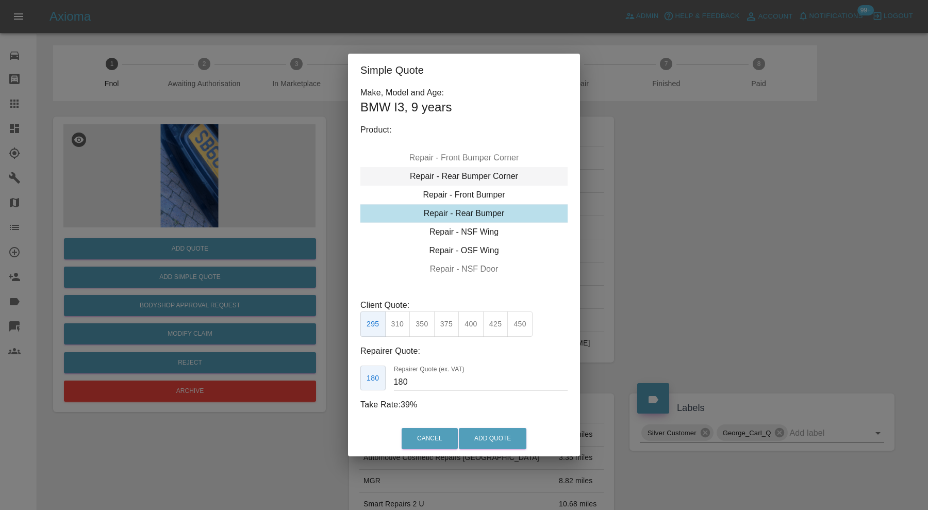
click at [477, 178] on div "Repair - Rear Bumper Corner" at bounding box center [463, 176] width 207 height 19
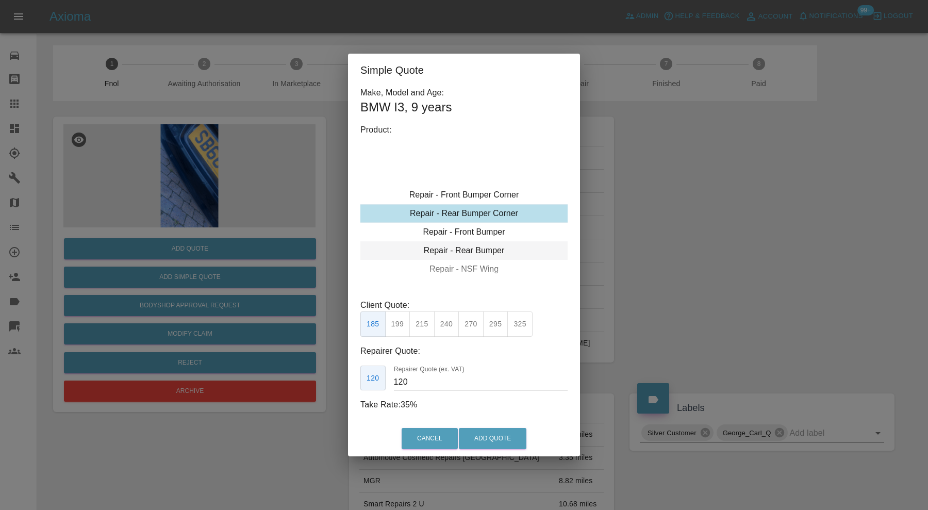
click at [480, 245] on div "Repair - Rear Bumper" at bounding box center [463, 250] width 207 height 19
type input "180"
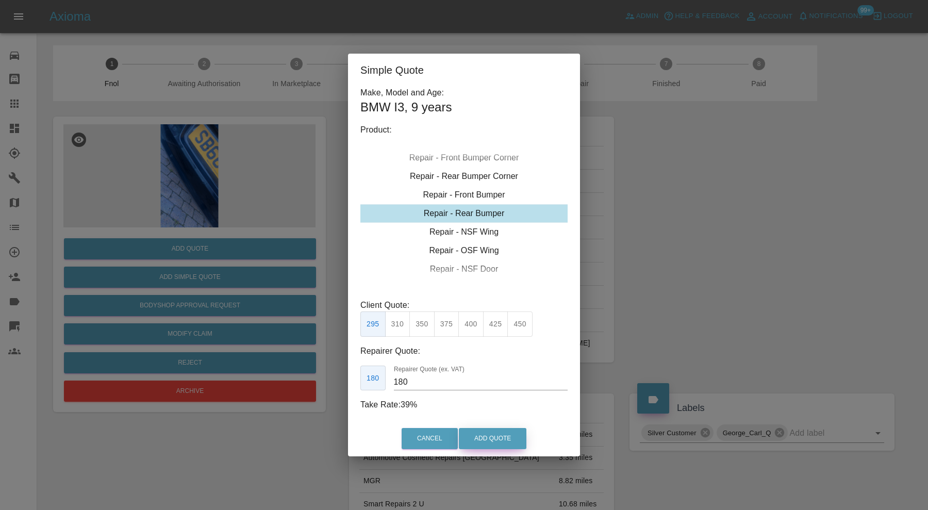
click at [494, 436] on button "Add Quote" at bounding box center [493, 438] width 68 height 21
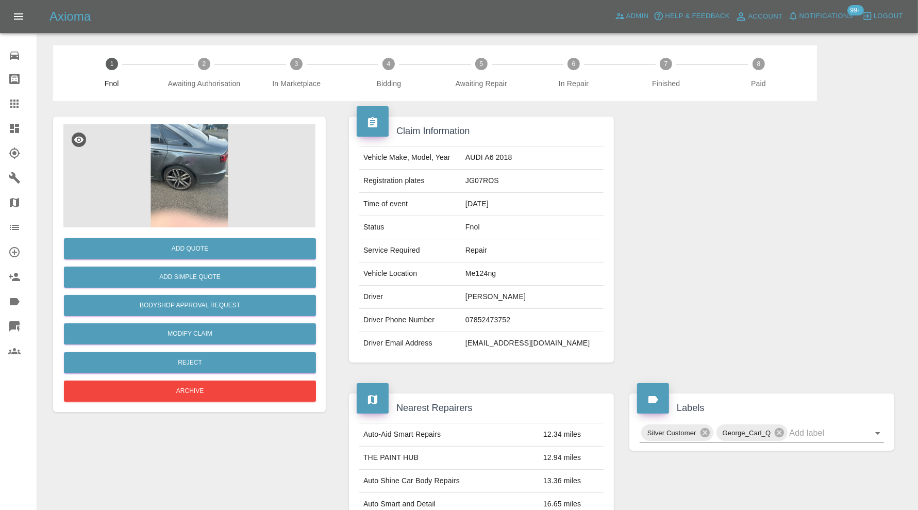
click at [191, 173] on img at bounding box center [189, 175] width 252 height 103
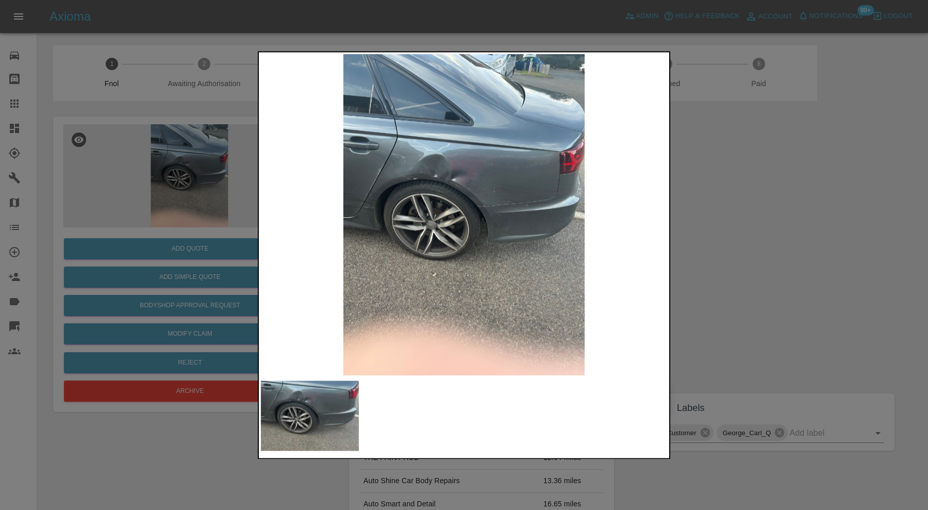
click at [689, 205] on div at bounding box center [464, 255] width 928 height 510
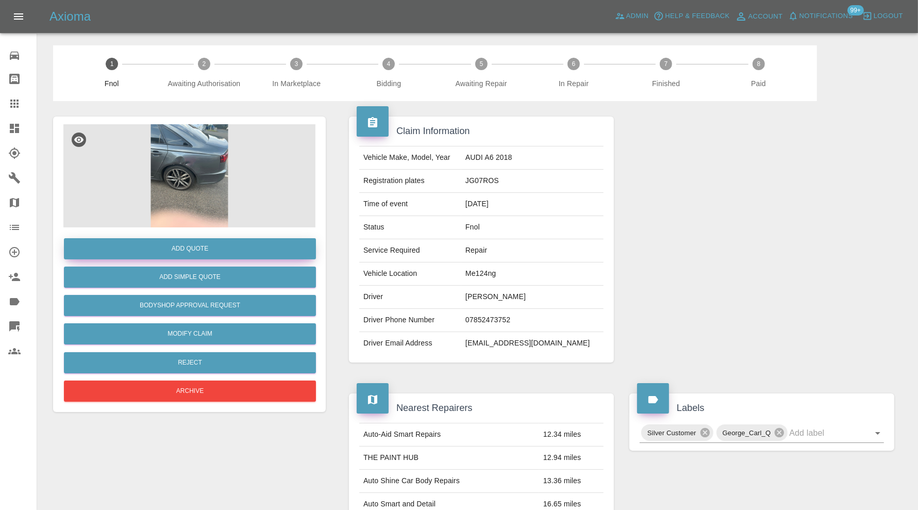
click at [199, 248] on button "Add Quote" at bounding box center [190, 248] width 252 height 21
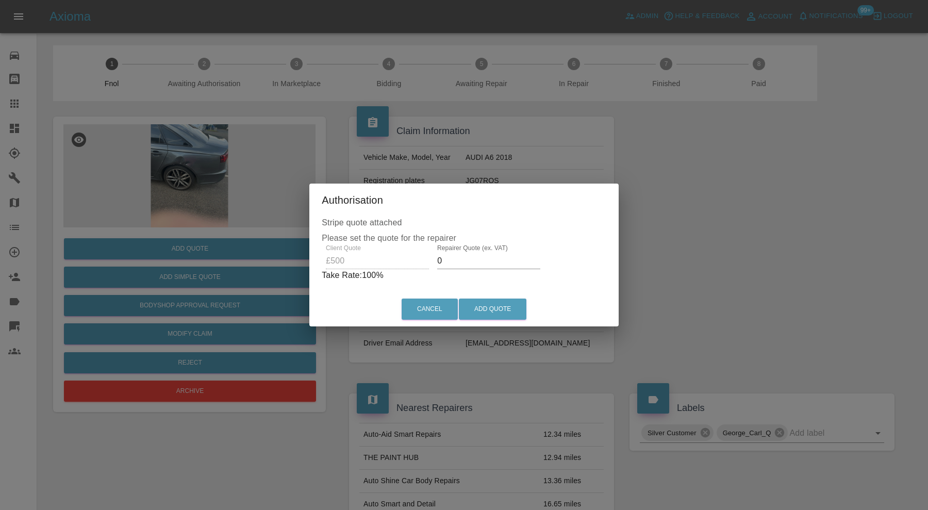
click at [500, 258] on input "0" at bounding box center [488, 261] width 103 height 17
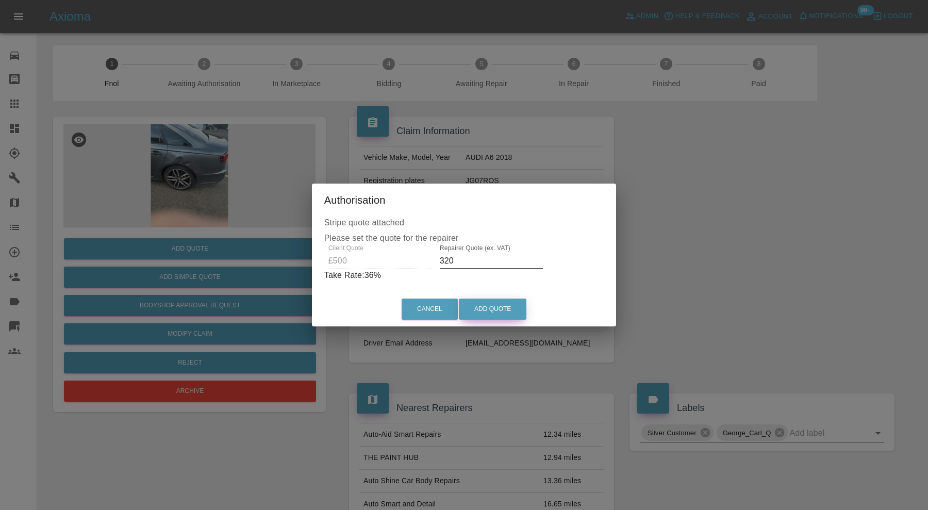
type input "320"
click at [500, 312] on button "Add Quote" at bounding box center [493, 309] width 68 height 21
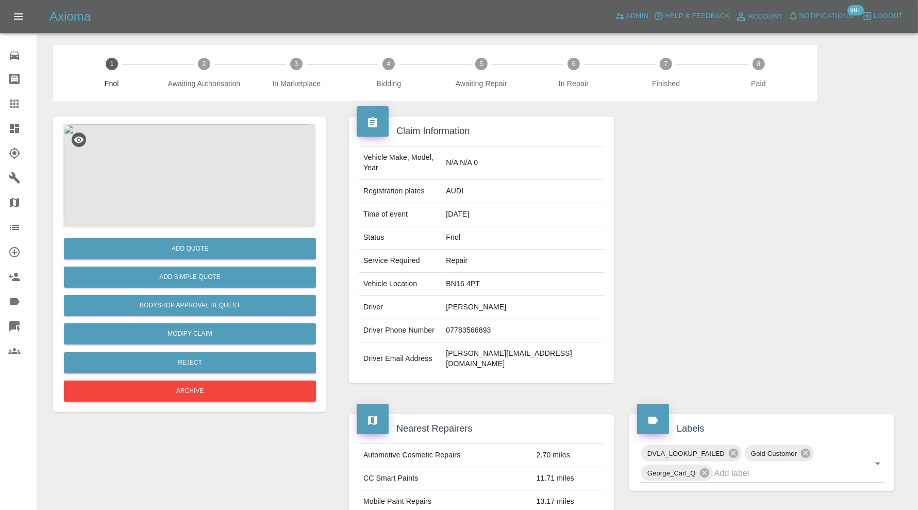
click at [186, 151] on img at bounding box center [189, 175] width 252 height 103
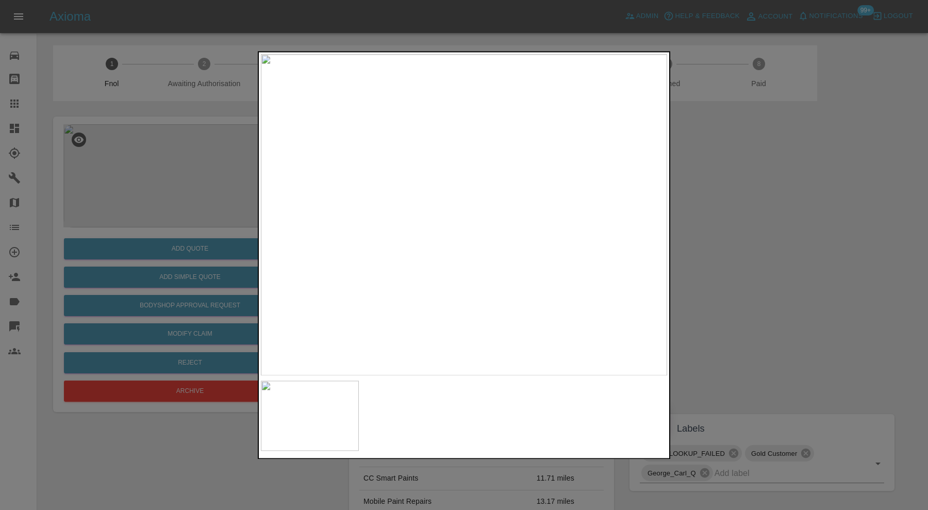
click at [729, 234] on div at bounding box center [464, 255] width 928 height 510
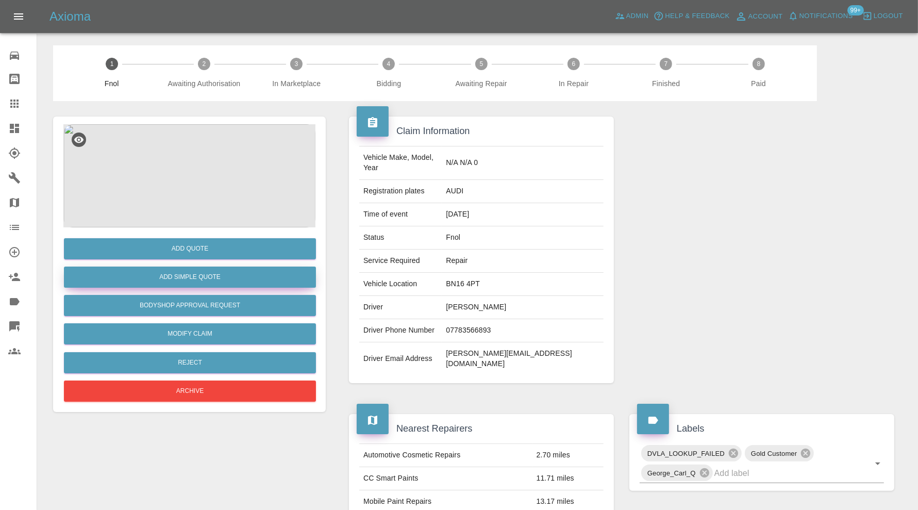
click at [244, 276] on button "Add Simple Quote" at bounding box center [190, 277] width 252 height 21
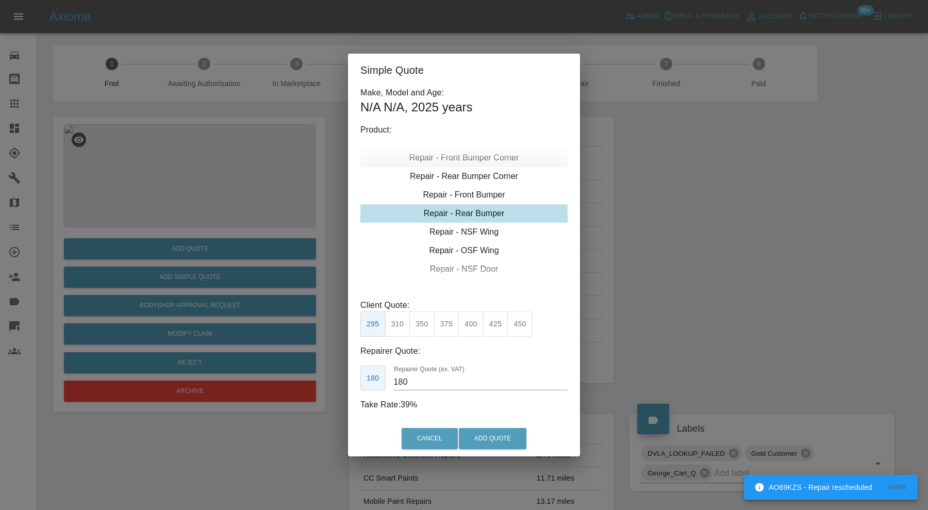
click at [500, 162] on div "Repair - Front Bumper Corner" at bounding box center [463, 158] width 207 height 19
type input "120"
click at [400, 320] on button "199" at bounding box center [397, 323] width 25 height 25
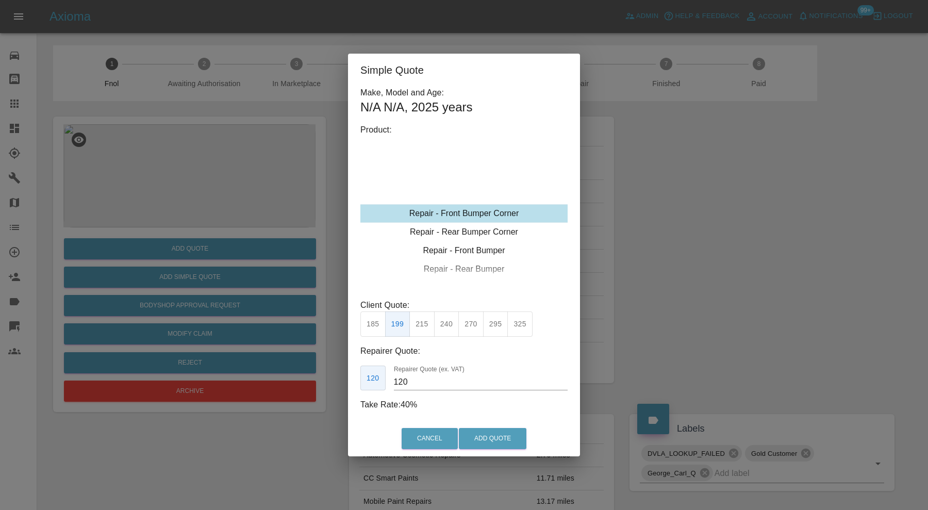
click at [371, 326] on button "185" at bounding box center [372, 323] width 25 height 25
click at [482, 439] on button "Add Quote" at bounding box center [493, 438] width 68 height 21
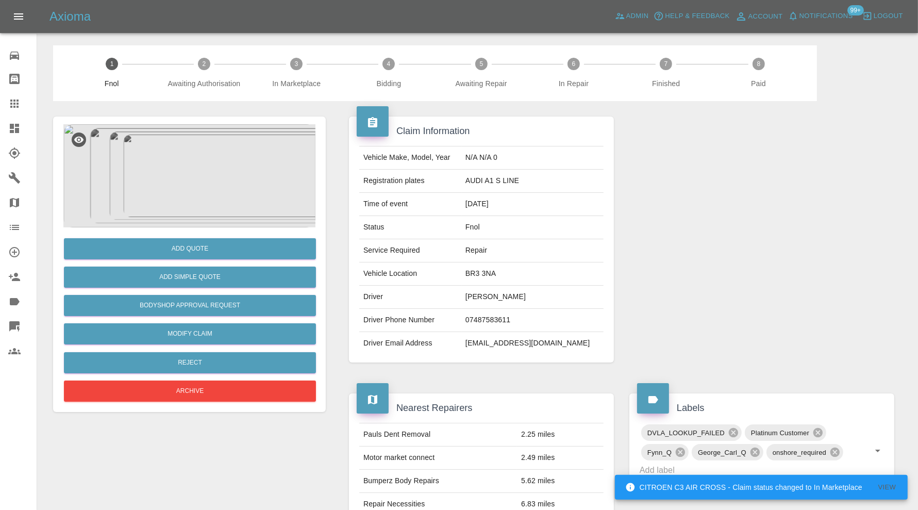
click at [197, 184] on img at bounding box center [189, 175] width 252 height 103
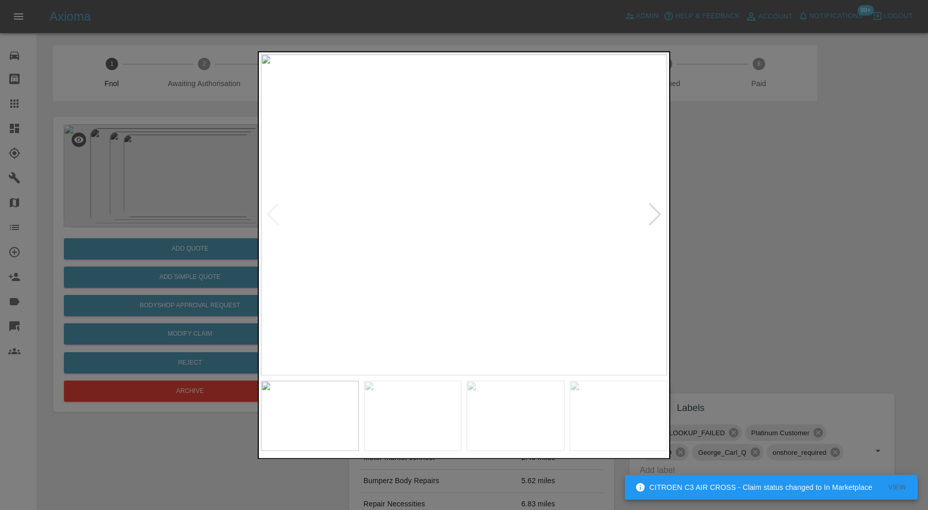
click at [646, 211] on img at bounding box center [464, 214] width 406 height 321
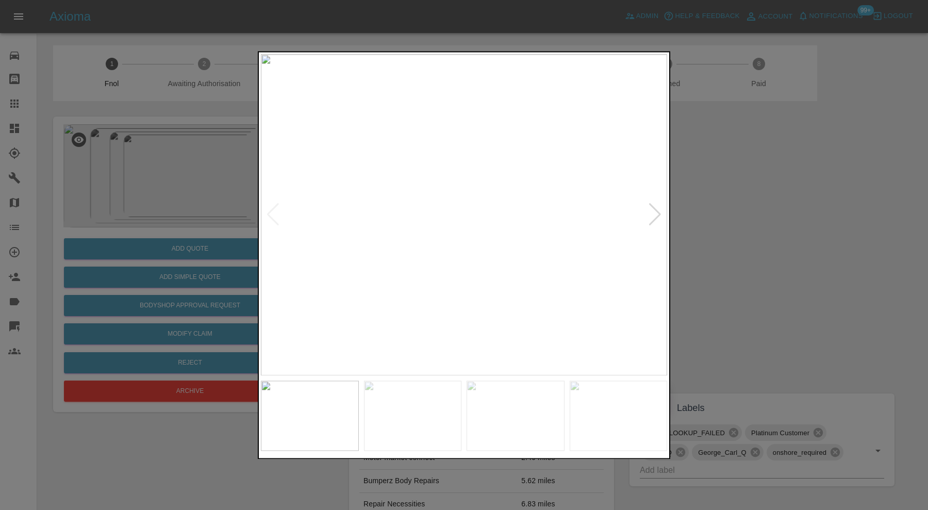
click at [652, 209] on div at bounding box center [655, 215] width 14 height 23
click at [655, 209] on div at bounding box center [655, 215] width 14 height 23
click at [655, 209] on img at bounding box center [464, 214] width 406 height 321
click at [454, 419] on img at bounding box center [413, 416] width 98 height 70
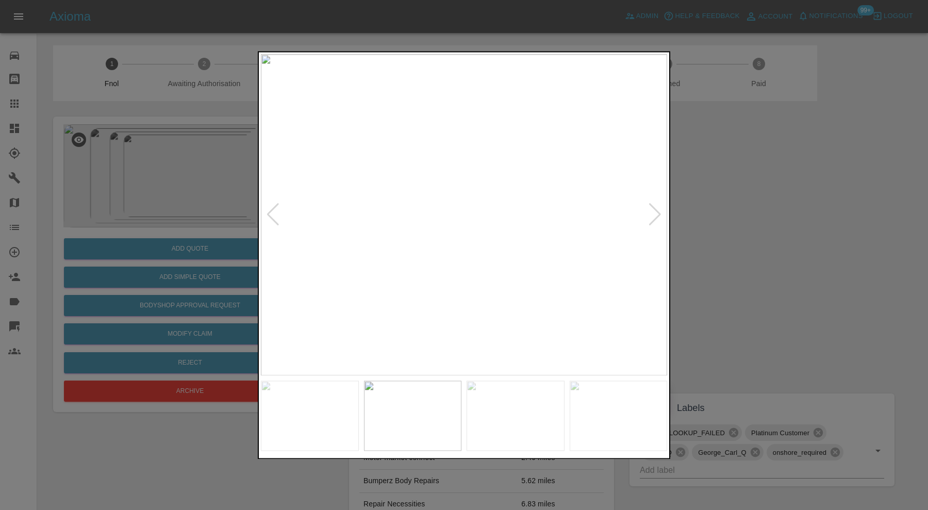
click at [534, 262] on img at bounding box center [464, 214] width 406 height 321
click at [323, 411] on img at bounding box center [310, 416] width 98 height 70
click at [470, 226] on img at bounding box center [464, 214] width 406 height 321
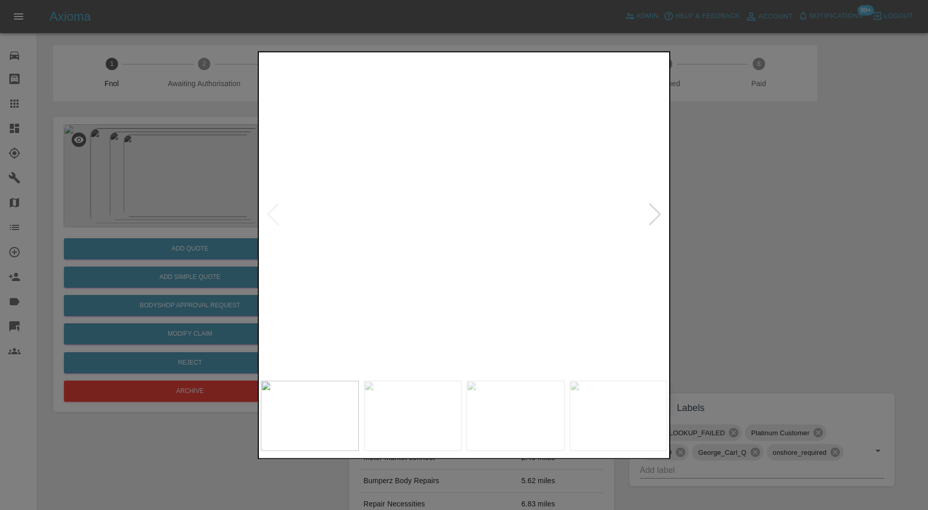
click at [587, 190] on img at bounding box center [585, 76] width 1219 height 964
click at [401, 203] on img at bounding box center [687, 134] width 1219 height 964
click at [443, 402] on img at bounding box center [413, 416] width 98 height 70
click at [563, 148] on img at bounding box center [464, 214] width 406 height 321
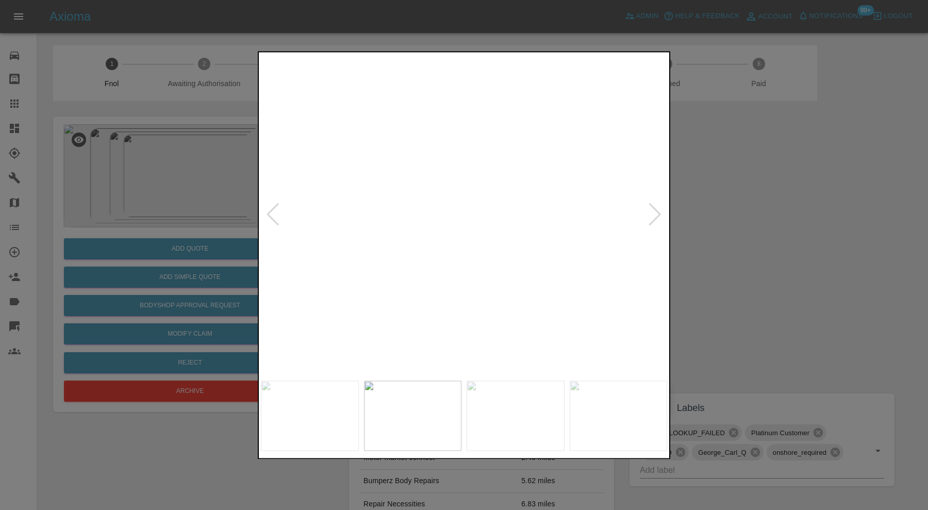
click at [701, 209] on div at bounding box center [464, 255] width 928 height 510
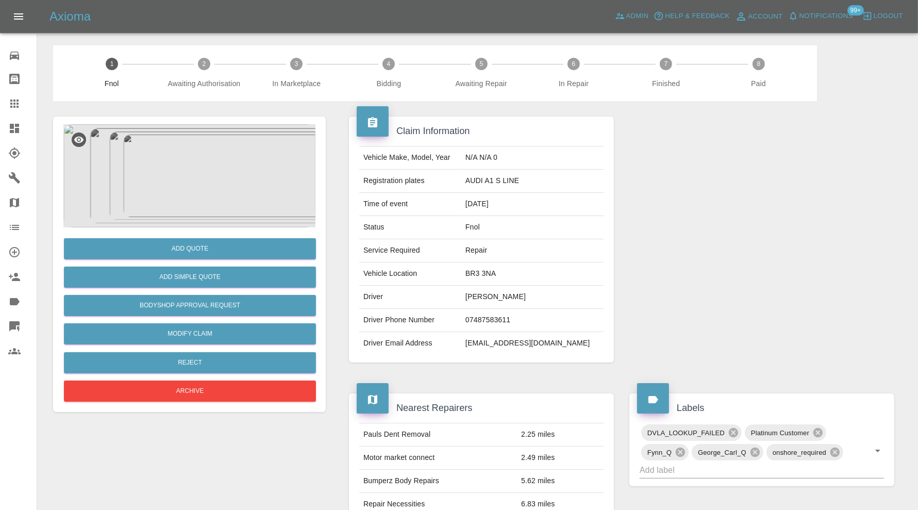
click at [220, 189] on img at bounding box center [189, 175] width 252 height 103
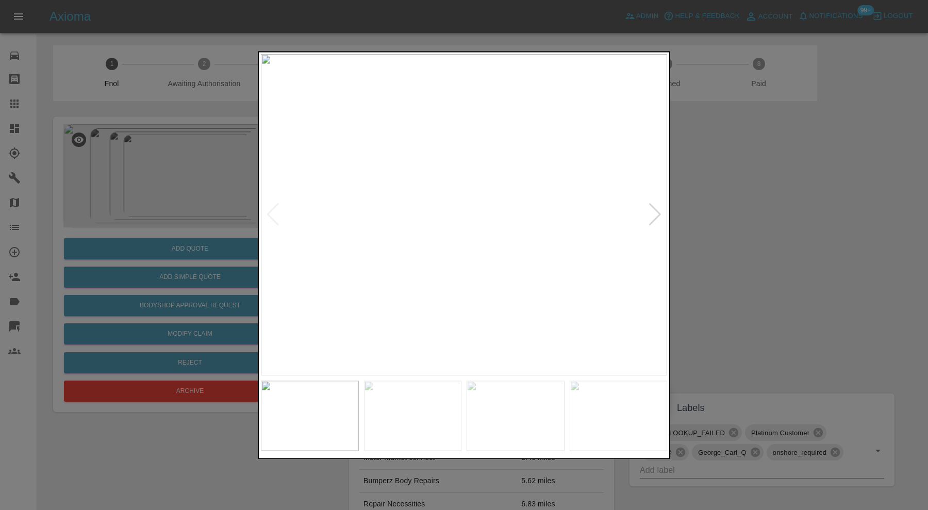
click at [726, 229] on div at bounding box center [464, 255] width 928 height 510
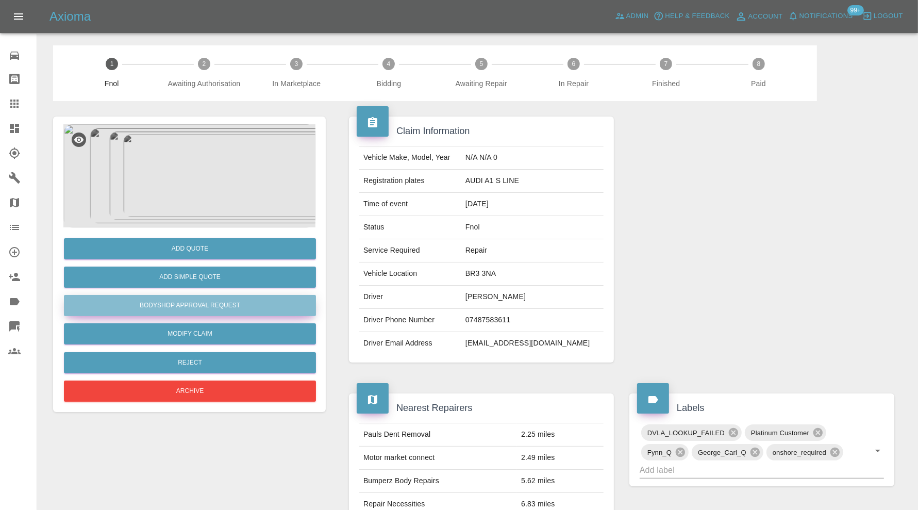
click at [285, 301] on button "Bodyshop Approval Request" at bounding box center [190, 305] width 252 height 21
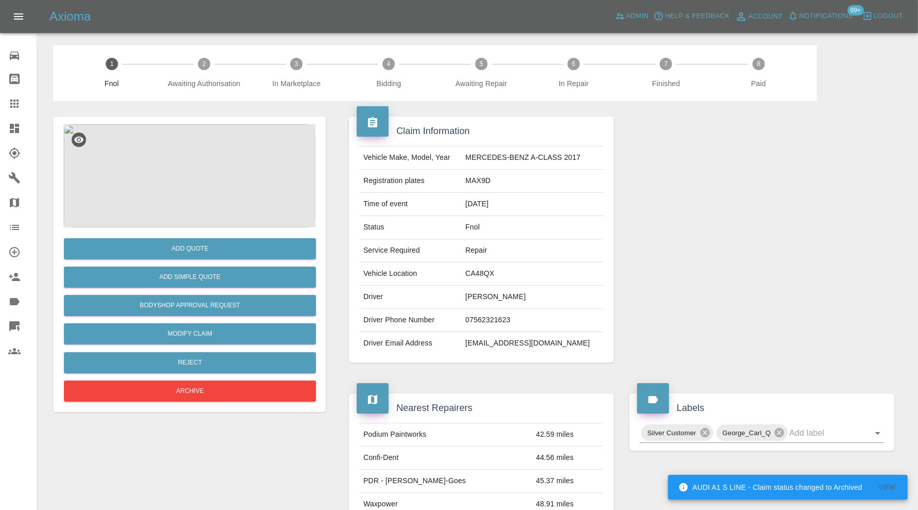
click at [205, 160] on img at bounding box center [189, 175] width 252 height 103
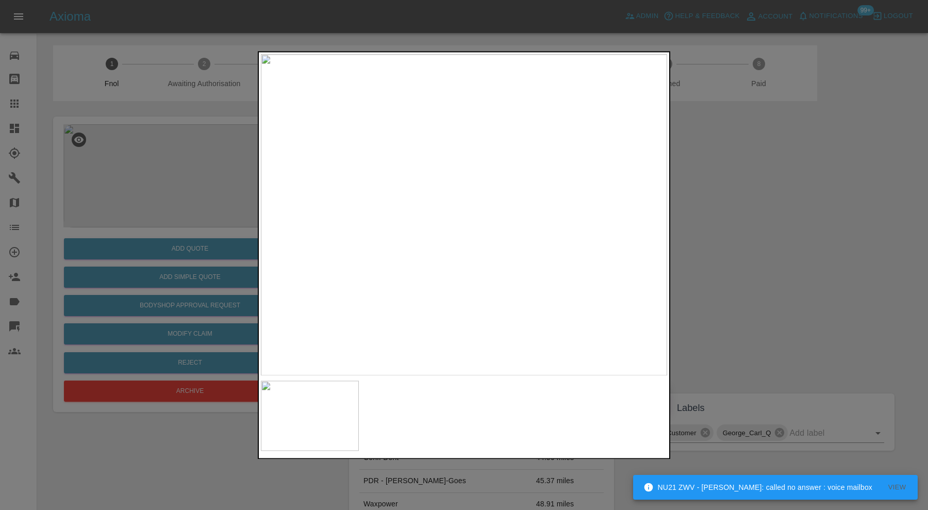
click at [731, 229] on div at bounding box center [464, 255] width 928 height 510
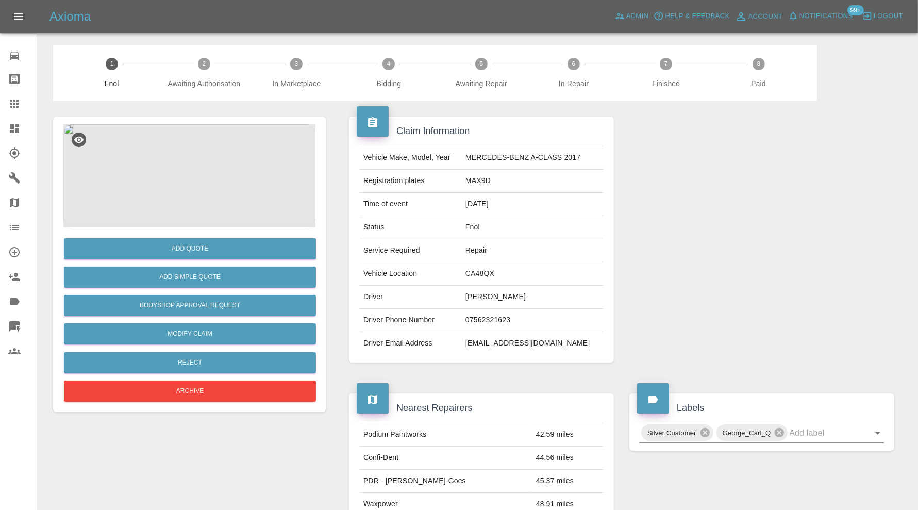
click at [202, 186] on img at bounding box center [189, 175] width 252 height 103
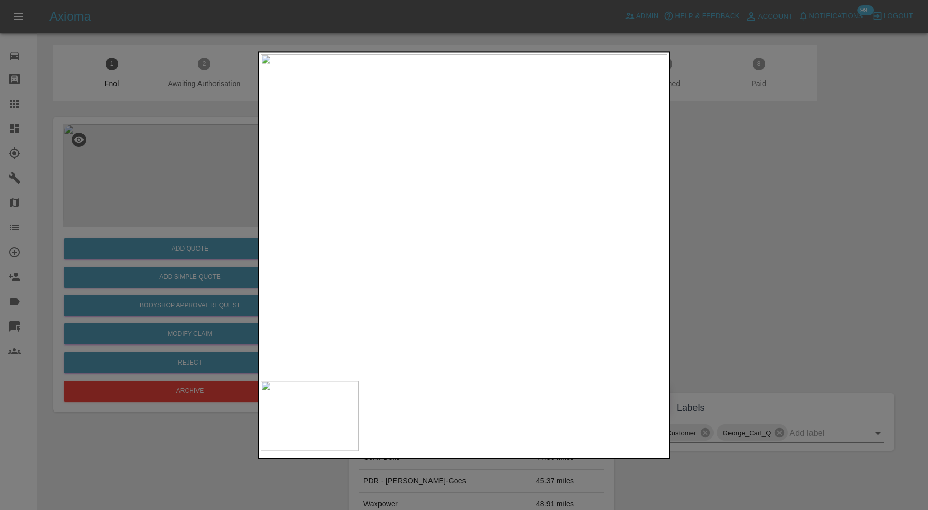
click at [736, 228] on div at bounding box center [464, 255] width 928 height 510
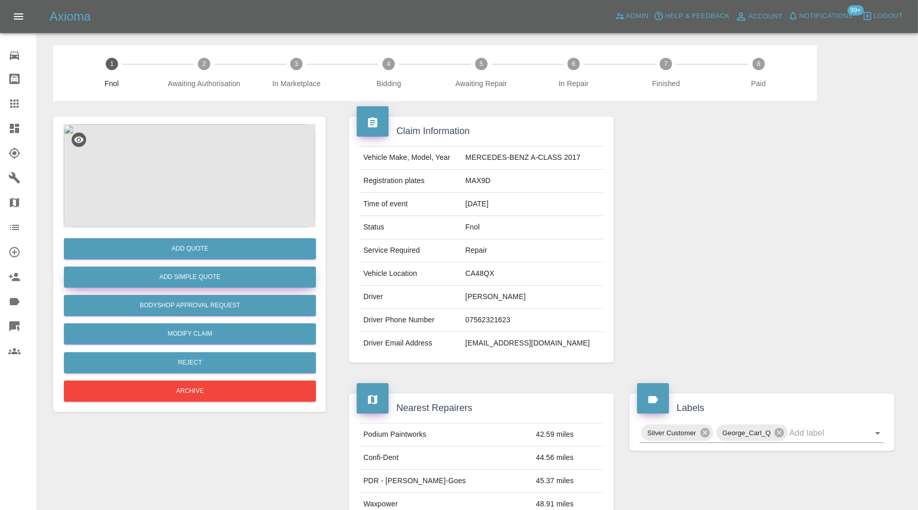
click at [271, 276] on button "Add Simple Quote" at bounding box center [190, 277] width 252 height 21
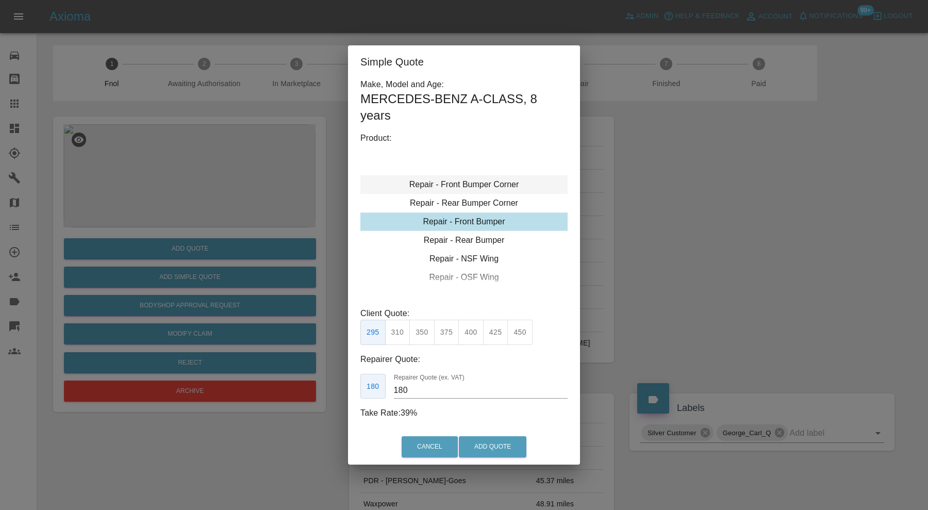
click at [460, 187] on div "Repair - Front Bumper Corner" at bounding box center [463, 184] width 207 height 19
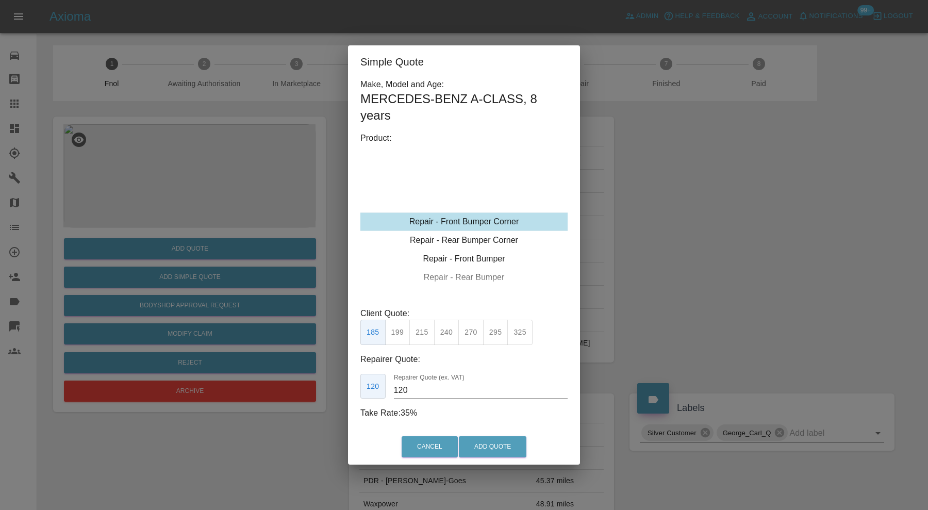
click at [450, 328] on button "240" at bounding box center [446, 332] width 25 height 25
click at [423, 385] on input "150" at bounding box center [481, 390] width 174 height 17
type input "160"
click at [487, 445] on button "Add Quote" at bounding box center [493, 446] width 68 height 21
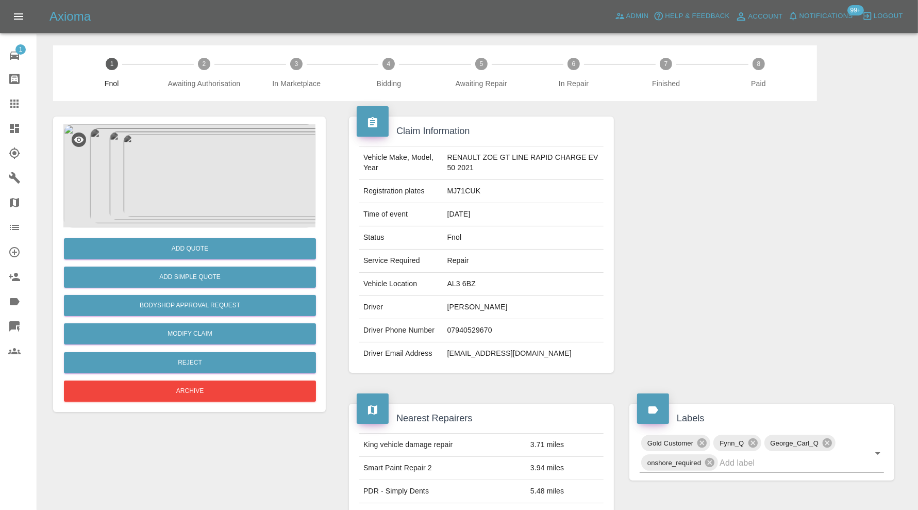
click at [217, 158] on img at bounding box center [189, 175] width 252 height 103
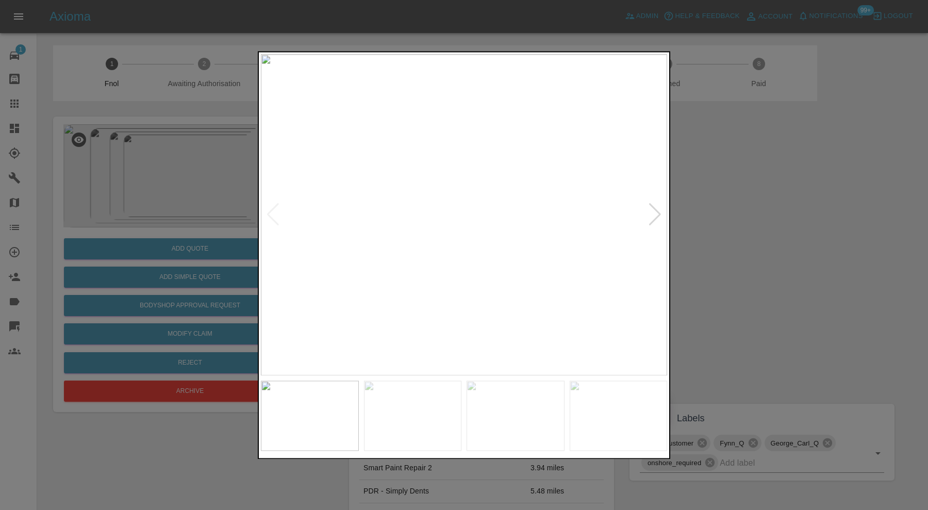
click at [659, 212] on div at bounding box center [655, 215] width 14 height 23
click at [658, 214] on div at bounding box center [655, 215] width 14 height 23
click at [658, 214] on img at bounding box center [464, 214] width 406 height 321
click at [728, 230] on div at bounding box center [464, 255] width 928 height 510
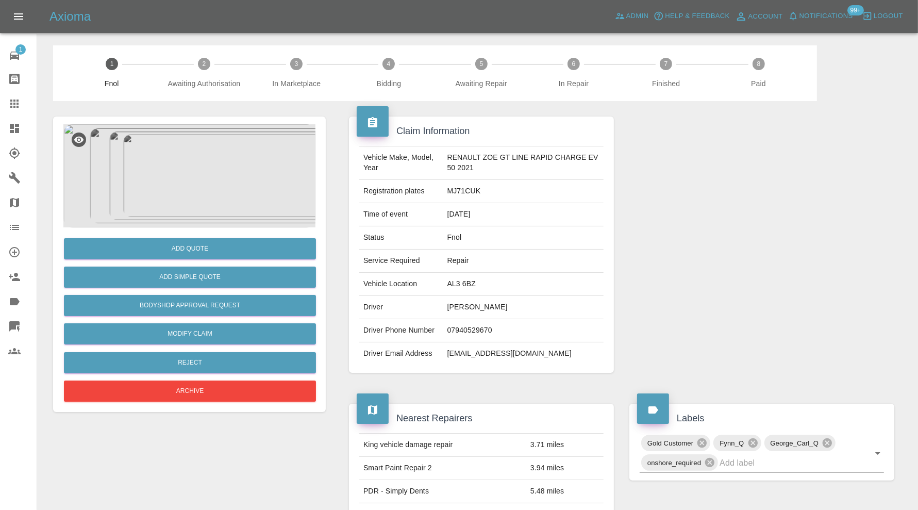
click at [196, 172] on img at bounding box center [189, 175] width 252 height 103
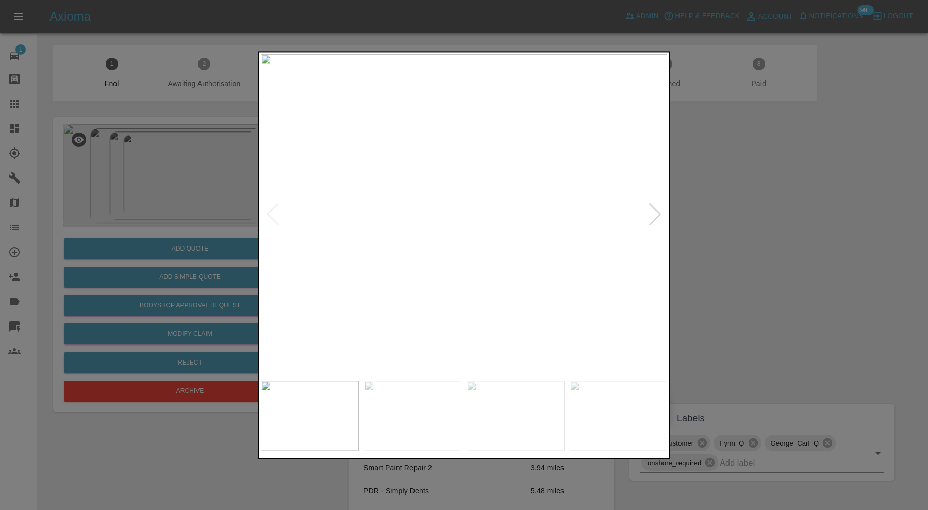
click at [655, 212] on div at bounding box center [655, 215] width 14 height 23
click at [460, 237] on img at bounding box center [464, 214] width 406 height 321
click at [477, 227] on img at bounding box center [394, 128] width 1219 height 964
click at [508, 232] on img at bounding box center [410, 134] width 1219 height 964
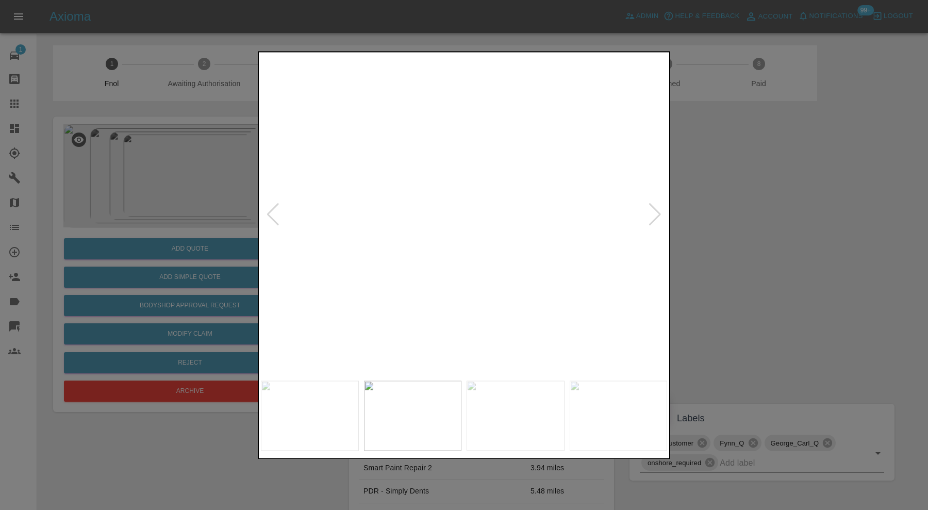
click at [508, 232] on img at bounding box center [410, 134] width 1219 height 964
click at [529, 394] on img at bounding box center [516, 416] width 98 height 70
click at [464, 186] on img at bounding box center [464, 214] width 406 height 321
click at [504, 259] on img at bounding box center [464, 300] width 1219 height 964
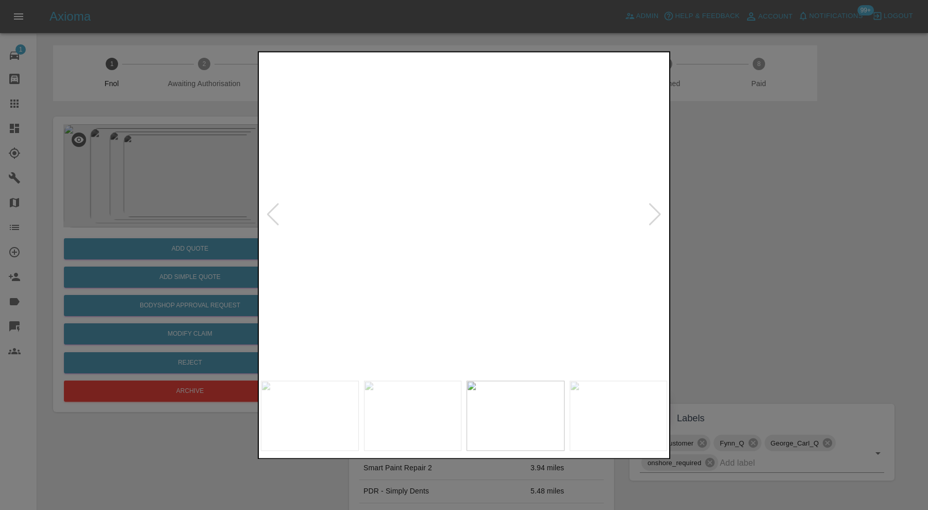
click at [504, 259] on img at bounding box center [464, 300] width 1219 height 964
click at [597, 404] on img at bounding box center [619, 416] width 98 height 70
click at [421, 217] on img at bounding box center [464, 214] width 406 height 321
click at [464, 218] on img at bounding box center [513, 187] width 1219 height 964
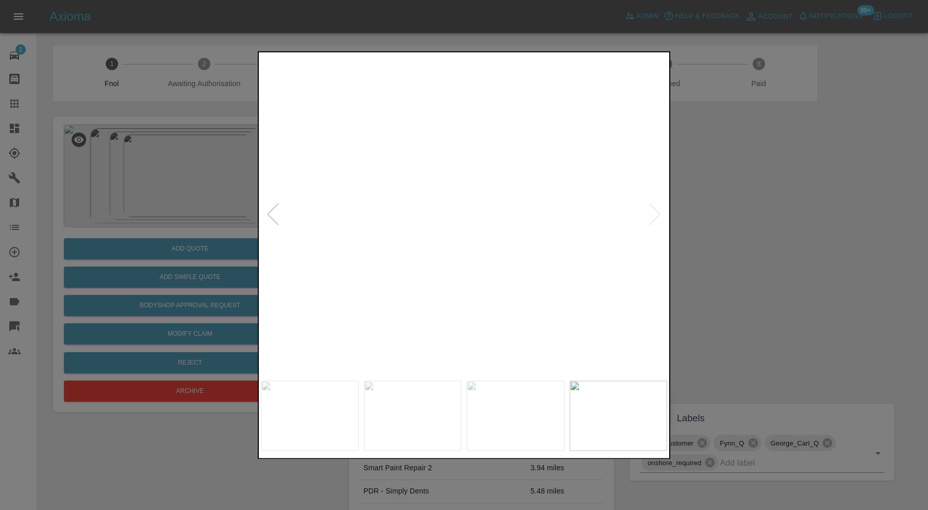
click at [729, 216] on div at bounding box center [464, 255] width 928 height 510
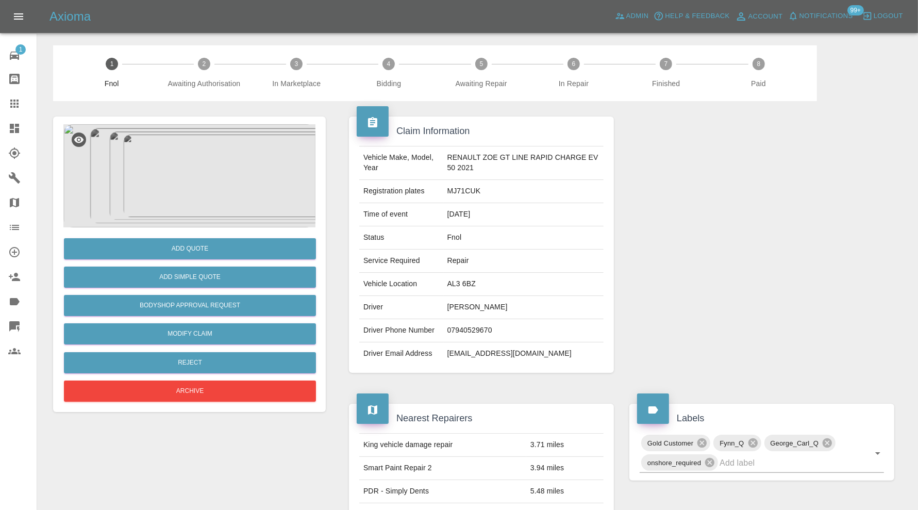
click at [220, 192] on img at bounding box center [189, 175] width 252 height 103
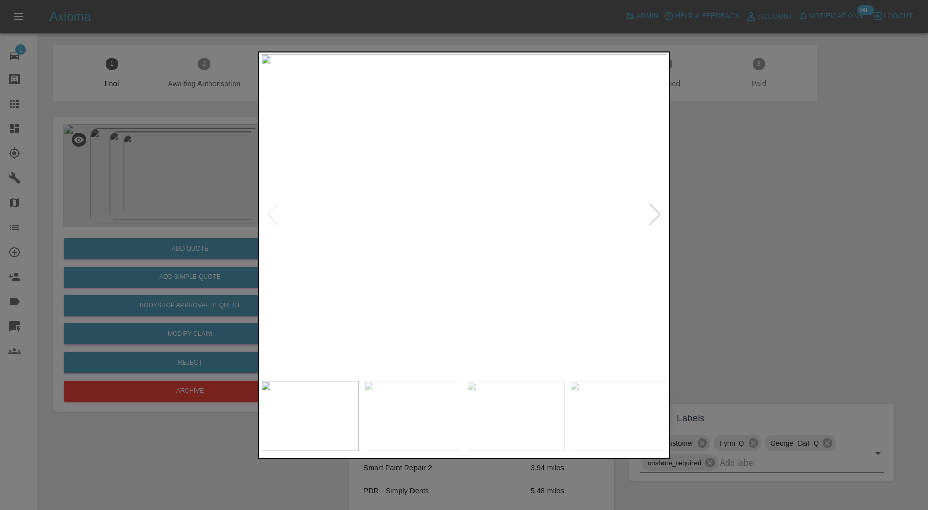
click at [209, 251] on div at bounding box center [464, 255] width 928 height 510
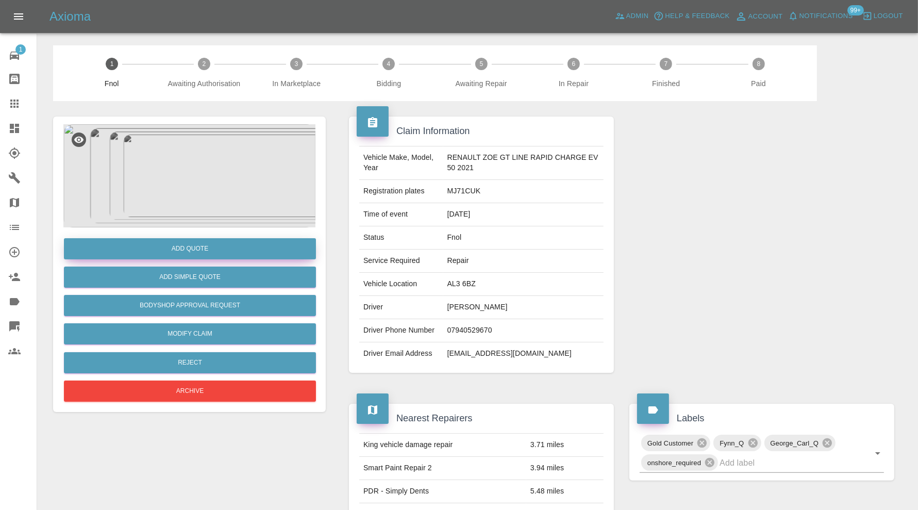
click at [213, 248] on button "Add Quote" at bounding box center [190, 248] width 252 height 21
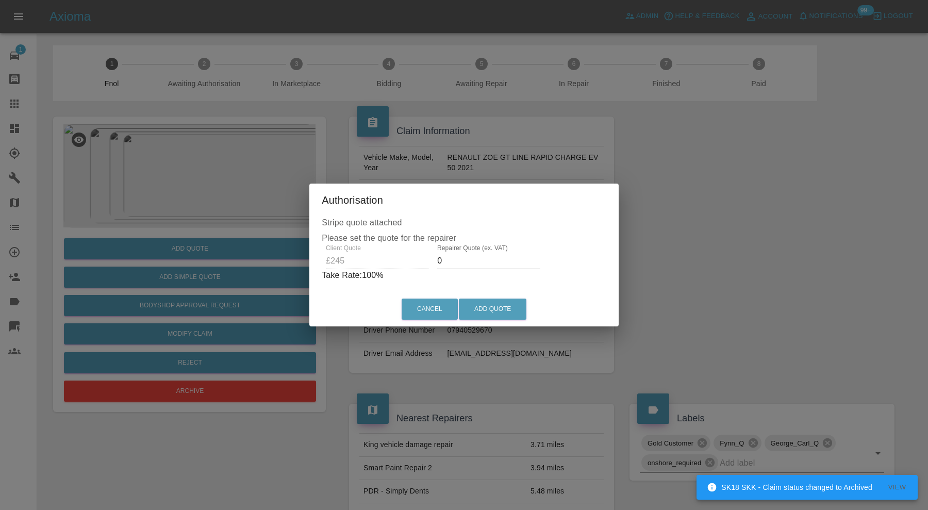
click at [469, 267] on input "0" at bounding box center [488, 261] width 103 height 17
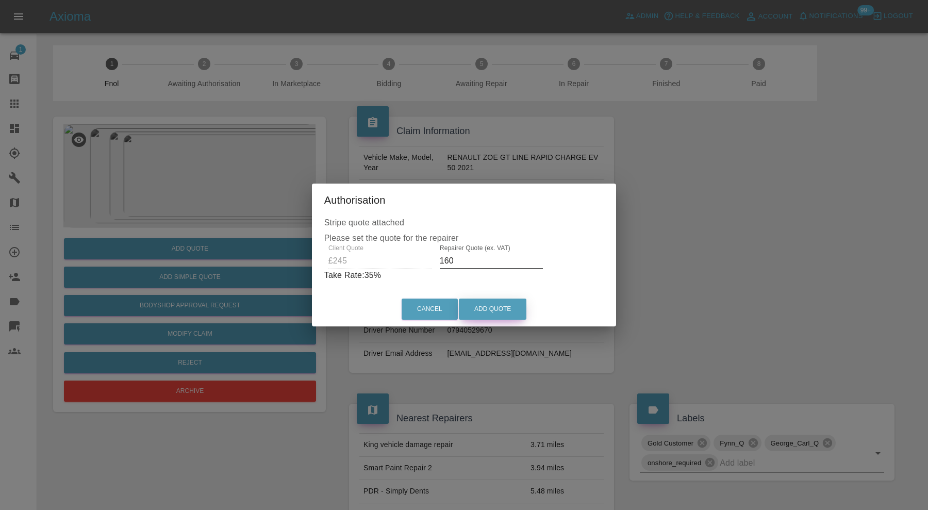
type input "160"
click at [490, 309] on button "Add Quote" at bounding box center [493, 309] width 68 height 21
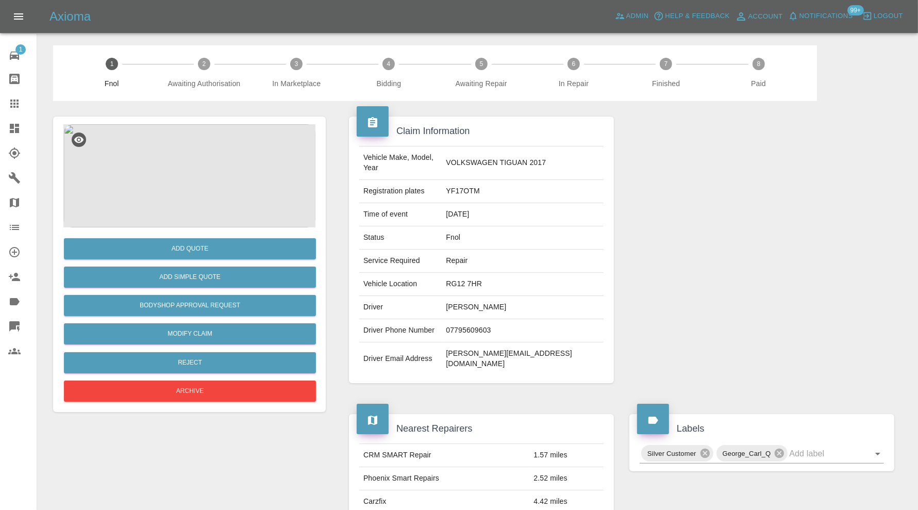
click at [236, 175] on img at bounding box center [189, 175] width 252 height 103
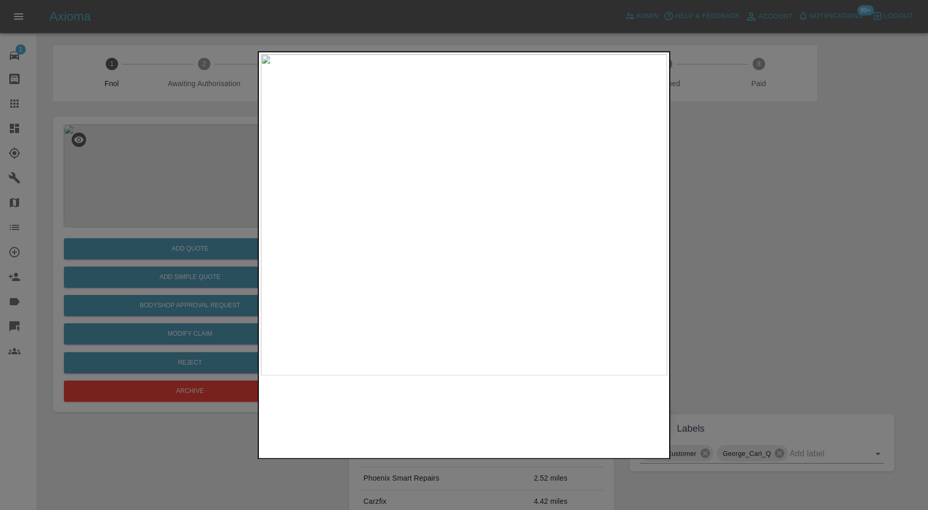
click at [555, 258] on img at bounding box center [464, 214] width 406 height 321
click at [438, 179] on img at bounding box center [209, 96] width 1219 height 964
click at [771, 220] on div at bounding box center [464, 255] width 928 height 510
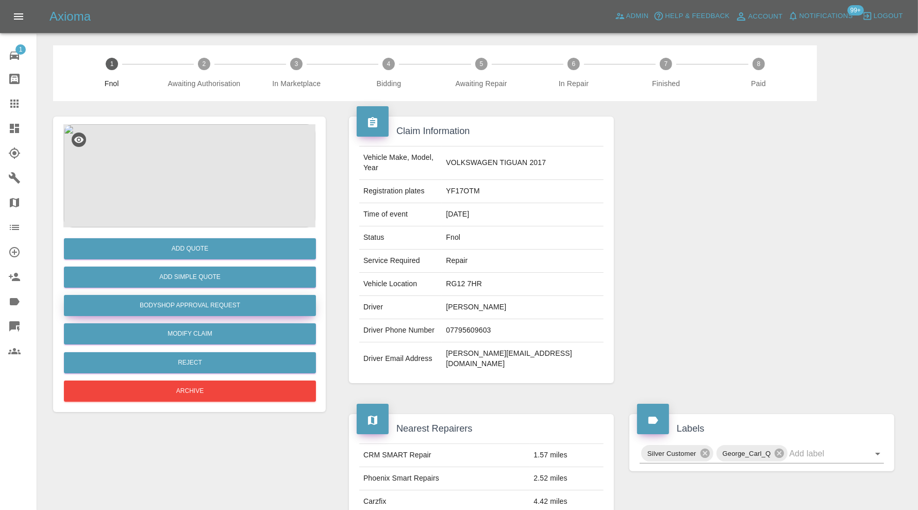
click at [241, 299] on button "Bodyshop Approval Request" at bounding box center [190, 305] width 252 height 21
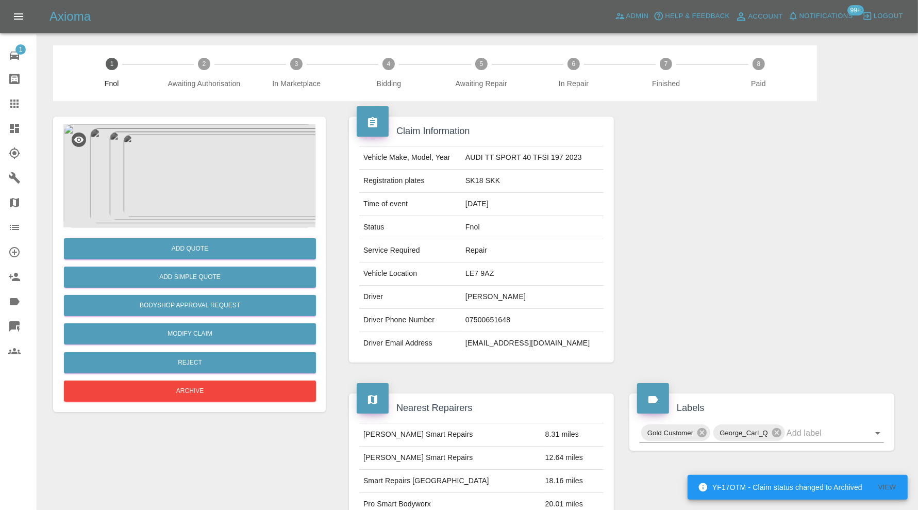
click at [232, 190] on img at bounding box center [189, 175] width 252 height 103
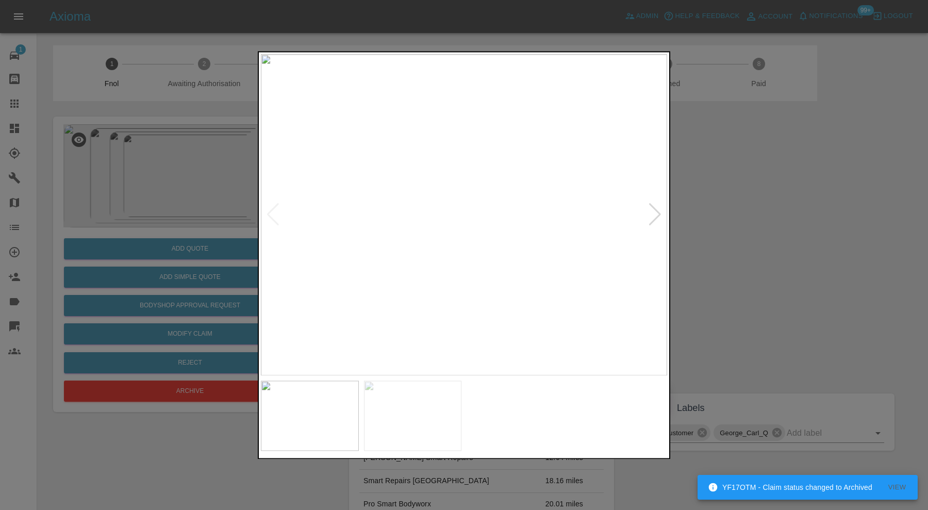
click at [531, 188] on img at bounding box center [464, 214] width 406 height 321
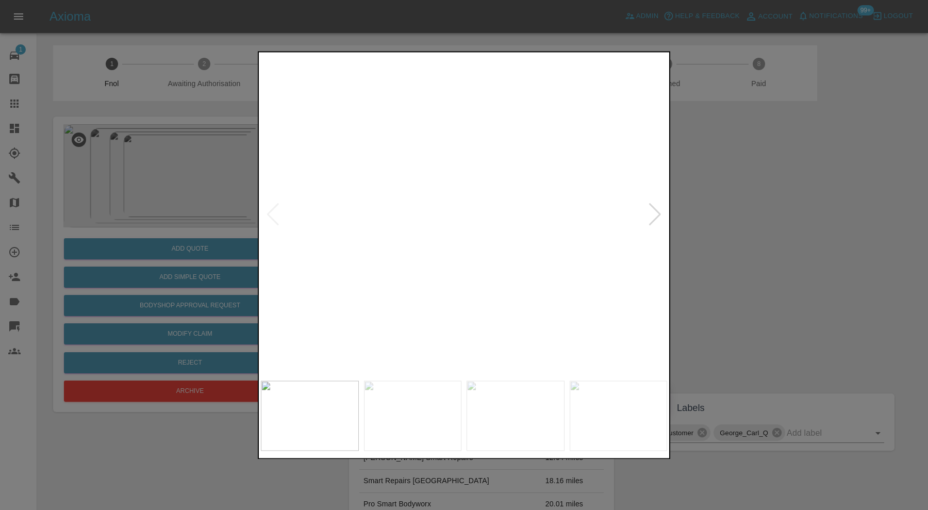
click at [719, 222] on div at bounding box center [464, 255] width 928 height 510
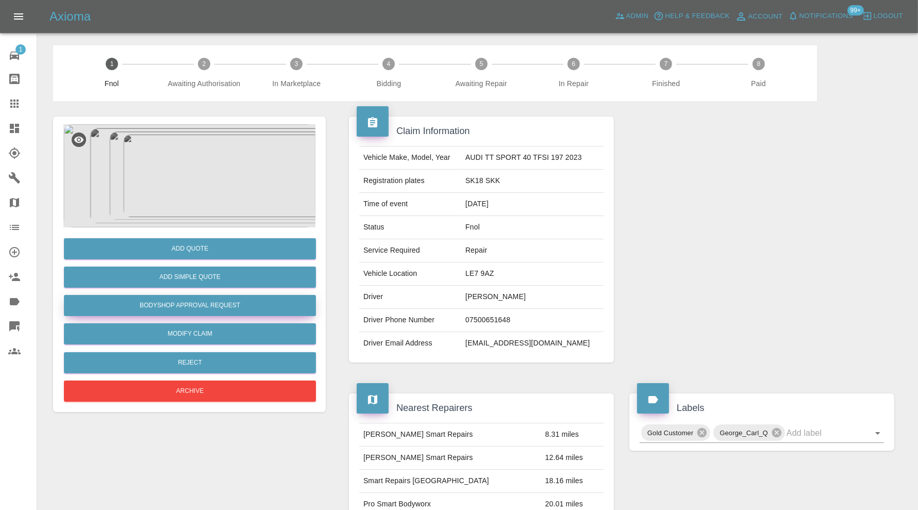
click at [228, 305] on button "Bodyshop Approval Request" at bounding box center [190, 305] width 252 height 21
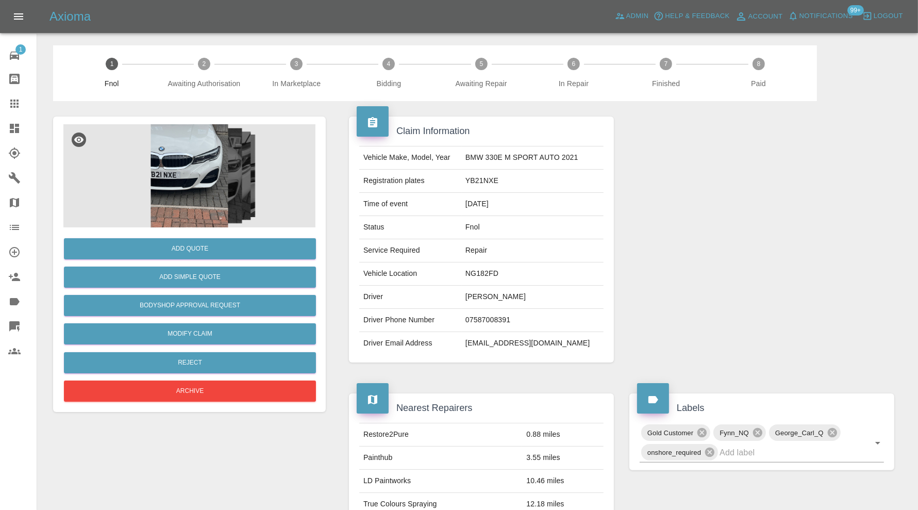
click at [164, 192] on img at bounding box center [189, 175] width 252 height 103
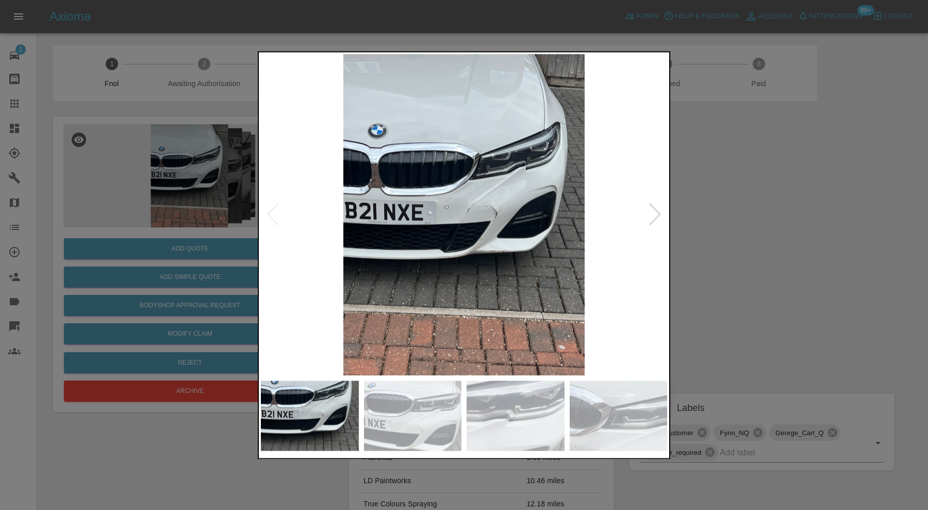
click at [653, 215] on div at bounding box center [655, 215] width 14 height 23
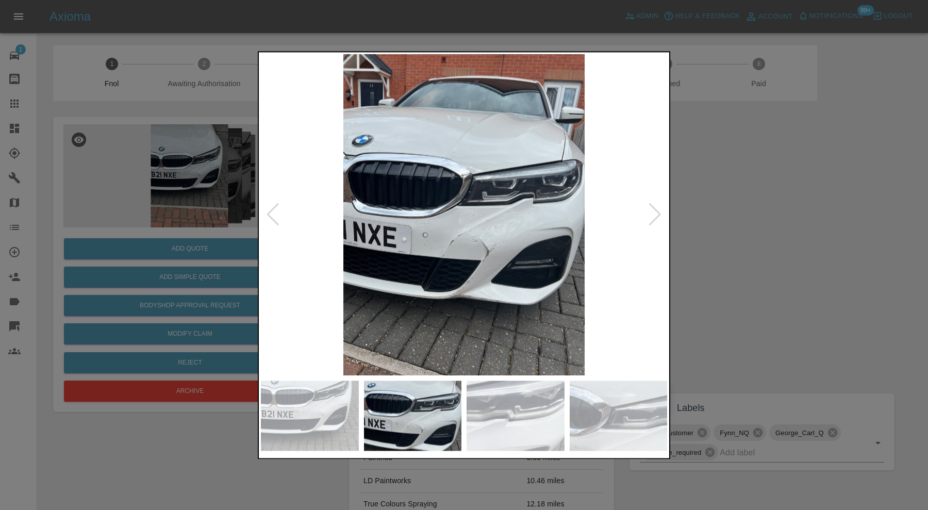
click at [653, 215] on div at bounding box center [655, 215] width 14 height 23
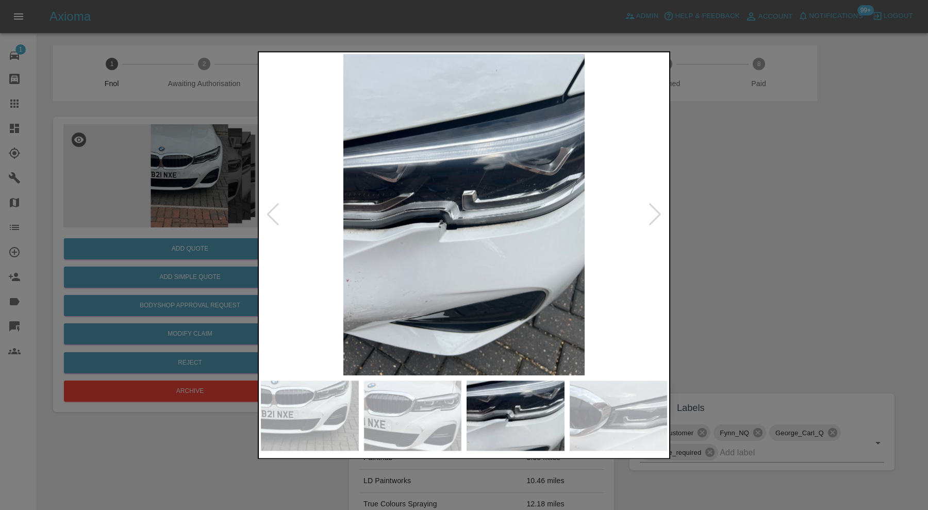
click at [653, 215] on div at bounding box center [655, 215] width 14 height 23
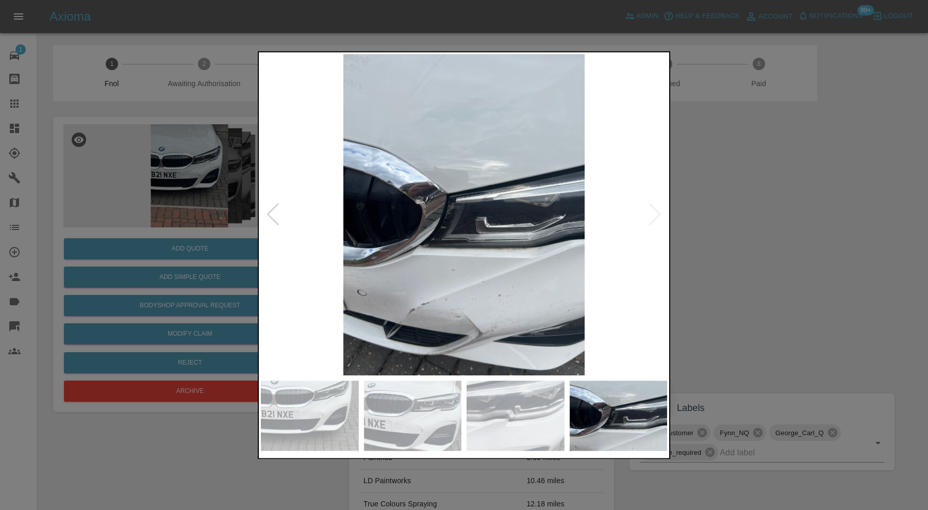
click at [653, 214] on img at bounding box center [464, 214] width 406 height 321
click at [734, 211] on div at bounding box center [464, 255] width 928 height 510
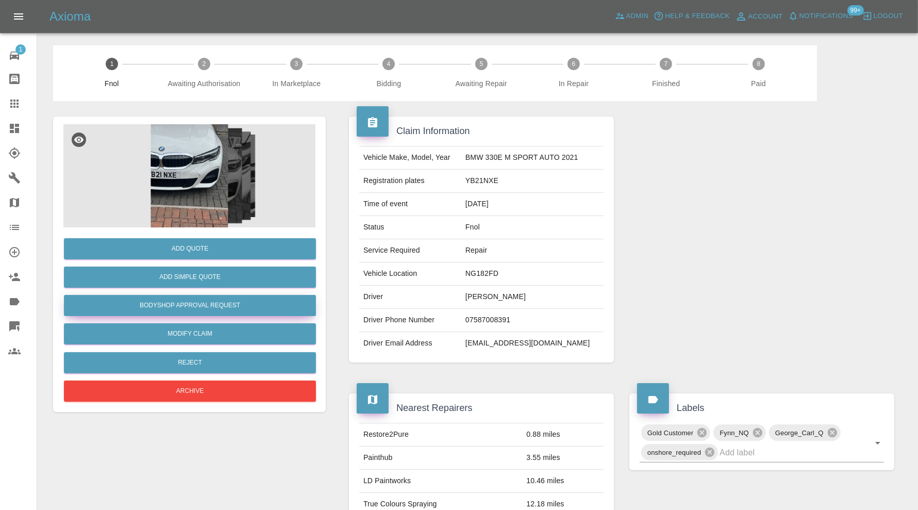
click at [220, 306] on button "Bodyshop Approval Request" at bounding box center [190, 305] width 252 height 21
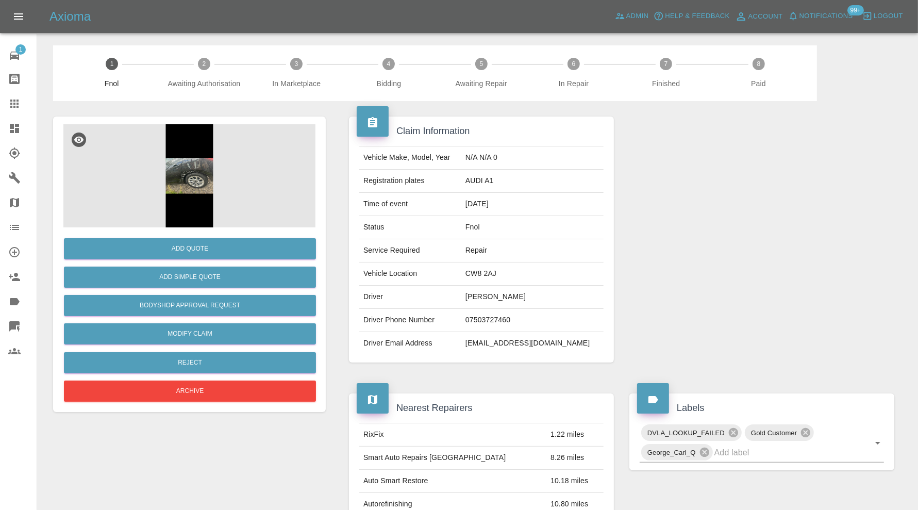
click at [178, 173] on img at bounding box center [189, 175] width 252 height 103
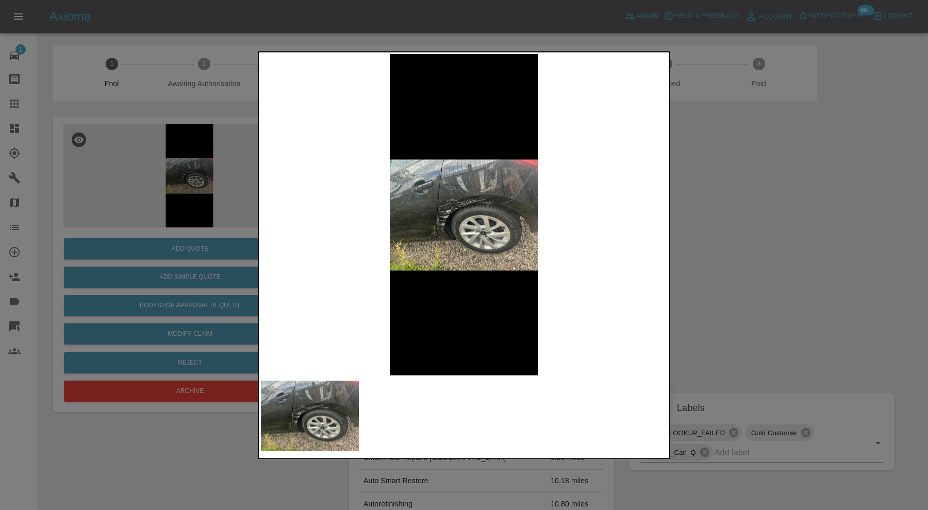
click at [439, 222] on img at bounding box center [464, 214] width 406 height 321
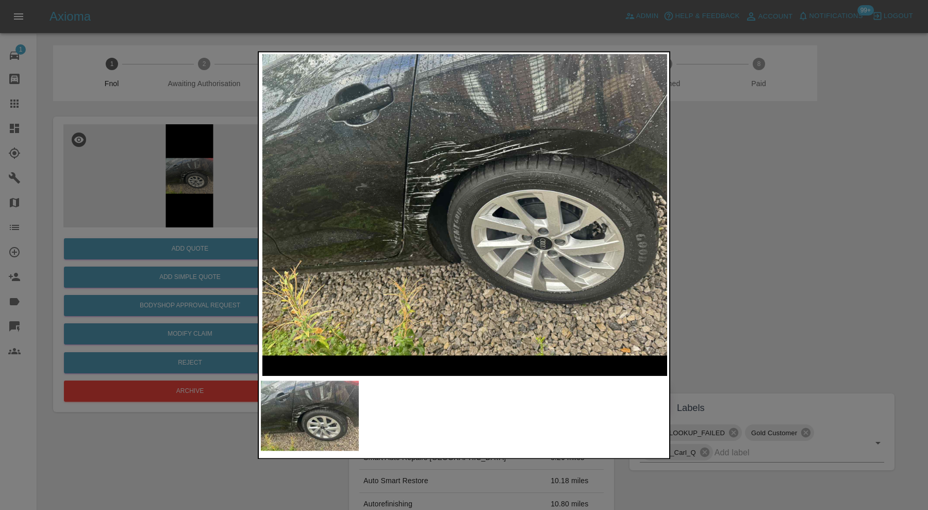
click at [520, 257] on img at bounding box center [485, 189] width 1219 height 964
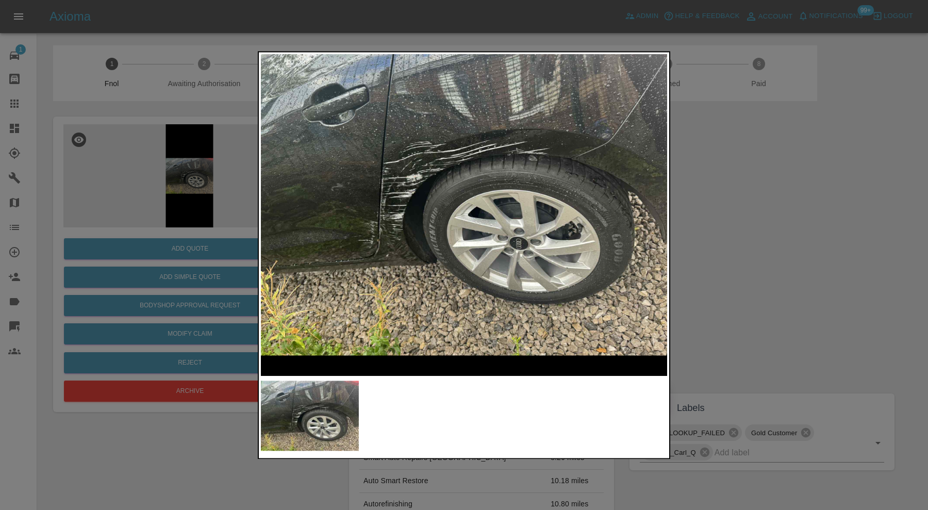
click at [754, 219] on div at bounding box center [464, 255] width 928 height 510
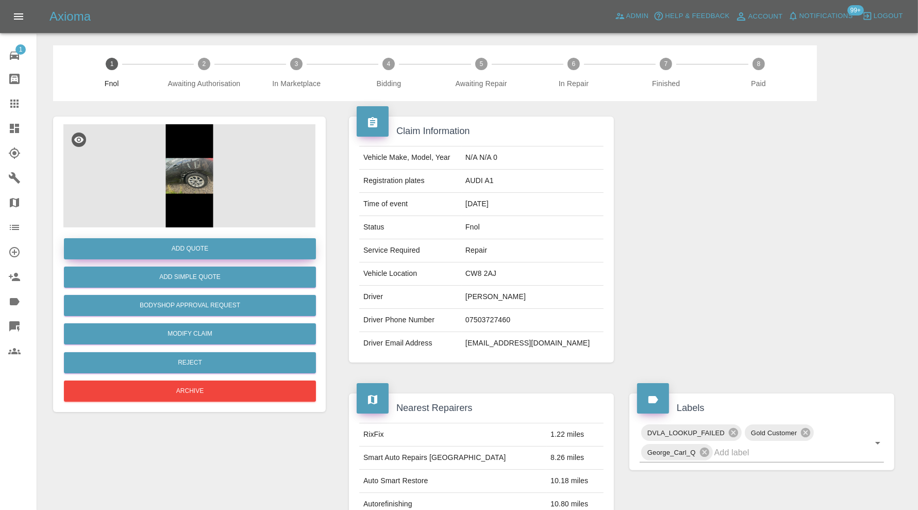
click at [207, 245] on button "Add Quote" at bounding box center [190, 248] width 252 height 21
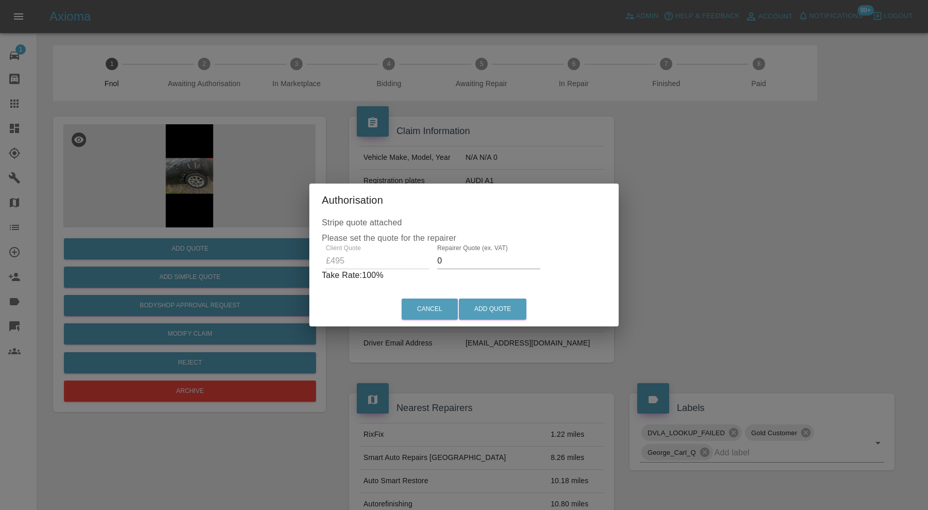
click at [469, 259] on input "0" at bounding box center [488, 261] width 103 height 17
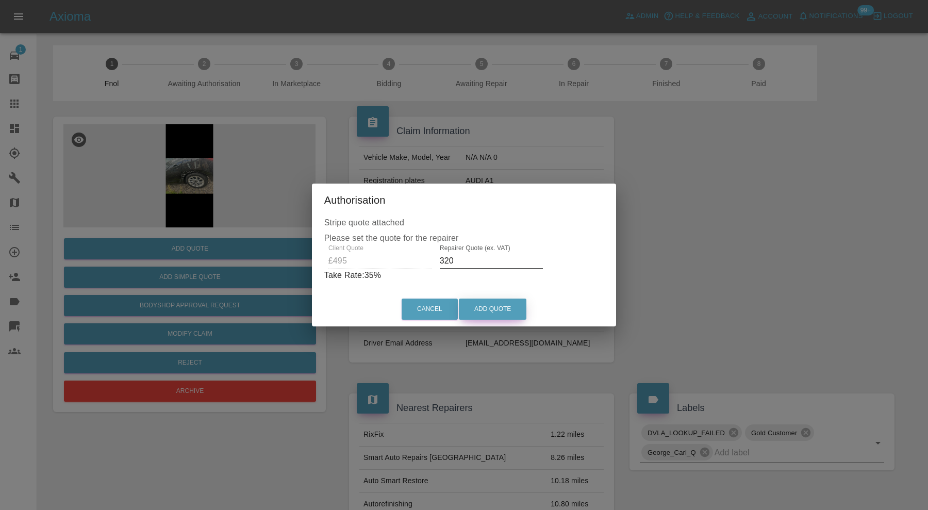
type input "320"
click at [490, 308] on button "Add Quote" at bounding box center [493, 309] width 68 height 21
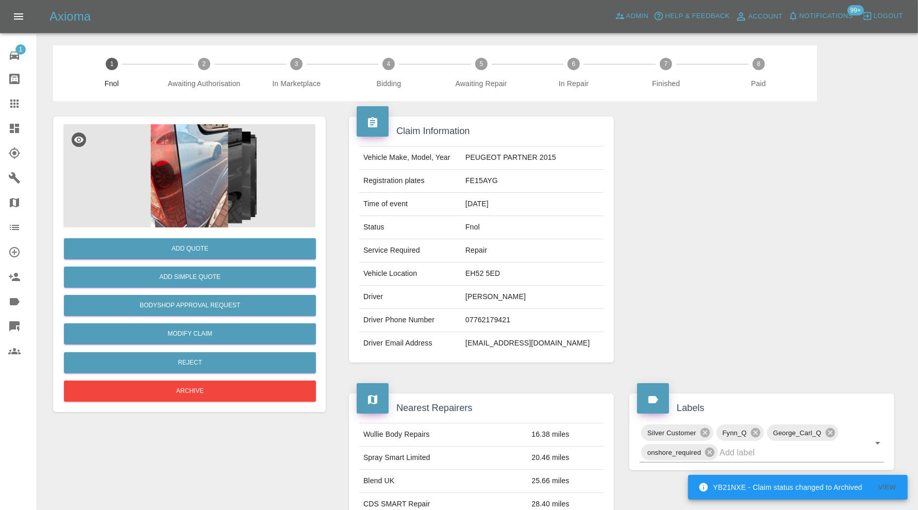
click at [164, 181] on img at bounding box center [189, 175] width 252 height 103
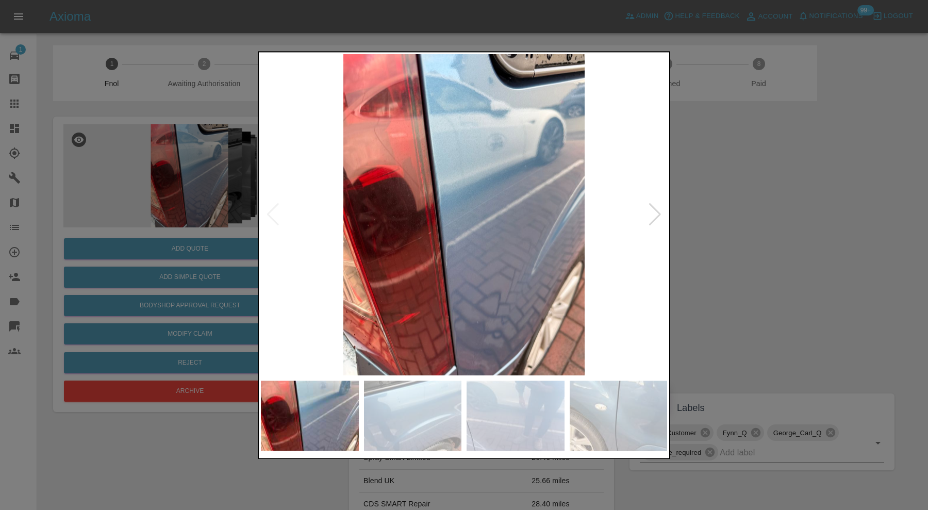
click at [662, 209] on div at bounding box center [655, 215] width 14 height 23
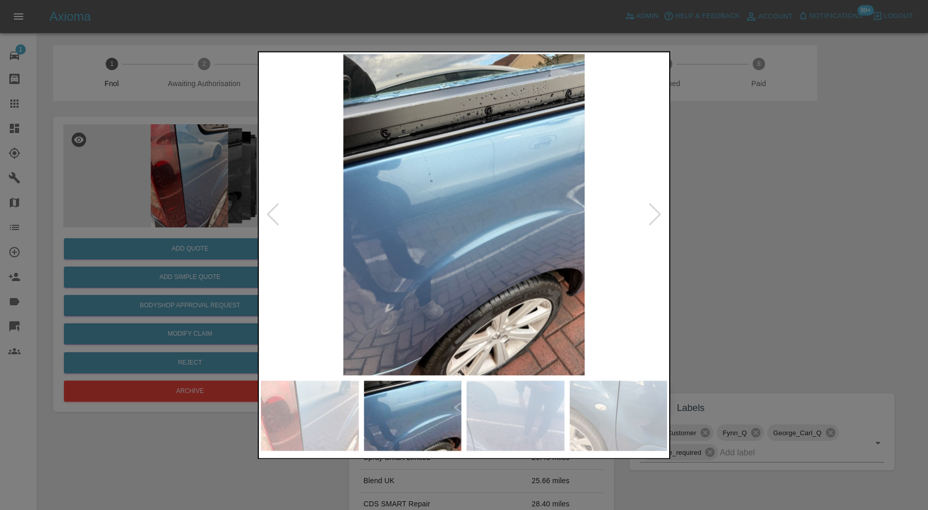
click at [661, 211] on div at bounding box center [655, 215] width 14 height 23
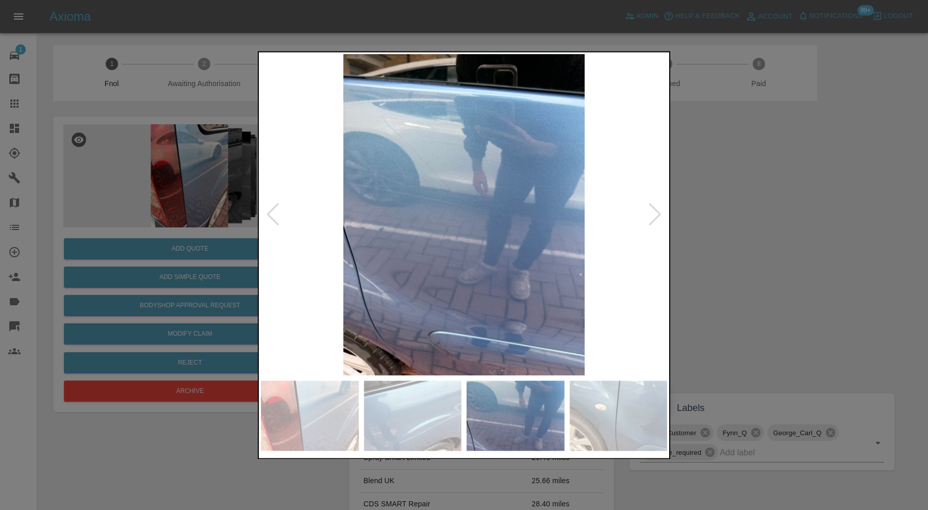
click at [657, 217] on div at bounding box center [655, 215] width 14 height 23
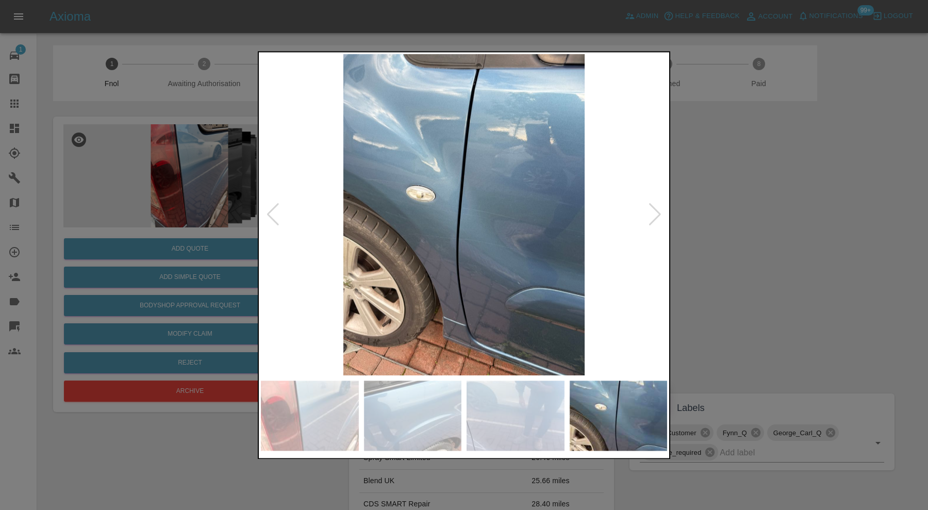
click at [656, 215] on div at bounding box center [655, 215] width 14 height 23
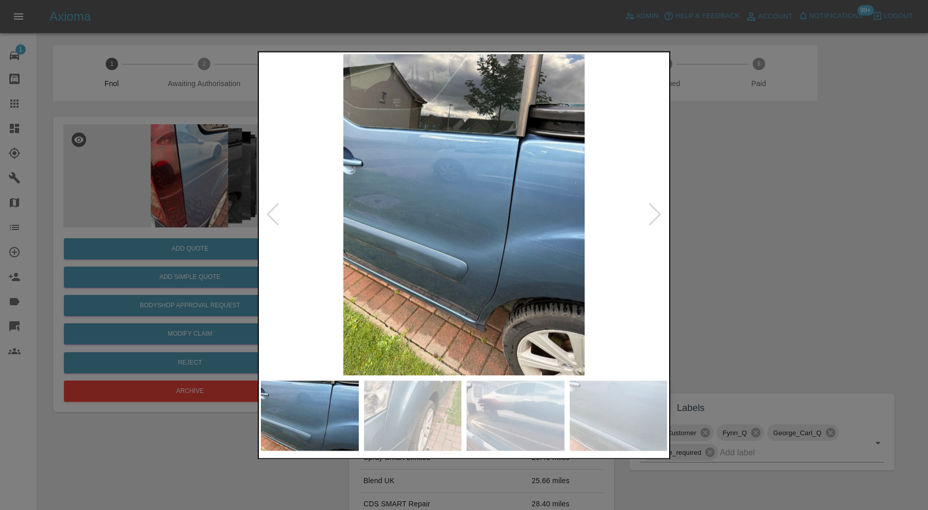
click at [656, 215] on div at bounding box center [655, 215] width 14 height 23
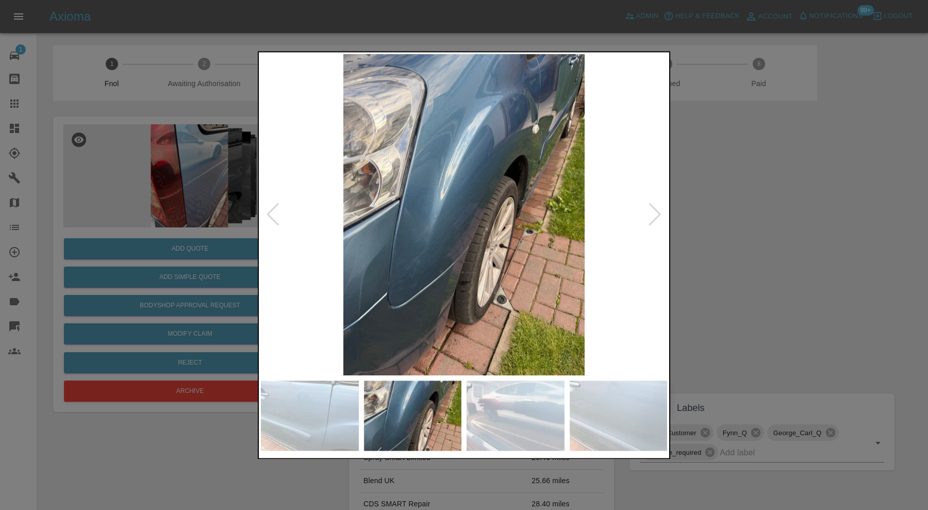
click at [656, 215] on div at bounding box center [655, 215] width 14 height 23
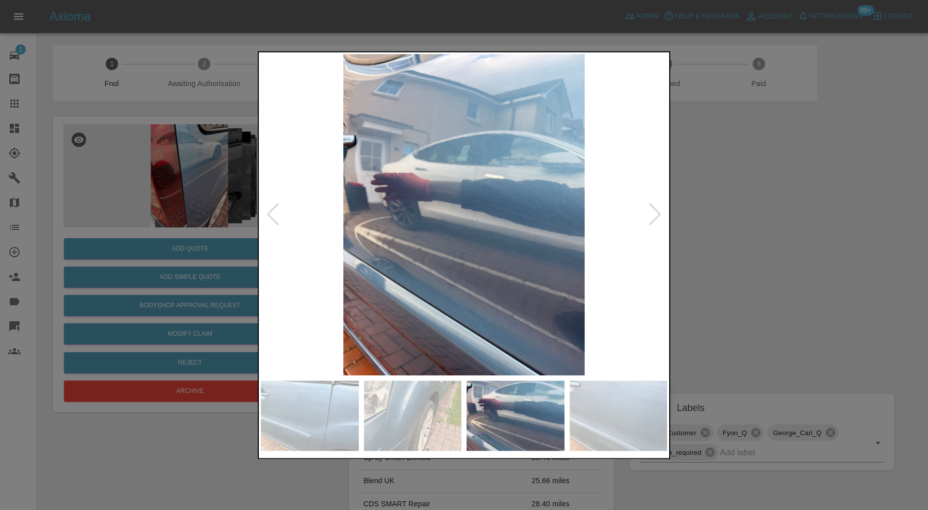
click at [656, 215] on div at bounding box center [655, 215] width 14 height 23
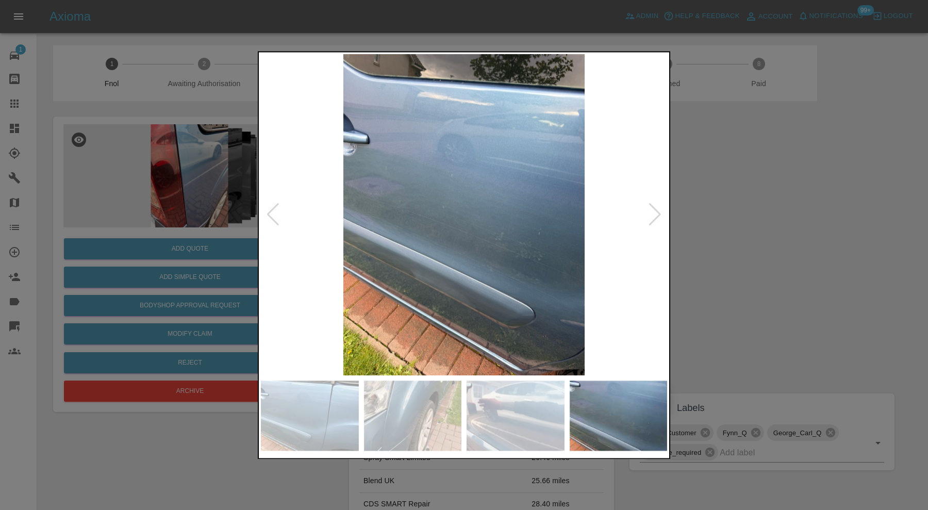
click at [656, 215] on div at bounding box center [655, 215] width 14 height 23
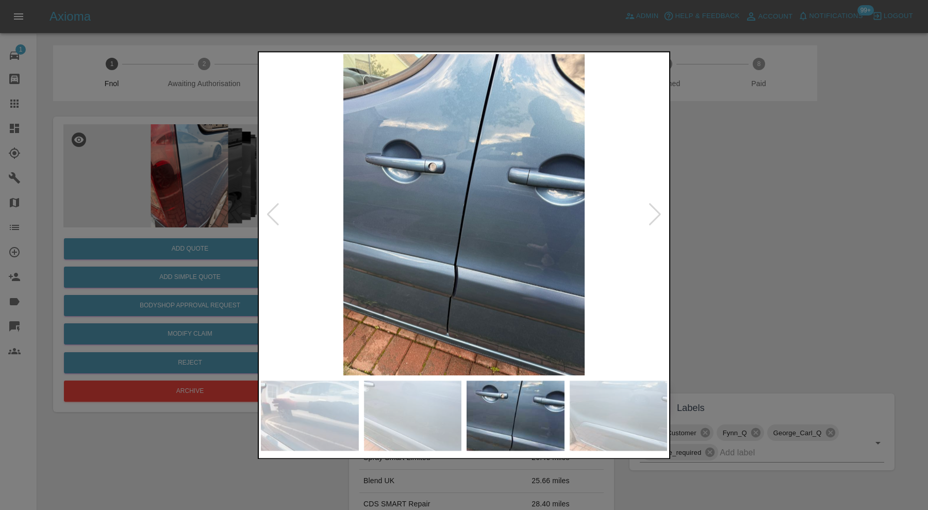
click at [656, 215] on div at bounding box center [655, 215] width 14 height 23
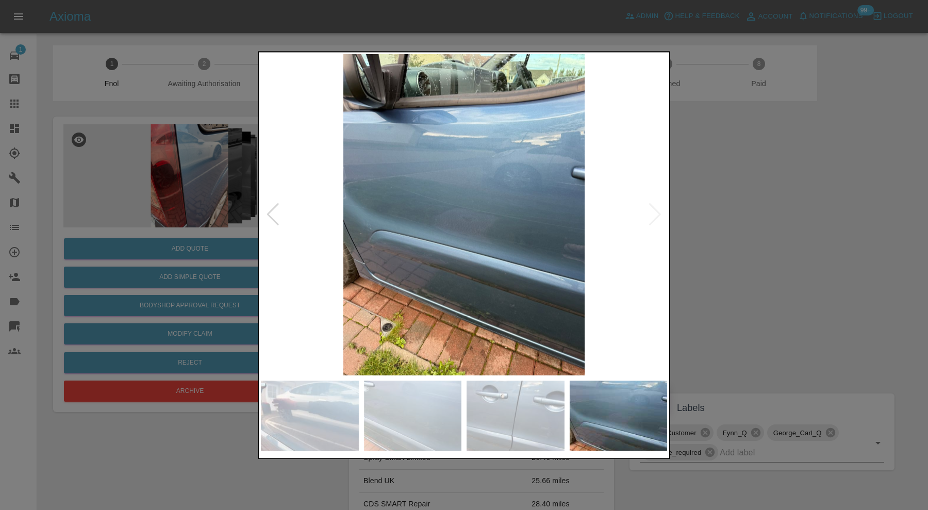
click at [656, 215] on img at bounding box center [464, 214] width 406 height 321
click at [772, 199] on div at bounding box center [464, 255] width 928 height 510
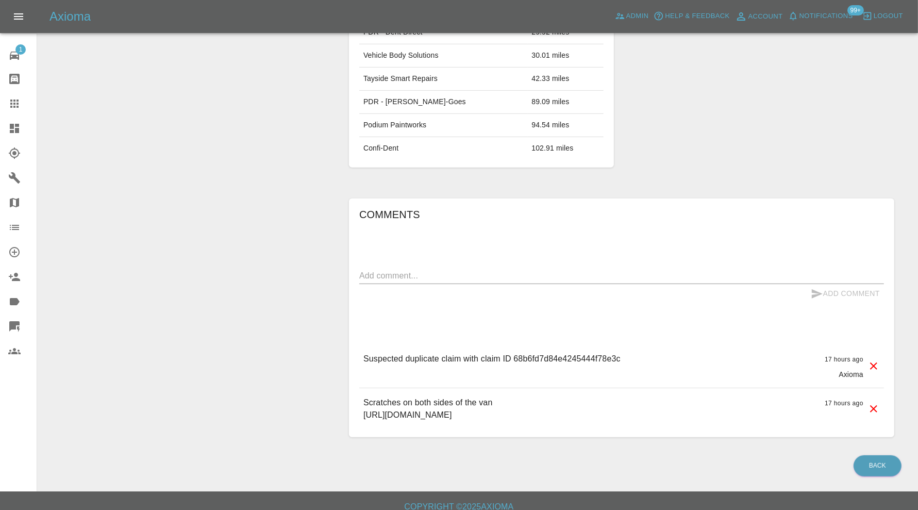
scroll to position [501, 0]
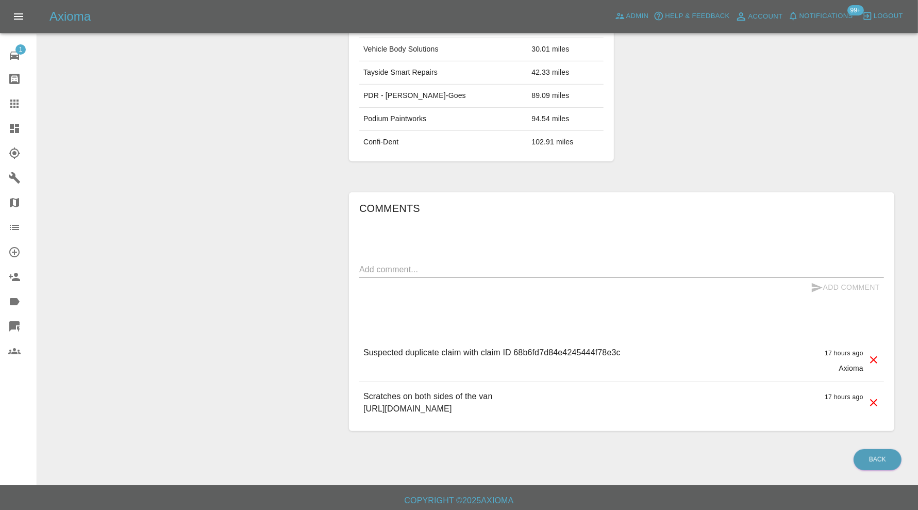
click at [589, 348] on p "Suspected duplicate claim with claim ID 68b6fd7d84e4245444f78e3c" at bounding box center [492, 353] width 257 height 12
copy p "68b6fd7d84e4245444f78e3c"
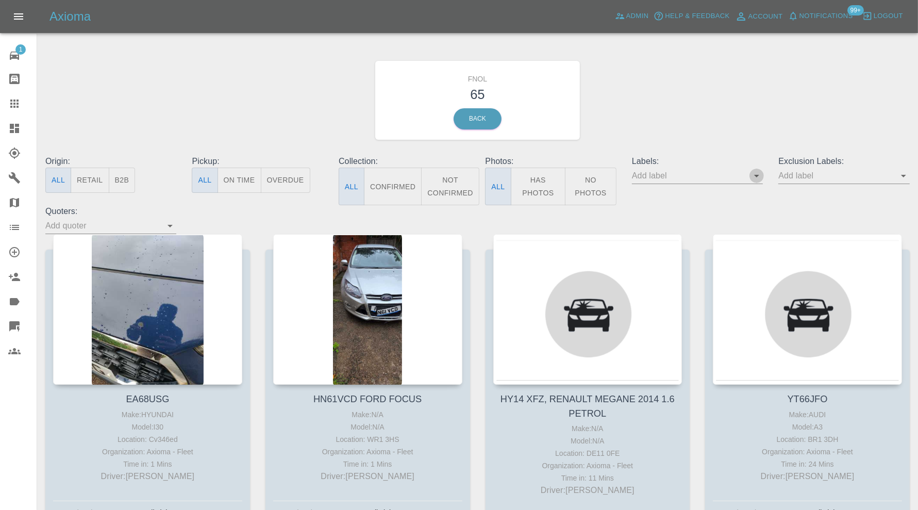
click at [759, 174] on icon "Open" at bounding box center [757, 176] width 12 height 12
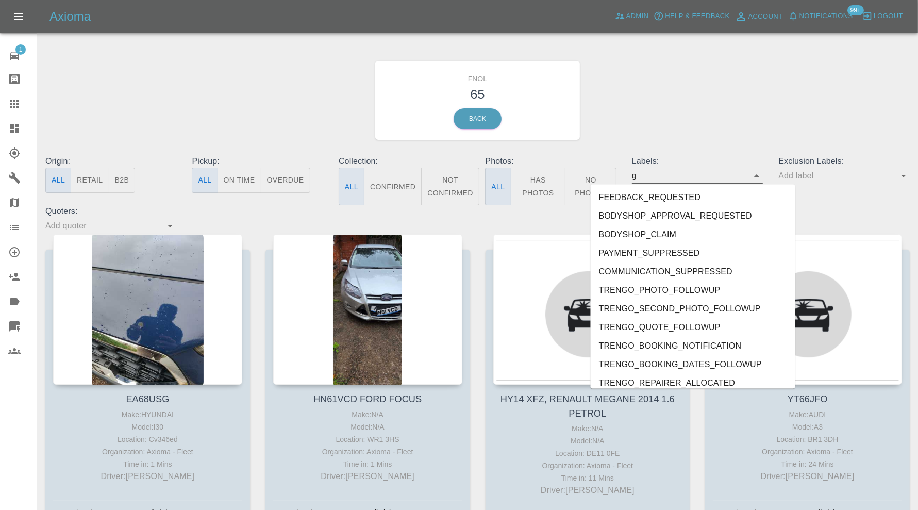
type input "ge"
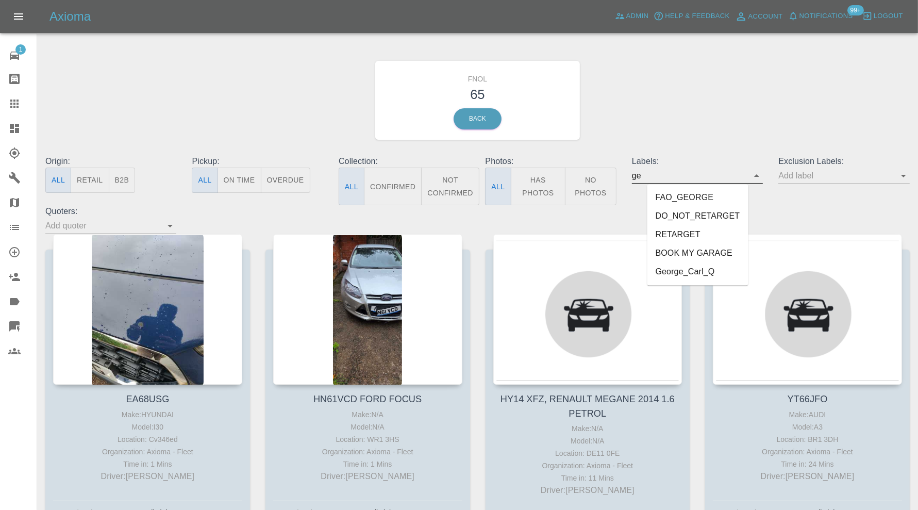
click at [705, 267] on li "George_Carl_Q" at bounding box center [698, 272] width 101 height 19
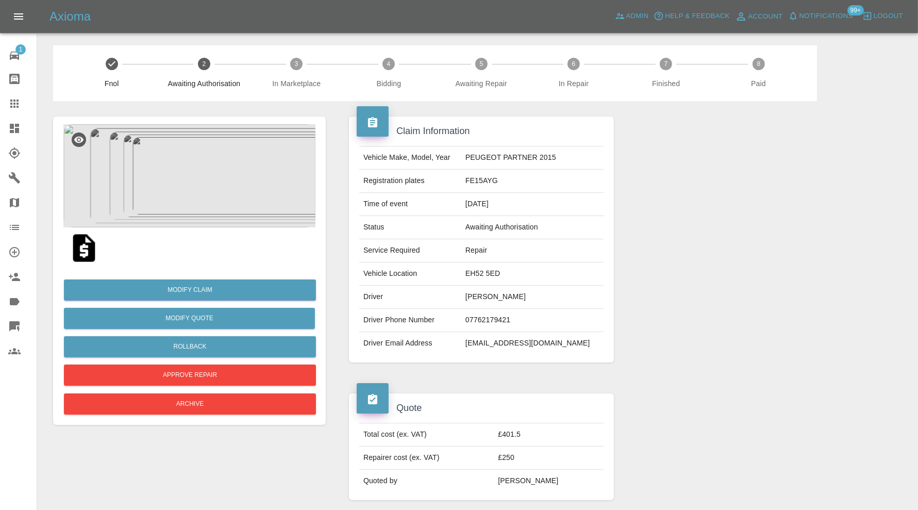
click at [242, 199] on img at bounding box center [189, 175] width 252 height 103
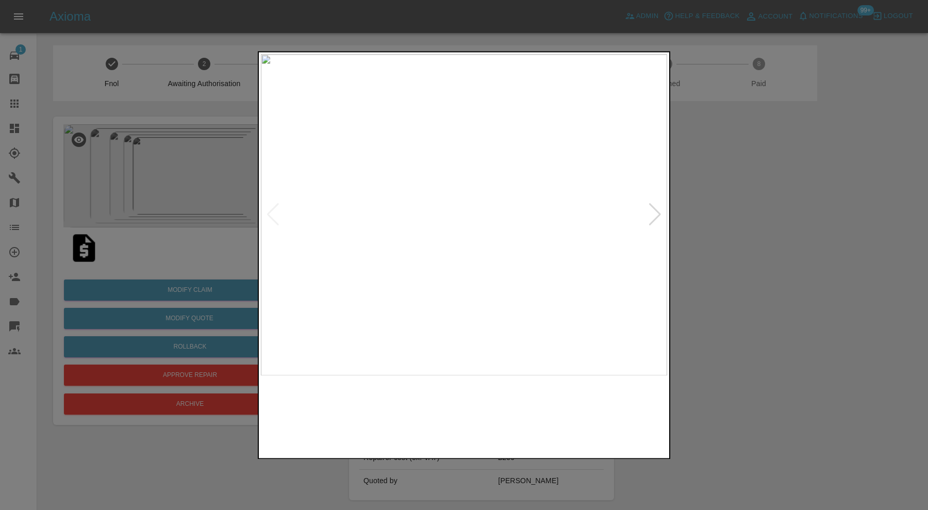
click at [430, 418] on img at bounding box center [413, 416] width 98 height 70
click at [487, 413] on img at bounding box center [516, 416] width 98 height 70
click at [624, 416] on img at bounding box center [619, 416] width 98 height 70
click at [650, 215] on div at bounding box center [655, 215] width 14 height 23
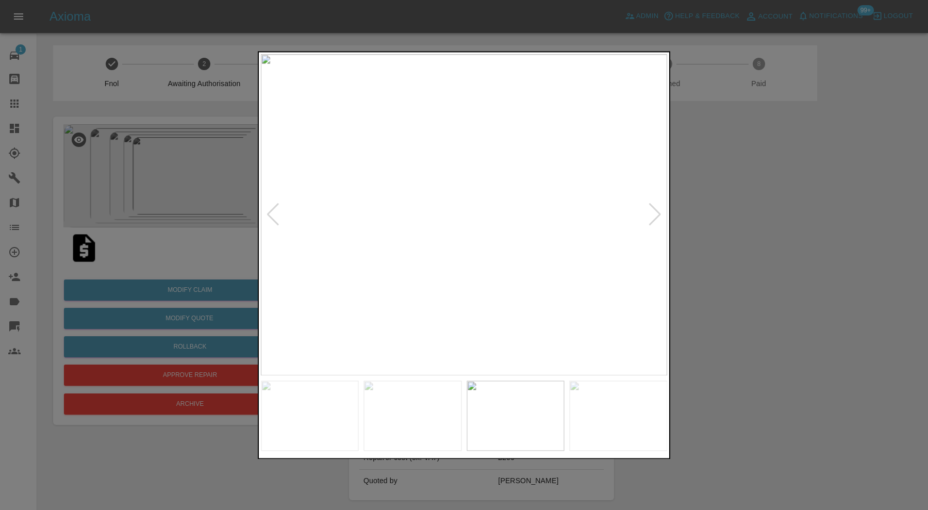
click at [650, 215] on div at bounding box center [655, 215] width 14 height 23
click at [650, 215] on img at bounding box center [464, 214] width 406 height 321
click at [273, 208] on div at bounding box center [273, 215] width 14 height 23
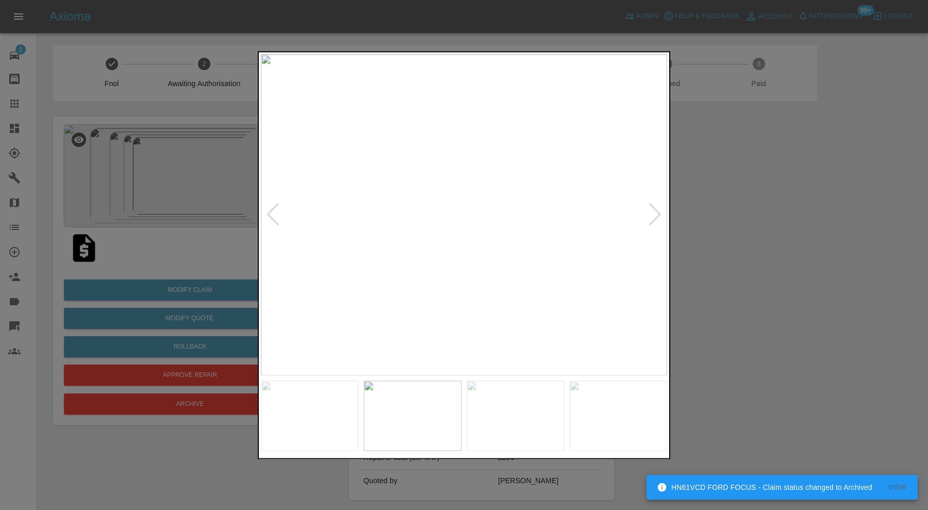
click at [635, 394] on img at bounding box center [619, 416] width 98 height 70
click at [739, 264] on div at bounding box center [464, 255] width 928 height 510
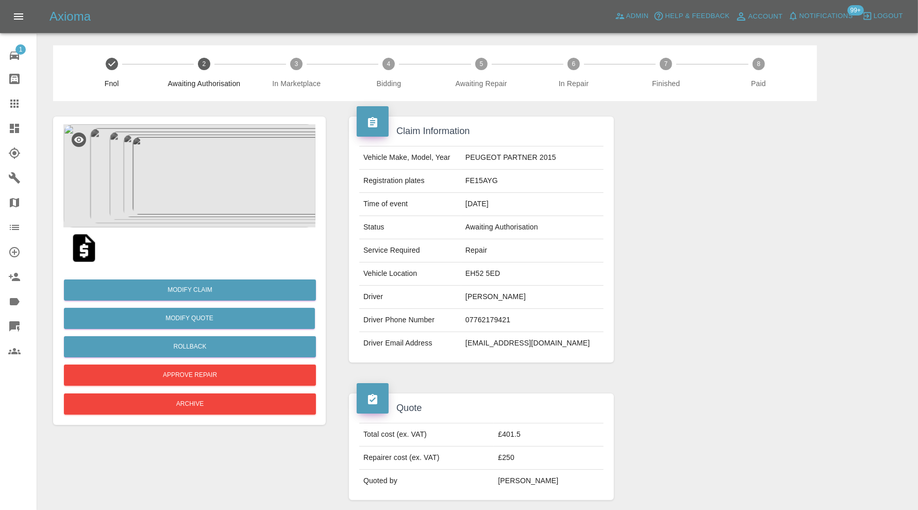
click at [92, 252] on img at bounding box center [84, 248] width 33 height 33
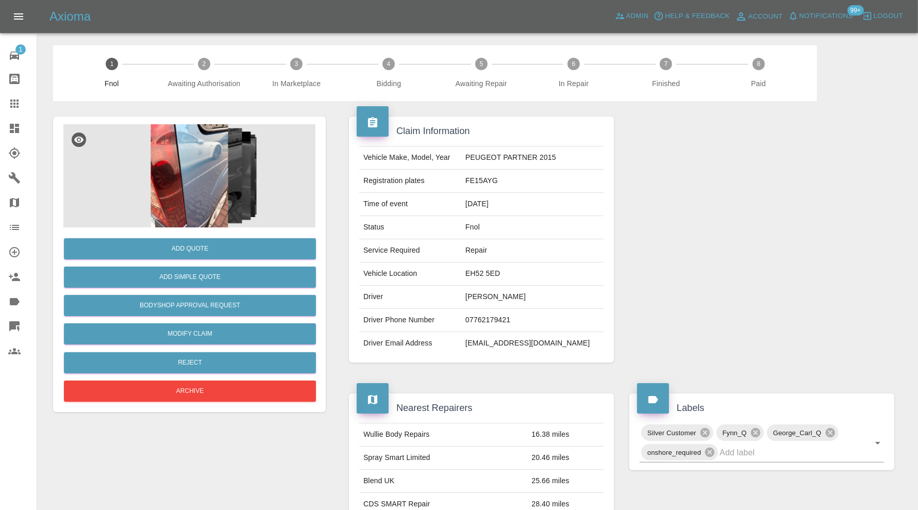
click at [194, 184] on img at bounding box center [189, 175] width 252 height 103
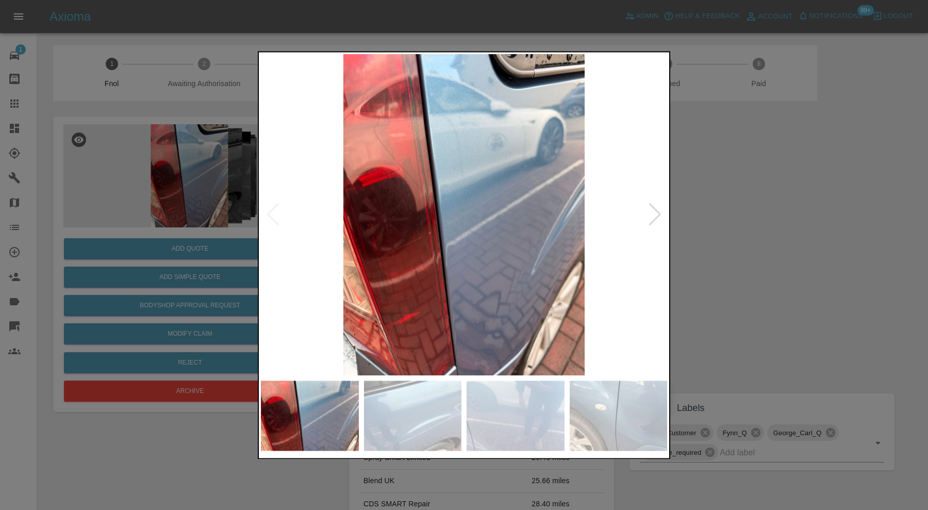
click at [658, 210] on div at bounding box center [655, 215] width 14 height 23
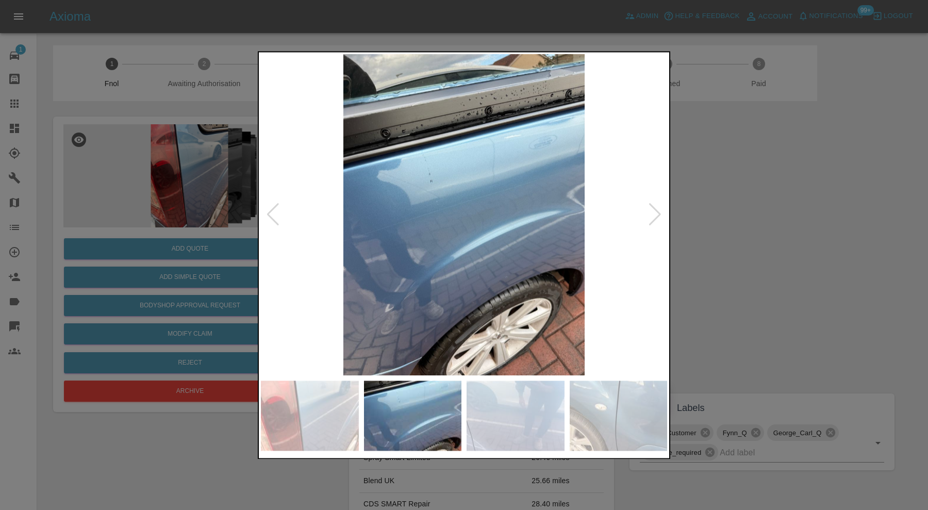
click at [658, 210] on div at bounding box center [655, 215] width 14 height 23
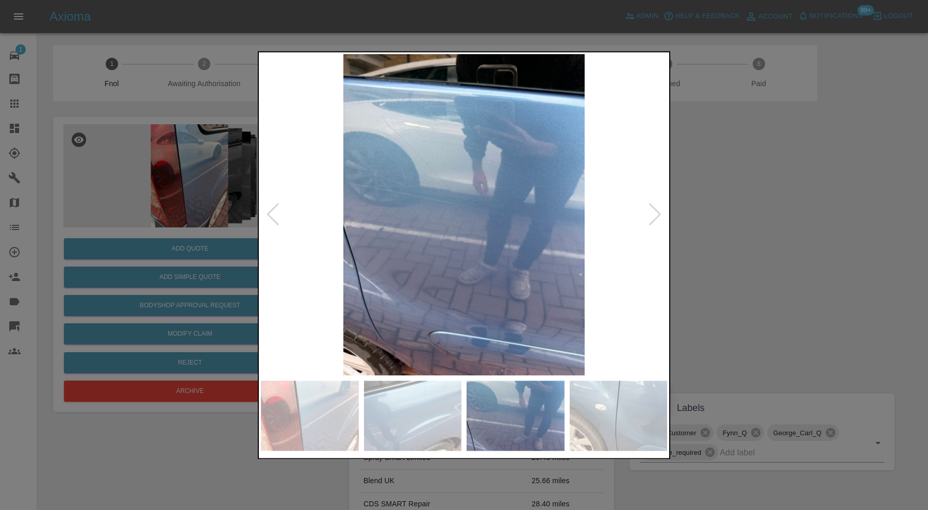
click at [658, 210] on div at bounding box center [655, 215] width 14 height 23
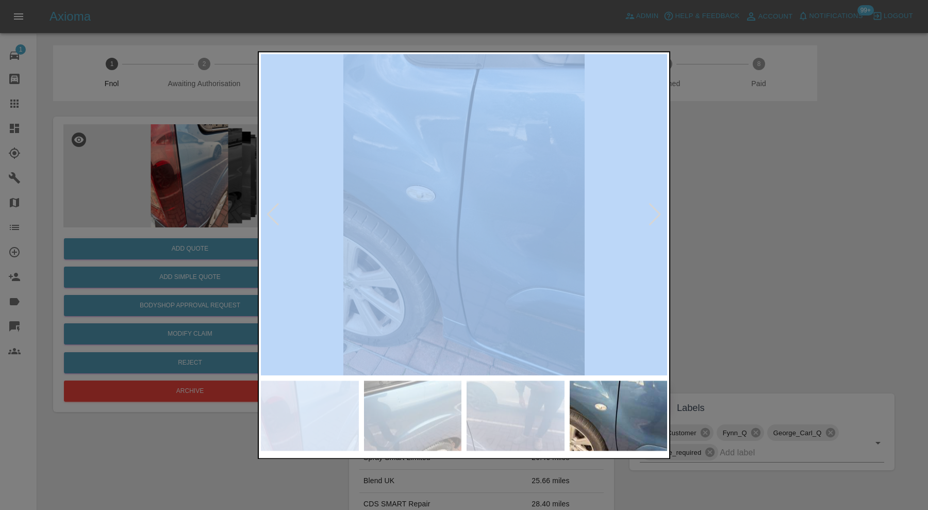
click at [658, 210] on div at bounding box center [655, 215] width 14 height 23
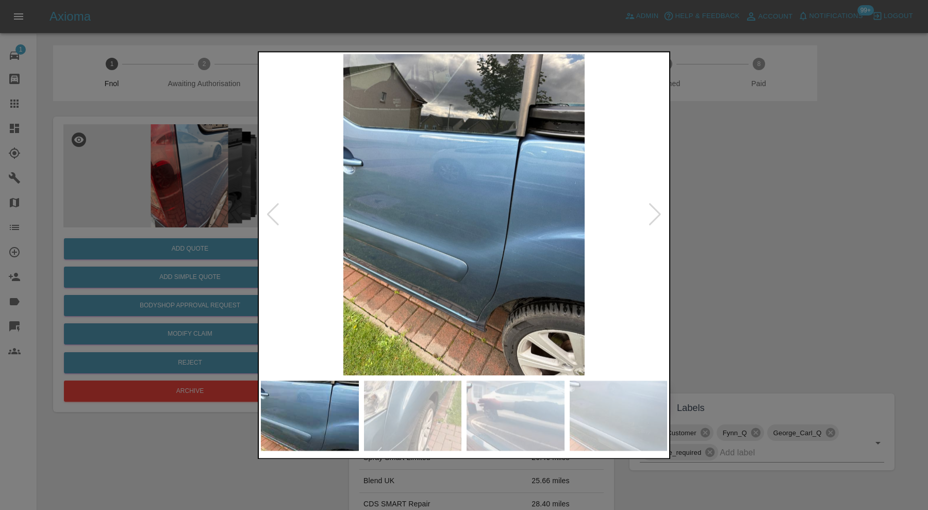
click at [658, 210] on div at bounding box center [655, 215] width 14 height 23
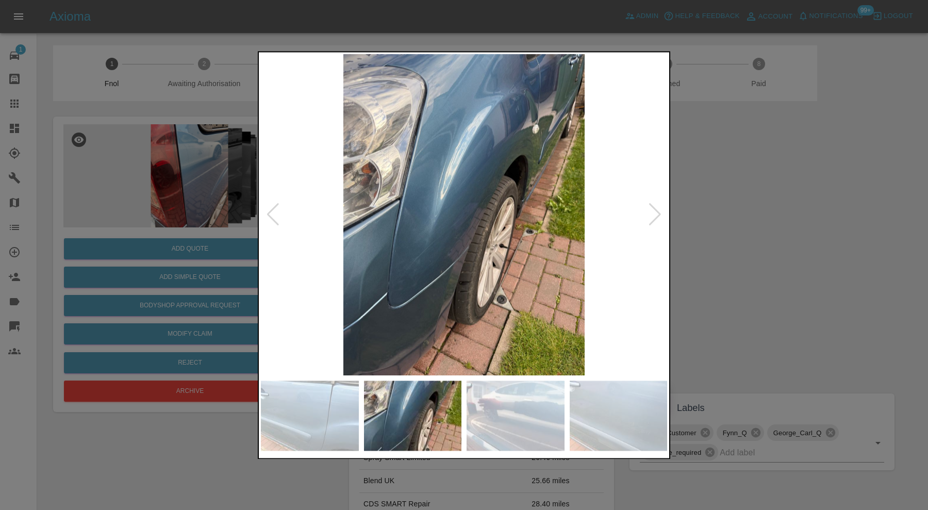
click at [658, 210] on div at bounding box center [655, 215] width 14 height 23
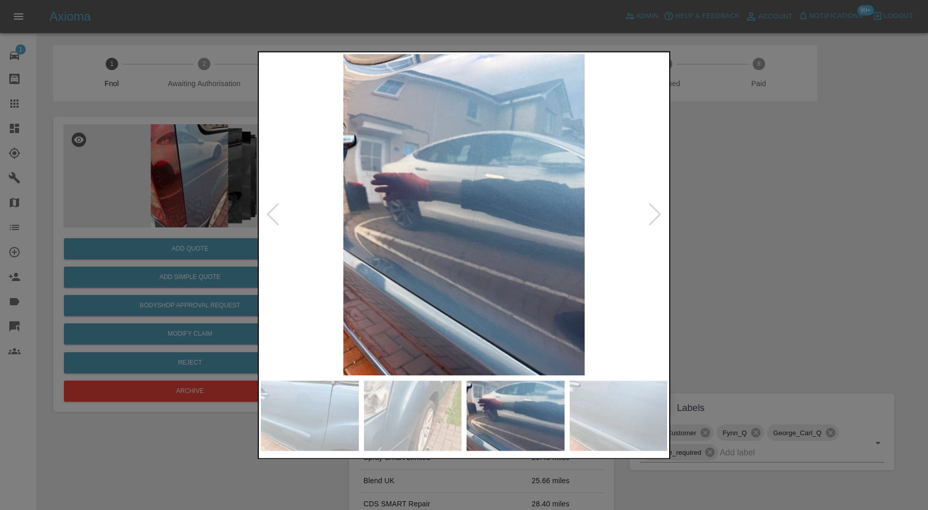
click at [658, 210] on div at bounding box center [655, 215] width 14 height 23
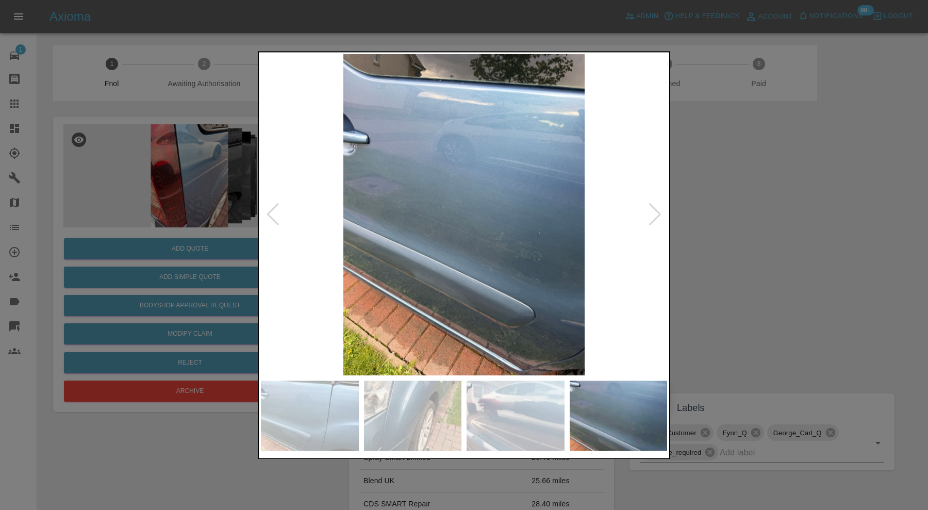
click at [658, 210] on div at bounding box center [655, 215] width 14 height 23
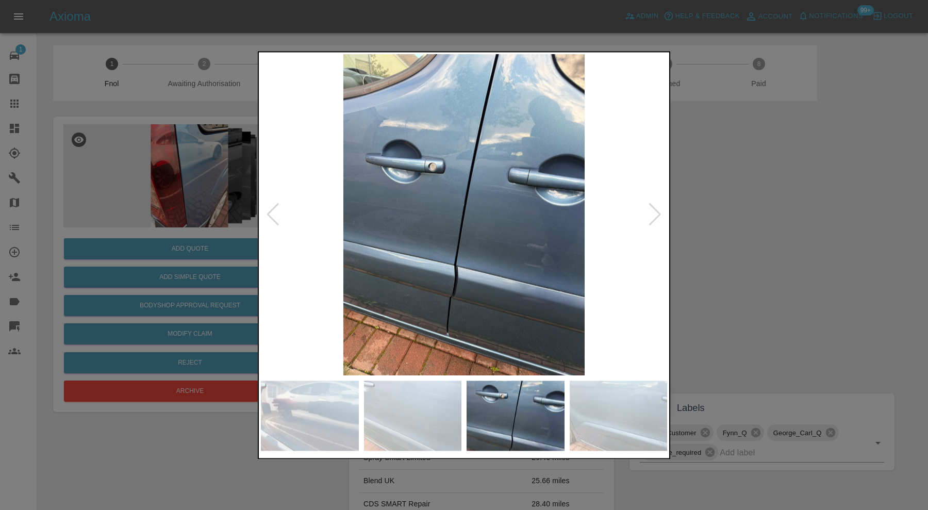
click at [658, 210] on div at bounding box center [655, 215] width 14 height 23
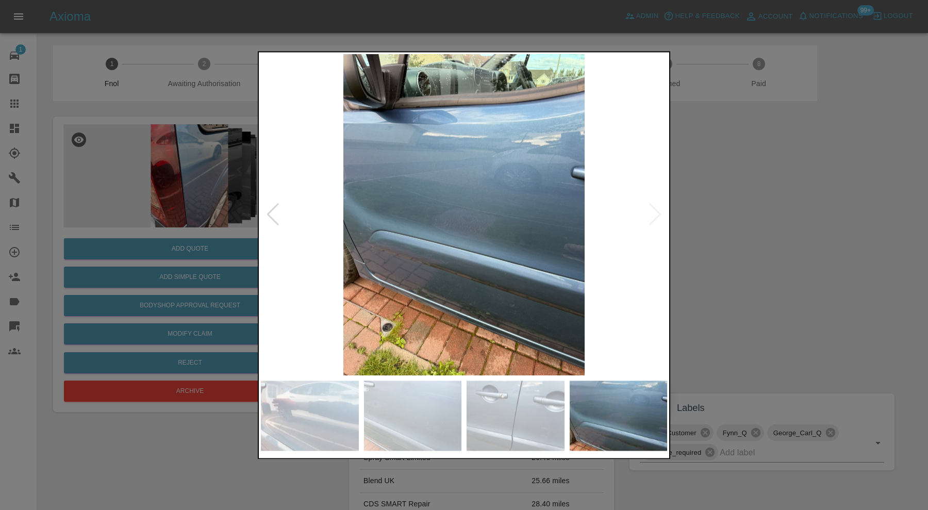
click at [658, 210] on img at bounding box center [464, 214] width 406 height 321
click at [737, 210] on div at bounding box center [464, 255] width 928 height 510
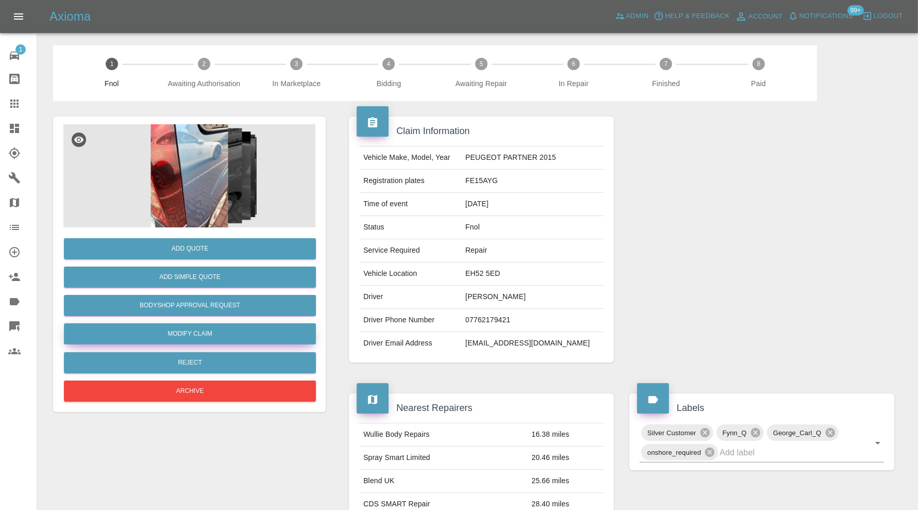
click at [227, 331] on link "Modify Claim" at bounding box center [190, 333] width 252 height 21
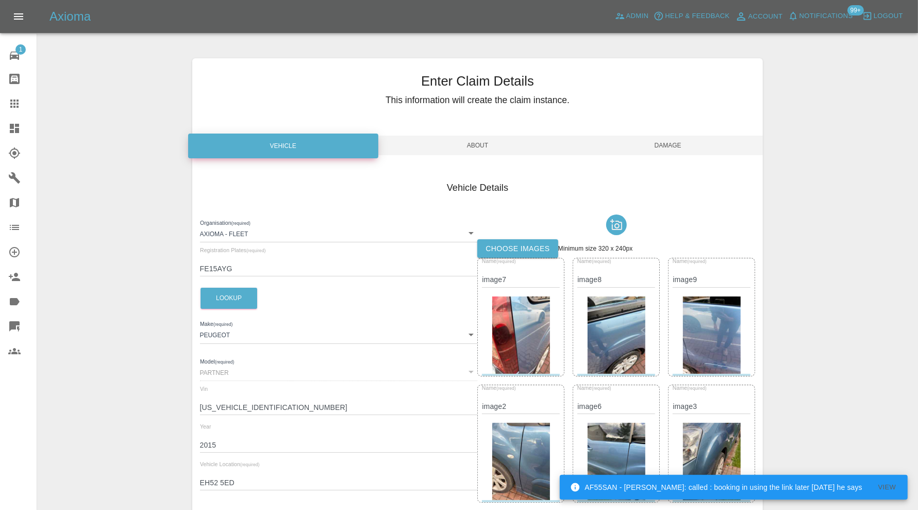
click at [496, 251] on label "Choose images" at bounding box center [517, 248] width 80 height 19
click at [0, 0] on input "Choose images" at bounding box center [0, 0] width 0 height 0
click at [662, 146] on span "Damage" at bounding box center [668, 146] width 190 height 20
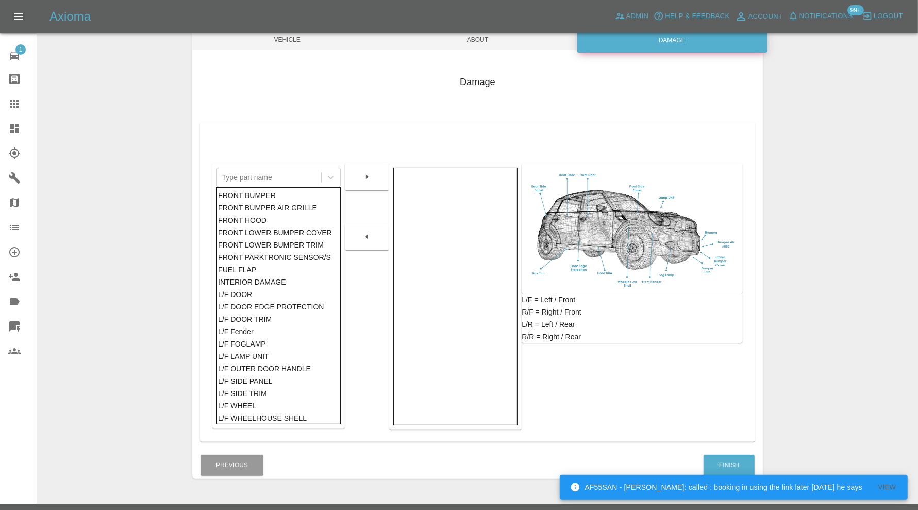
scroll to position [128, 0]
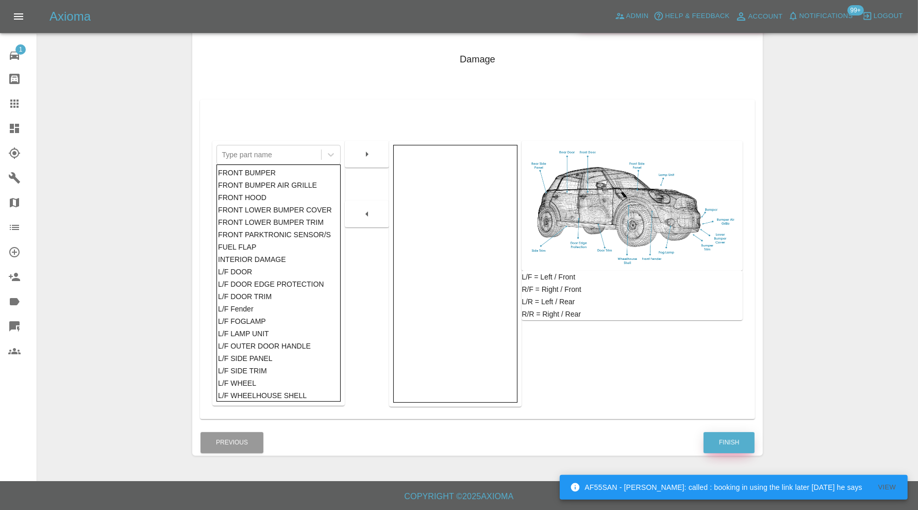
click at [732, 446] on button "Finish" at bounding box center [729, 442] width 51 height 21
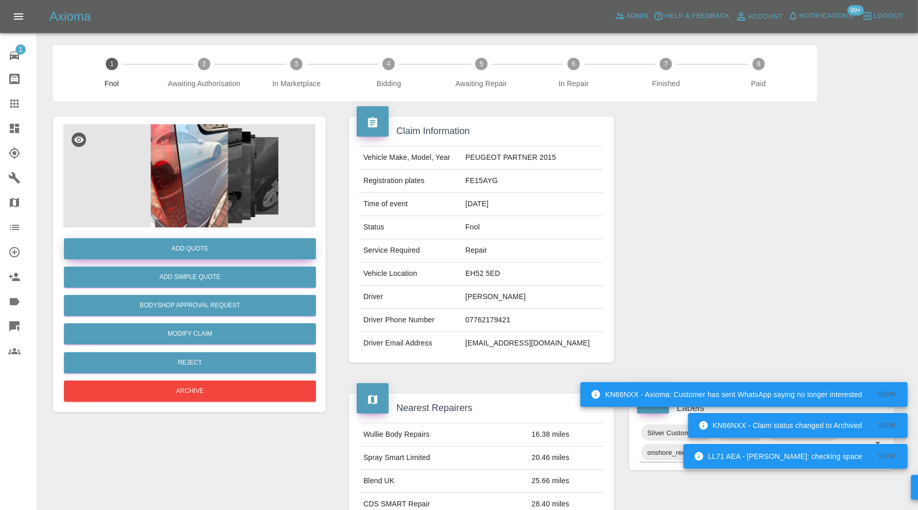
click at [234, 248] on button "Add Quote" at bounding box center [190, 248] width 252 height 21
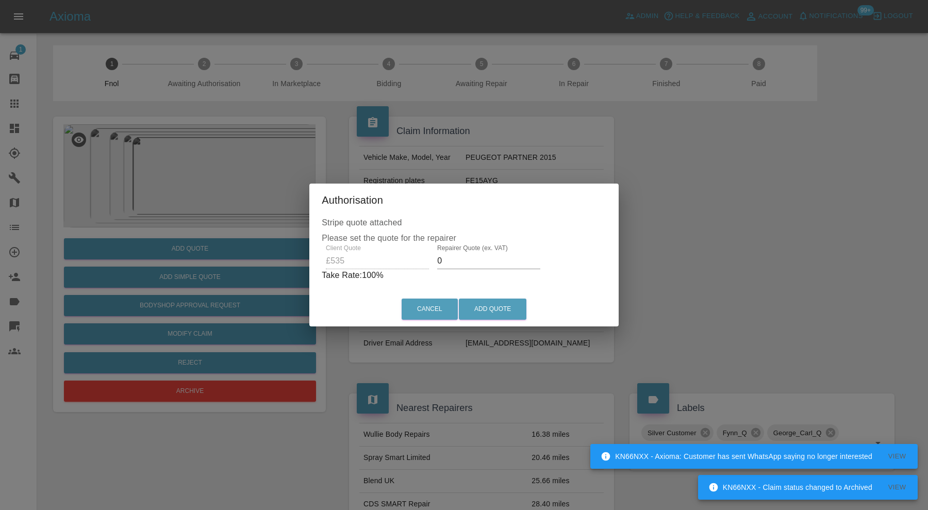
click at [454, 259] on input "0" at bounding box center [488, 261] width 103 height 17
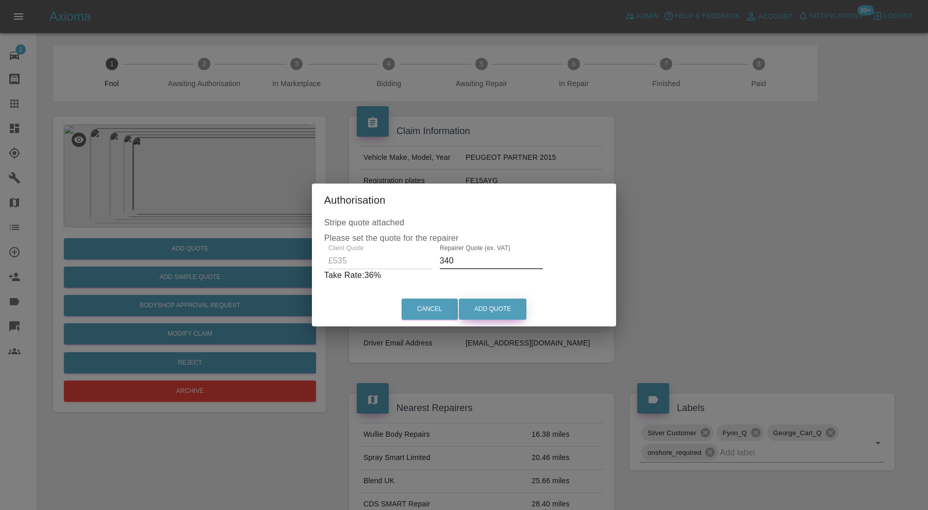
type input "340"
click at [493, 306] on button "Add Quote" at bounding box center [493, 309] width 68 height 21
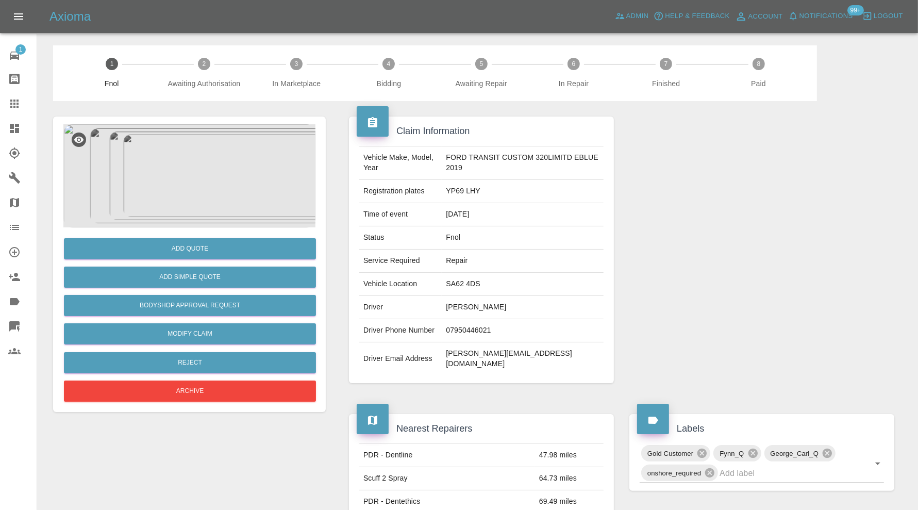
click at [178, 186] on img at bounding box center [189, 175] width 252 height 103
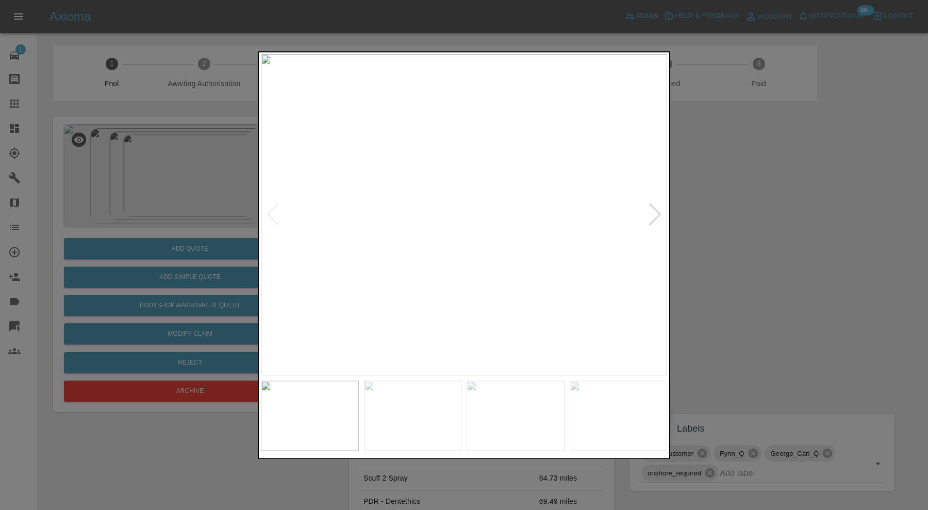
click at [653, 212] on div at bounding box center [655, 215] width 14 height 23
click at [654, 212] on div at bounding box center [655, 215] width 14 height 23
click at [654, 212] on img at bounding box center [464, 214] width 406 height 321
click at [277, 209] on div at bounding box center [273, 215] width 14 height 23
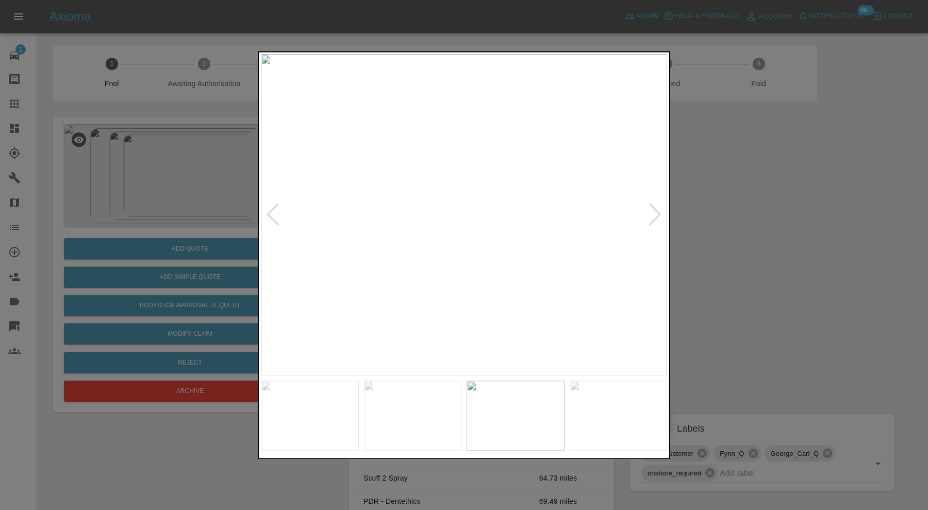
click at [277, 209] on div at bounding box center [273, 215] width 14 height 23
click at [277, 209] on img at bounding box center [464, 214] width 406 height 321
click at [723, 210] on div at bounding box center [464, 255] width 928 height 510
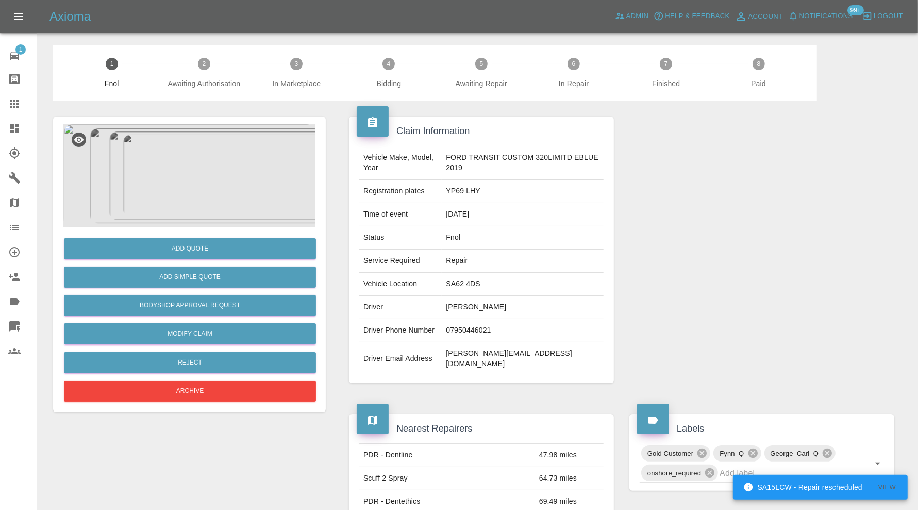
click at [159, 156] on img at bounding box center [189, 175] width 252 height 103
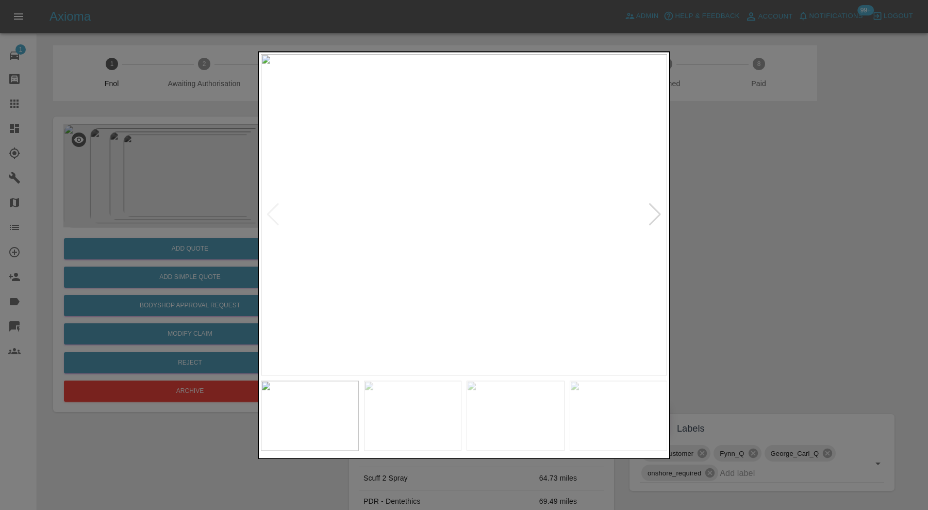
click at [656, 209] on div at bounding box center [655, 215] width 14 height 23
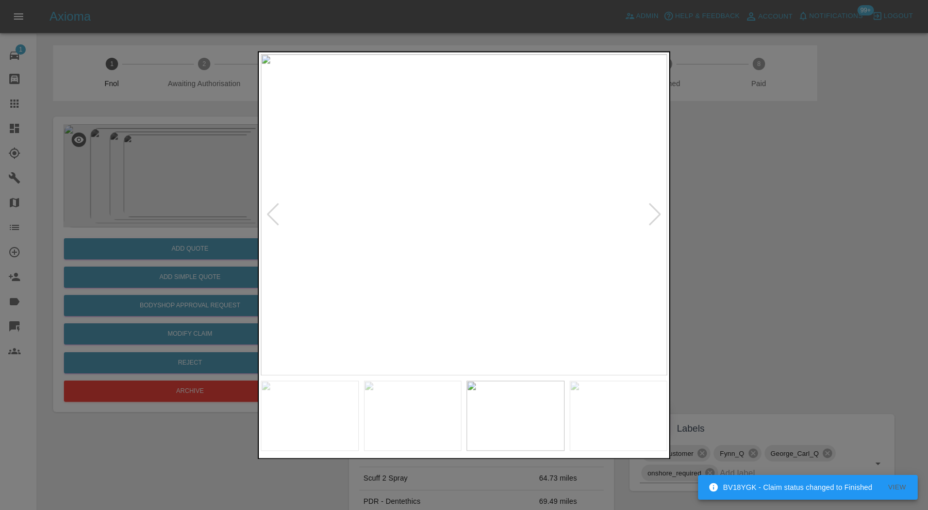
click at [656, 212] on div at bounding box center [655, 215] width 14 height 23
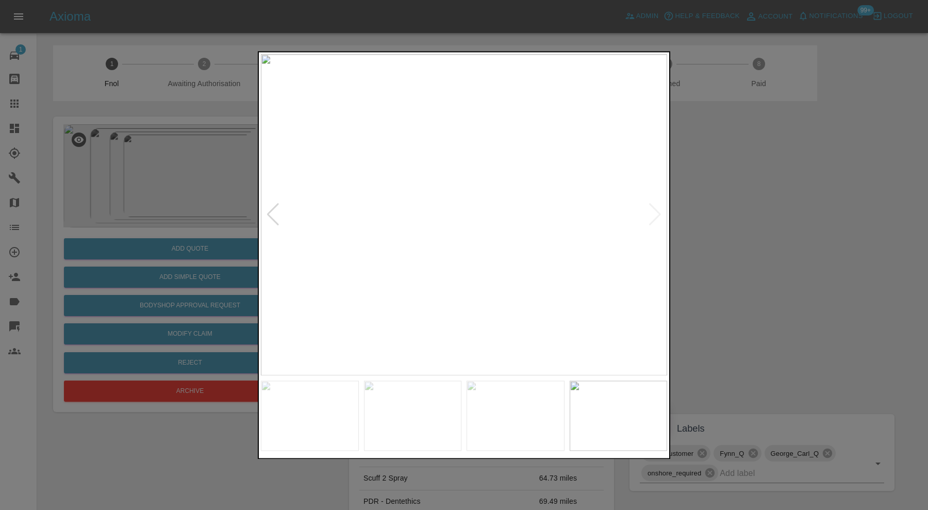
click at [656, 212] on img at bounding box center [464, 214] width 406 height 321
click at [756, 223] on div at bounding box center [464, 255] width 928 height 510
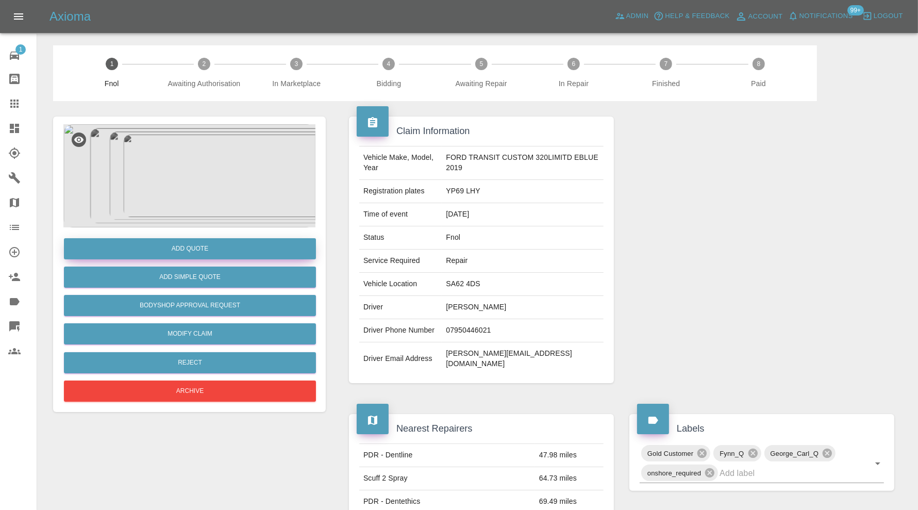
click at [244, 243] on button "Add Quote" at bounding box center [190, 248] width 252 height 21
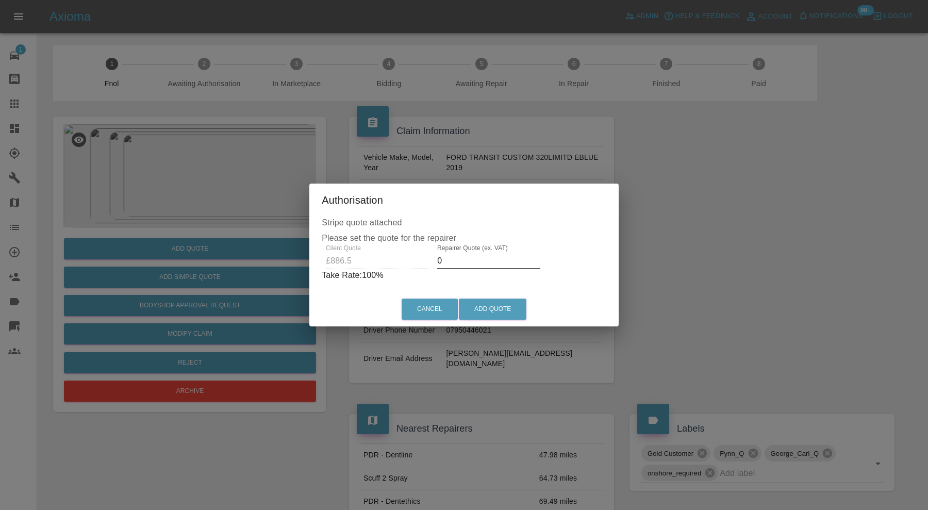
click at [479, 256] on input "0" at bounding box center [488, 261] width 103 height 17
type input "600"
click at [491, 306] on button "Add Quote" at bounding box center [493, 309] width 68 height 21
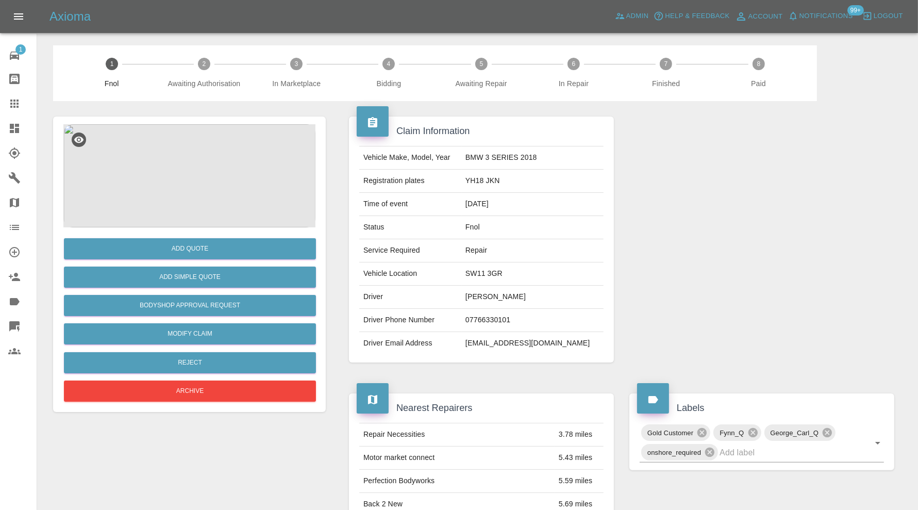
click at [201, 150] on img at bounding box center [189, 175] width 252 height 103
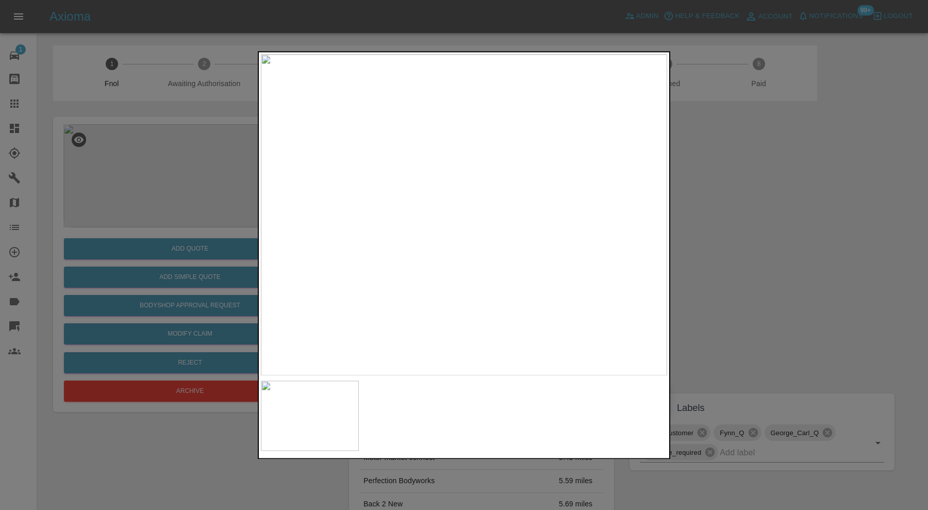
click at [480, 230] on img at bounding box center [464, 214] width 406 height 321
click at [471, 213] on img at bounding box center [415, 168] width 1219 height 964
click at [719, 242] on div at bounding box center [464, 255] width 928 height 510
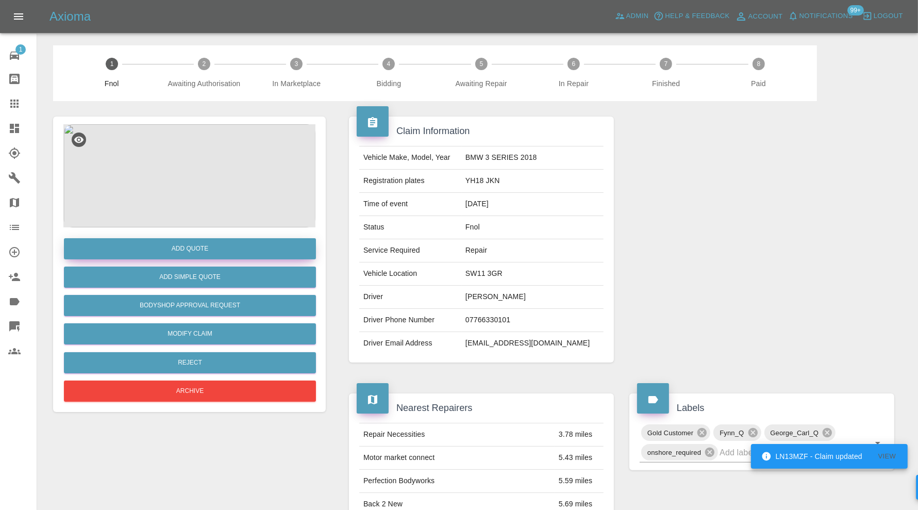
click at [209, 246] on button "Add Quote" at bounding box center [190, 248] width 252 height 21
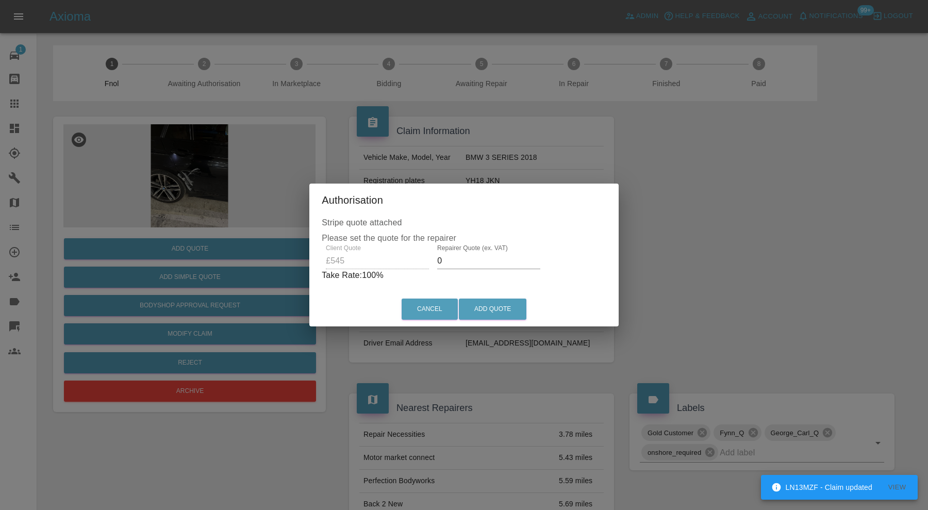
click at [458, 260] on input "0" at bounding box center [488, 261] width 103 height 17
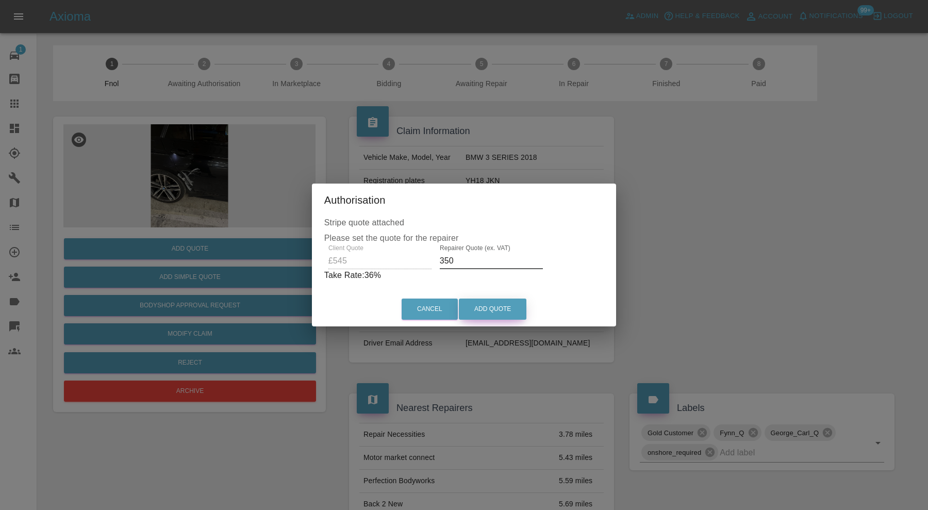
type input "350"
click at [484, 306] on button "Add Quote" at bounding box center [493, 309] width 68 height 21
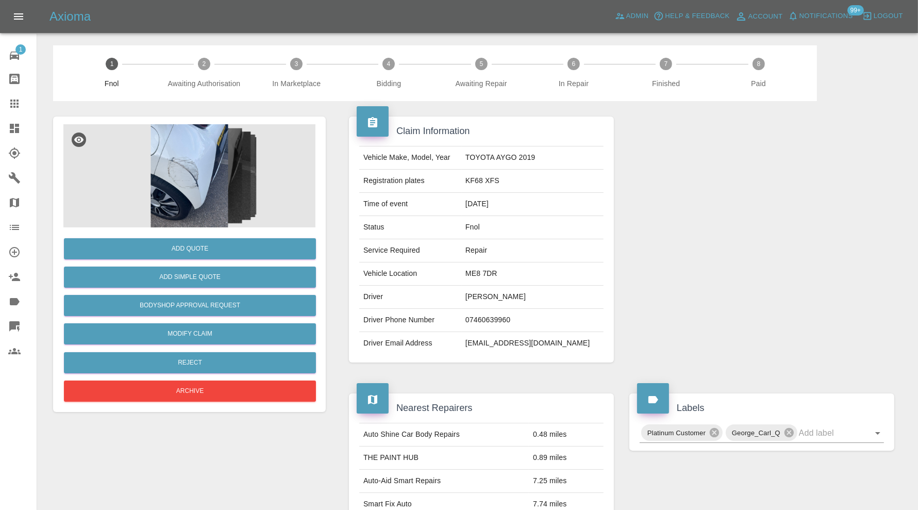
click at [215, 193] on img at bounding box center [189, 175] width 252 height 103
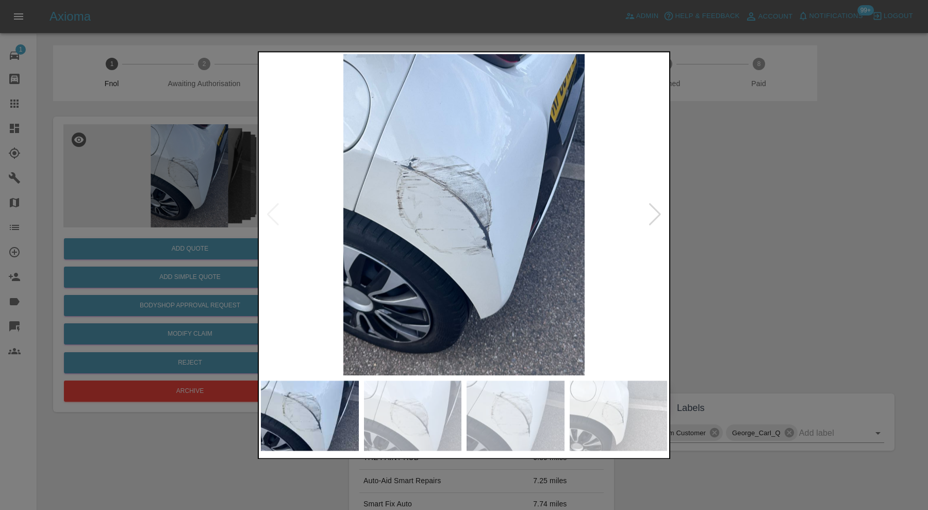
click at [408, 399] on img at bounding box center [413, 416] width 98 height 70
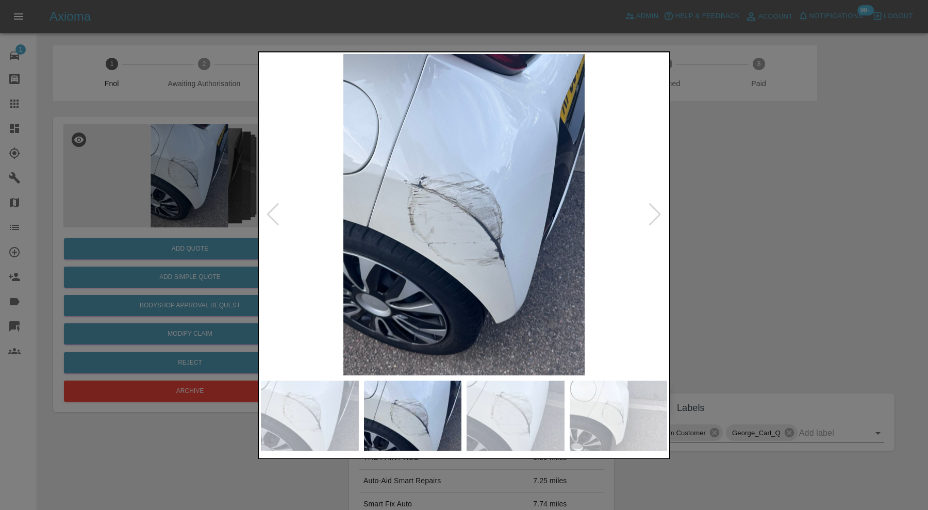
click at [488, 412] on img at bounding box center [516, 416] width 98 height 70
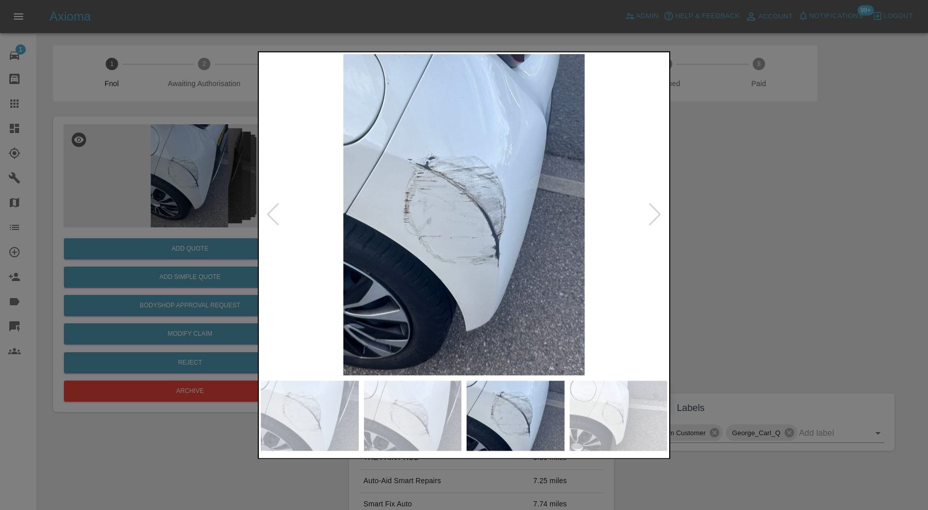
click at [601, 418] on img at bounding box center [619, 416] width 98 height 70
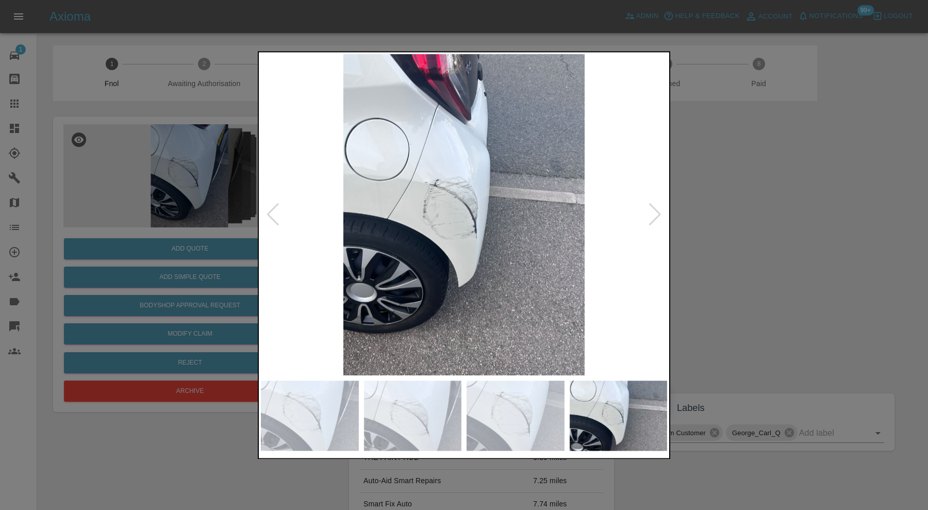
click at [741, 230] on div at bounding box center [464, 255] width 928 height 510
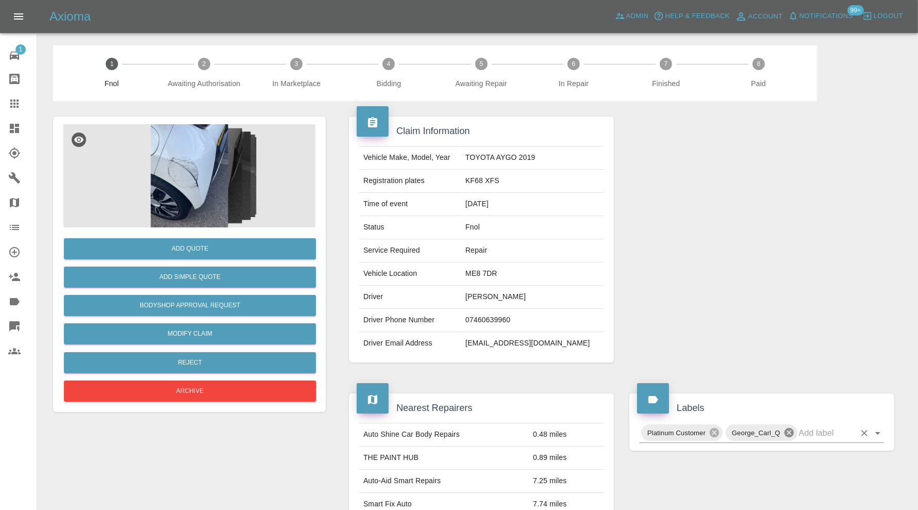
click at [788, 430] on icon at bounding box center [789, 432] width 11 height 11
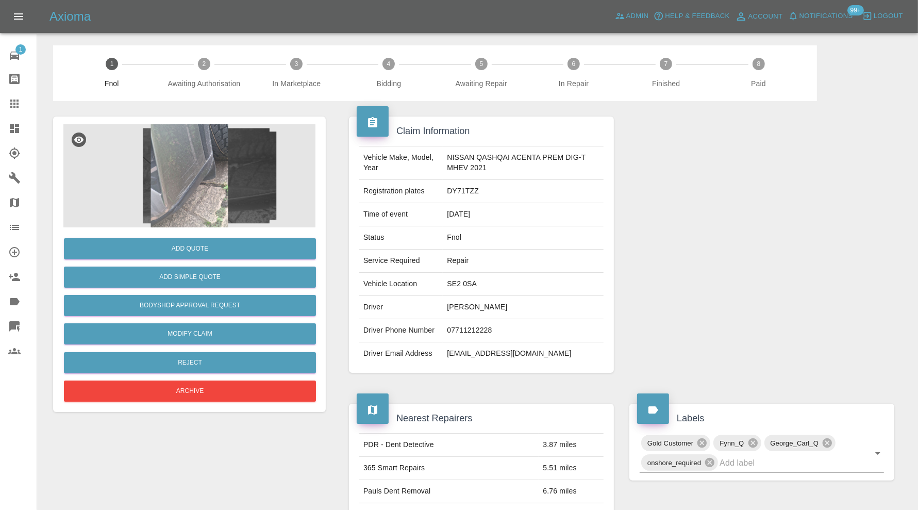
click at [204, 141] on img at bounding box center [189, 175] width 252 height 103
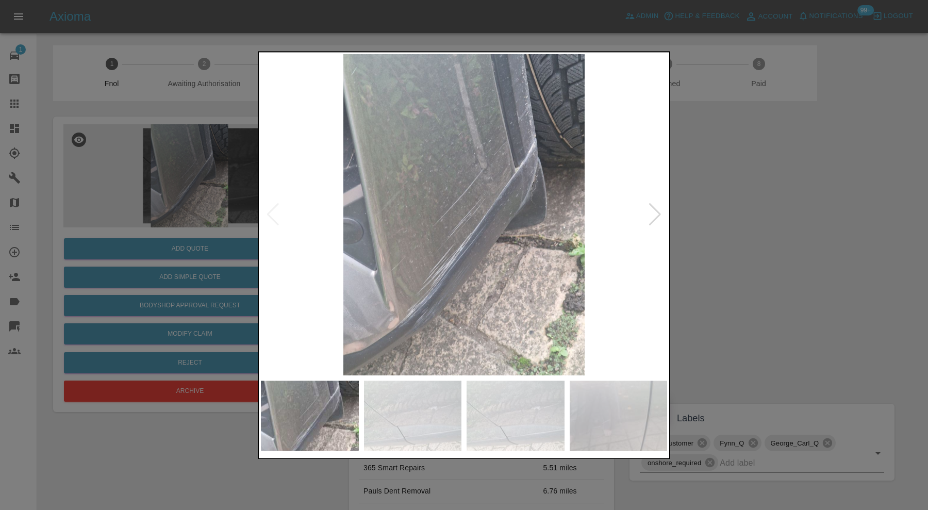
click at [653, 211] on div at bounding box center [655, 215] width 14 height 23
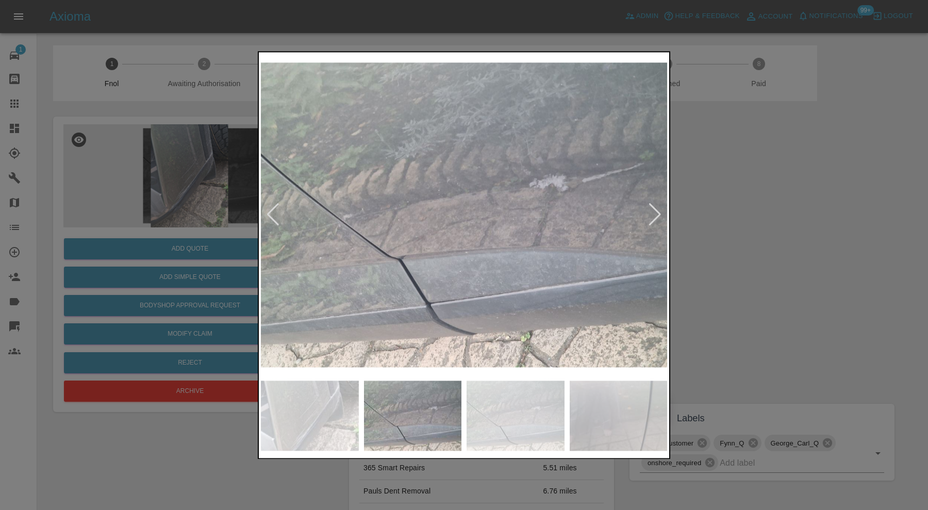
click at [653, 210] on div at bounding box center [655, 215] width 14 height 23
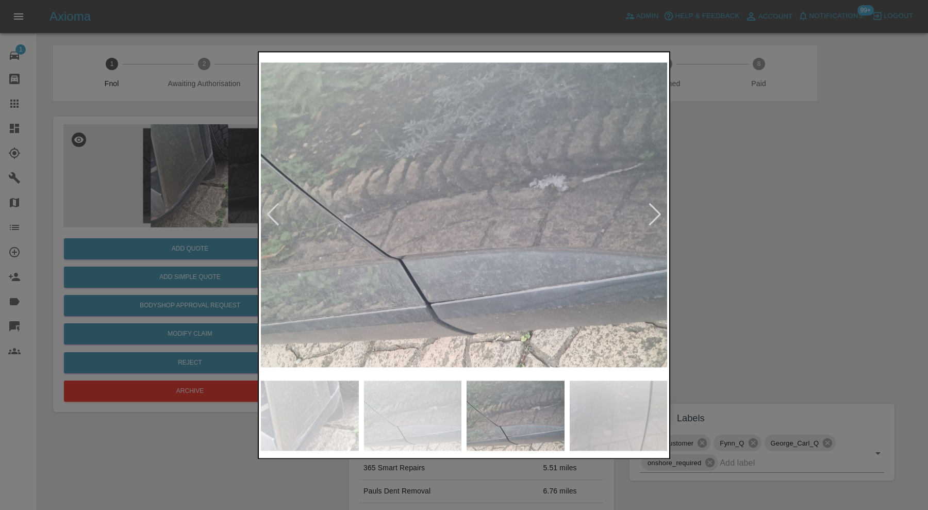
click at [653, 210] on div at bounding box center [655, 215] width 14 height 23
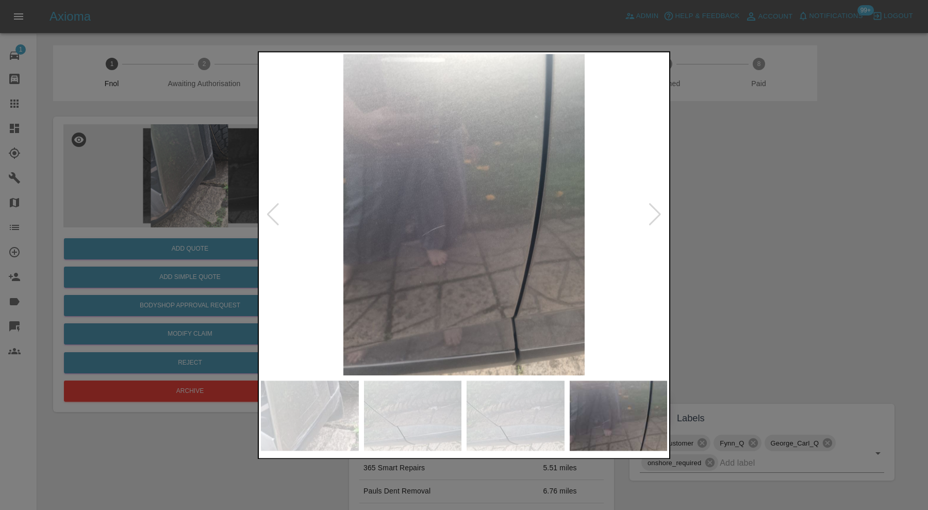
click at [653, 210] on div at bounding box center [655, 215] width 14 height 23
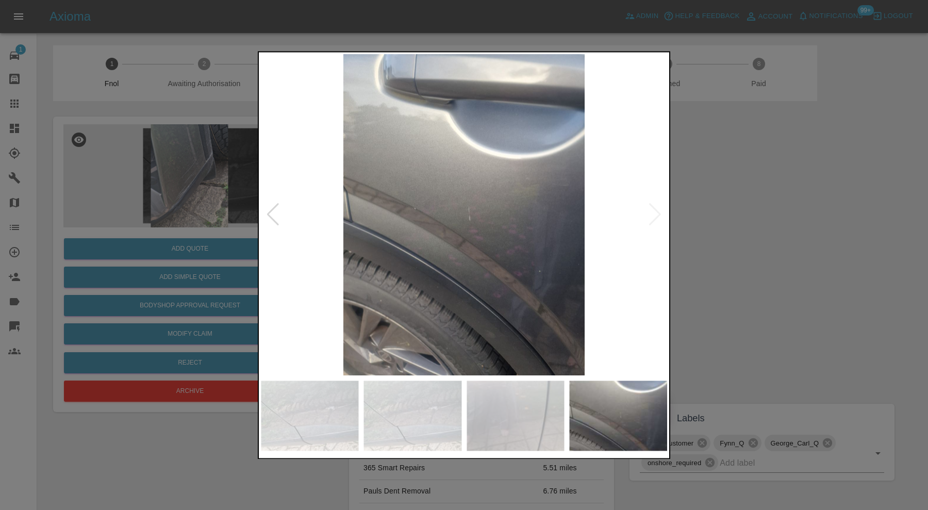
click at [657, 209] on img at bounding box center [464, 214] width 406 height 321
click at [760, 206] on div at bounding box center [464, 255] width 928 height 510
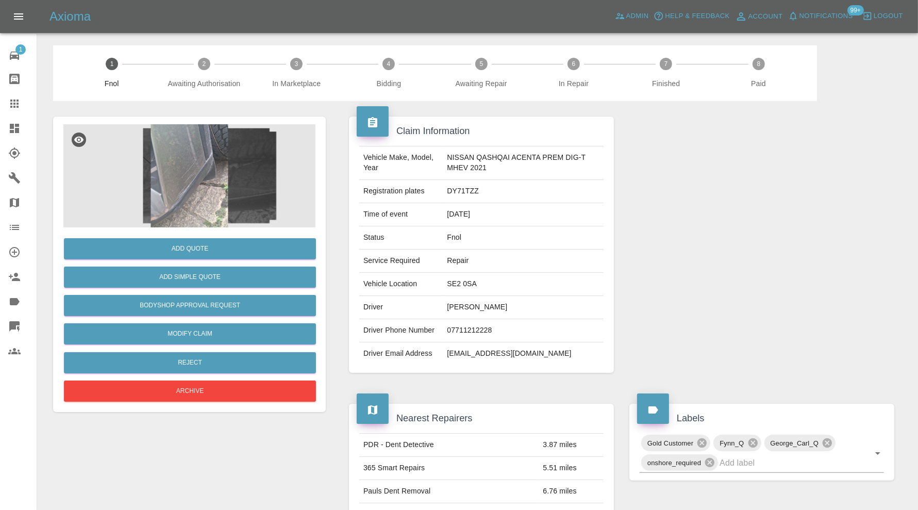
click at [183, 190] on img at bounding box center [189, 175] width 252 height 103
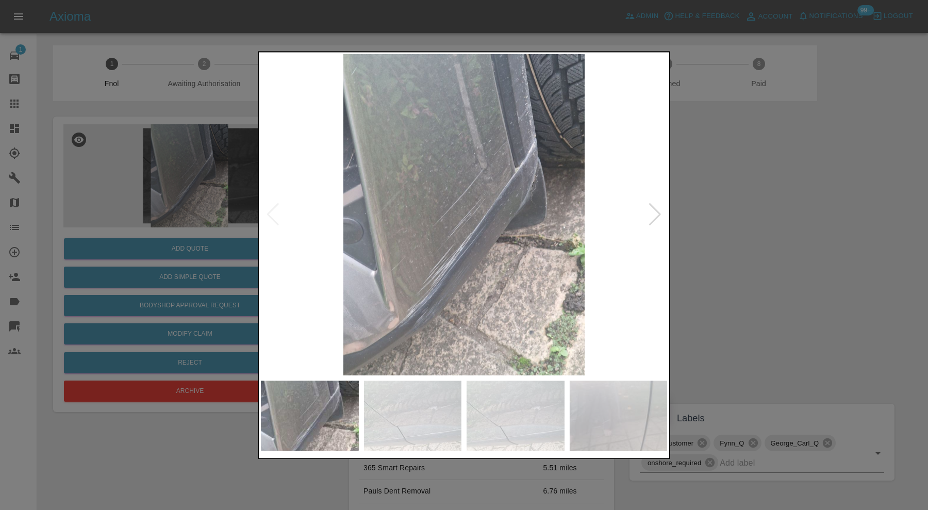
click at [651, 211] on div at bounding box center [655, 215] width 14 height 23
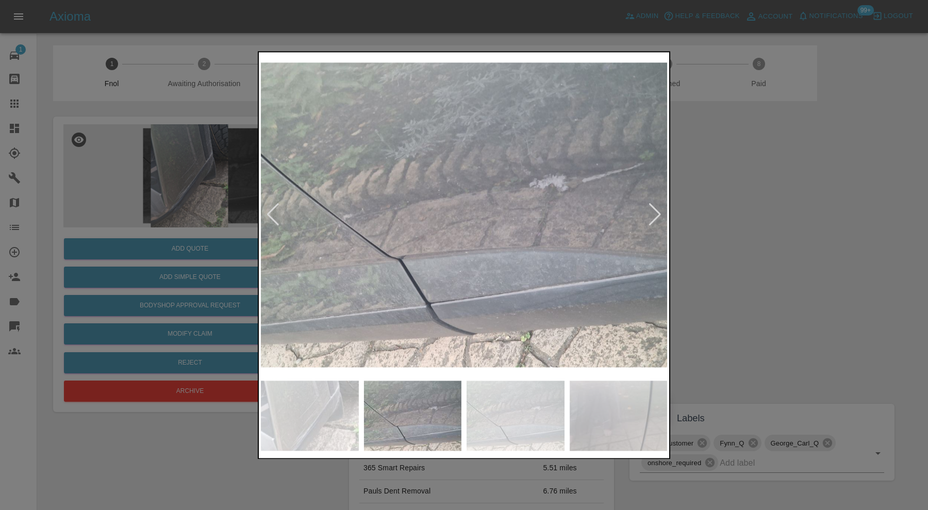
click at [651, 215] on div at bounding box center [655, 215] width 14 height 23
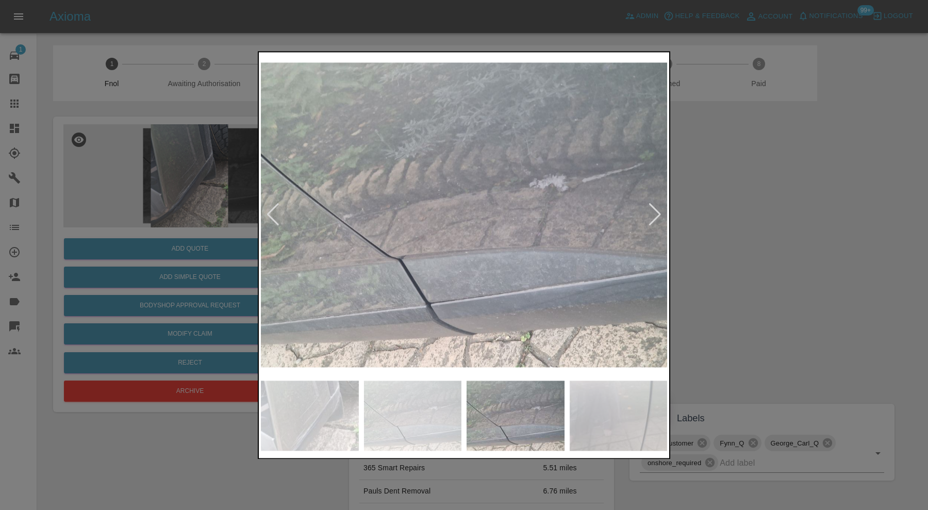
click at [651, 215] on div at bounding box center [655, 215] width 14 height 23
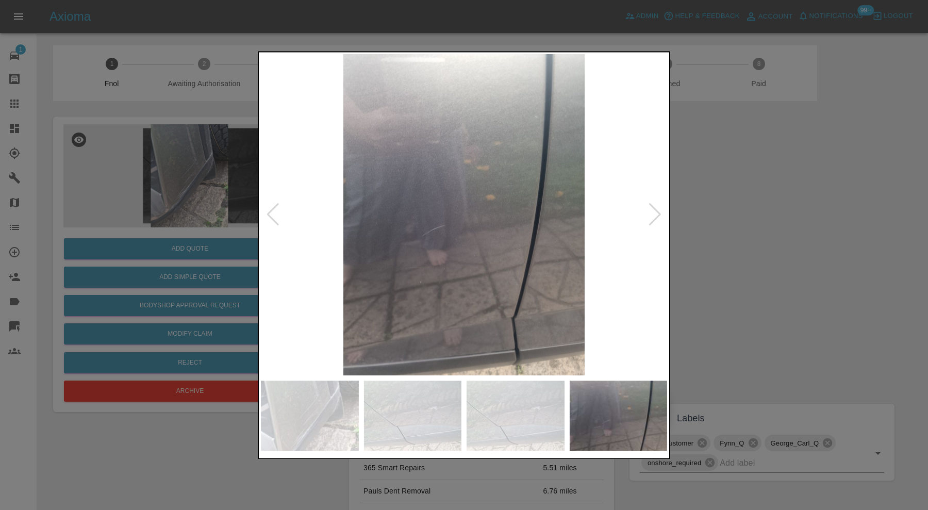
click at [651, 215] on div at bounding box center [655, 215] width 14 height 23
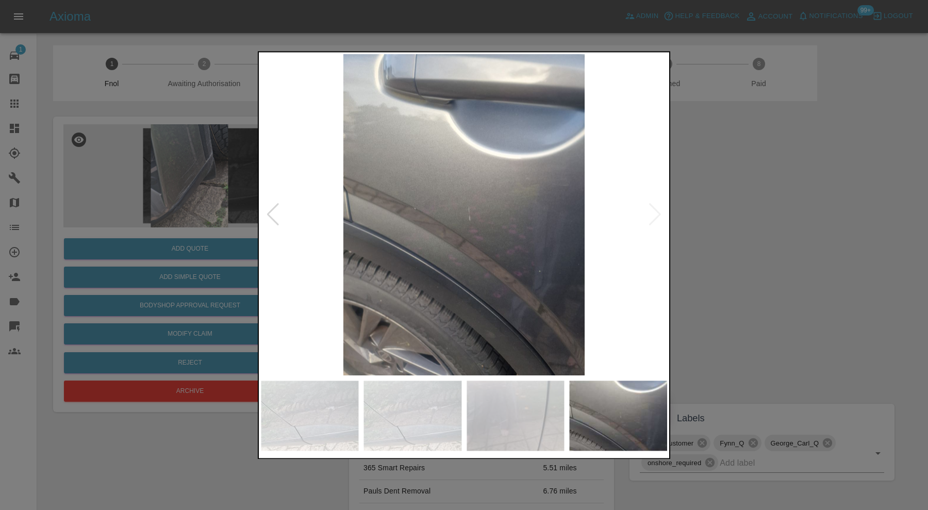
click at [651, 215] on img at bounding box center [464, 214] width 406 height 321
click at [748, 217] on div at bounding box center [464, 255] width 928 height 510
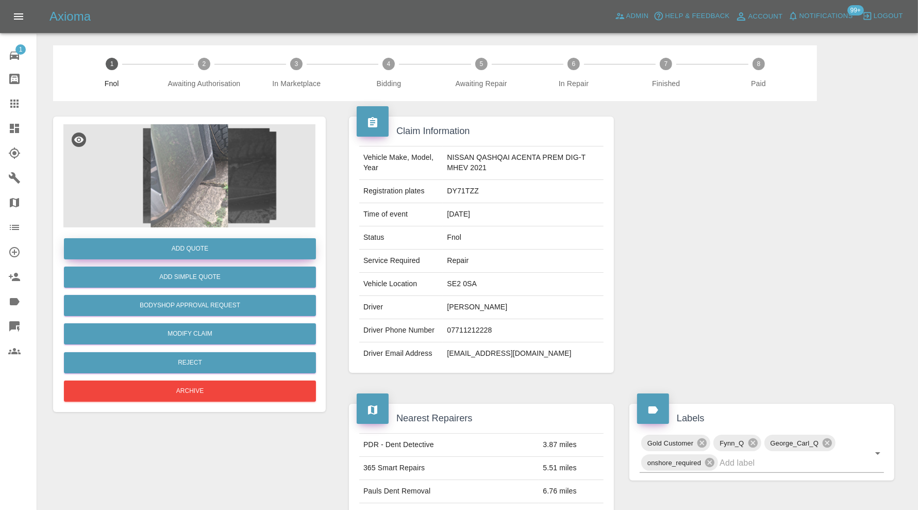
click at [228, 250] on button "Add Quote" at bounding box center [190, 248] width 252 height 21
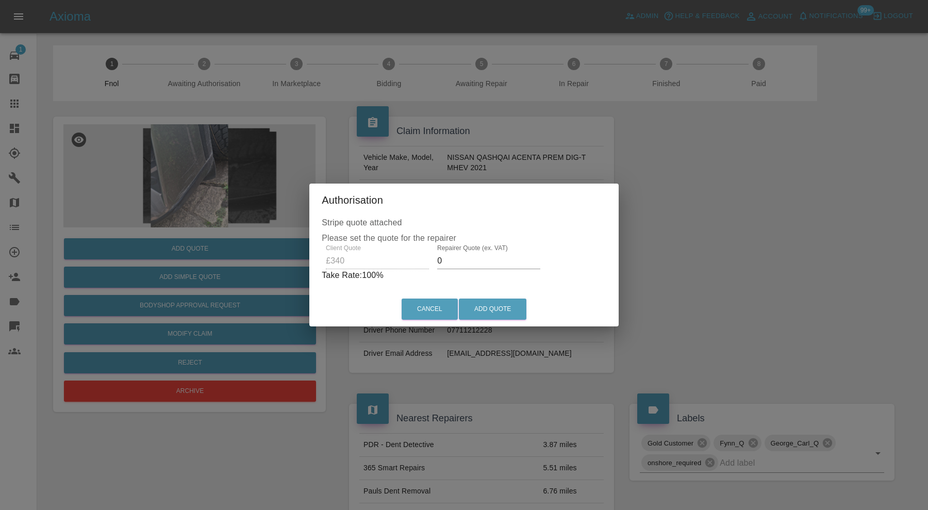
click at [477, 263] on input "0" at bounding box center [488, 261] width 103 height 17
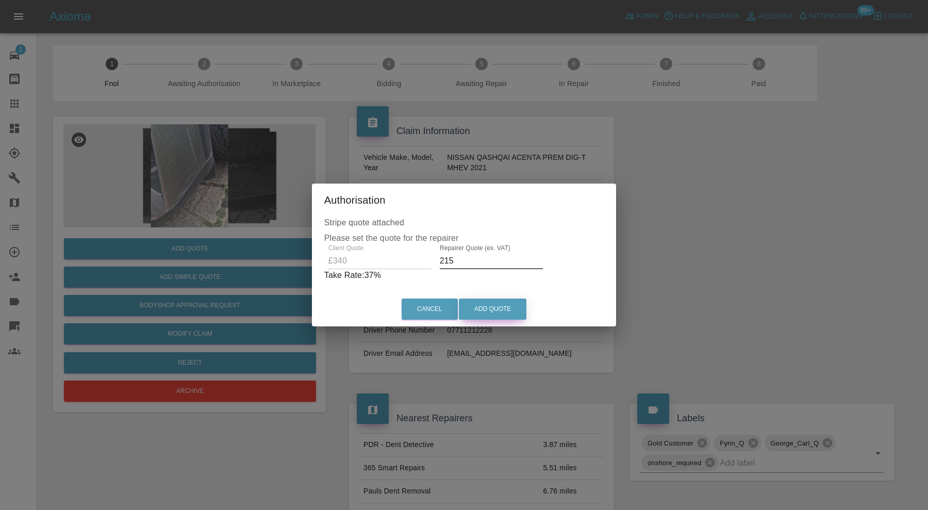
type input "215"
click at [526, 310] on button "Add Quote" at bounding box center [493, 309] width 68 height 21
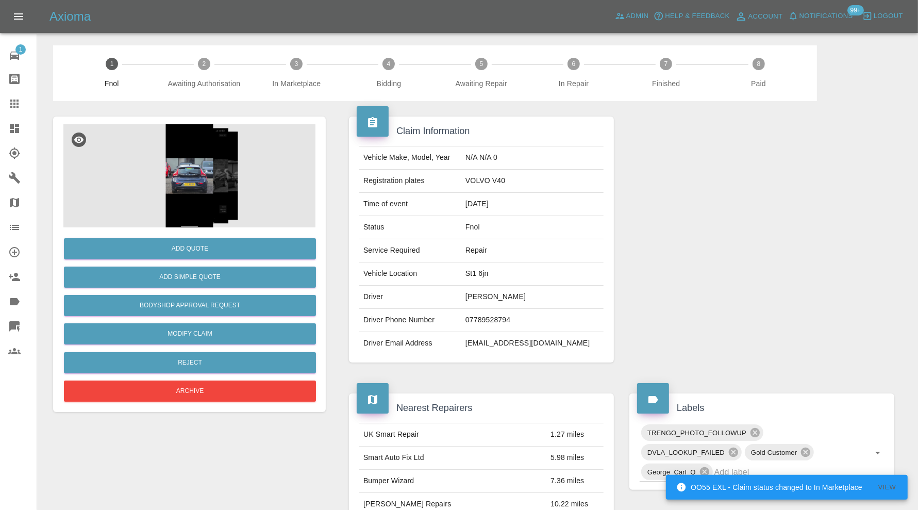
click at [202, 173] on img at bounding box center [189, 175] width 252 height 103
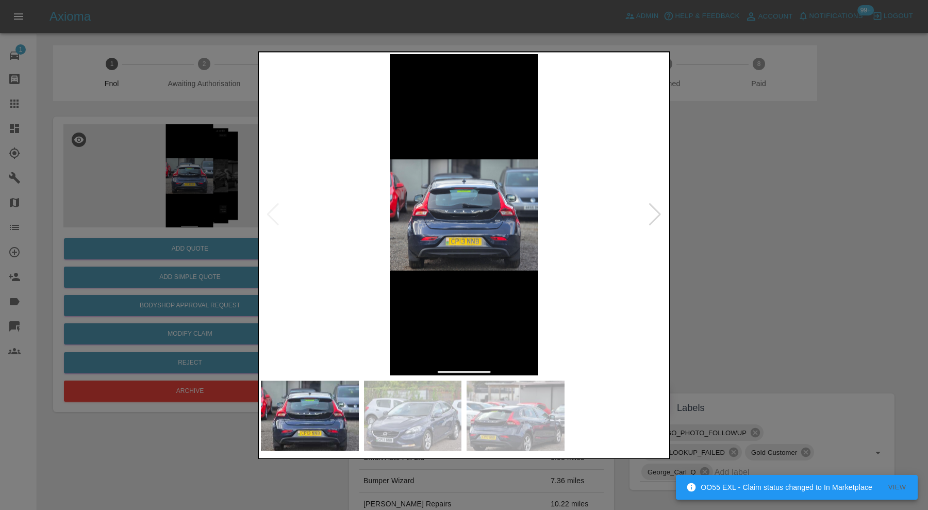
click at [460, 230] on img at bounding box center [464, 214] width 406 height 321
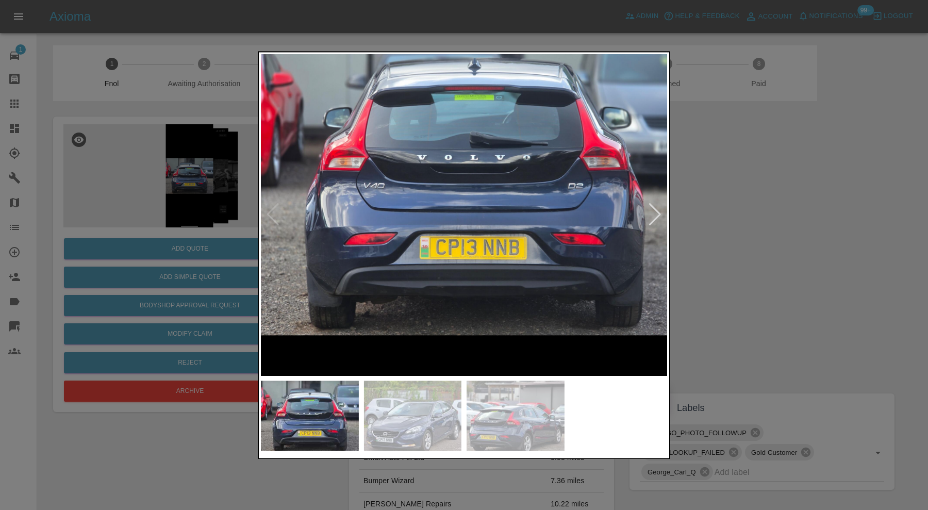
click at [656, 211] on div at bounding box center [655, 215] width 14 height 23
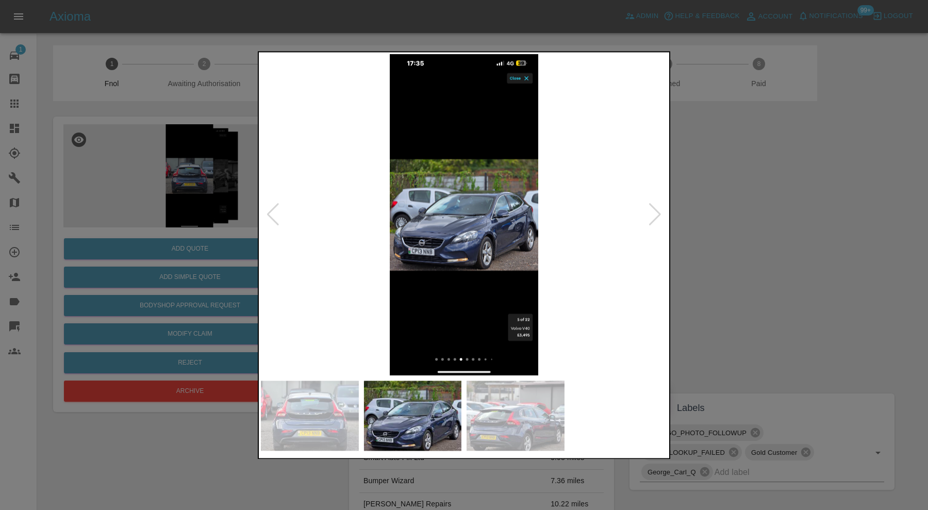
click at [442, 219] on img at bounding box center [464, 214] width 406 height 321
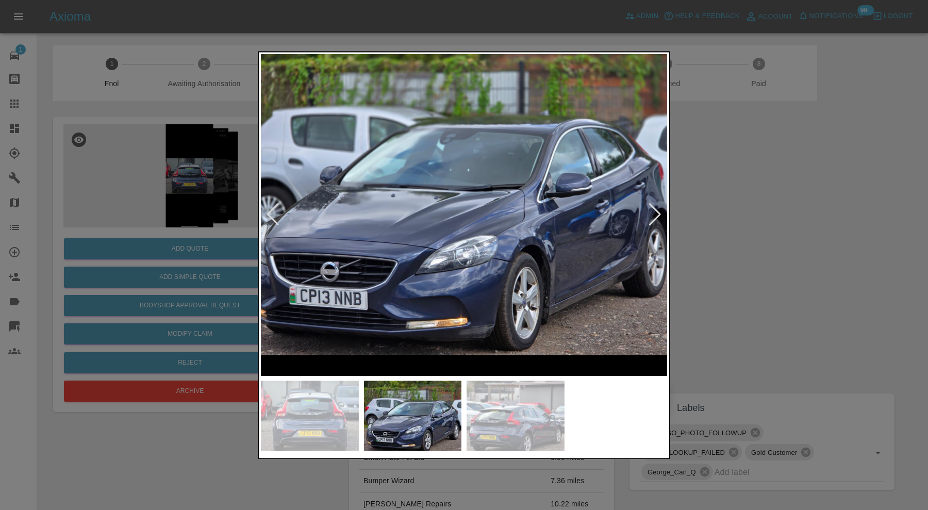
click at [480, 264] on img at bounding box center [456, 188] width 1219 height 964
click at [657, 214] on div at bounding box center [655, 215] width 14 height 23
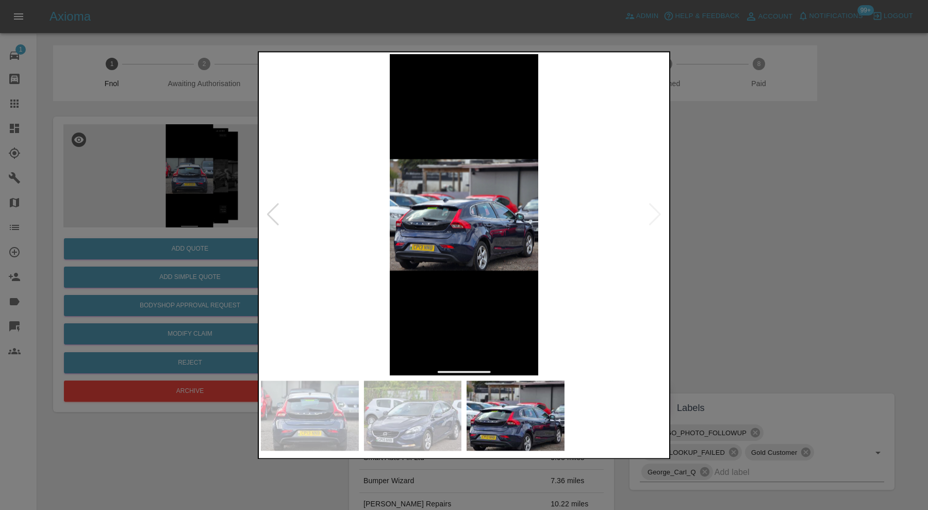
click at [469, 244] on img at bounding box center [464, 214] width 406 height 321
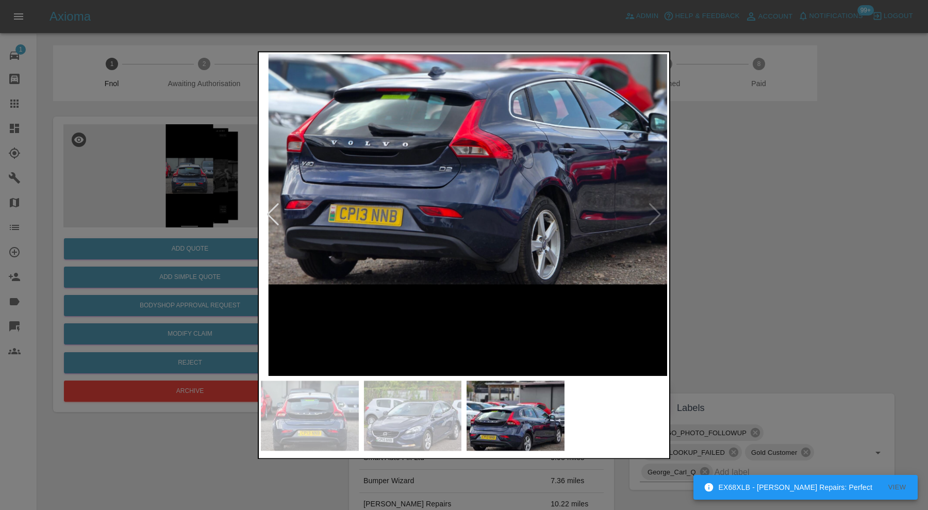
click at [598, 255] on img at bounding box center [491, 117] width 1219 height 964
click at [748, 213] on div at bounding box center [464, 255] width 928 height 510
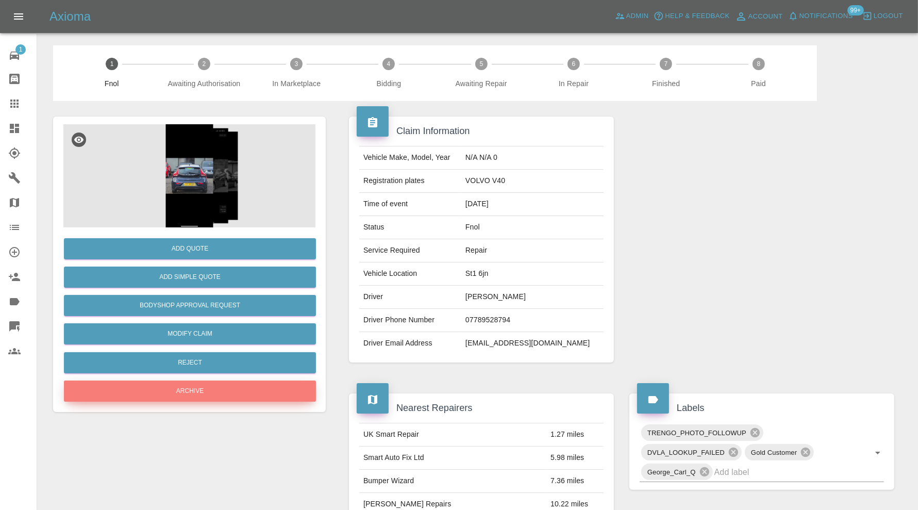
click at [275, 389] on button "Archive" at bounding box center [190, 391] width 252 height 21
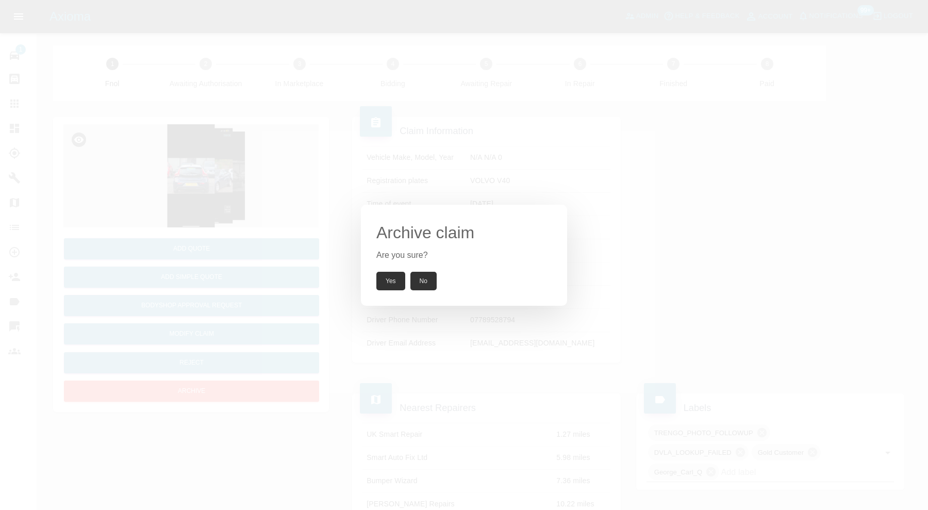
click at [383, 277] on button "Yes" at bounding box center [390, 281] width 29 height 19
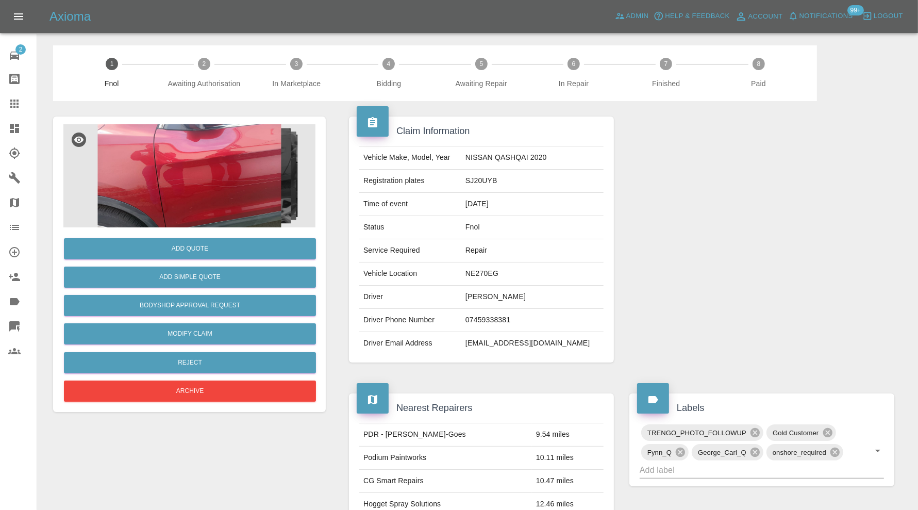
click at [214, 163] on img at bounding box center [189, 175] width 252 height 103
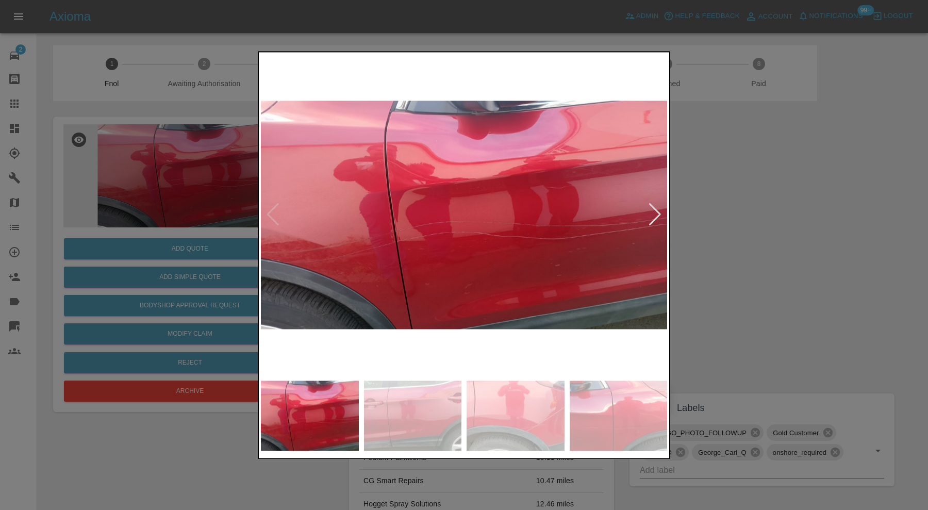
click at [654, 213] on div at bounding box center [655, 215] width 14 height 23
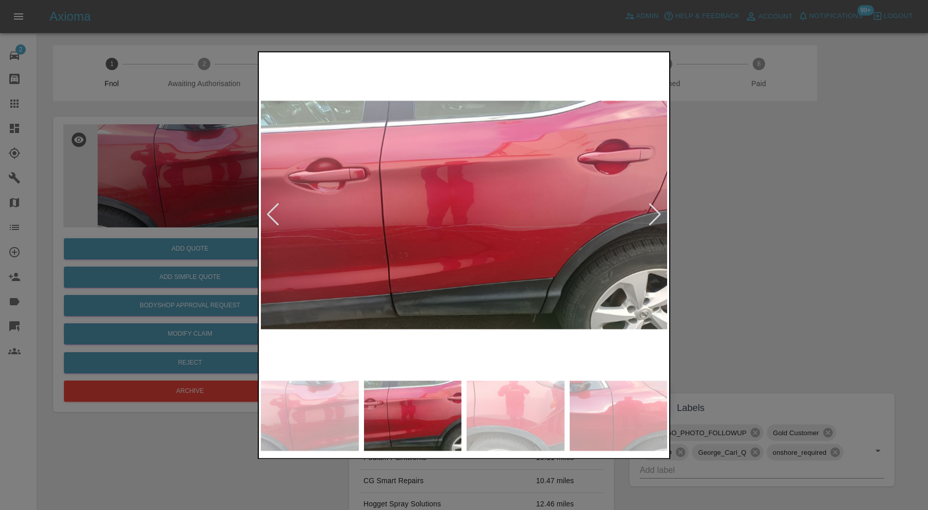
click at [655, 213] on div at bounding box center [655, 215] width 14 height 23
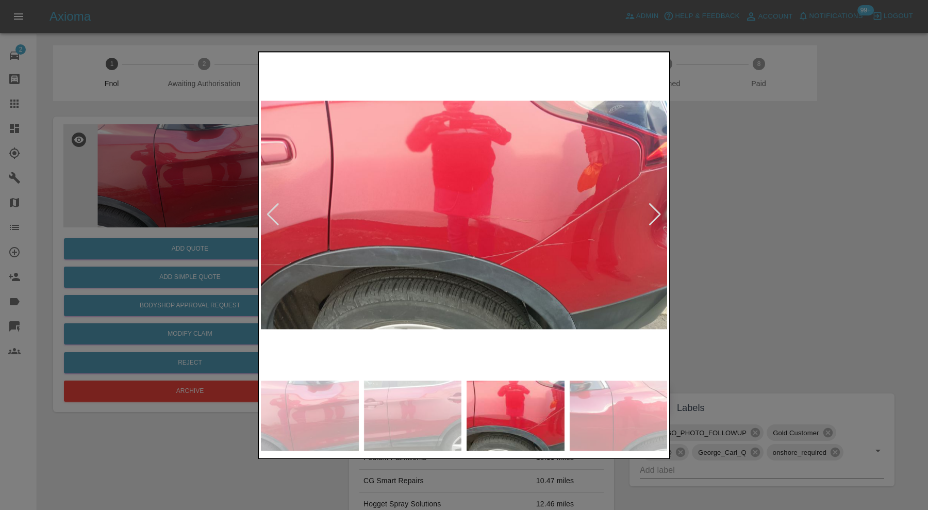
click at [655, 213] on div at bounding box center [655, 215] width 14 height 23
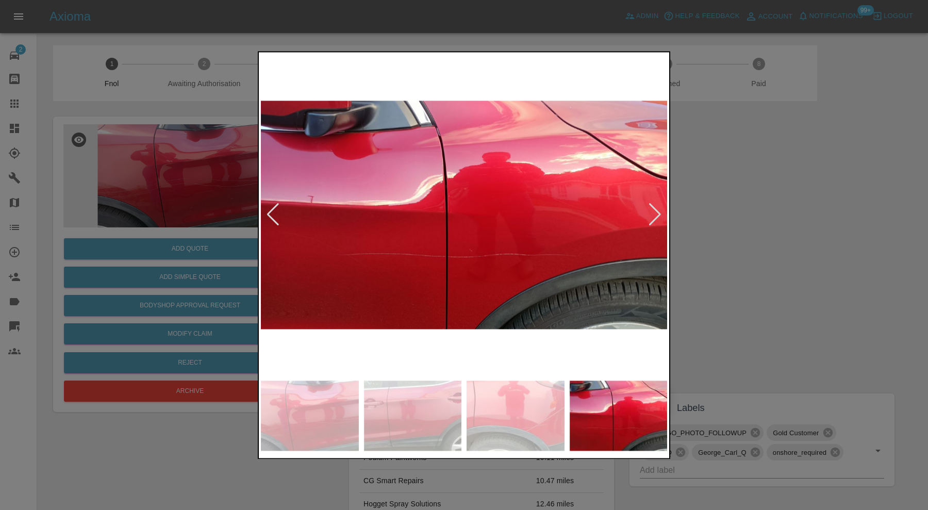
click at [655, 213] on div at bounding box center [655, 215] width 14 height 23
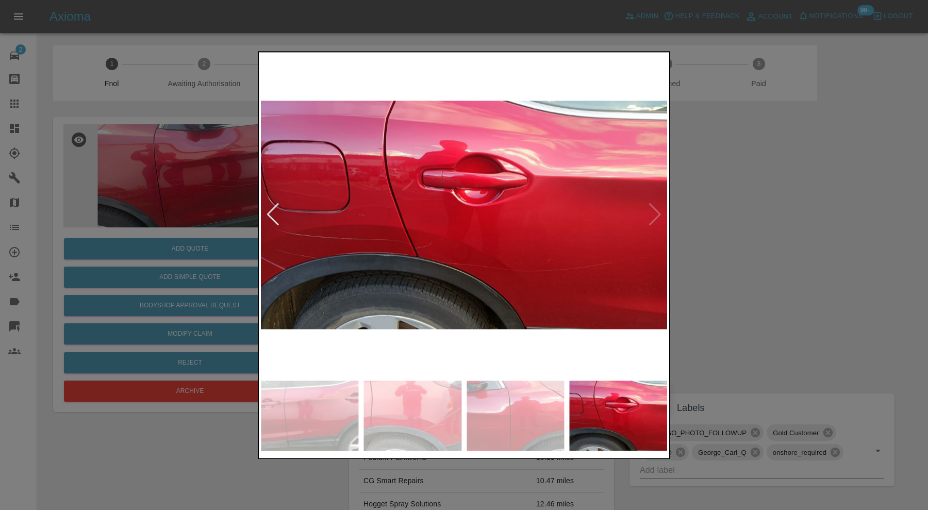
click at [655, 213] on img at bounding box center [464, 214] width 406 height 321
click at [696, 205] on div at bounding box center [464, 255] width 928 height 510
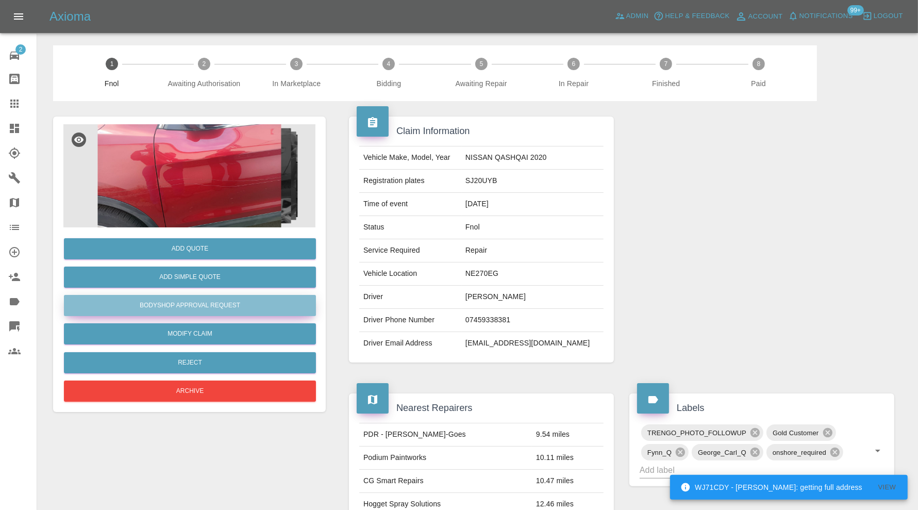
click at [240, 303] on button "Bodyshop Approval Request" at bounding box center [190, 305] width 252 height 21
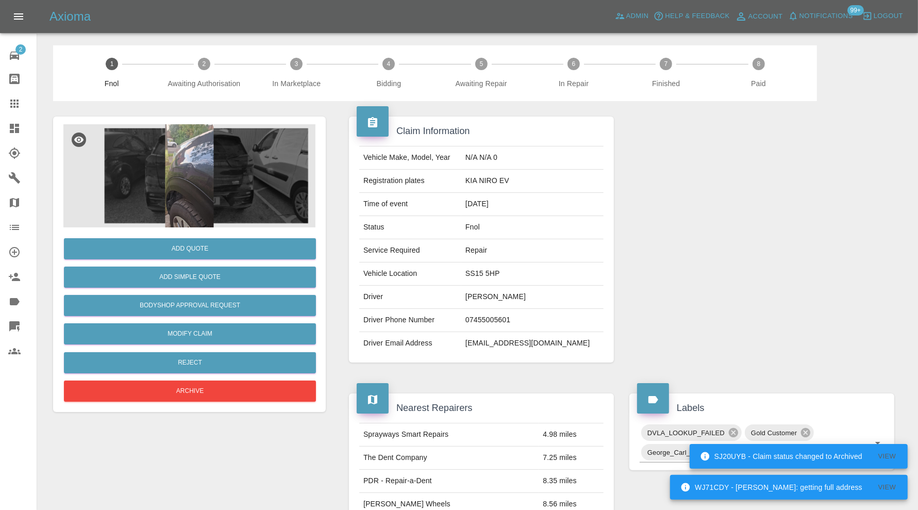
click at [195, 149] on img at bounding box center [189, 175] width 252 height 103
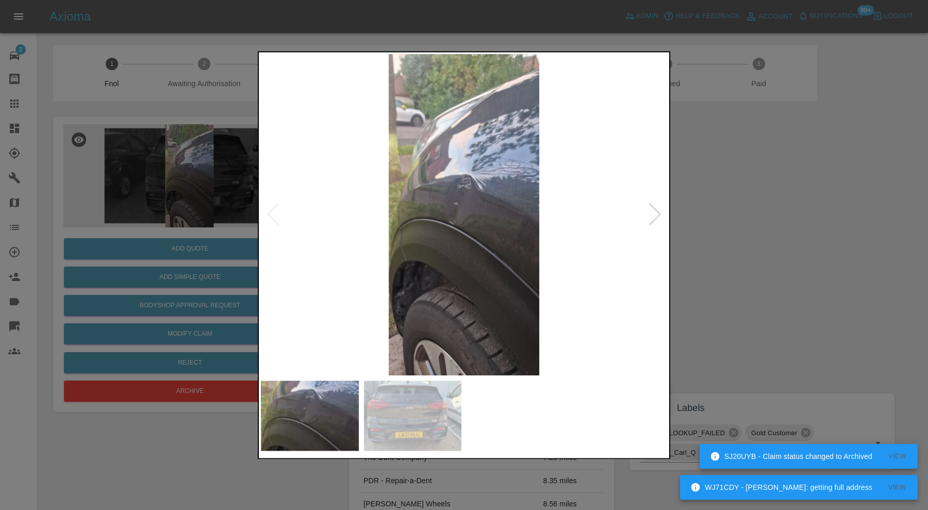
click at [659, 217] on div at bounding box center [655, 215] width 14 height 23
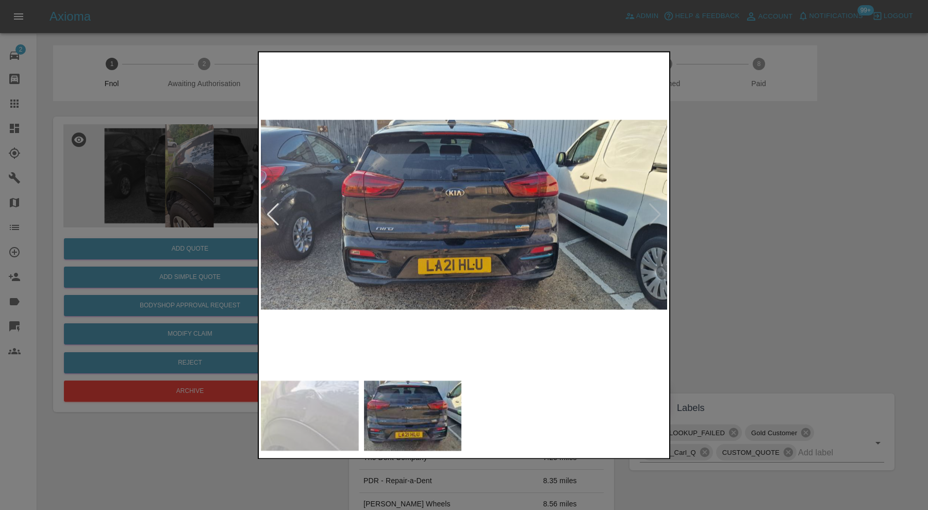
click at [327, 410] on img at bounding box center [310, 416] width 98 height 70
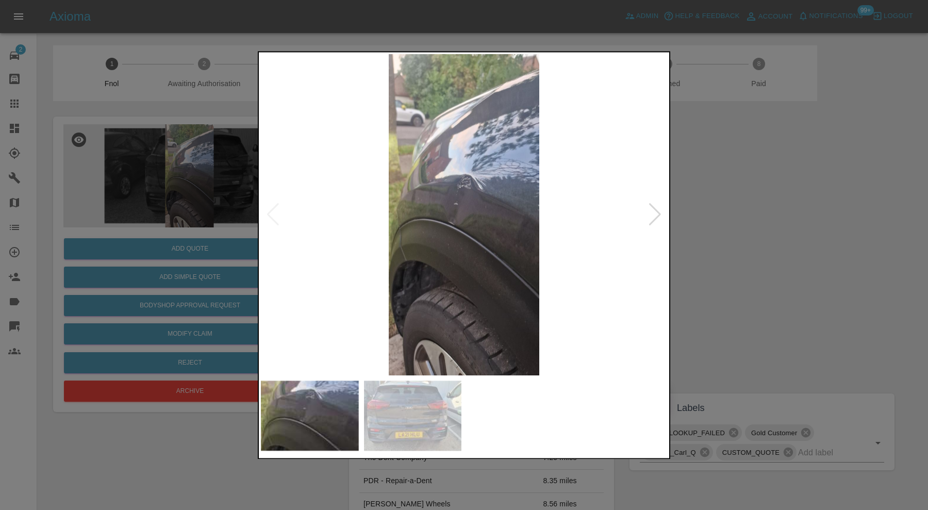
click at [747, 216] on div at bounding box center [464, 255] width 928 height 510
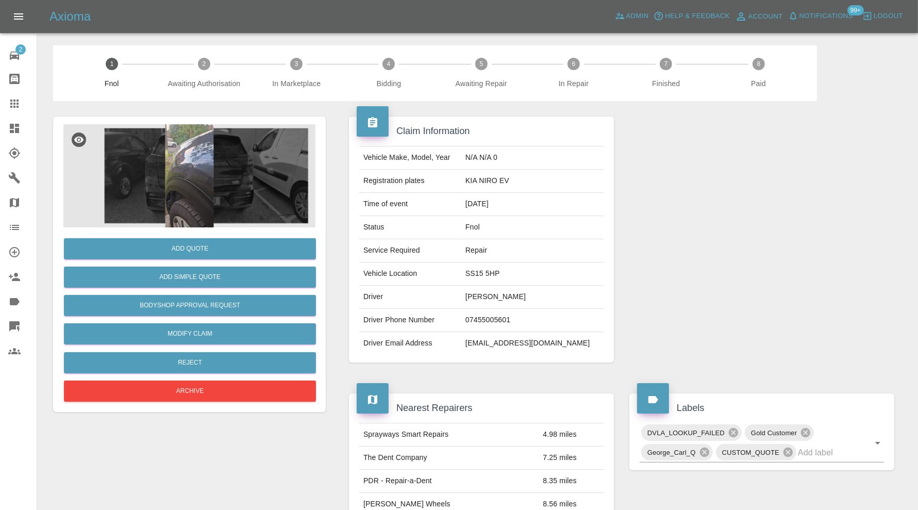
click at [200, 162] on img at bounding box center [189, 175] width 252 height 103
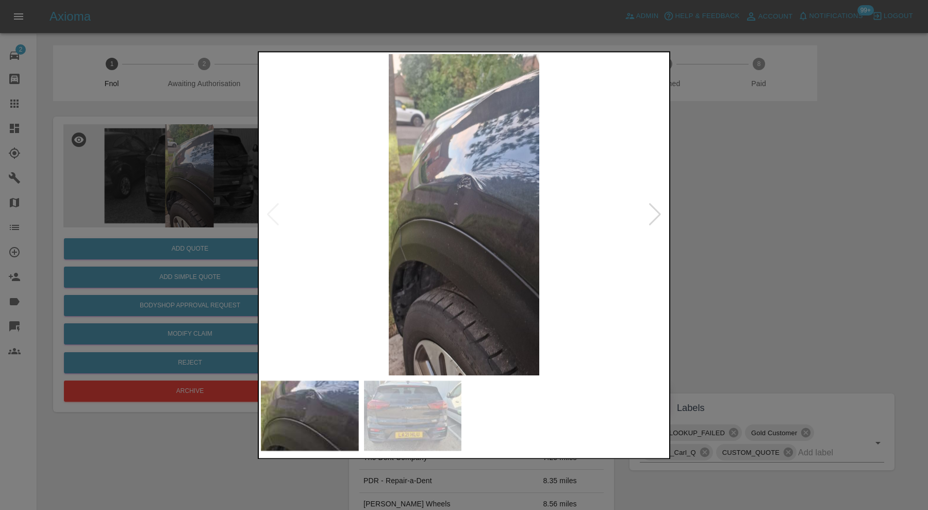
click at [390, 402] on img at bounding box center [413, 416] width 98 height 70
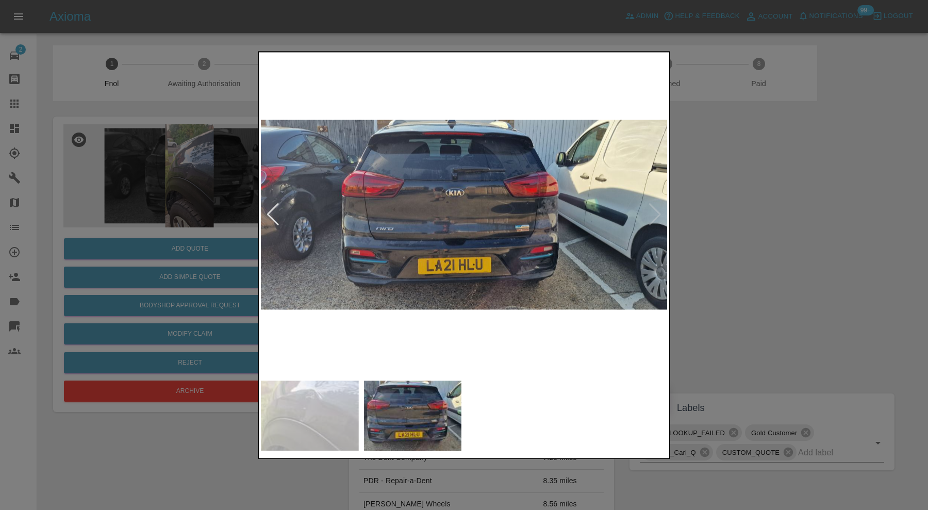
click at [423, 217] on img at bounding box center [464, 214] width 406 height 321
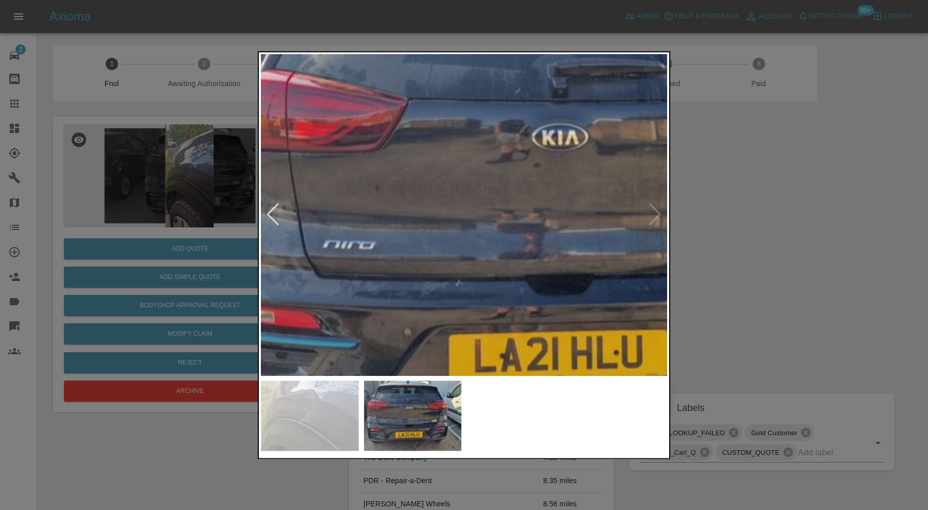
click at [584, 293] on img at bounding box center [586, 202] width 1219 height 964
click at [852, 246] on div at bounding box center [464, 255] width 928 height 510
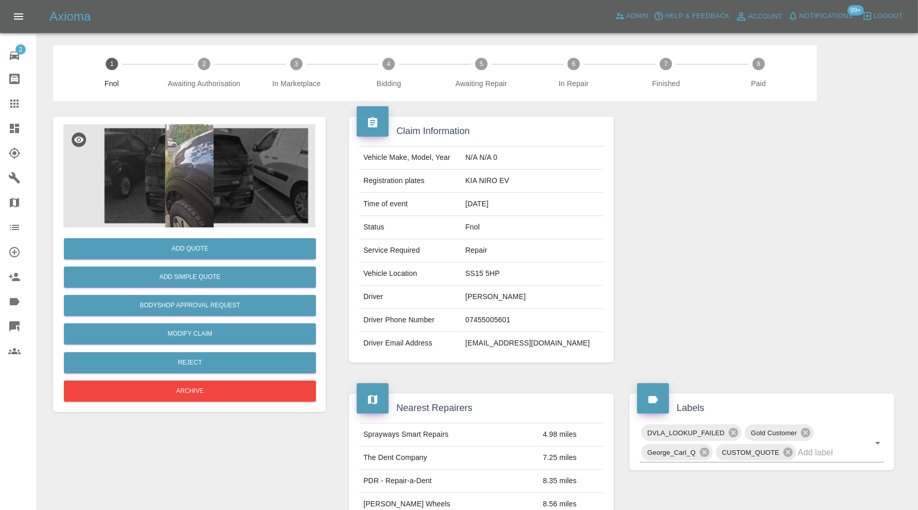
click at [186, 176] on img at bounding box center [189, 175] width 252 height 103
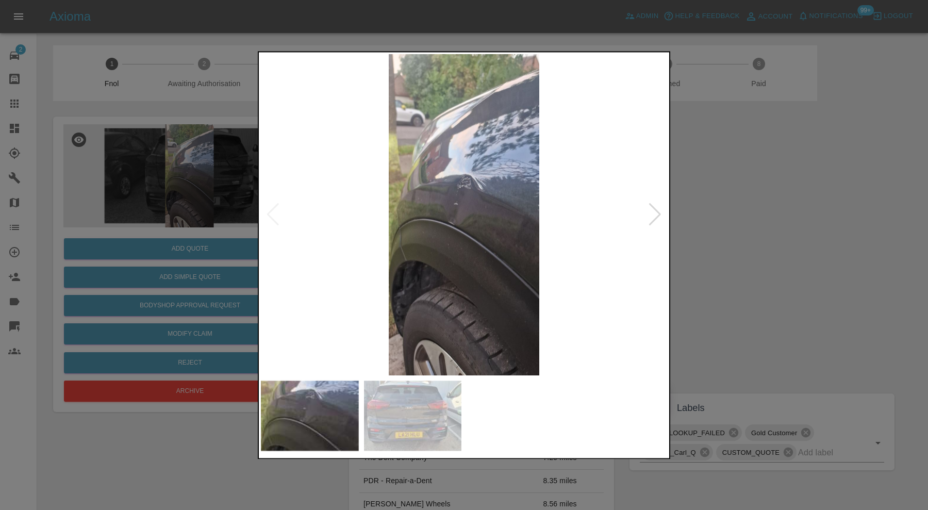
click at [761, 222] on div at bounding box center [464, 255] width 928 height 510
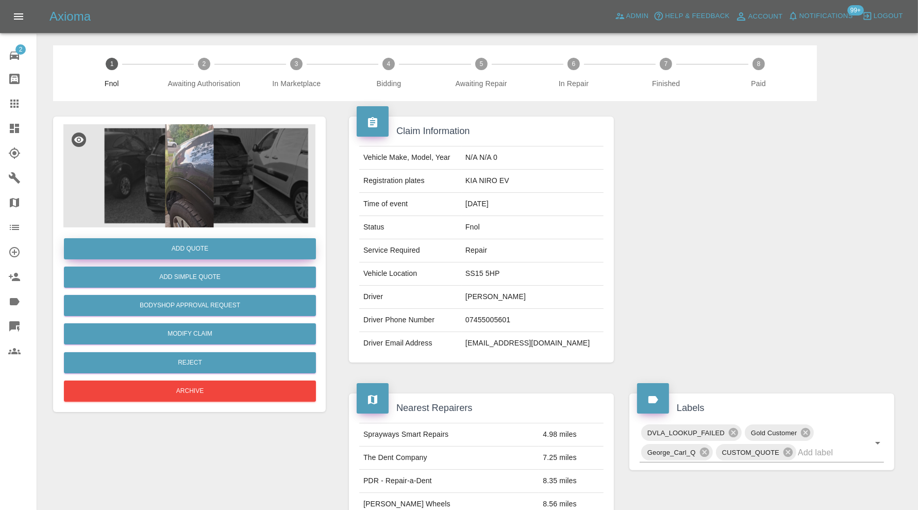
click at [227, 247] on button "Add Quote" at bounding box center [190, 248] width 252 height 21
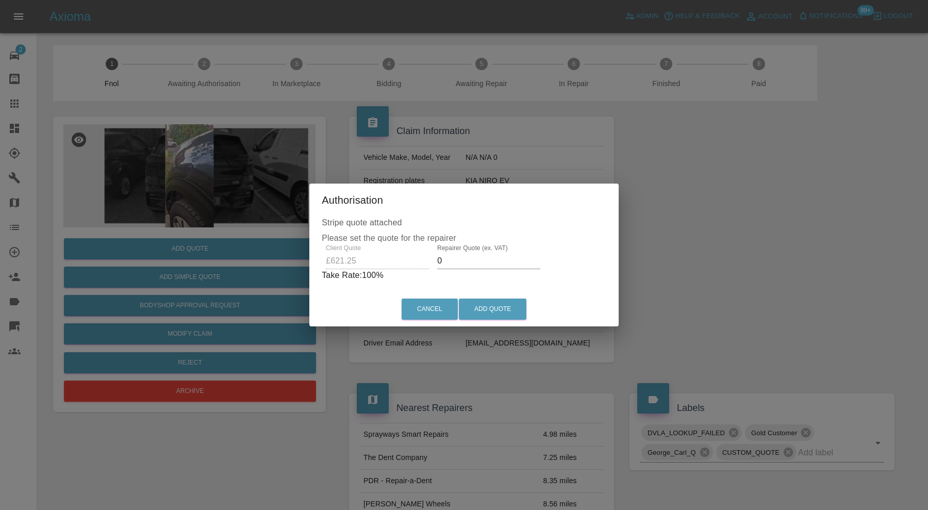
click at [448, 258] on input "0" at bounding box center [488, 261] width 103 height 17
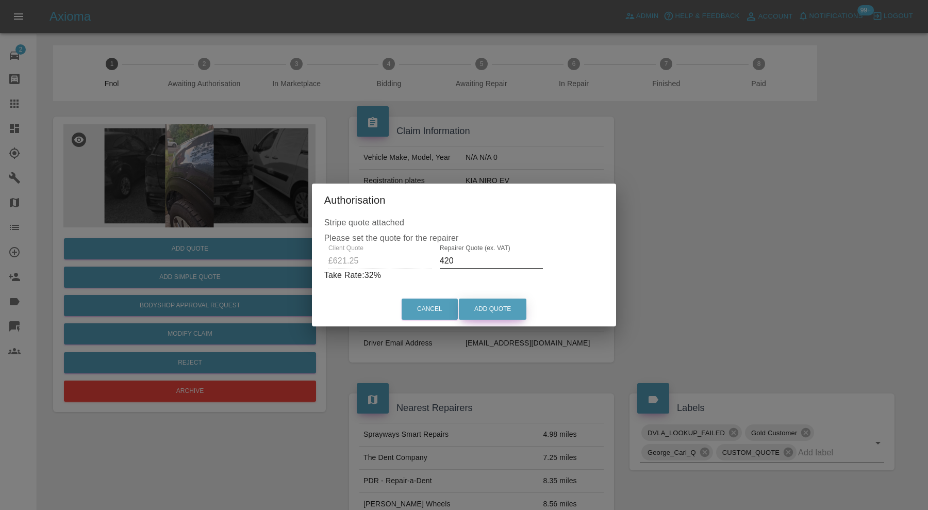
type input "420"
click at [479, 306] on button "Add Quote" at bounding box center [493, 309] width 68 height 21
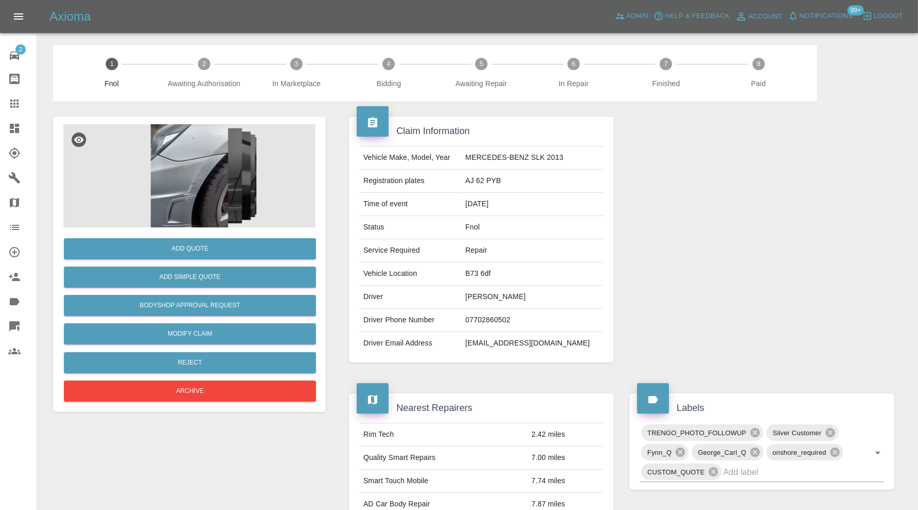
click at [174, 182] on img at bounding box center [189, 175] width 252 height 103
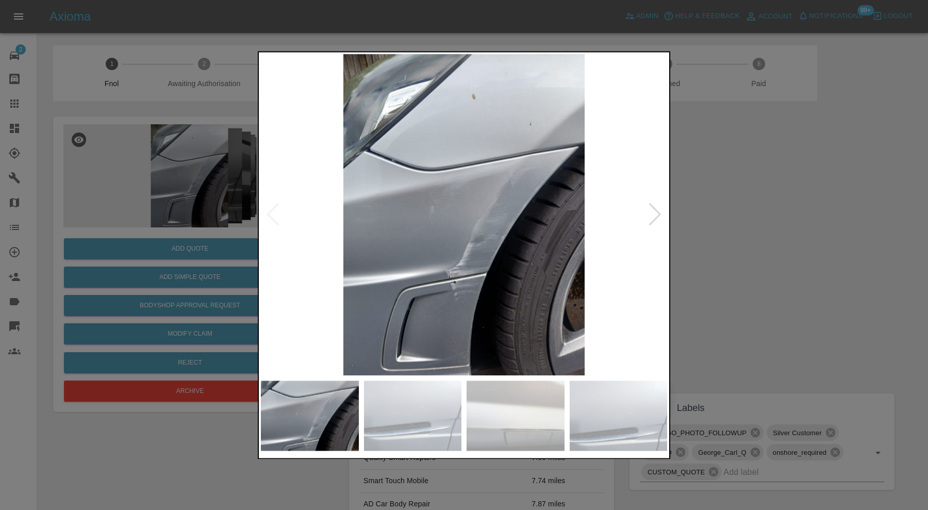
click at [651, 212] on div at bounding box center [655, 215] width 14 height 23
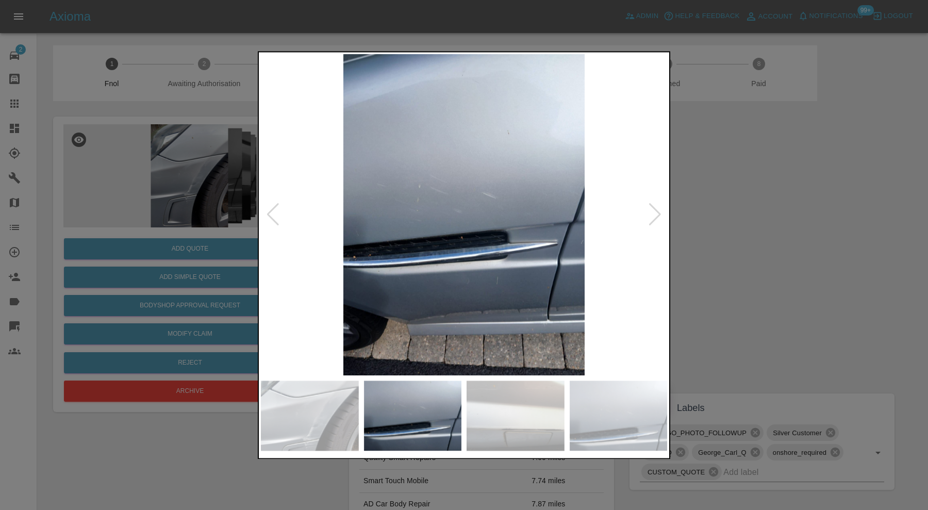
click at [655, 211] on div at bounding box center [655, 215] width 14 height 23
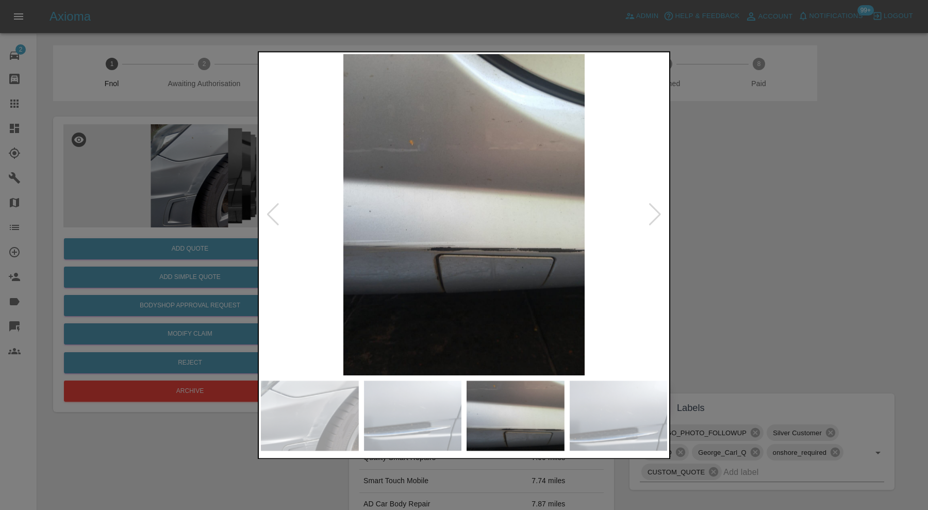
click at [655, 211] on div at bounding box center [655, 215] width 14 height 23
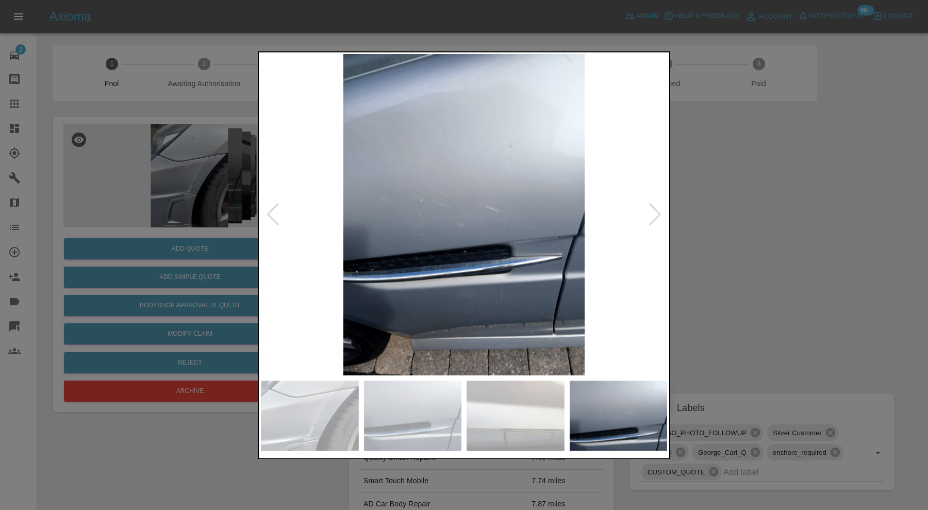
click at [655, 211] on div at bounding box center [655, 215] width 14 height 23
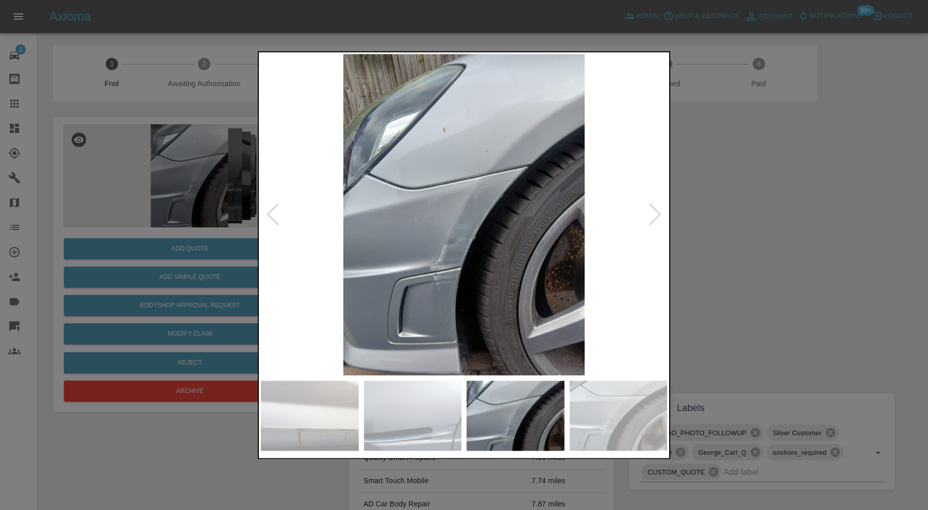
click at [655, 211] on div at bounding box center [655, 215] width 14 height 23
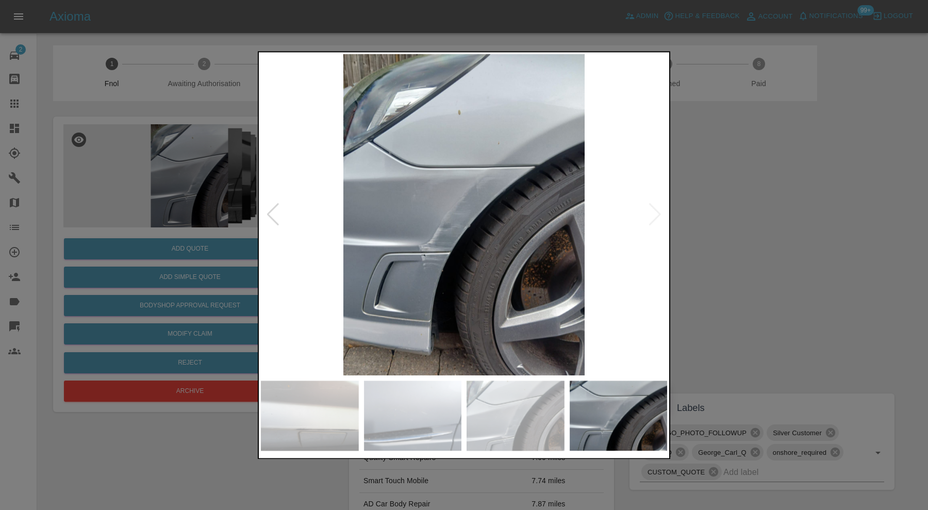
click at [655, 211] on img at bounding box center [464, 214] width 406 height 321
click at [744, 213] on div at bounding box center [464, 255] width 928 height 510
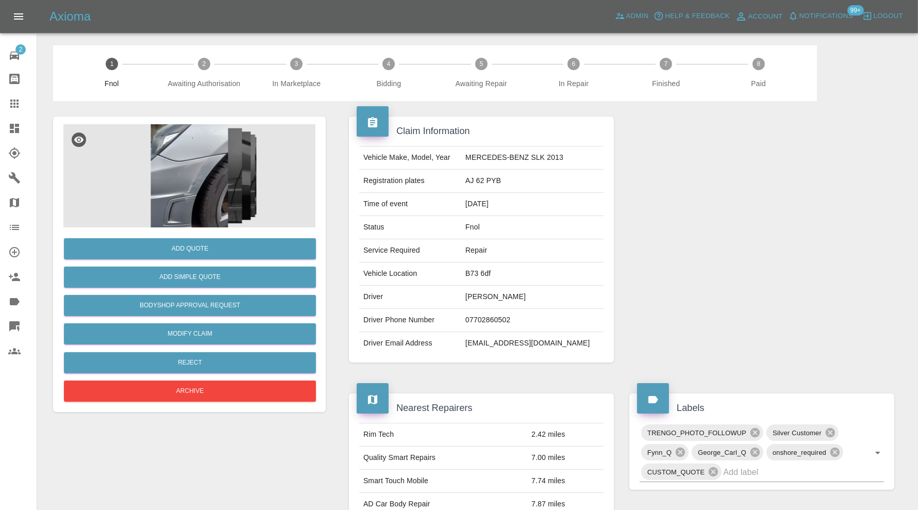
click at [207, 195] on img at bounding box center [189, 175] width 252 height 103
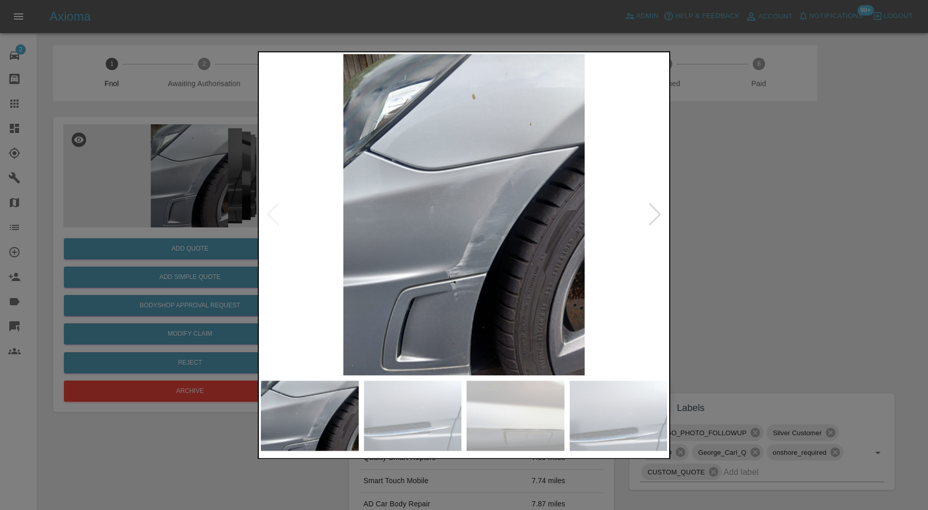
click at [644, 204] on img at bounding box center [464, 214] width 406 height 321
click at [650, 207] on div at bounding box center [655, 215] width 14 height 23
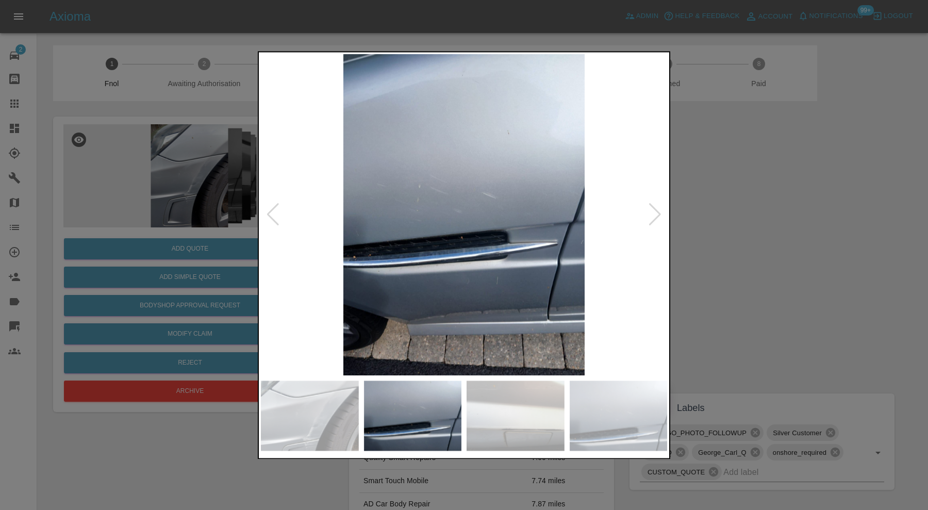
click at [656, 207] on div at bounding box center [655, 215] width 14 height 23
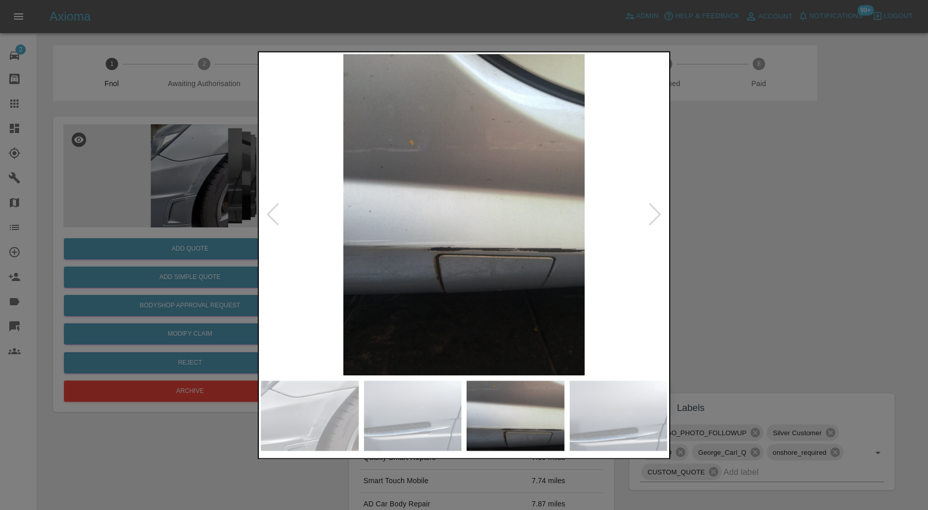
click at [655, 207] on div at bounding box center [655, 215] width 14 height 23
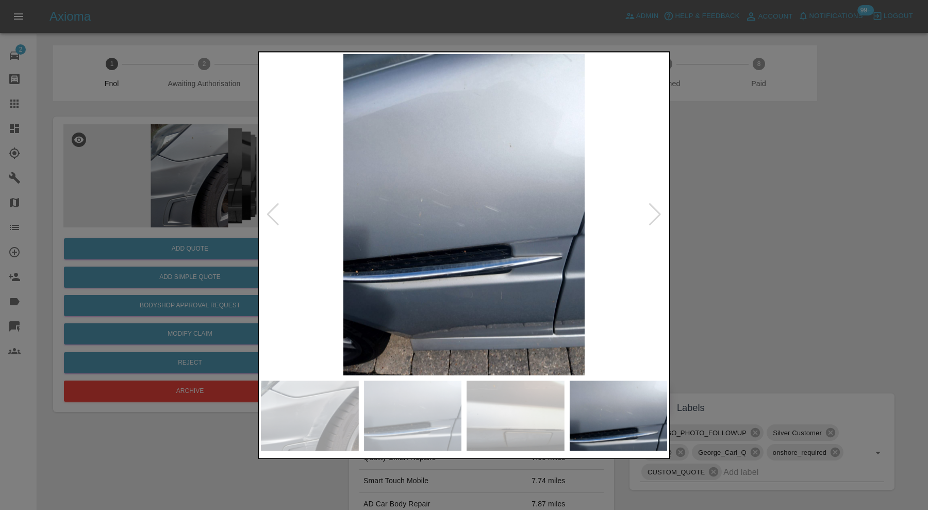
click at [655, 207] on div at bounding box center [655, 215] width 14 height 23
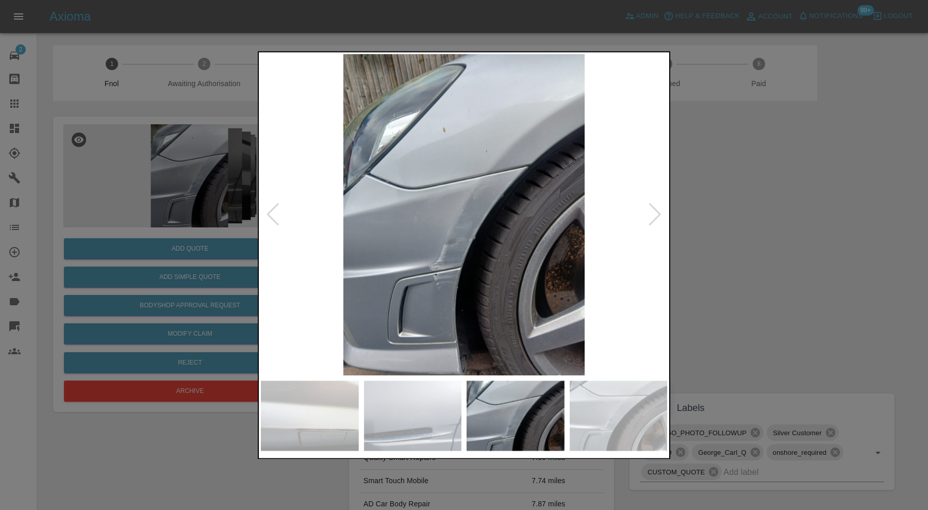
click at [721, 206] on div at bounding box center [464, 255] width 928 height 510
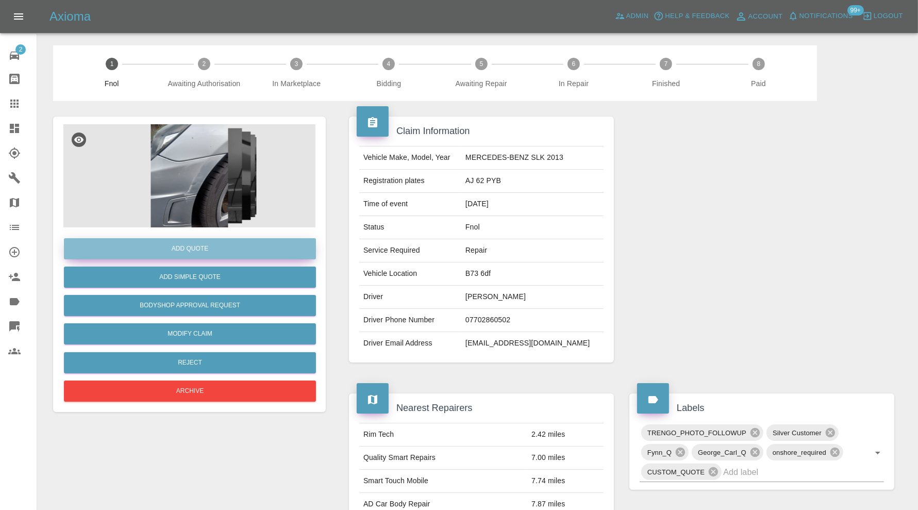
click at [202, 248] on button "Add Quote" at bounding box center [190, 248] width 252 height 21
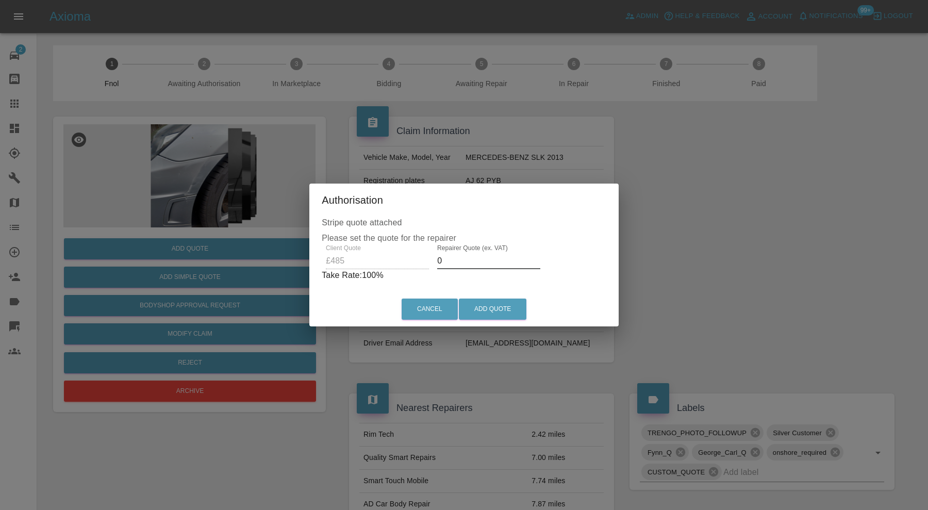
click at [514, 255] on input "0" at bounding box center [488, 261] width 103 height 17
type input "300"
click at [516, 302] on button "Add Quote" at bounding box center [493, 309] width 68 height 21
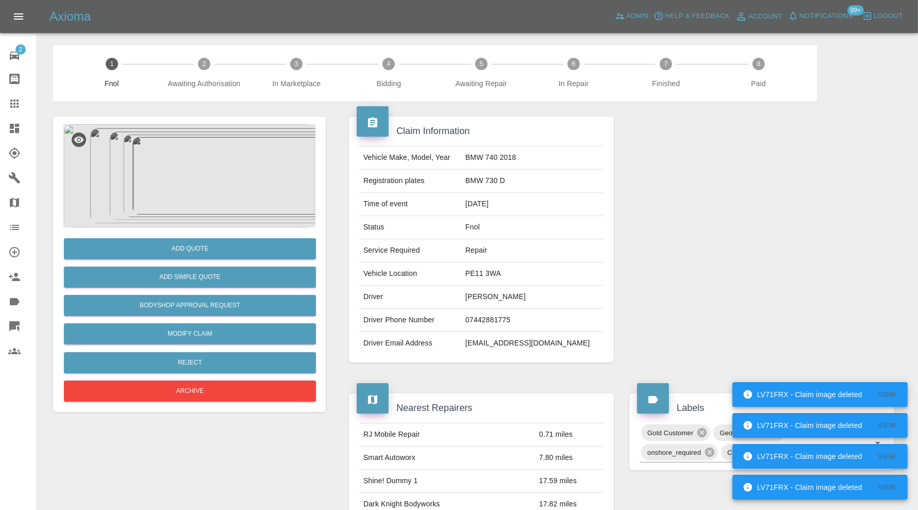
click at [209, 172] on img at bounding box center [189, 175] width 252 height 103
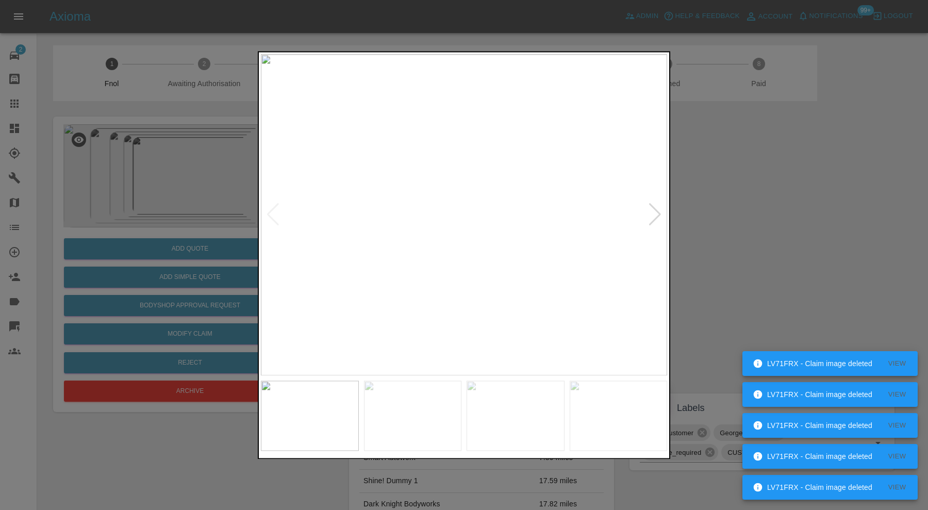
click at [655, 211] on div at bounding box center [655, 215] width 14 height 23
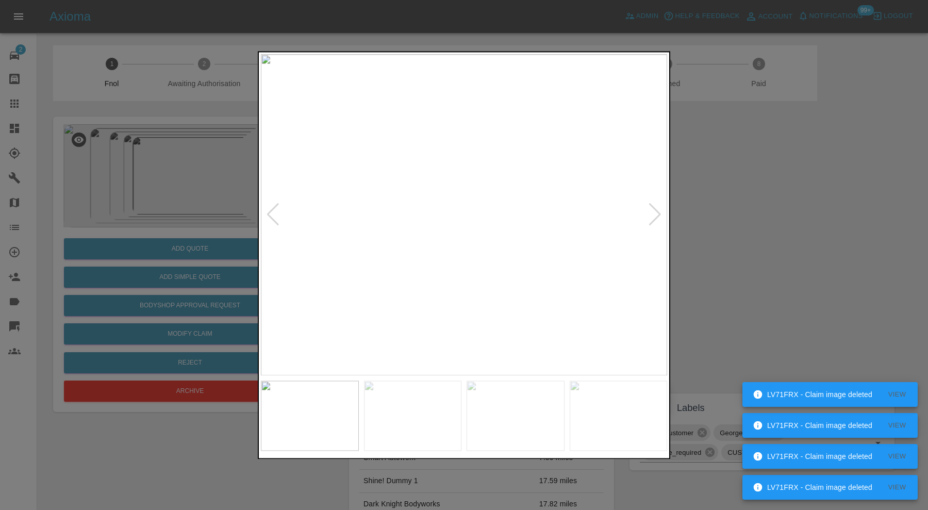
click at [655, 211] on div at bounding box center [655, 215] width 14 height 23
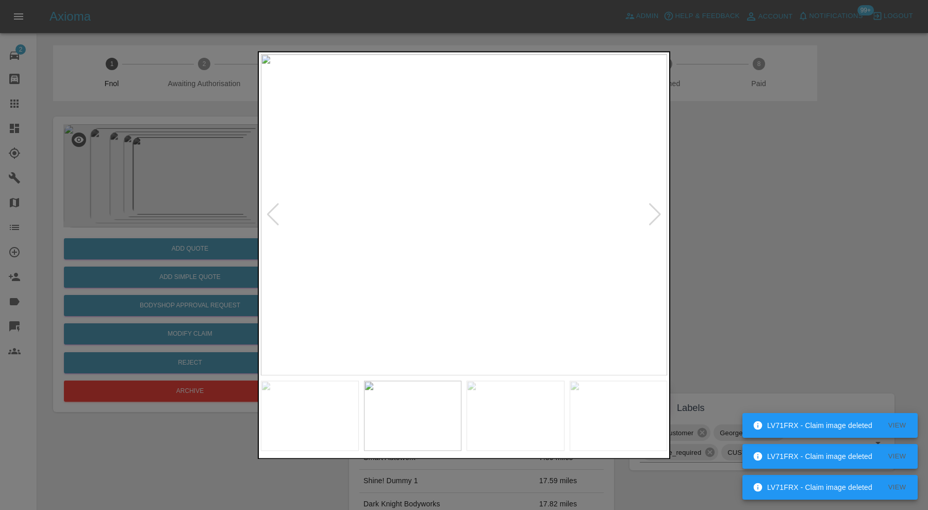
click at [655, 211] on div at bounding box center [655, 215] width 14 height 23
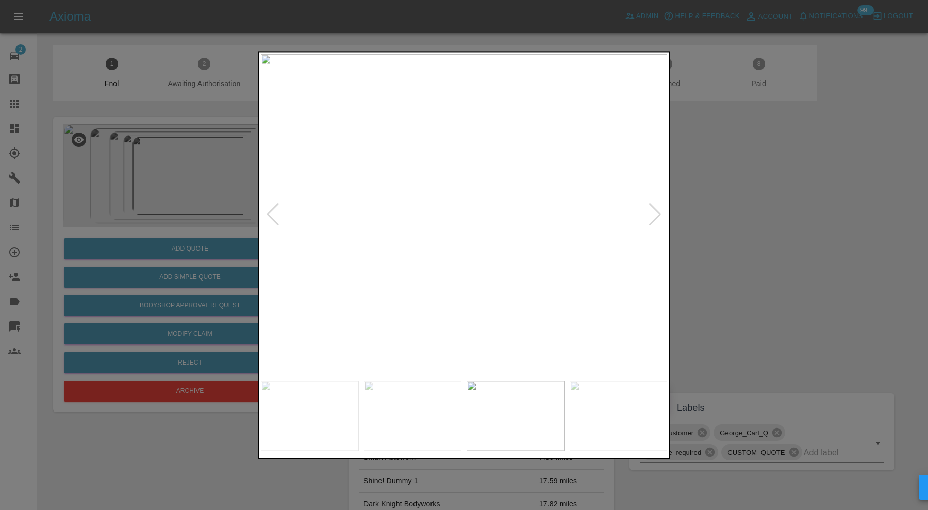
click at [655, 211] on div at bounding box center [655, 215] width 14 height 23
click at [655, 211] on img at bounding box center [464, 214] width 406 height 321
click at [708, 208] on div at bounding box center [464, 255] width 928 height 510
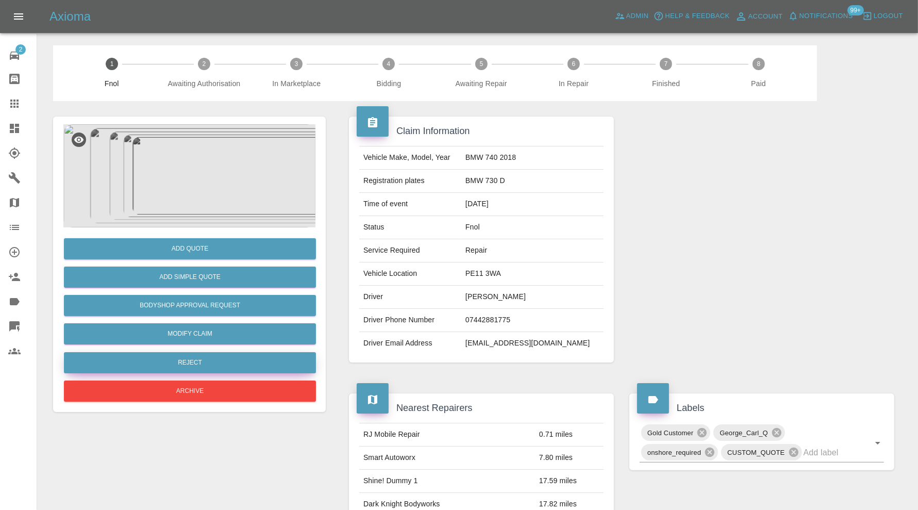
click at [271, 360] on button "Reject" at bounding box center [190, 362] width 252 height 21
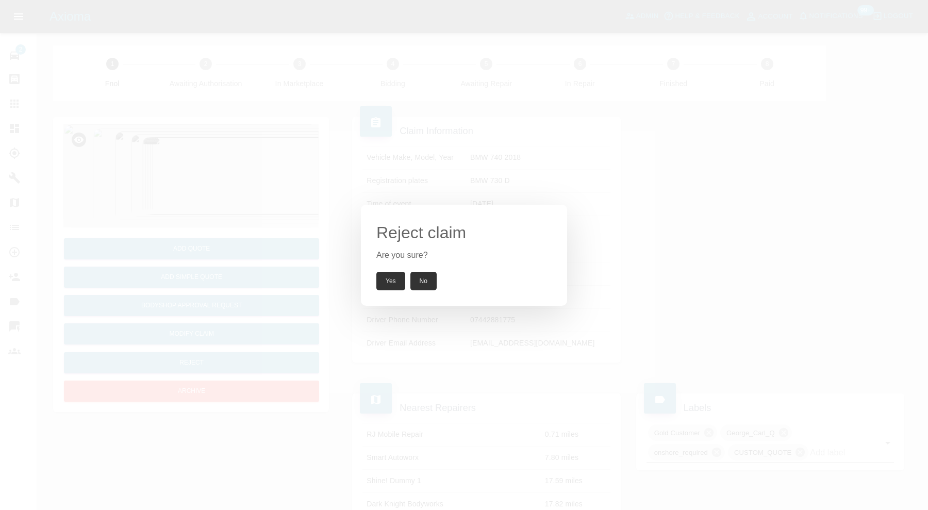
click at [387, 277] on button "Yes" at bounding box center [390, 281] width 29 height 19
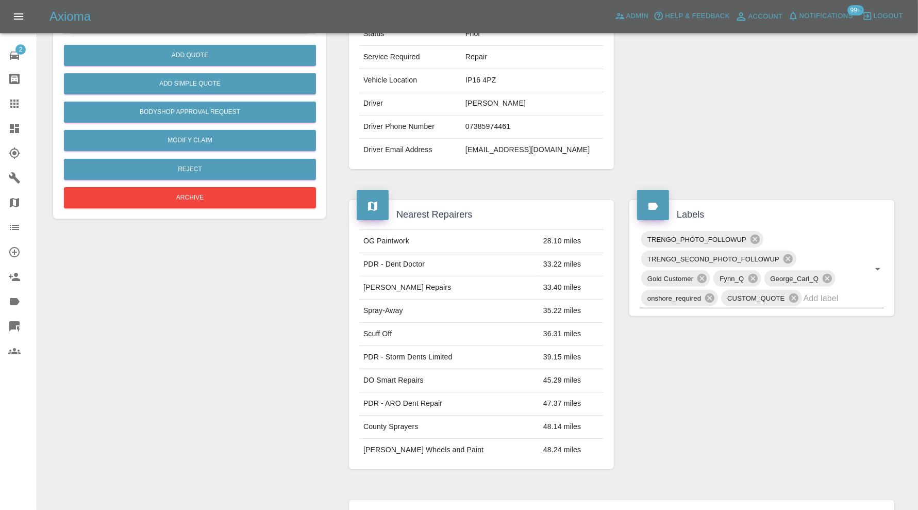
scroll to position [601, 0]
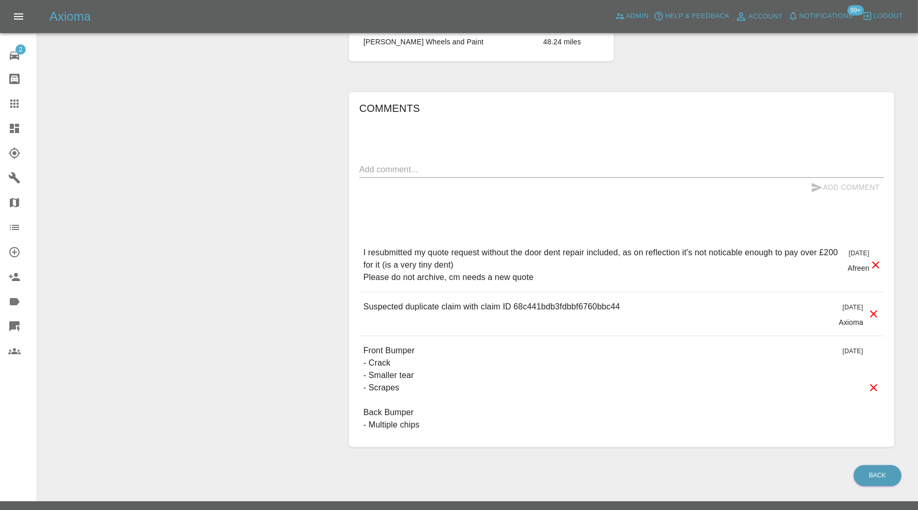
click at [576, 302] on p "Suspected duplicate claim with claim ID 68c441bdb3fdbbf6760bbc44" at bounding box center [492, 307] width 257 height 12
copy p "68c441bdb3fdbbf6760bbc44"
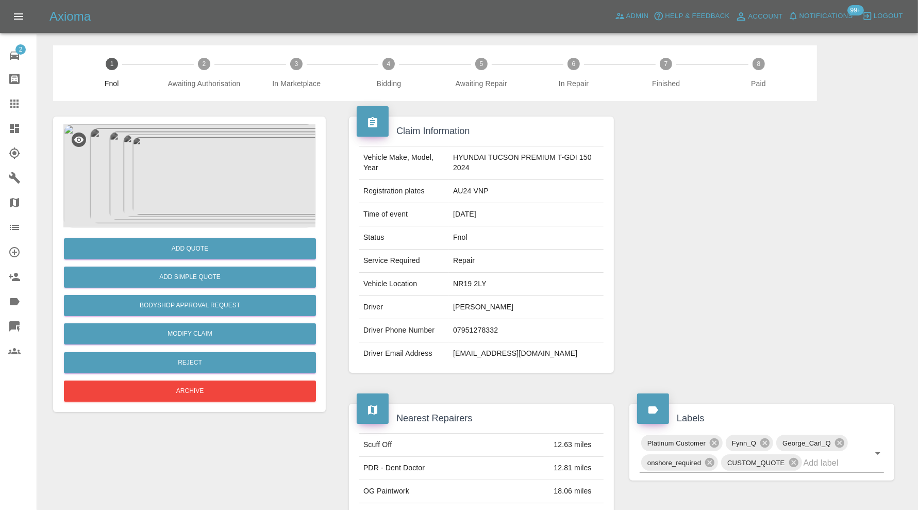
click at [202, 197] on img at bounding box center [189, 175] width 252 height 103
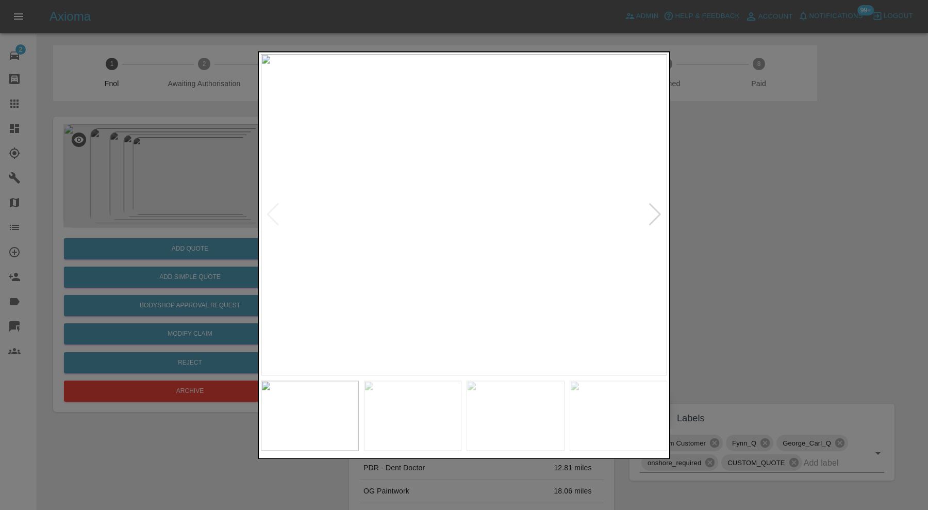
click at [651, 210] on div at bounding box center [655, 215] width 14 height 23
click at [652, 211] on div at bounding box center [655, 215] width 14 height 23
click at [652, 211] on img at bounding box center [464, 214] width 406 height 321
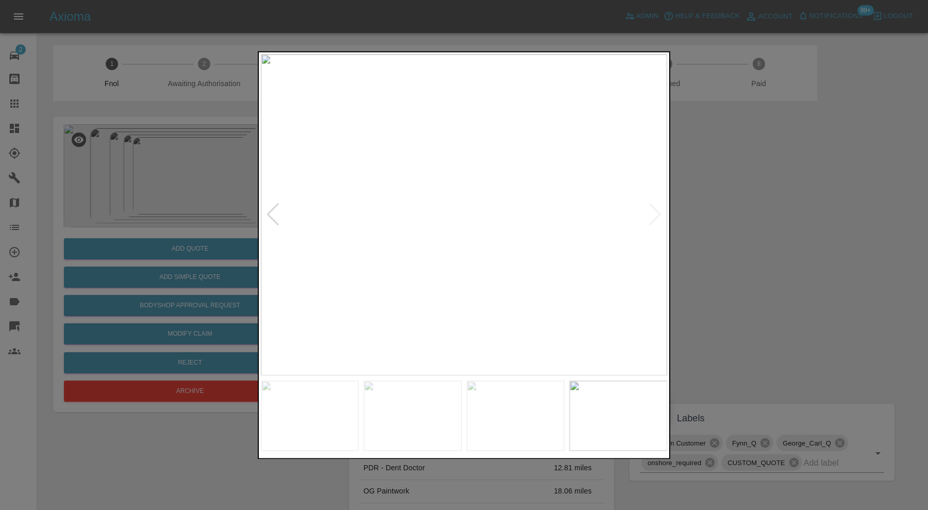
click at [744, 264] on div at bounding box center [464, 255] width 928 height 510
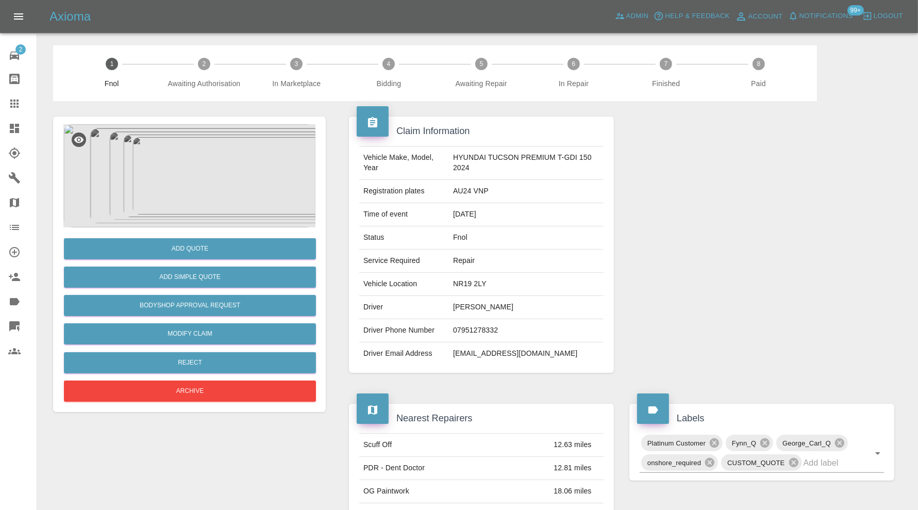
click at [195, 164] on img at bounding box center [189, 175] width 252 height 103
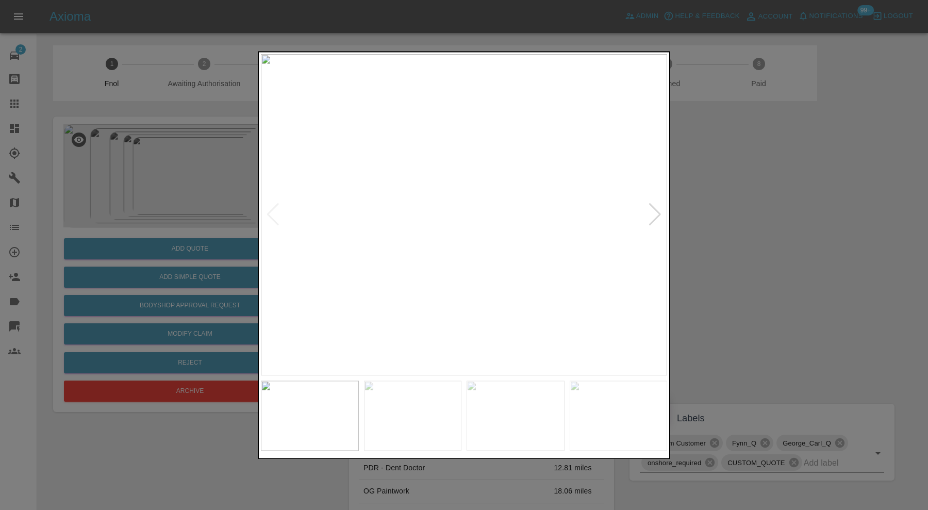
click at [814, 276] on div at bounding box center [464, 255] width 928 height 510
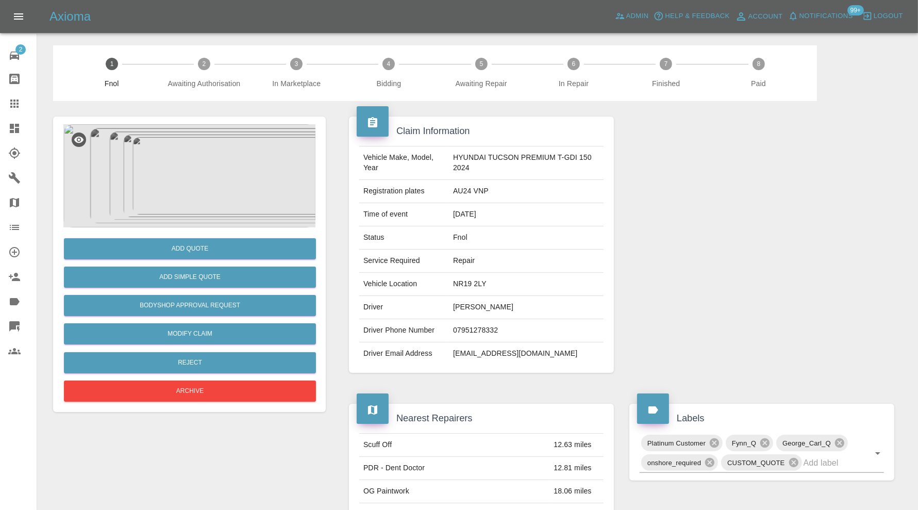
click at [197, 168] on img at bounding box center [189, 175] width 252 height 103
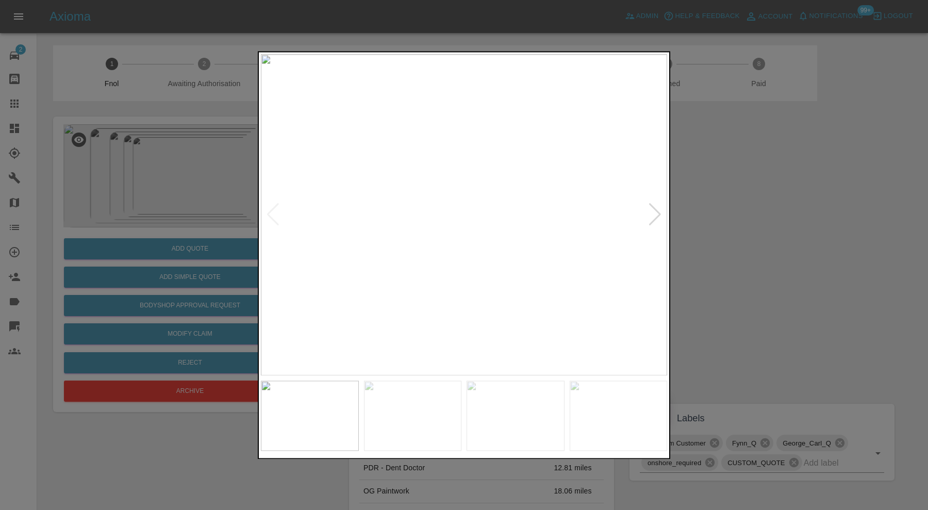
click at [652, 211] on div at bounding box center [655, 215] width 14 height 23
click at [655, 210] on div at bounding box center [655, 215] width 14 height 23
click at [663, 209] on img at bounding box center [464, 214] width 406 height 321
click at [660, 211] on div at bounding box center [655, 215] width 14 height 23
click at [657, 211] on div at bounding box center [655, 215] width 14 height 23
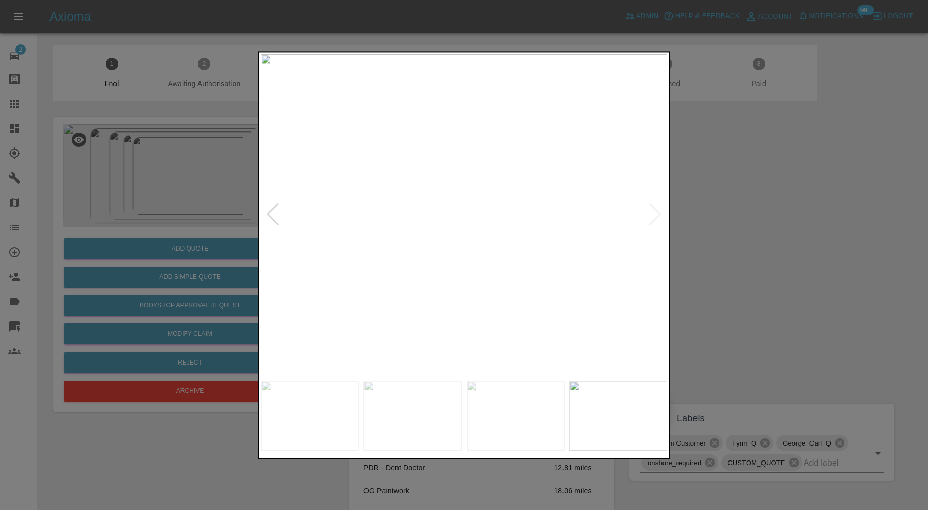
click at [657, 211] on img at bounding box center [464, 214] width 406 height 321
click at [273, 212] on div at bounding box center [273, 215] width 14 height 23
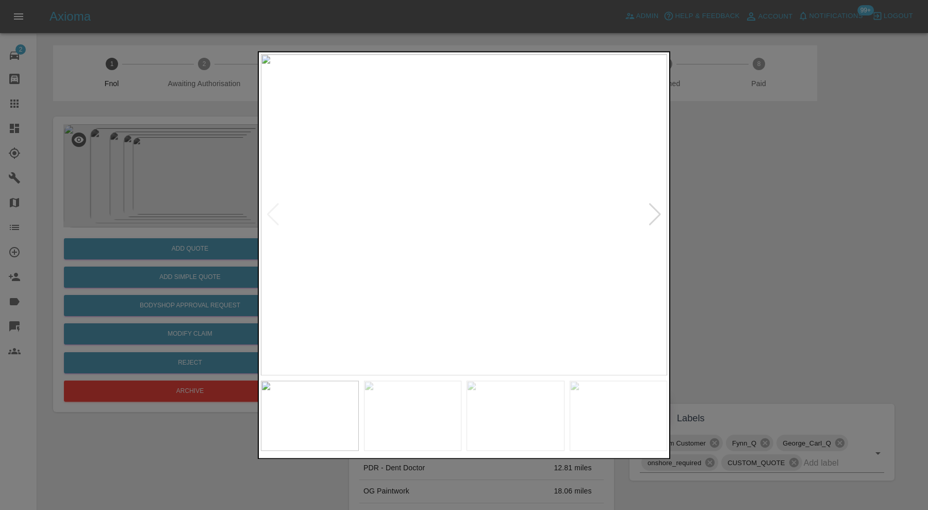
click at [273, 212] on img at bounding box center [464, 214] width 406 height 321
click at [764, 218] on div at bounding box center [464, 255] width 928 height 510
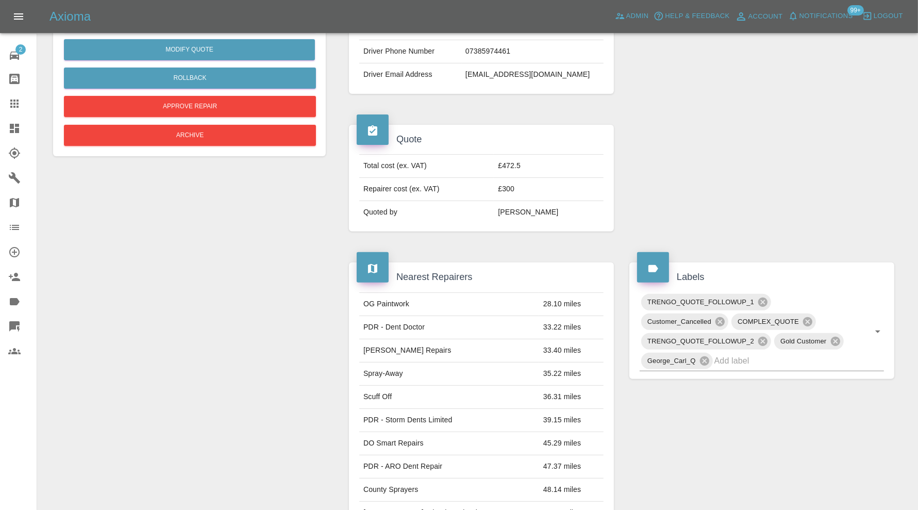
scroll to position [11, 0]
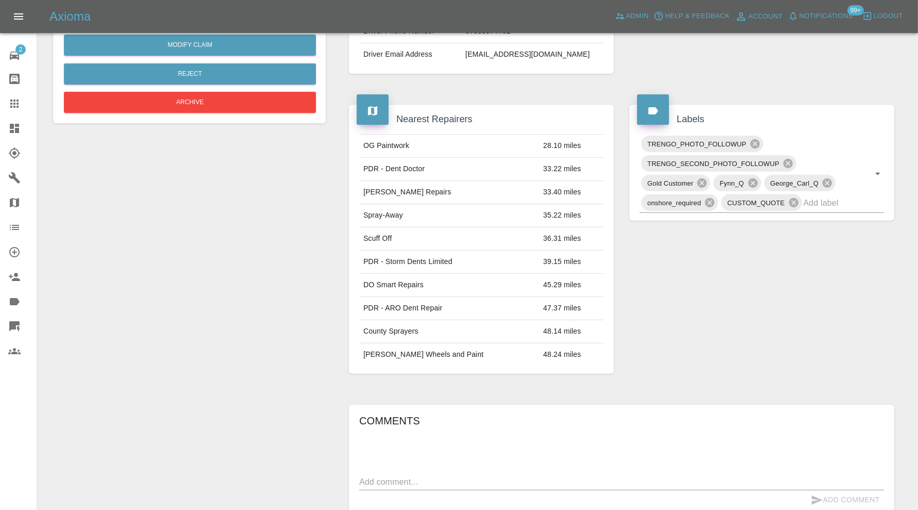
scroll to position [601, 0]
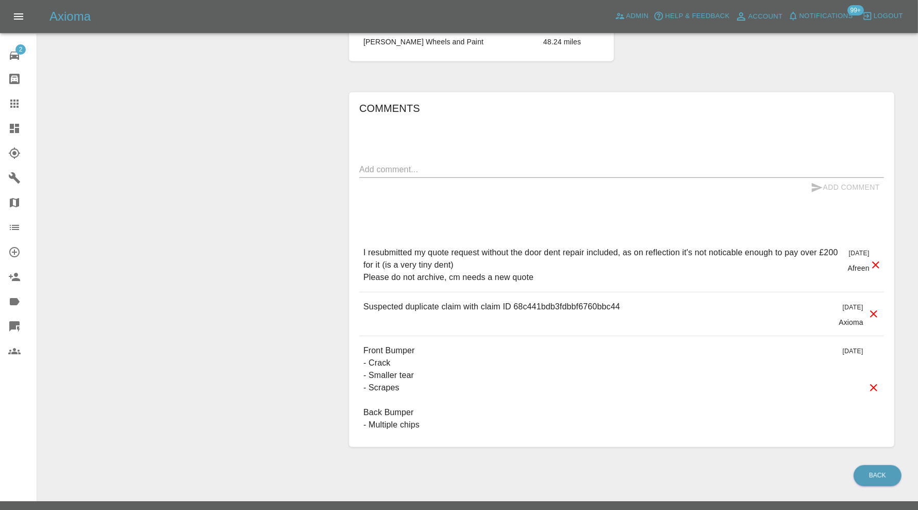
click at [501, 168] on textarea at bounding box center [621, 169] width 525 height 12
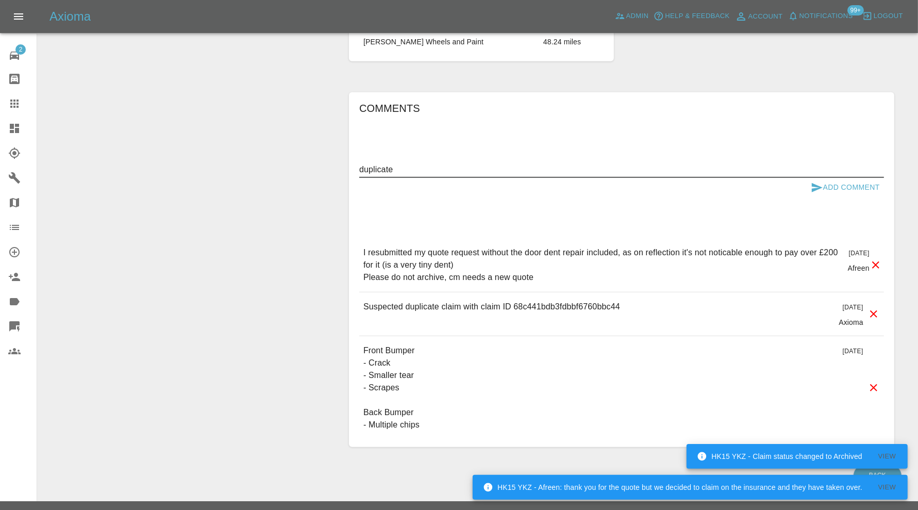
type textarea "duplicate"
click at [837, 182] on button "Add Comment" at bounding box center [845, 187] width 77 height 19
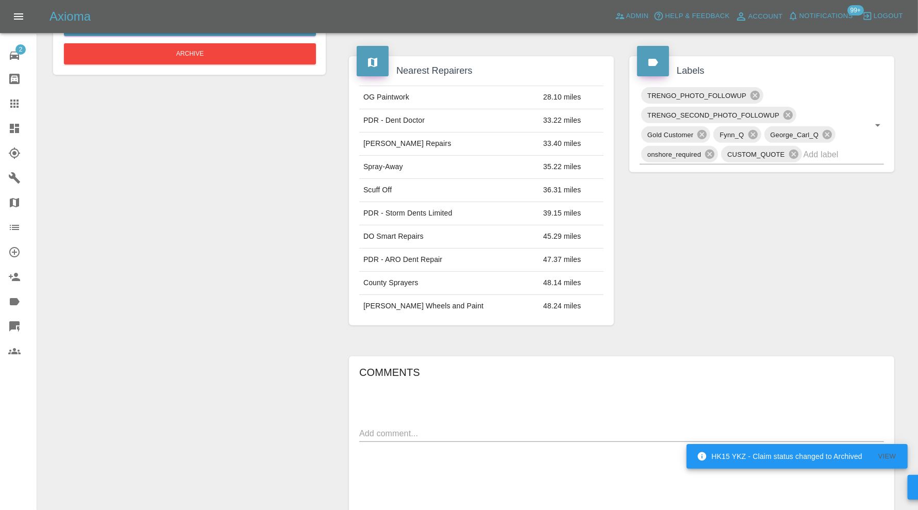
scroll to position [172, 0]
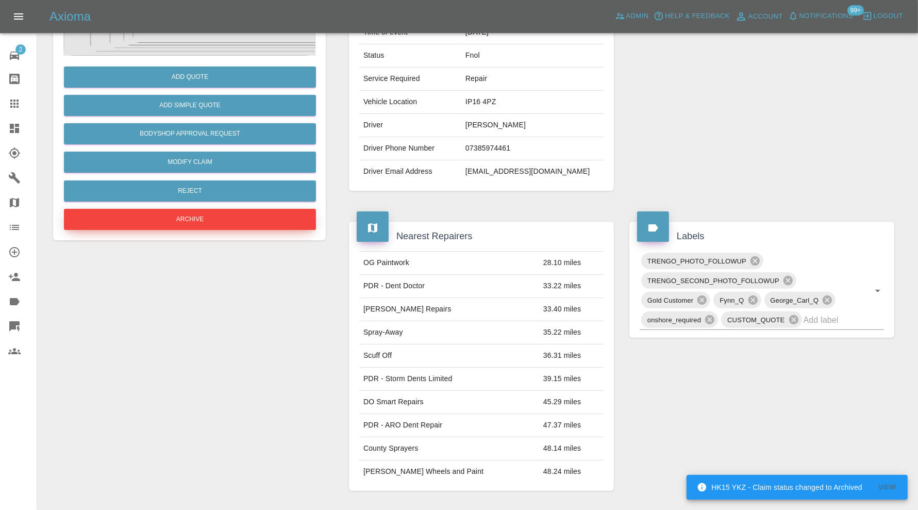
click at [239, 227] on button "Archive" at bounding box center [190, 219] width 252 height 21
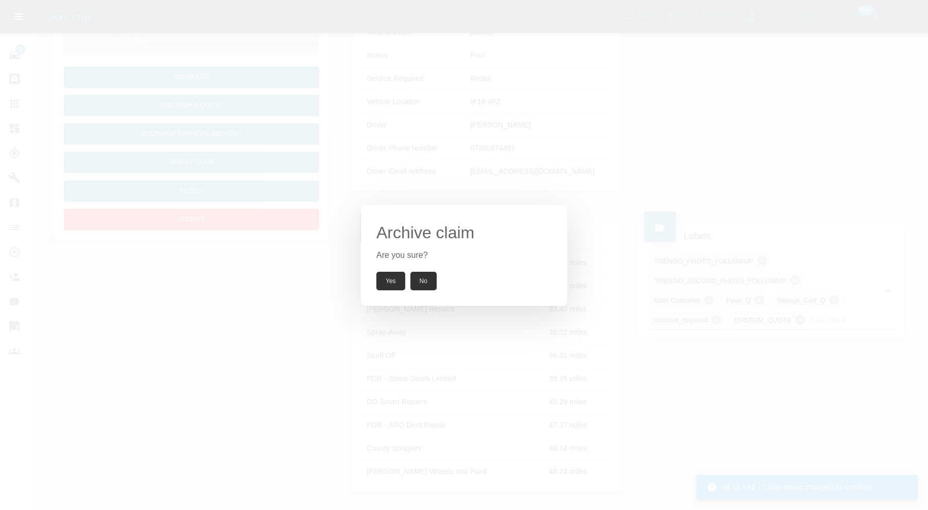
click at [396, 277] on button "Yes" at bounding box center [390, 281] width 29 height 19
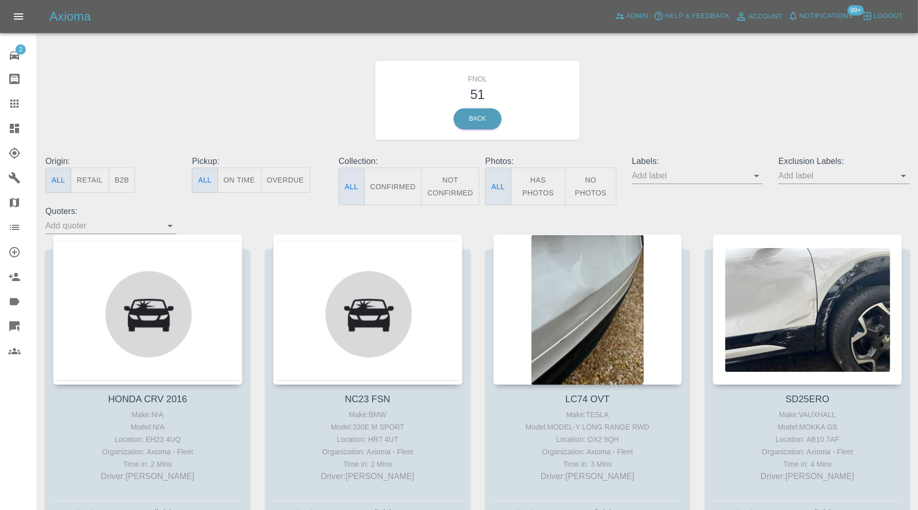
click at [760, 173] on icon "Open" at bounding box center [757, 176] width 12 height 12
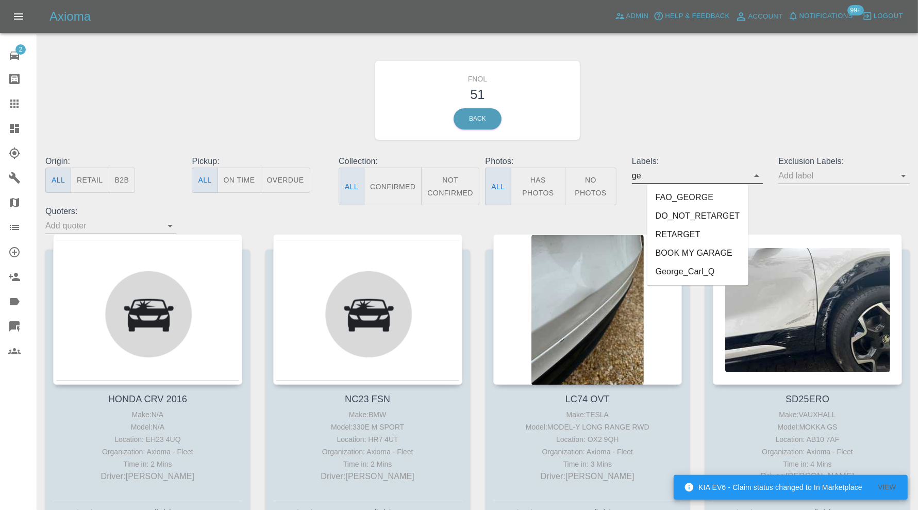
type input "geo"
click at [722, 216] on li "George_Carl_Q" at bounding box center [698, 216] width 76 height 19
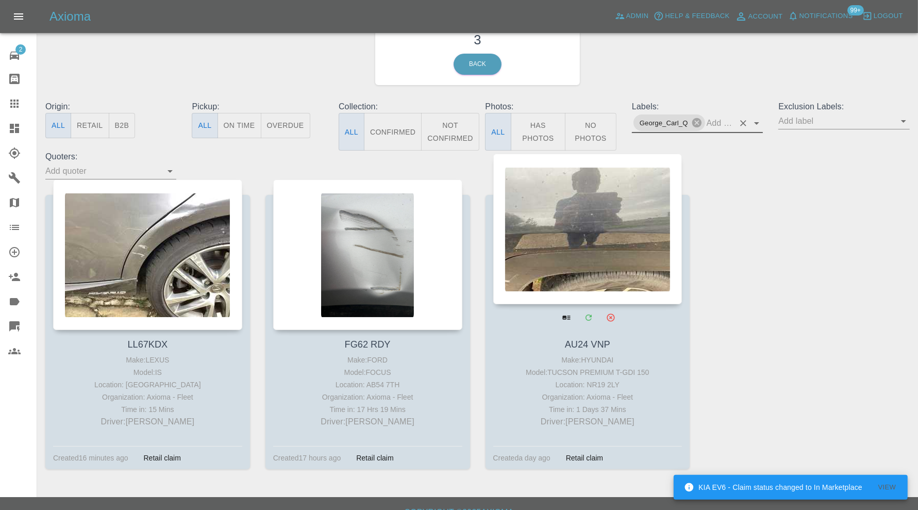
scroll to position [70, 0]
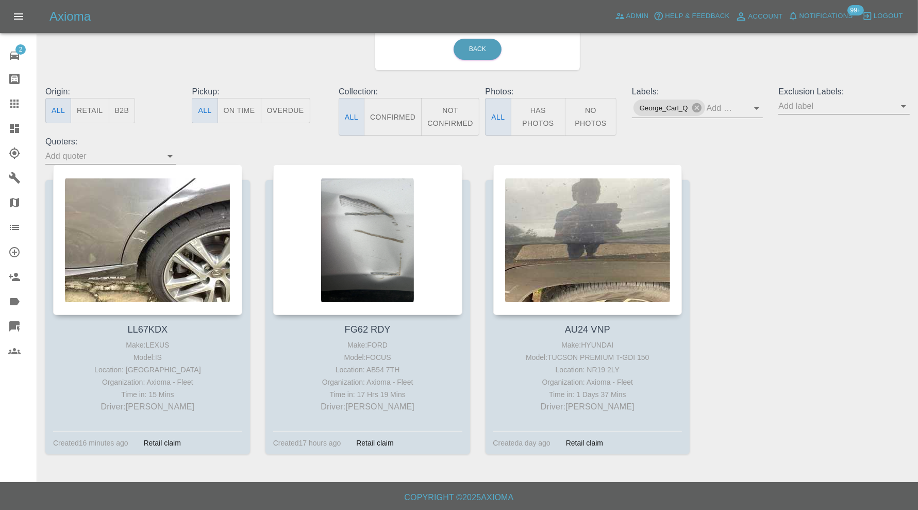
click at [15, 120] on link "Dashboard" at bounding box center [18, 128] width 37 height 25
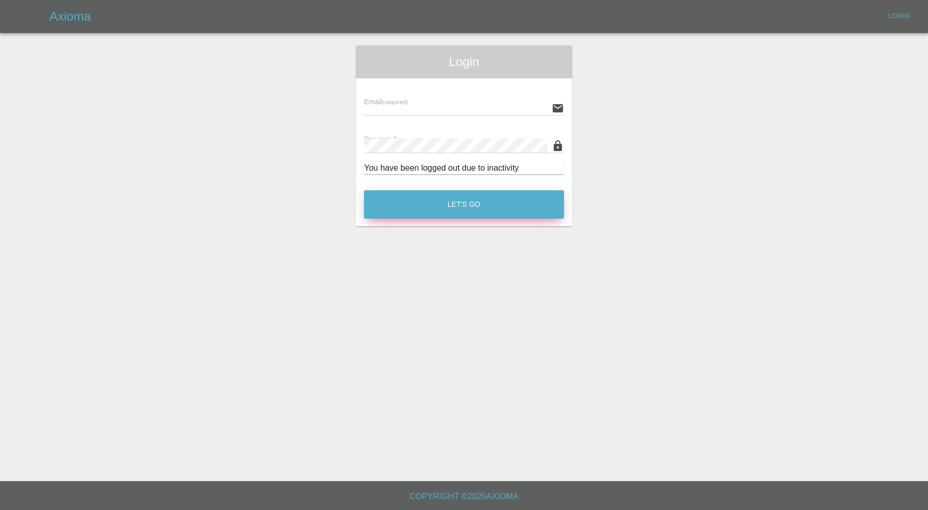
type input "[PERSON_NAME][EMAIL_ADDRESS][PERSON_NAME][DOMAIN_NAME]"
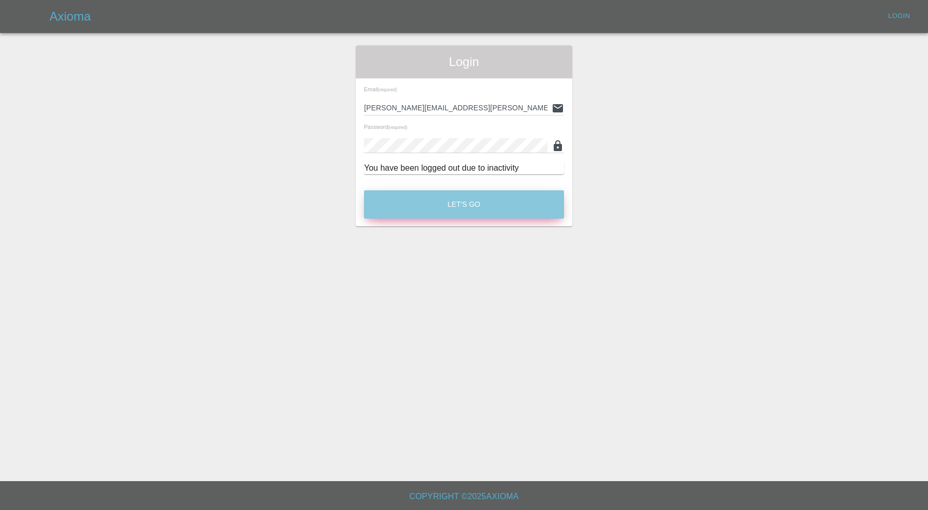
click at [404, 205] on button "Let's Go" at bounding box center [464, 204] width 200 height 28
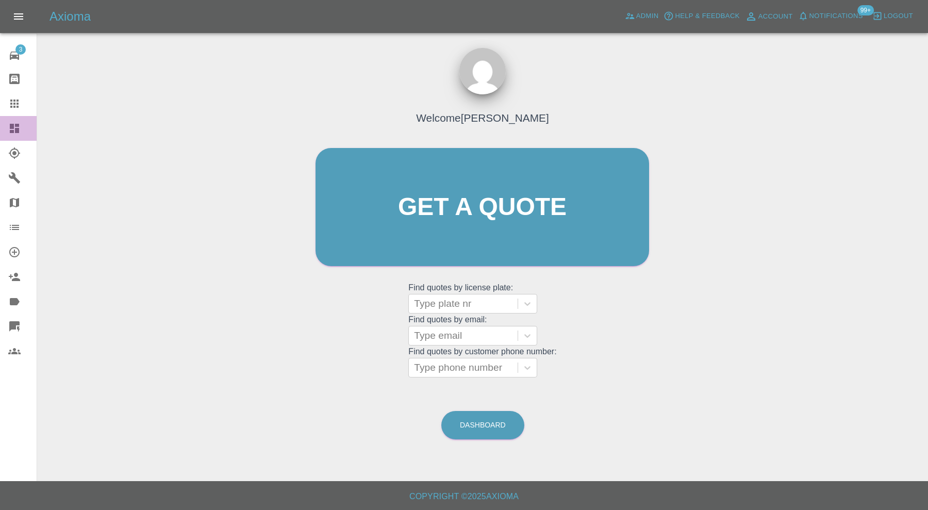
click at [14, 127] on icon at bounding box center [14, 128] width 12 height 12
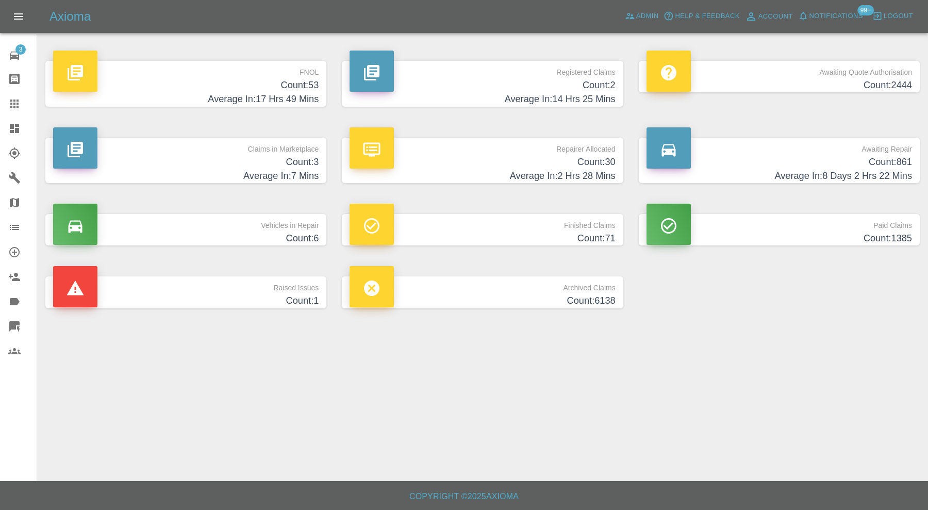
click at [230, 156] on h4 "Count: 3" at bounding box center [186, 162] width 266 height 14
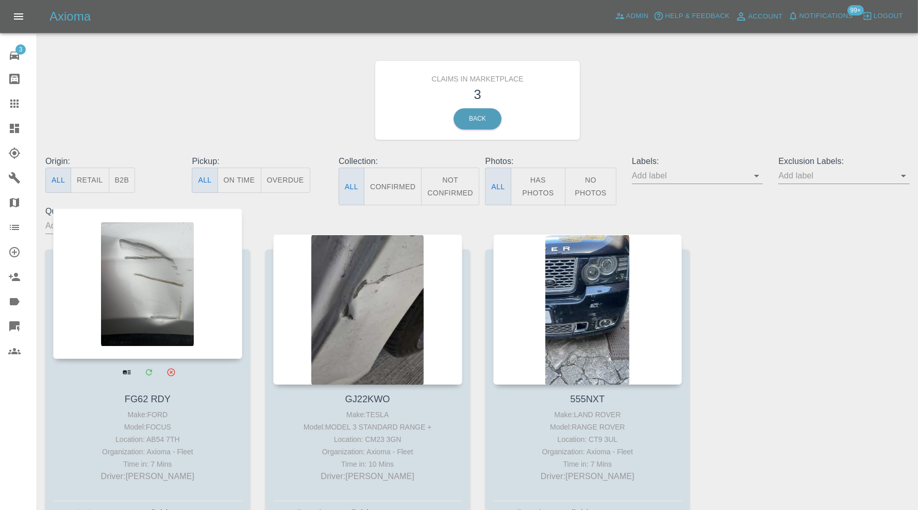
click at [170, 300] on div at bounding box center [147, 283] width 189 height 151
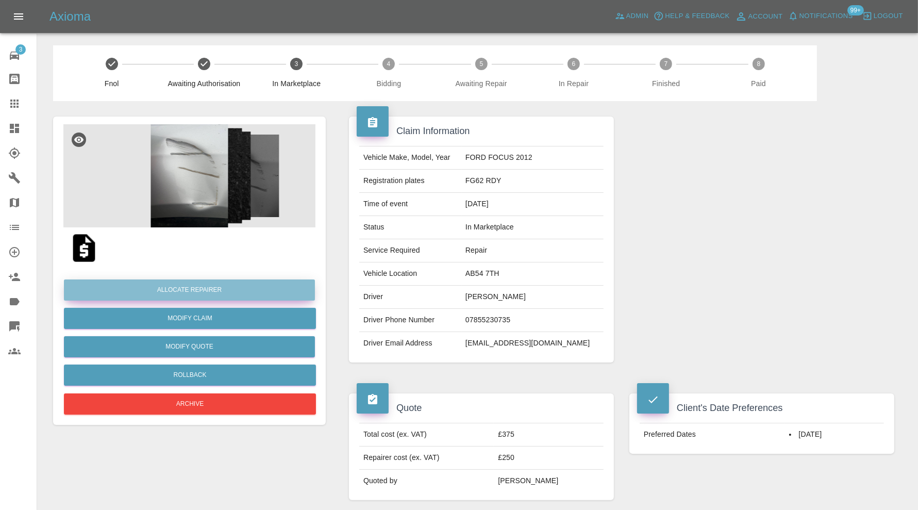
click at [247, 285] on button "Allocate Repairer" at bounding box center [189, 289] width 251 height 21
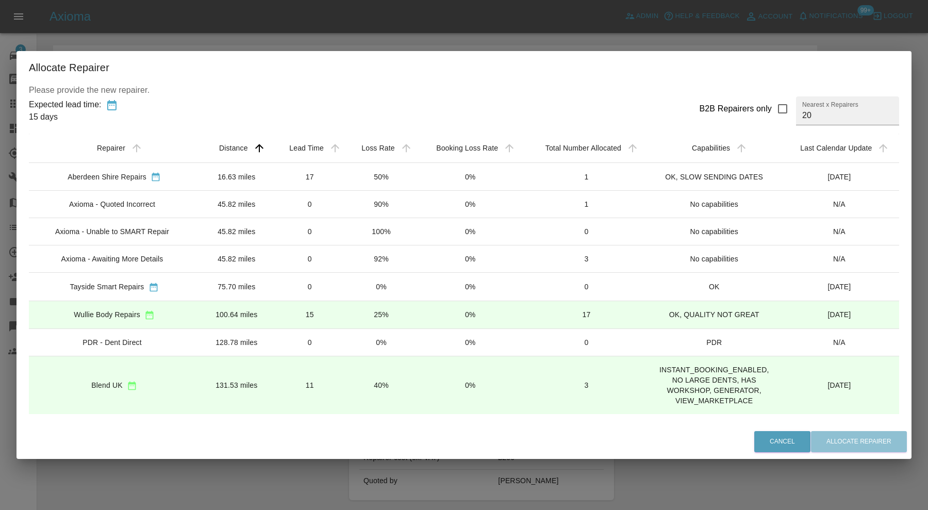
click at [250, 168] on td "16.63 miles" at bounding box center [237, 176] width 74 height 28
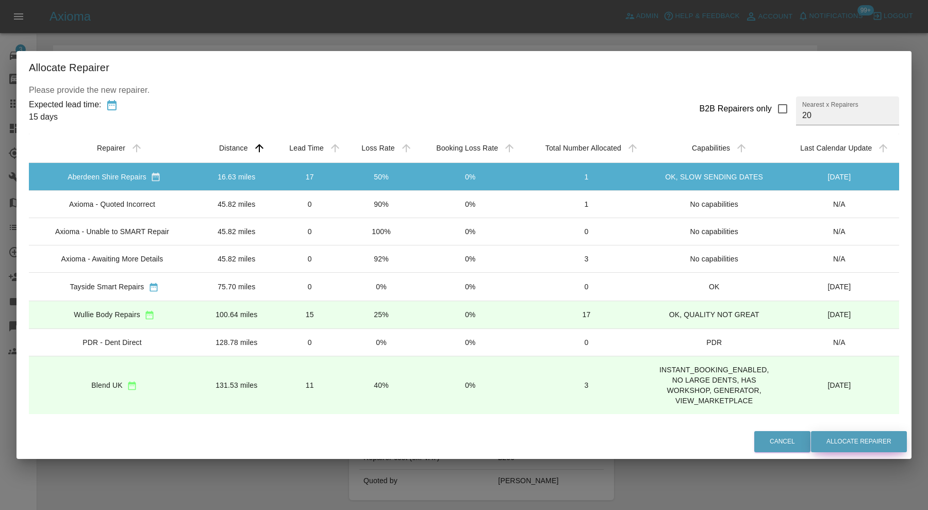
click at [841, 444] on button "Allocate Repairer" at bounding box center [859, 441] width 96 height 21
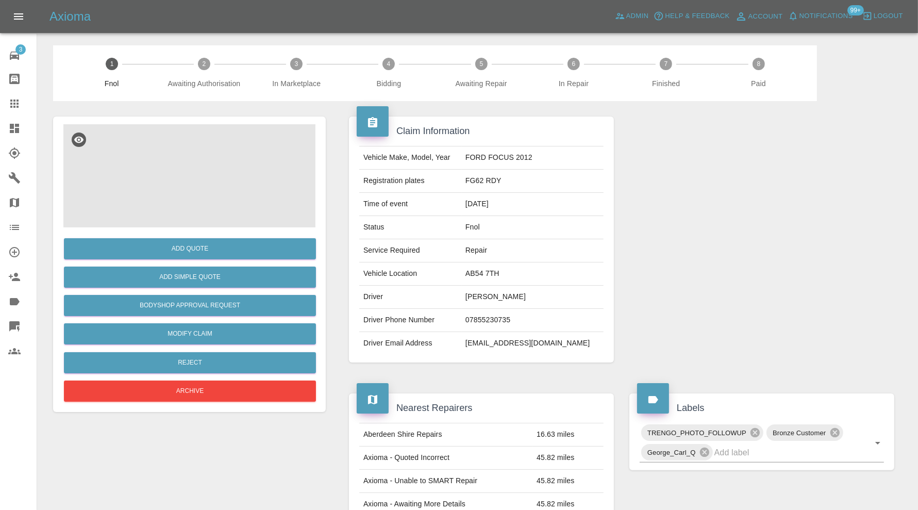
click at [213, 190] on img at bounding box center [189, 175] width 252 height 103
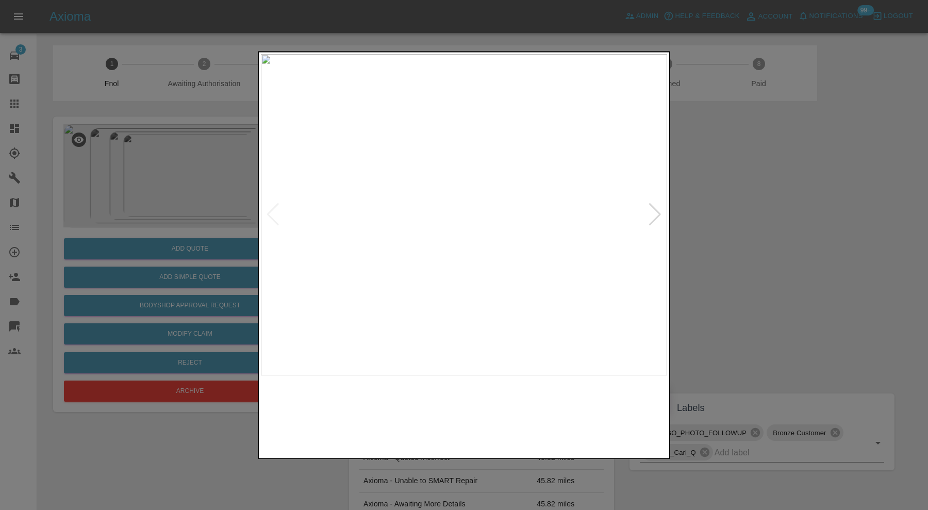
click at [663, 210] on img at bounding box center [464, 214] width 406 height 321
click at [656, 212] on div at bounding box center [655, 215] width 14 height 23
click at [656, 212] on img at bounding box center [464, 214] width 406 height 321
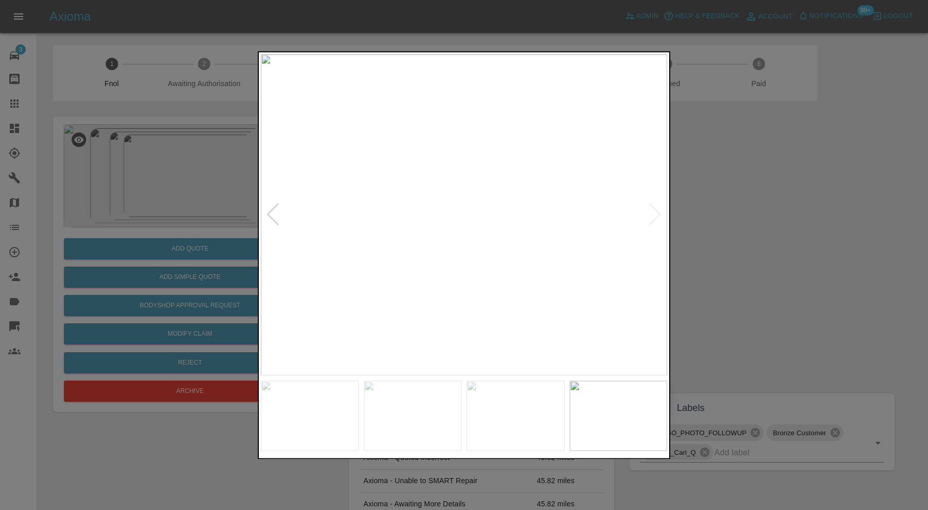
click at [275, 207] on div at bounding box center [273, 215] width 14 height 23
click at [278, 206] on div at bounding box center [273, 215] width 14 height 23
click at [278, 206] on img at bounding box center [464, 214] width 406 height 321
click at [713, 210] on div at bounding box center [464, 255] width 928 height 510
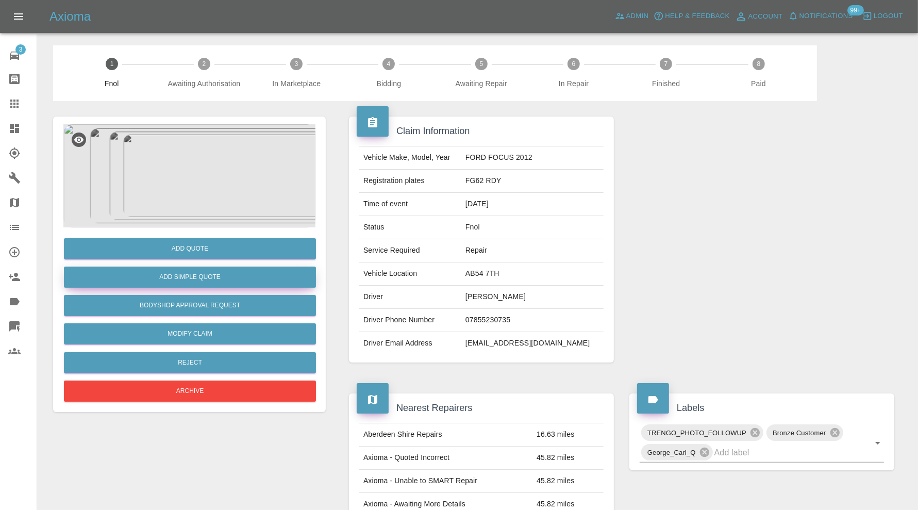
click at [233, 278] on button "Add Simple Quote" at bounding box center [190, 277] width 252 height 21
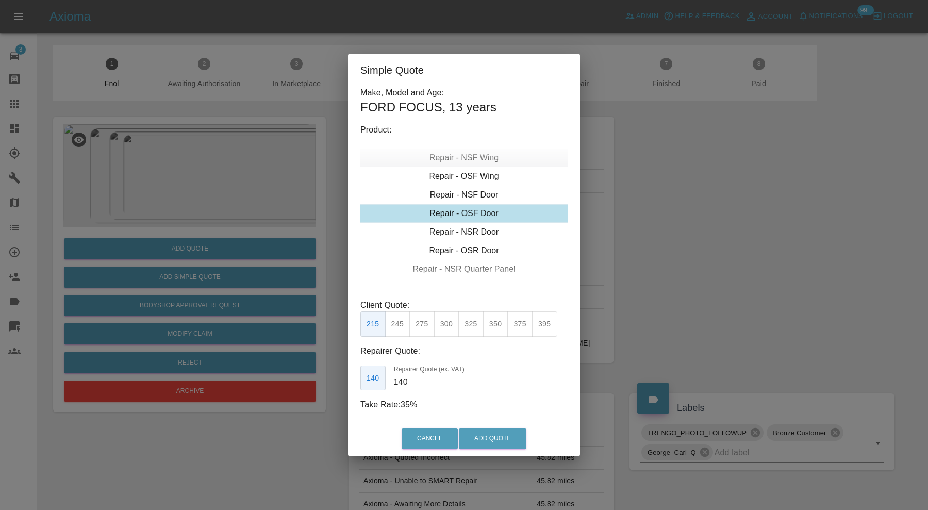
click at [484, 160] on div "Repair - NSF Wing" at bounding box center [463, 158] width 207 height 19
click at [513, 317] on button "375" at bounding box center [519, 323] width 25 height 25
type input "250"
click at [512, 431] on button "Add Quote" at bounding box center [493, 438] width 68 height 21
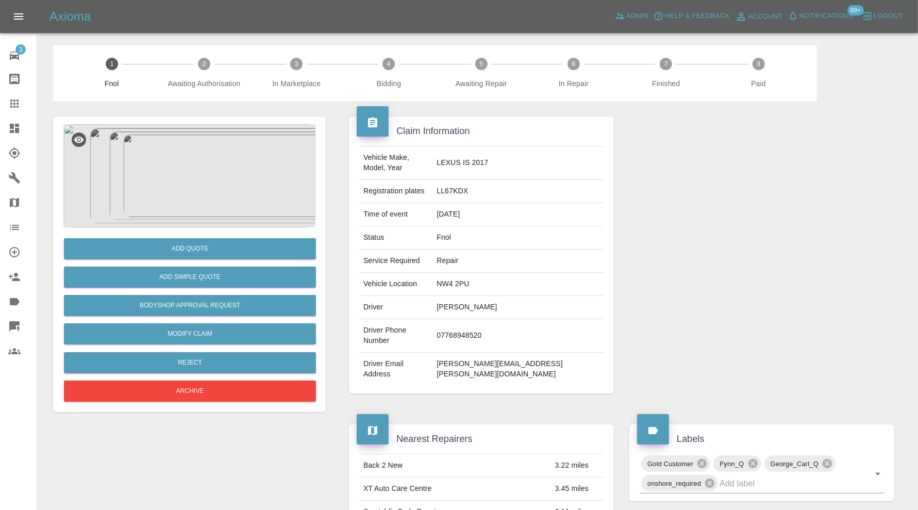
click at [212, 189] on img at bounding box center [189, 175] width 252 height 103
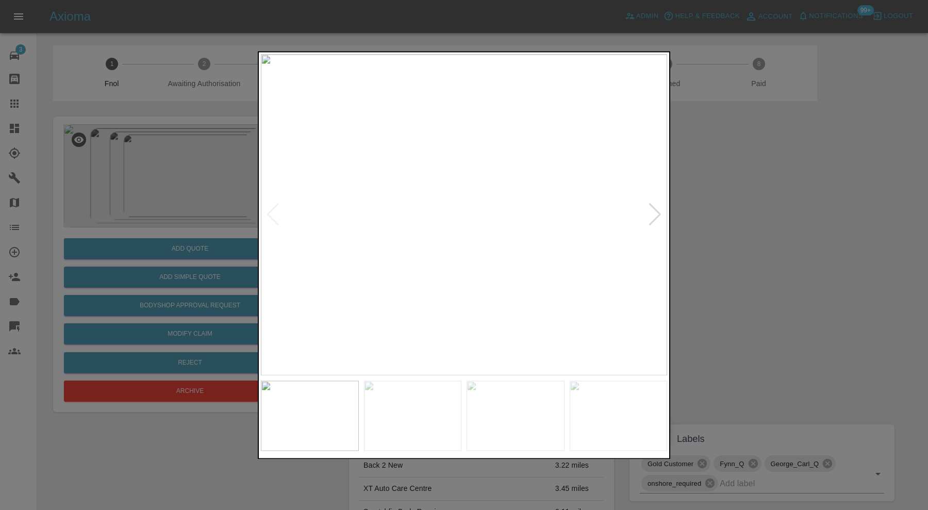
click at [436, 400] on img at bounding box center [413, 416] width 98 height 70
click at [509, 415] on img at bounding box center [516, 416] width 98 height 70
click at [576, 417] on img at bounding box center [619, 416] width 98 height 70
click at [656, 215] on img at bounding box center [464, 214] width 406 height 321
click at [276, 211] on div at bounding box center [273, 215] width 14 height 23
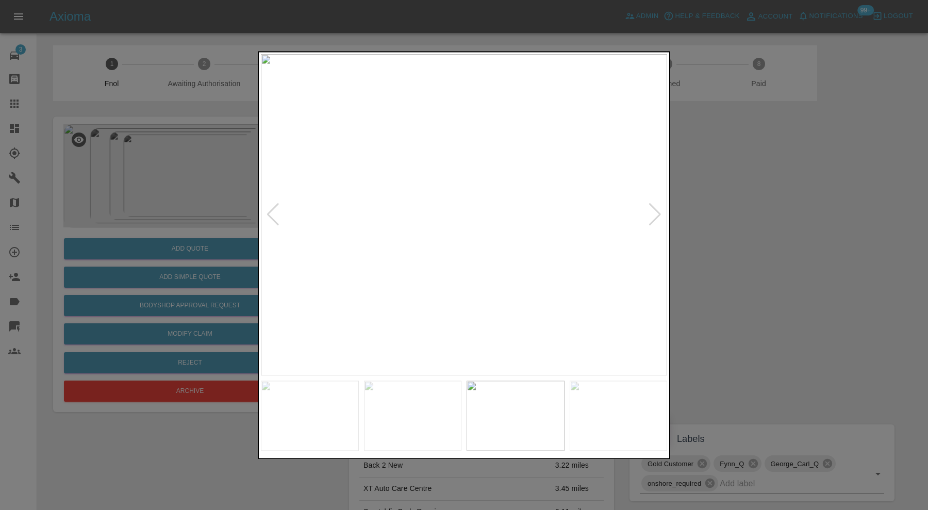
click at [276, 211] on div at bounding box center [273, 215] width 14 height 23
click at [276, 211] on img at bounding box center [464, 214] width 406 height 321
click at [722, 215] on div at bounding box center [464, 255] width 928 height 510
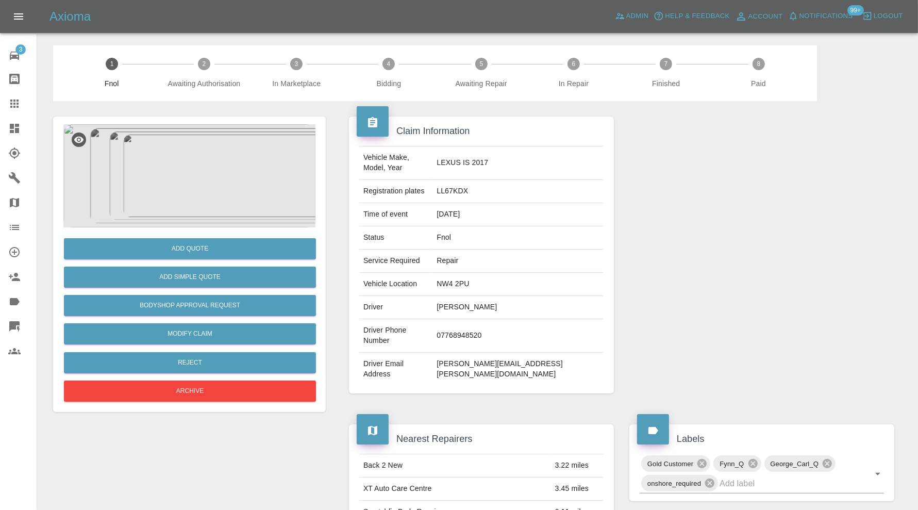
click at [189, 200] on img at bounding box center [189, 175] width 252 height 103
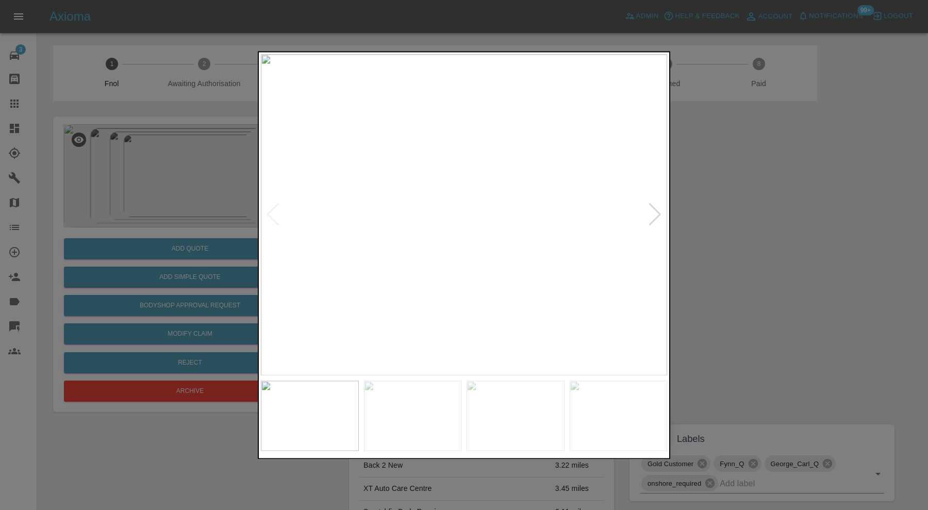
click at [653, 209] on div at bounding box center [655, 215] width 14 height 23
click at [653, 209] on img at bounding box center [464, 214] width 406 height 321
click at [743, 220] on div at bounding box center [464, 255] width 928 height 510
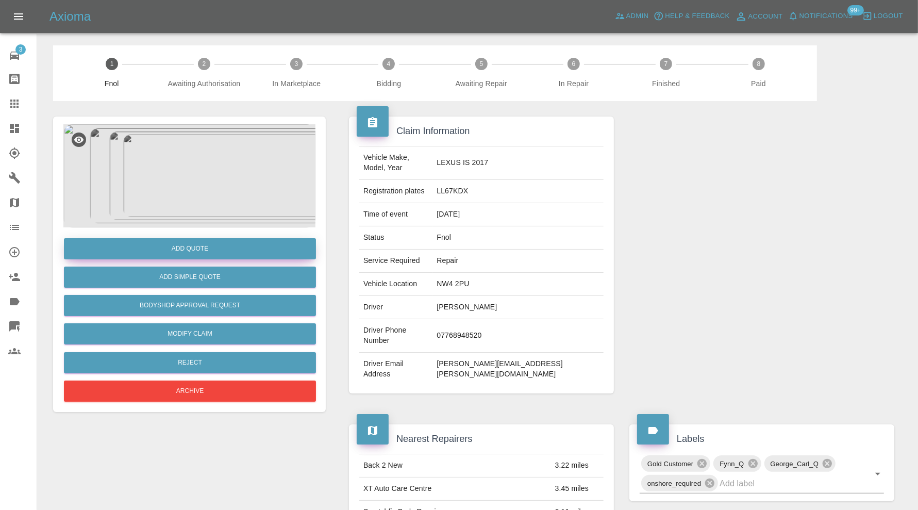
click at [191, 245] on button "Add Quote" at bounding box center [190, 248] width 252 height 21
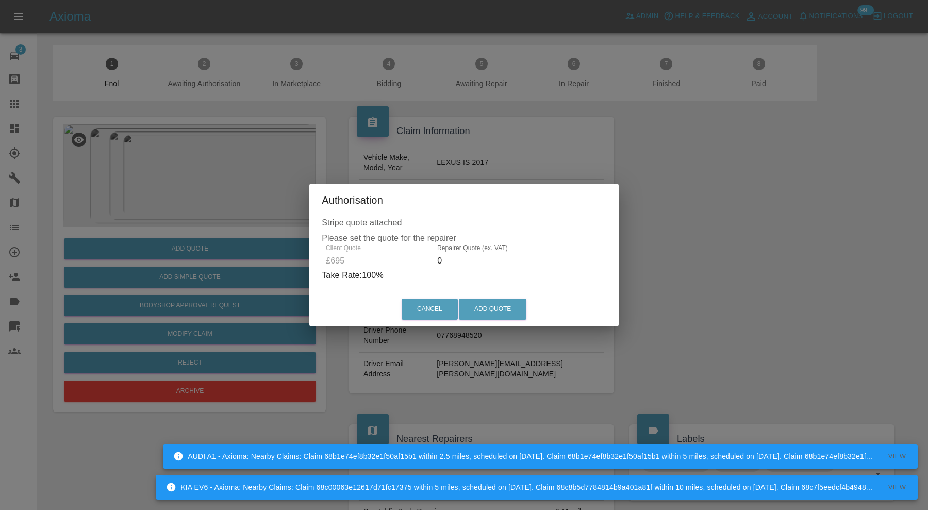
click at [475, 261] on input "0" at bounding box center [488, 261] width 103 height 17
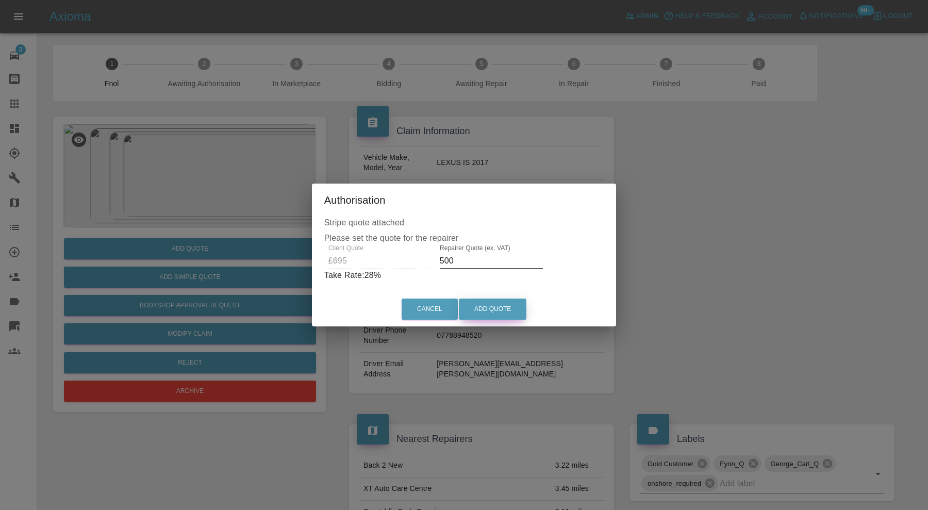
type input "500"
click at [488, 306] on button "Add Quote" at bounding box center [493, 309] width 68 height 21
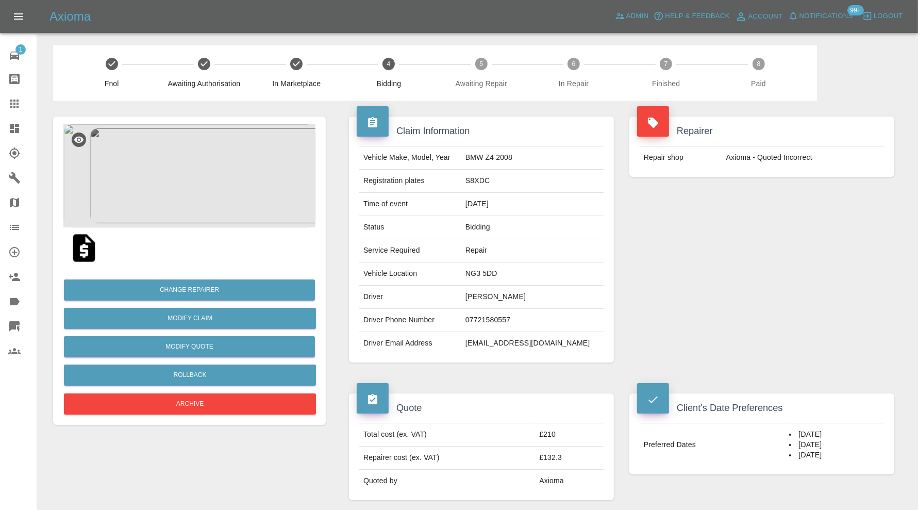
click at [178, 173] on img at bounding box center [189, 175] width 252 height 103
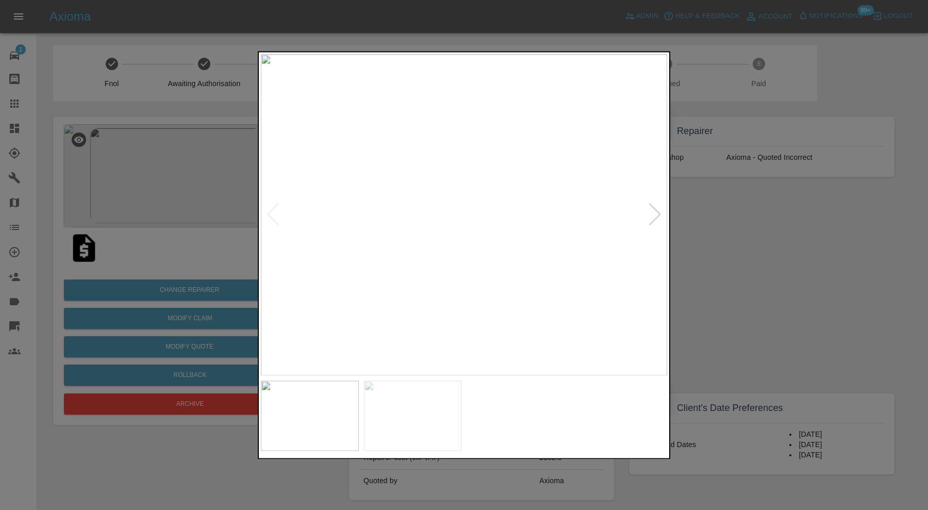
click at [658, 214] on div at bounding box center [655, 215] width 14 height 23
click at [272, 213] on div at bounding box center [273, 215] width 14 height 23
click at [706, 219] on div at bounding box center [464, 255] width 928 height 510
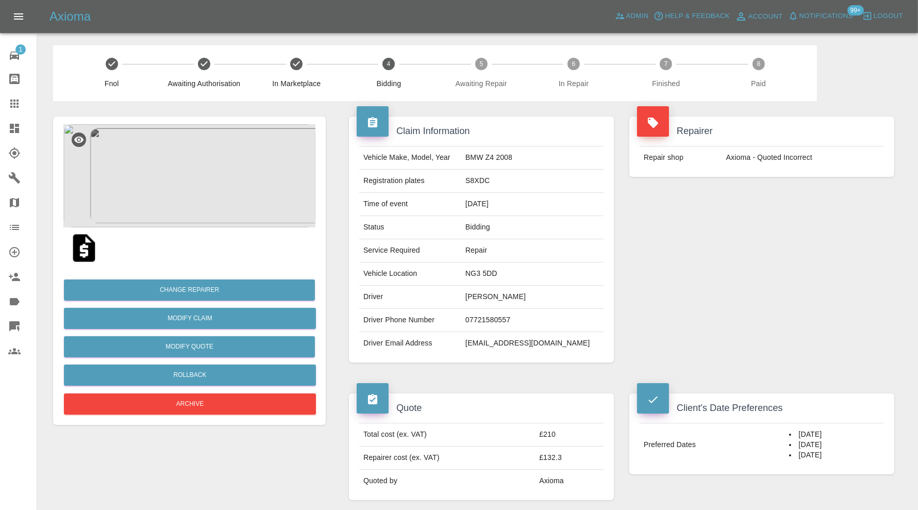
click at [177, 201] on img at bounding box center [189, 175] width 252 height 103
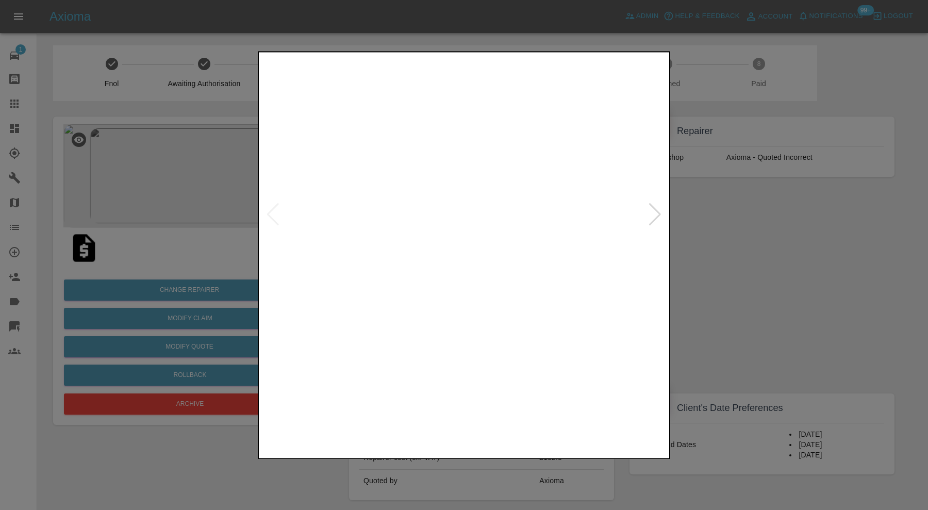
click at [438, 402] on img at bounding box center [413, 416] width 98 height 70
click at [654, 210] on img at bounding box center [464, 214] width 406 height 321
click at [715, 205] on div at bounding box center [464, 255] width 928 height 510
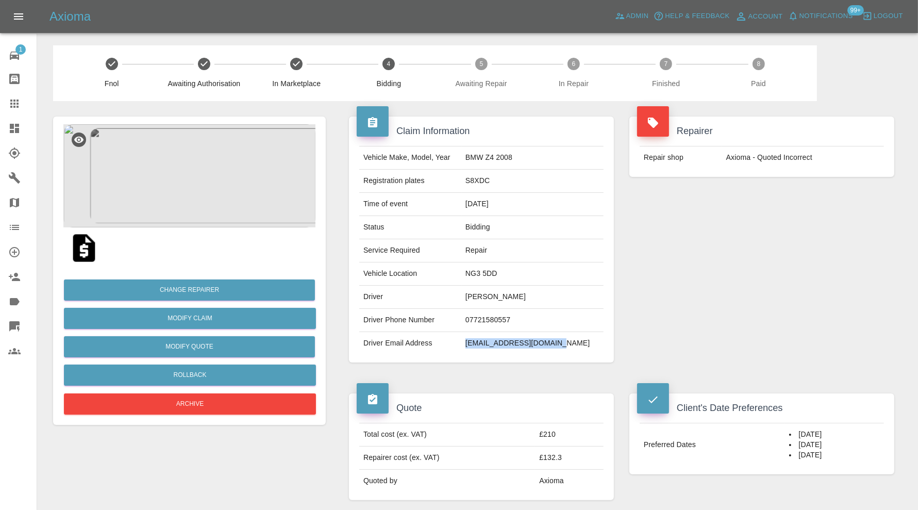
drag, startPoint x: 576, startPoint y: 342, endPoint x: 488, endPoint y: 342, distance: 88.7
click at [488, 342] on td "[EMAIL_ADDRESS][DOMAIN_NAME]" at bounding box center [533, 343] width 142 height 23
copy td "billy94wright@gmail.com"
click at [503, 179] on td "S8XDC" at bounding box center [533, 181] width 142 height 23
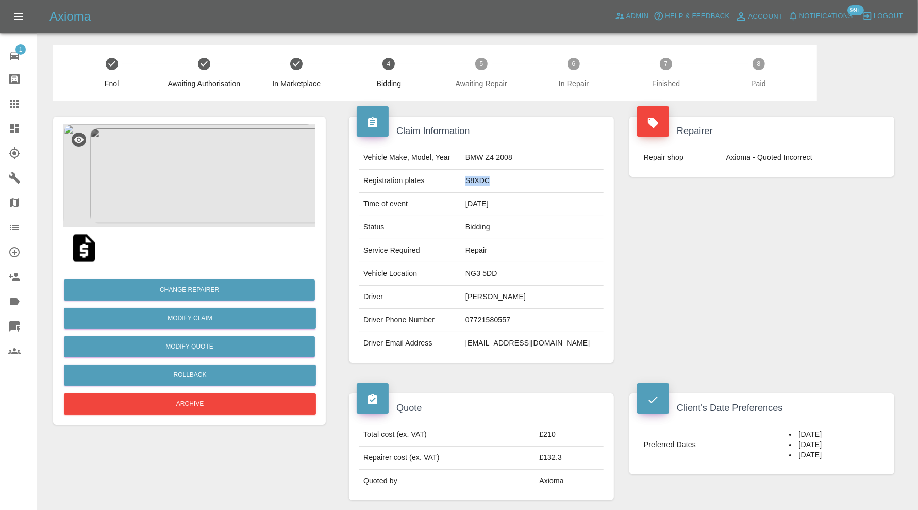
copy td "S8XDC"
click at [217, 397] on button "Archive" at bounding box center [190, 403] width 252 height 21
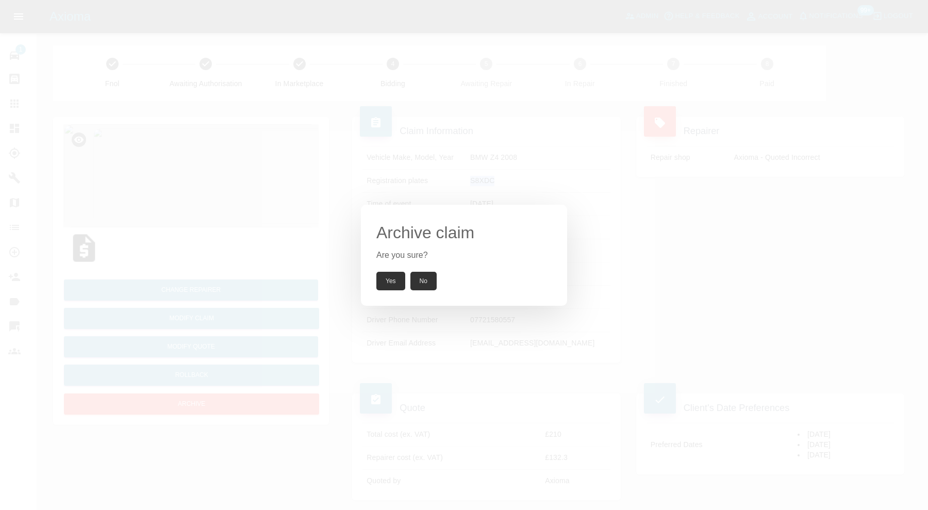
click at [397, 280] on button "Yes" at bounding box center [390, 281] width 29 height 19
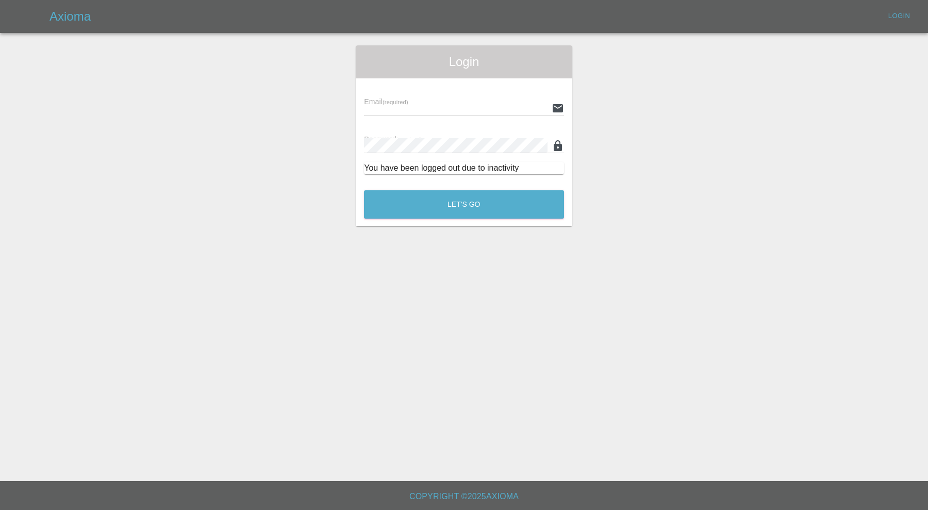
type input "carl.ainsworth@axioma.co.uk"
click at [508, 210] on button "Let's Go" at bounding box center [464, 204] width 200 height 28
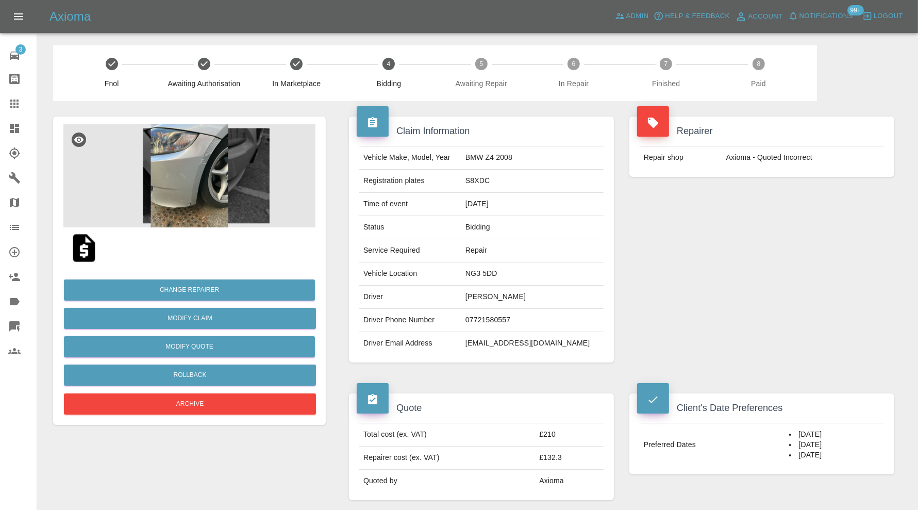
scroll to position [258, 0]
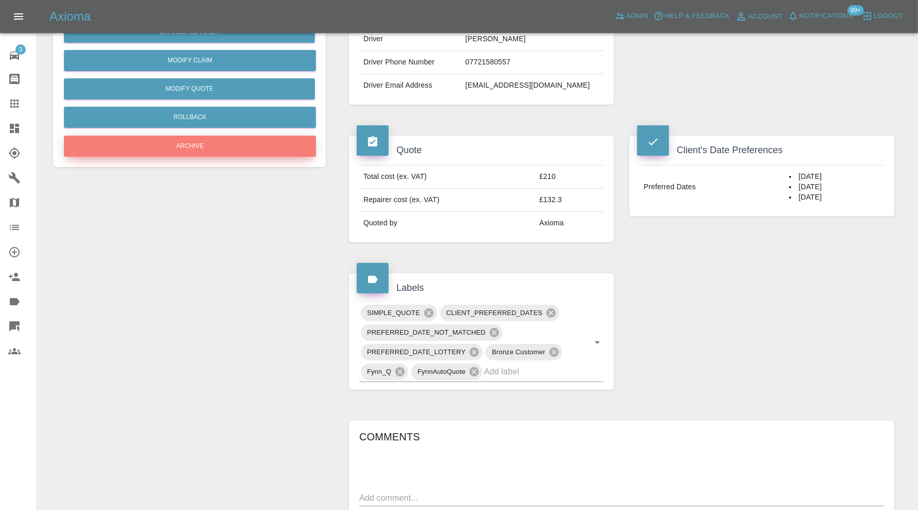
click at [236, 145] on button "Archive" at bounding box center [190, 146] width 252 height 21
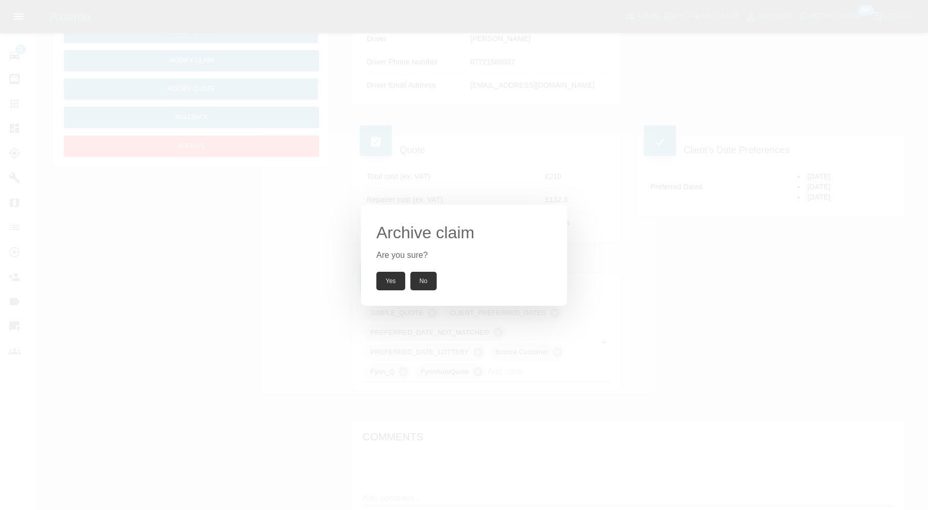
click at [395, 277] on button "Yes" at bounding box center [390, 281] width 29 height 19
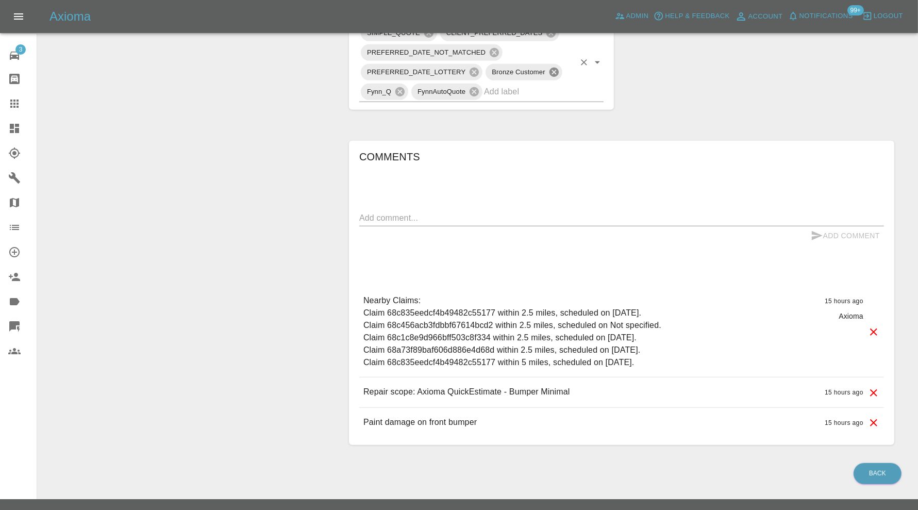
scroll to position [554, 0]
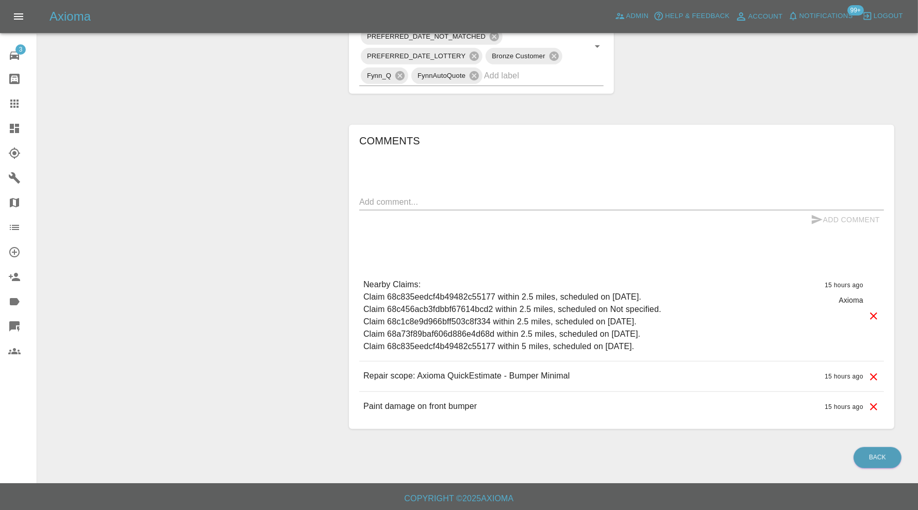
click at [457, 187] on div "Comments x Add Comment Nearby Claims: Claim 68c835eedcf4b49482c55177 within 2.5…" at bounding box center [621, 277] width 525 height 289
click at [456, 198] on textarea at bounding box center [621, 202] width 525 height 12
paste textarea "Repair scope: Repair Front Bumper"
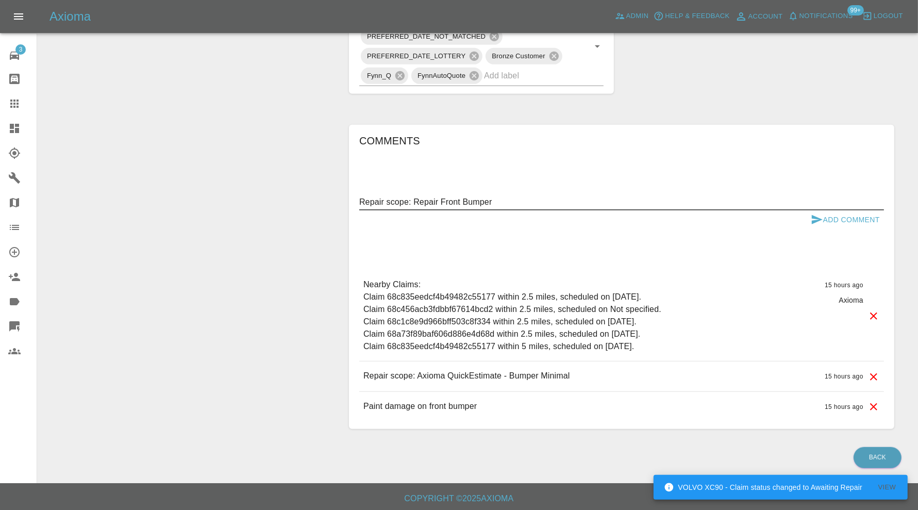
type textarea "Repair scope: Repair Front Bumper"
click at [831, 214] on button "Add Comment" at bounding box center [845, 219] width 77 height 19
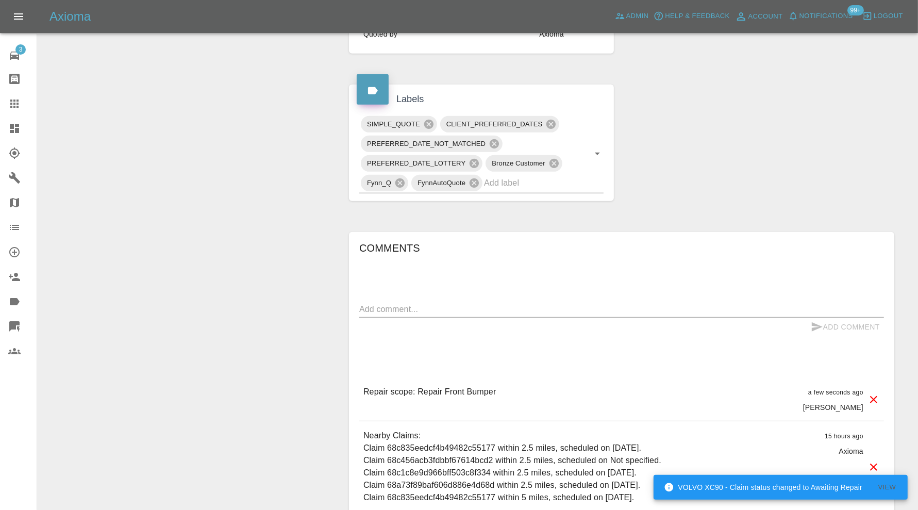
scroll to position [296, 0]
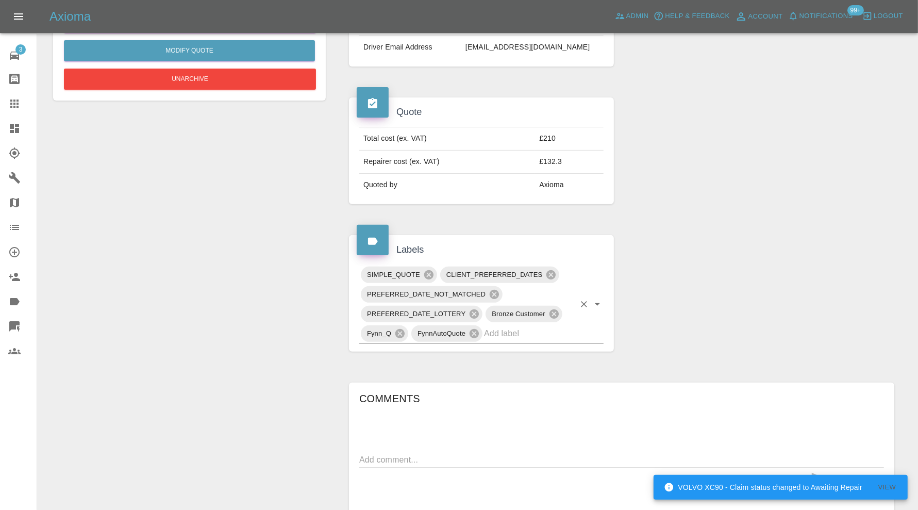
click at [526, 337] on input "text" at bounding box center [529, 333] width 91 height 16
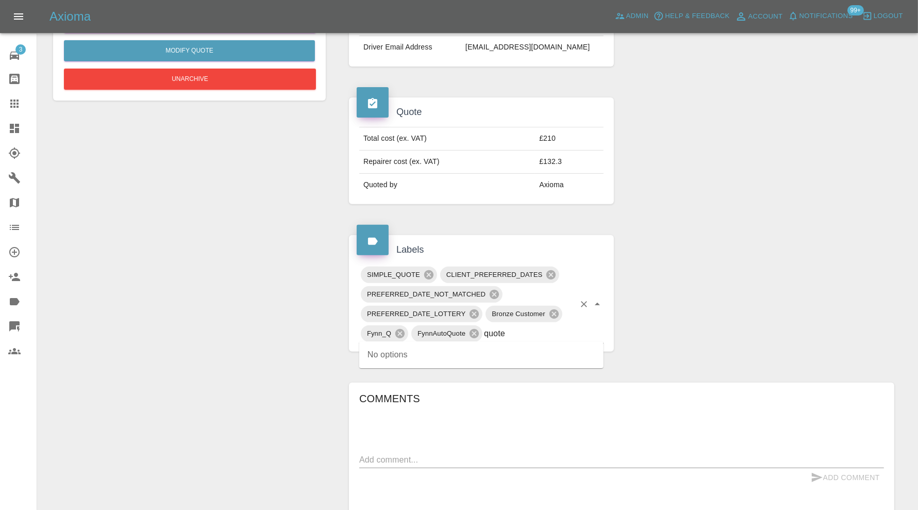
type input "quote"
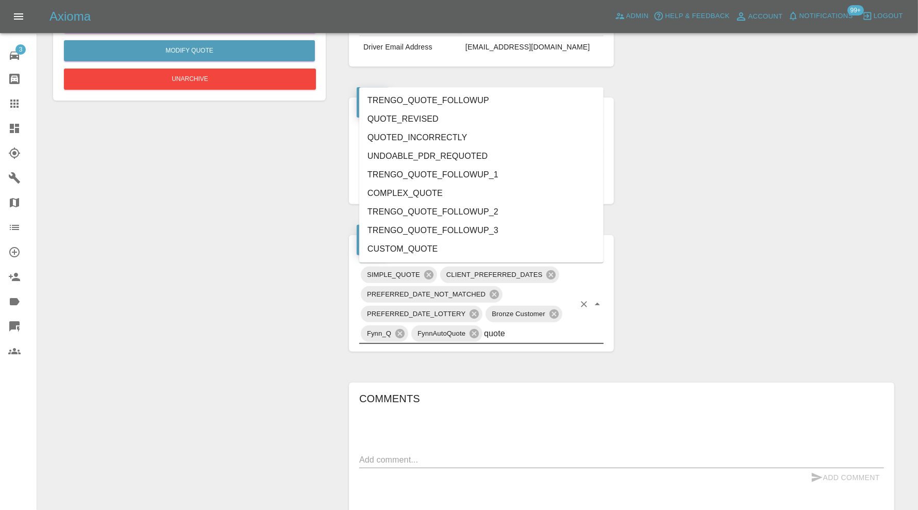
click at [446, 121] on li "QUOTE_REVISED" at bounding box center [481, 119] width 244 height 19
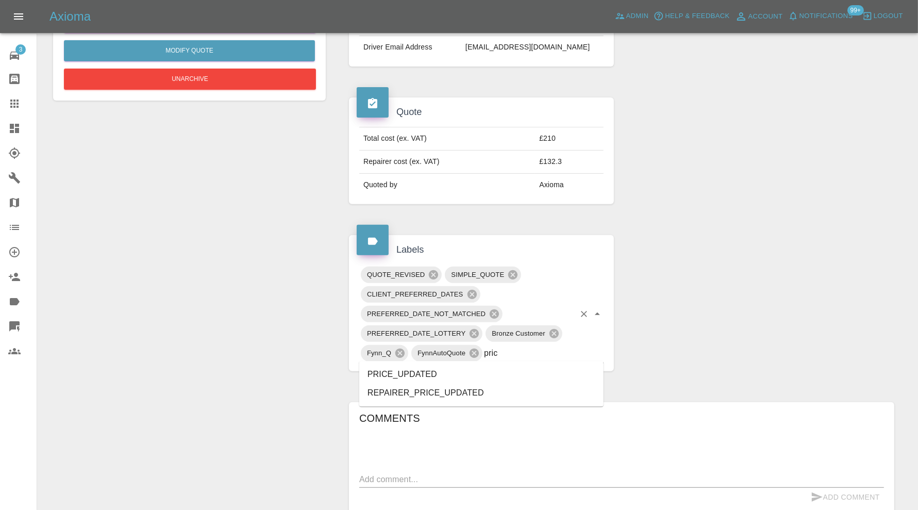
type input "price"
click at [415, 369] on li "PRICE_UPDATED" at bounding box center [481, 374] width 244 height 19
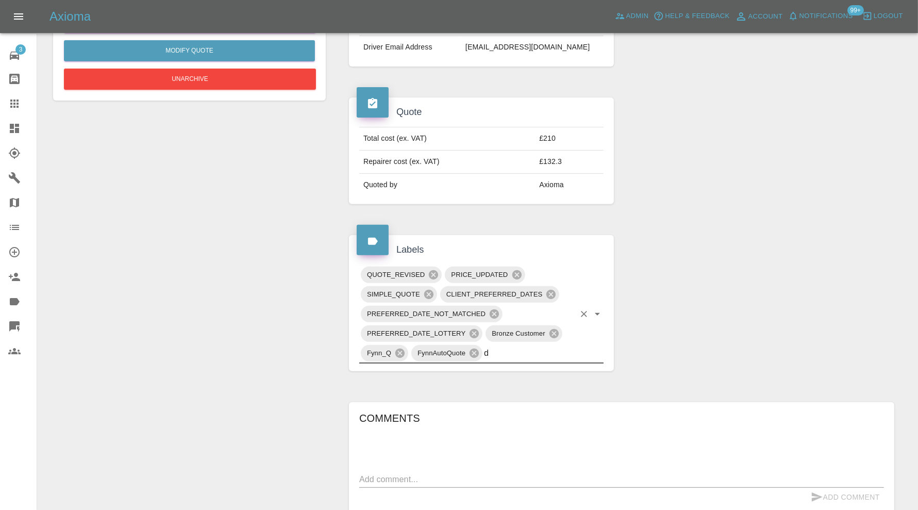
type input "do"
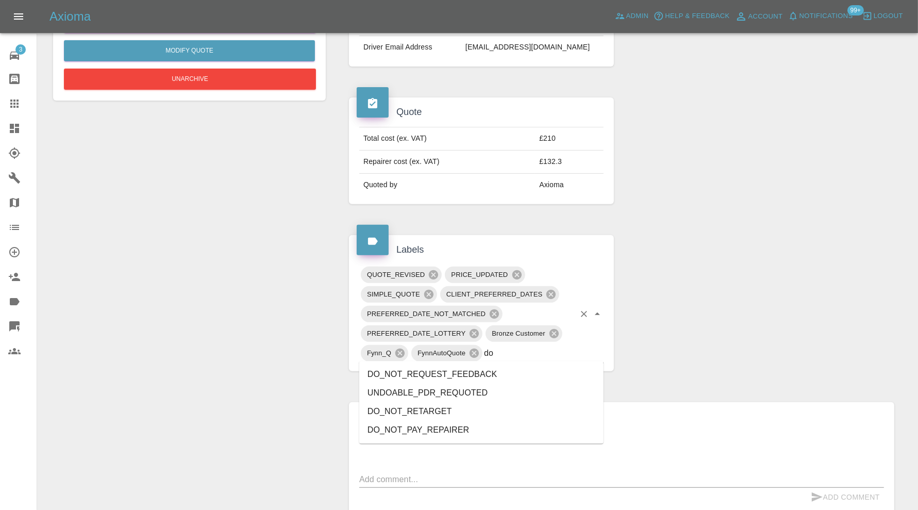
click at [415, 369] on li "DO_NOT_REQUEST_FEEDBACK" at bounding box center [481, 374] width 244 height 19
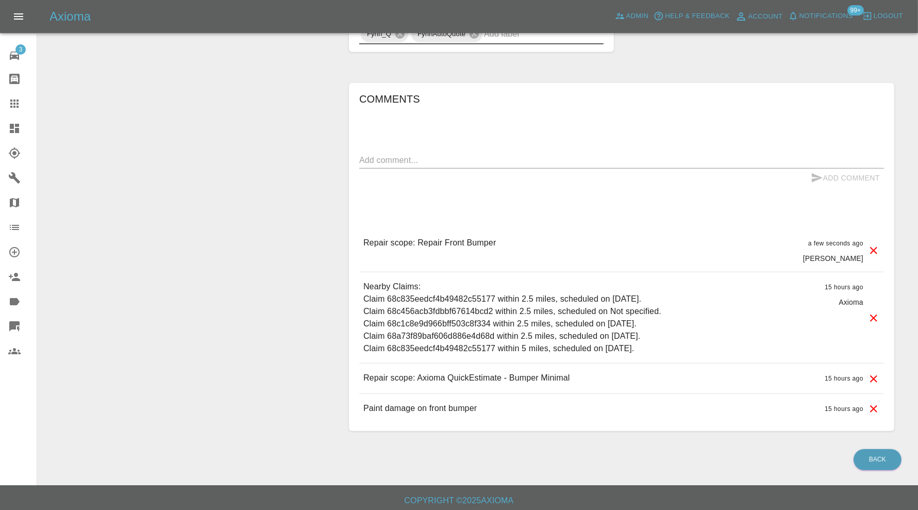
scroll to position [637, 0]
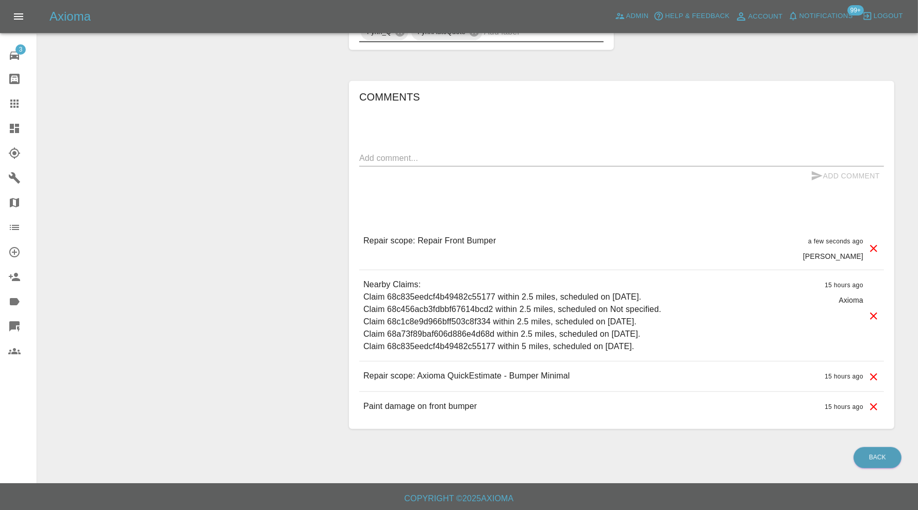
click at [457, 159] on textarea at bounding box center [621, 158] width 525 height 12
type textarea "no answer. emailed revised quote"
click at [838, 173] on button "Add Comment" at bounding box center [845, 176] width 77 height 19
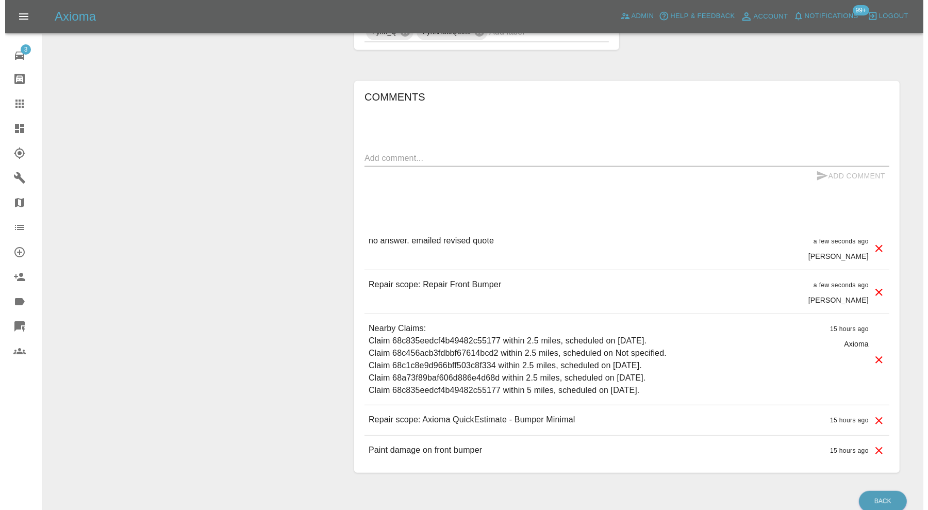
scroll to position [121, 0]
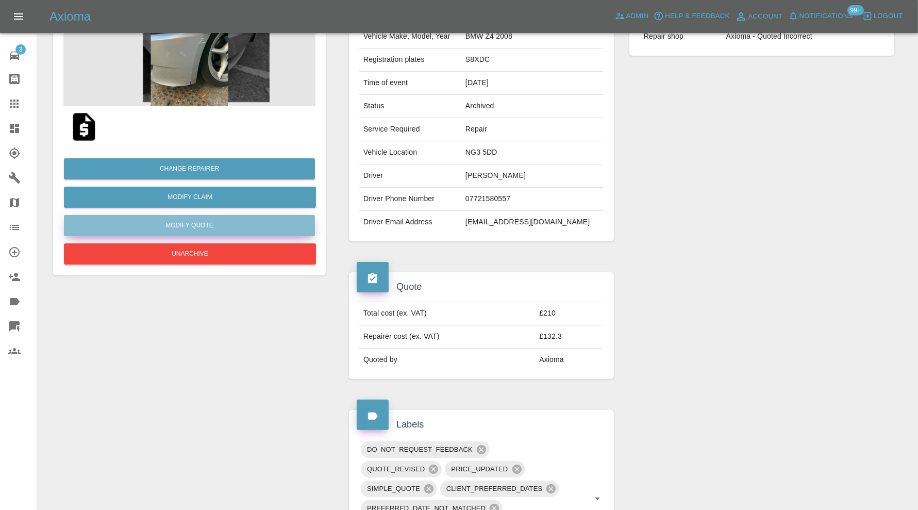
click at [243, 228] on button "Modify Quote" at bounding box center [189, 225] width 251 height 21
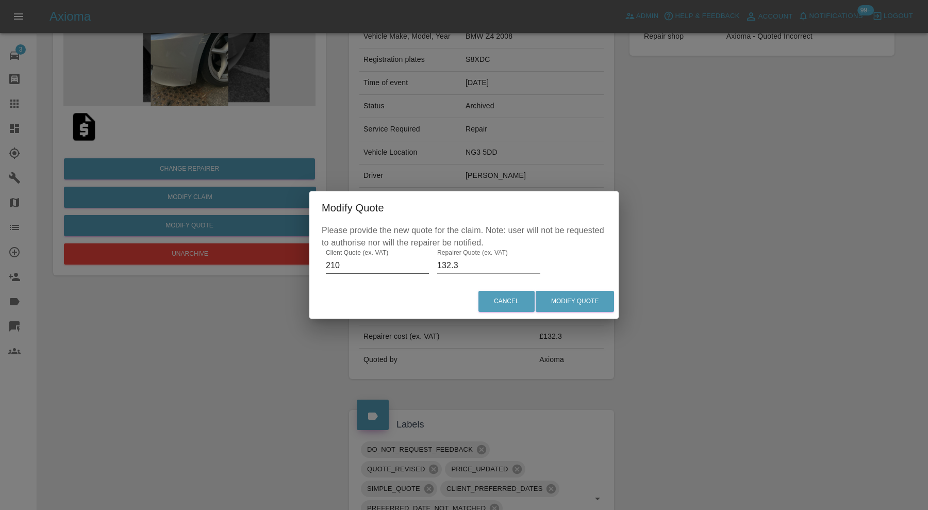
drag, startPoint x: 362, startPoint y: 259, endPoint x: 322, endPoint y: 262, distance: 40.3
click at [322, 262] on div "Please provide the new quote for the claim. Note: user will not be requested to…" at bounding box center [463, 254] width 309 height 60
type input "320"
drag, startPoint x: 465, startPoint y: 266, endPoint x: 429, endPoint y: 272, distance: 36.6
click at [429, 272] on div "Please provide the new quote for the claim. Note: user will not be requested to…" at bounding box center [463, 254] width 309 height 60
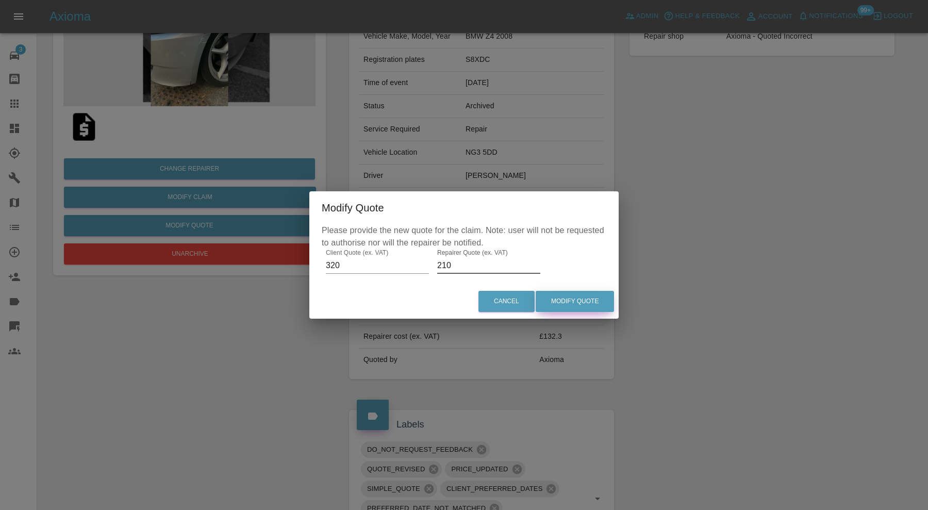
type input "210"
click at [592, 299] on button "Modify Quote" at bounding box center [575, 301] width 78 height 21
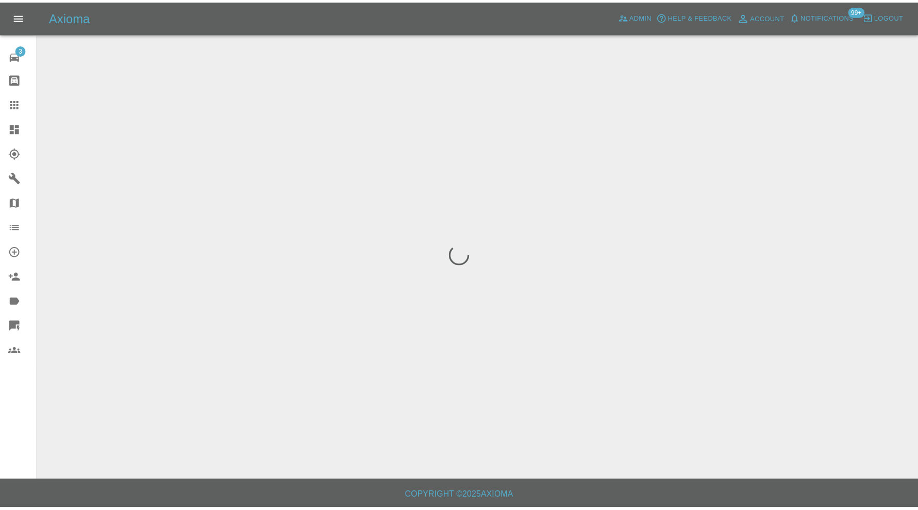
scroll to position [0, 0]
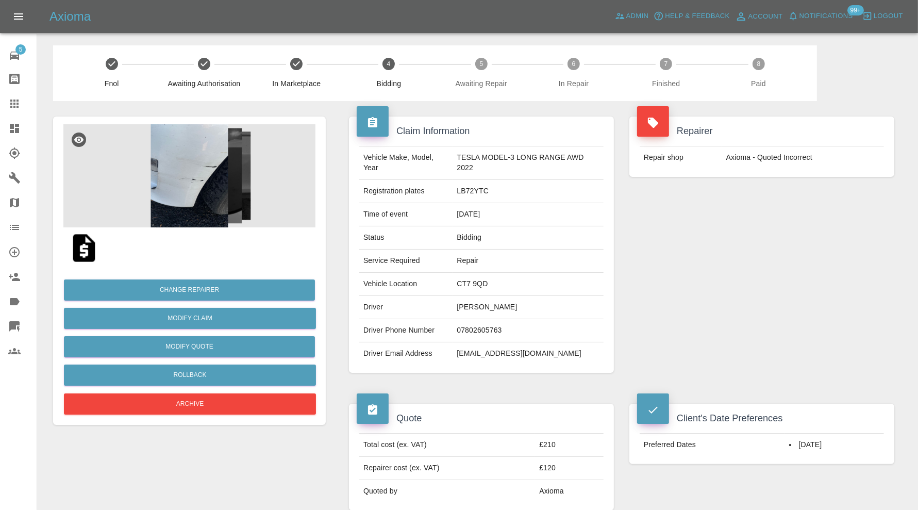
click at [220, 179] on img at bounding box center [189, 175] width 252 height 103
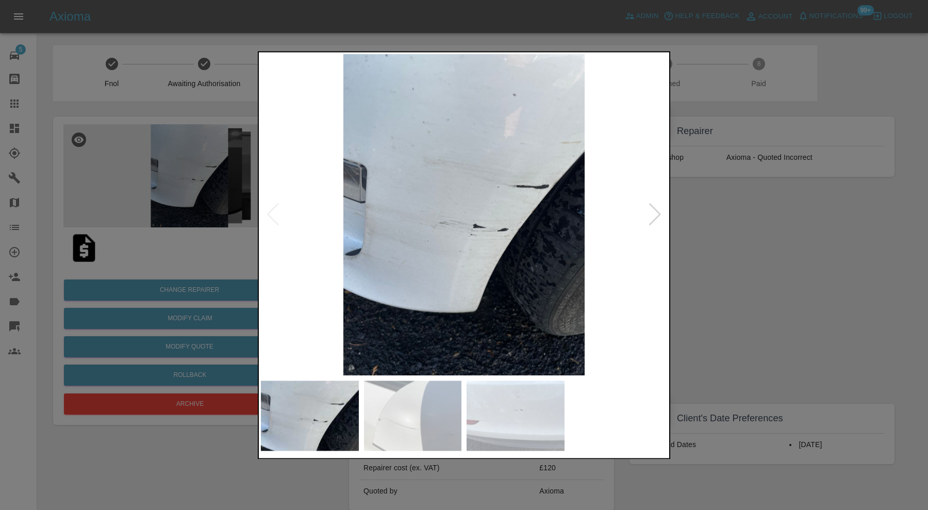
click at [652, 211] on div at bounding box center [655, 215] width 14 height 23
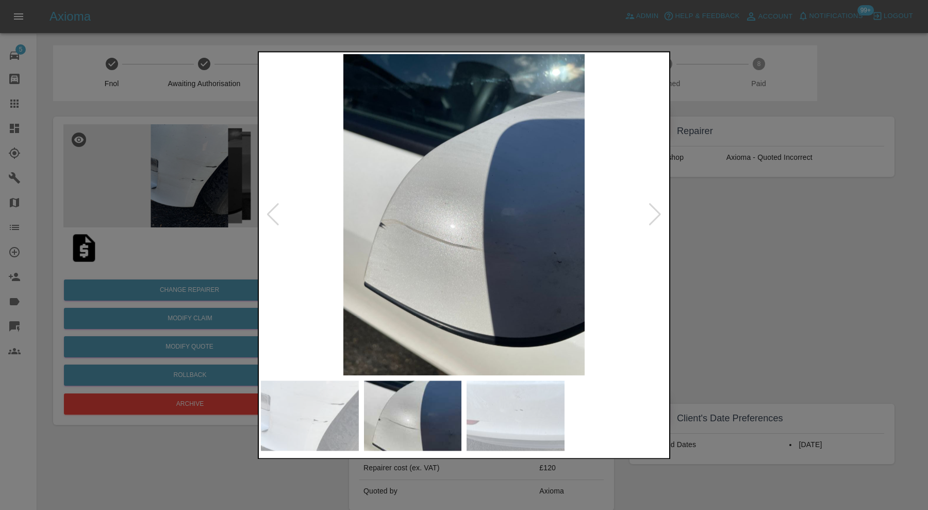
click at [653, 211] on div at bounding box center [655, 215] width 14 height 23
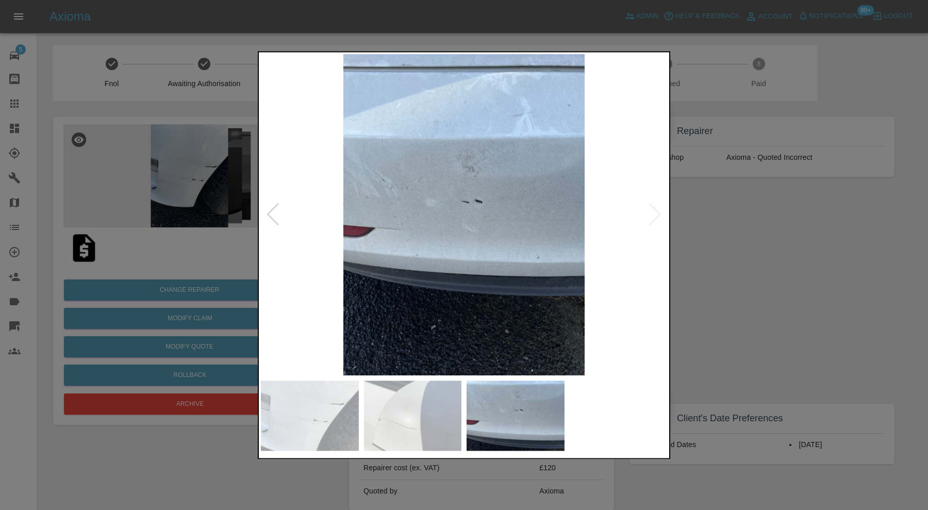
click at [654, 211] on img at bounding box center [464, 214] width 406 height 321
click at [526, 211] on img at bounding box center [464, 214] width 406 height 321
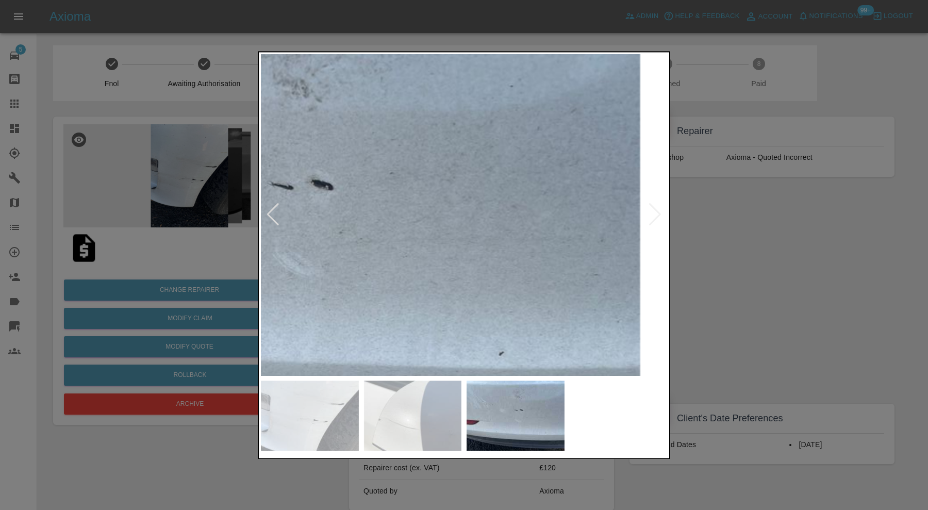
click at [381, 214] on img at bounding box center [278, 225] width 1219 height 964
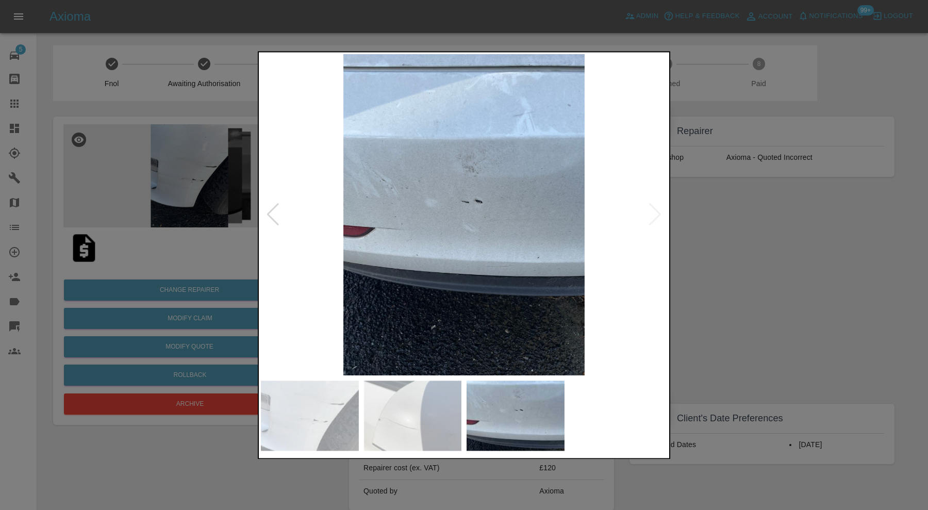
click at [738, 255] on div at bounding box center [464, 255] width 928 height 510
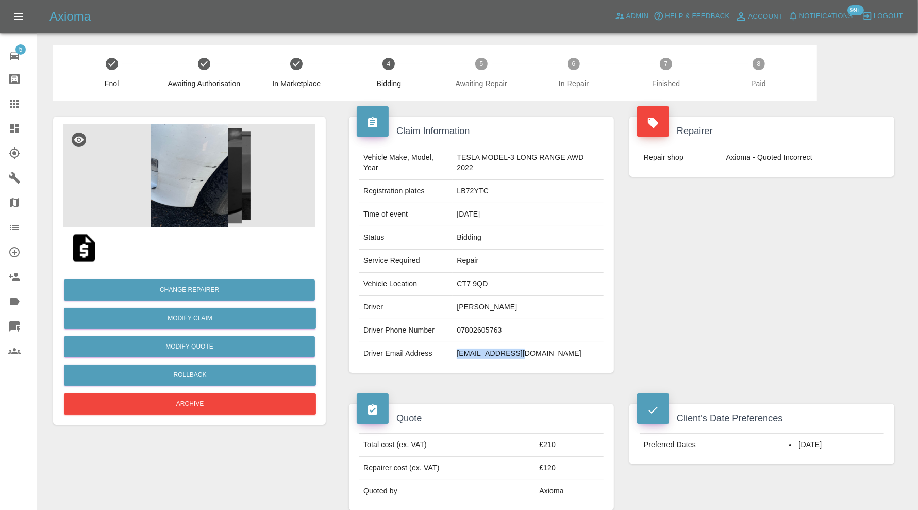
drag, startPoint x: 540, startPoint y: 352, endPoint x: 456, endPoint y: 360, distance: 84.4
click at [456, 360] on td "[EMAIL_ADDRESS][DOMAIN_NAME]" at bounding box center [528, 353] width 151 height 23
copy td "[EMAIL_ADDRESS][DOMAIN_NAME]"
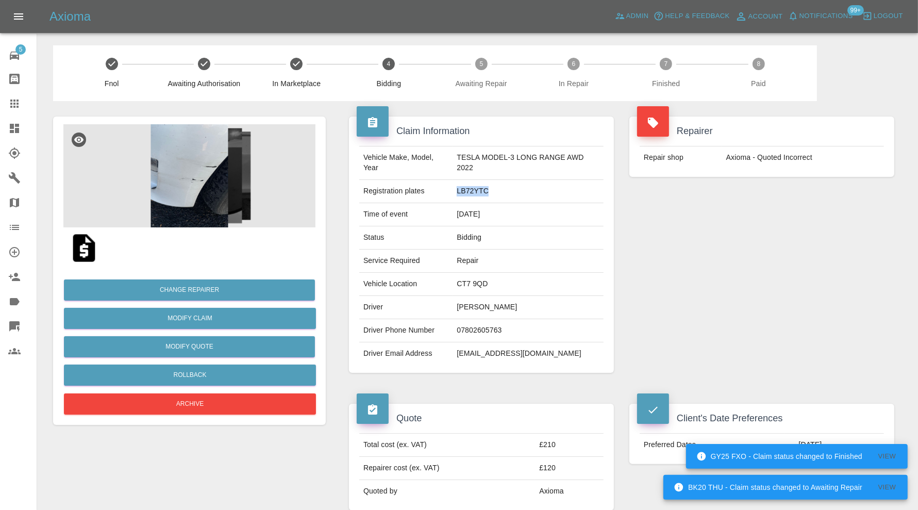
drag, startPoint x: 493, startPoint y: 191, endPoint x: 454, endPoint y: 195, distance: 39.0
click at [454, 195] on td "LB72YTC" at bounding box center [528, 191] width 151 height 23
copy td "LB72YTC"
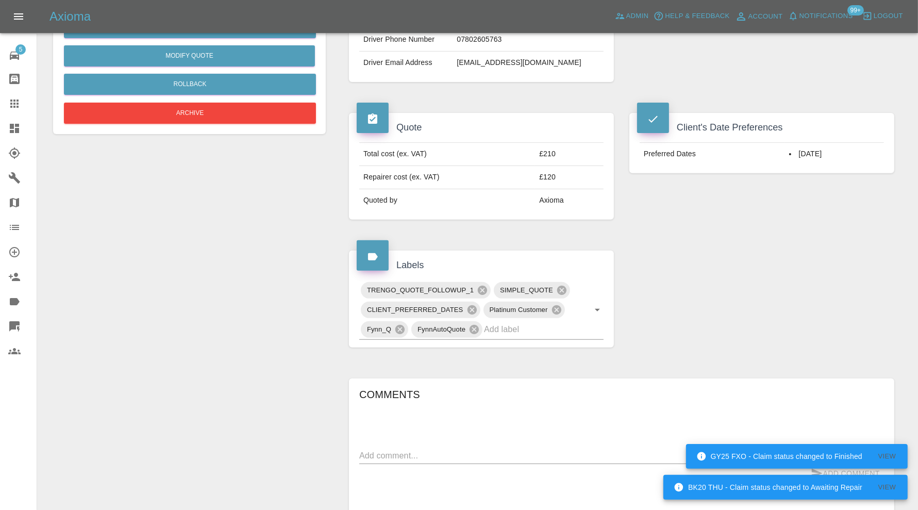
scroll to position [507, 0]
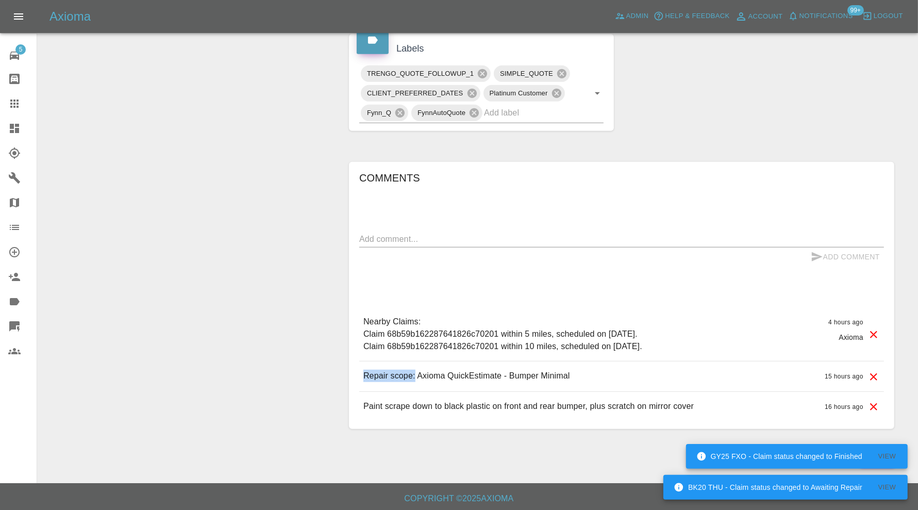
drag, startPoint x: 416, startPoint y: 374, endPoint x: 361, endPoint y: 374, distance: 54.7
click at [361, 374] on div "Repair scope: Axioma QuickEstimate - Bumper Minimal 15 hours ago" at bounding box center [621, 375] width 525 height 29
copy p "Repair scope:"
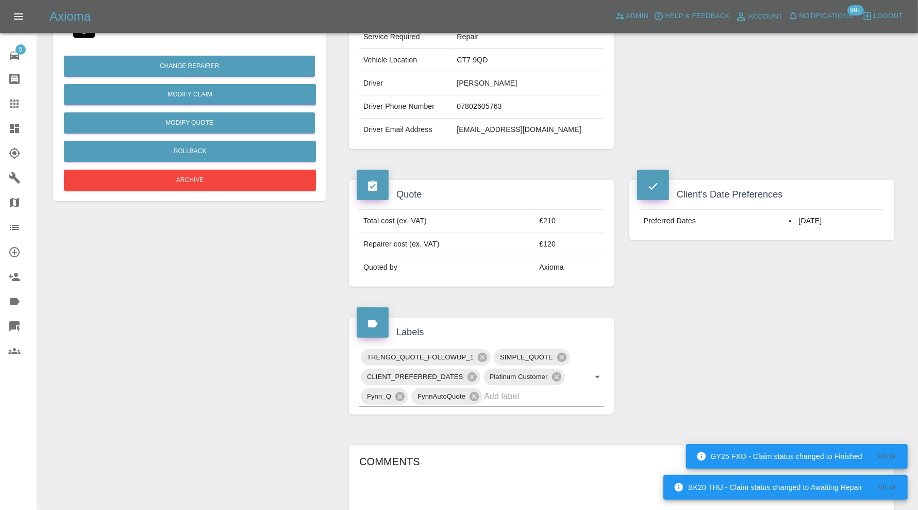
scroll to position [0, 0]
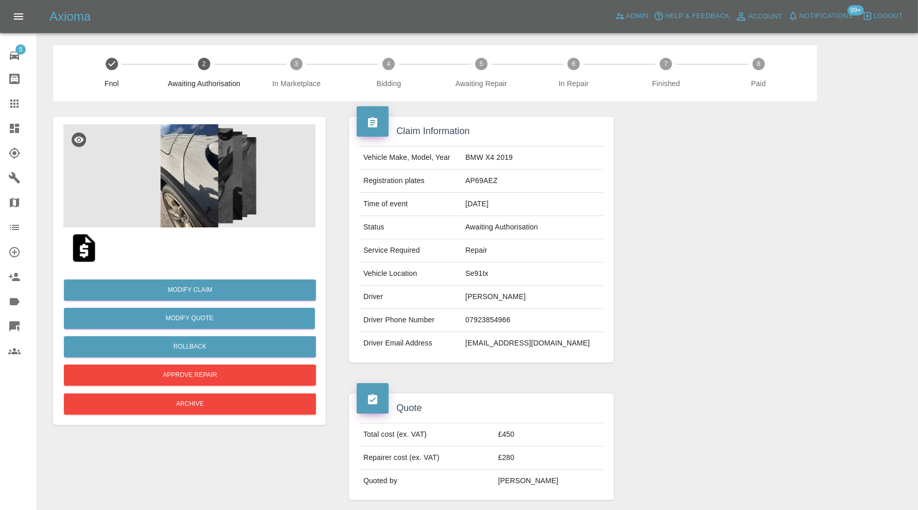
click at [192, 201] on img at bounding box center [189, 175] width 252 height 103
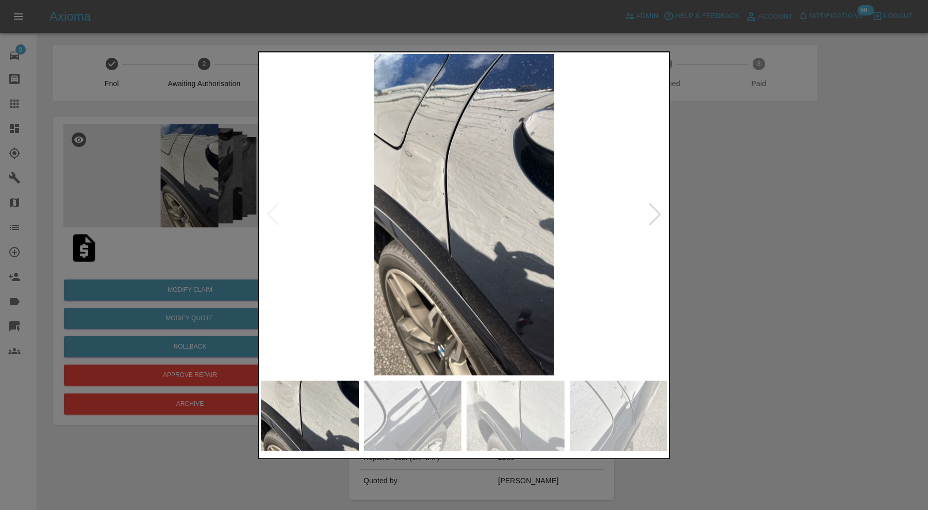
click at [653, 210] on div at bounding box center [655, 215] width 14 height 23
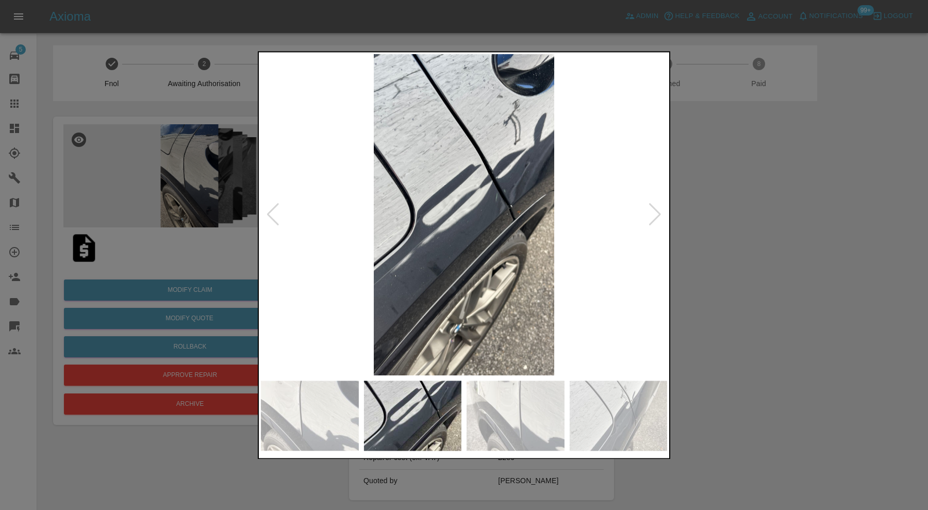
click at [653, 210] on div at bounding box center [655, 215] width 14 height 23
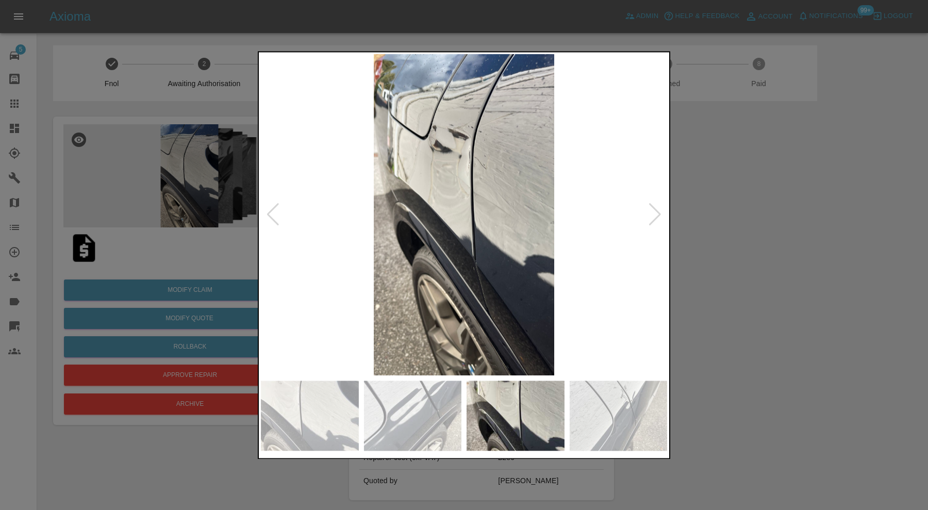
click at [653, 210] on div at bounding box center [655, 215] width 14 height 23
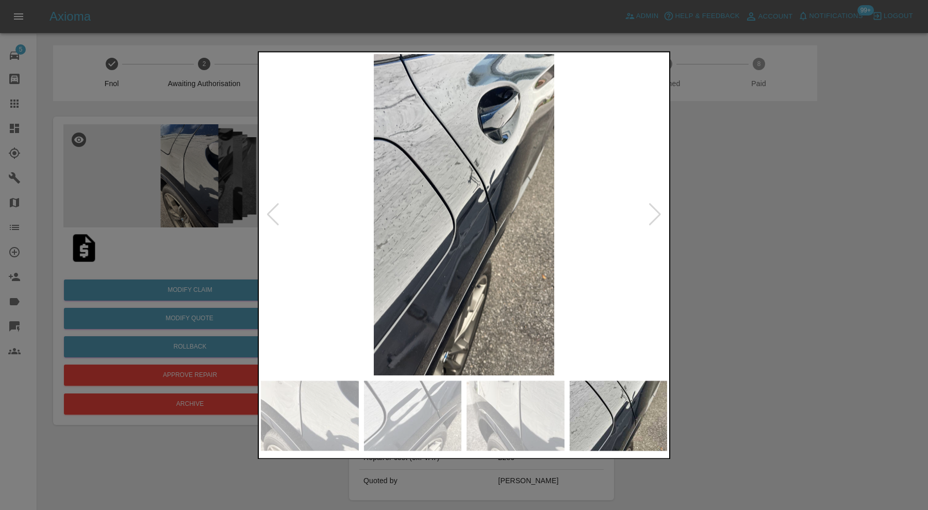
click at [653, 210] on div at bounding box center [655, 215] width 14 height 23
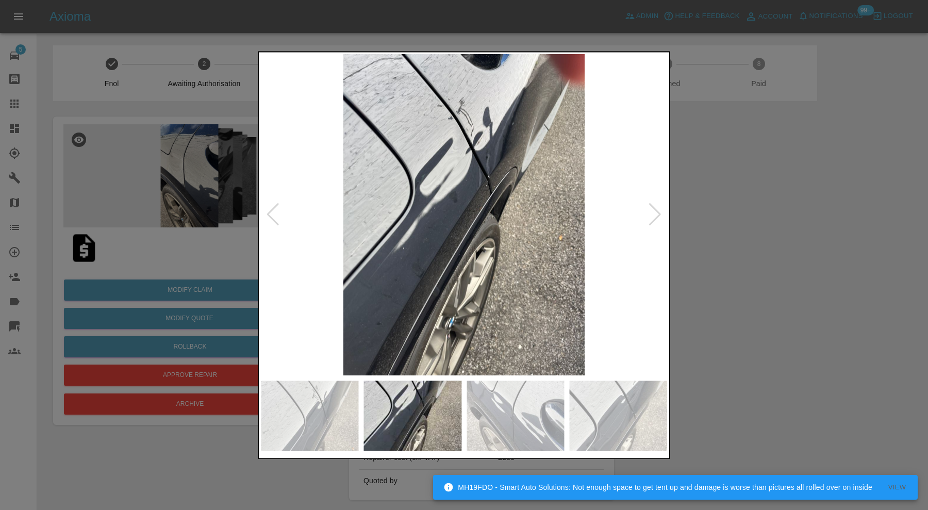
click at [653, 210] on div at bounding box center [655, 215] width 14 height 23
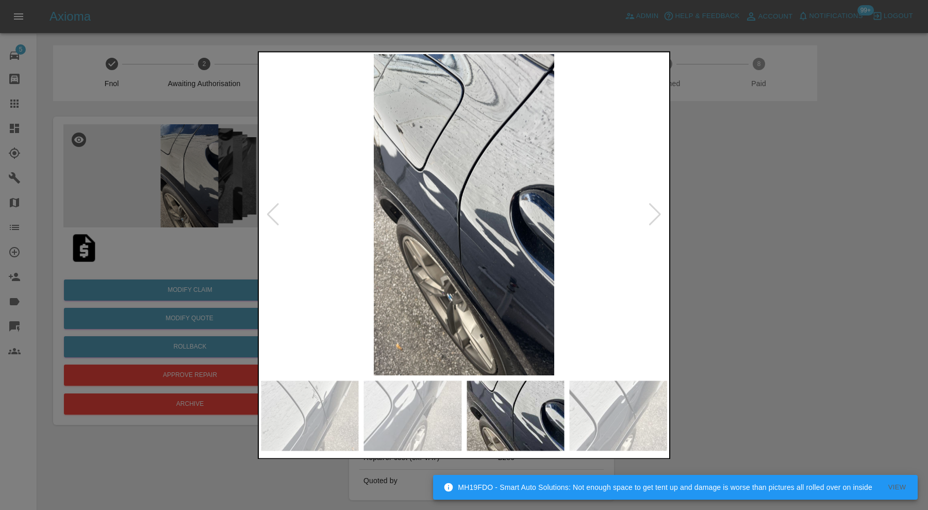
click at [653, 210] on div at bounding box center [655, 215] width 14 height 23
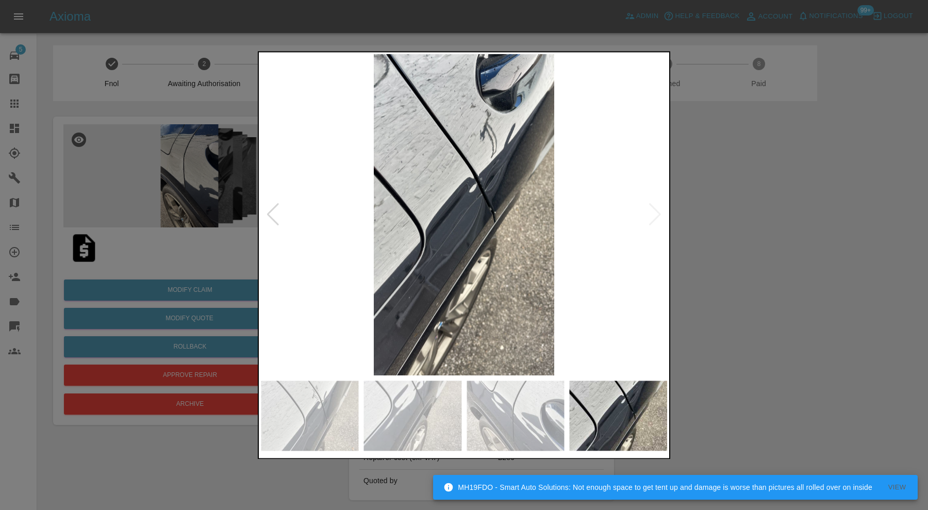
click at [653, 210] on img at bounding box center [464, 214] width 406 height 321
click at [710, 207] on div at bounding box center [464, 255] width 928 height 510
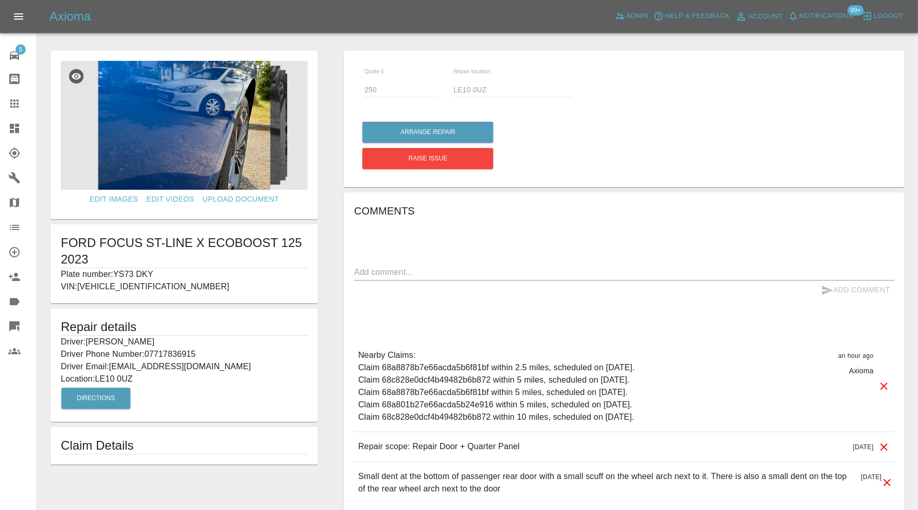
click at [229, 128] on img at bounding box center [184, 125] width 247 height 129
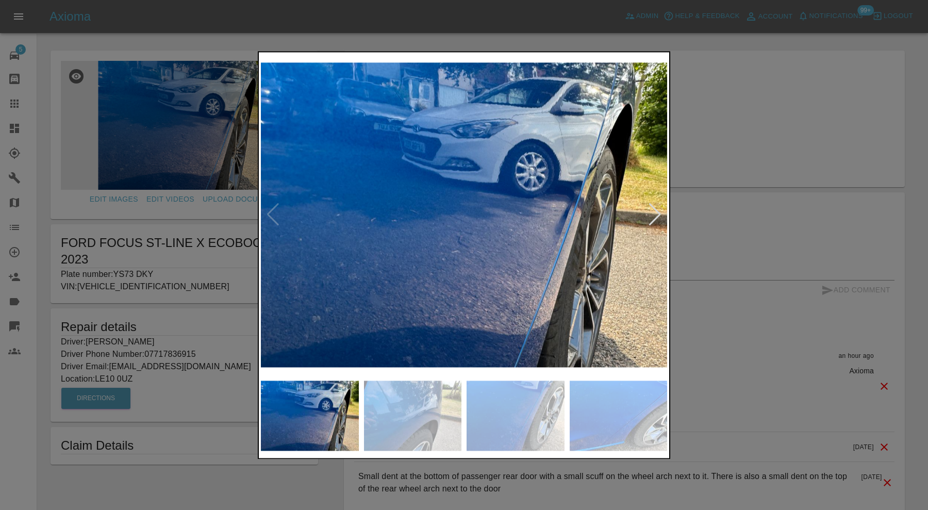
click at [493, 409] on img at bounding box center [516, 416] width 98 height 70
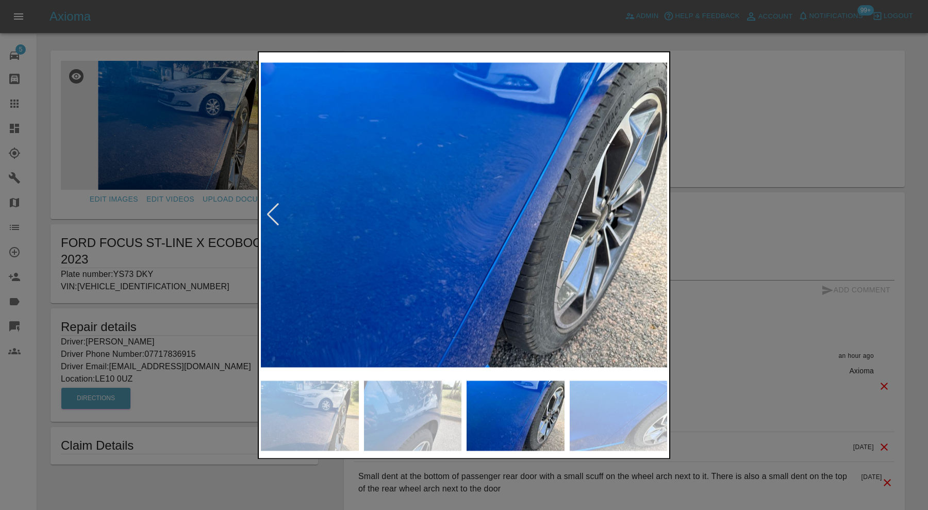
click at [621, 394] on img at bounding box center [619, 416] width 98 height 70
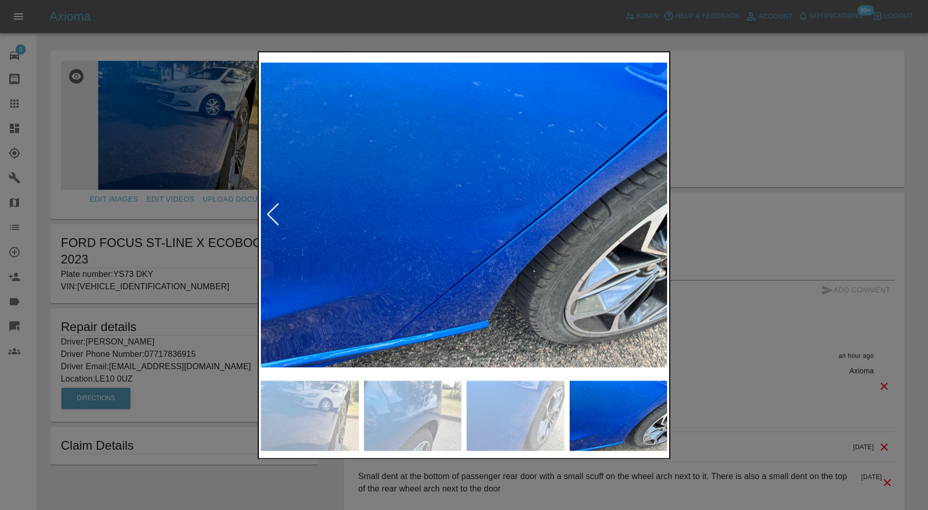
click at [716, 201] on div at bounding box center [464, 255] width 928 height 510
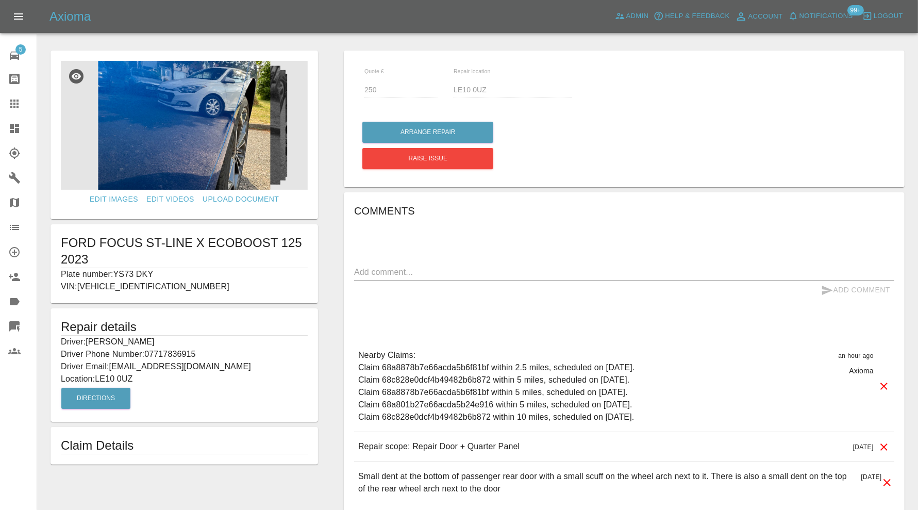
click at [16, 96] on link "Claims" at bounding box center [18, 103] width 37 height 25
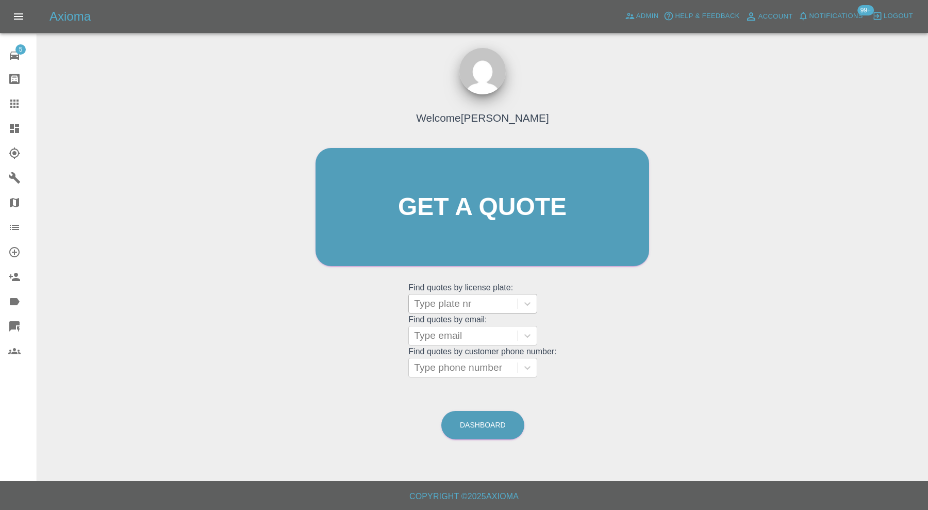
click at [454, 304] on div at bounding box center [463, 303] width 98 height 14
type input "lg14"
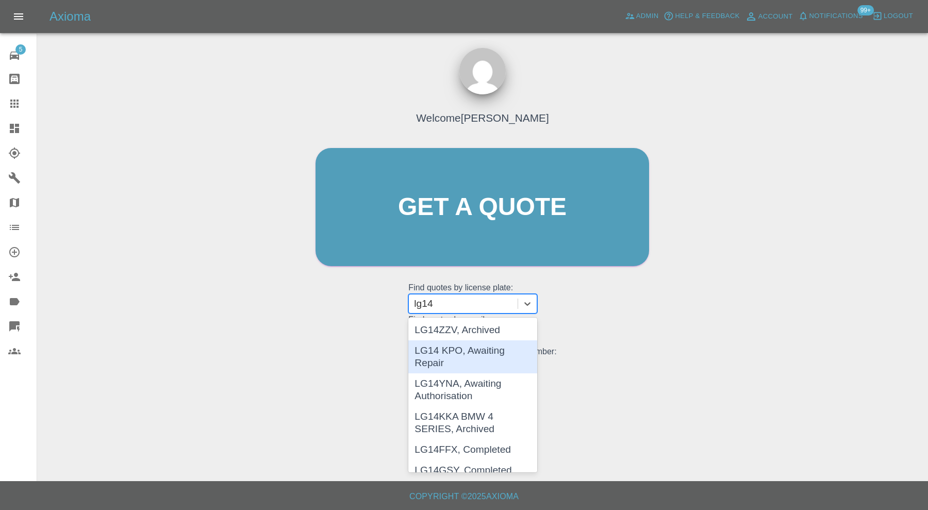
click at [463, 350] on div "LG14 KPO, Awaiting Repair" at bounding box center [472, 356] width 129 height 33
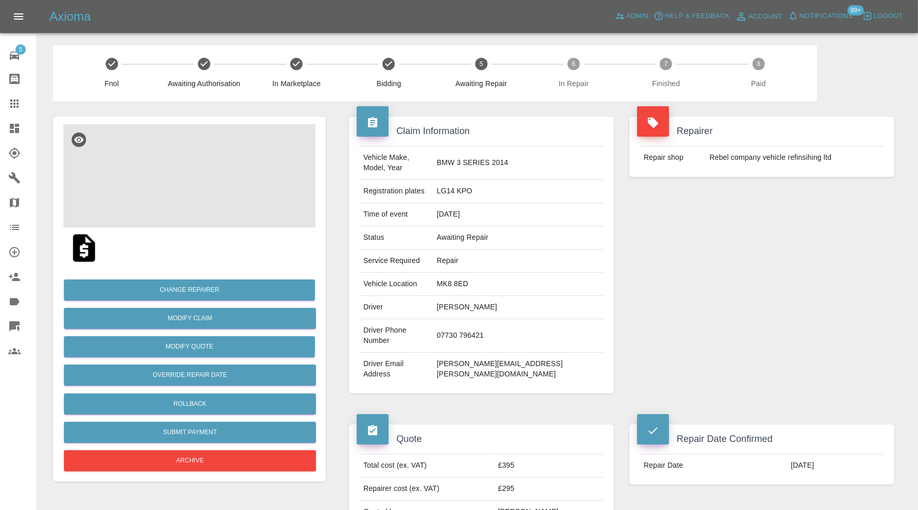
click at [195, 155] on img at bounding box center [189, 175] width 252 height 103
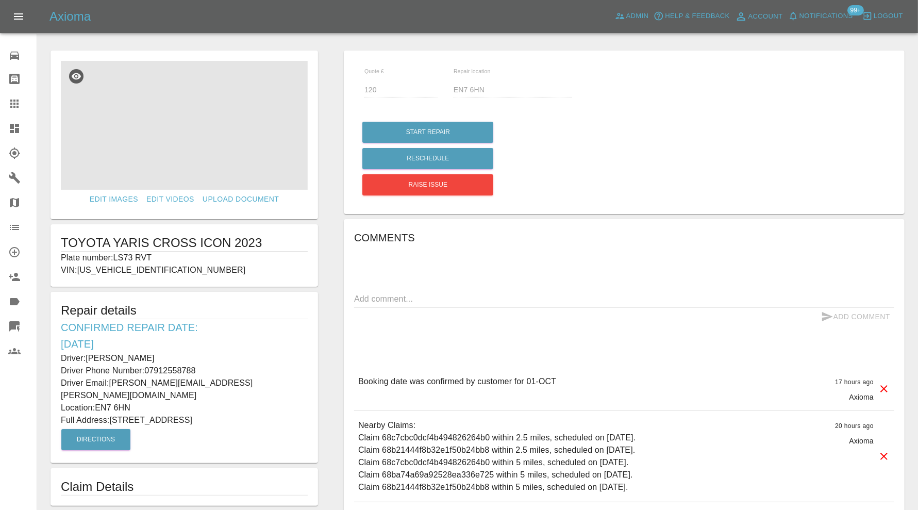
click at [188, 131] on img at bounding box center [184, 125] width 247 height 129
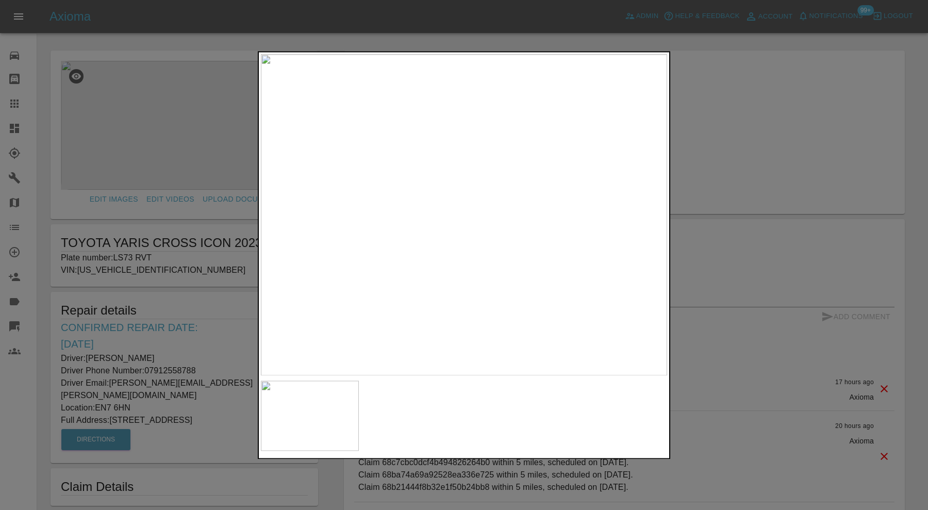
click at [735, 194] on div at bounding box center [464, 255] width 928 height 510
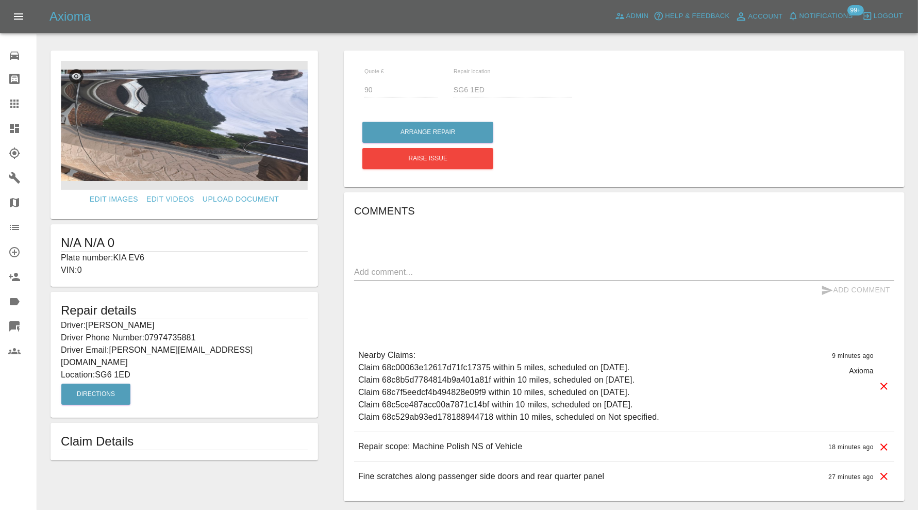
click at [211, 138] on img at bounding box center [184, 125] width 247 height 129
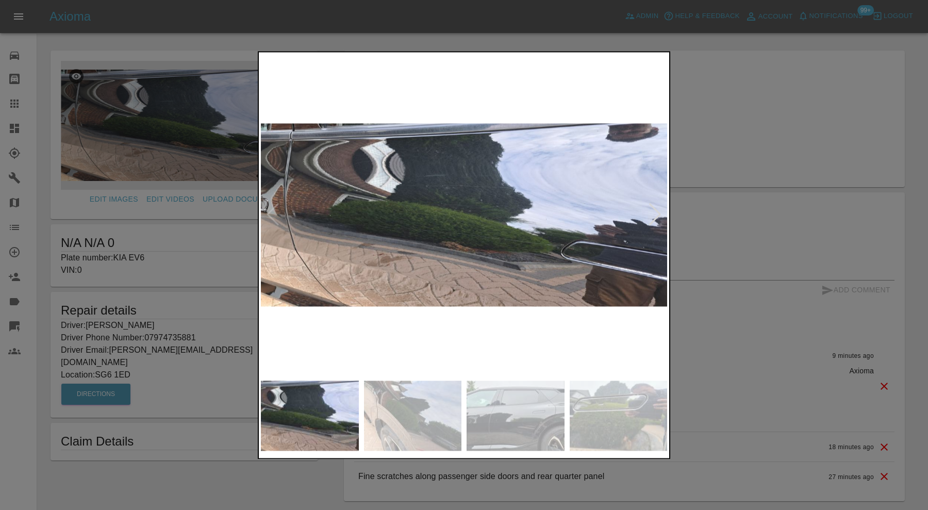
click at [431, 405] on img at bounding box center [413, 416] width 98 height 70
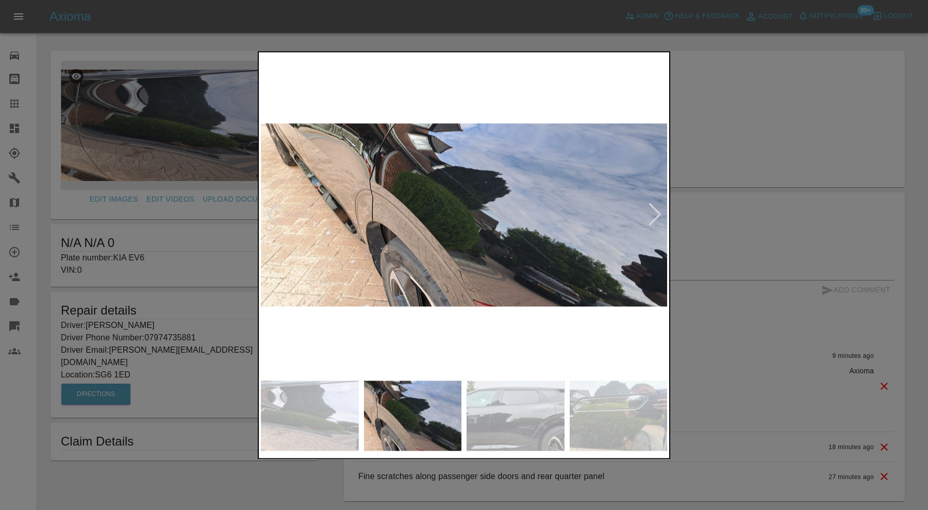
click at [523, 417] on img at bounding box center [516, 416] width 98 height 70
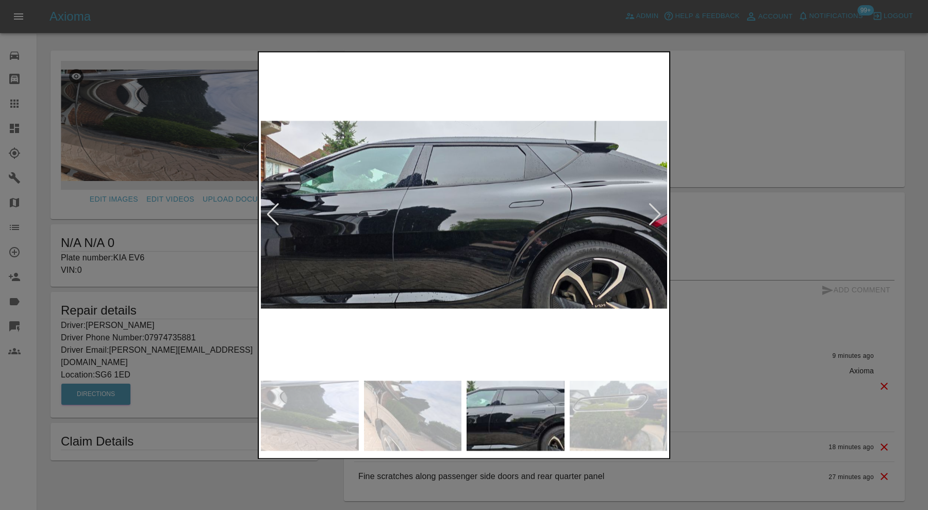
click at [576, 411] on img at bounding box center [619, 416] width 98 height 70
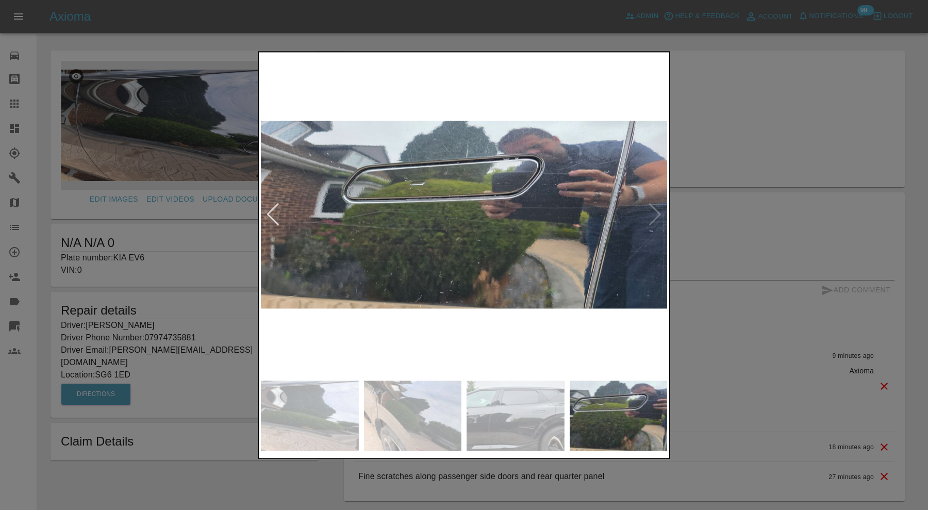
click at [655, 211] on img at bounding box center [464, 214] width 406 height 321
click at [726, 162] on div at bounding box center [464, 255] width 928 height 510
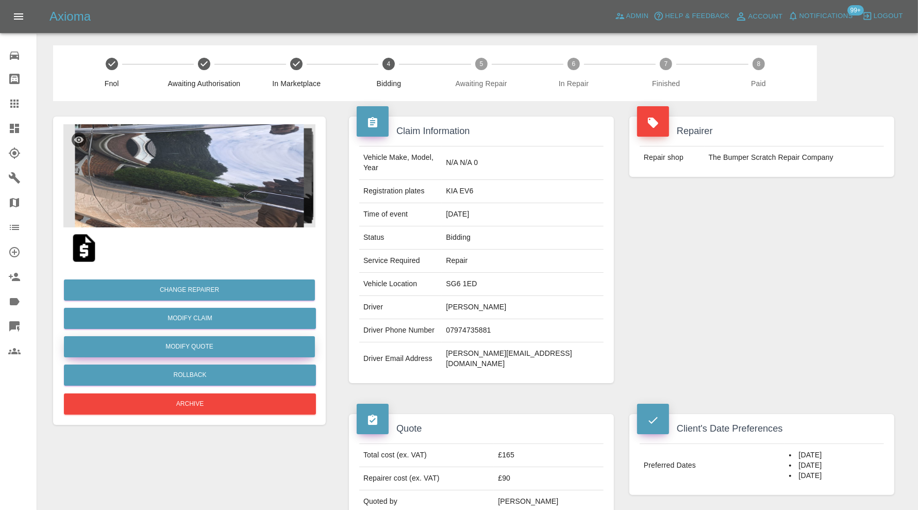
click at [267, 344] on button "Modify Quote" at bounding box center [189, 346] width 251 height 21
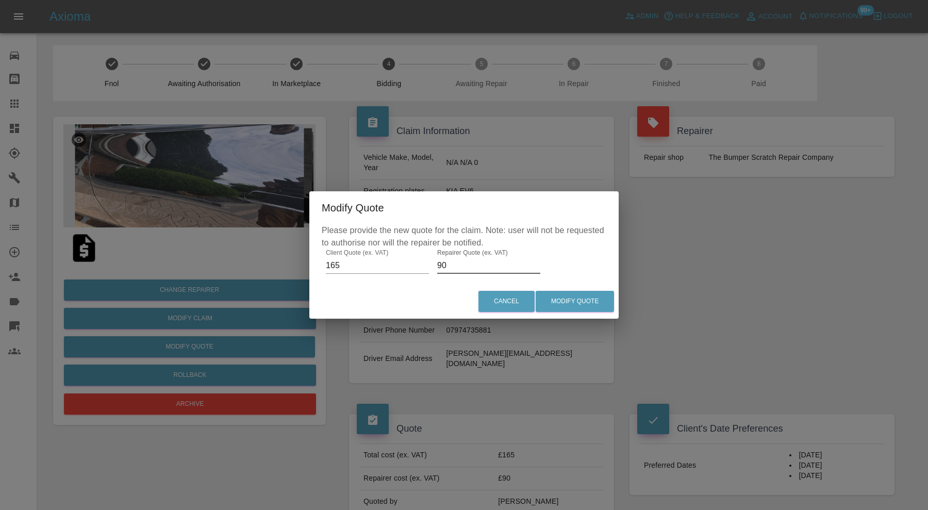
drag, startPoint x: 484, startPoint y: 266, endPoint x: 434, endPoint y: 266, distance: 50.5
click at [434, 266] on div "Please provide the new quote for the claim. Note: user will not be requested to…" at bounding box center [463, 254] width 309 height 60
type input "100"
click at [576, 301] on button "Modify Quote" at bounding box center [575, 301] width 78 height 21
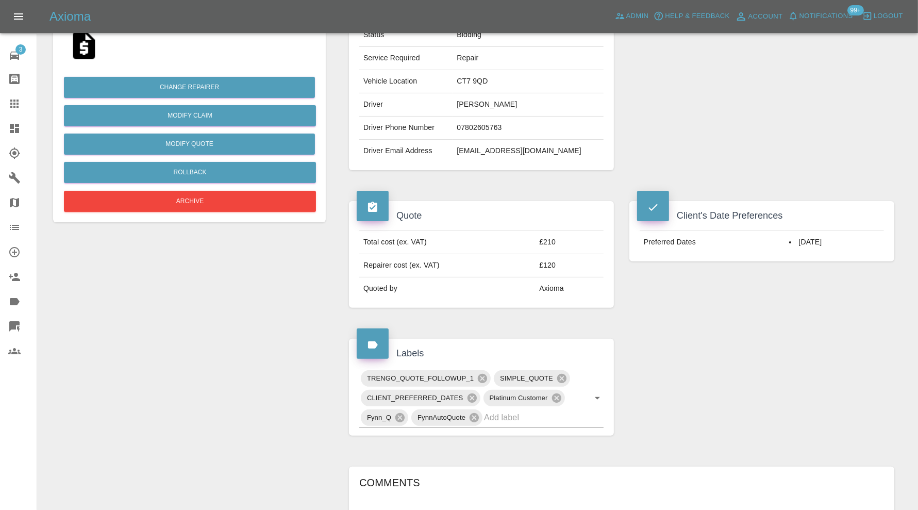
scroll to position [343, 0]
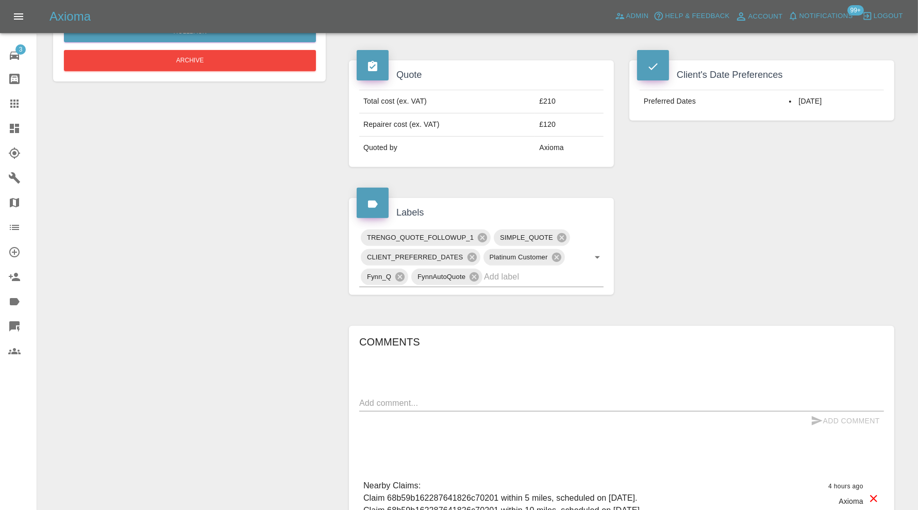
click at [460, 390] on div "Comments x Add Comment Nearby Claims: Claim 68b59b162287641826c70201 within 5 m…" at bounding box center [621, 460] width 525 height 252
click at [460, 395] on div "x" at bounding box center [621, 403] width 525 height 17
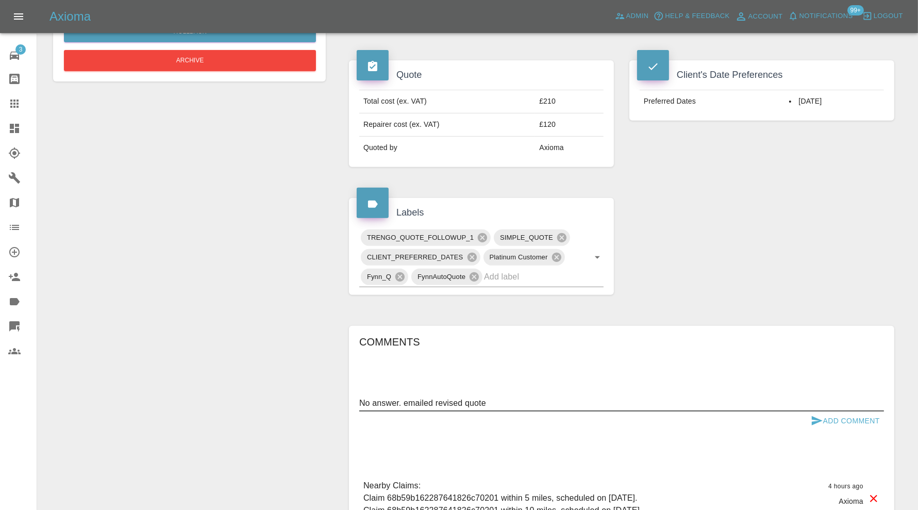
type textarea "No answer. emailed revised quote"
click at [829, 416] on button "Add Comment" at bounding box center [845, 420] width 77 height 19
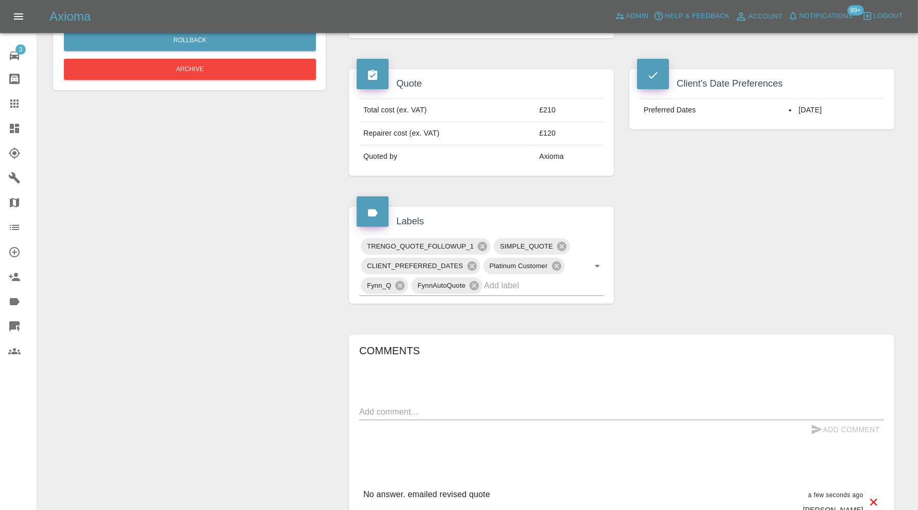
scroll to position [172, 0]
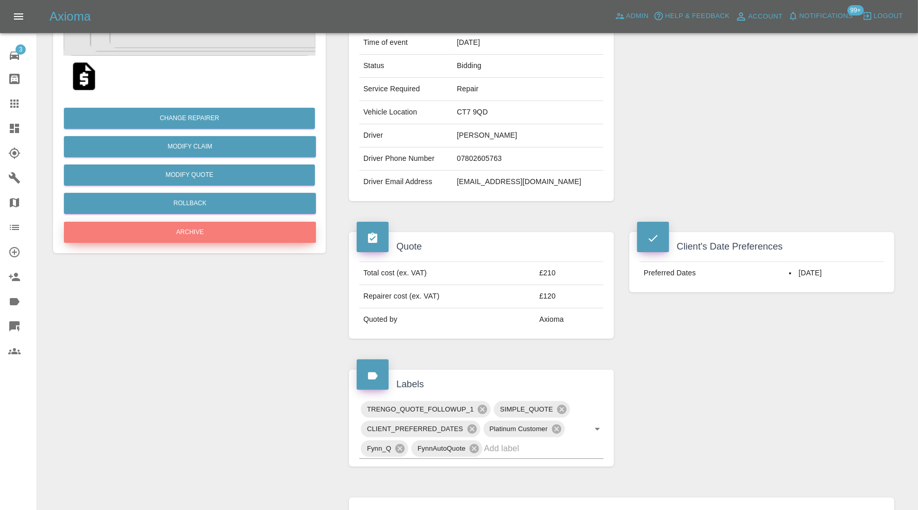
click at [194, 231] on button "Archive" at bounding box center [190, 232] width 252 height 21
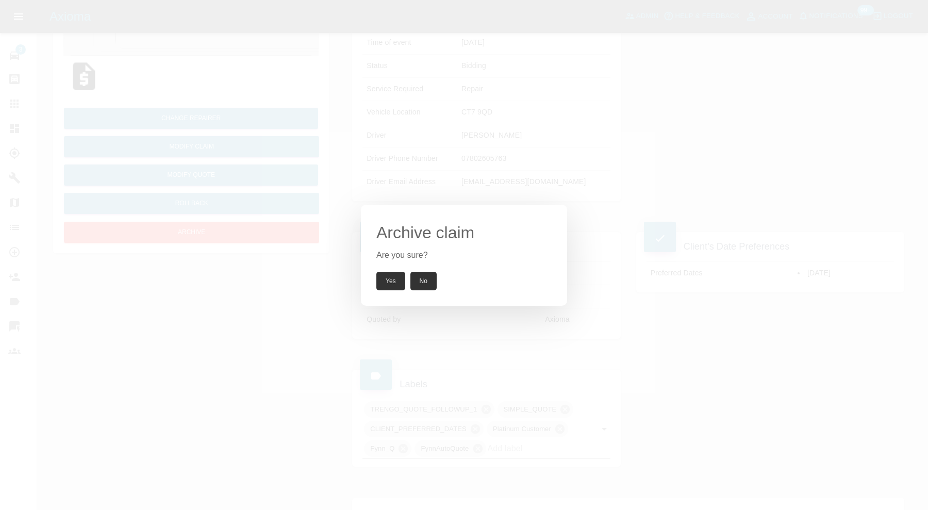
click at [388, 286] on button "Yes" at bounding box center [390, 281] width 29 height 19
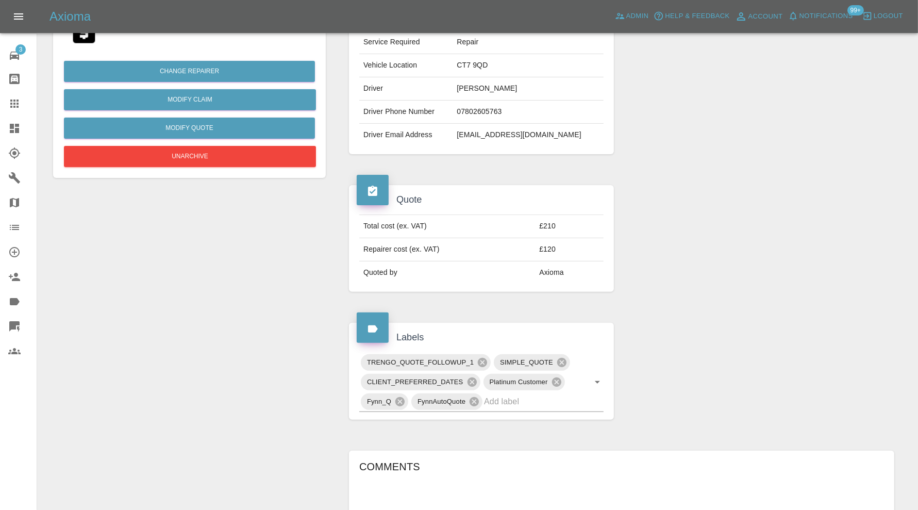
scroll to position [258, 0]
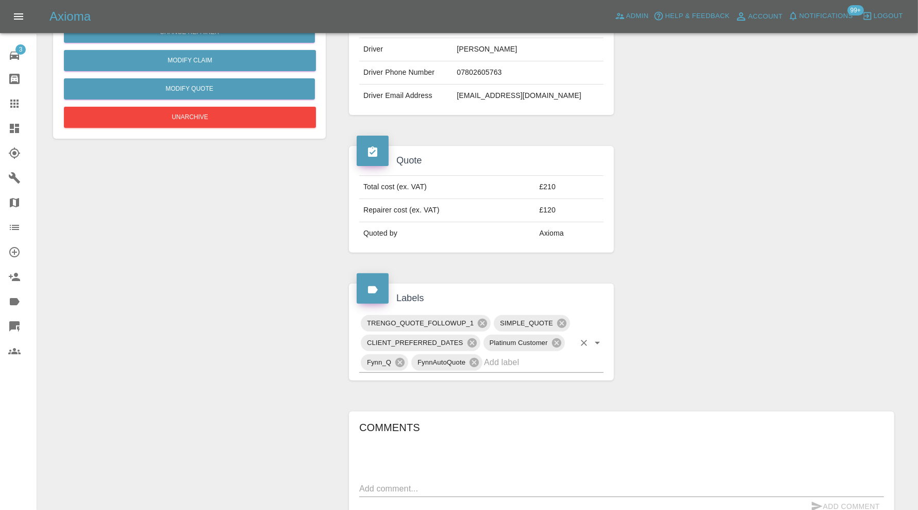
click at [520, 361] on input "text" at bounding box center [529, 362] width 91 height 16
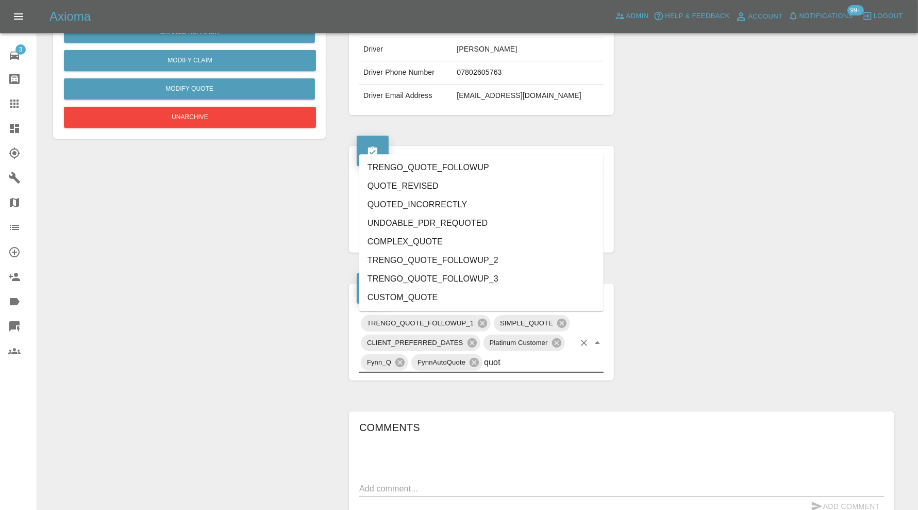
type input "quote"
click at [415, 183] on li "QUOTE_REVISED" at bounding box center [481, 186] width 244 height 19
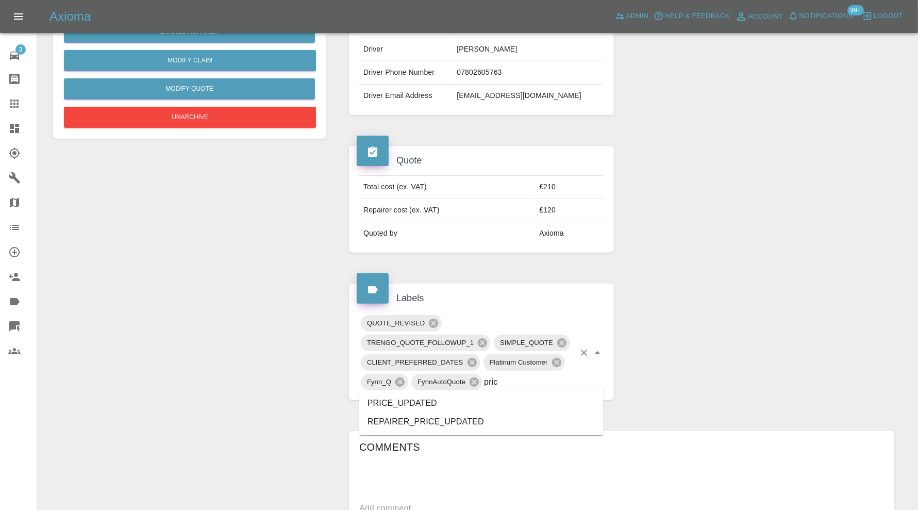
type input "price"
click at [432, 403] on li "PRICE_UPDATED" at bounding box center [481, 403] width 244 height 19
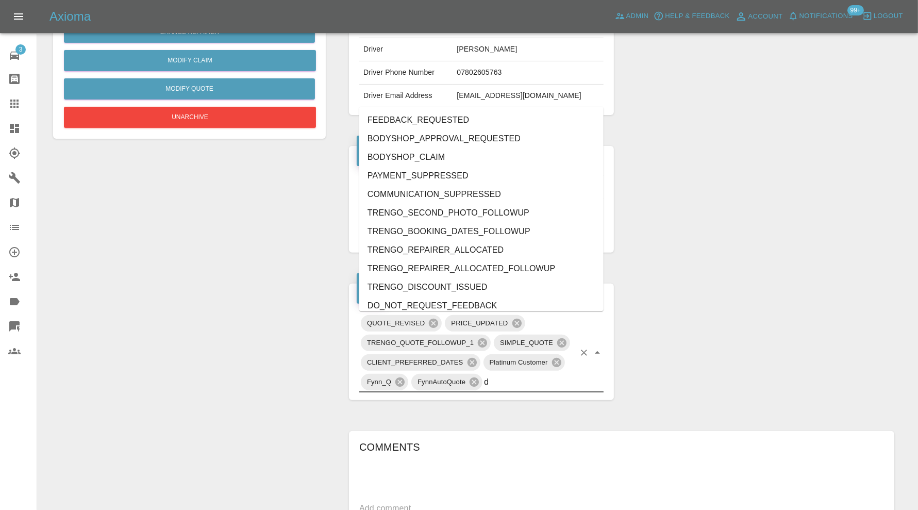
type input "do"
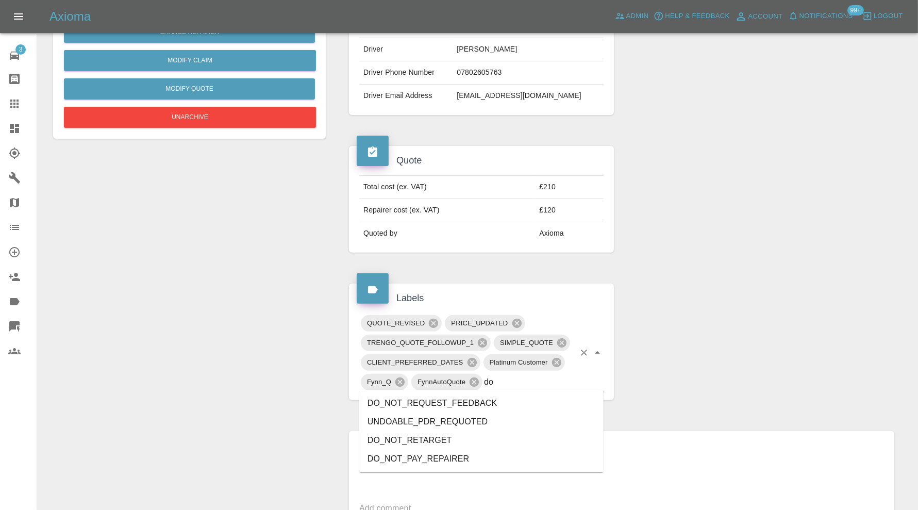
click at [432, 403] on li "DO_NOT_REQUEST_FEEDBACK" at bounding box center [481, 403] width 244 height 19
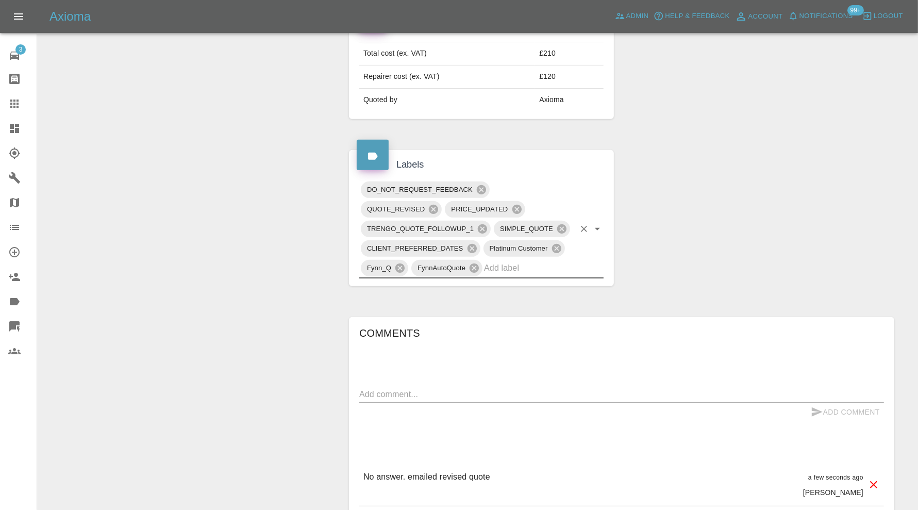
scroll to position [516, 0]
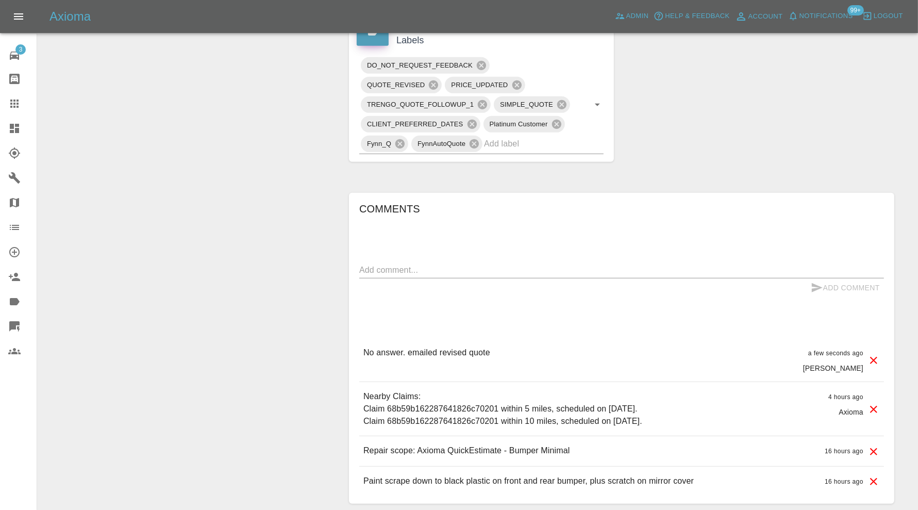
click at [406, 265] on textarea at bounding box center [621, 270] width 525 height 12
paste textarea "Repair scope: Repair Front Bumper Corner - £210 Repair Rear Bumper - £295 Repai…"
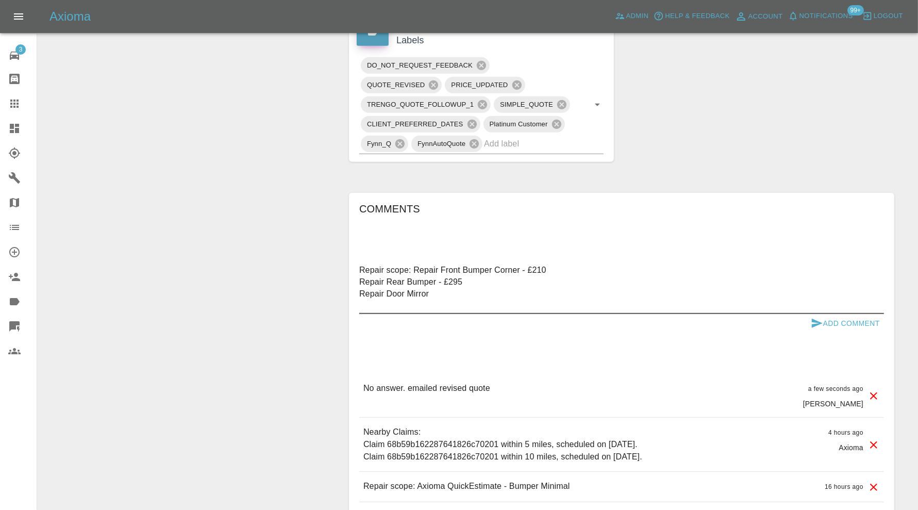
drag, startPoint x: 488, startPoint y: 280, endPoint x: 436, endPoint y: 283, distance: 51.6
click at [436, 283] on textarea "Repair scope: Repair Front Bumper Corner - £210 Repair Rear Bumper - £295 Repai…" at bounding box center [621, 287] width 525 height 47
drag, startPoint x: 548, startPoint y: 270, endPoint x: 520, endPoint y: 269, distance: 27.3
click at [520, 269] on textarea "Repair scope: Repair Front Bumper Corner - £210 Repair Rear Bumper Repair Door …" at bounding box center [621, 287] width 525 height 47
type textarea "Repair scope: Repair Front Bumper Corner Repair Rear Bumper Repair Door Mirror"
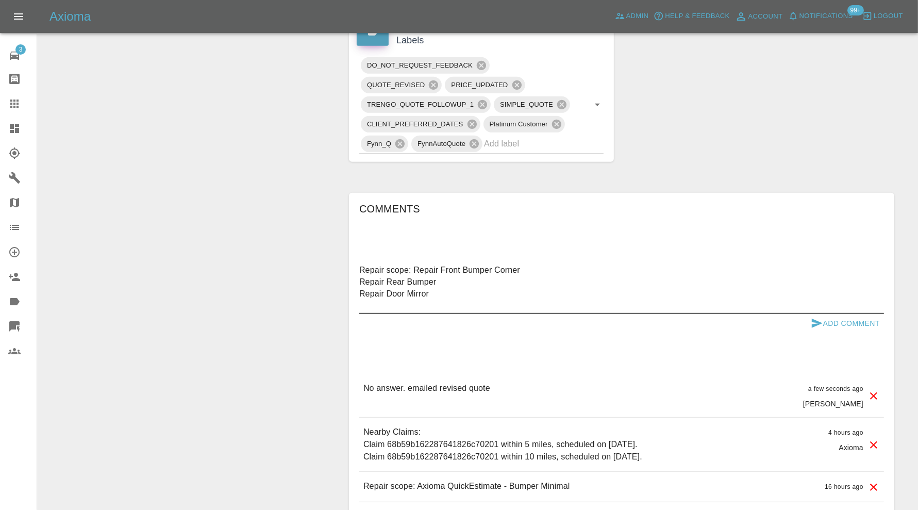
click at [843, 320] on button "Add Comment" at bounding box center [845, 323] width 77 height 19
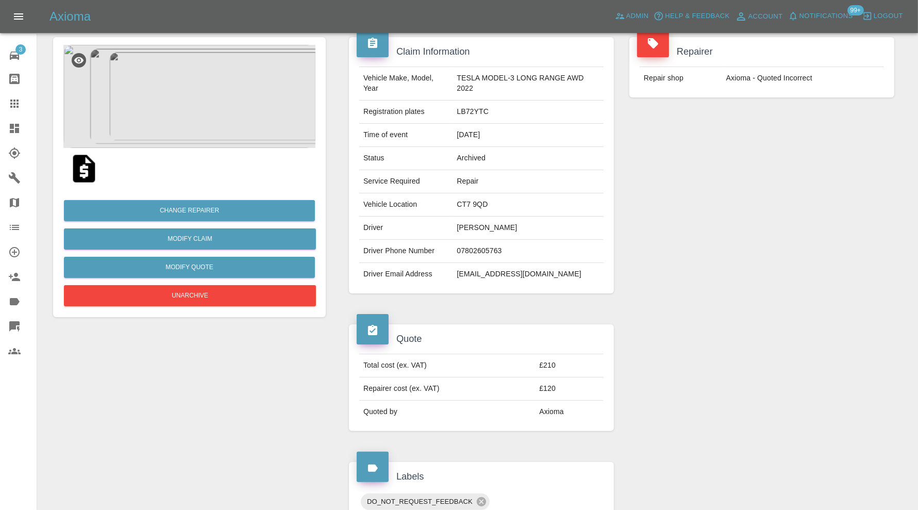
scroll to position [0, 0]
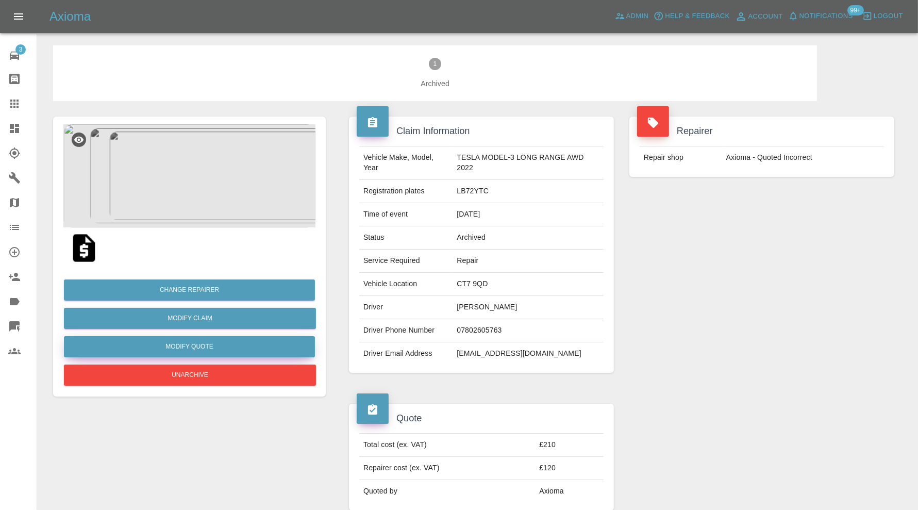
click at [229, 347] on button "Modify Quote" at bounding box center [189, 346] width 251 height 21
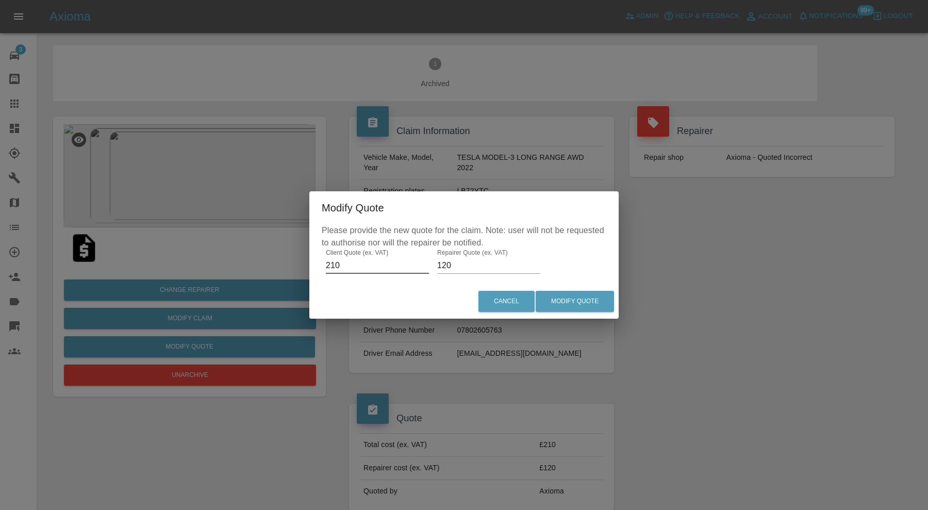
drag, startPoint x: 359, startPoint y: 265, endPoint x: 319, endPoint y: 267, distance: 40.3
click at [319, 267] on div "Please provide the new quote for the claim. Note: user will not be requested to…" at bounding box center [463, 254] width 309 height 60
type input "499.50"
drag, startPoint x: 454, startPoint y: 267, endPoint x: 436, endPoint y: 266, distance: 18.6
click at [437, 266] on input "120" at bounding box center [488, 265] width 103 height 17
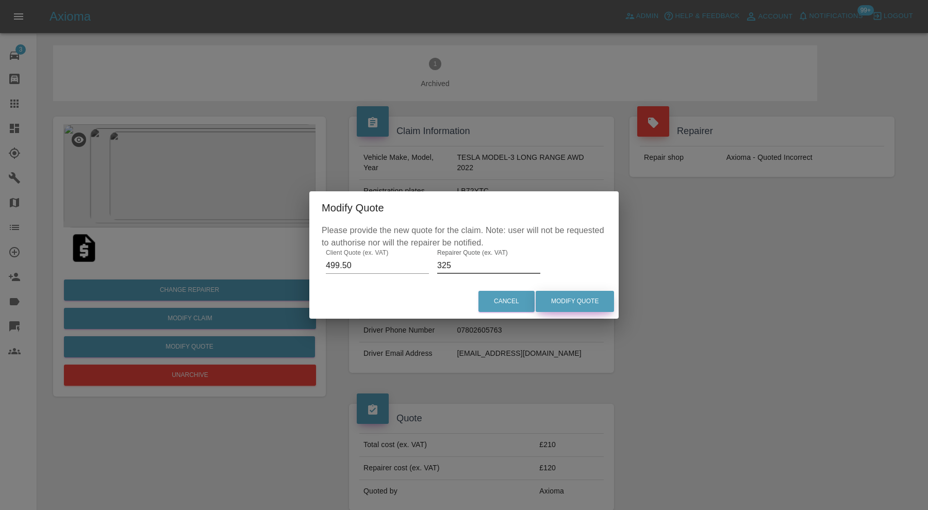
type input "325"
click at [564, 298] on button "Modify Quote" at bounding box center [575, 301] width 78 height 21
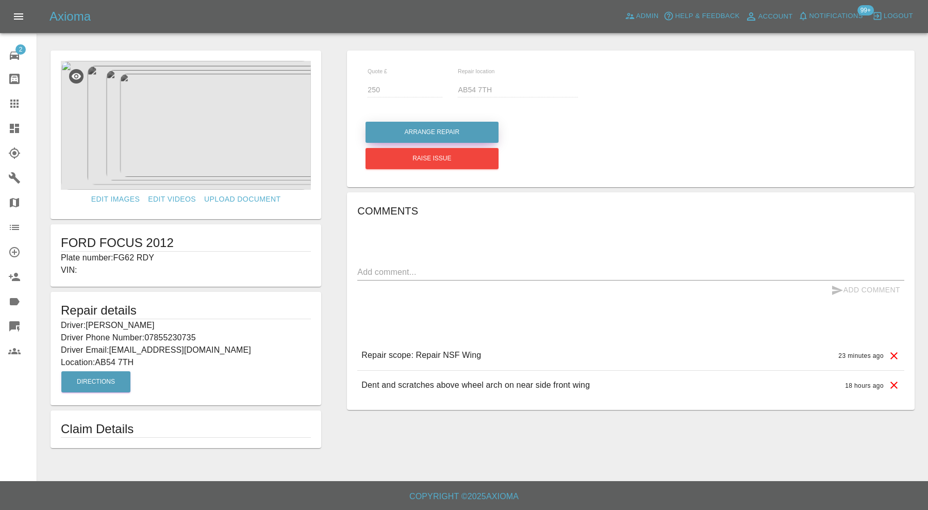
click at [462, 131] on button "Arrange Repair" at bounding box center [432, 132] width 133 height 21
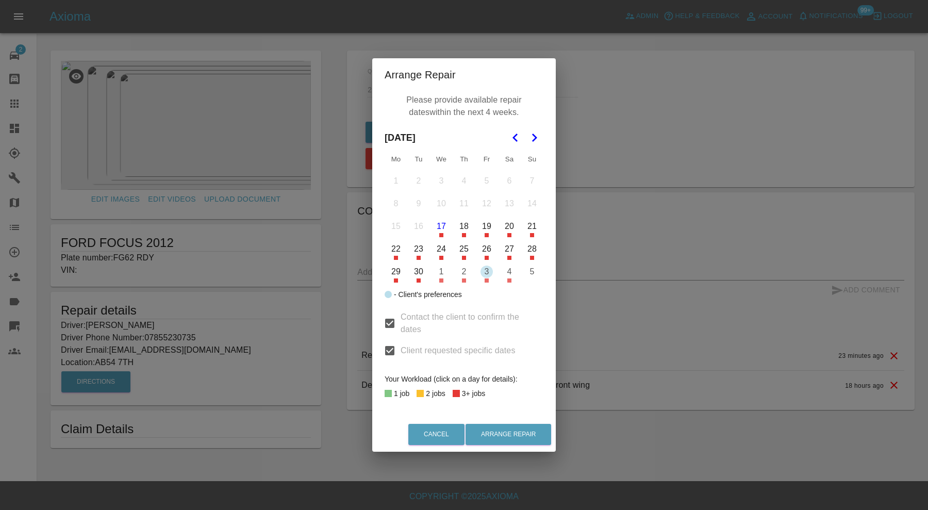
click at [729, 144] on div "Arrange Repair Please provide available repair dates within the next 4 weeks. […" at bounding box center [464, 255] width 928 height 510
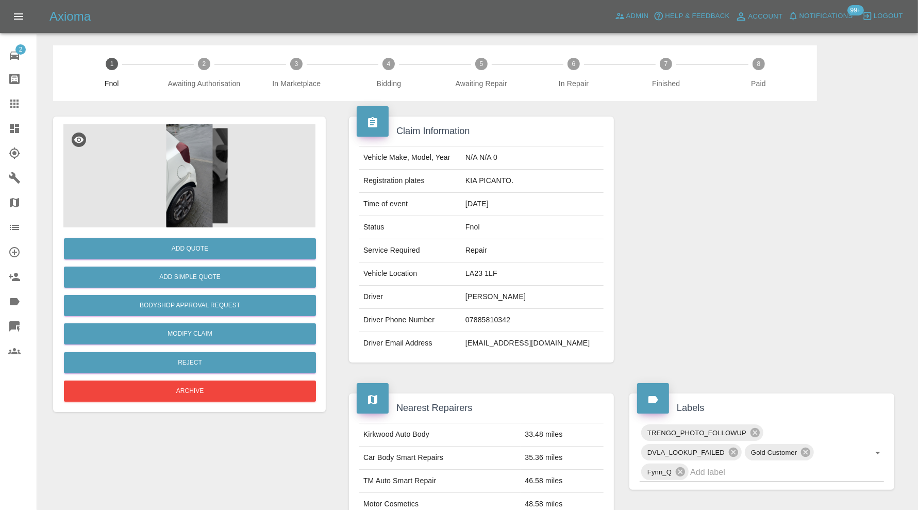
click at [199, 178] on img at bounding box center [189, 175] width 252 height 103
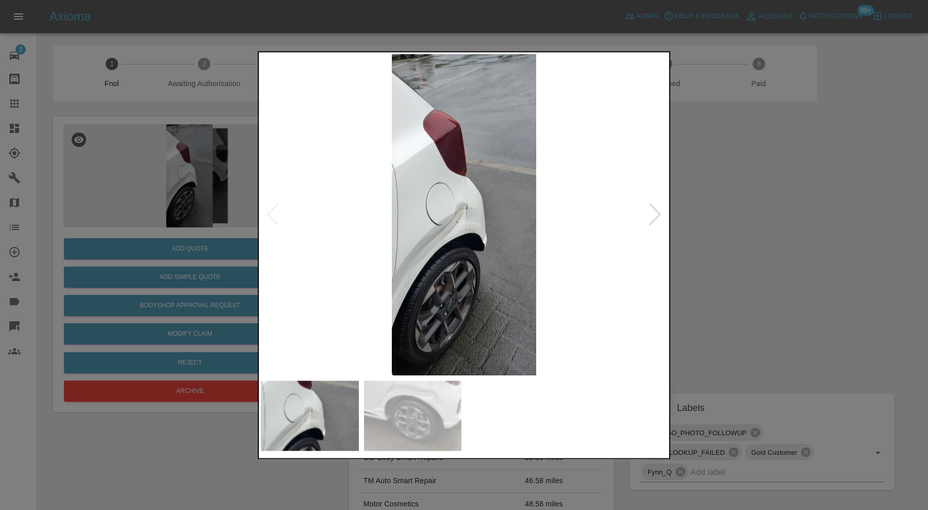
click at [653, 213] on div at bounding box center [655, 215] width 14 height 23
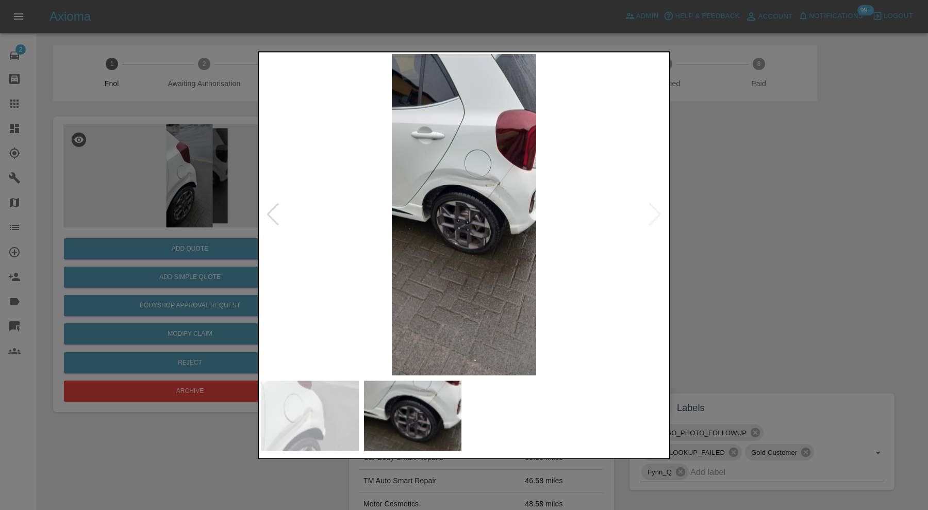
click at [499, 189] on img at bounding box center [464, 214] width 406 height 321
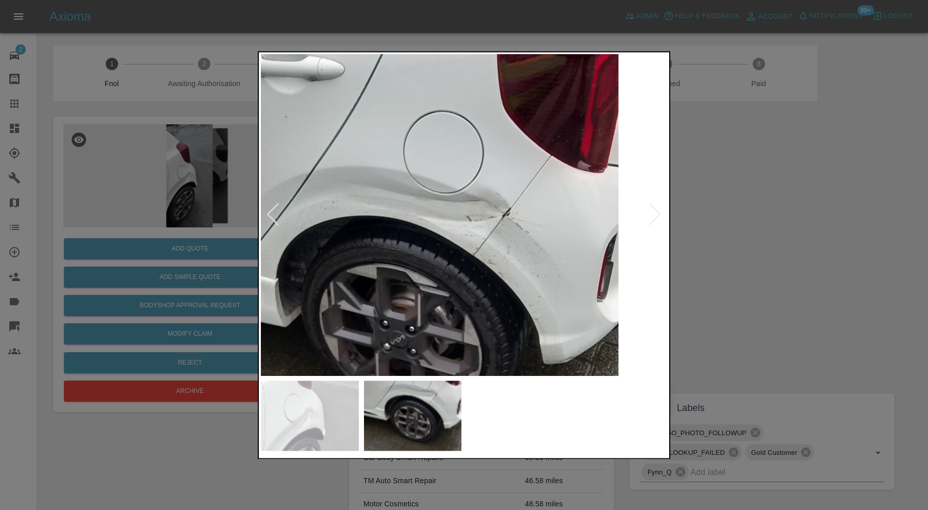
click at [447, 286] on img at bounding box center [402, 306] width 1219 height 964
click at [744, 270] on div at bounding box center [464, 255] width 928 height 510
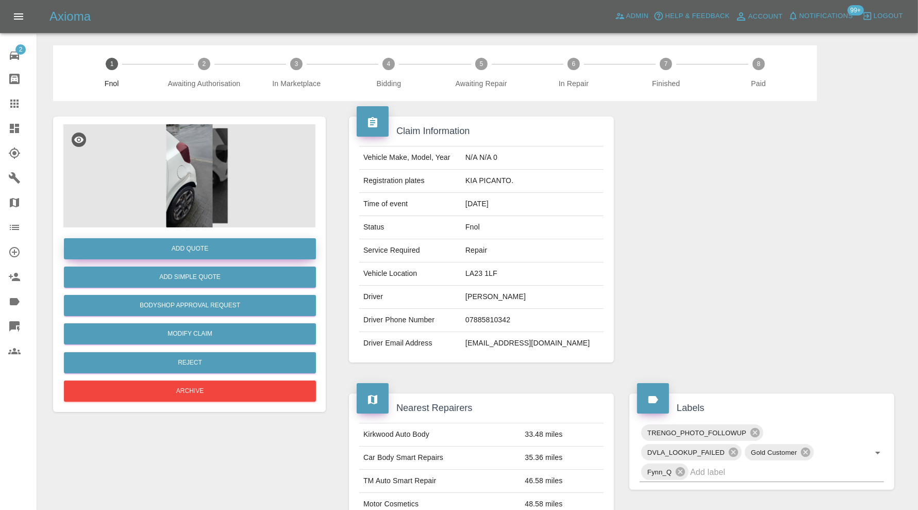
click at [217, 250] on button "Add Quote" at bounding box center [190, 248] width 252 height 21
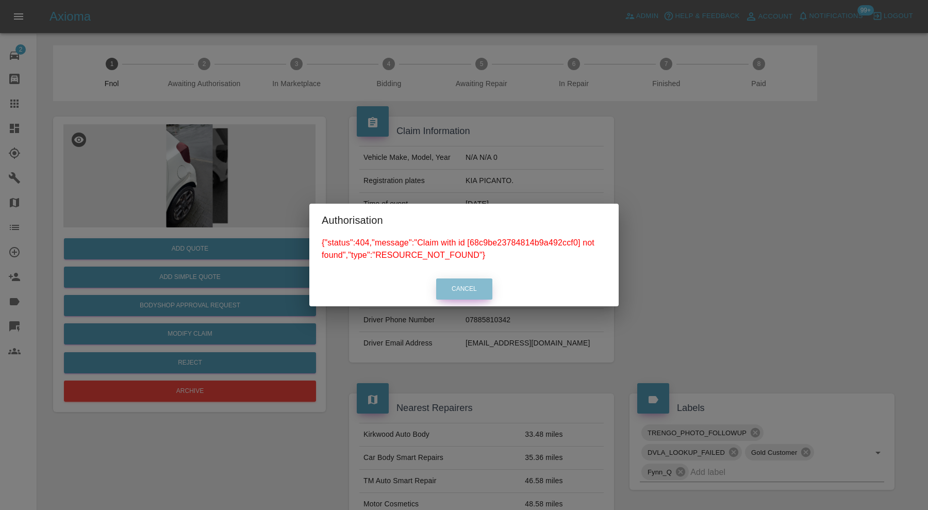
click at [451, 289] on button "Cancel" at bounding box center [464, 288] width 56 height 21
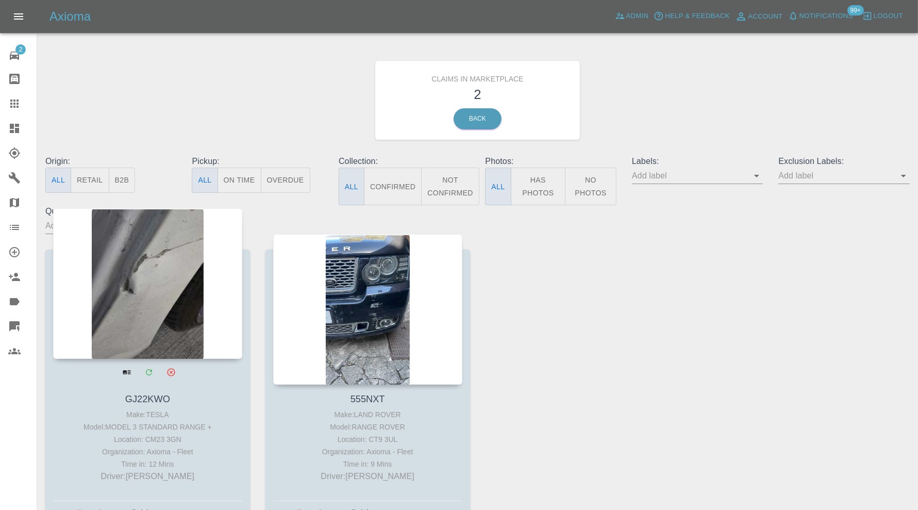
click at [172, 277] on div at bounding box center [147, 283] width 189 height 151
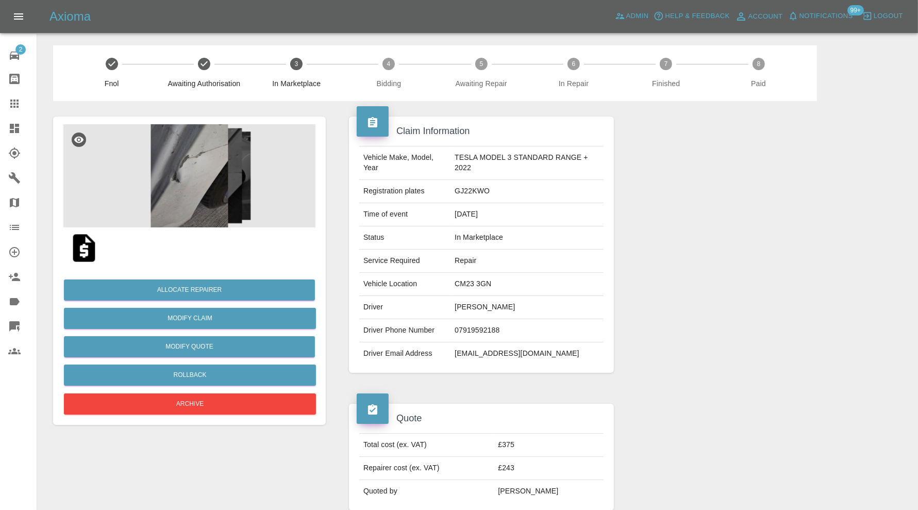
click at [173, 181] on img at bounding box center [189, 175] width 252 height 103
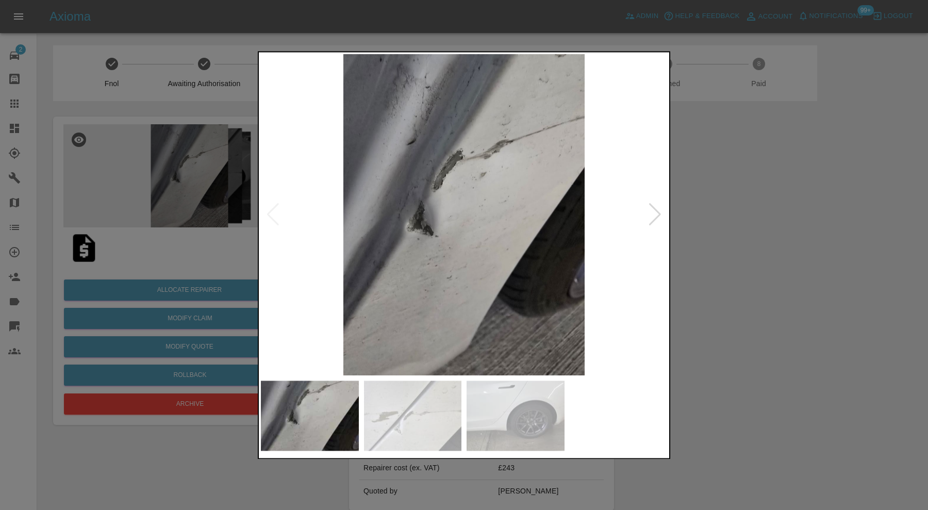
click at [420, 402] on img at bounding box center [413, 416] width 98 height 70
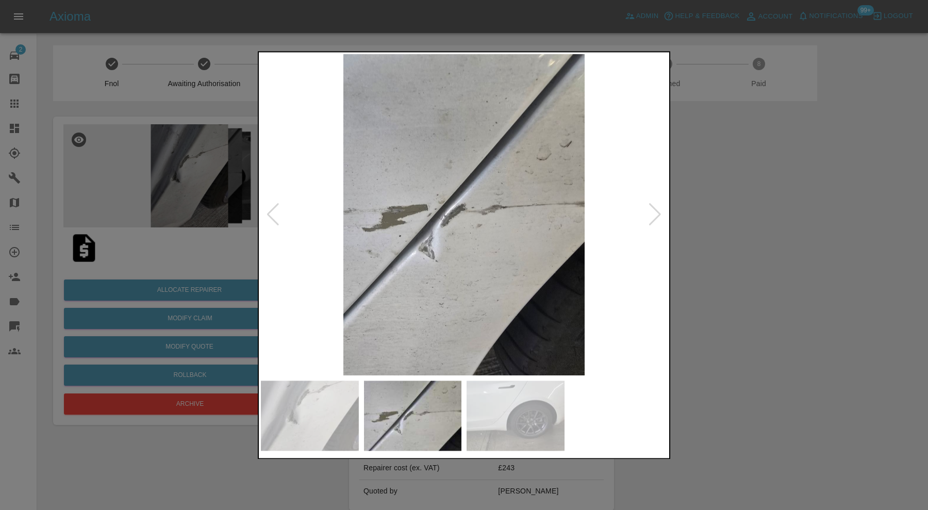
click at [514, 419] on img at bounding box center [516, 416] width 98 height 70
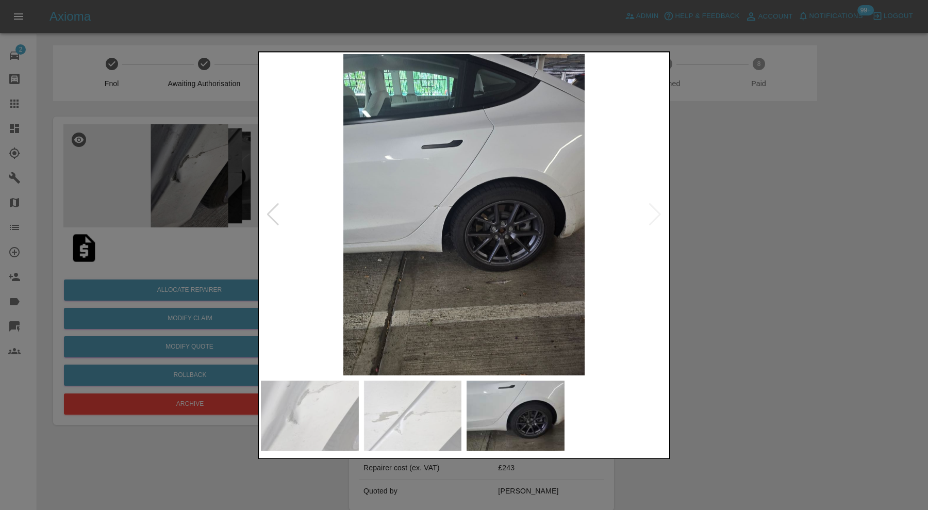
click at [734, 254] on div at bounding box center [464, 255] width 928 height 510
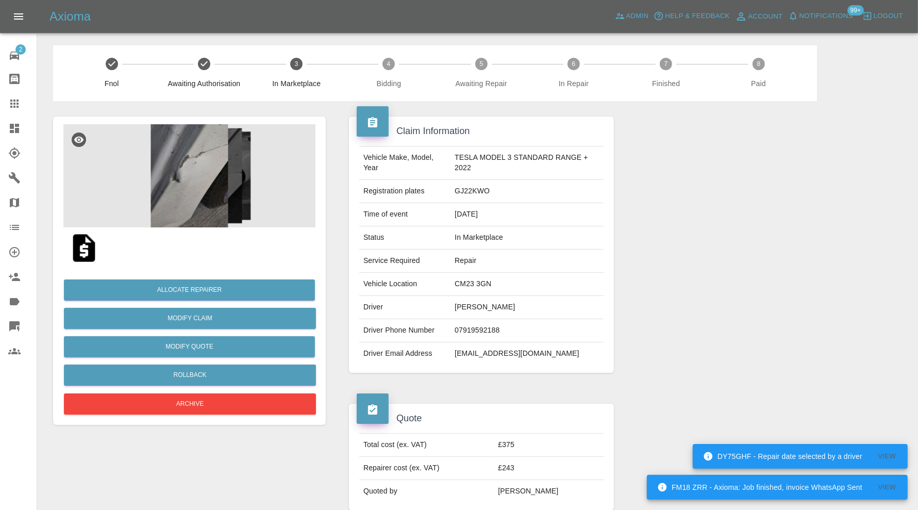
click at [209, 195] on img at bounding box center [189, 175] width 252 height 103
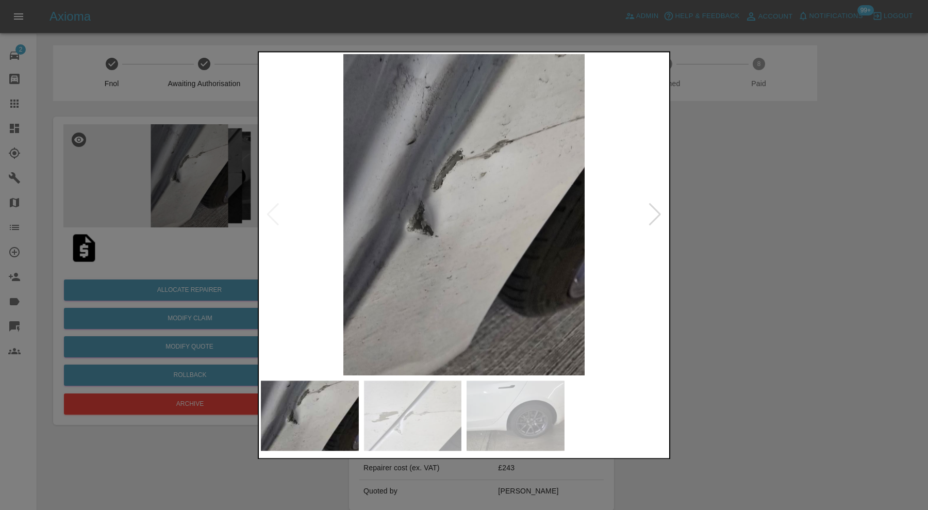
click at [783, 292] on div at bounding box center [464, 255] width 928 height 510
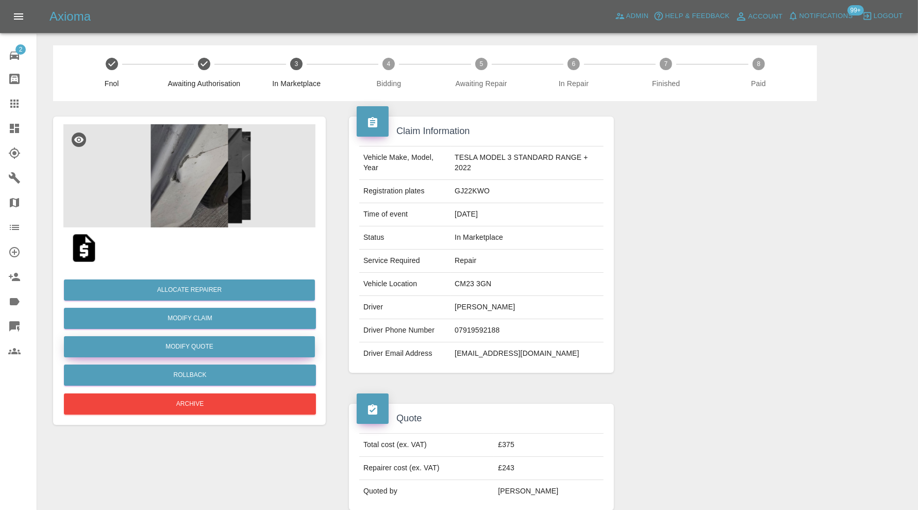
click at [241, 345] on button "Modify Quote" at bounding box center [189, 346] width 251 height 21
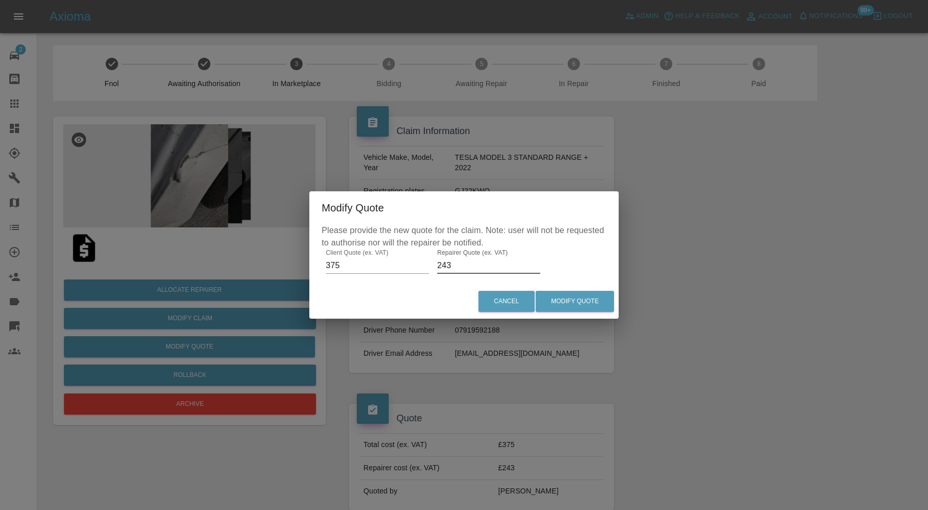
drag, startPoint x: 473, startPoint y: 263, endPoint x: 441, endPoint y: 263, distance: 32.0
click at [441, 263] on input "243" at bounding box center [488, 265] width 103 height 17
type input "275"
click at [571, 298] on button "Modify Quote" at bounding box center [575, 301] width 78 height 21
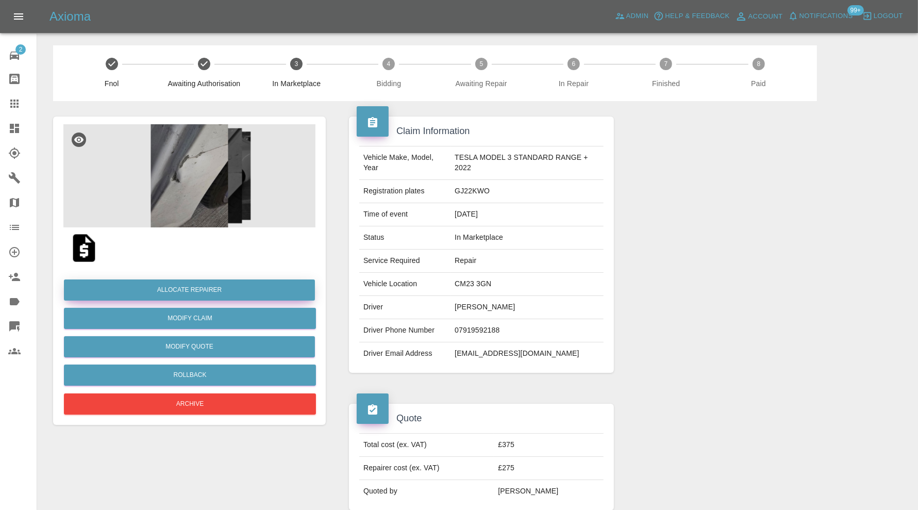
click at [224, 286] on button "Allocate Repairer" at bounding box center [189, 289] width 251 height 21
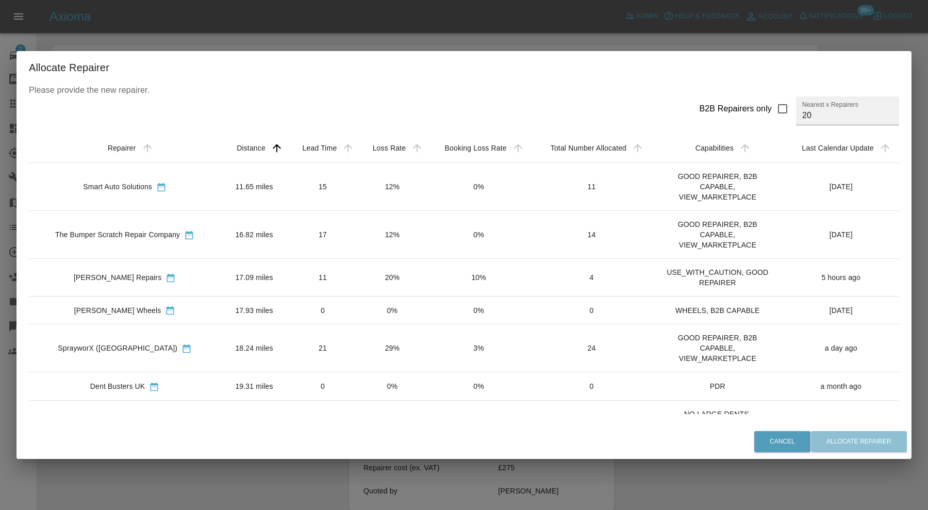
click at [288, 182] on td "15" at bounding box center [323, 186] width 70 height 48
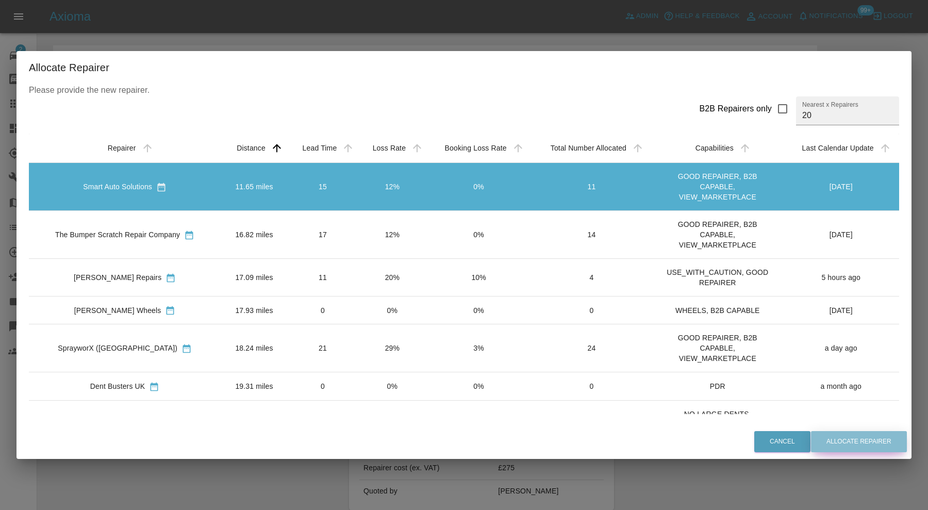
click at [831, 436] on button "Allocate Repairer" at bounding box center [859, 441] width 96 height 21
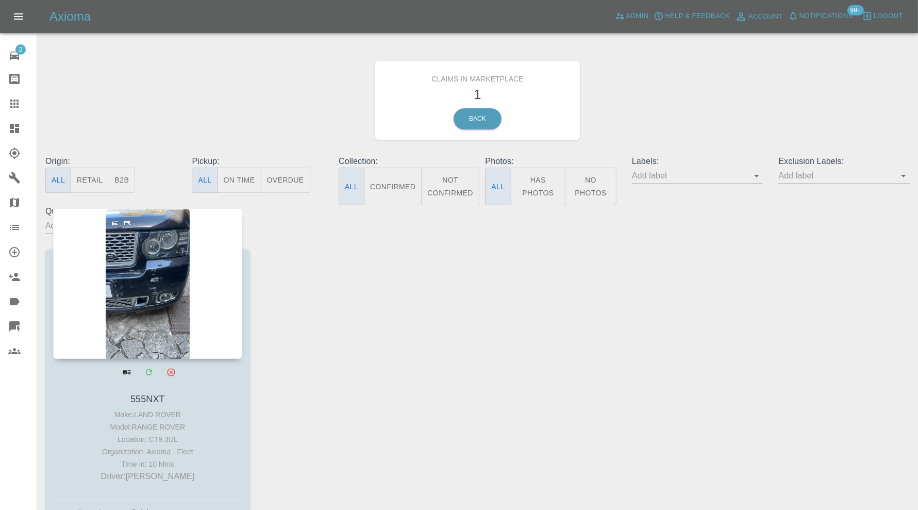
click at [134, 271] on div at bounding box center [147, 283] width 189 height 151
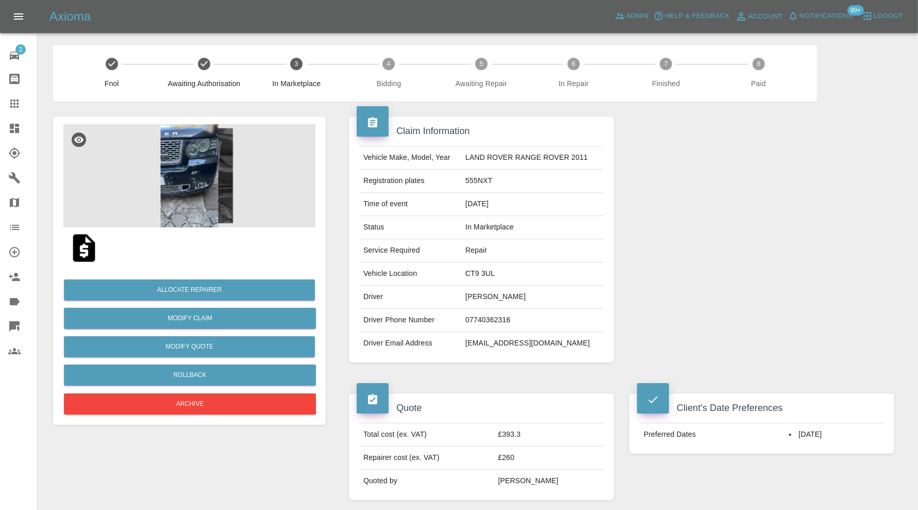
click at [218, 185] on img at bounding box center [189, 175] width 252 height 103
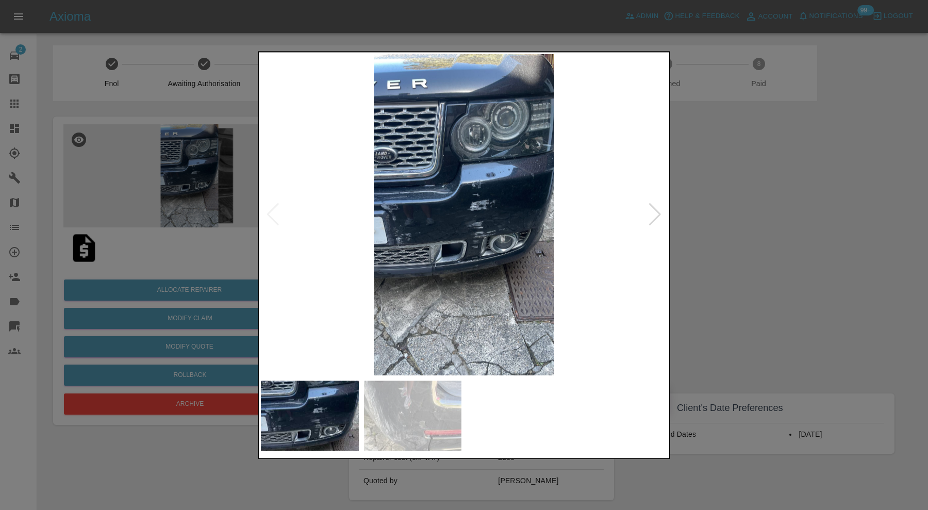
click at [661, 211] on div at bounding box center [655, 215] width 14 height 23
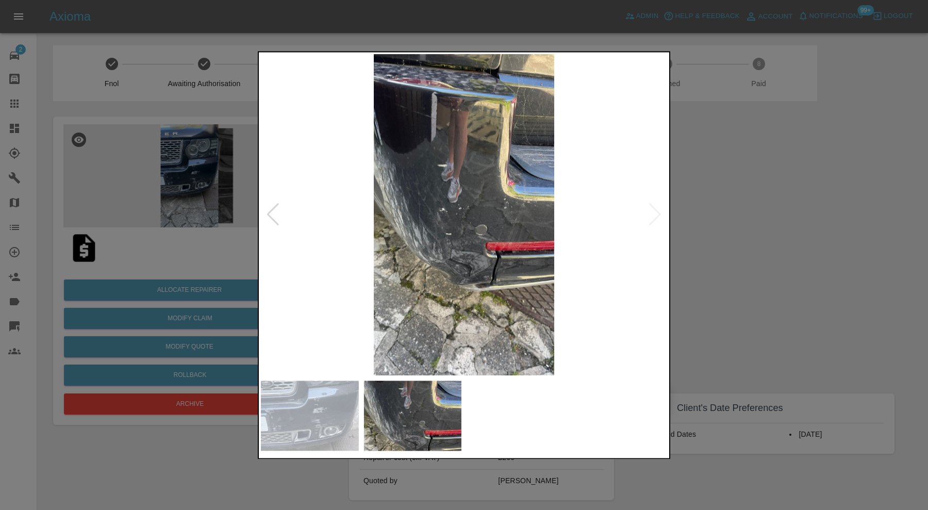
click at [661, 211] on img at bounding box center [464, 214] width 406 height 321
click at [277, 210] on div at bounding box center [273, 215] width 14 height 23
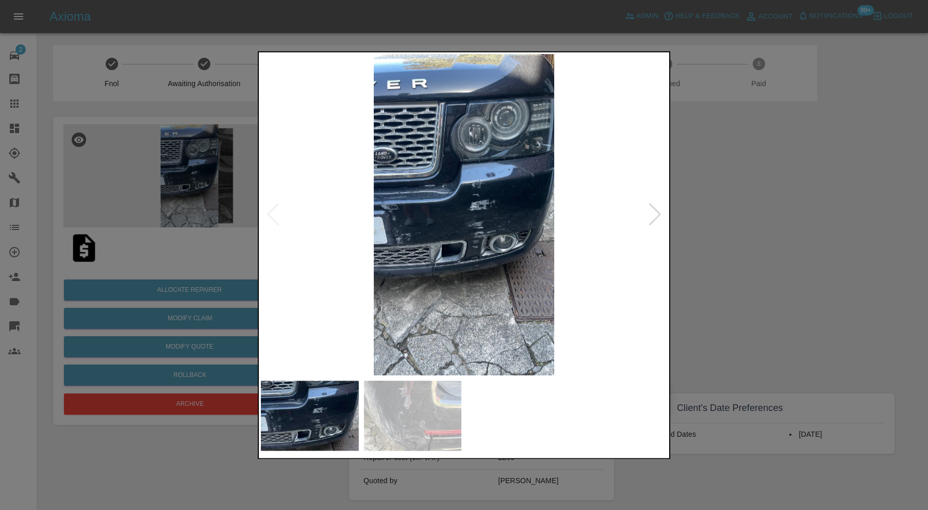
click at [426, 224] on img at bounding box center [464, 214] width 406 height 321
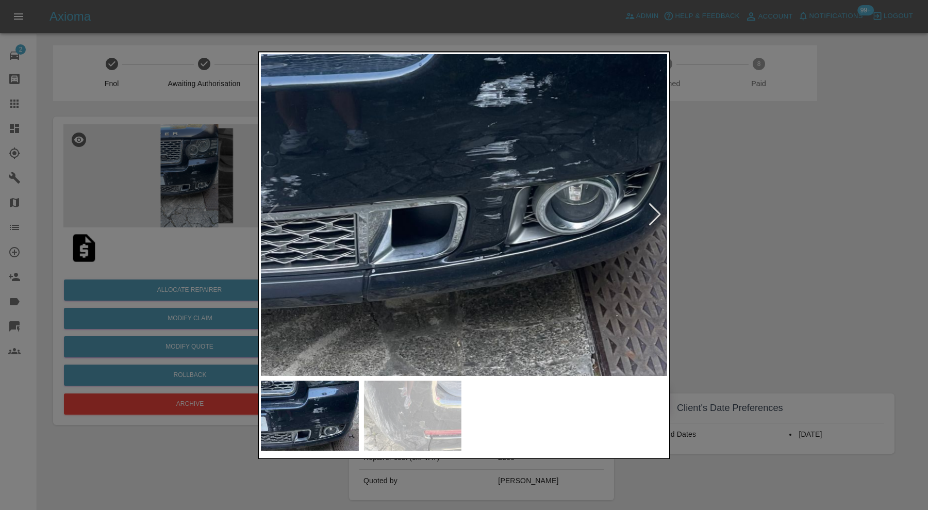
click at [482, 163] on img at bounding box center [458, 121] width 1219 height 964
click at [734, 172] on div at bounding box center [464, 255] width 928 height 510
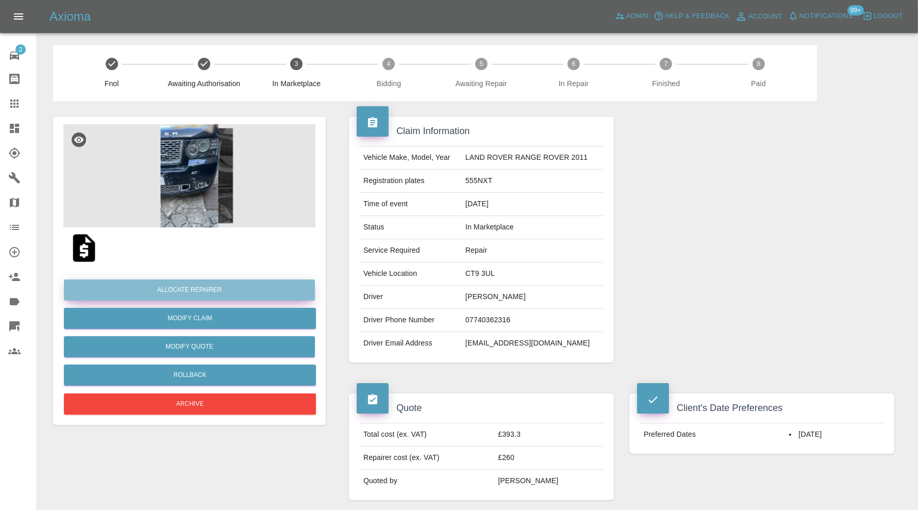
click at [230, 282] on button "Allocate Repairer" at bounding box center [189, 289] width 251 height 21
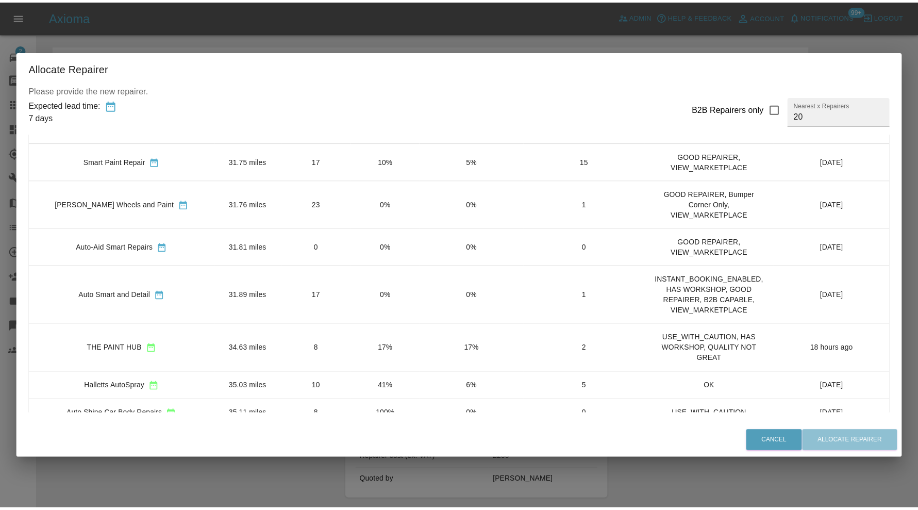
scroll to position [172, 0]
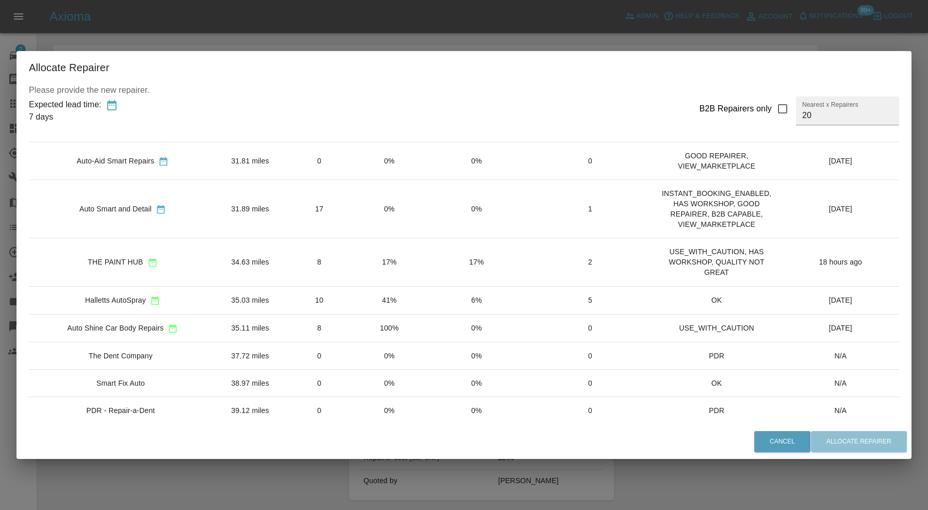
click at [250, 256] on td "34.63 miles" at bounding box center [251, 262] width 68 height 48
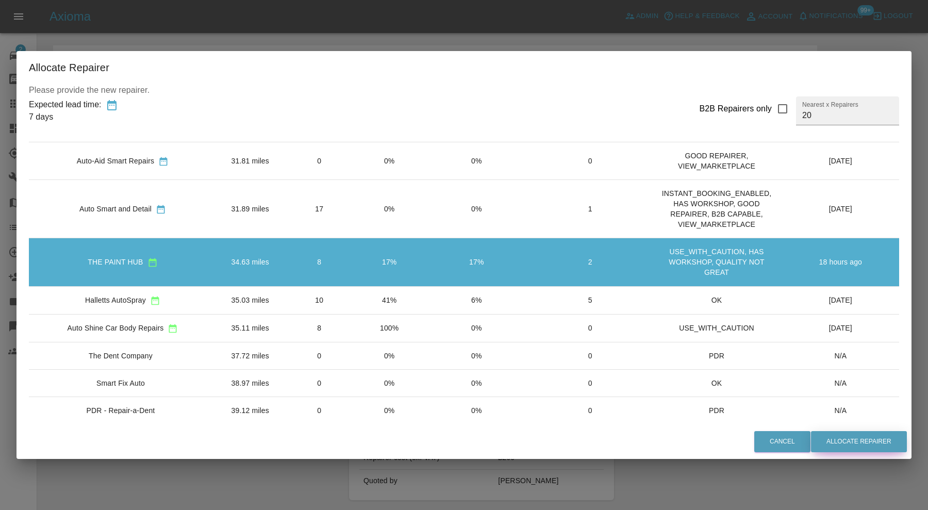
click at [829, 441] on button "Allocate Repairer" at bounding box center [859, 441] width 96 height 21
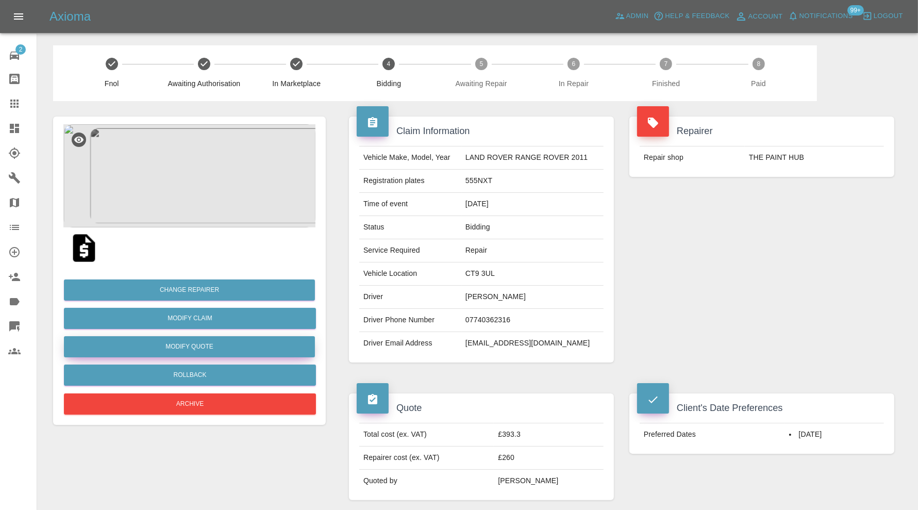
click at [255, 351] on button "Modify Quote" at bounding box center [189, 346] width 251 height 21
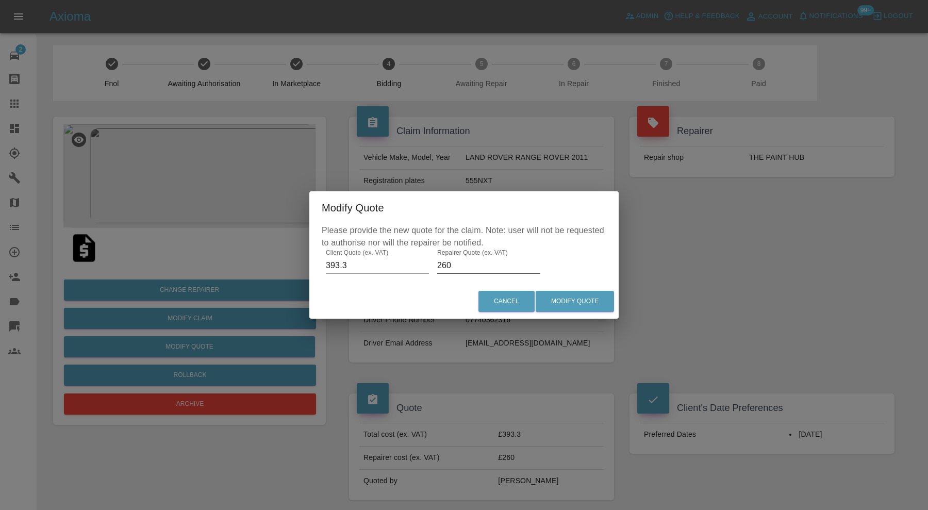
click at [493, 263] on input "260" at bounding box center [488, 265] width 103 height 17
type input "275"
click at [567, 301] on button "Modify Quote" at bounding box center [575, 301] width 78 height 21
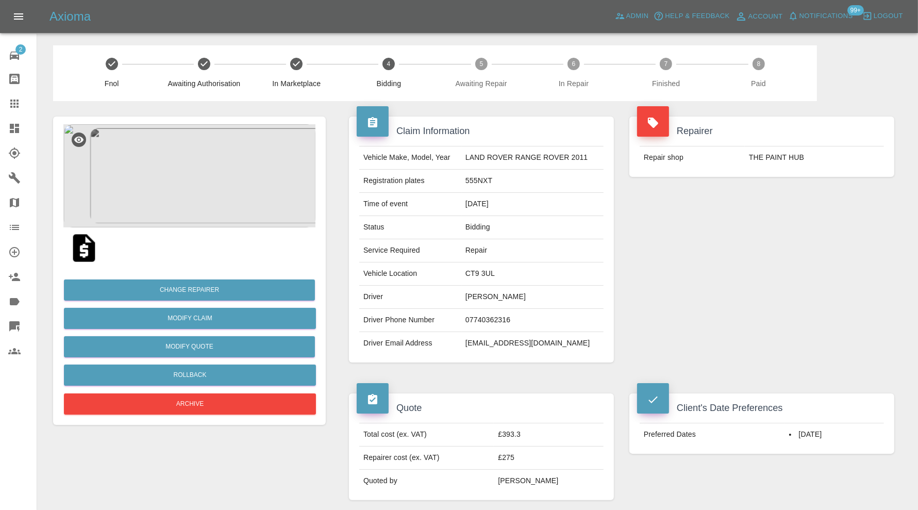
click at [23, 130] on div at bounding box center [22, 128] width 29 height 12
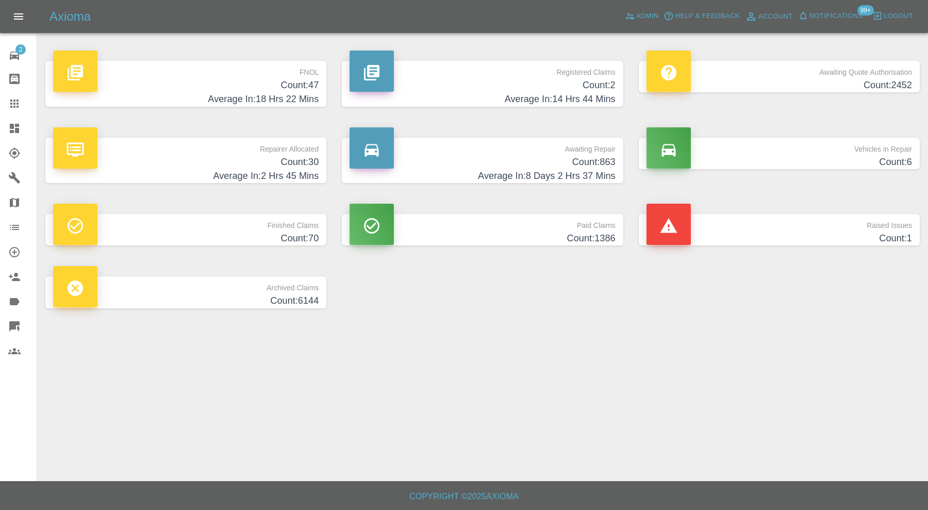
click at [781, 235] on h4 "Count: 1" at bounding box center [780, 239] width 266 height 14
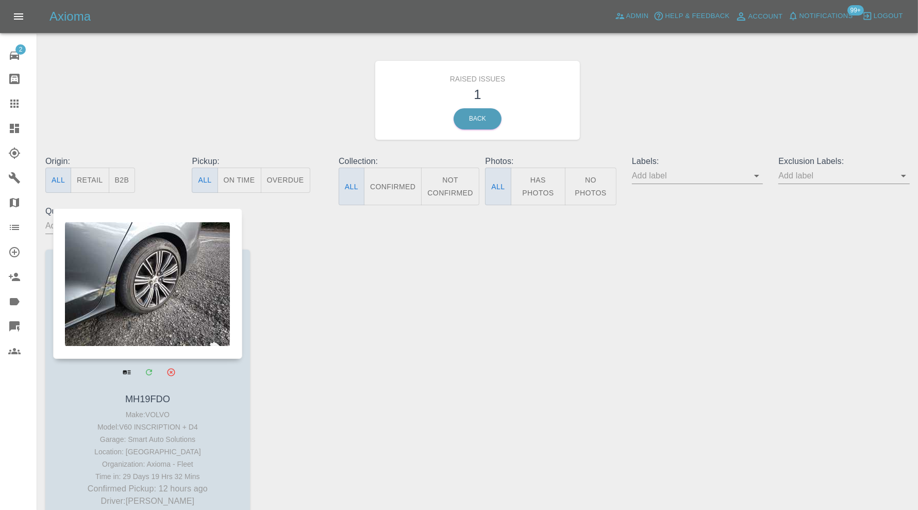
click at [136, 286] on div at bounding box center [147, 283] width 189 height 151
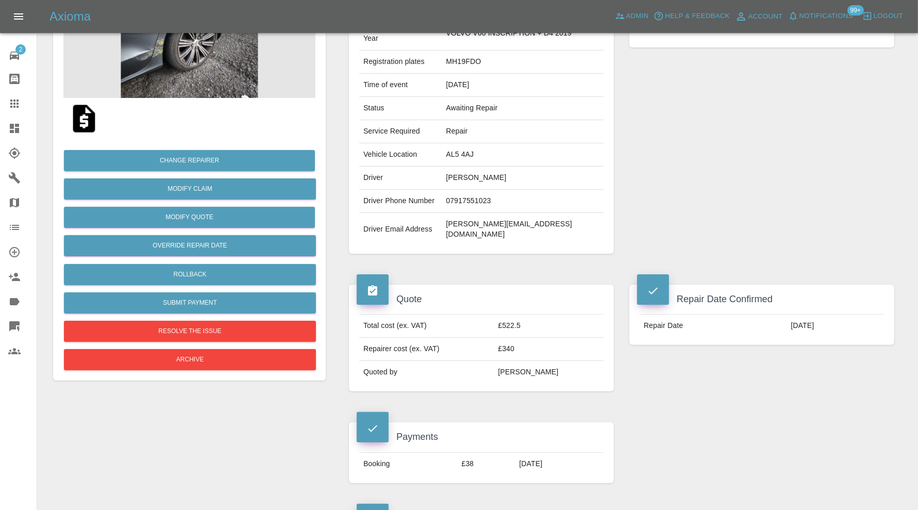
scroll to position [86, 0]
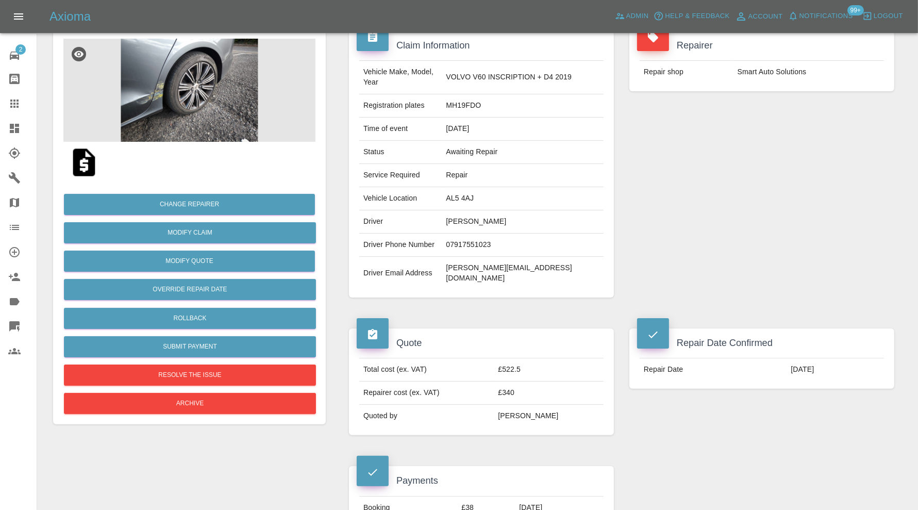
click at [183, 106] on img at bounding box center [189, 90] width 252 height 103
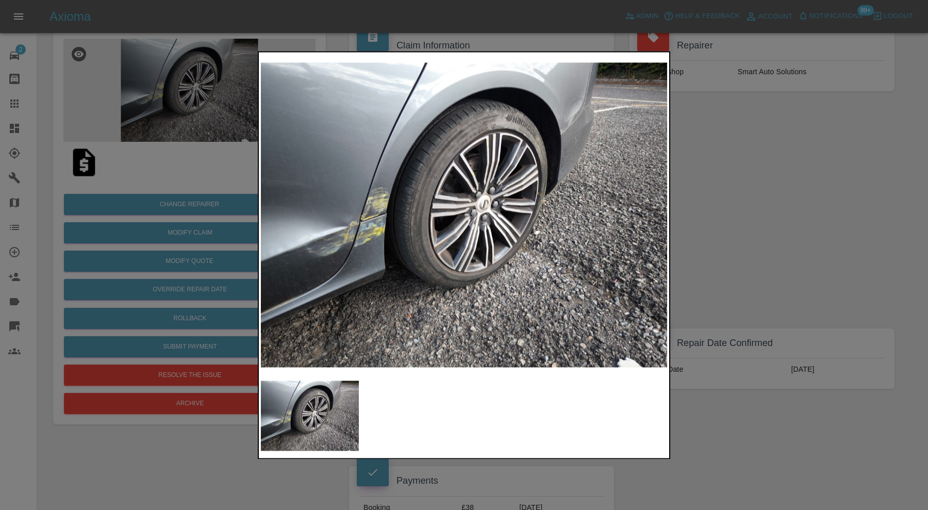
click at [734, 196] on div at bounding box center [464, 255] width 928 height 510
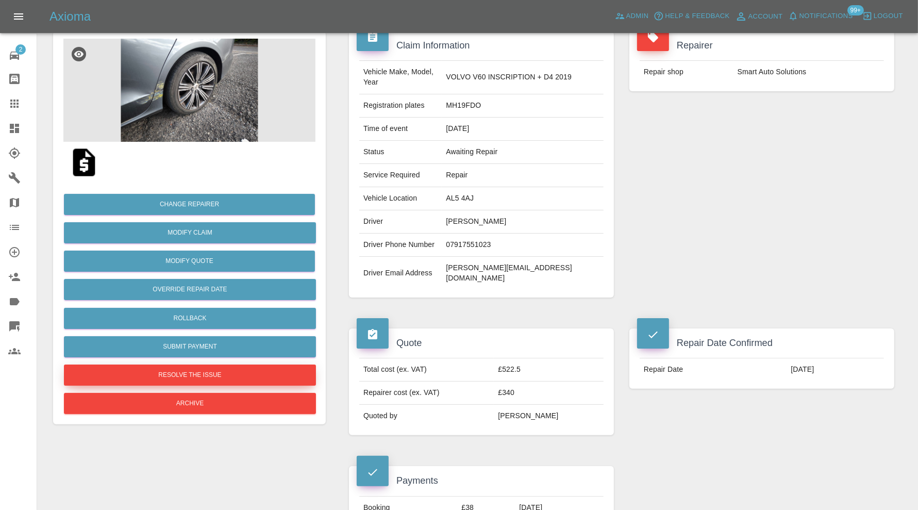
click at [263, 372] on button "Resolve the issue" at bounding box center [190, 375] width 252 height 21
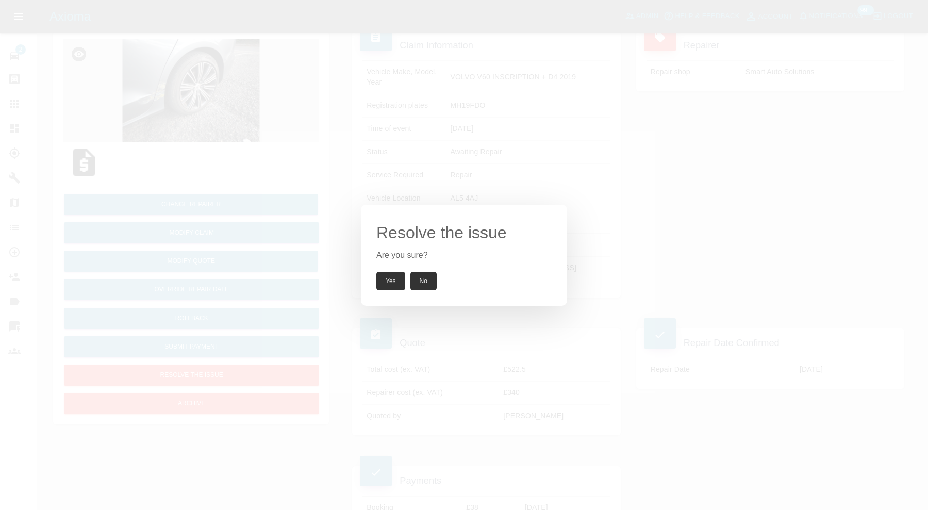
click at [391, 282] on button "Yes" at bounding box center [390, 281] width 29 height 19
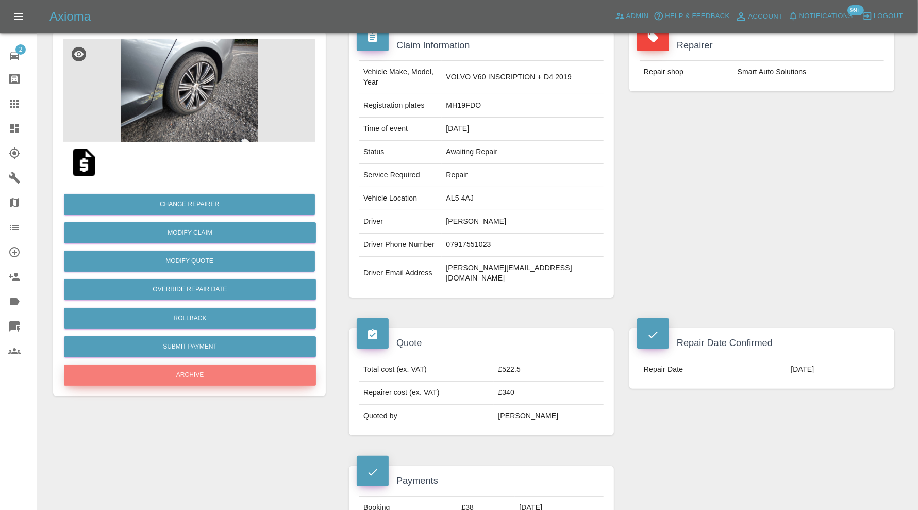
click at [229, 368] on button "Archive" at bounding box center [190, 375] width 252 height 21
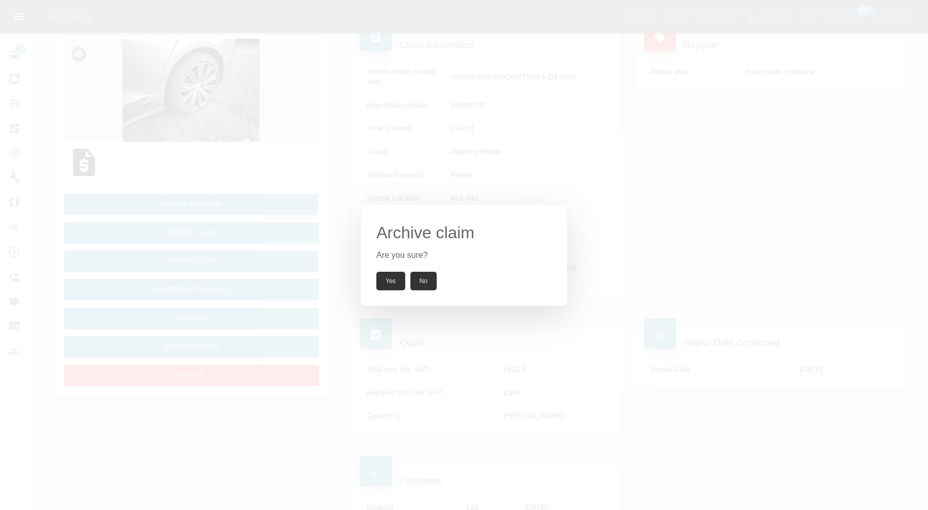
click at [390, 276] on button "Yes" at bounding box center [390, 281] width 29 height 19
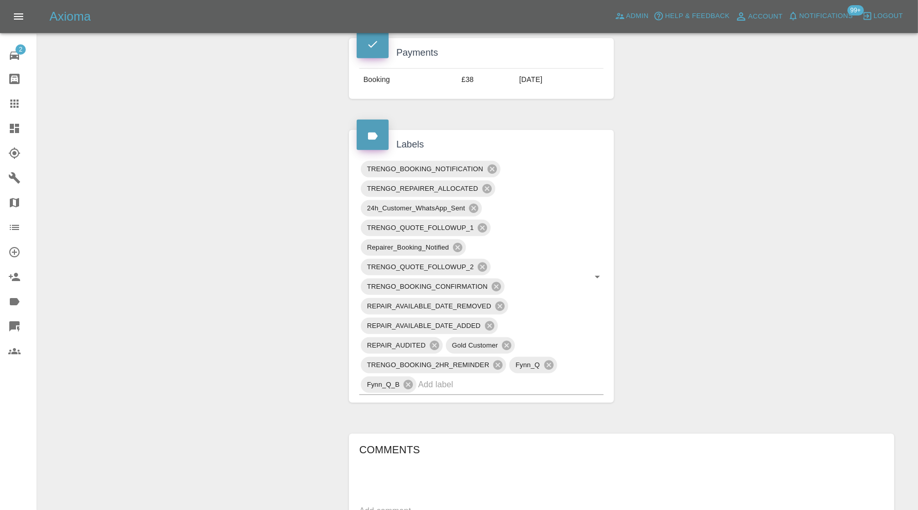
scroll to position [516, 0]
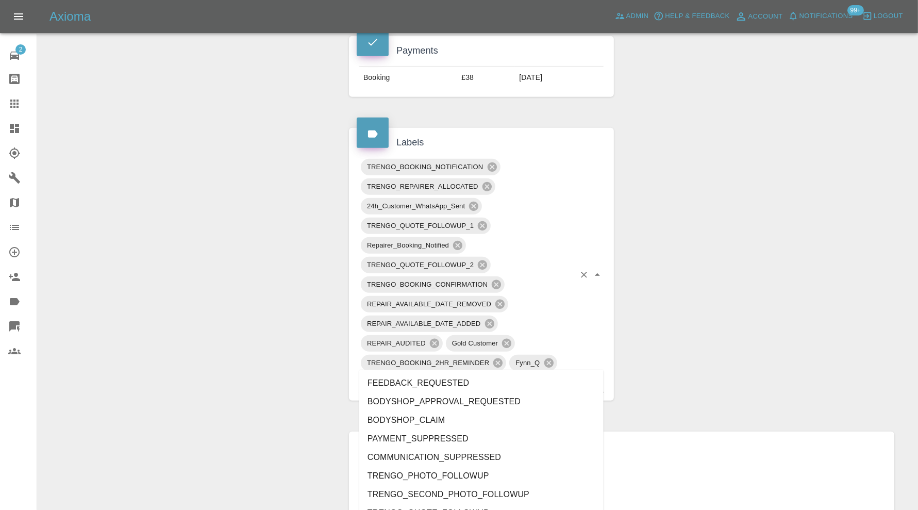
click at [543, 374] on input "text" at bounding box center [496, 382] width 157 height 16
type input "out"
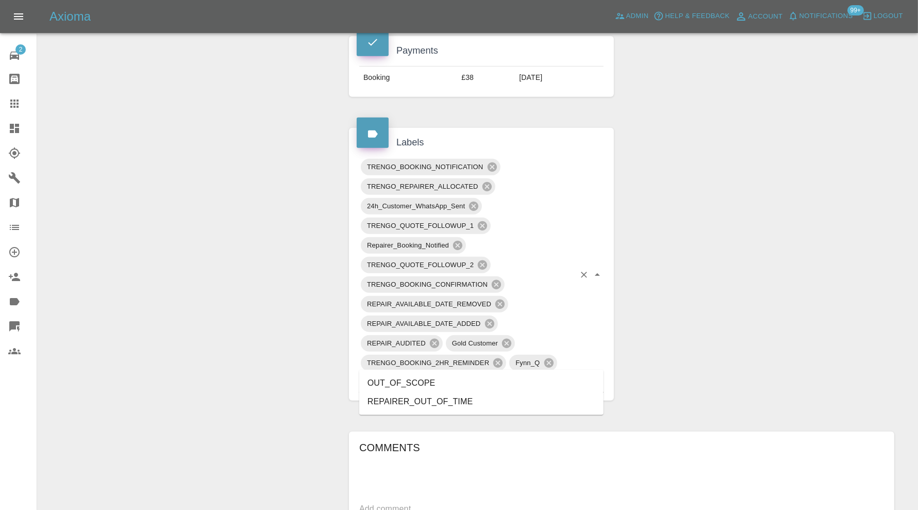
click at [442, 387] on li "OUT_OF_SCOPE" at bounding box center [481, 383] width 244 height 19
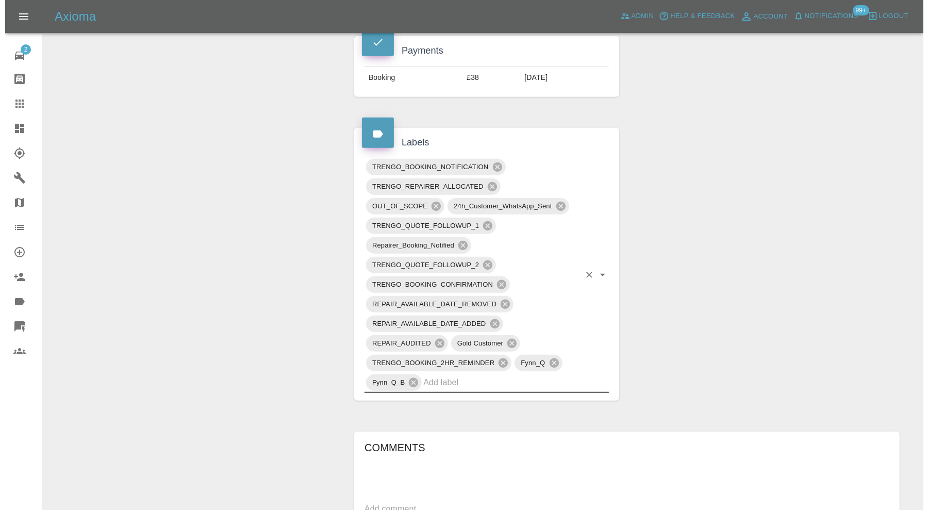
scroll to position [0, 0]
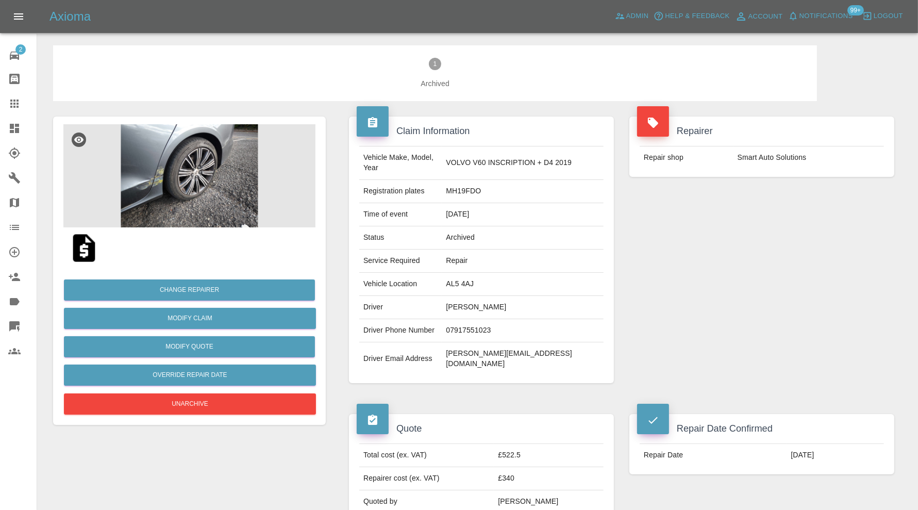
click at [13, 129] on icon at bounding box center [14, 128] width 9 height 9
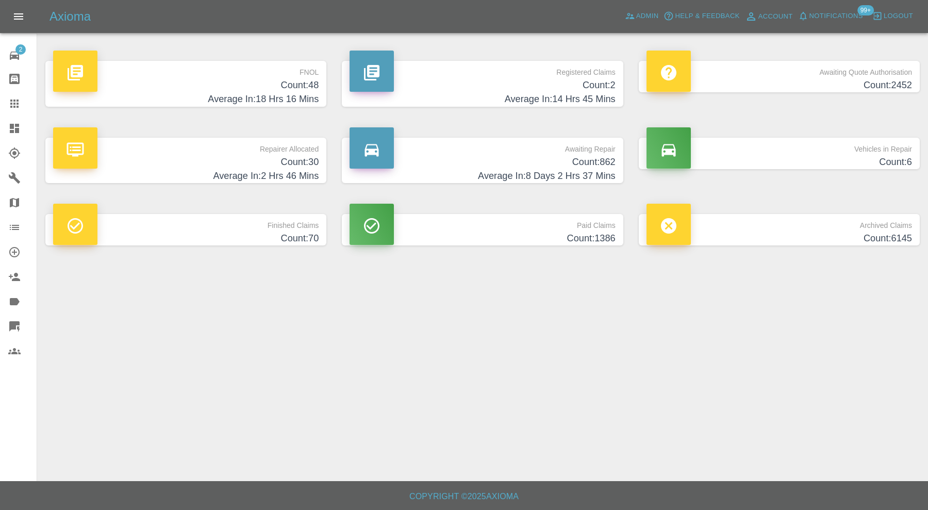
click at [888, 156] on h4 "Count: 6" at bounding box center [780, 162] width 266 height 14
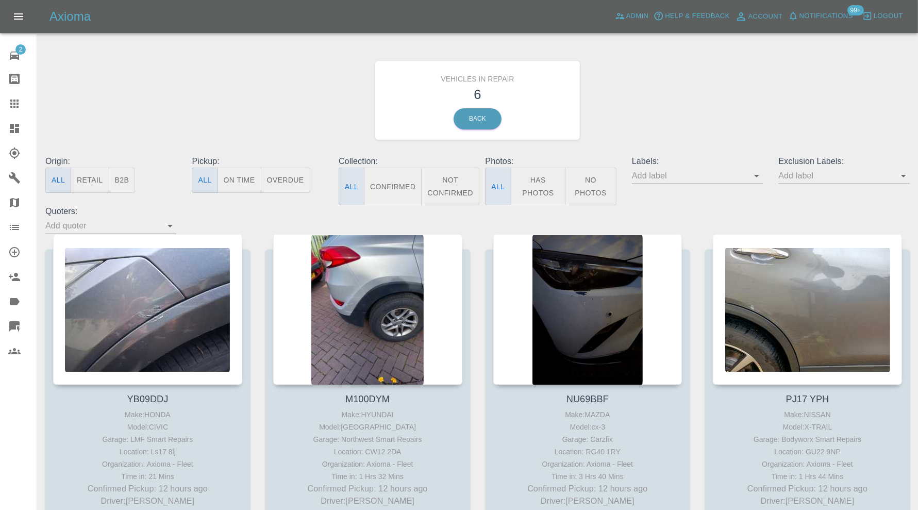
click at [14, 127] on icon at bounding box center [14, 128] width 12 height 12
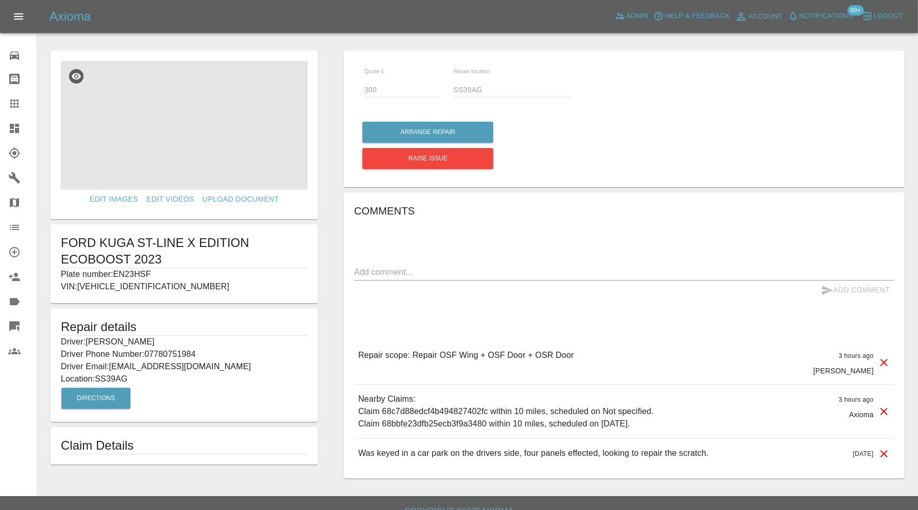
click at [227, 134] on img at bounding box center [184, 125] width 247 height 129
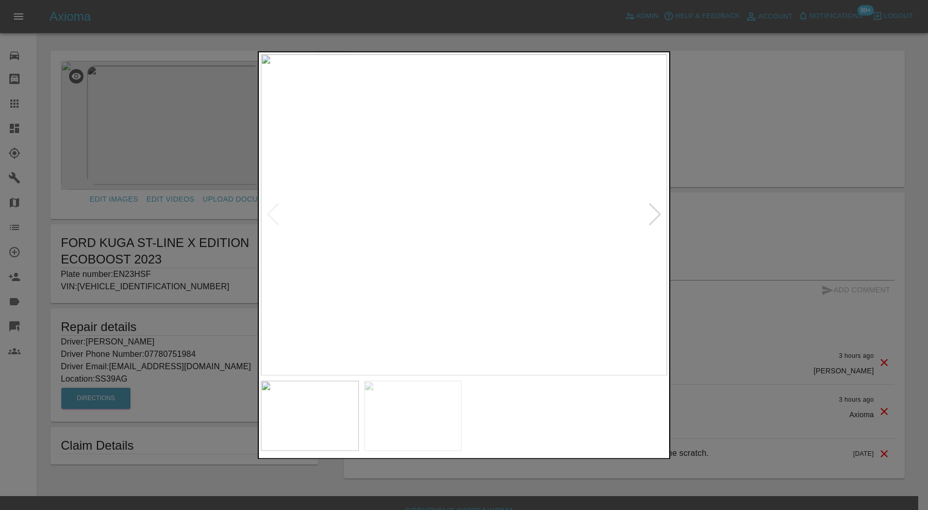
click at [650, 218] on div at bounding box center [655, 215] width 14 height 23
click at [655, 217] on img at bounding box center [464, 214] width 406 height 321
click at [272, 214] on div at bounding box center [273, 215] width 14 height 23
click at [711, 213] on div at bounding box center [464, 255] width 928 height 510
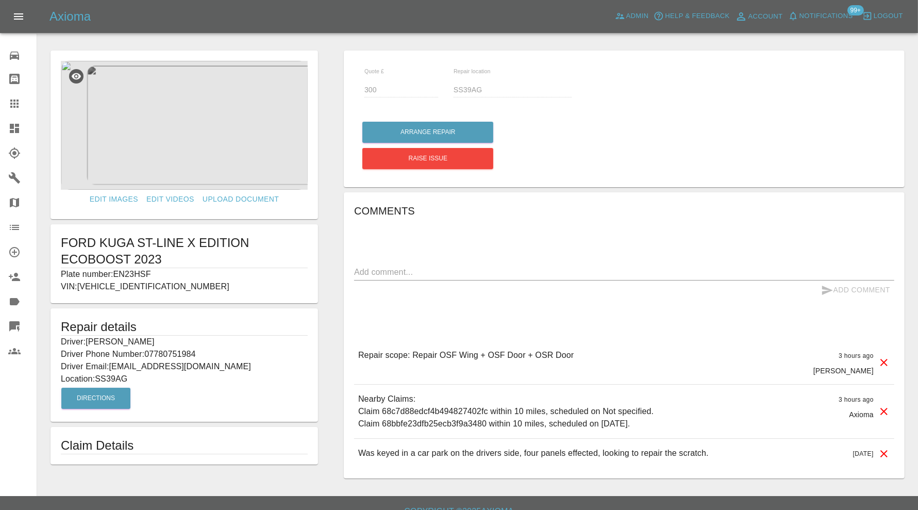
click at [135, 275] on p "Plate number: EN23HSF" at bounding box center [184, 274] width 247 height 12
copy p "EN23HSF"
click at [14, 100] on icon at bounding box center [14, 104] width 8 height 8
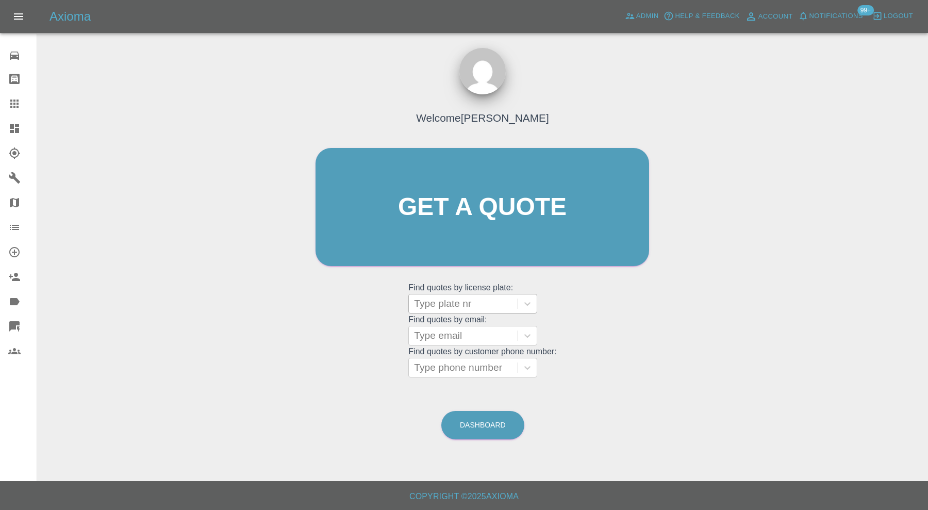
click at [453, 294] on div "Type plate nr" at bounding box center [463, 303] width 109 height 19
paste input "EN23HSF"
type input "EN23HSF"
click at [498, 332] on div "EN23HSF, Bidding" at bounding box center [472, 330] width 129 height 21
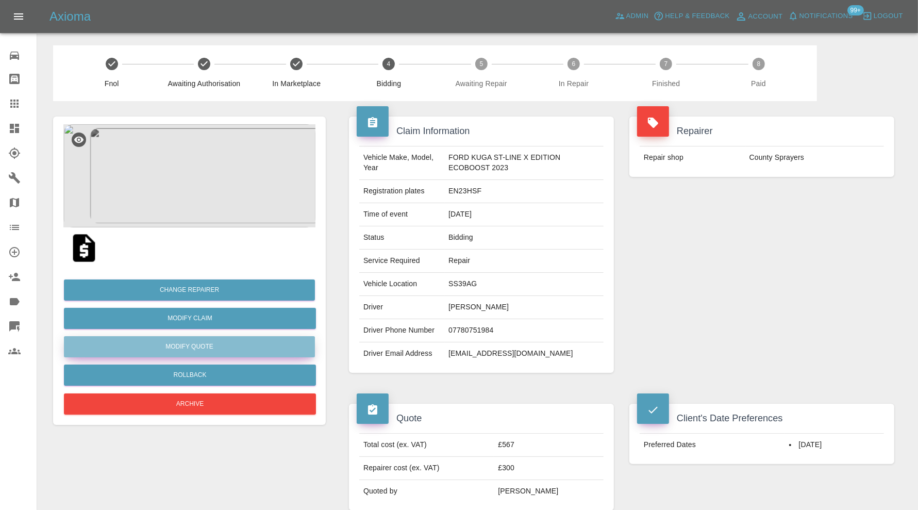
click at [246, 352] on button "Modify Quote" at bounding box center [189, 346] width 251 height 21
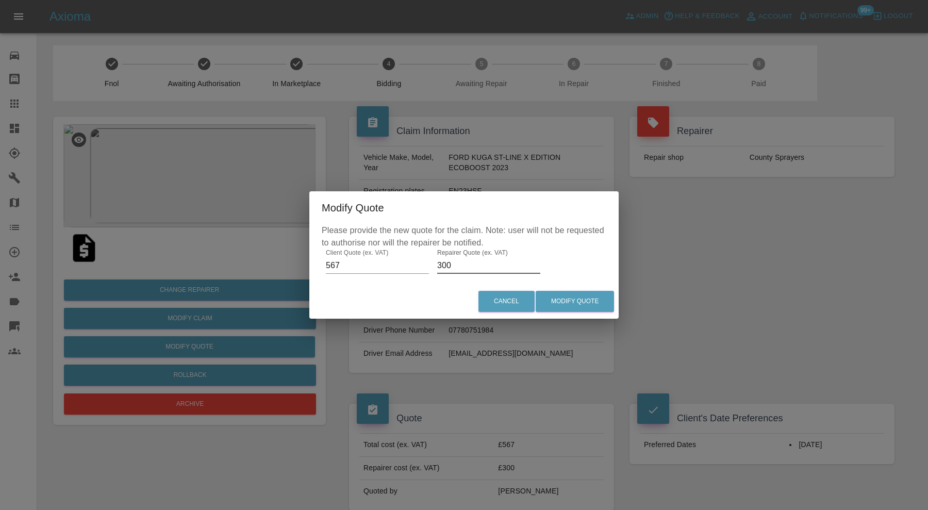
click at [470, 262] on input "300" at bounding box center [488, 265] width 103 height 17
type input "350"
click at [599, 305] on button "Modify Quote" at bounding box center [575, 301] width 78 height 21
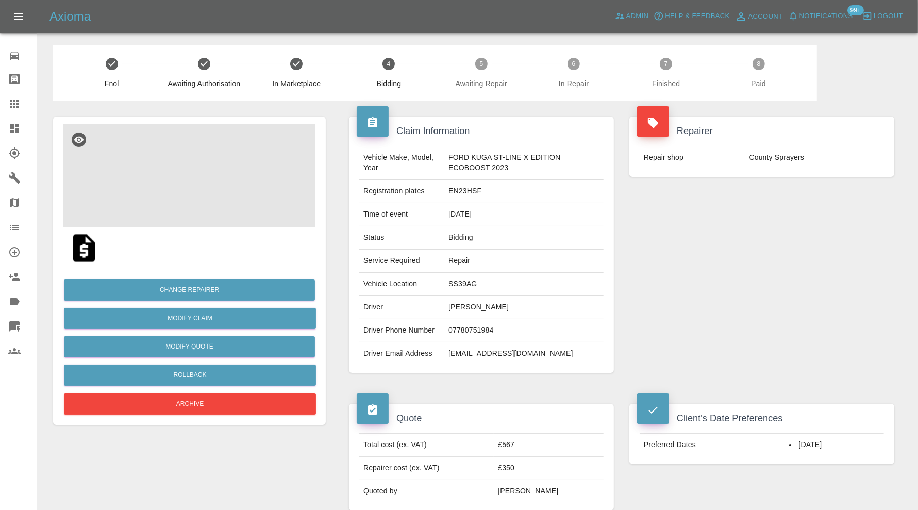
click at [236, 186] on img at bounding box center [189, 175] width 252 height 103
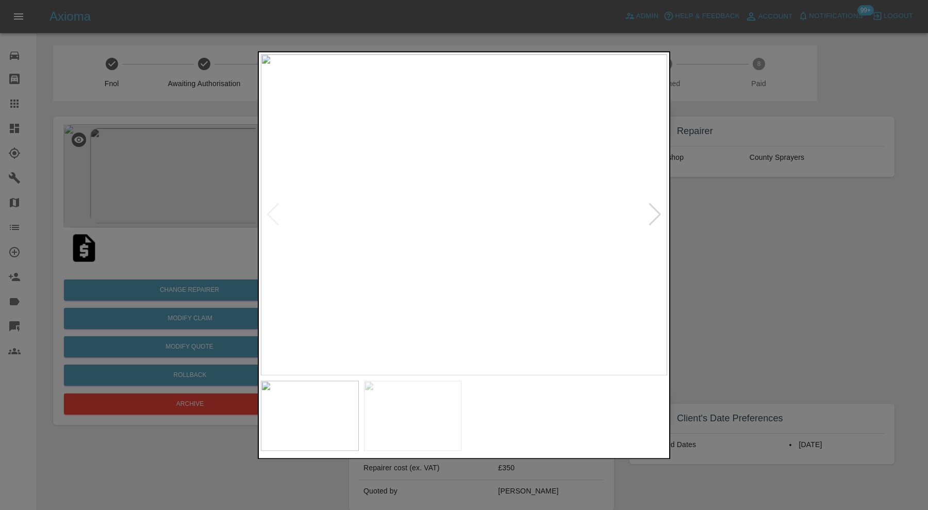
click at [761, 253] on div at bounding box center [464, 255] width 928 height 510
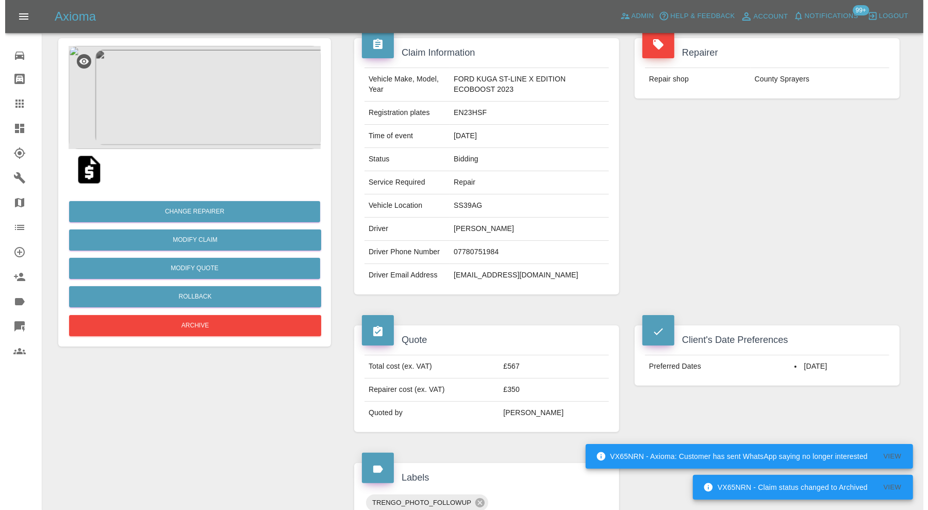
scroll to position [86, 0]
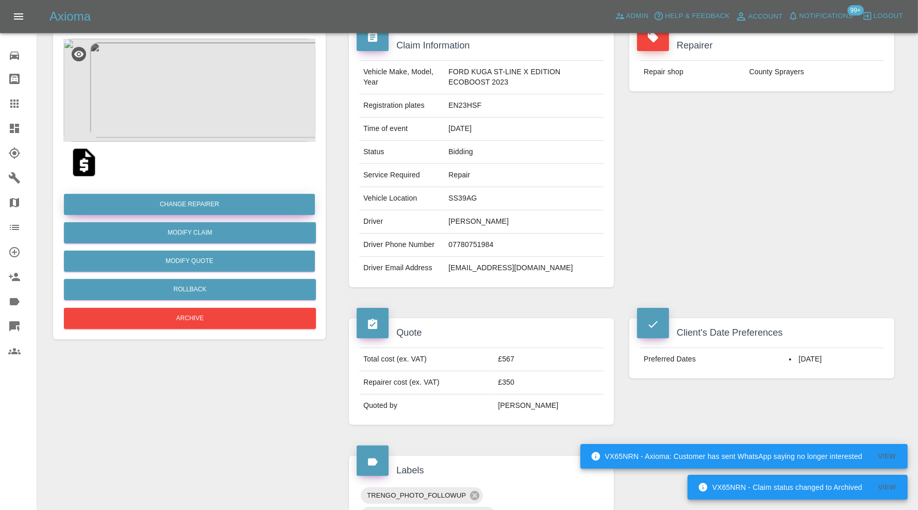
click at [200, 203] on button "Change Repairer" at bounding box center [189, 204] width 251 height 21
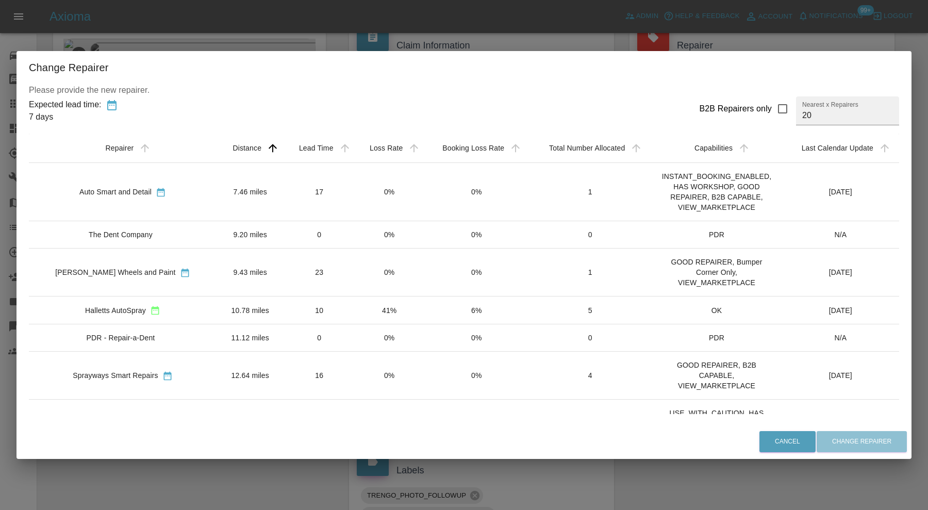
click at [253, 305] on td "10.78 miles" at bounding box center [251, 310] width 68 height 28
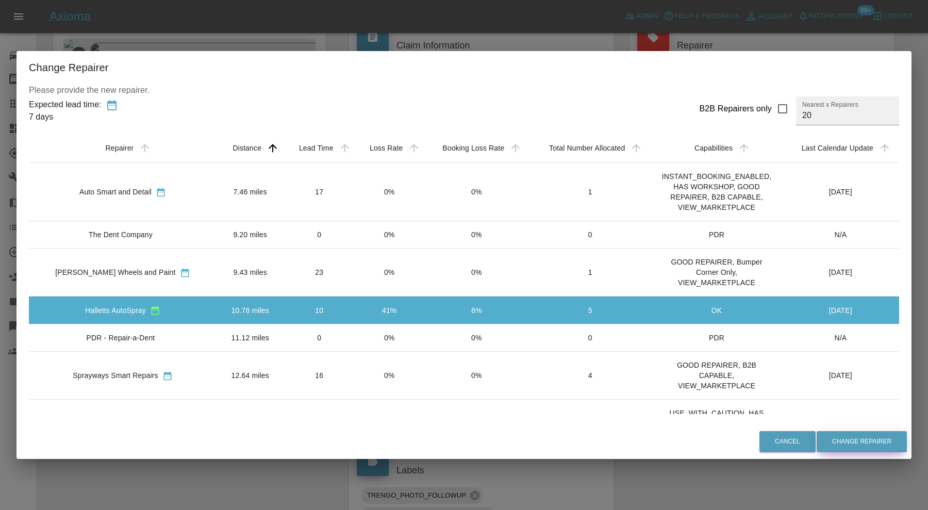
click at [841, 441] on button "Change Repairer" at bounding box center [862, 441] width 90 height 21
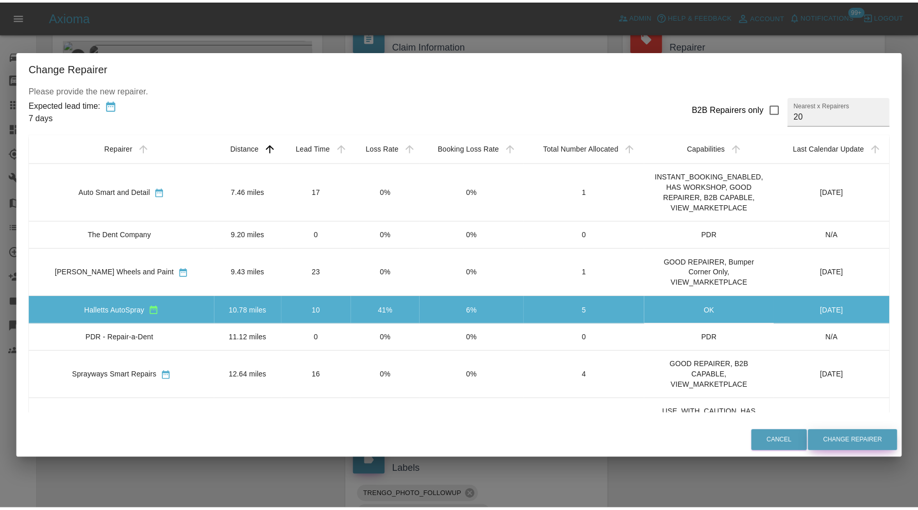
scroll to position [0, 0]
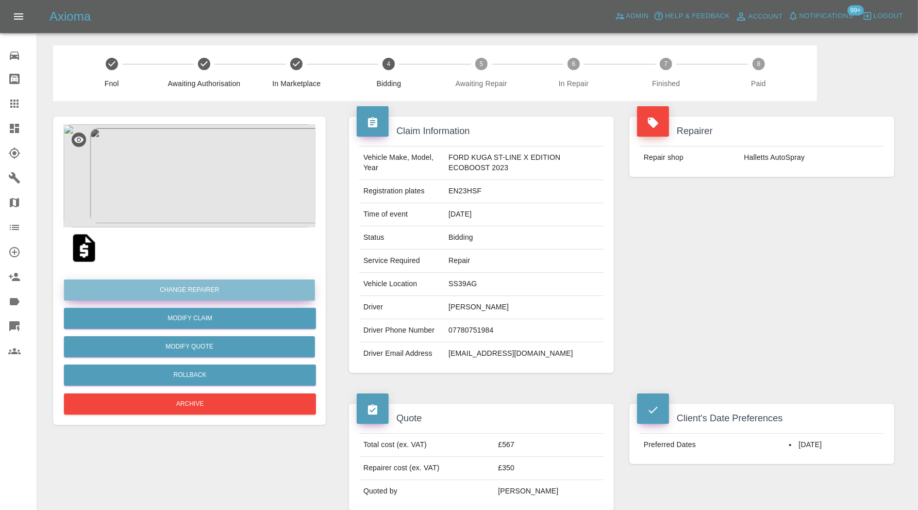
click at [258, 290] on button "Change Repairer" at bounding box center [189, 289] width 251 height 21
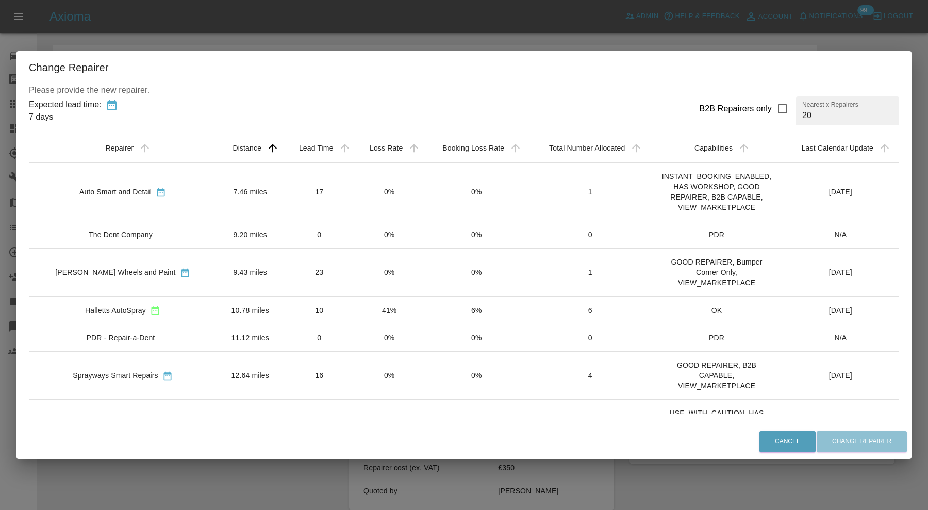
click at [260, 361] on td "12.64 miles" at bounding box center [251, 376] width 68 height 48
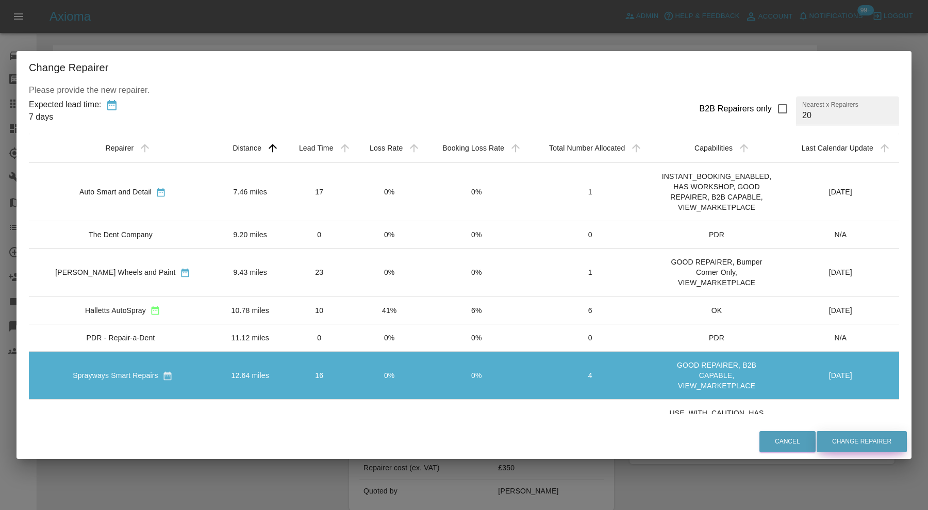
click at [875, 441] on button "Change Repairer" at bounding box center [862, 441] width 90 height 21
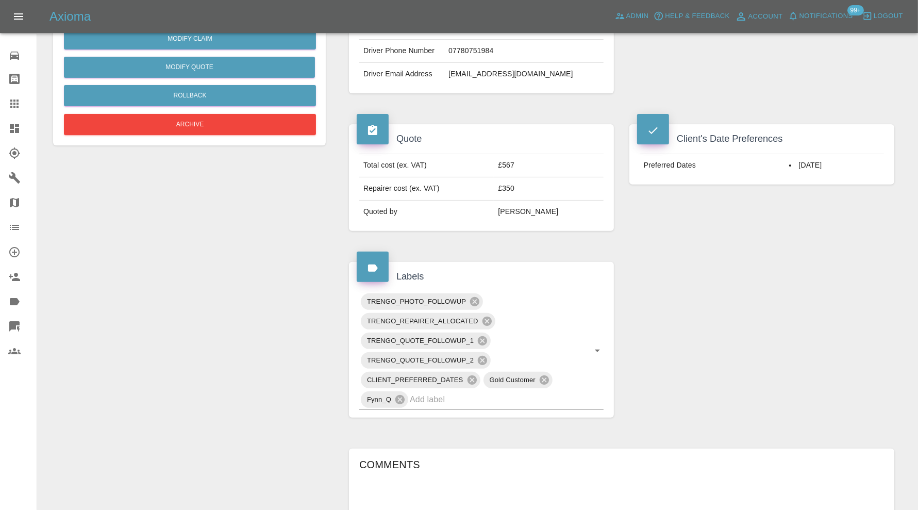
scroll to position [430, 0]
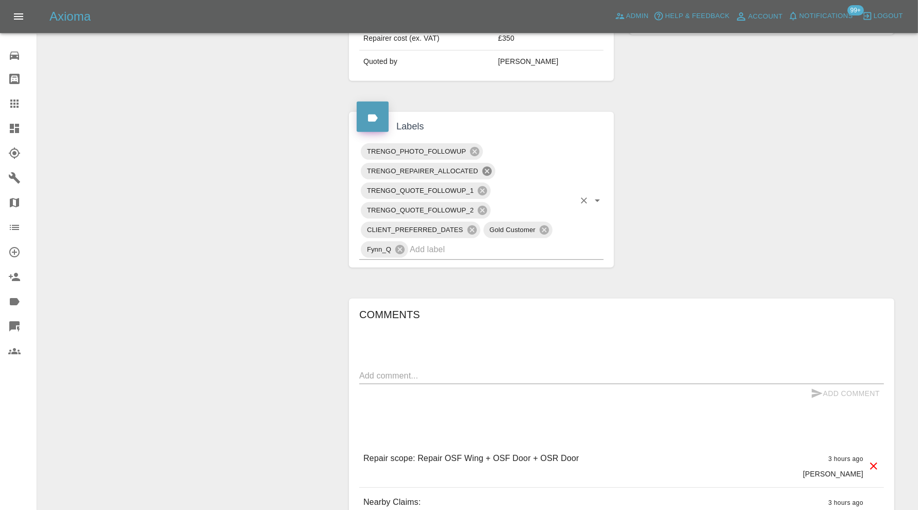
click at [488, 167] on icon at bounding box center [486, 171] width 9 height 9
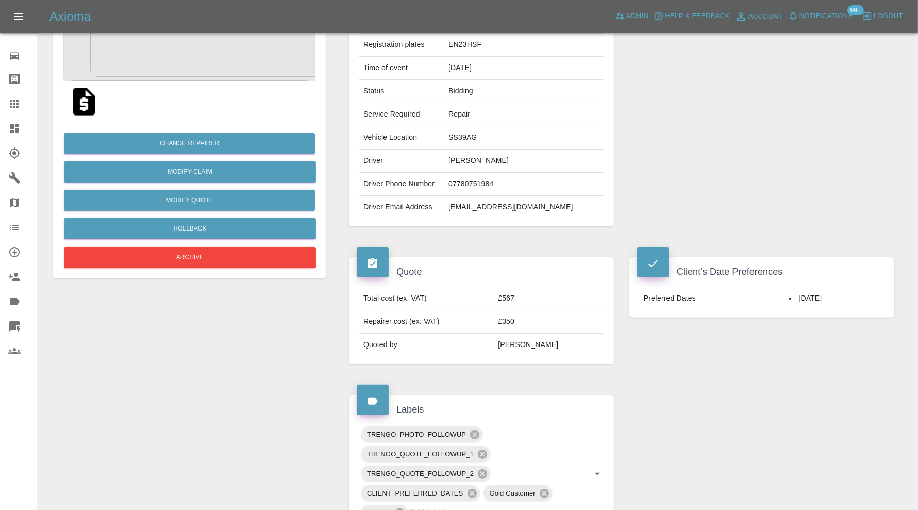
scroll to position [0, 0]
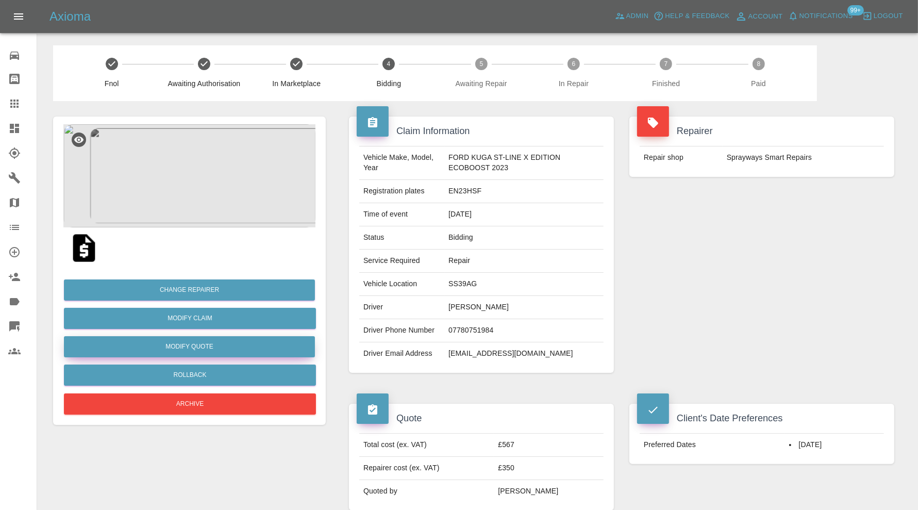
click at [245, 345] on button "Modify Quote" at bounding box center [189, 346] width 251 height 21
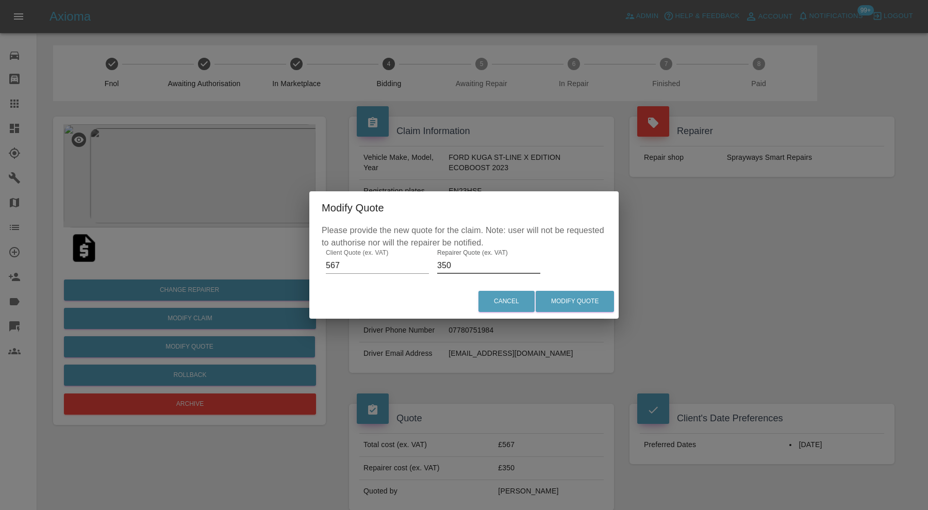
click at [460, 261] on input "350" at bounding box center [488, 265] width 103 height 17
type input "360"
click at [566, 297] on button "Modify Quote" at bounding box center [575, 301] width 78 height 21
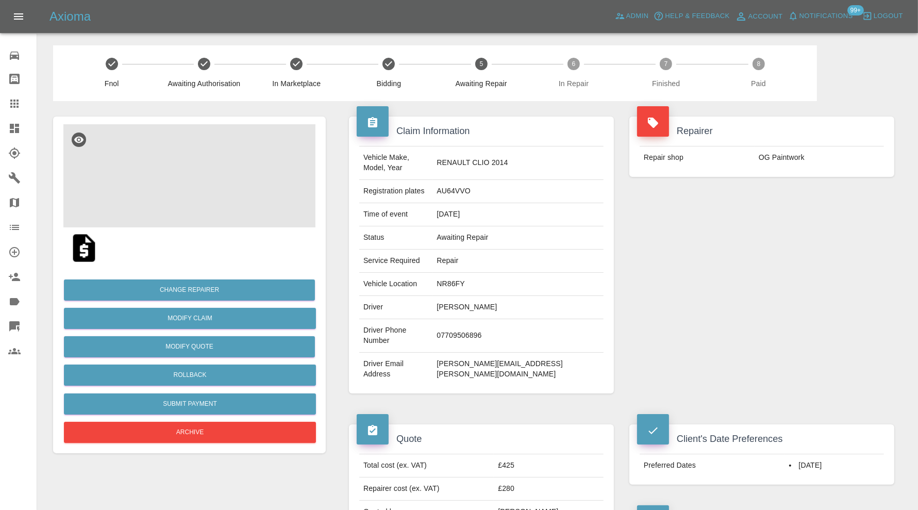
click at [184, 179] on img at bounding box center [189, 175] width 252 height 103
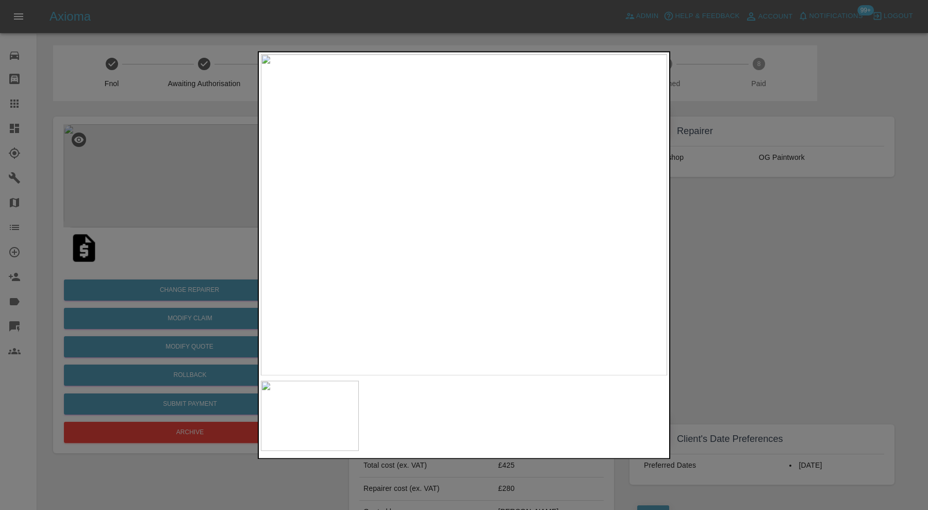
click at [729, 233] on div at bounding box center [464, 255] width 928 height 510
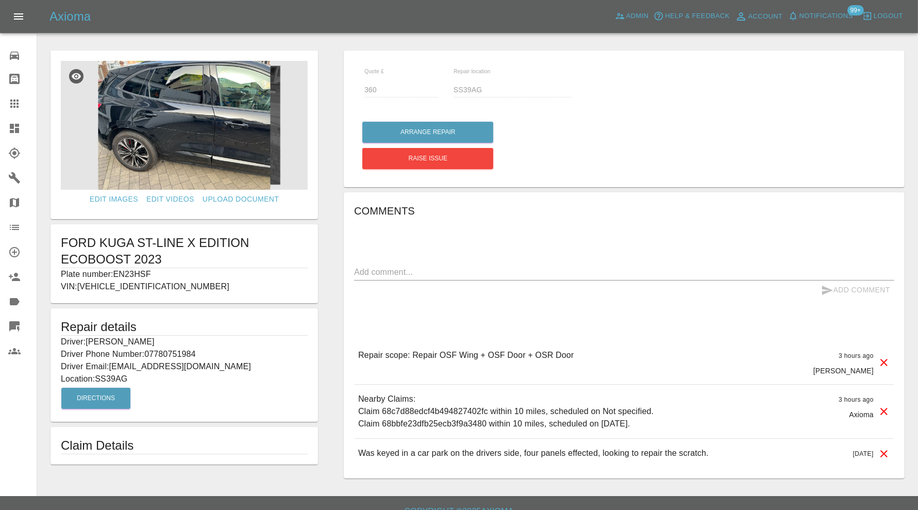
click at [175, 141] on img at bounding box center [184, 125] width 247 height 129
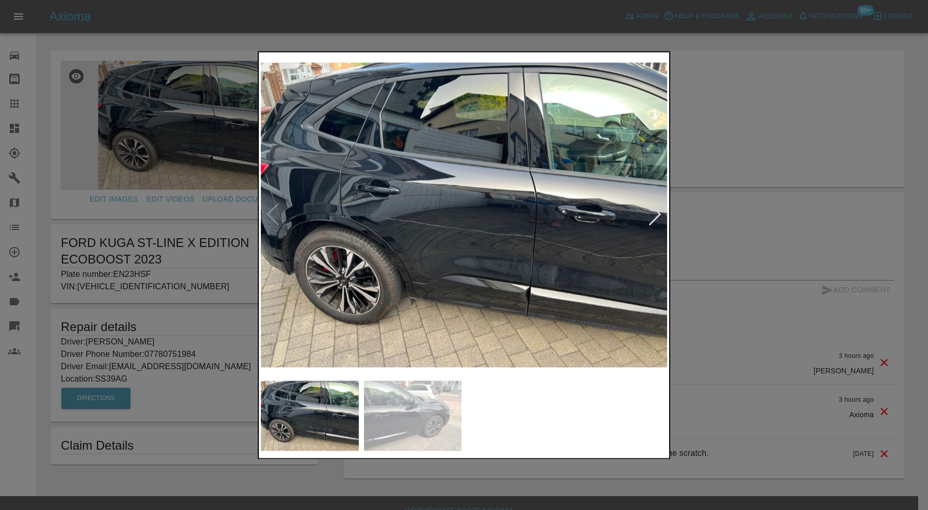
click at [343, 227] on img at bounding box center [464, 214] width 406 height 321
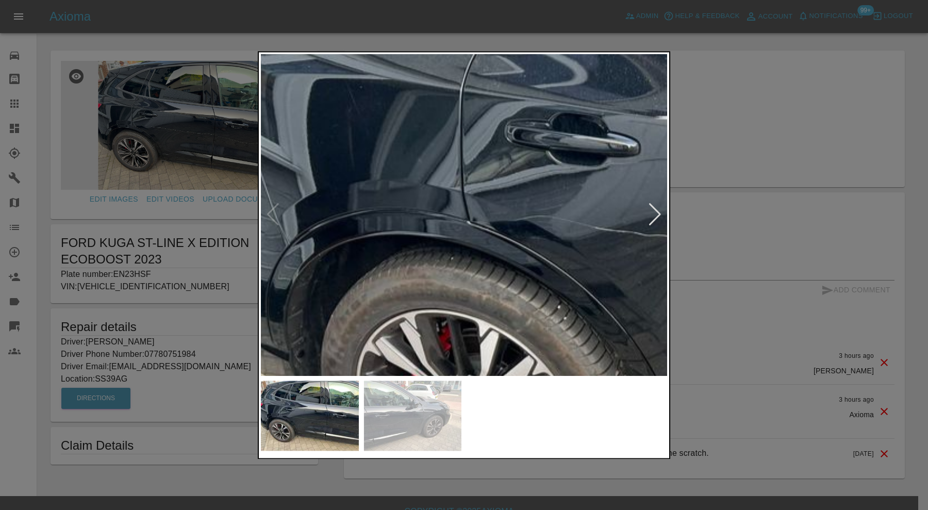
click at [437, 224] on img at bounding box center [831, 218] width 1219 height 964
click at [417, 422] on img at bounding box center [413, 416] width 98 height 70
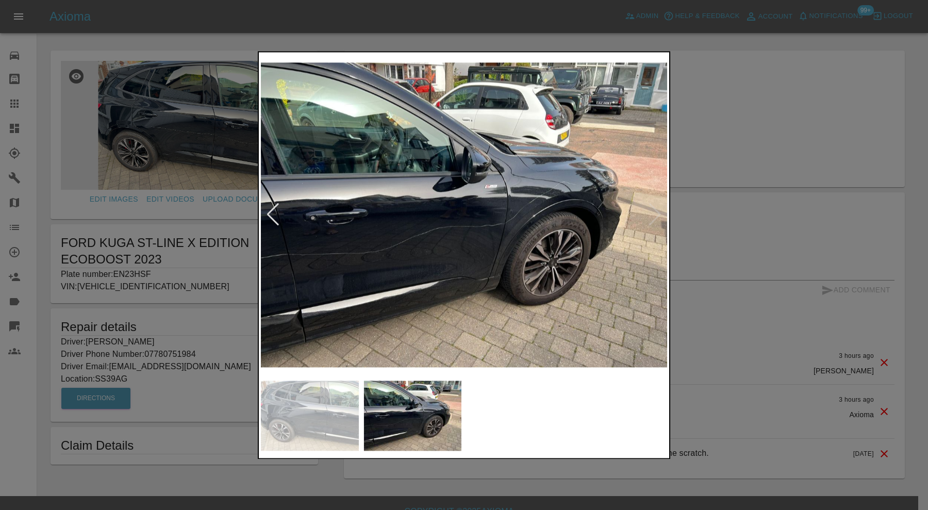
click at [596, 210] on img at bounding box center [464, 214] width 406 height 321
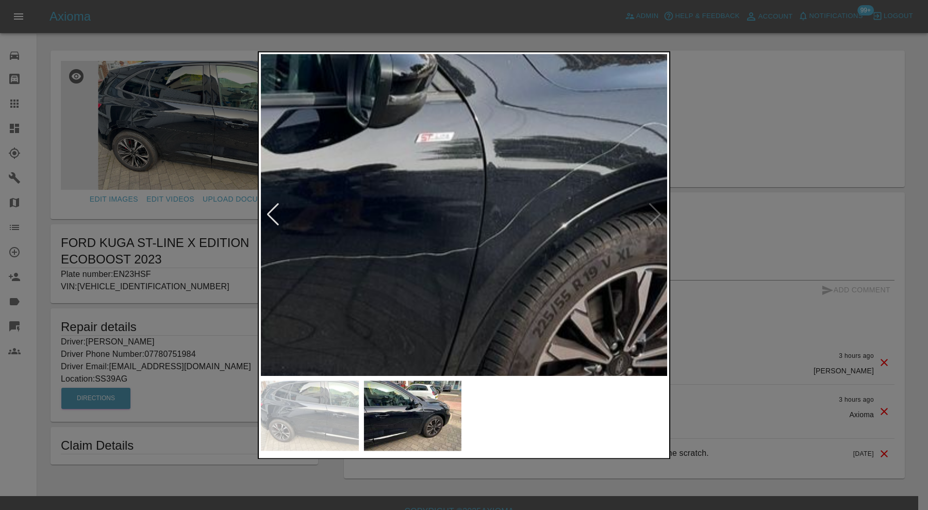
click at [372, 166] on img at bounding box center [354, 223] width 1219 height 964
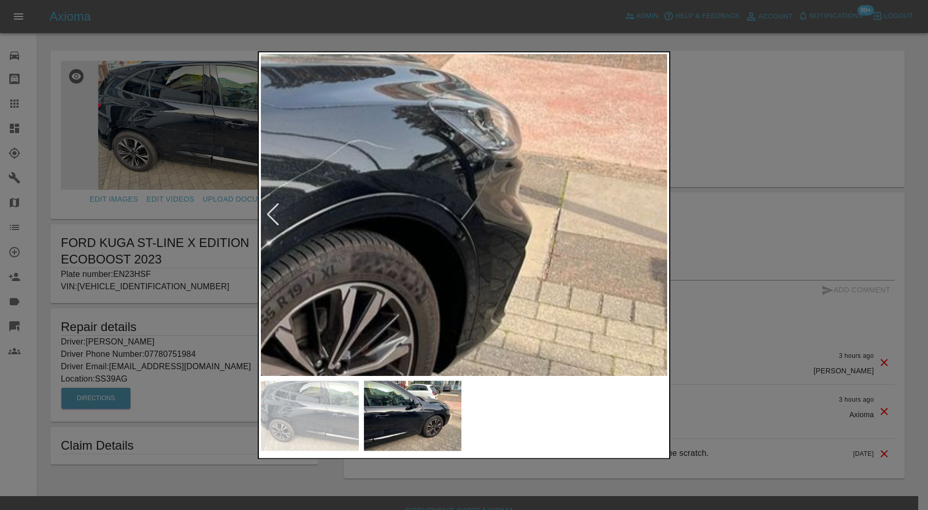
click at [480, 224] on img at bounding box center [58, 240] width 1219 height 964
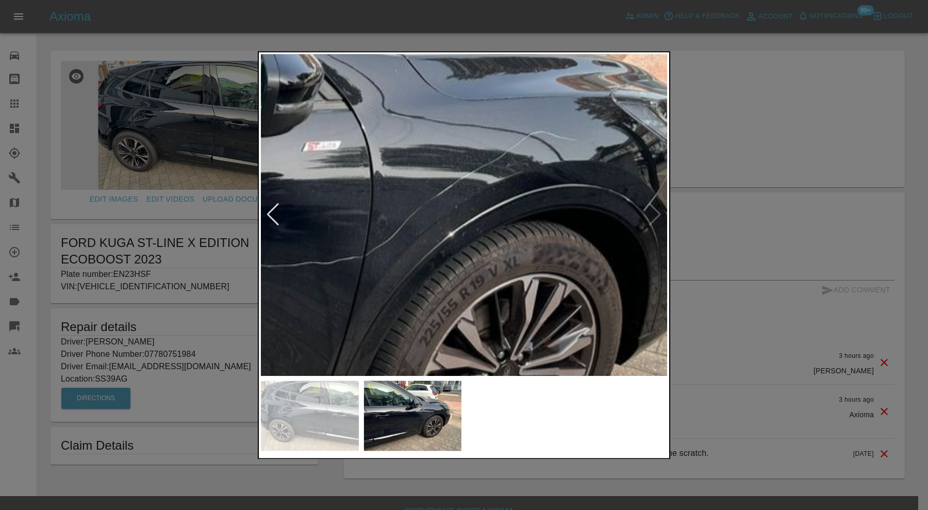
click at [820, 194] on div at bounding box center [464, 255] width 928 height 510
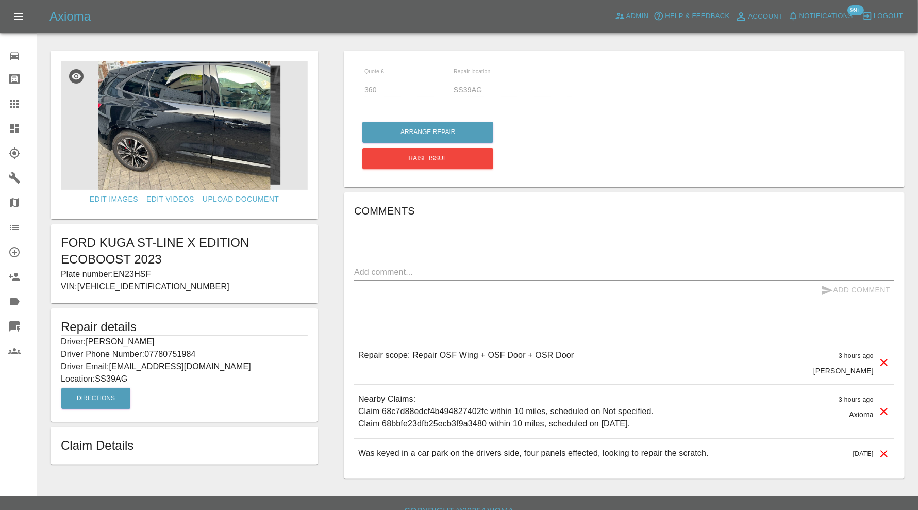
click at [144, 276] on p "Plate number: EN23HSF" at bounding box center [184, 274] width 247 height 12
copy p "EN23HSF"
drag, startPoint x: 8, startPoint y: 96, endPoint x: 38, endPoint y: 115, distance: 34.8
click at [8, 97] on link "Claims" at bounding box center [18, 103] width 37 height 25
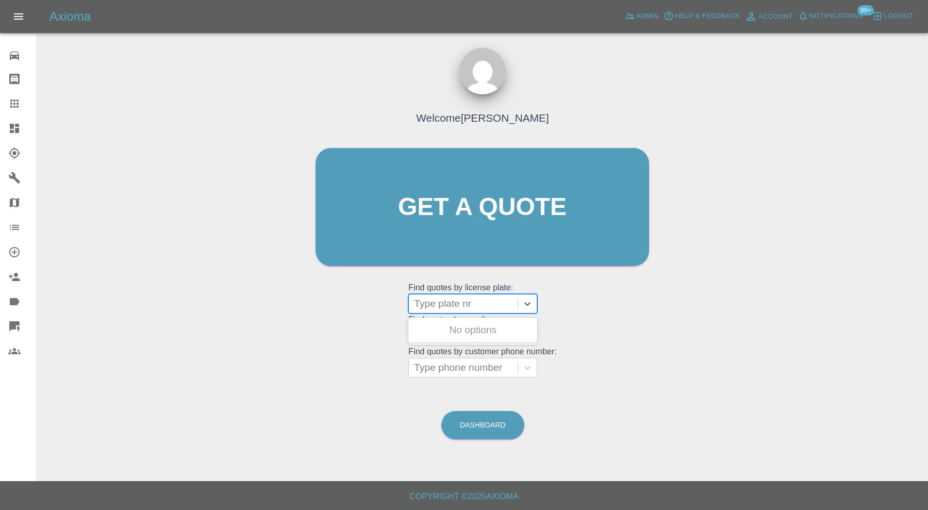
click at [453, 302] on div at bounding box center [463, 303] width 98 height 14
paste input "EN23HSF"
type input "EN23HSF"
click at [487, 323] on div "EN23HSF, Bidding" at bounding box center [472, 330] width 129 height 21
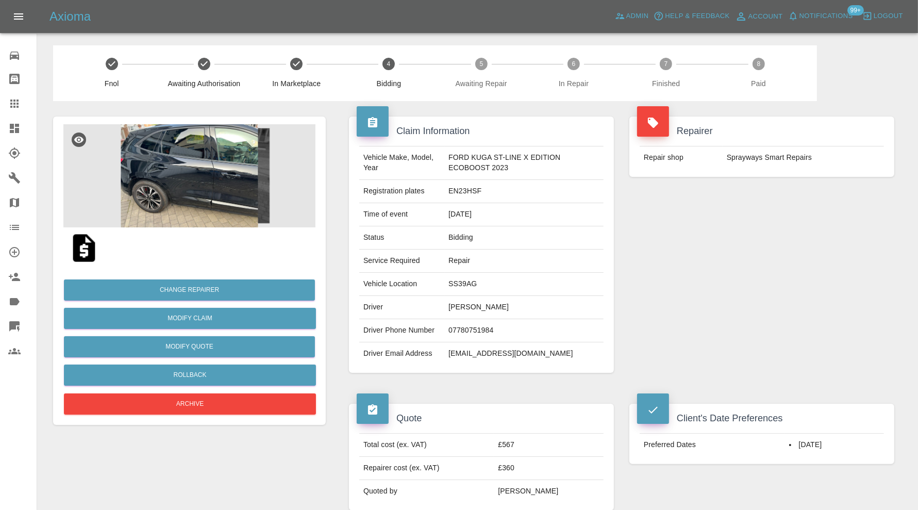
click at [209, 188] on img at bounding box center [189, 175] width 252 height 103
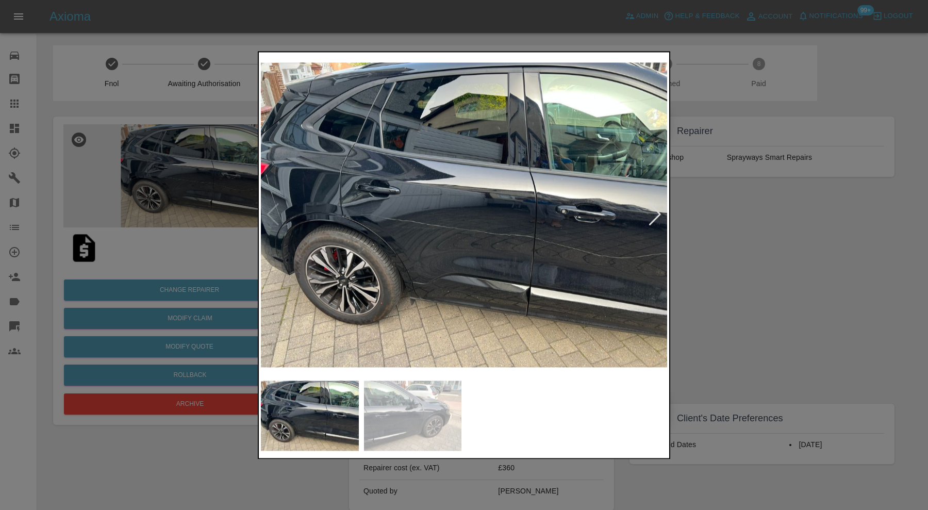
click at [655, 211] on div at bounding box center [655, 215] width 14 height 23
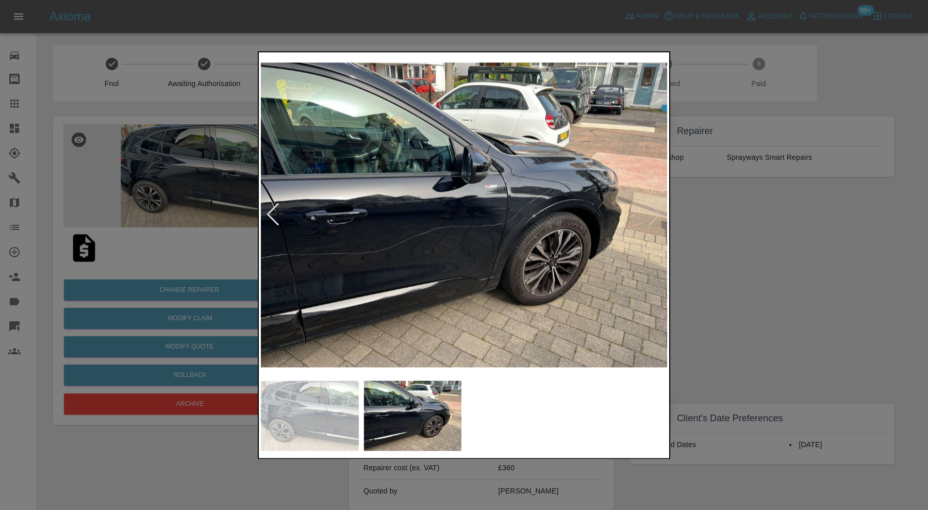
click at [655, 211] on img at bounding box center [464, 214] width 406 height 321
click at [271, 209] on div at bounding box center [273, 215] width 14 height 23
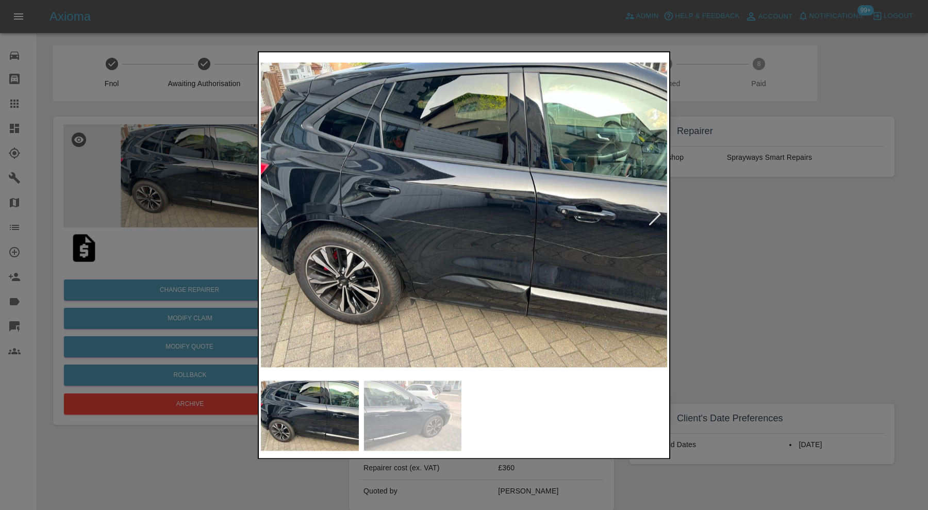
click at [330, 219] on img at bounding box center [464, 214] width 406 height 321
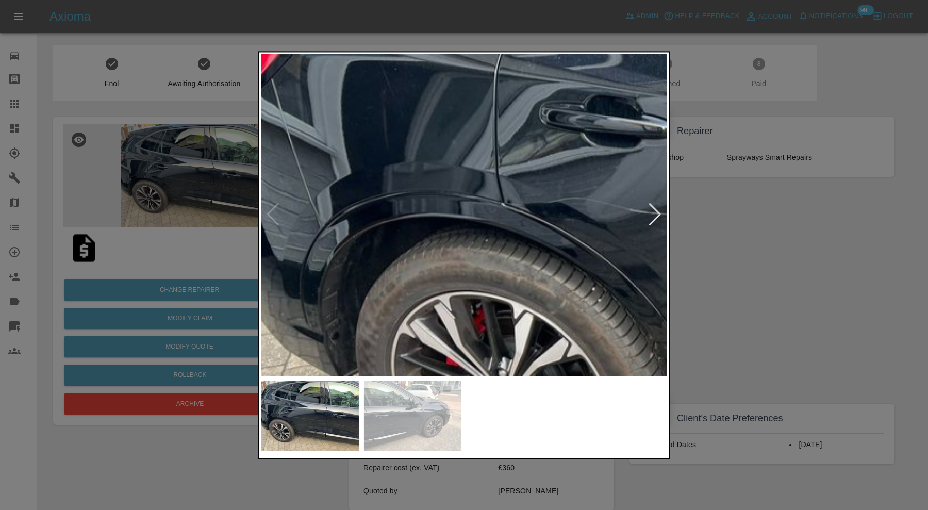
click at [509, 217] on img at bounding box center [866, 200] width 1219 height 964
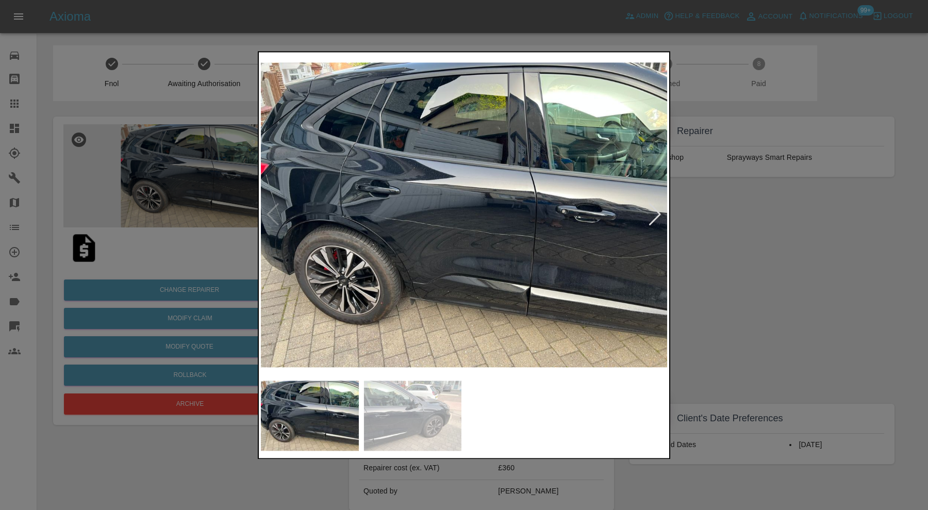
click at [655, 214] on div at bounding box center [655, 215] width 14 height 23
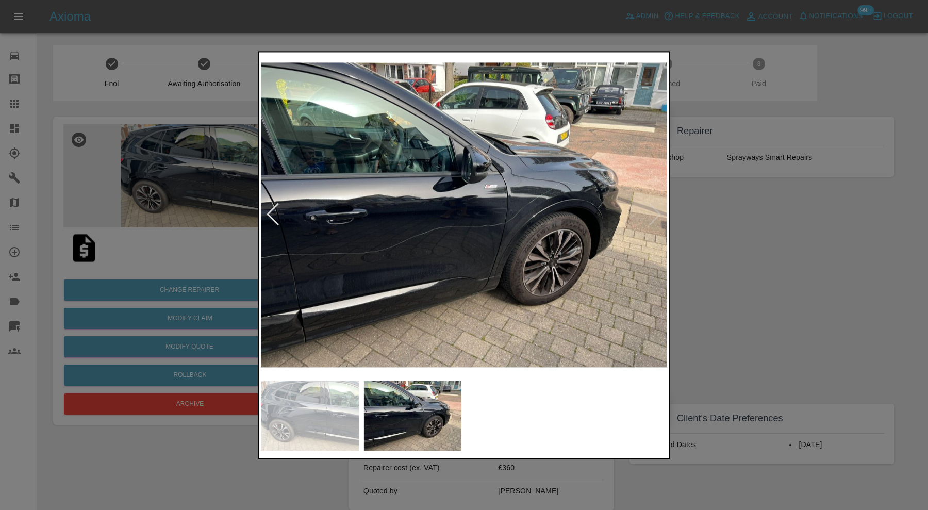
click at [726, 233] on div at bounding box center [464, 255] width 928 height 510
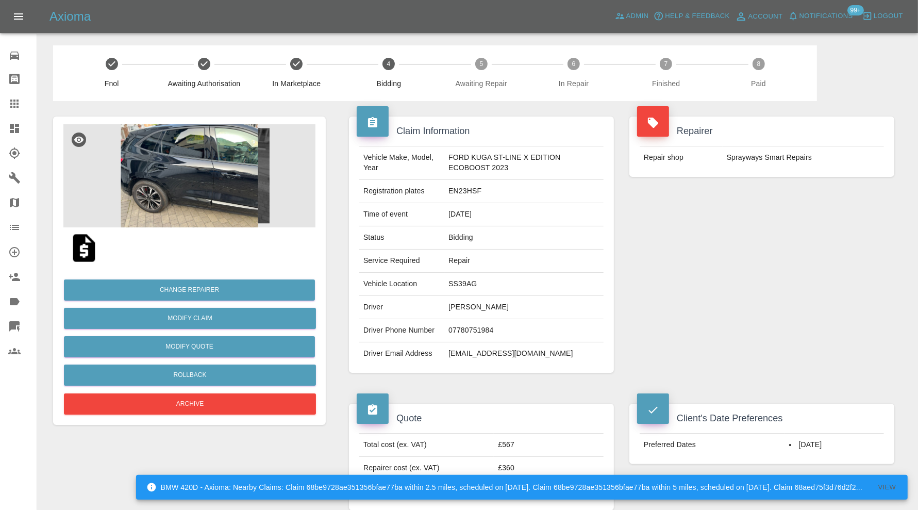
click at [196, 168] on img at bounding box center [189, 175] width 252 height 103
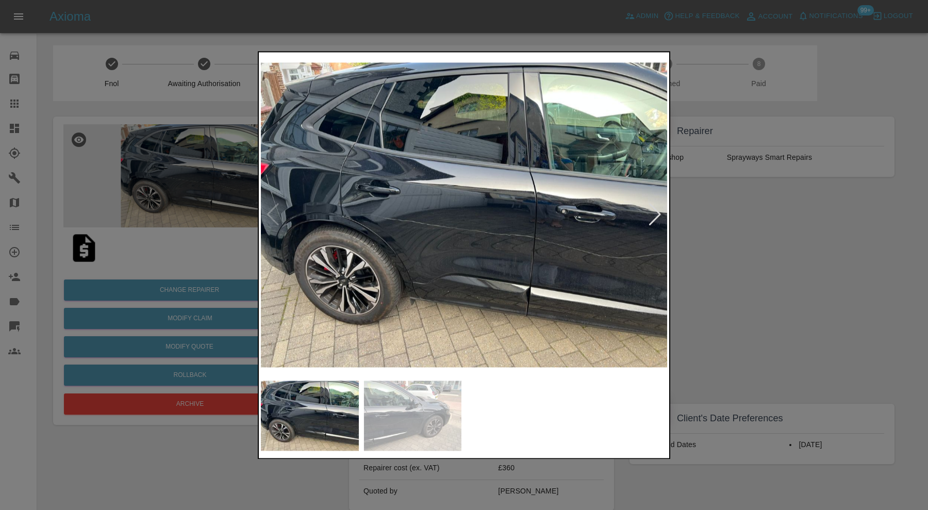
click at [655, 210] on div at bounding box center [655, 215] width 14 height 23
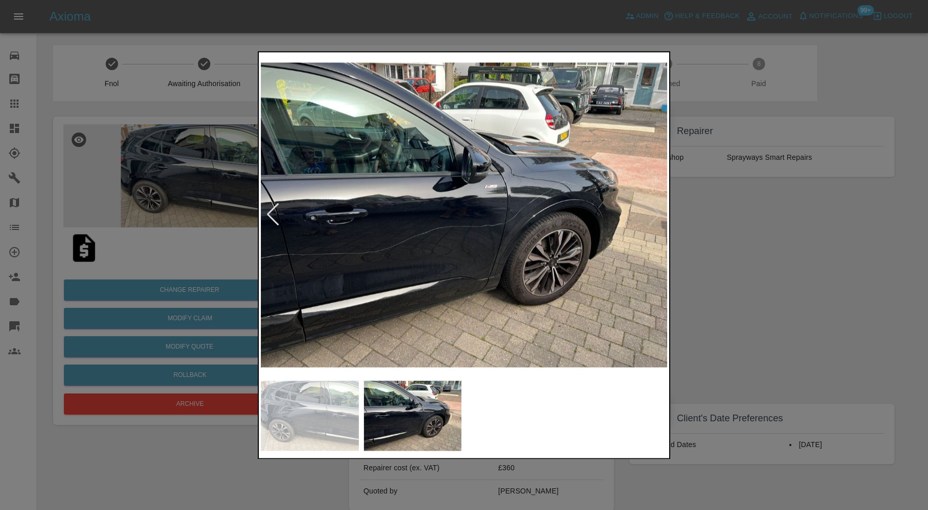
click at [740, 282] on div at bounding box center [464, 255] width 928 height 510
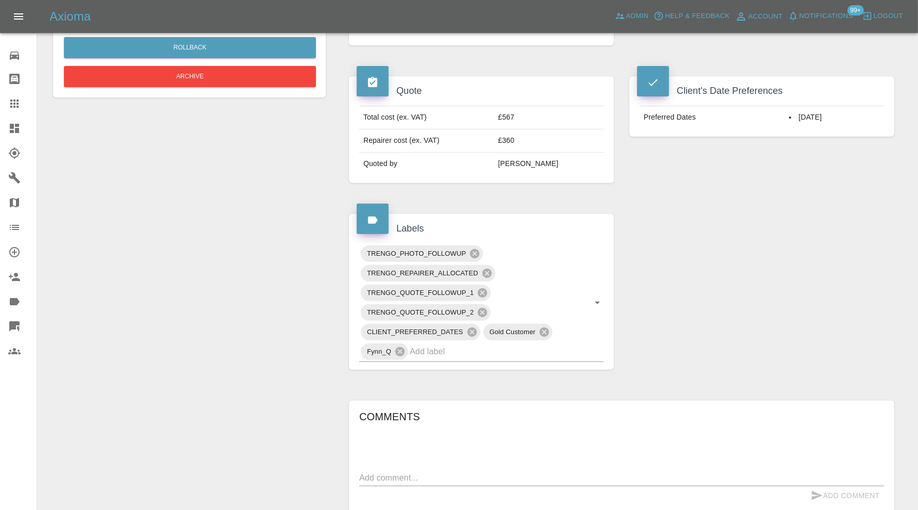
scroll to position [580, 0]
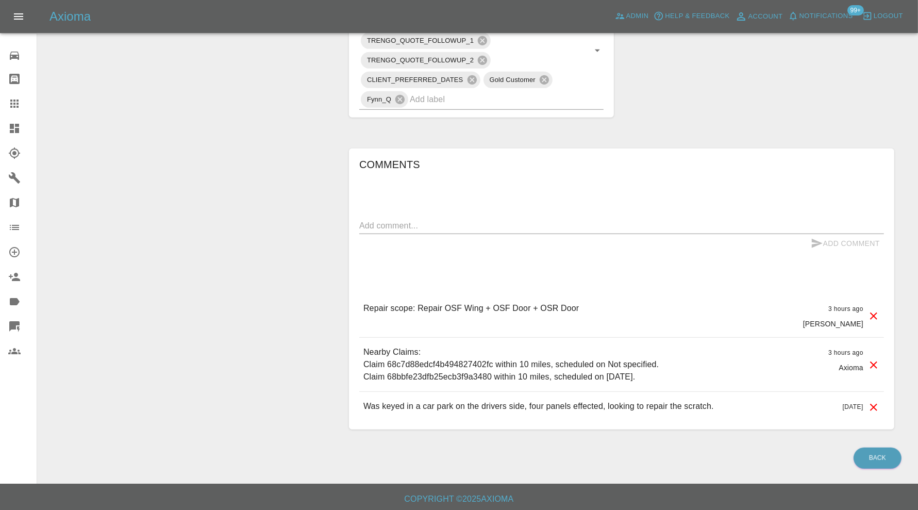
click at [479, 220] on textarea at bounding box center [621, 226] width 525 height 12
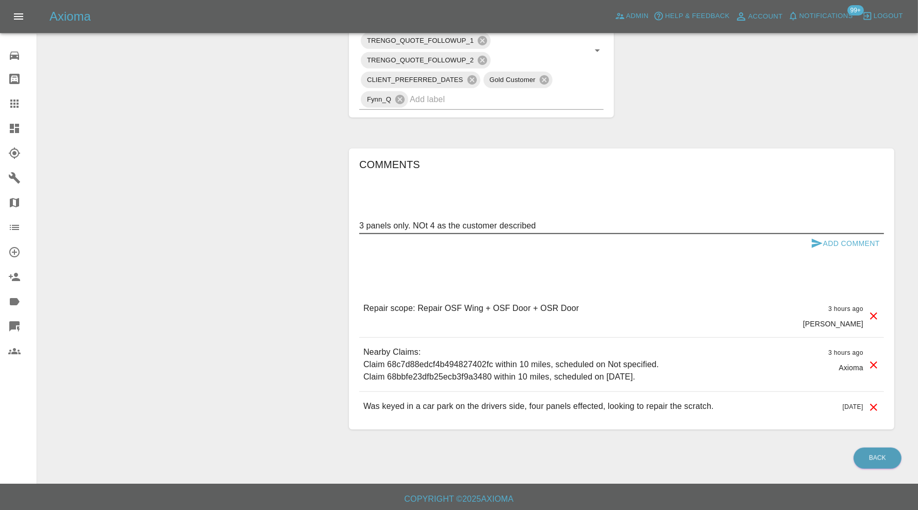
click at [424, 223] on textarea "3 panels only. NOt 4 as the customer described" at bounding box center [621, 226] width 525 height 12
click at [360, 223] on textarea "3 panels only. Not 4 as the customer described" at bounding box center [621, 226] width 525 height 12
type textarea "Called cm. 3 panels only. Not 4 as the customer described"
click at [862, 240] on button "Add Comment" at bounding box center [845, 243] width 77 height 19
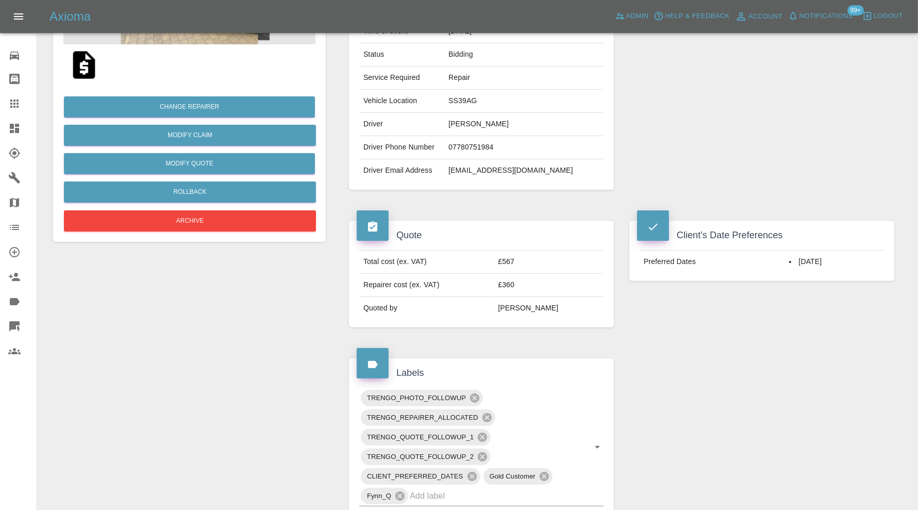
scroll to position [0, 0]
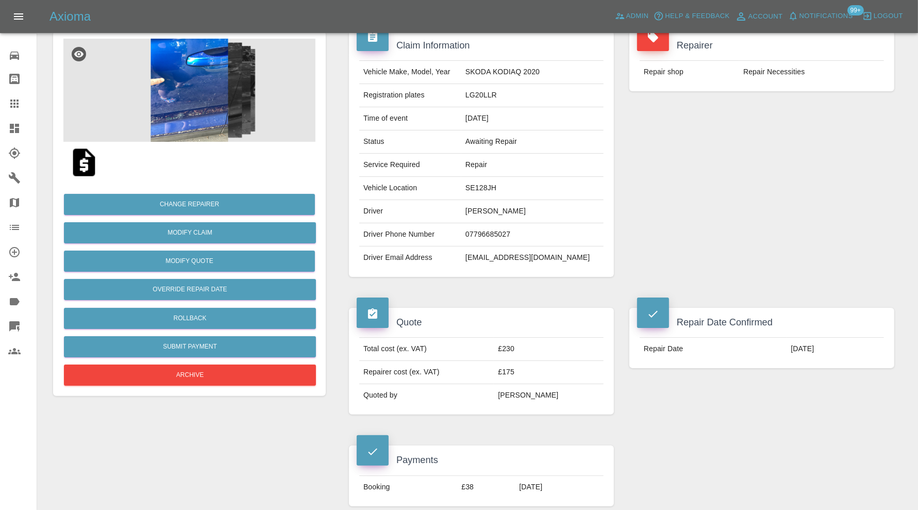
scroll to position [773, 0]
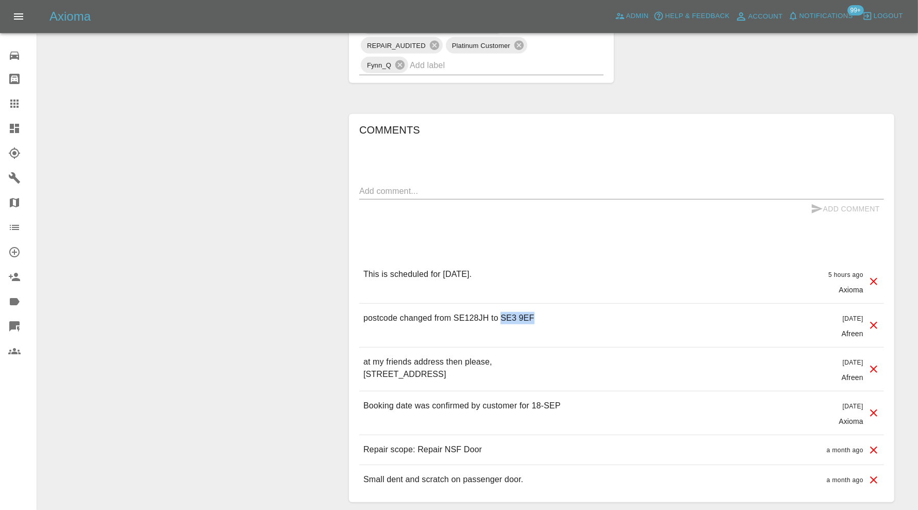
drag, startPoint x: 549, startPoint y: 314, endPoint x: 503, endPoint y: 320, distance: 46.8
click at [503, 320] on div "postcode changed from SE128JH to SE3 9EF 15 days ago Afreen" at bounding box center [621, 325] width 525 height 43
copy p "SE3 9EF"
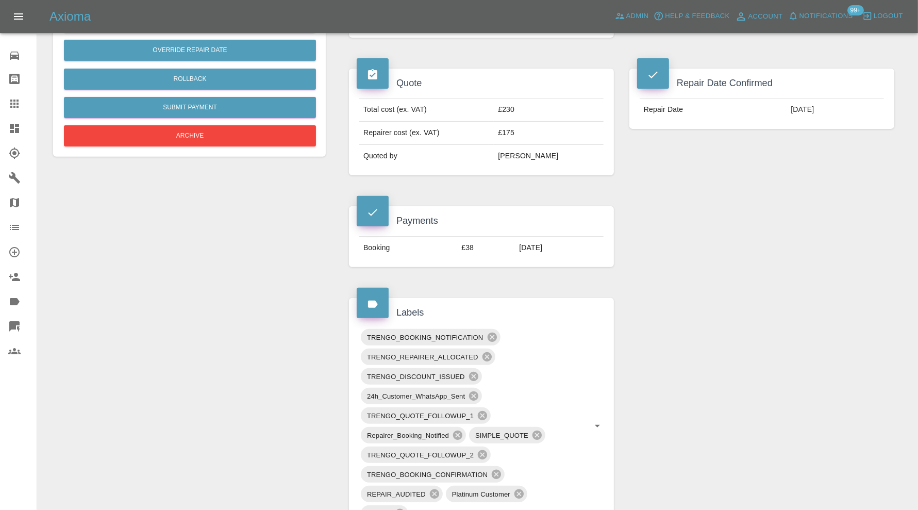
scroll to position [86, 0]
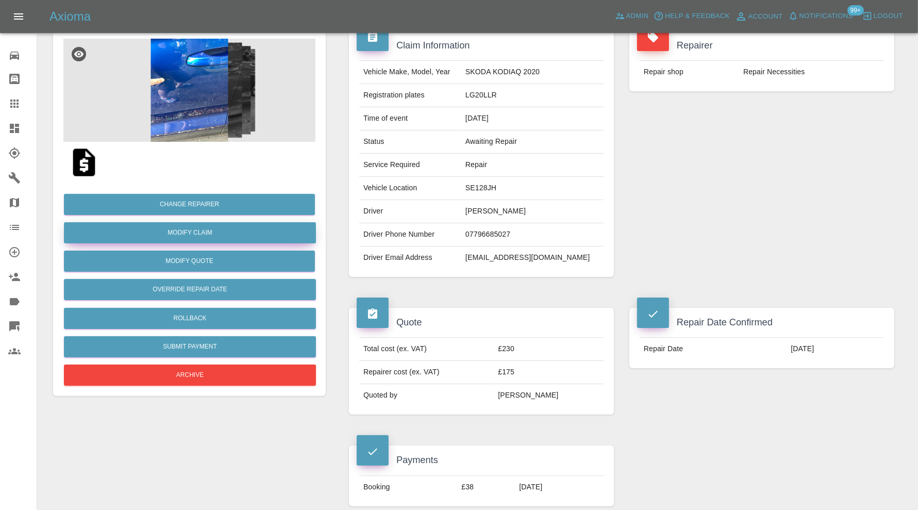
click at [219, 231] on link "Modify Claim" at bounding box center [190, 232] width 252 height 21
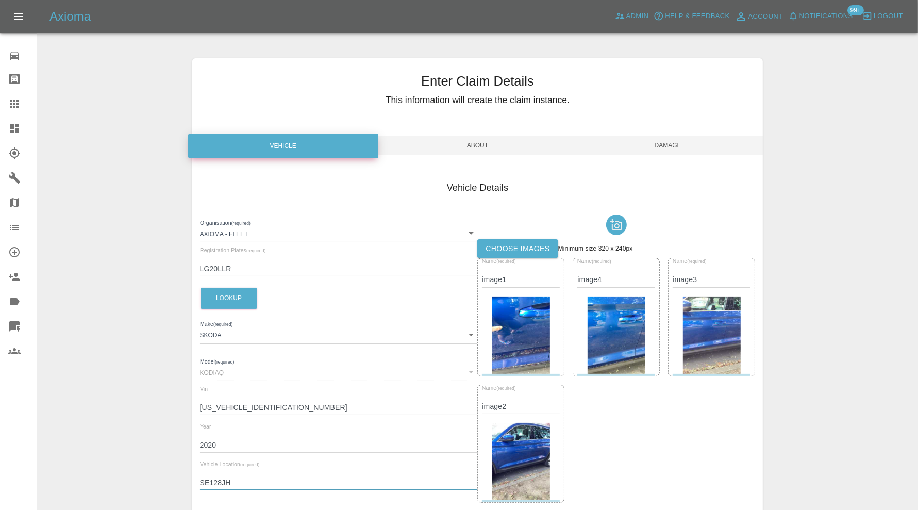
drag, startPoint x: 240, startPoint y: 481, endPoint x: 190, endPoint y: 485, distance: 50.2
click at [190, 485] on div "Enter Claim Details This information will create the claim instance. Vehicle Ab…" at bounding box center [478, 350] width 587 height 611
paste input "3 9EF"
type input "SE3 9EF"
click at [668, 142] on span "Damage" at bounding box center [668, 146] width 190 height 20
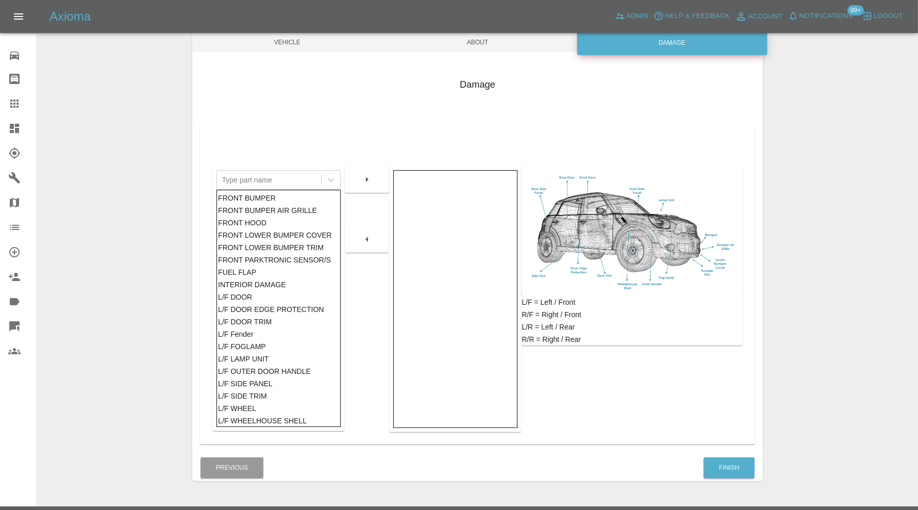
scroll to position [128, 0]
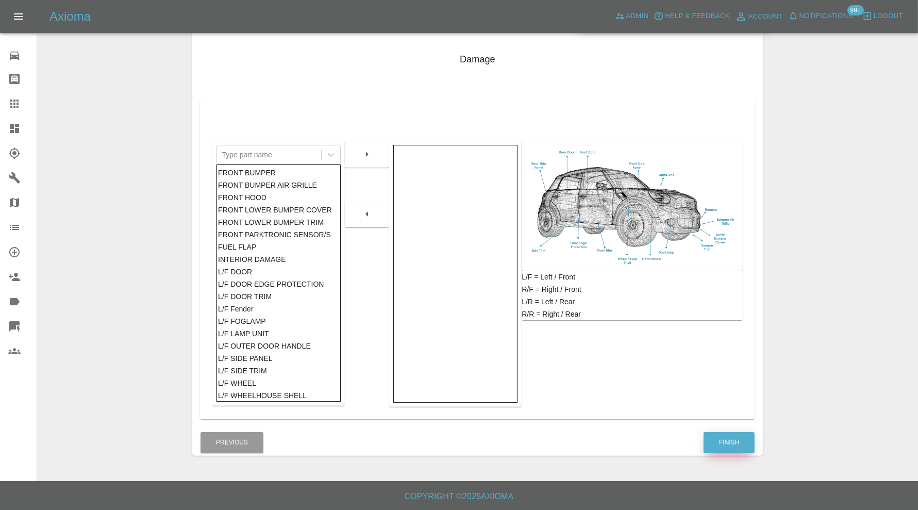
click at [726, 444] on button "Finish" at bounding box center [729, 442] width 51 height 21
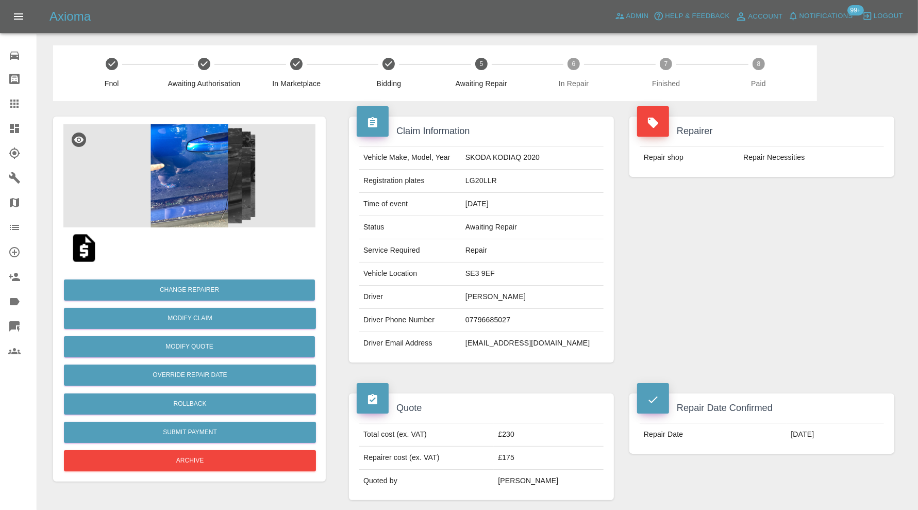
click at [178, 173] on img at bounding box center [189, 175] width 252 height 103
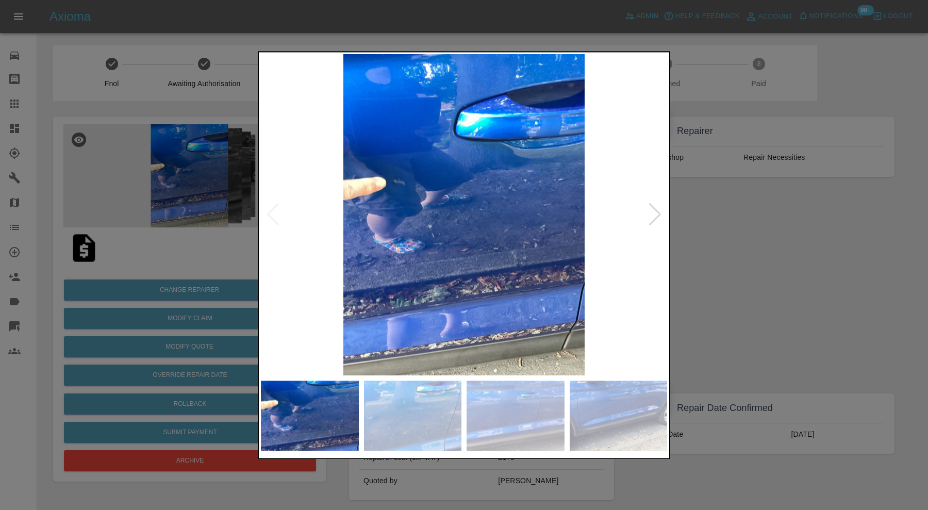
click at [426, 396] on img at bounding box center [413, 416] width 98 height 70
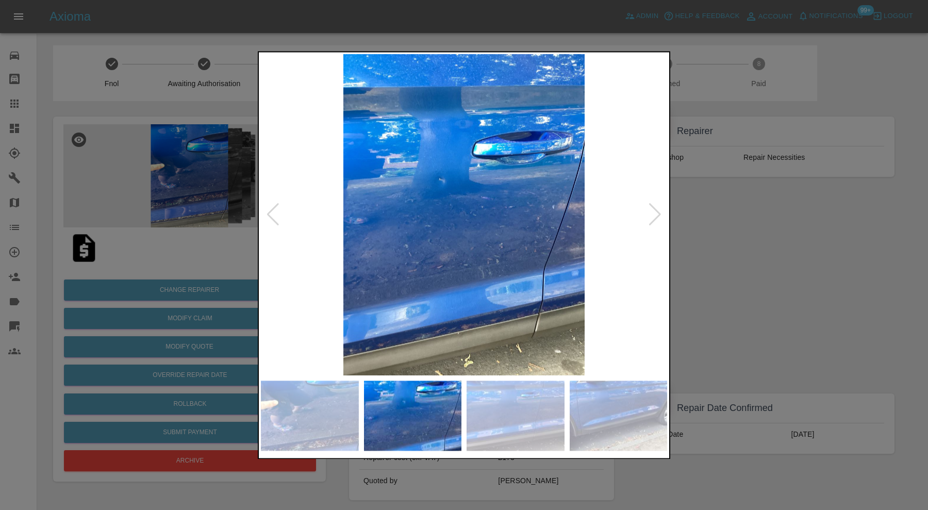
click at [531, 425] on img at bounding box center [516, 416] width 98 height 70
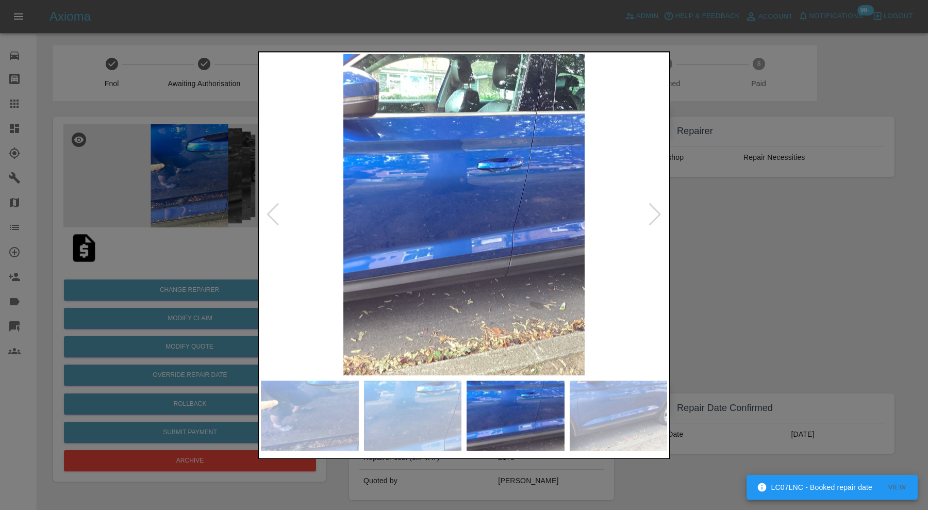
click at [630, 421] on img at bounding box center [619, 416] width 98 height 70
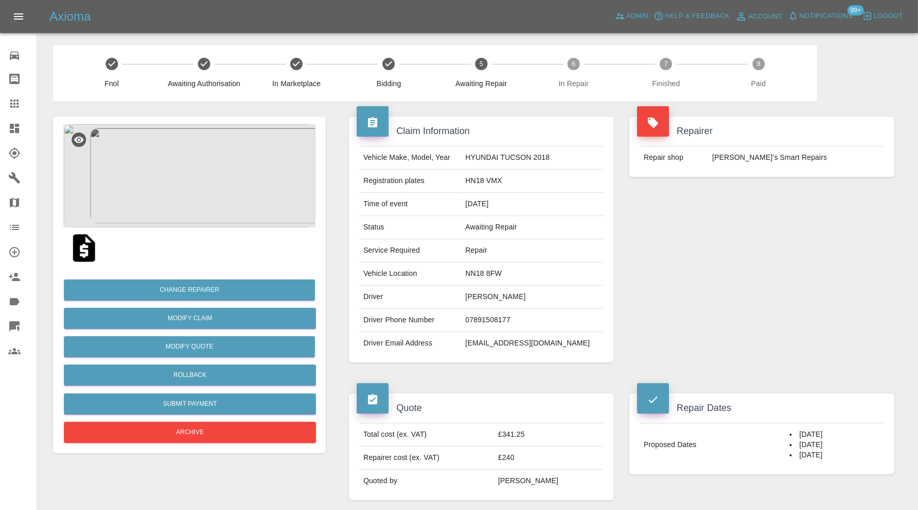
click at [204, 172] on img at bounding box center [189, 175] width 252 height 103
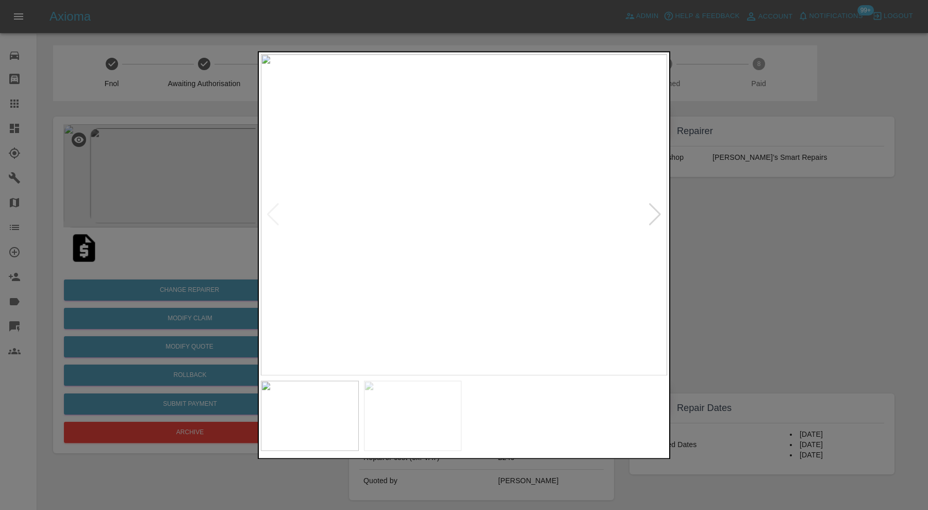
click at [657, 209] on div at bounding box center [655, 215] width 14 height 23
click at [657, 209] on img at bounding box center [464, 214] width 406 height 321
click at [268, 210] on div at bounding box center [273, 215] width 14 height 23
click at [772, 267] on div at bounding box center [464, 255] width 928 height 510
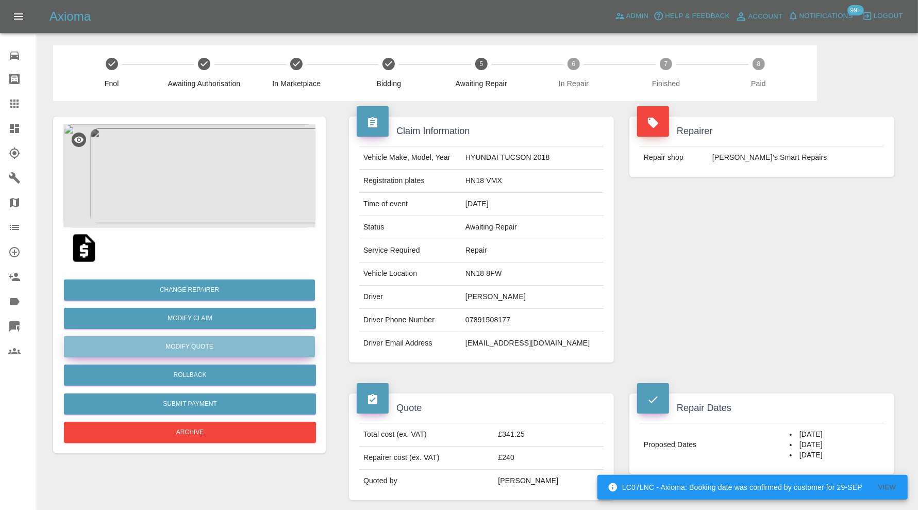
click at [248, 347] on button "Modify Quote" at bounding box center [189, 346] width 251 height 21
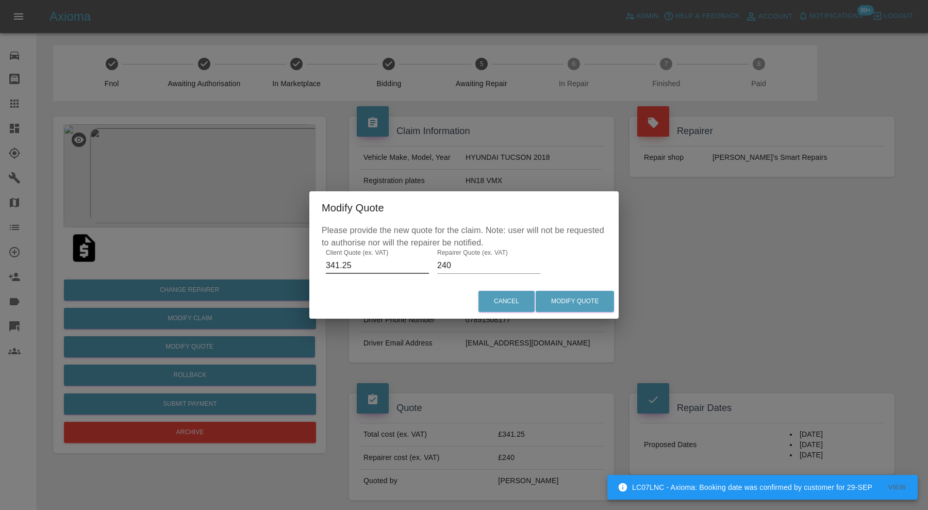
drag, startPoint x: 360, startPoint y: 262, endPoint x: 329, endPoint y: 263, distance: 31.0
click at [329, 263] on input "341.25" at bounding box center [377, 265] width 103 height 17
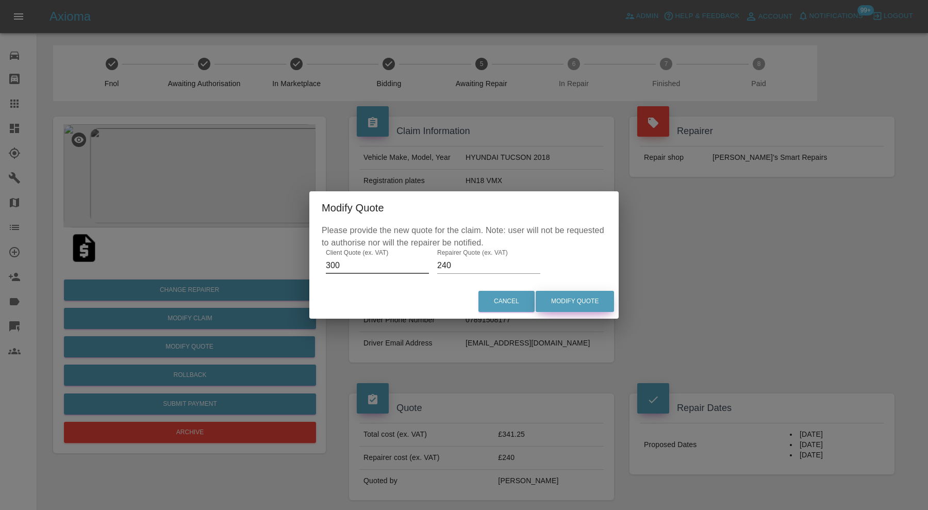
type input "300"
click at [595, 300] on button "Modify Quote" at bounding box center [575, 301] width 78 height 21
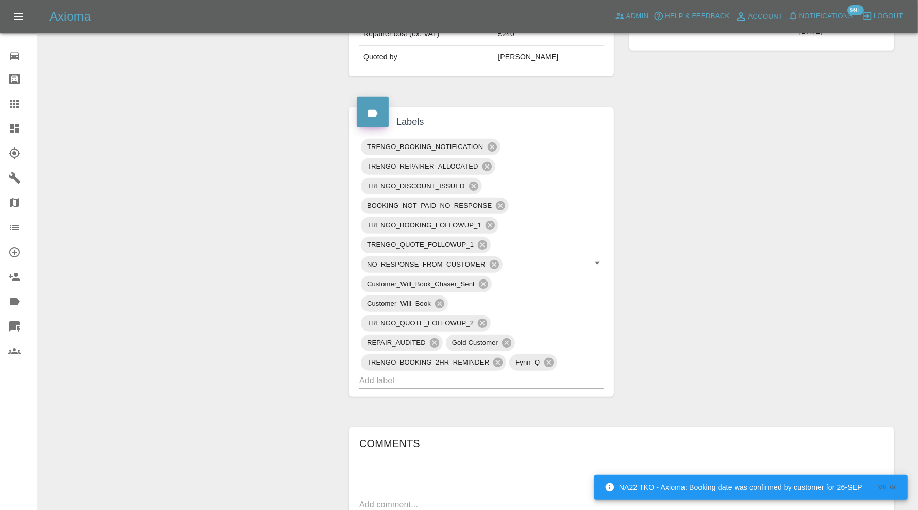
scroll to position [430, 0]
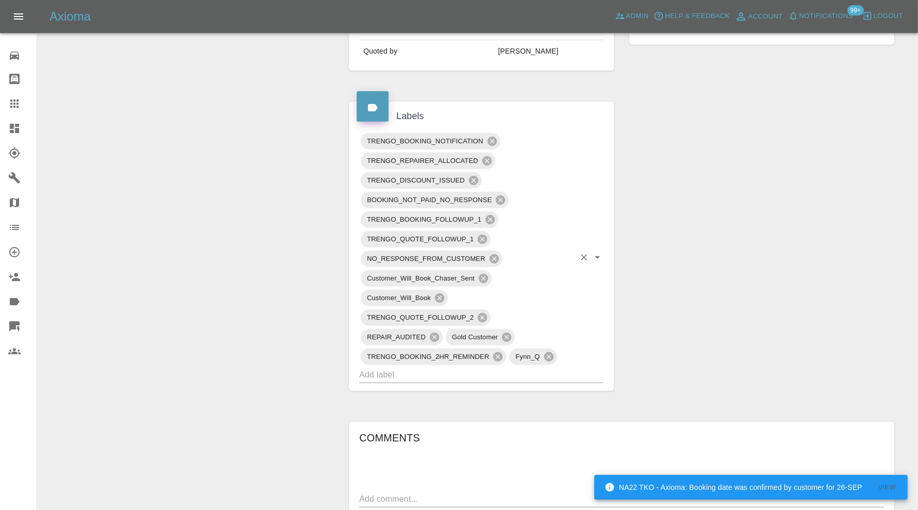
click at [446, 371] on input "text" at bounding box center [467, 375] width 216 height 16
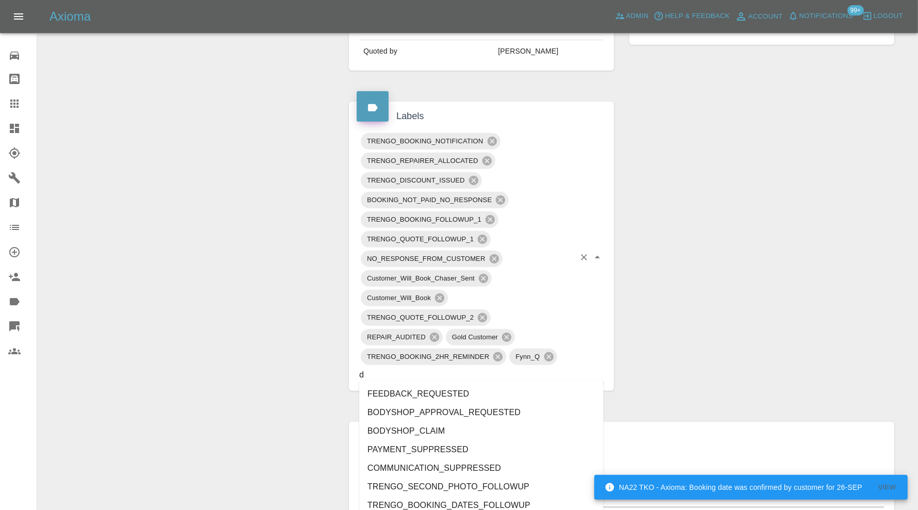
type input "do"
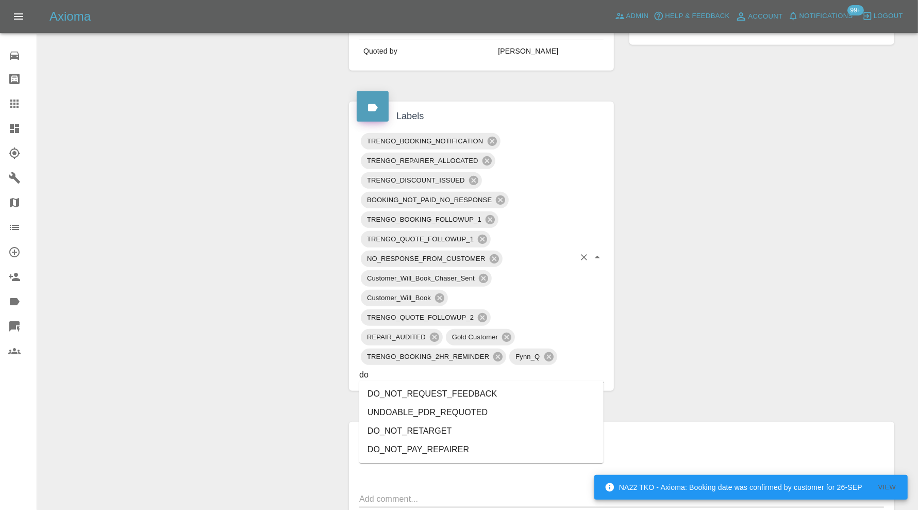
click at [460, 385] on li "DO_NOT_REQUEST_FEEDBACK" at bounding box center [481, 394] width 244 height 19
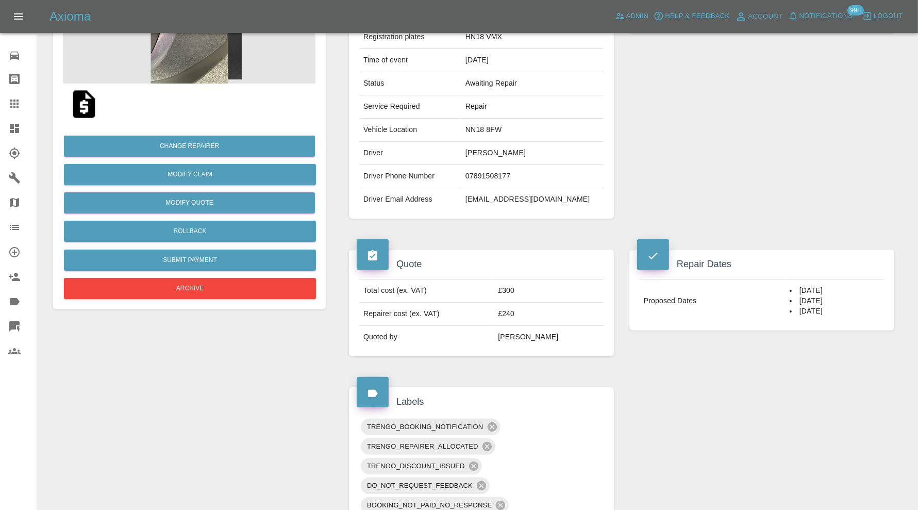
scroll to position [0, 0]
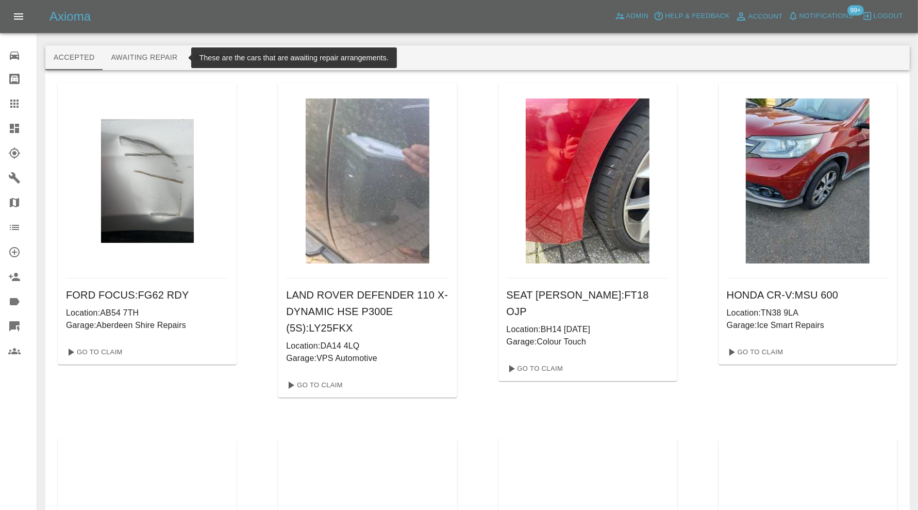
click at [143, 57] on button "Awaiting Repair" at bounding box center [144, 57] width 83 height 25
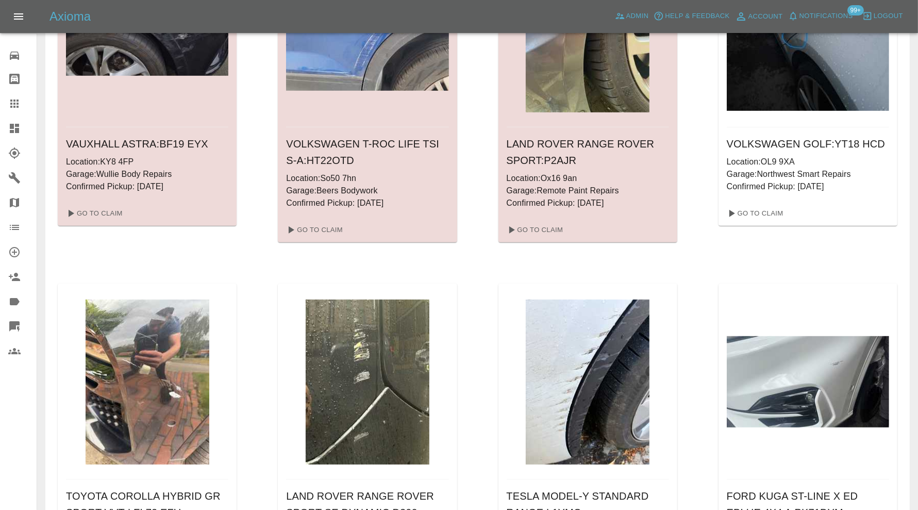
scroll to position [773, 0]
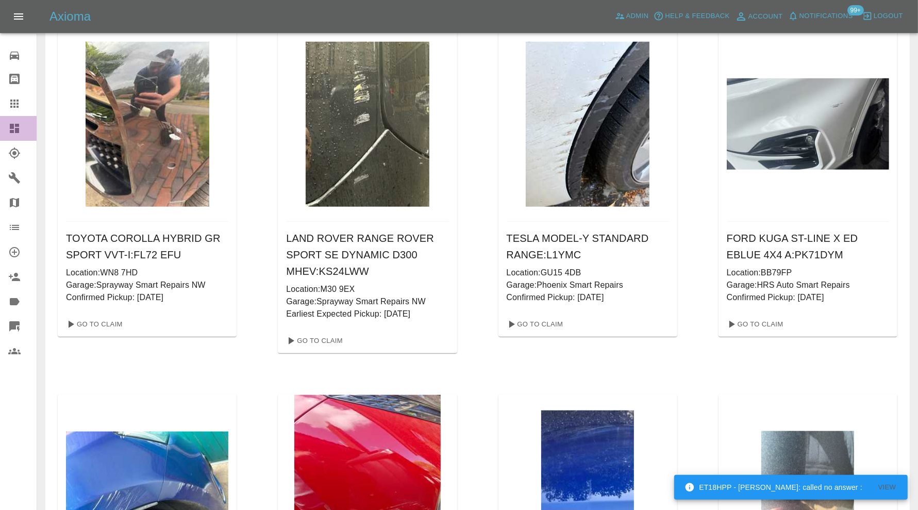
click at [13, 128] on icon at bounding box center [14, 128] width 9 height 9
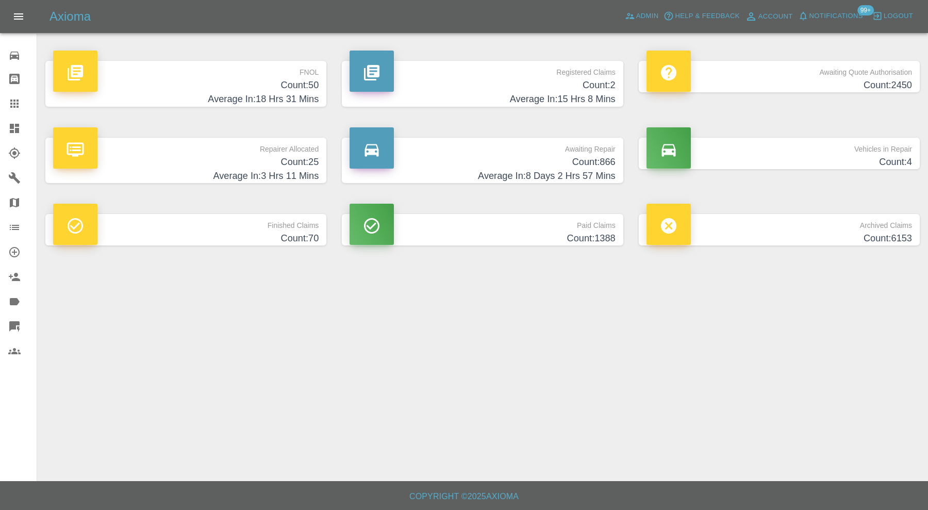
click at [278, 233] on h4 "Count: 70" at bounding box center [186, 239] width 266 height 14
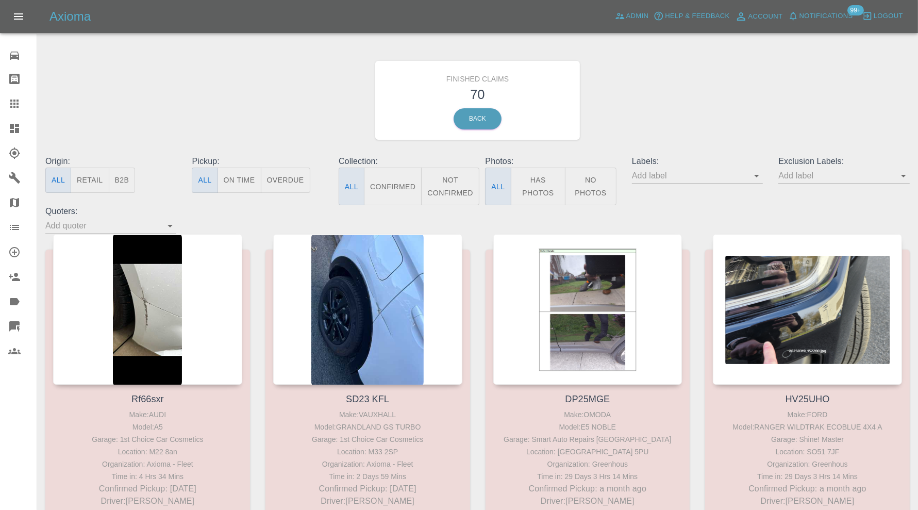
scroll to position [5324, 0]
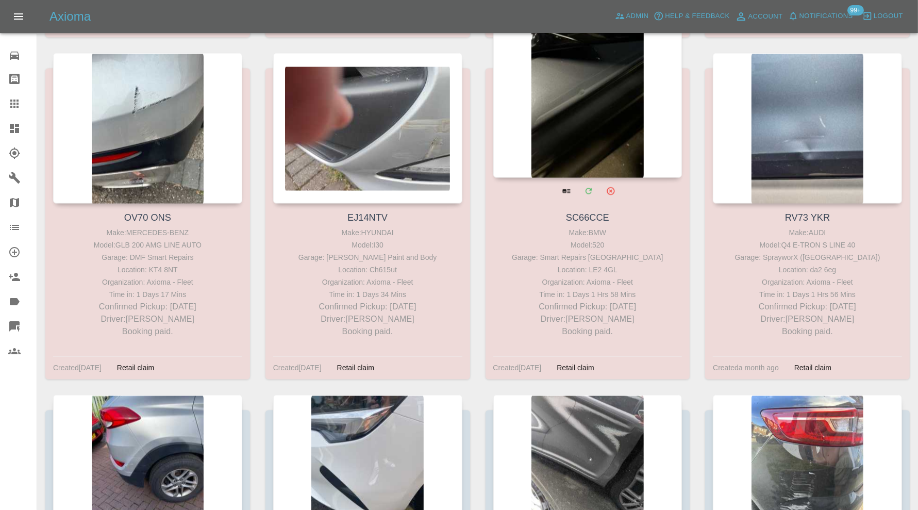
click at [614, 127] on div at bounding box center [587, 102] width 189 height 151
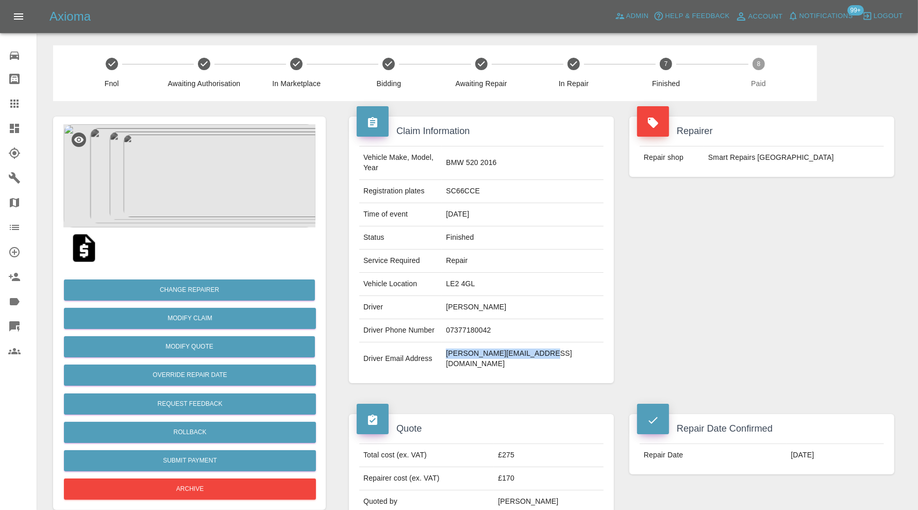
drag, startPoint x: 578, startPoint y: 343, endPoint x: 480, endPoint y: 347, distance: 98.0
click at [480, 347] on td "nicholas.towers@gmail.com" at bounding box center [523, 358] width 162 height 33
copy td "nicholas.towers@gmail.com"
drag, startPoint x: 548, startPoint y: 291, endPoint x: 483, endPoint y: 301, distance: 66.1
click at [483, 301] on td "Nicholas Towers" at bounding box center [523, 307] width 162 height 23
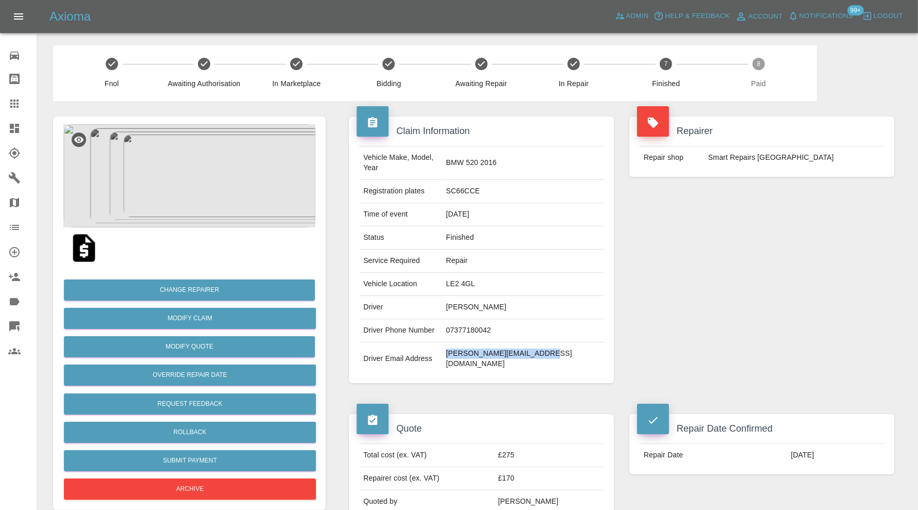
copy td "Nicholas Towers"
click at [13, 176] on icon at bounding box center [14, 177] width 11 height 11
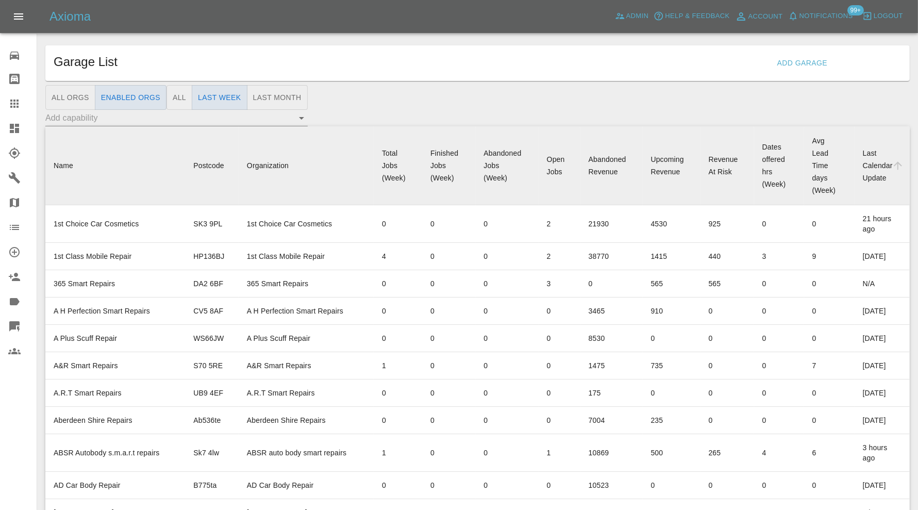
click at [266, 96] on button "Last Month" at bounding box center [277, 97] width 61 height 25
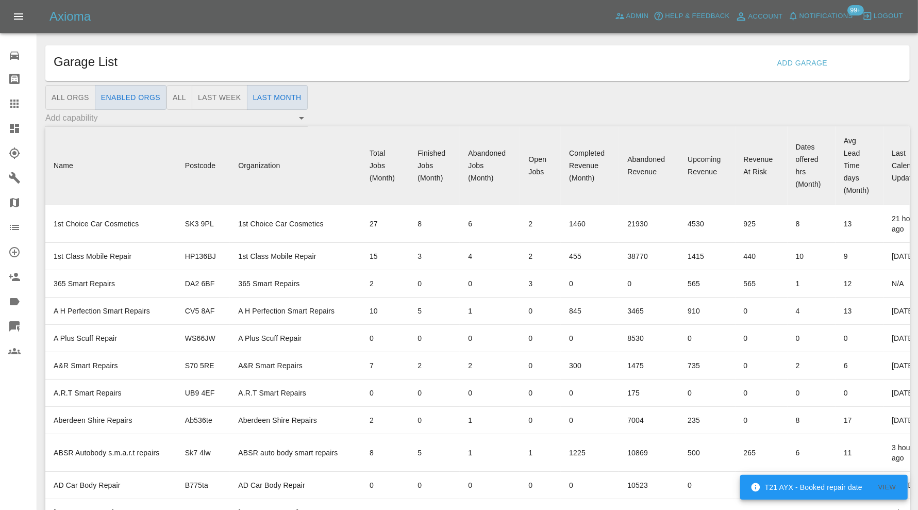
click at [177, 95] on button "All" at bounding box center [180, 97] width 26 height 25
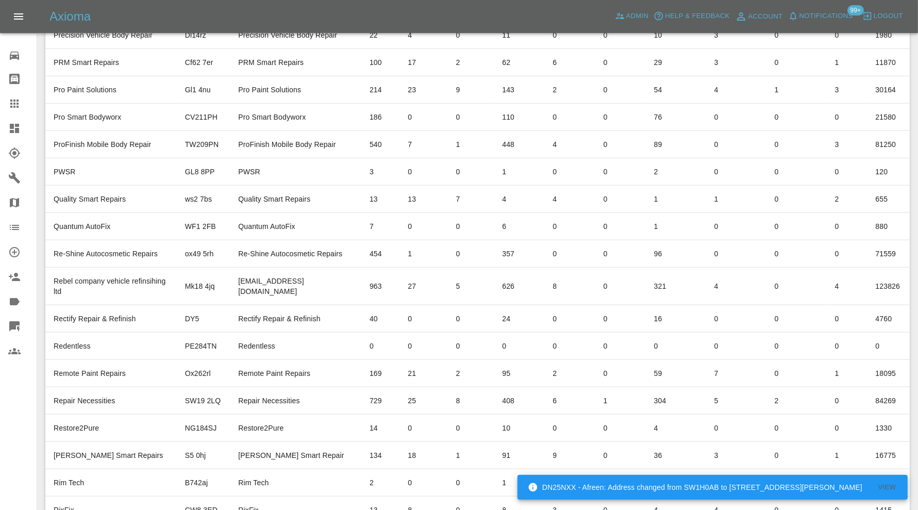
scroll to position [4813, 0]
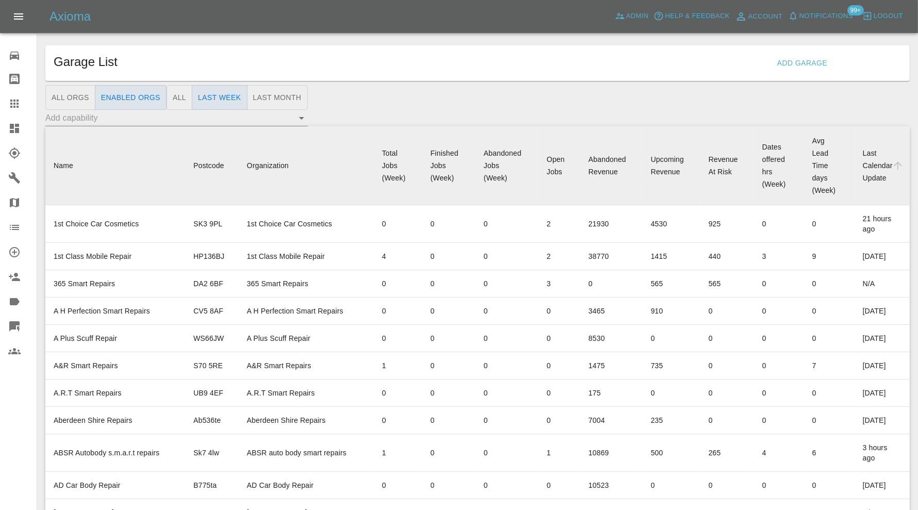
click at [175, 92] on button "All" at bounding box center [180, 97] width 26 height 25
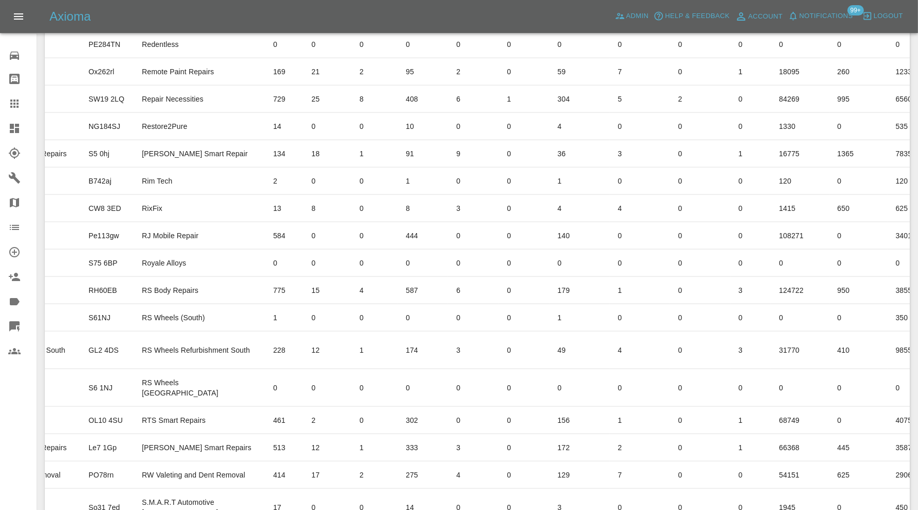
scroll to position [4984, 0]
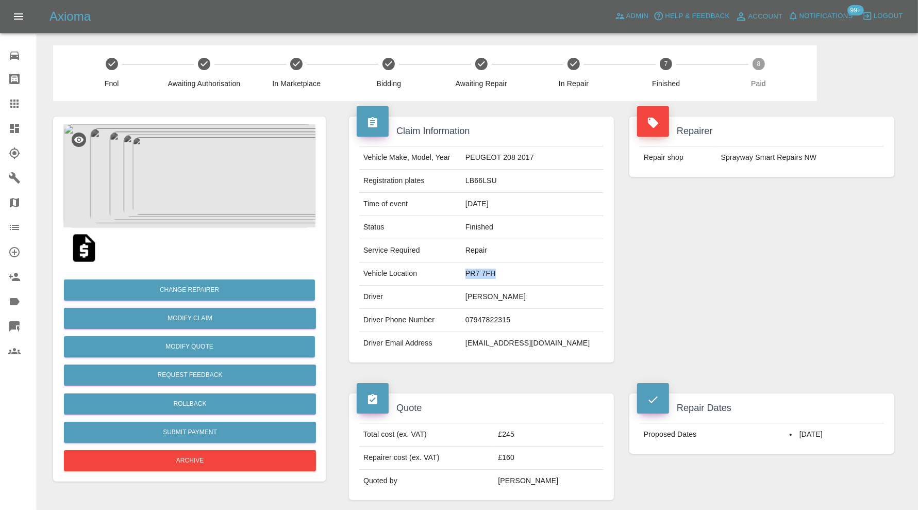
drag, startPoint x: 514, startPoint y: 275, endPoint x: 481, endPoint y: 279, distance: 33.8
click at [481, 279] on td "PR7 7FH" at bounding box center [533, 273] width 142 height 23
copy td "PR7 7FH"
click at [771, 332] on div "Repairer Repair shop Sprayway Smart Repairs NW" at bounding box center [762, 239] width 281 height 277
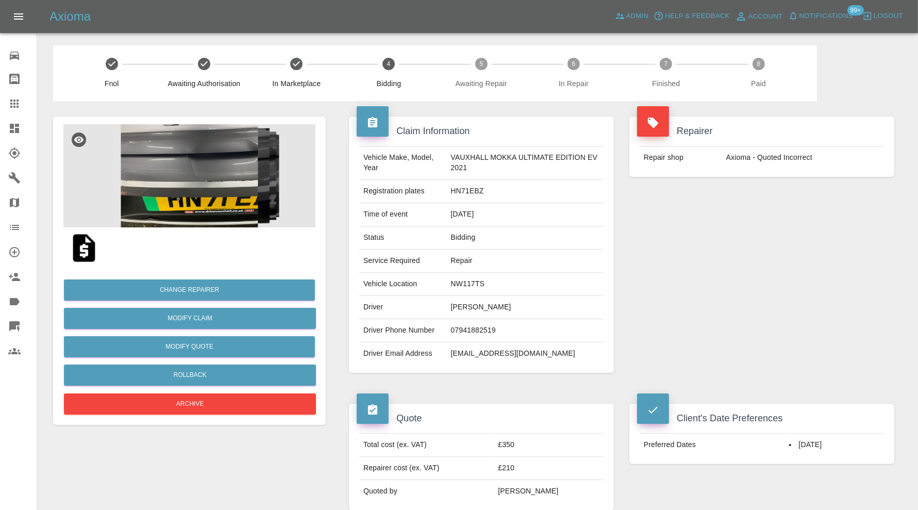
click at [227, 178] on img at bounding box center [189, 175] width 252 height 103
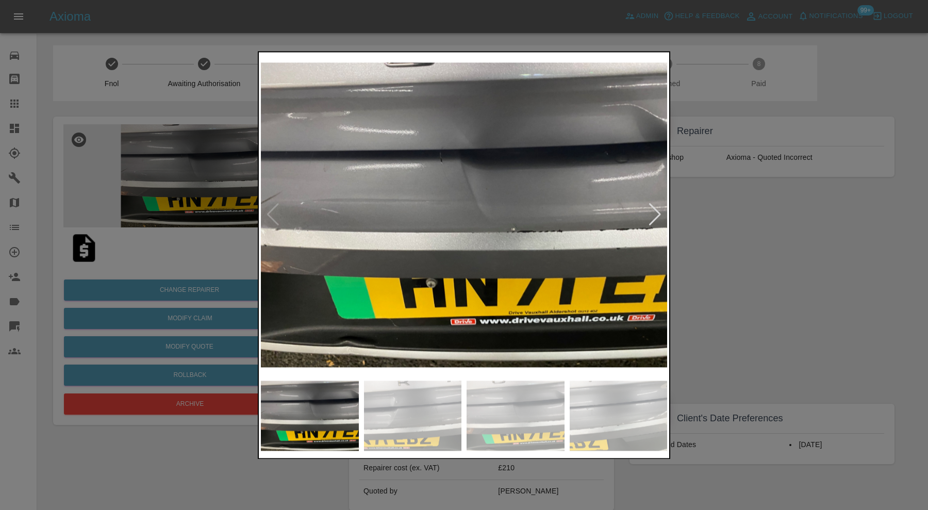
click at [663, 204] on img at bounding box center [464, 214] width 406 height 321
click at [651, 215] on div at bounding box center [655, 215] width 14 height 23
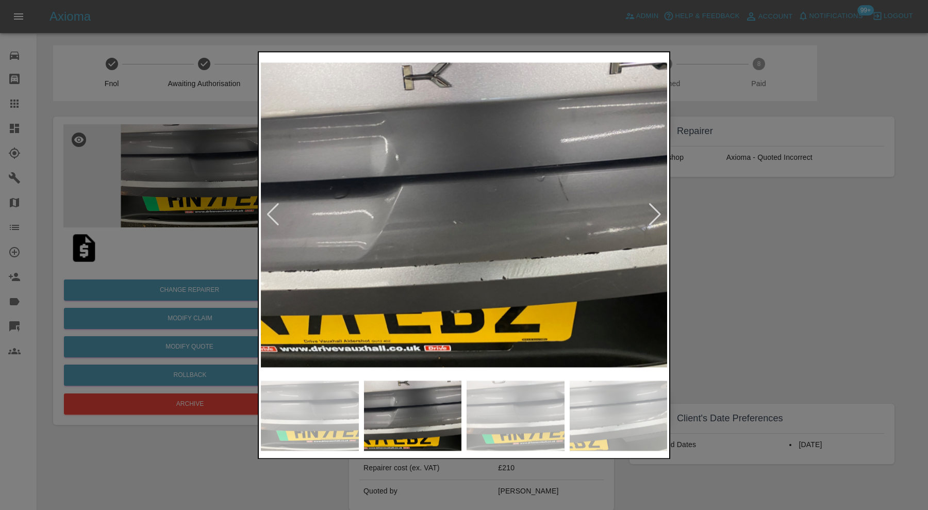
click at [651, 215] on div at bounding box center [655, 215] width 14 height 23
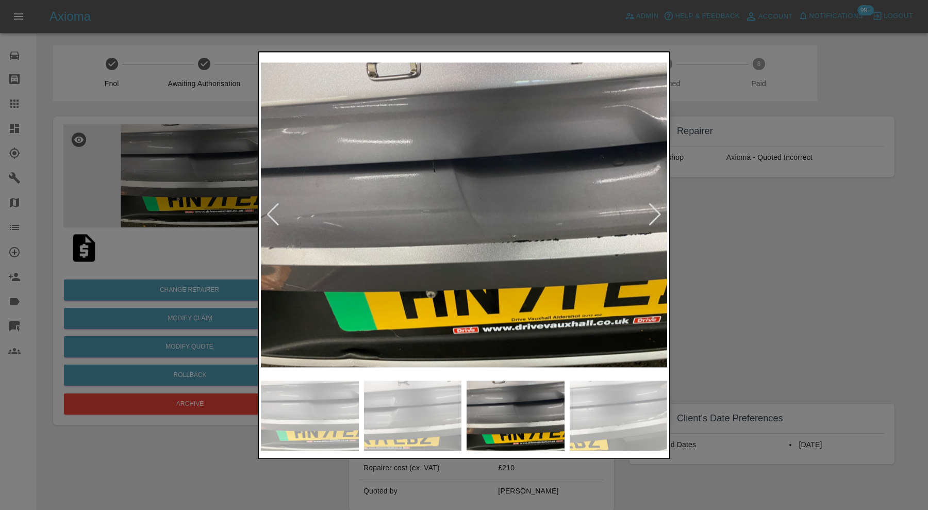
click at [651, 215] on div at bounding box center [655, 215] width 14 height 23
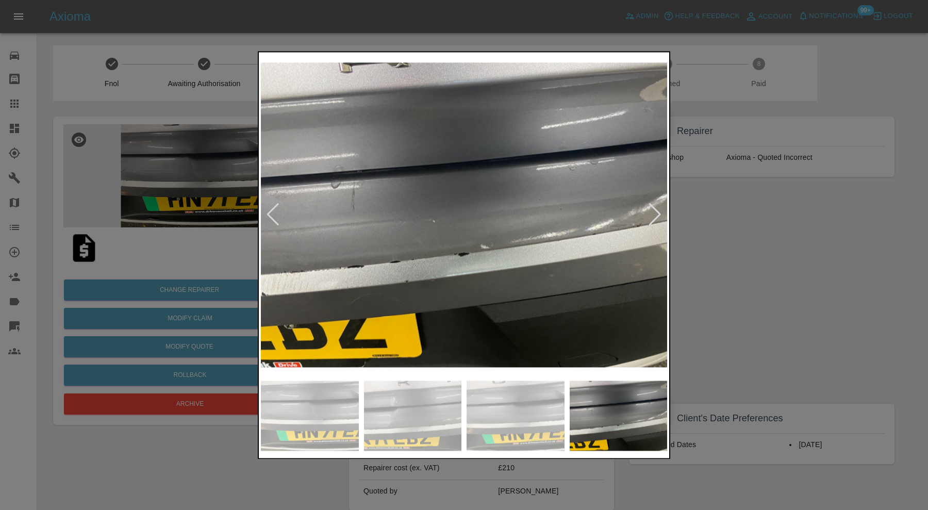
click at [651, 215] on div at bounding box center [655, 215] width 14 height 23
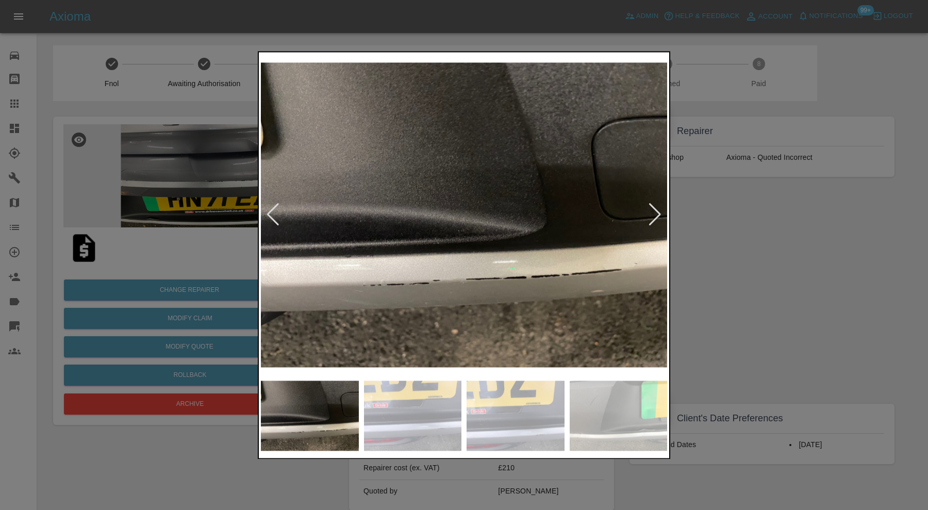
click at [651, 215] on div at bounding box center [655, 215] width 14 height 23
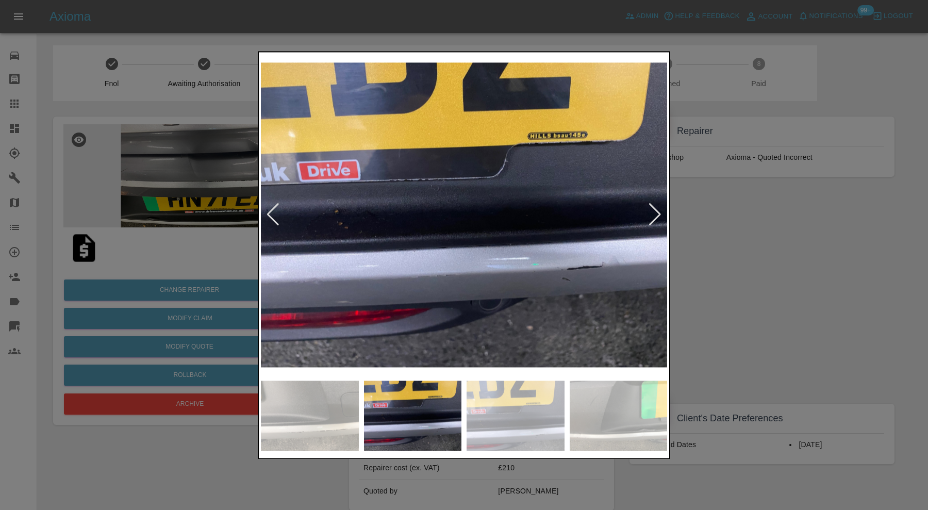
click at [651, 215] on div at bounding box center [655, 215] width 14 height 23
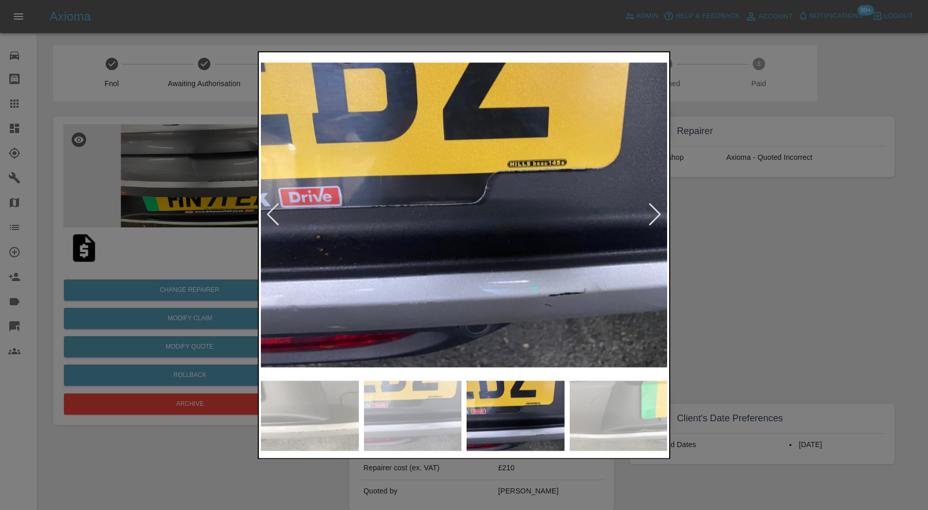
click at [651, 215] on div at bounding box center [655, 215] width 14 height 23
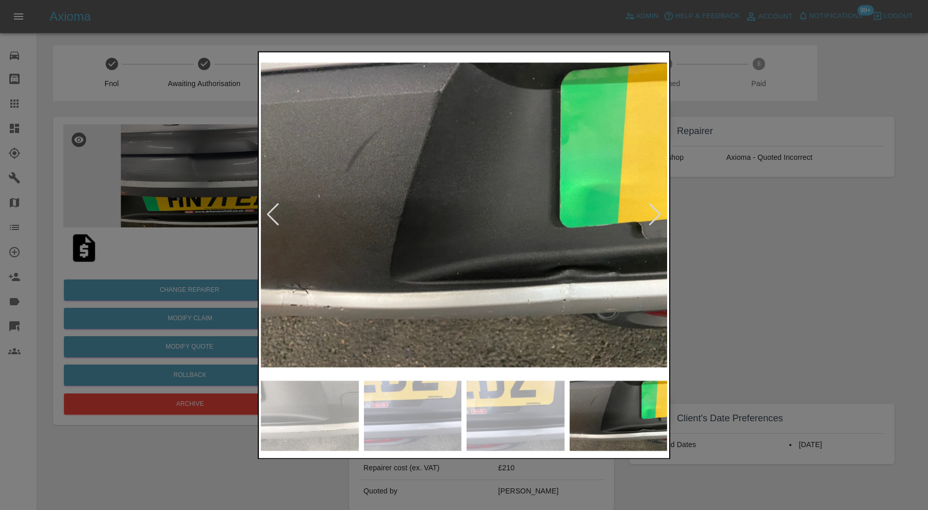
click at [653, 214] on div at bounding box center [655, 215] width 14 height 23
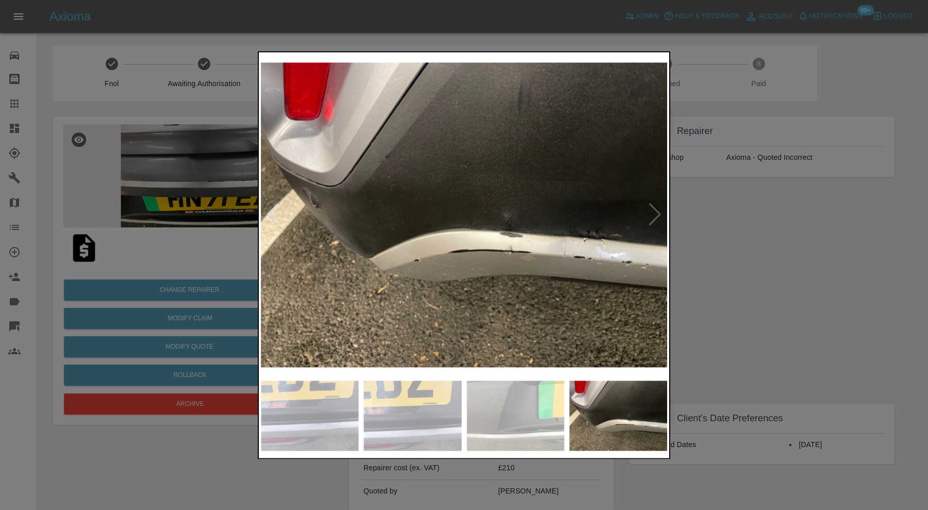
click at [655, 214] on img at bounding box center [464, 214] width 406 height 321
click at [816, 231] on div at bounding box center [464, 255] width 928 height 510
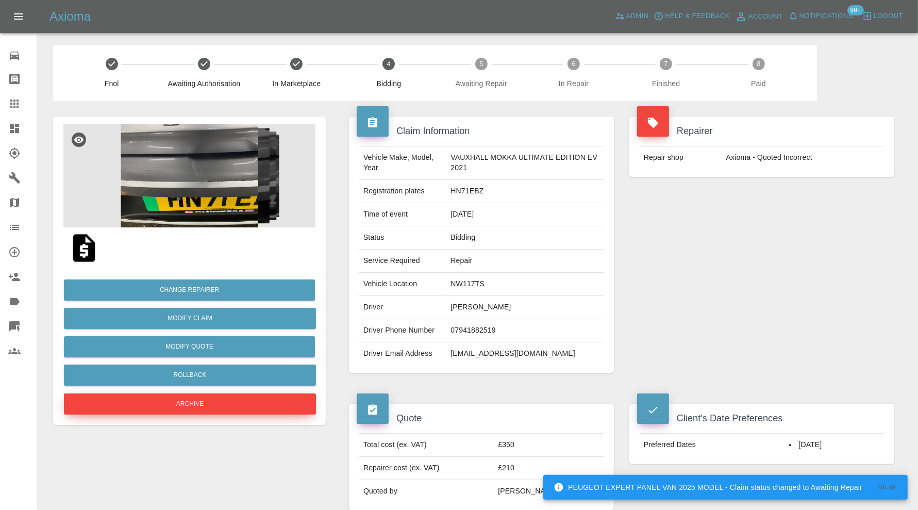
click at [202, 400] on button "Archive" at bounding box center [190, 403] width 252 height 21
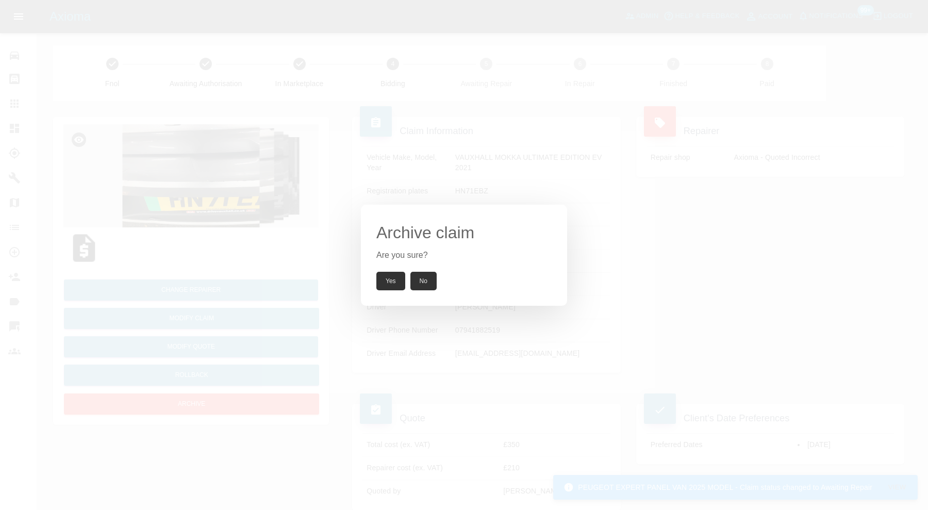
click at [384, 277] on button "Yes" at bounding box center [390, 281] width 29 height 19
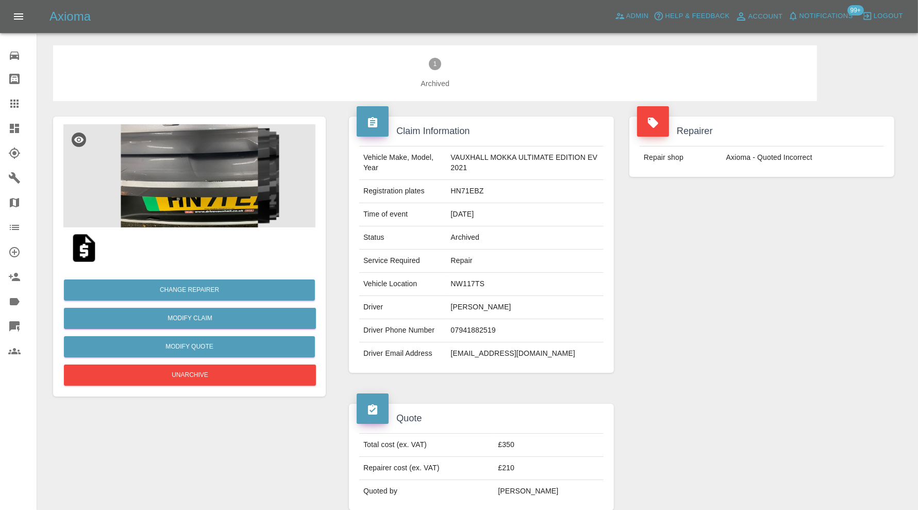
click at [200, 211] on img at bounding box center [189, 175] width 252 height 103
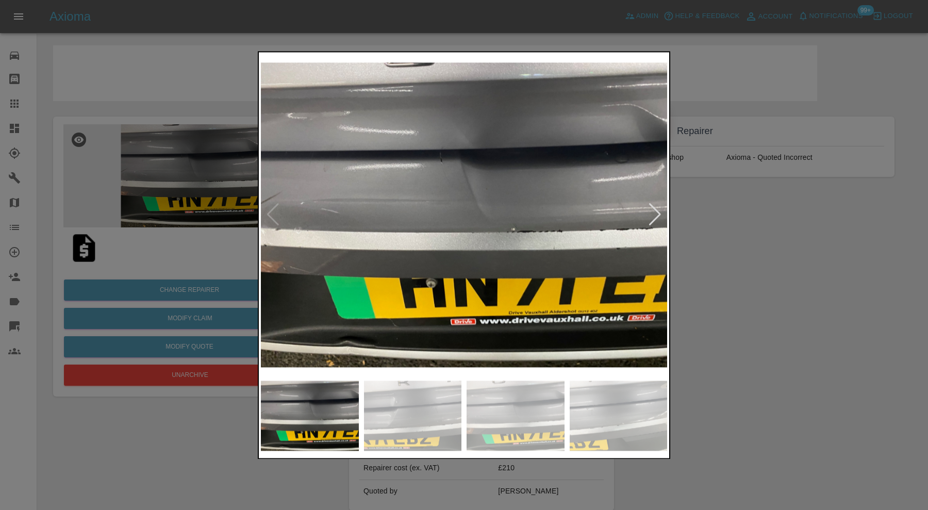
click at [652, 207] on div at bounding box center [655, 215] width 14 height 23
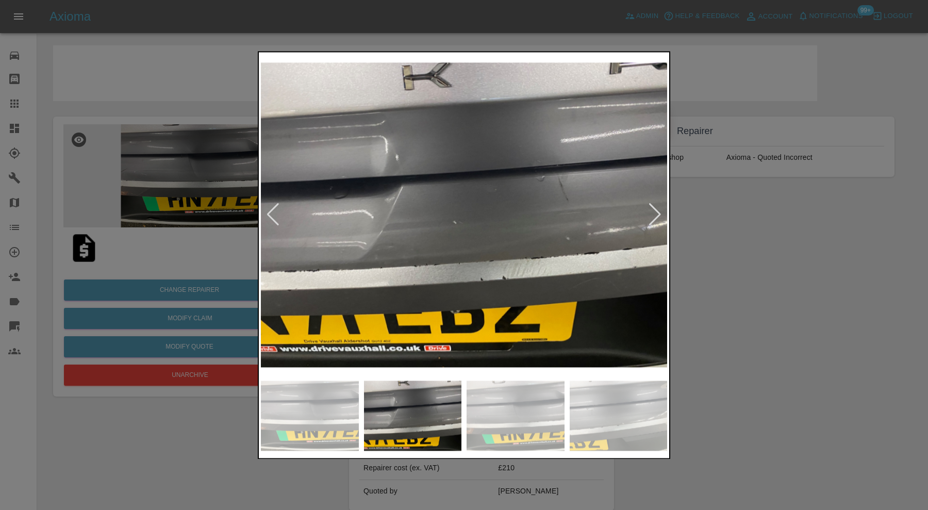
click at [652, 211] on div at bounding box center [655, 215] width 14 height 23
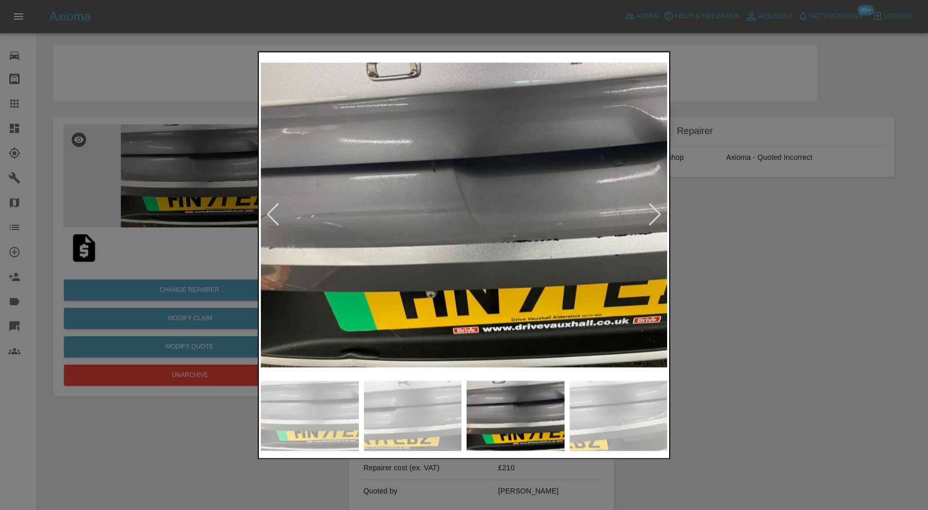
click at [652, 211] on div at bounding box center [655, 215] width 14 height 23
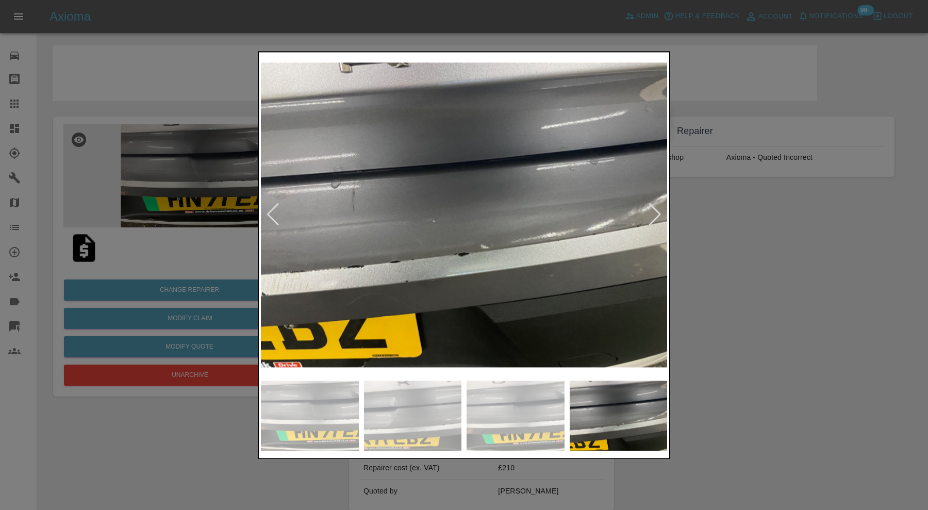
click at [652, 211] on div at bounding box center [655, 215] width 14 height 23
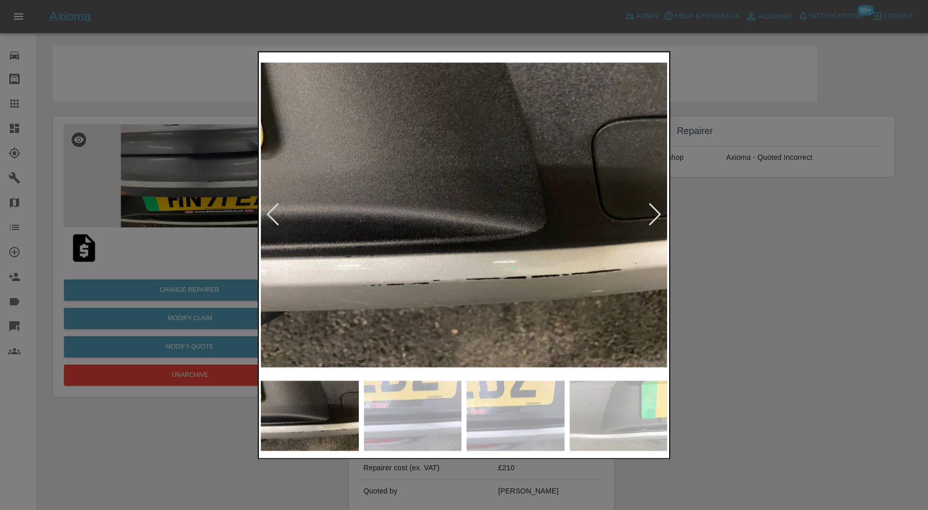
click at [652, 211] on div at bounding box center [655, 215] width 14 height 23
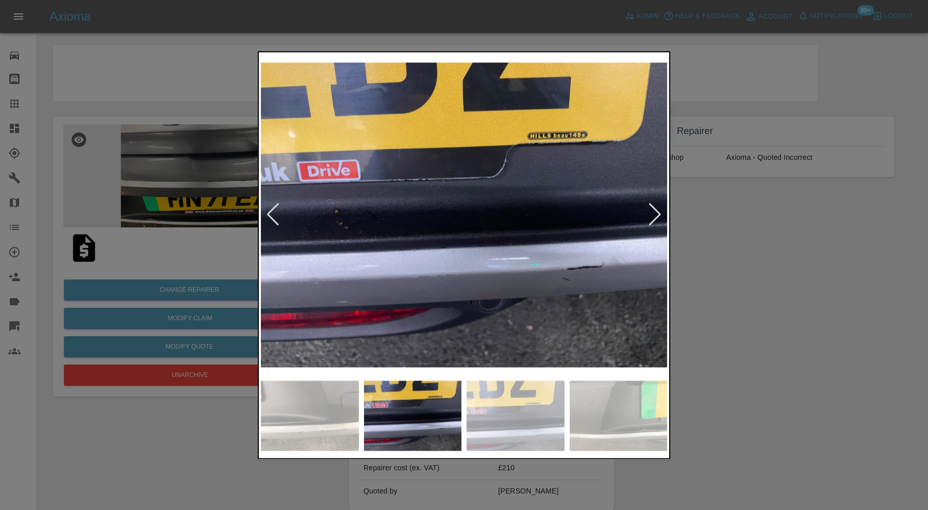
click at [652, 211] on div at bounding box center [655, 215] width 14 height 23
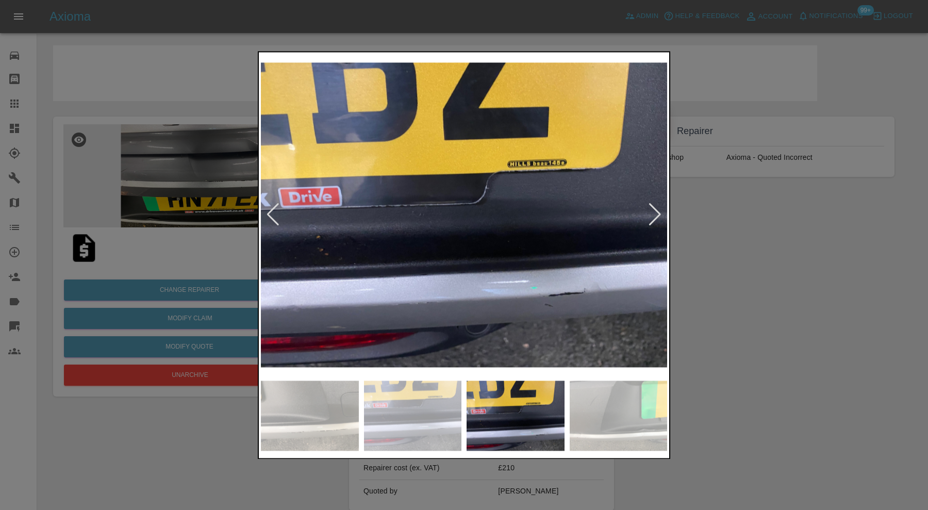
click at [652, 211] on div at bounding box center [655, 215] width 14 height 23
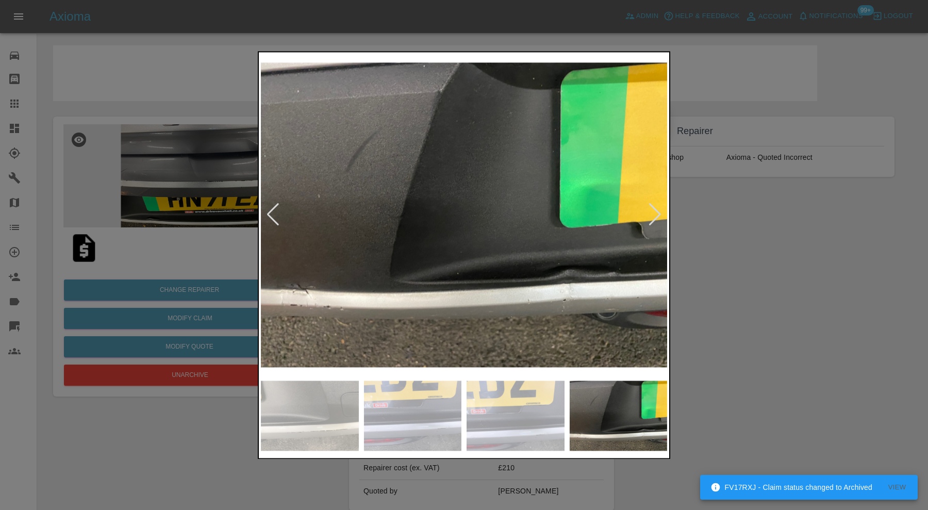
click at [744, 254] on div at bounding box center [464, 255] width 928 height 510
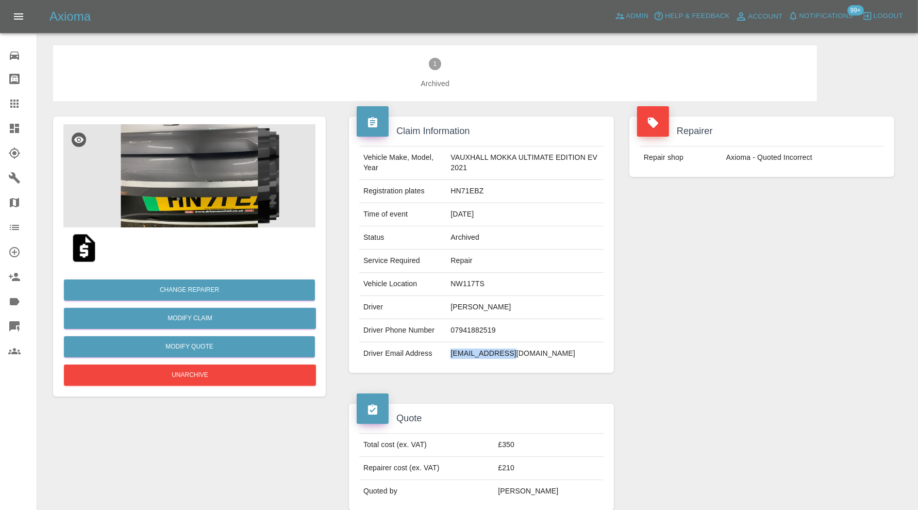
drag, startPoint x: 538, startPoint y: 352, endPoint x: 449, endPoint y: 358, distance: 89.4
click at [449, 358] on td "mark174@mac.com" at bounding box center [525, 353] width 157 height 23
copy td "mark174@mac.com"
click at [469, 188] on td "HN71EBZ" at bounding box center [525, 191] width 157 height 23
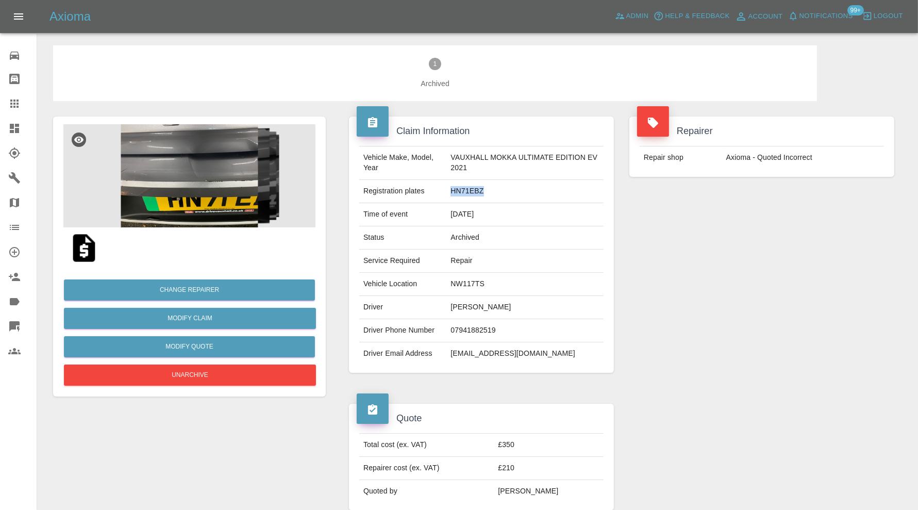
copy td "HN71EBZ"
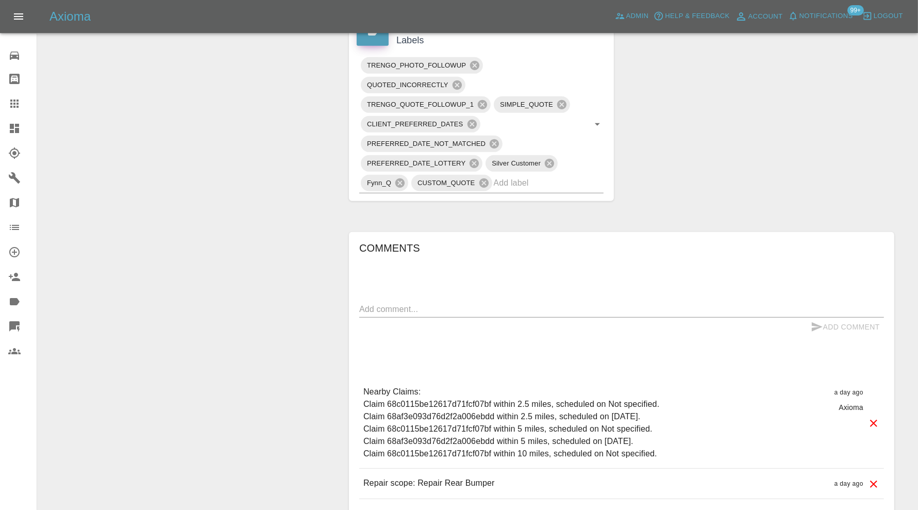
click at [480, 292] on div "Comments x Add Comment Nearby Claims: Claim 68c0115be12617d71fcf07bf within 2.5…" at bounding box center [621, 384] width 525 height 289
click at [480, 312] on textarea at bounding box center [621, 309] width 525 height 12
type textarea "further images requested"
click at [823, 323] on button "Add Comment" at bounding box center [845, 327] width 77 height 19
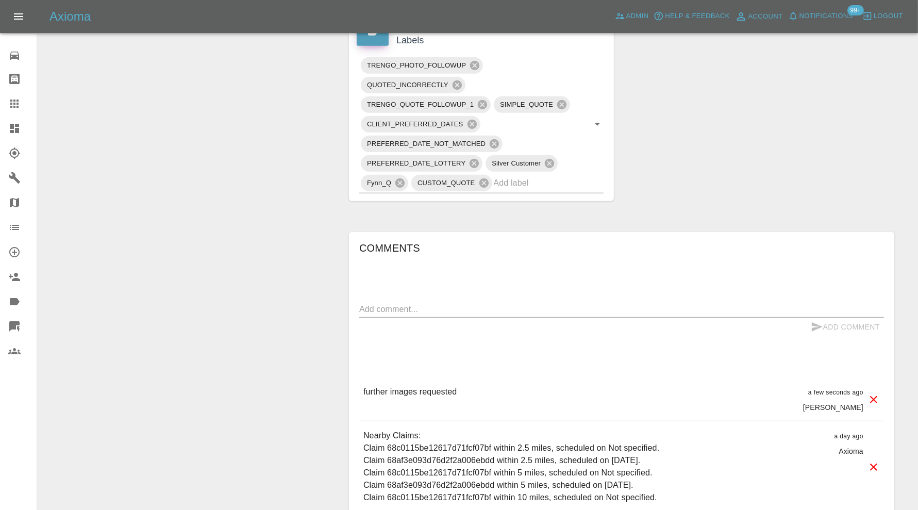
scroll to position [0, 0]
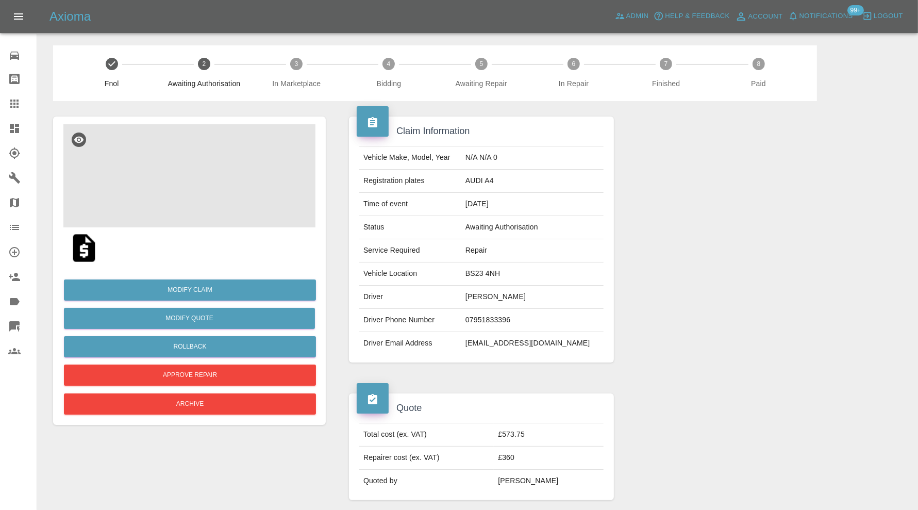
click at [229, 186] on img at bounding box center [189, 175] width 252 height 103
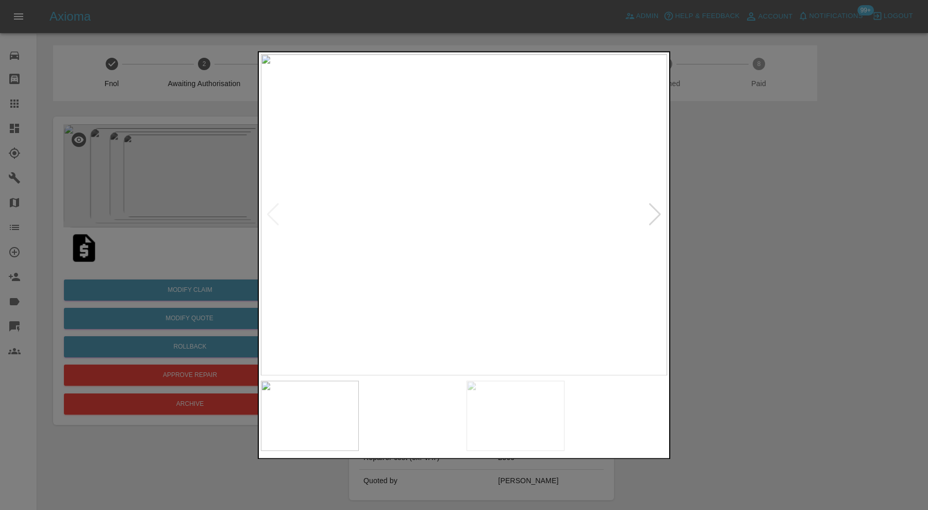
click at [602, 413] on img at bounding box center [619, 416] width 98 height 70
click at [656, 210] on img at bounding box center [464, 214] width 406 height 321
click at [748, 209] on div at bounding box center [464, 255] width 928 height 510
